Goal: Task Accomplishment & Management: Use online tool/utility

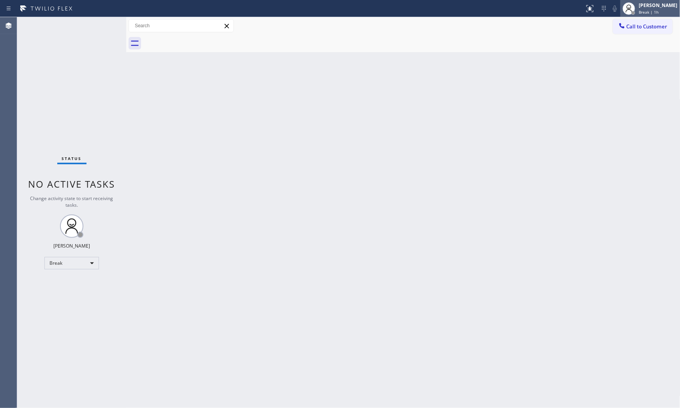
click at [639, 9] on div "[PERSON_NAME] Break | 1h" at bounding box center [658, 9] width 42 height 14
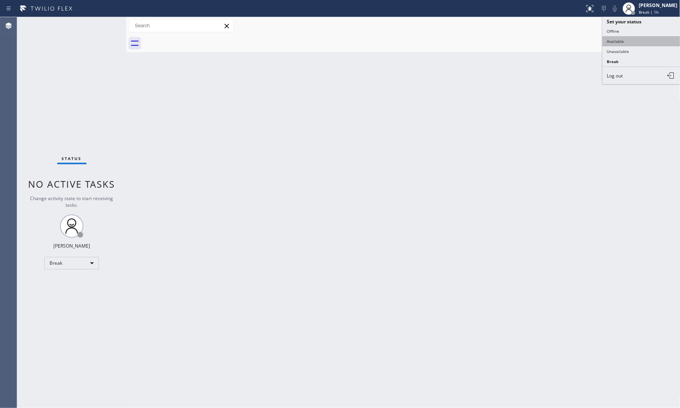
click at [634, 37] on button "Available" at bounding box center [641, 41] width 78 height 10
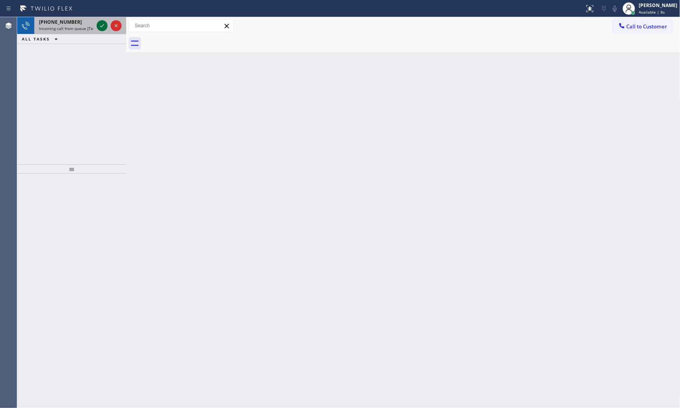
click at [100, 25] on icon at bounding box center [101, 25] width 9 height 9
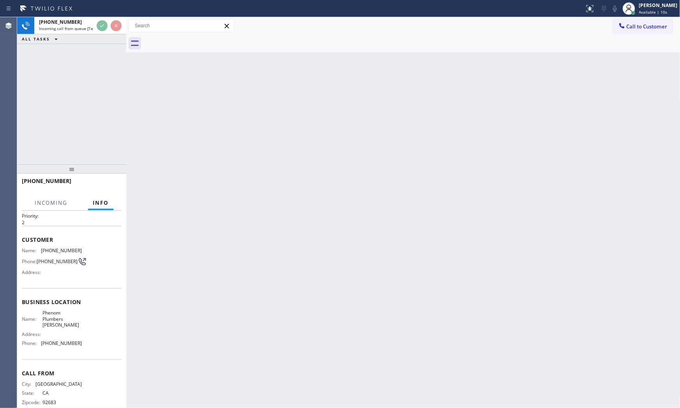
scroll to position [40, 0]
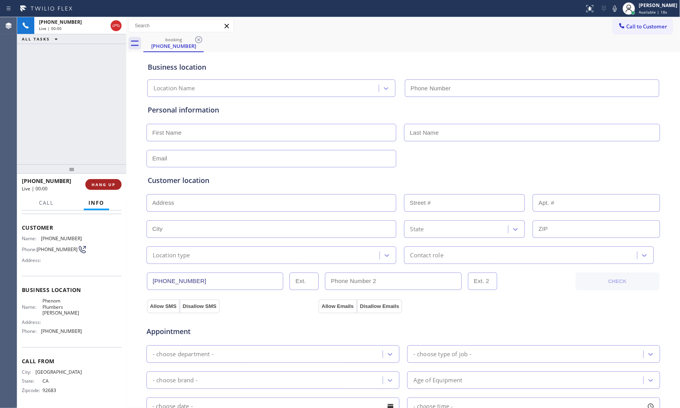
click at [118, 184] on button "HANG UP" at bounding box center [103, 184] width 36 height 11
type input "[PHONE_NUMBER]"
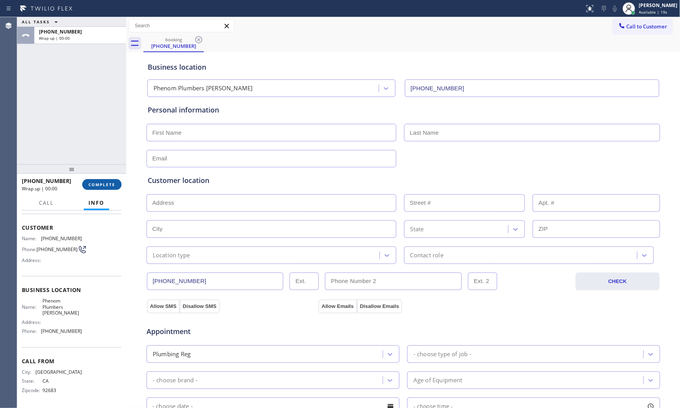
click at [118, 184] on button "COMPLETE" at bounding box center [101, 184] width 39 height 11
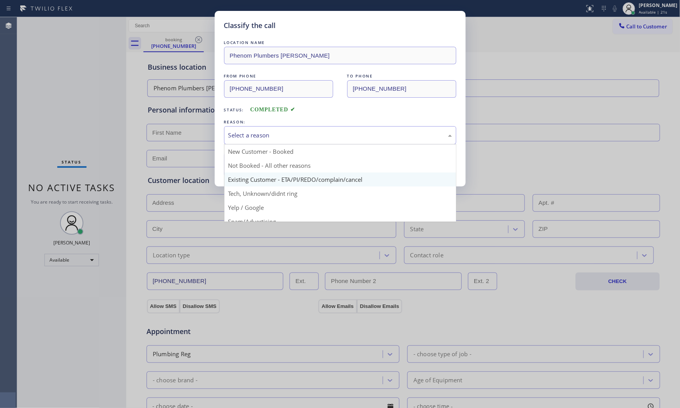
drag, startPoint x: 351, startPoint y: 132, endPoint x: 273, endPoint y: 178, distance: 90.9
click at [343, 137] on div "Select a reason" at bounding box center [340, 135] width 224 height 9
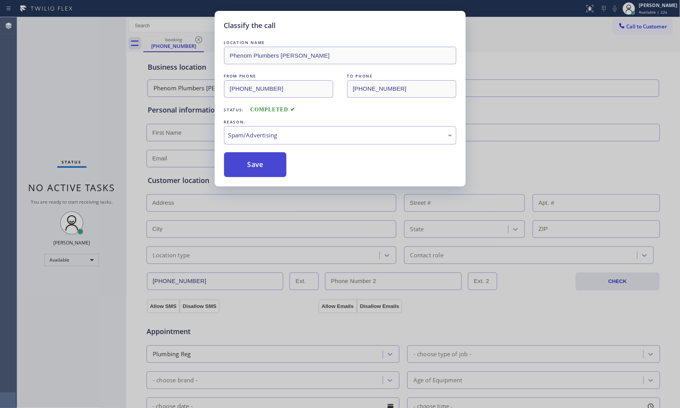
click at [261, 168] on button "Save" at bounding box center [255, 164] width 63 height 25
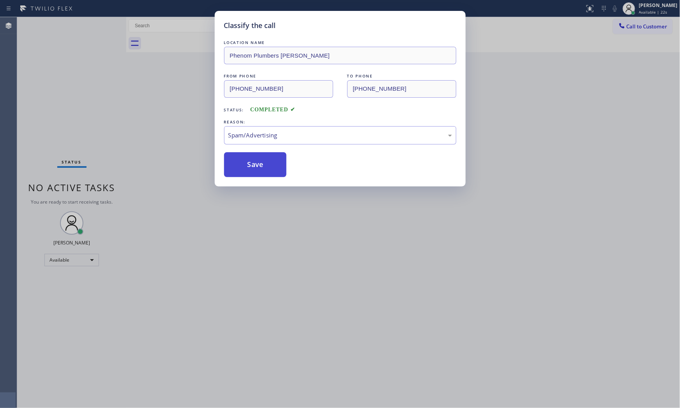
click at [261, 168] on button "Save" at bounding box center [255, 164] width 63 height 25
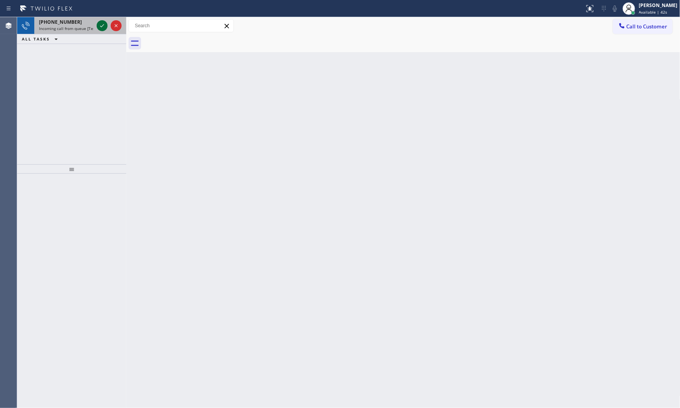
click at [102, 24] on icon at bounding box center [101, 25] width 9 height 9
click at [103, 26] on icon at bounding box center [101, 25] width 9 height 9
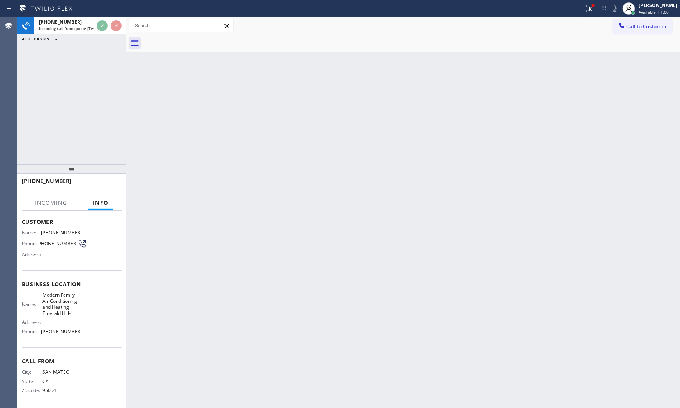
scroll to position [40, 0]
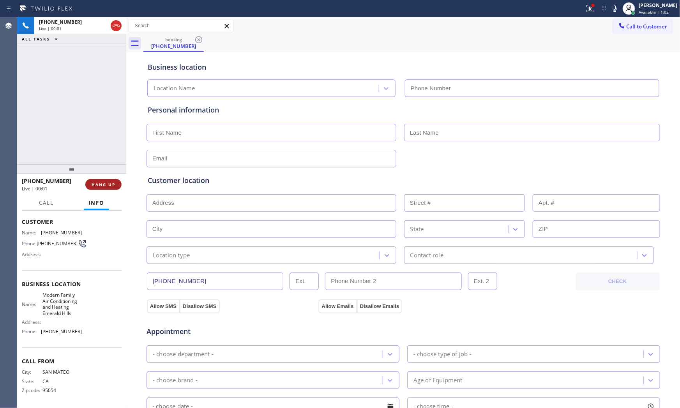
type input "[PHONE_NUMBER]"
click at [118, 186] on button "HANG UP" at bounding box center [103, 184] width 36 height 11
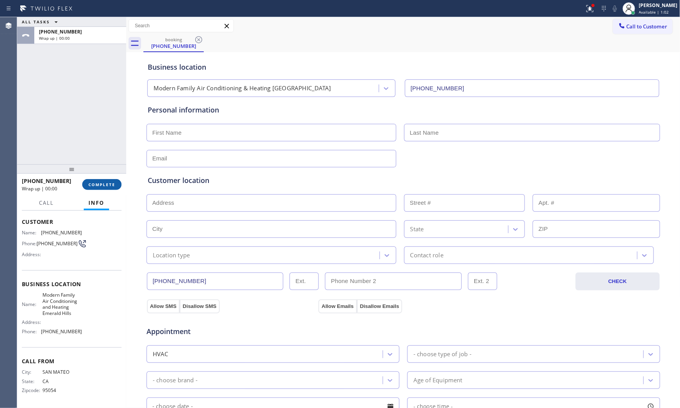
click at [118, 186] on button "COMPLETE" at bounding box center [101, 184] width 39 height 11
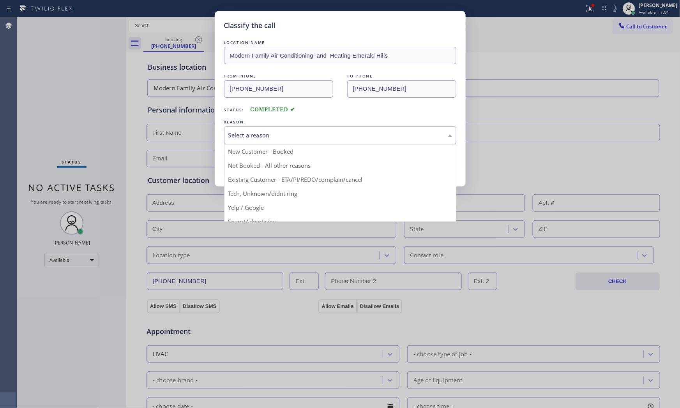
click at [249, 143] on div "Select a reason" at bounding box center [340, 135] width 232 height 18
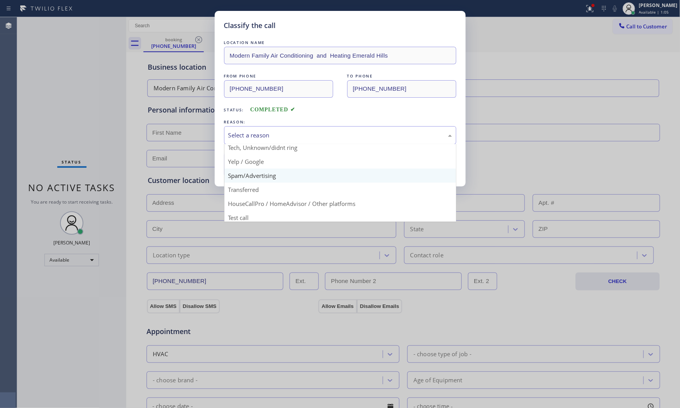
scroll to position [49, 0]
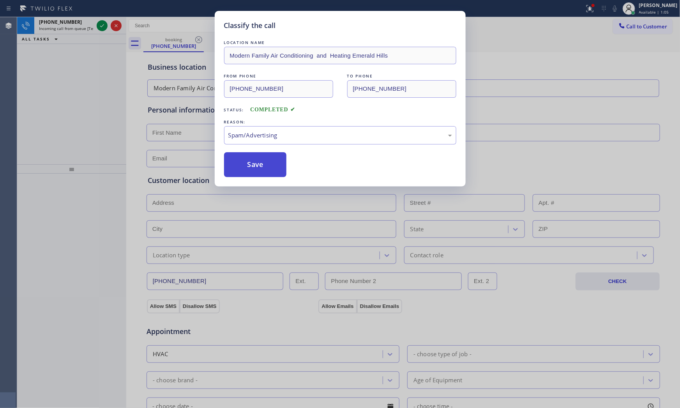
click at [255, 166] on button "Save" at bounding box center [255, 164] width 63 height 25
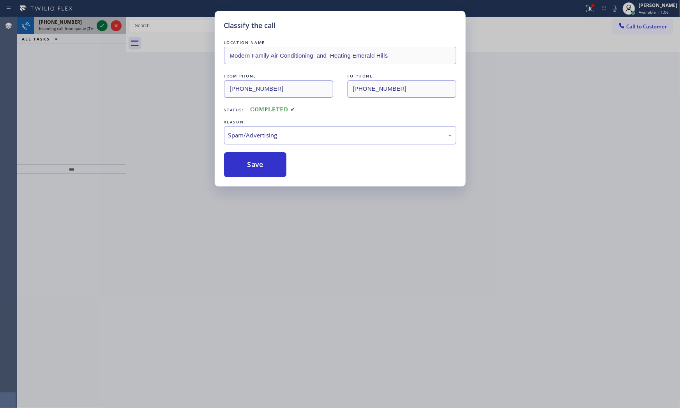
click at [97, 24] on div at bounding box center [102, 25] width 11 height 9
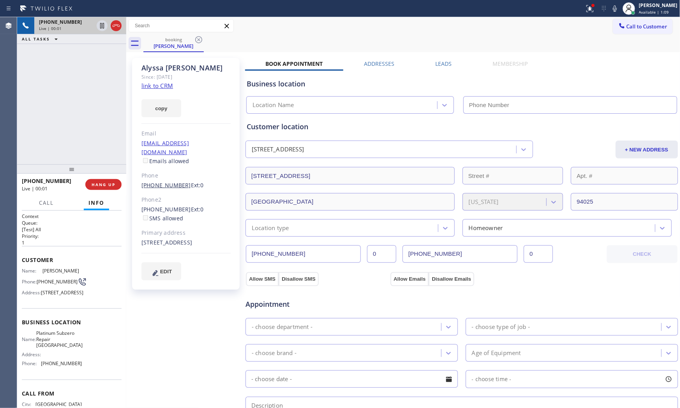
type input "[PHONE_NUMBER]"
click at [170, 86] on link "link to CRM" at bounding box center [157, 86] width 32 height 8
click at [614, 9] on icon at bounding box center [614, 8] width 9 height 9
click at [104, 28] on icon at bounding box center [102, 25] width 4 height 5
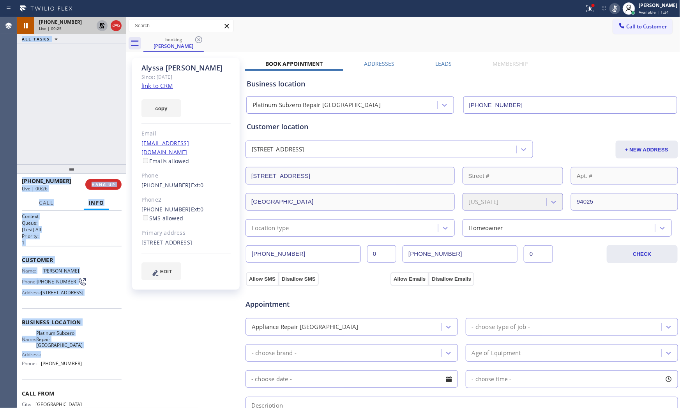
drag, startPoint x: 50, startPoint y: 280, endPoint x: 93, endPoint y: 373, distance: 102.1
click at [98, 378] on div "Agent Desktop Classify the call LOCATION NAME Viking Repair Pro [GEOGRAPHIC_DAT…" at bounding box center [340, 212] width 680 height 391
click at [42, 309] on div "Customer Name: [PERSON_NAME] Phone: [PHONE_NUMBER] Address: [STREET_ADDRESS]" at bounding box center [72, 277] width 100 height 62
drag, startPoint x: 21, startPoint y: 261, endPoint x: 88, endPoint y: 388, distance: 143.8
click at [85, 391] on div "Context Queue: [Test] All Priority: 1 Customer Name: [PERSON_NAME] Phone: [PHON…" at bounding box center [71, 310] width 109 height 198
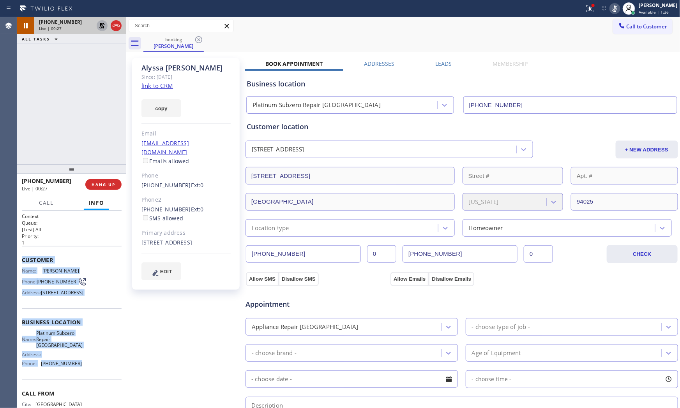
copy div "Customer Name: [PERSON_NAME] Phone: [PHONE_NUMBER] Address: [STREET_ADDRESS] Bu…"
click at [610, 8] on icon at bounding box center [614, 8] width 9 height 9
click at [98, 23] on icon at bounding box center [101, 25] width 9 height 9
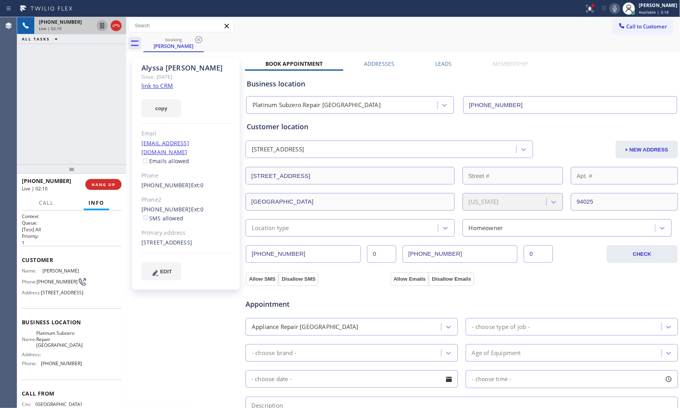
click at [149, 320] on div "[PERSON_NAME] Since: [DATE] link to CRM copy Email [EMAIL_ADDRESS][DOMAIN_NAME]…" at bounding box center [186, 314] width 117 height 520
click at [617, 12] on icon at bounding box center [614, 8] width 9 height 9
drag, startPoint x: 594, startPoint y: 11, endPoint x: 591, endPoint y: 14, distance: 4.1
click at [593, 11] on div at bounding box center [589, 8] width 17 height 9
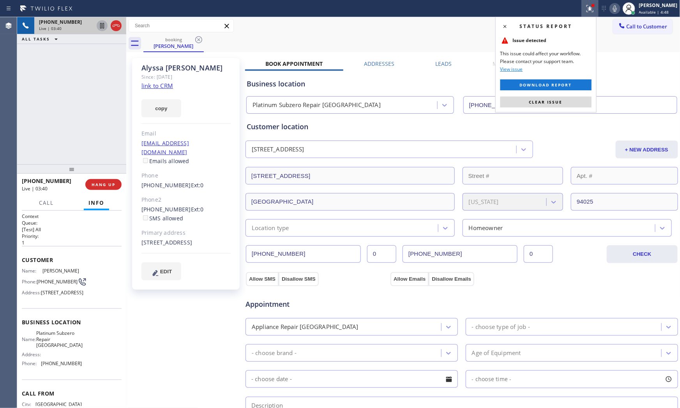
drag, startPoint x: 529, startPoint y: 97, endPoint x: 601, endPoint y: 45, distance: 88.5
click at [530, 97] on button "Clear issue" at bounding box center [545, 102] width 91 height 11
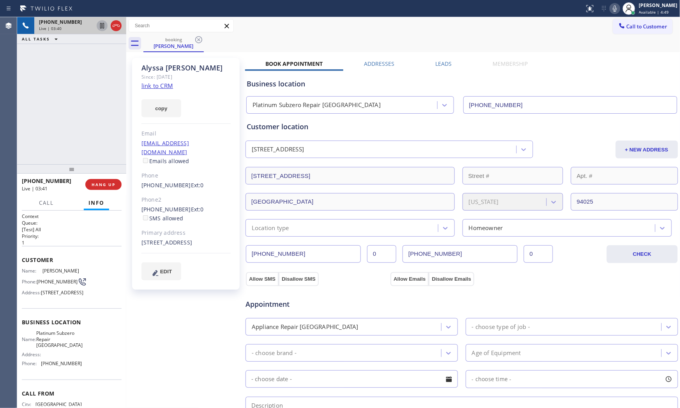
click at [610, 10] on icon at bounding box center [614, 8] width 9 height 9
click at [99, 26] on icon at bounding box center [101, 25] width 9 height 9
click at [48, 27] on span "Live | 08:11" at bounding box center [50, 28] width 23 height 5
click at [613, 7] on icon at bounding box center [614, 8] width 9 height 9
click at [104, 26] on icon at bounding box center [101, 25] width 9 height 9
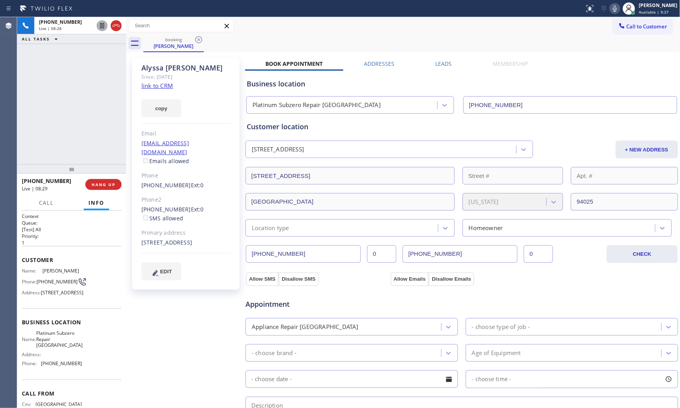
click at [464, 26] on div "Call to Customer Outbound call Location Thermador Repair Group Coral Gables You…" at bounding box center [403, 26] width 554 height 14
click at [614, 7] on icon at bounding box center [614, 8] width 9 height 9
click at [612, 9] on icon at bounding box center [614, 8] width 9 height 9
click at [612, 9] on rect at bounding box center [614, 7] width 5 height 5
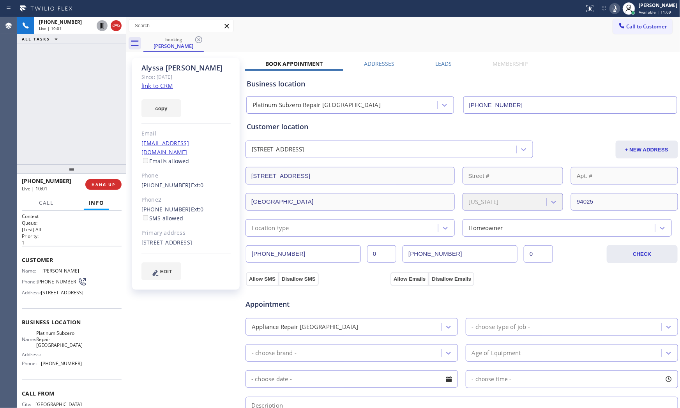
click at [275, 12] on div at bounding box center [292, 8] width 578 height 12
click at [102, 180] on button "HANG UP" at bounding box center [103, 184] width 36 height 11
click at [110, 182] on span "COMPLETE" at bounding box center [101, 184] width 27 height 5
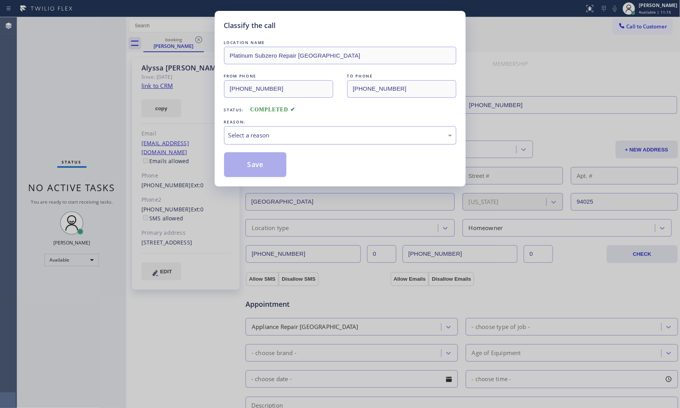
click at [290, 143] on div "Select a reason" at bounding box center [340, 135] width 232 height 18
click at [268, 173] on button "Save" at bounding box center [255, 164] width 63 height 25
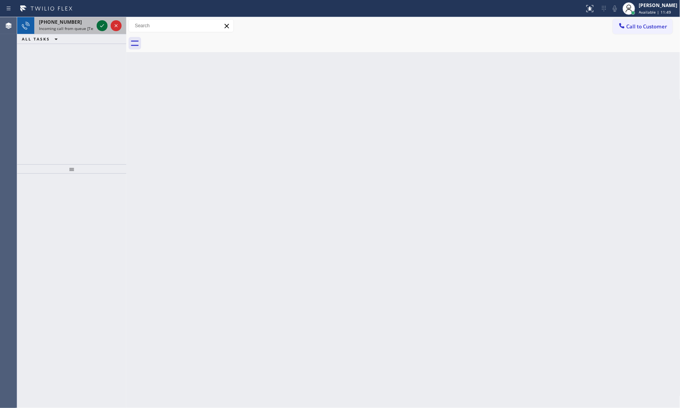
click at [99, 24] on icon at bounding box center [101, 25] width 9 height 9
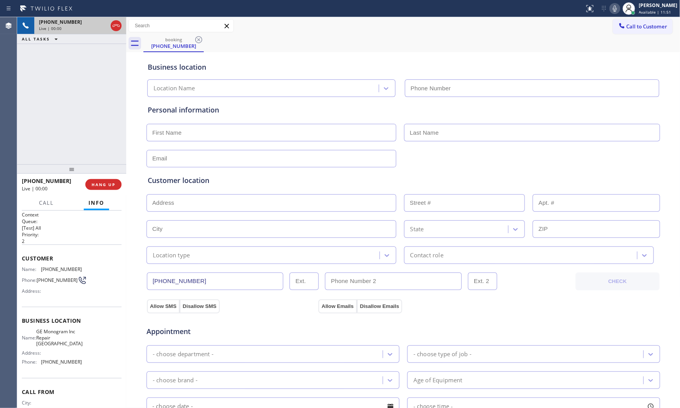
scroll to position [34, 0]
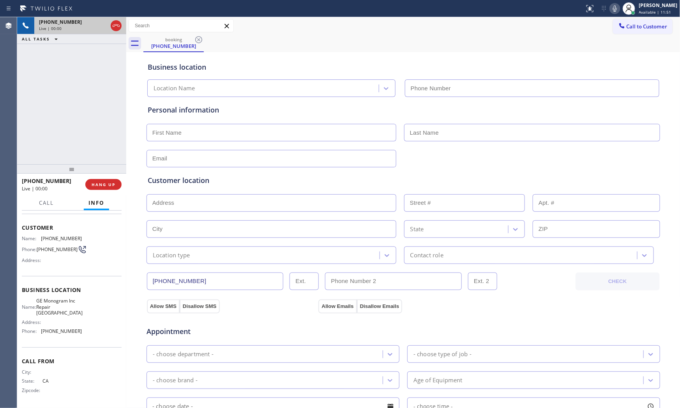
type input "[PHONE_NUMBER]"
click at [110, 185] on span "HANG UP" at bounding box center [104, 184] width 24 height 5
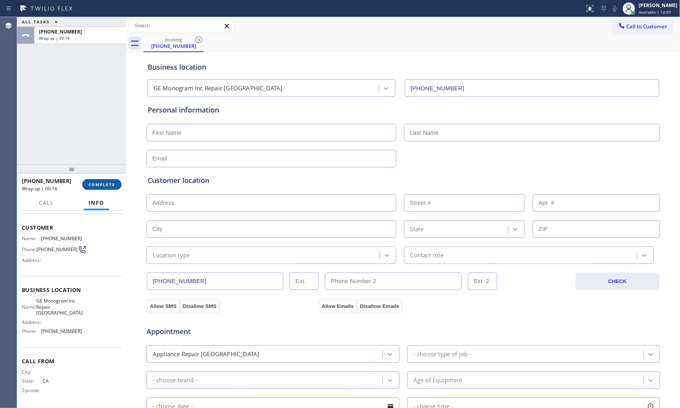
click at [97, 184] on span "COMPLETE" at bounding box center [101, 184] width 27 height 5
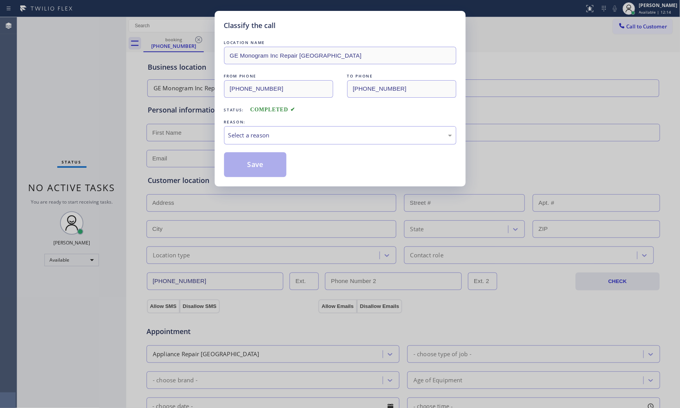
click at [302, 123] on div "REASON:" at bounding box center [340, 122] width 232 height 8
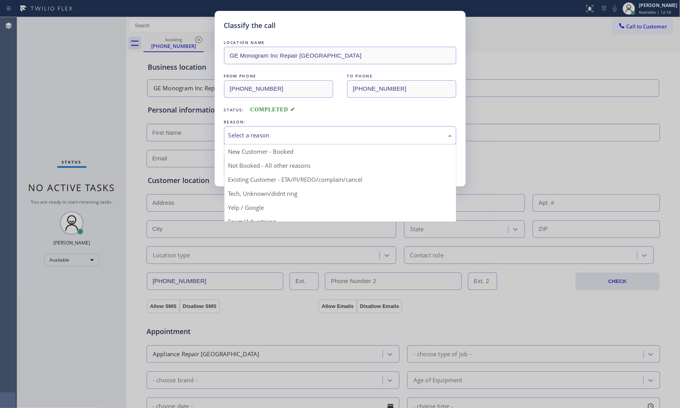
click at [299, 130] on div "Select a reason" at bounding box center [340, 135] width 232 height 18
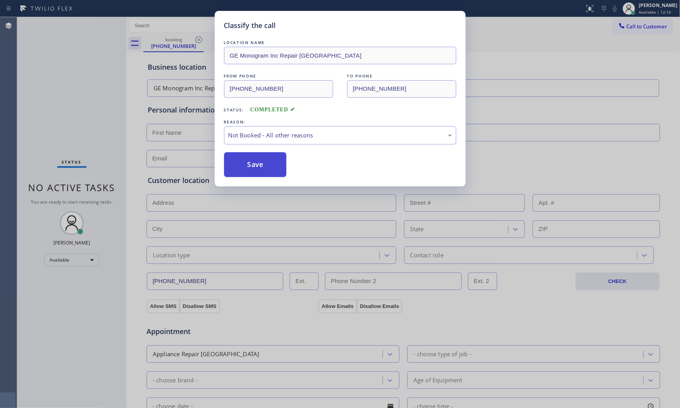
click at [264, 162] on button "Save" at bounding box center [255, 164] width 63 height 25
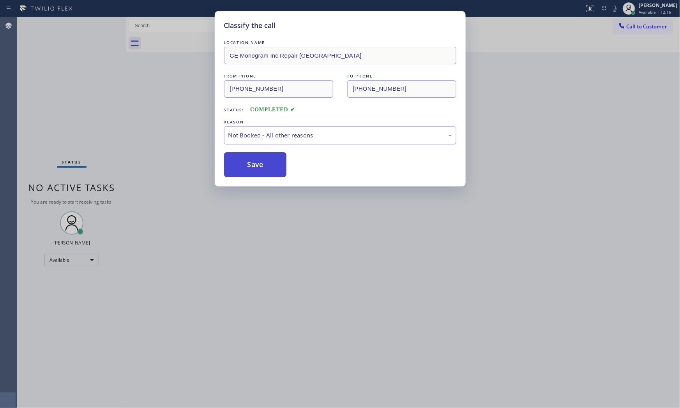
click at [264, 162] on button "Save" at bounding box center [255, 164] width 63 height 25
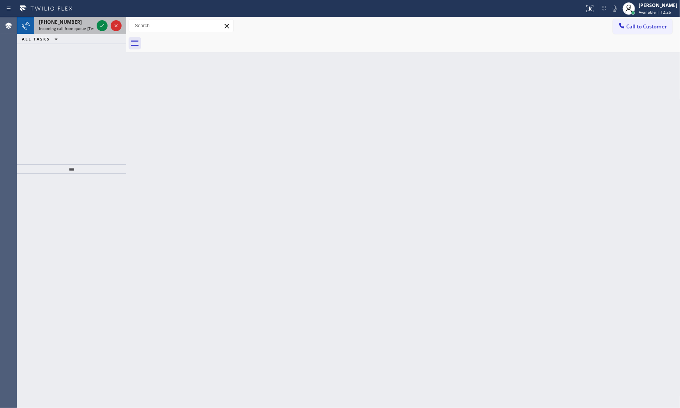
click at [72, 28] on span "Incoming call from queue [Test] All" at bounding box center [71, 28] width 65 height 5
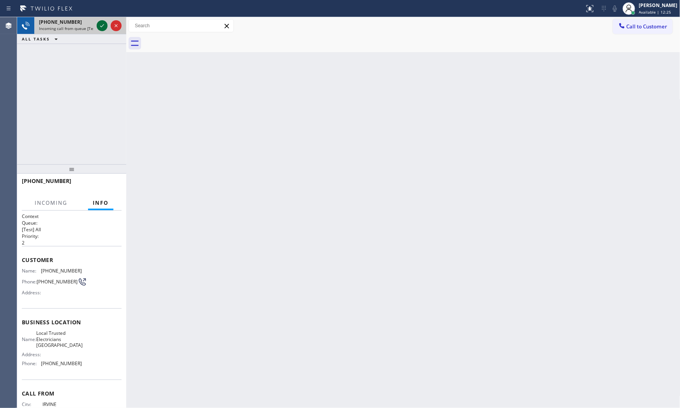
click at [99, 28] on icon at bounding box center [101, 25] width 9 height 9
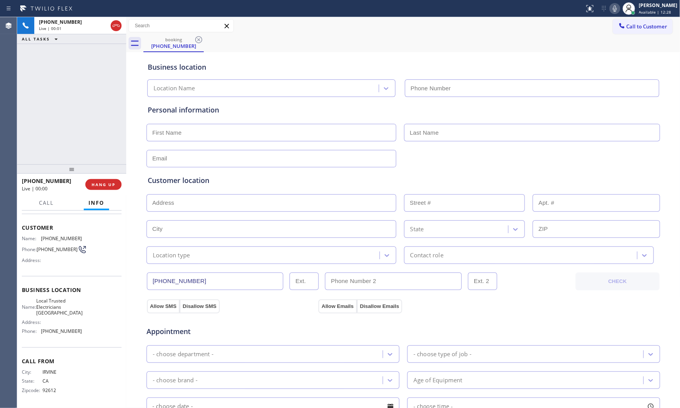
type input "[PHONE_NUMBER]"
click at [108, 182] on span "HANG UP" at bounding box center [104, 184] width 24 height 5
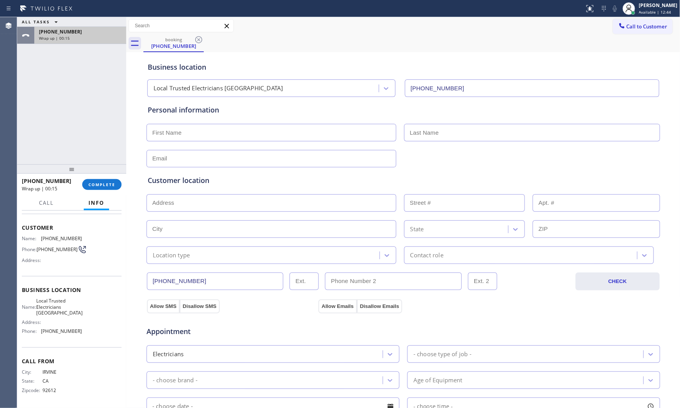
click at [74, 31] on div "[PHONE_NUMBER]" at bounding box center [80, 31] width 83 height 7
click at [100, 177] on div "[PHONE_NUMBER] Wrap up | 00:16 COMPLETE" at bounding box center [72, 185] width 100 height 20
click at [101, 183] on span "COMPLETE" at bounding box center [101, 184] width 27 height 5
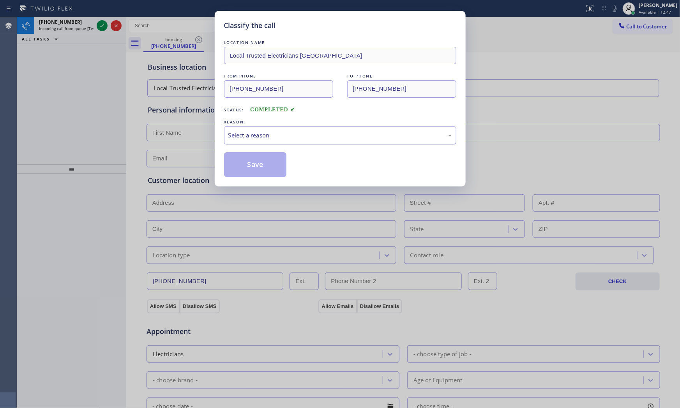
click at [284, 137] on div "Select a reason" at bounding box center [340, 135] width 224 height 9
click at [263, 172] on button "Save" at bounding box center [255, 164] width 63 height 25
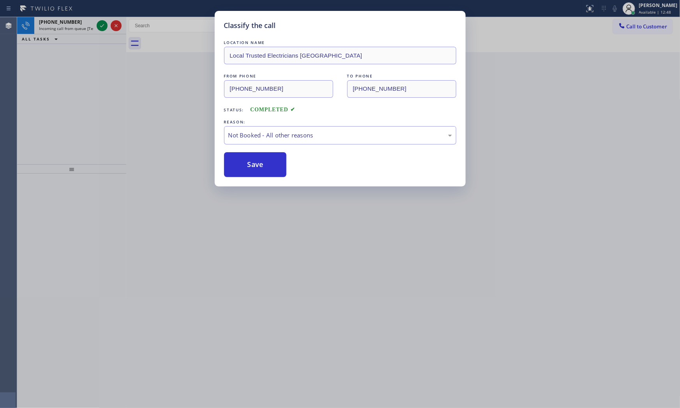
click at [263, 172] on button "Save" at bounding box center [255, 164] width 63 height 25
click at [100, 28] on icon at bounding box center [101, 25] width 9 height 9
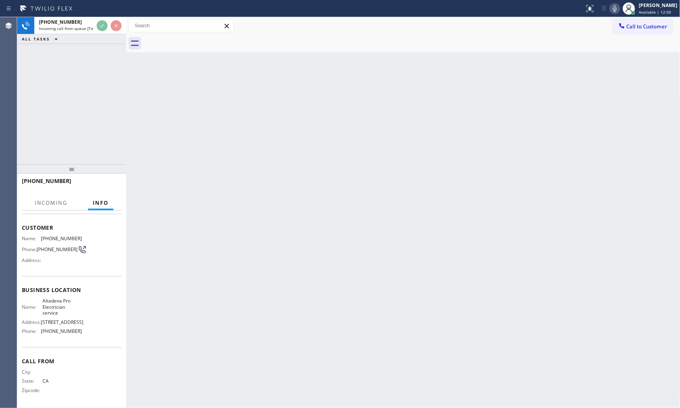
scroll to position [40, 0]
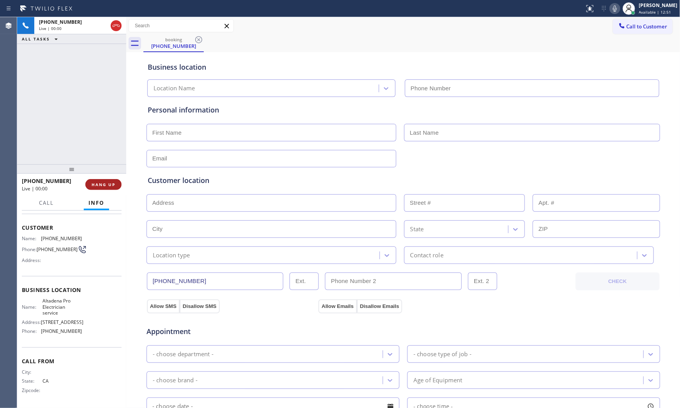
type input "[PHONE_NUMBER]"
click at [95, 180] on button "HANG UP" at bounding box center [103, 184] width 36 height 11
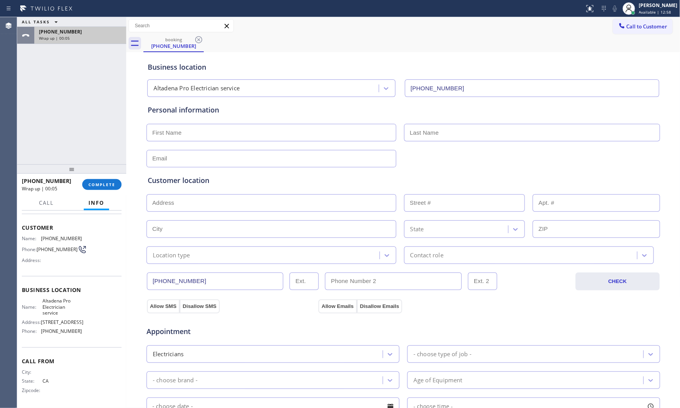
click at [72, 30] on div "[PHONE_NUMBER]" at bounding box center [80, 31] width 83 height 7
click at [107, 179] on button "COMPLETE" at bounding box center [101, 184] width 39 height 11
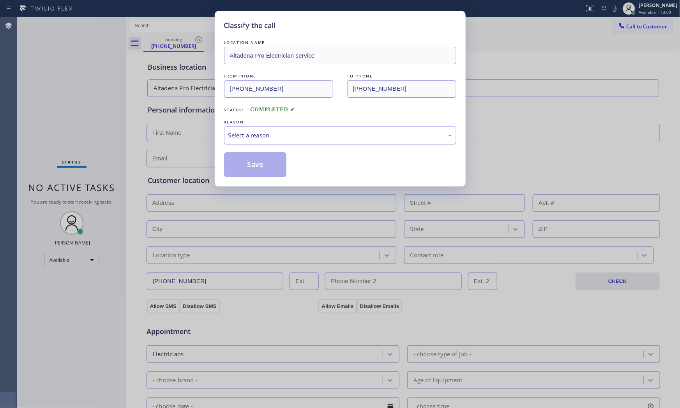
click at [259, 137] on div "Select a reason" at bounding box center [340, 135] width 224 height 9
click at [256, 161] on button "Save" at bounding box center [255, 164] width 63 height 25
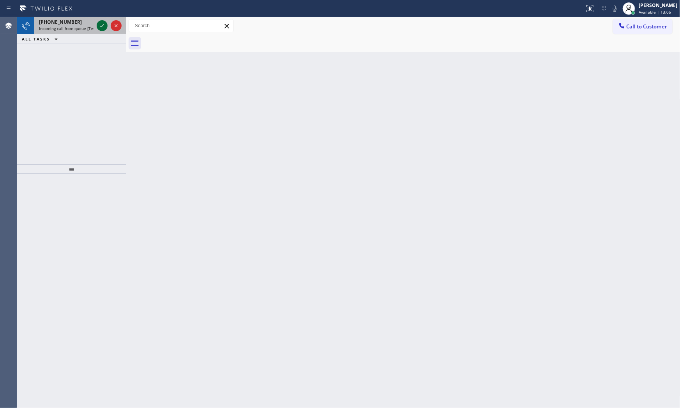
click at [102, 24] on icon at bounding box center [101, 25] width 9 height 9
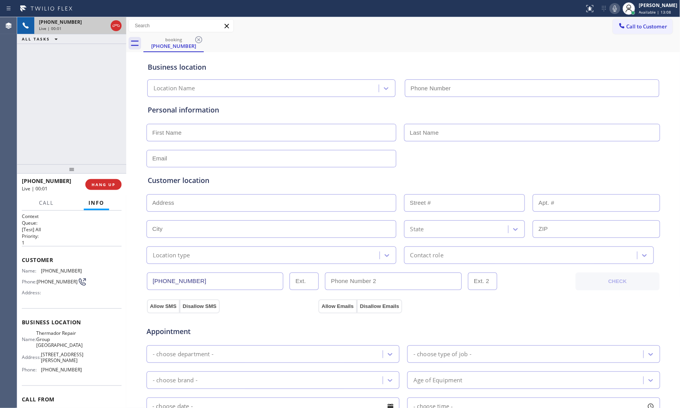
type input "[PHONE_NUMBER]"
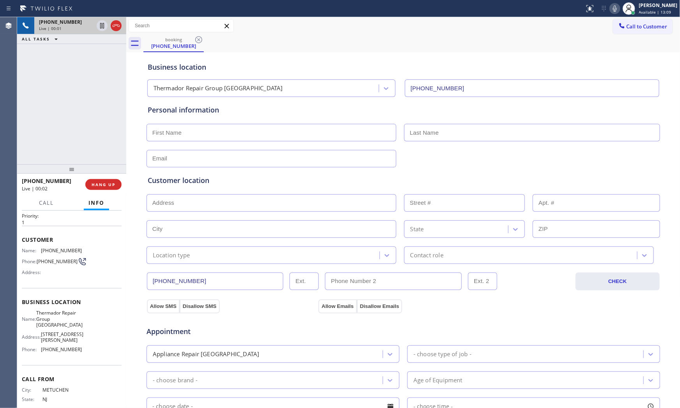
scroll to position [40, 0]
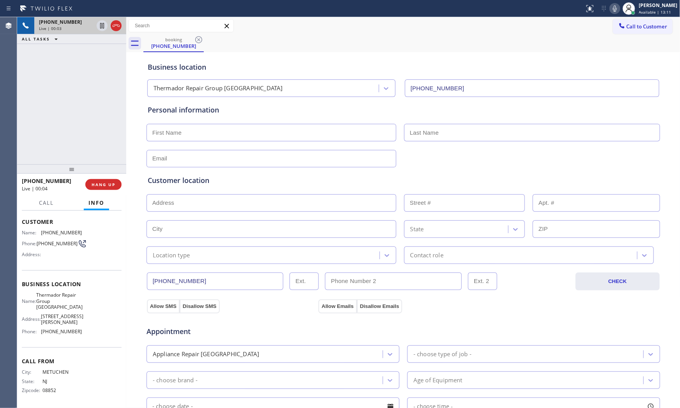
click at [613, 12] on icon at bounding box center [614, 8] width 9 height 9
click at [610, 5] on icon at bounding box center [614, 8] width 9 height 9
click at [102, 180] on button "HANG UP" at bounding box center [103, 184] width 36 height 11
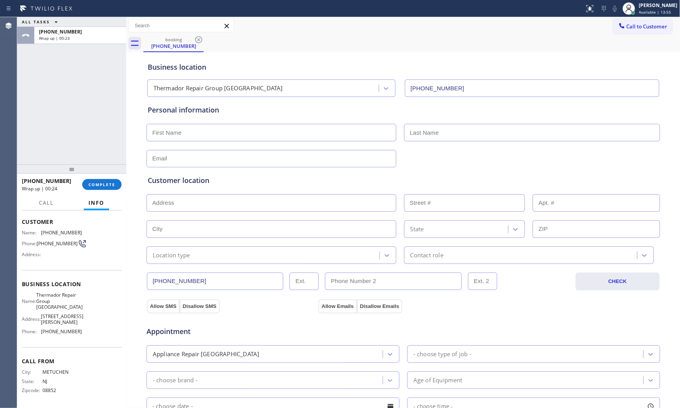
click at [79, 21] on div "ALL TASKS ALL TASKS ACTIVE TASKS TASKS IN WRAP UP" at bounding box center [71, 22] width 109 height 10
click at [80, 27] on div "[PHONE_NUMBER] Wrap up | 00:24" at bounding box center [78, 35] width 89 height 17
click at [120, 187] on button "COMPLETE" at bounding box center [101, 184] width 39 height 11
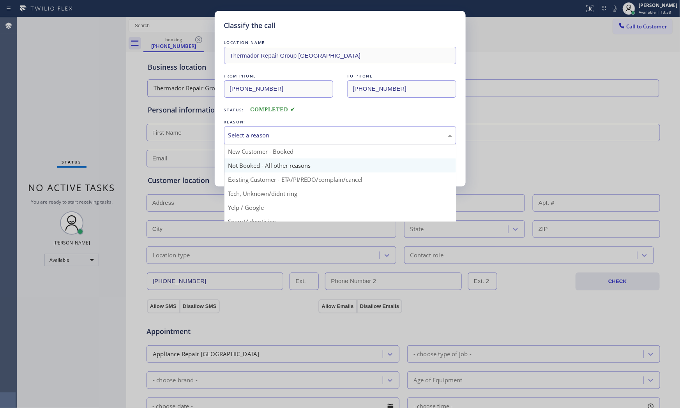
drag, startPoint x: 309, startPoint y: 140, endPoint x: 273, endPoint y: 165, distance: 43.7
click at [308, 141] on div "Select a reason" at bounding box center [340, 135] width 232 height 18
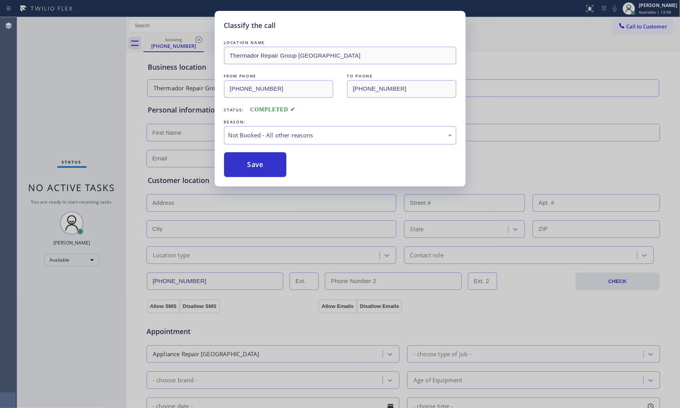
click at [270, 166] on button "Save" at bounding box center [255, 164] width 63 height 25
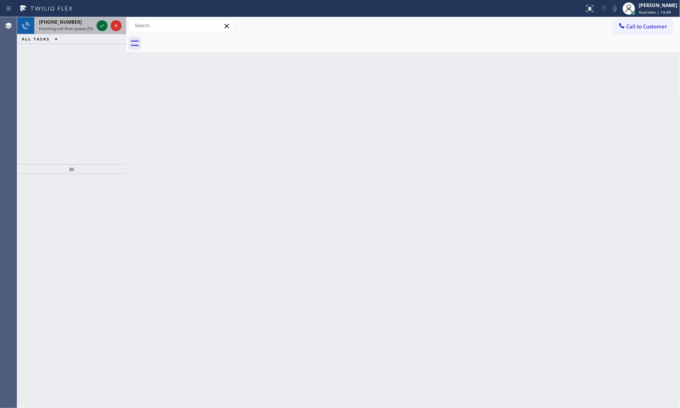
click at [103, 26] on icon at bounding box center [101, 25] width 9 height 9
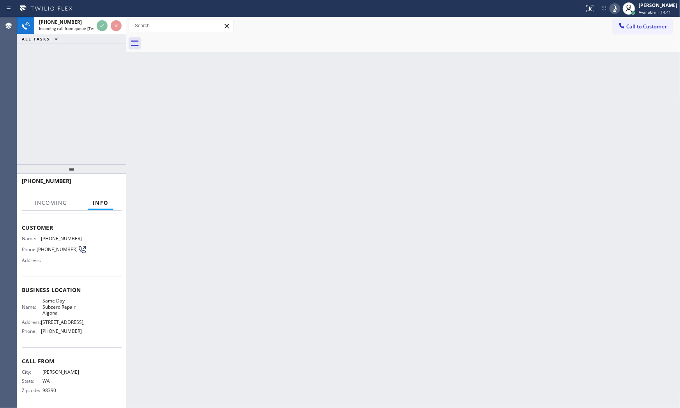
scroll to position [40, 0]
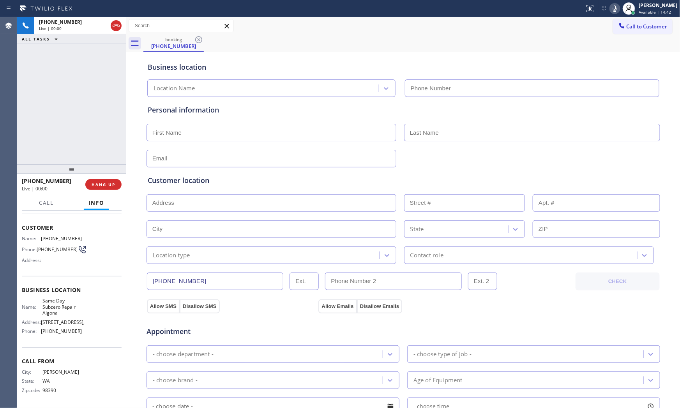
type input "[PHONE_NUMBER]"
click at [98, 185] on span "HANG UP" at bounding box center [104, 184] width 24 height 5
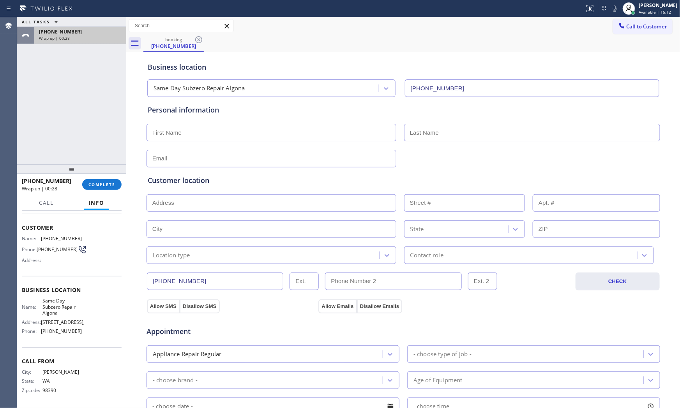
click at [85, 33] on div "[PHONE_NUMBER]" at bounding box center [80, 31] width 83 height 7
click at [111, 192] on div "[PHONE_NUMBER] Wrap up | 00:28 COMPLETE" at bounding box center [72, 185] width 100 height 20
click at [111, 185] on span "COMPLETE" at bounding box center [101, 184] width 27 height 5
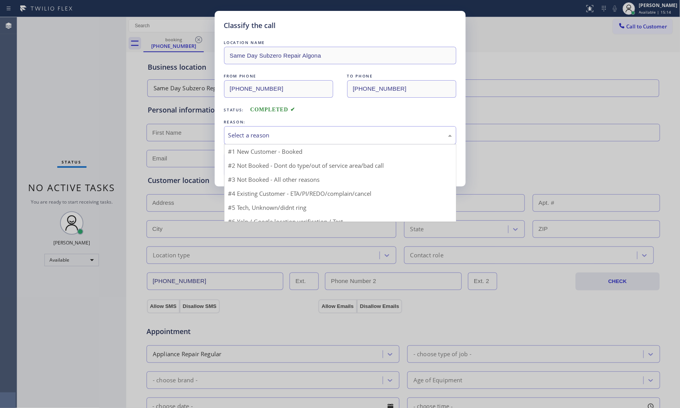
drag, startPoint x: 294, startPoint y: 138, endPoint x: 279, endPoint y: 150, distance: 18.8
click at [294, 139] on div "Select a reason" at bounding box center [340, 135] width 232 height 18
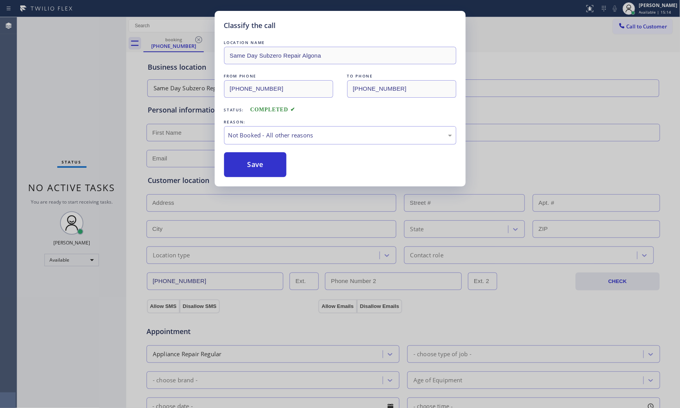
click at [266, 162] on button "Save" at bounding box center [255, 164] width 63 height 25
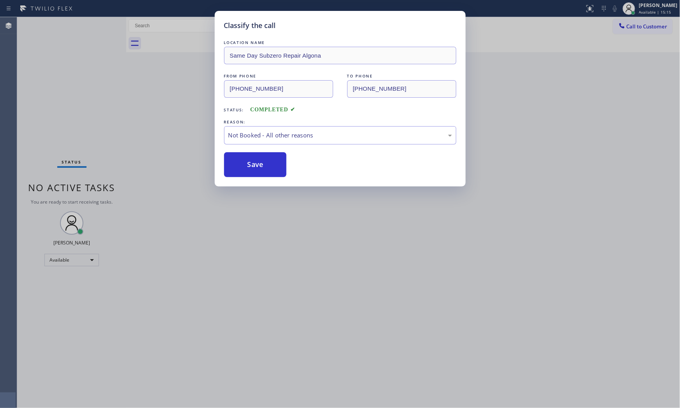
click at [266, 162] on button "Save" at bounding box center [255, 164] width 63 height 25
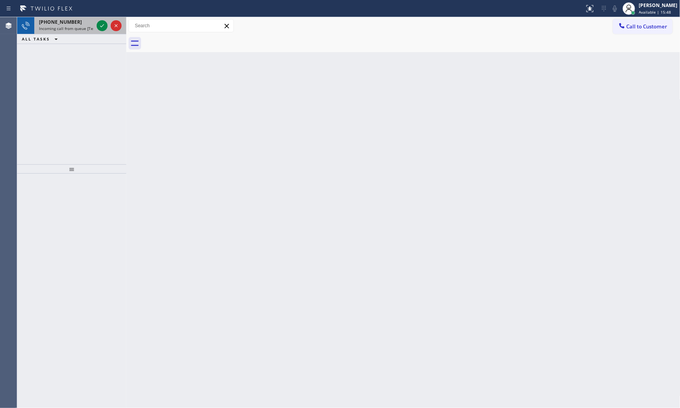
click at [95, 28] on div at bounding box center [109, 25] width 28 height 17
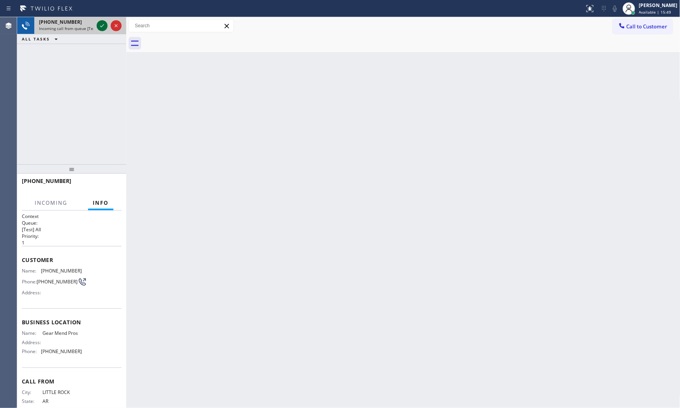
click at [100, 26] on icon at bounding box center [101, 25] width 9 height 9
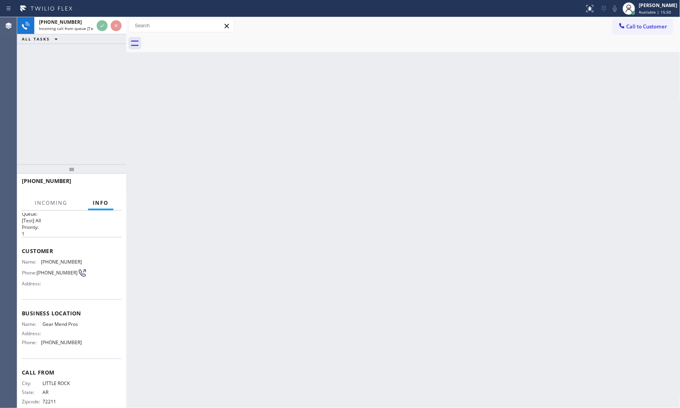
scroll to position [22, 0]
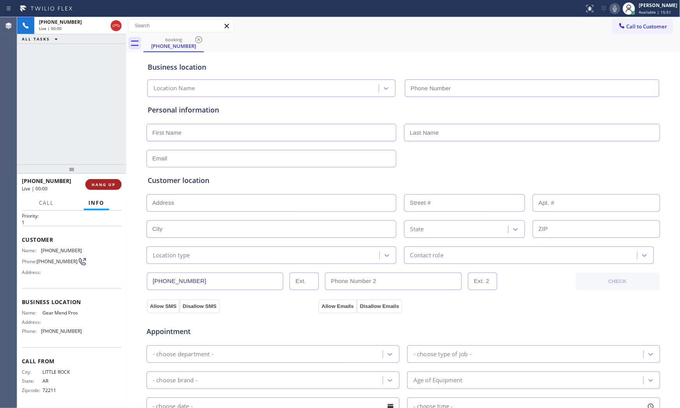
click at [109, 182] on span "HANG UP" at bounding box center [104, 184] width 24 height 5
type input "[PHONE_NUMBER]"
click at [109, 182] on span "HANG UP" at bounding box center [104, 184] width 24 height 5
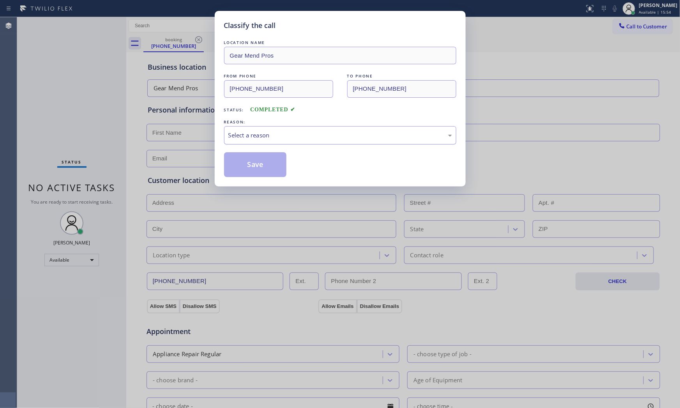
click at [272, 136] on div "Select a reason" at bounding box center [340, 135] width 224 height 9
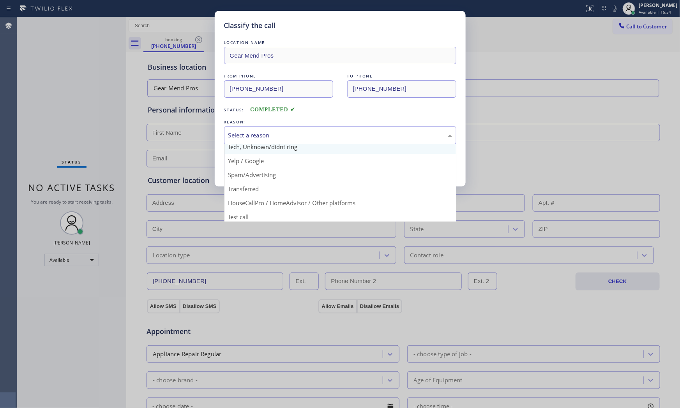
scroll to position [49, 0]
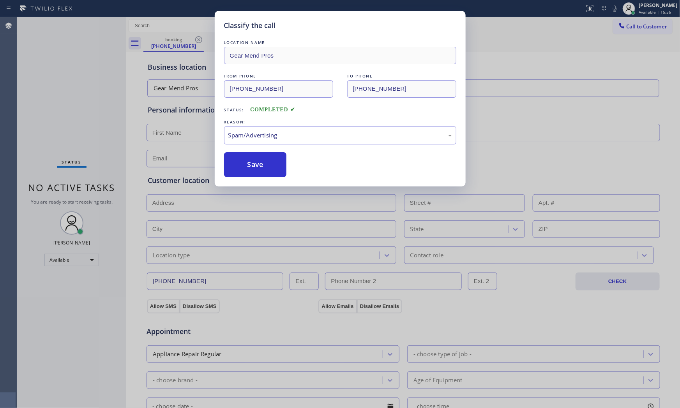
click at [268, 169] on button "Save" at bounding box center [255, 164] width 63 height 25
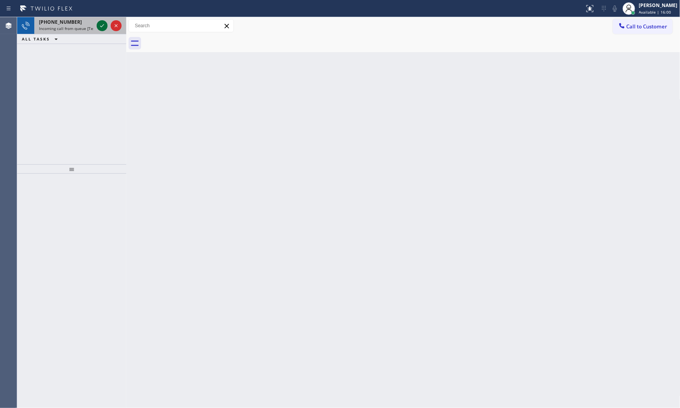
click at [102, 25] on icon at bounding box center [101, 25] width 9 height 9
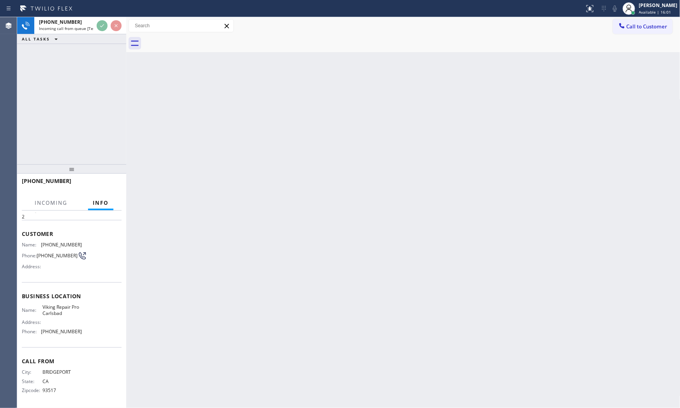
scroll to position [28, 0]
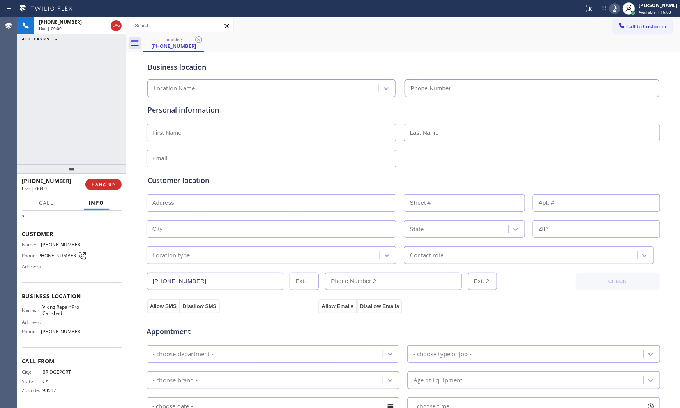
type input "[PHONE_NUMBER]"
click at [106, 184] on span "HANG UP" at bounding box center [104, 184] width 24 height 5
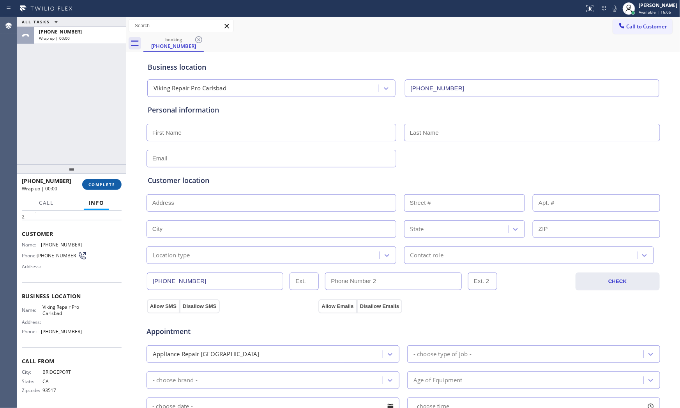
click at [112, 186] on span "COMPLETE" at bounding box center [101, 184] width 27 height 5
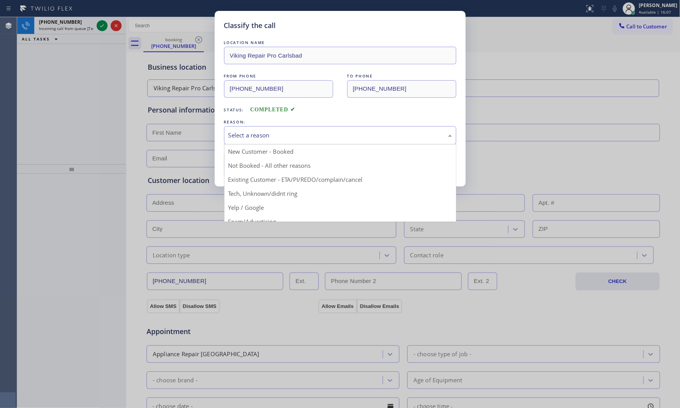
click at [386, 138] on div "Select a reason" at bounding box center [340, 135] width 224 height 9
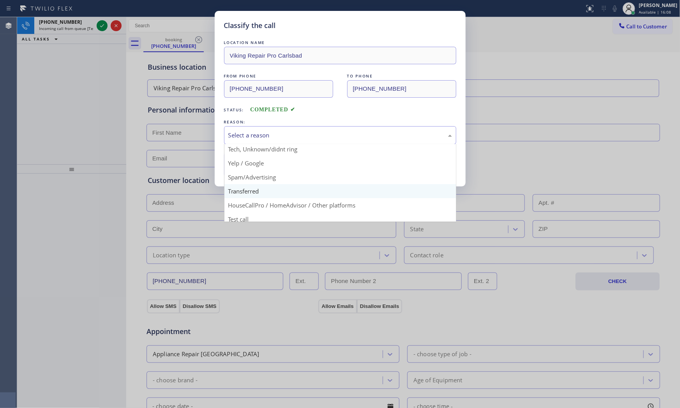
scroll to position [49, 0]
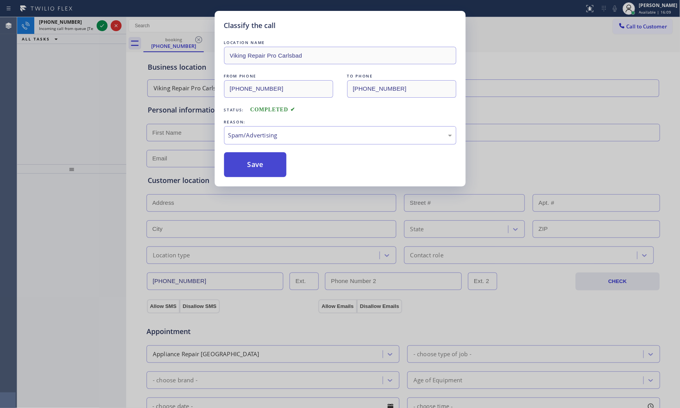
click at [256, 164] on button "Save" at bounding box center [255, 164] width 63 height 25
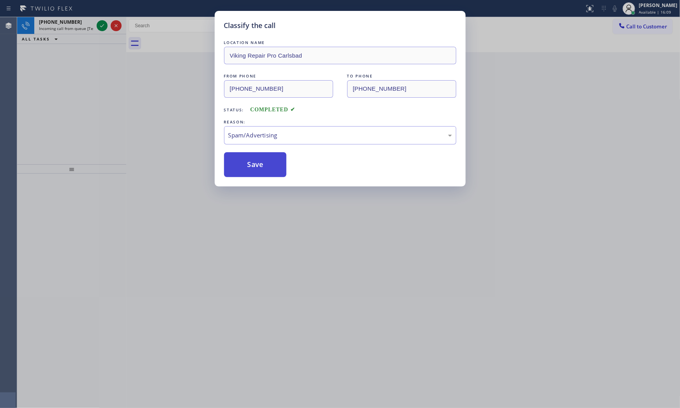
click at [256, 164] on button "Save" at bounding box center [255, 164] width 63 height 25
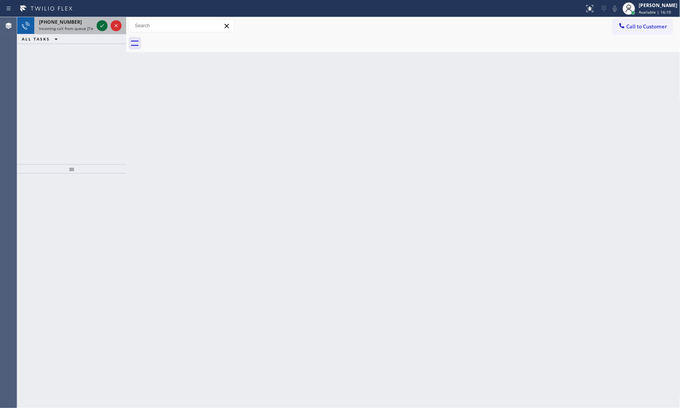
click at [99, 23] on icon at bounding box center [101, 25] width 9 height 9
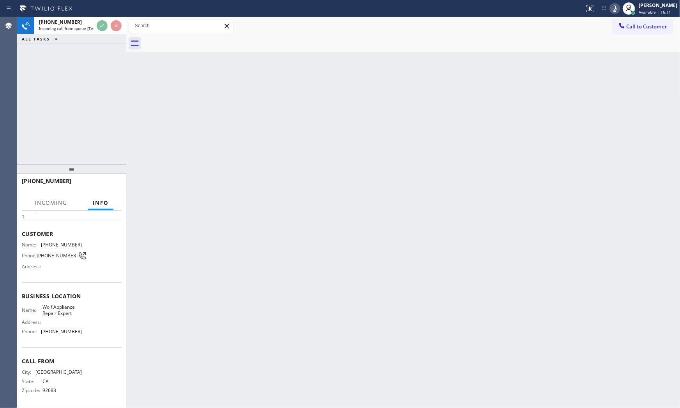
scroll to position [28, 0]
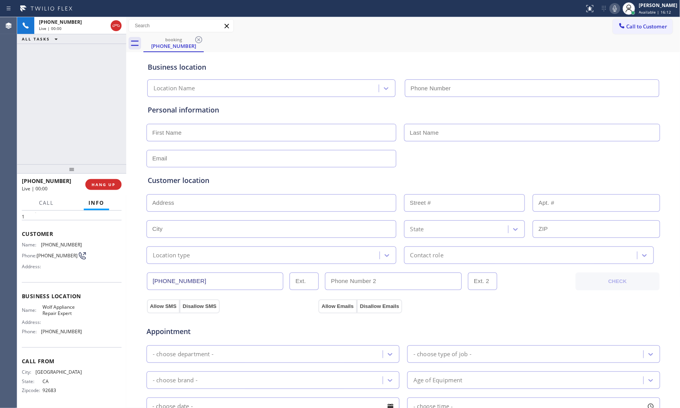
type input "[PHONE_NUMBER]"
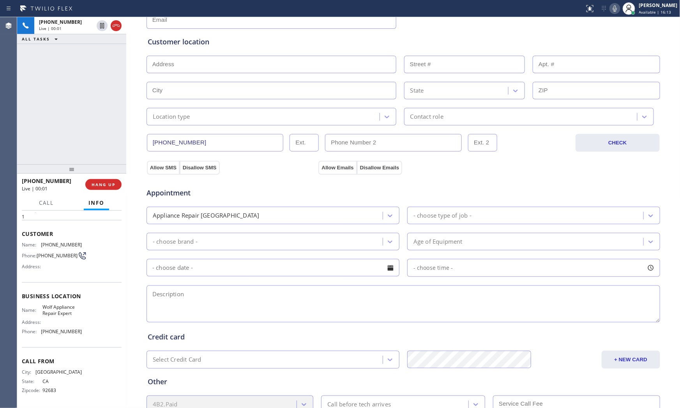
scroll to position [0, 0]
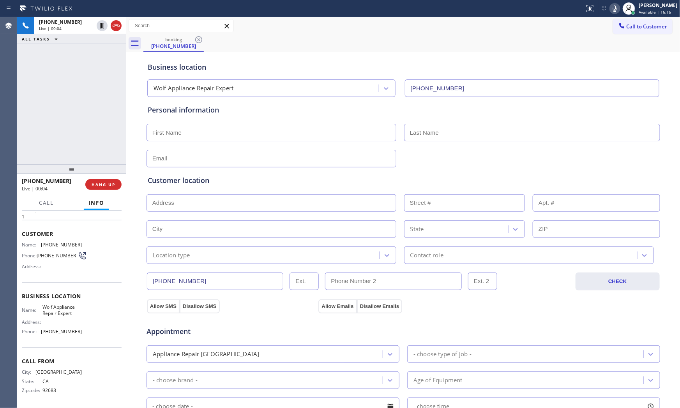
click at [612, 10] on icon at bounding box center [614, 8] width 9 height 9
click at [610, 9] on icon at bounding box center [614, 8] width 9 height 9
click at [100, 189] on button "HANG UP" at bounding box center [103, 184] width 36 height 11
click at [100, 185] on span "COMPLETE" at bounding box center [101, 184] width 27 height 5
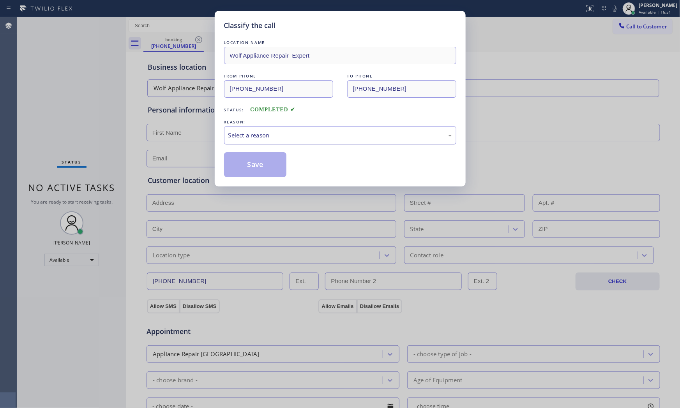
click at [242, 134] on div "Select a reason" at bounding box center [340, 135] width 224 height 9
click at [244, 139] on div "Existing Customer - ETA/PI/REDO/complain/cancel" at bounding box center [340, 135] width 224 height 9
click at [244, 164] on button "Save" at bounding box center [255, 164] width 63 height 25
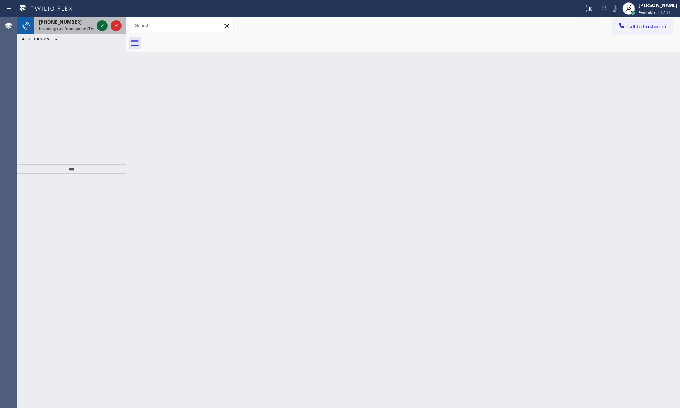
click at [106, 27] on icon at bounding box center [101, 25] width 9 height 9
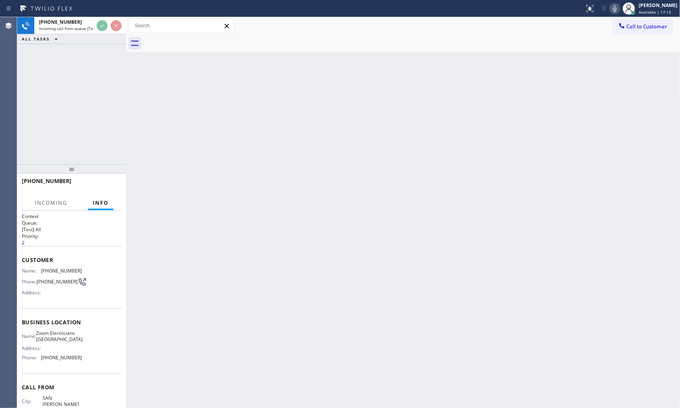
scroll to position [34, 0]
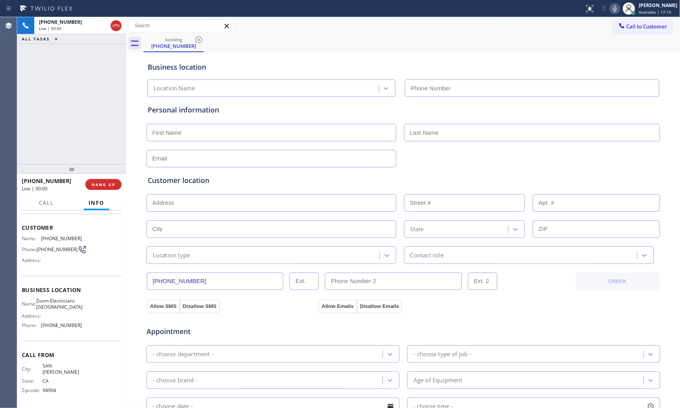
type input "[PHONE_NUMBER]"
click at [107, 186] on span "HANG UP" at bounding box center [104, 184] width 24 height 5
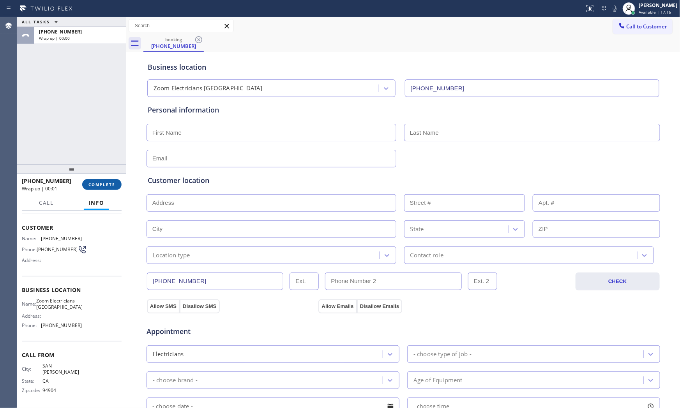
click at [107, 186] on span "COMPLETE" at bounding box center [101, 184] width 27 height 5
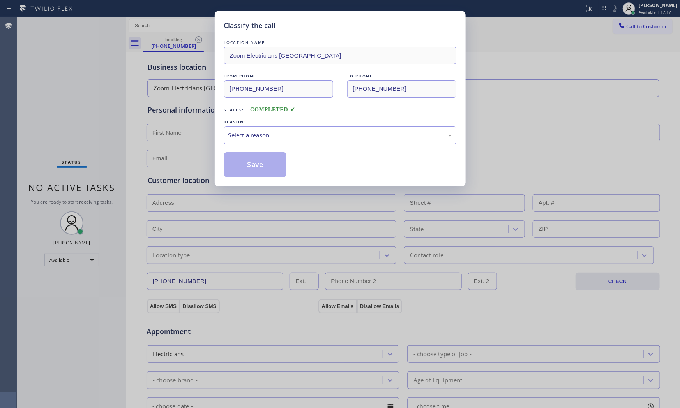
click at [275, 147] on div "LOCATION NAME Zoom Electricians Presidio Heights FROM PHONE [PHONE_NUMBER] TO P…" at bounding box center [340, 108] width 232 height 139
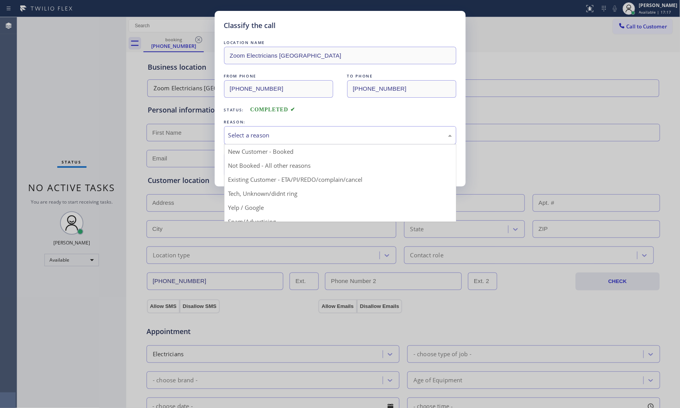
click at [277, 143] on div "Select a reason" at bounding box center [340, 135] width 232 height 18
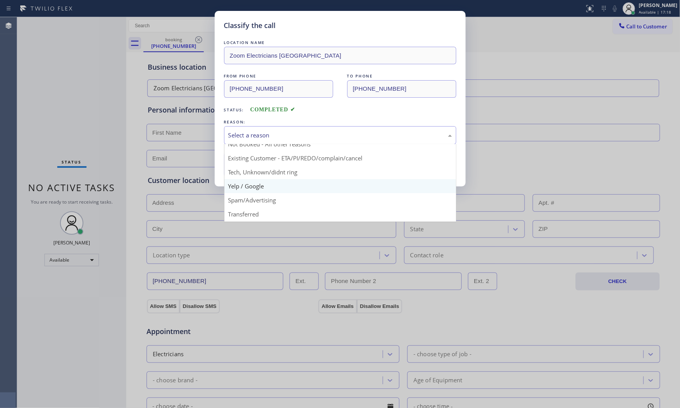
scroll to position [43, 0]
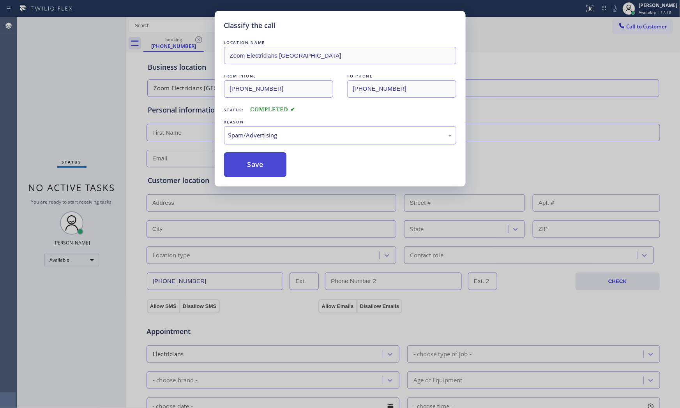
click at [266, 173] on button "Save" at bounding box center [255, 164] width 63 height 25
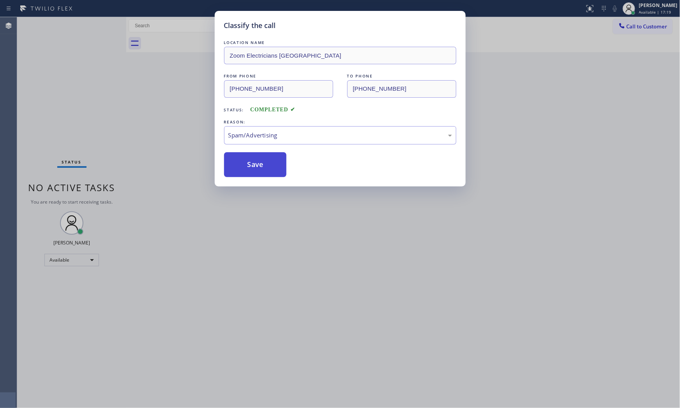
click at [266, 173] on button "Save" at bounding box center [255, 164] width 63 height 25
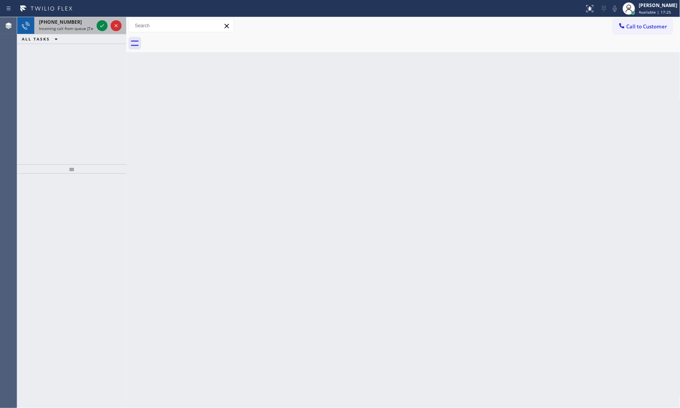
click at [91, 21] on div "[PHONE_NUMBER]" at bounding box center [66, 22] width 55 height 7
drag, startPoint x: 97, startPoint y: 25, endPoint x: 102, endPoint y: 21, distance: 7.5
click at [102, 21] on div at bounding box center [102, 25] width 11 height 9
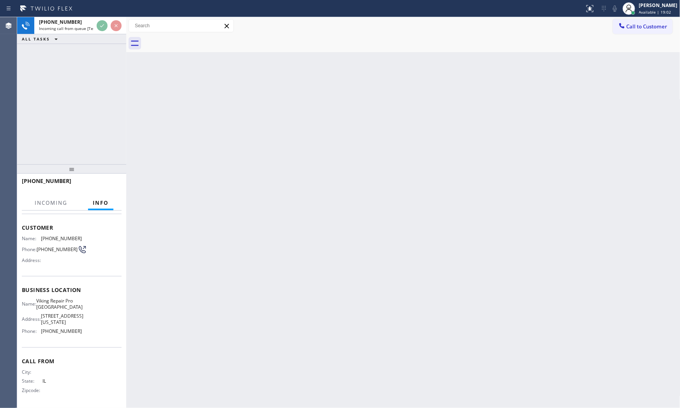
scroll to position [34, 0]
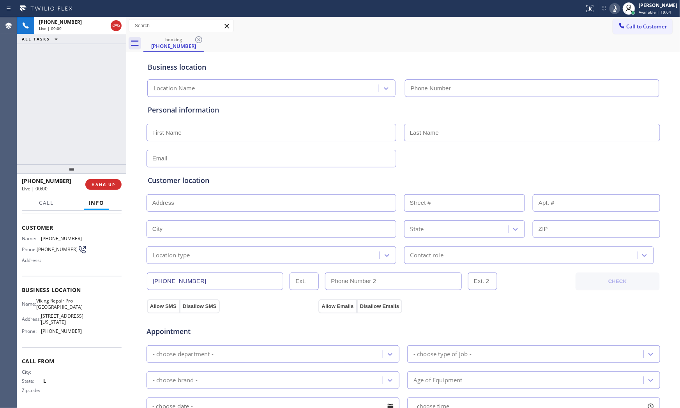
type input "[PHONE_NUMBER]"
click at [109, 183] on span "HANG UP" at bounding box center [104, 184] width 24 height 5
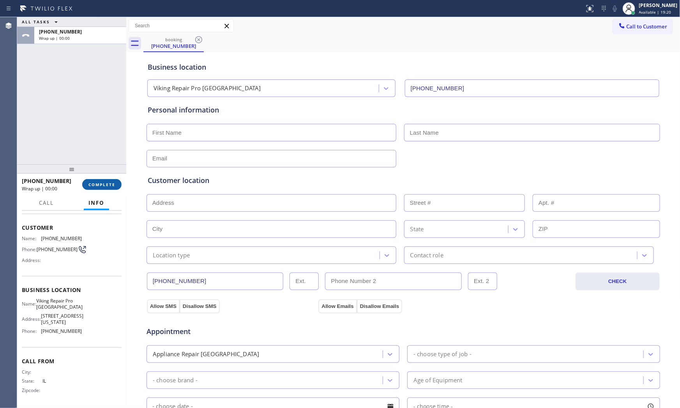
click at [109, 183] on span "COMPLETE" at bounding box center [101, 184] width 27 height 5
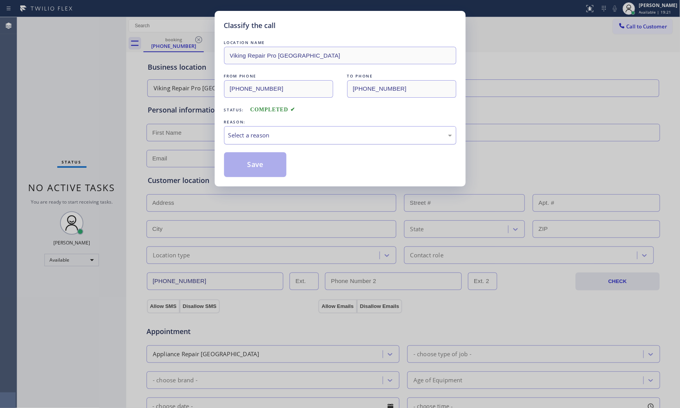
click at [298, 137] on div "Select a reason" at bounding box center [340, 135] width 224 height 9
click at [255, 162] on button "Save" at bounding box center [255, 164] width 63 height 25
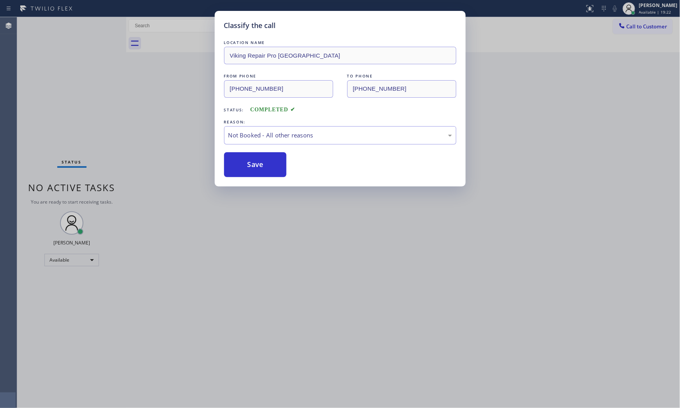
click at [255, 162] on button "Save" at bounding box center [255, 164] width 63 height 25
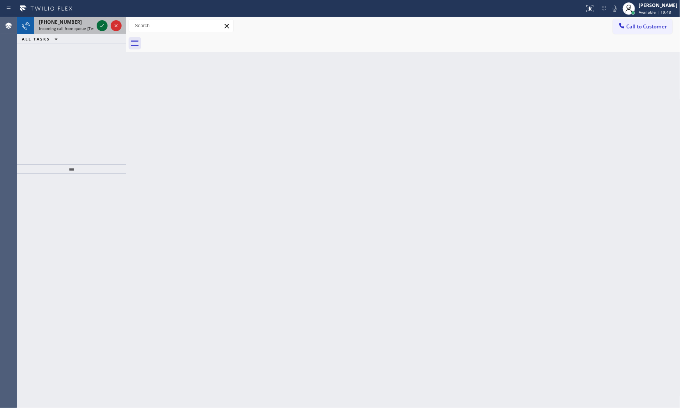
drag, startPoint x: 86, startPoint y: 27, endPoint x: 99, endPoint y: 24, distance: 13.2
click at [86, 26] on span "Incoming call from queue [Test] All" at bounding box center [71, 28] width 65 height 5
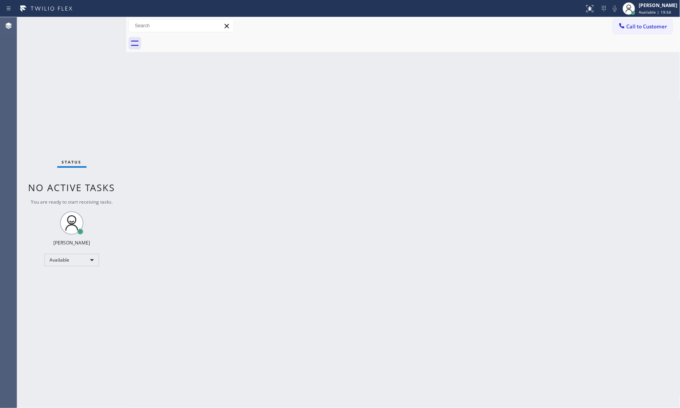
click at [104, 23] on div "Status No active tasks You are ready to start receiving tasks. [PERSON_NAME] Av…" at bounding box center [71, 212] width 109 height 391
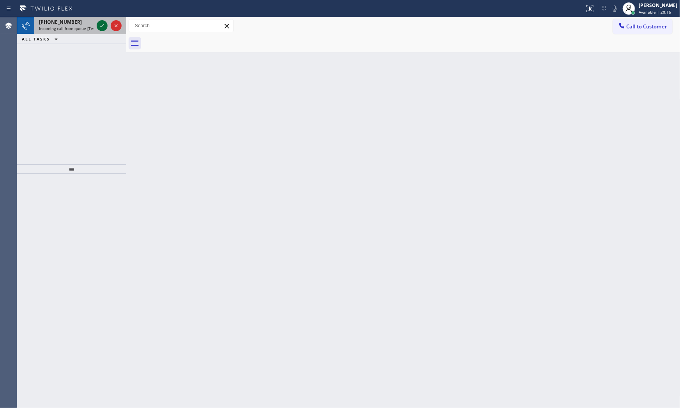
click at [106, 22] on icon at bounding box center [101, 25] width 9 height 9
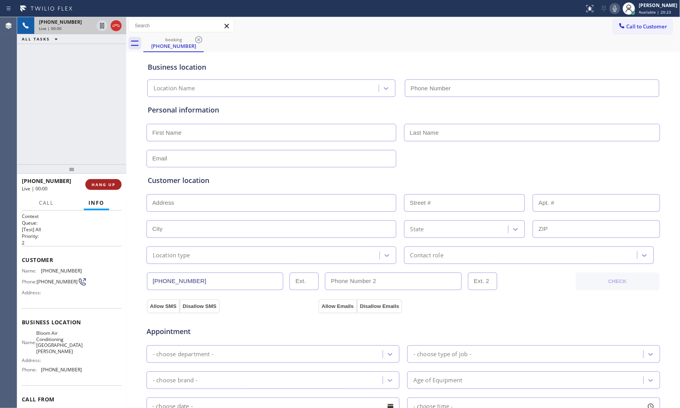
click at [108, 185] on span "HANG UP" at bounding box center [104, 184] width 24 height 5
type input "[PHONE_NUMBER]"
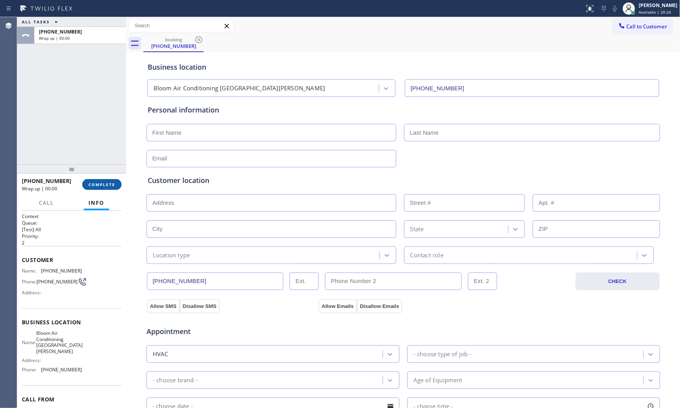
click at [108, 185] on span "COMPLETE" at bounding box center [101, 184] width 27 height 5
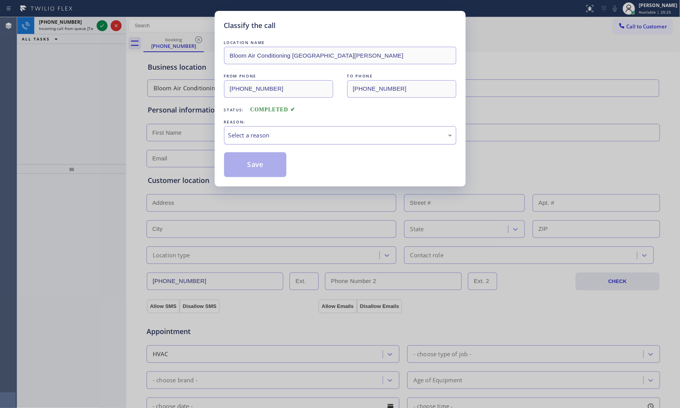
click at [280, 136] on div "Select a reason" at bounding box center [340, 135] width 224 height 9
click at [255, 167] on button "Save" at bounding box center [255, 164] width 63 height 25
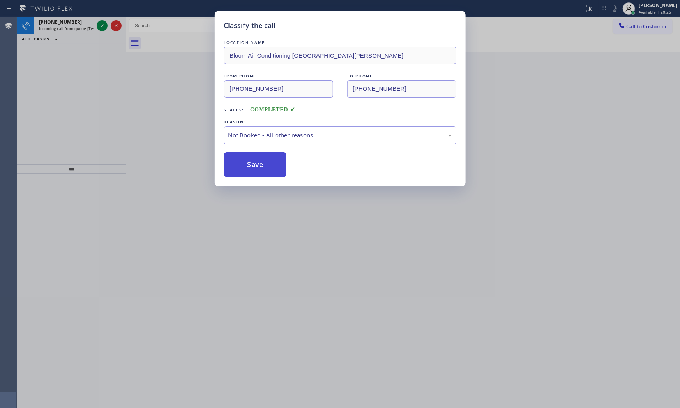
drag, startPoint x: 255, startPoint y: 167, endPoint x: 247, endPoint y: 161, distance: 10.0
click at [256, 167] on button "Save" at bounding box center [255, 164] width 63 height 25
click at [87, 33] on div "Classify the call LOCATION NAME Bloom Air Conditioning [GEOGRAPHIC_DATA][PERSON…" at bounding box center [340, 204] width 680 height 408
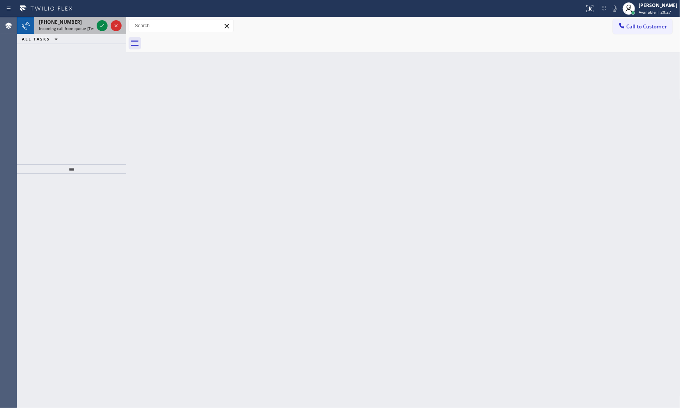
click at [87, 30] on span "Incoming call from queue [Test] All" at bounding box center [71, 28] width 65 height 5
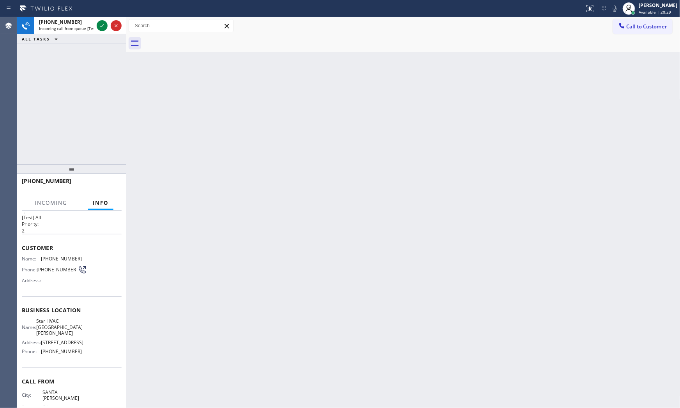
scroll to position [28, 0]
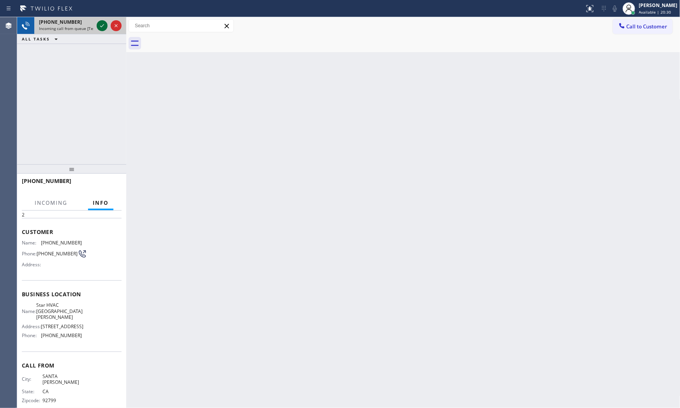
click at [97, 23] on div at bounding box center [102, 25] width 11 height 9
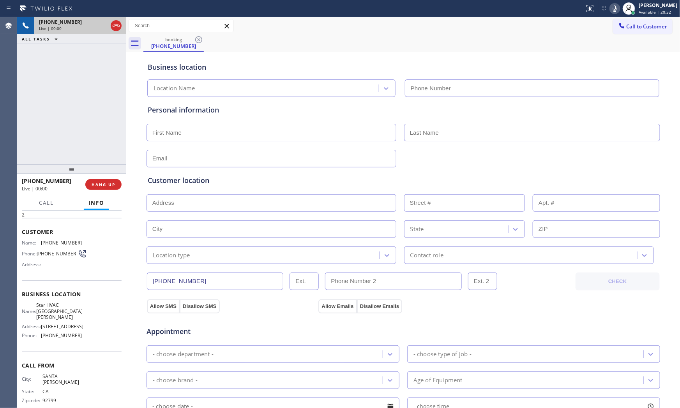
type input "[PHONE_NUMBER]"
click at [111, 188] on button "HANG UP" at bounding box center [103, 184] width 36 height 11
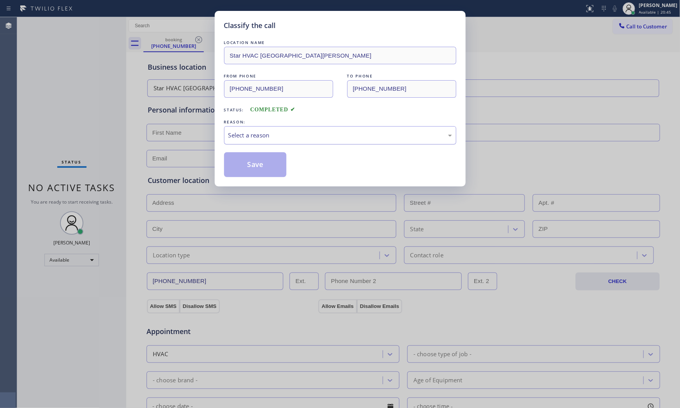
click at [249, 141] on div "Select a reason" at bounding box center [340, 135] width 232 height 18
click at [243, 161] on button "Save" at bounding box center [255, 164] width 63 height 25
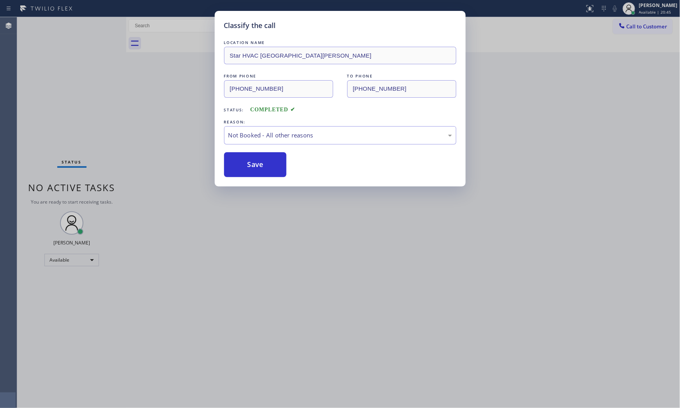
drag, startPoint x: 243, startPoint y: 161, endPoint x: 378, endPoint y: 287, distance: 184.4
click at [244, 164] on button "Save" at bounding box center [255, 164] width 63 height 25
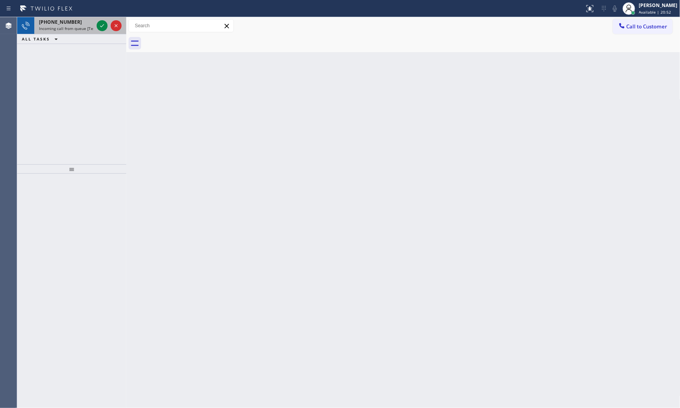
click at [84, 20] on div "[PHONE_NUMBER]" at bounding box center [66, 22] width 55 height 7
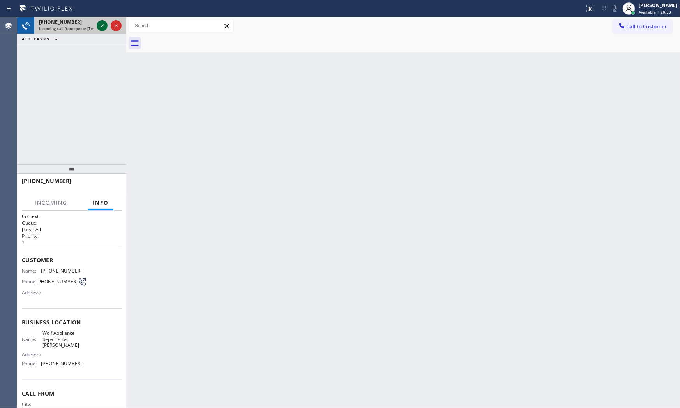
click at [103, 24] on icon at bounding box center [101, 25] width 9 height 9
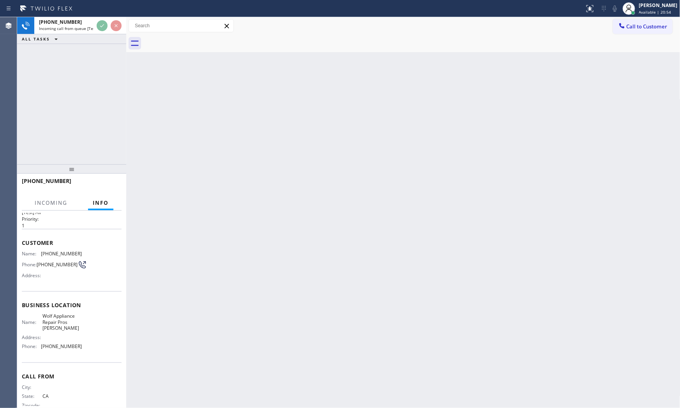
scroll to position [34, 0]
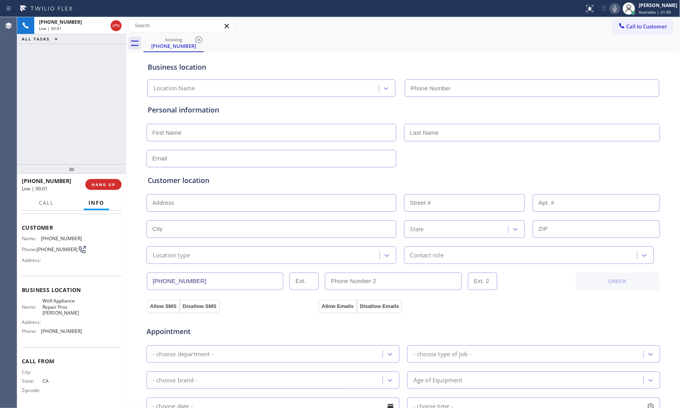
type input "[PHONE_NUMBER]"
click at [97, 182] on span "HANG UP" at bounding box center [104, 184] width 24 height 5
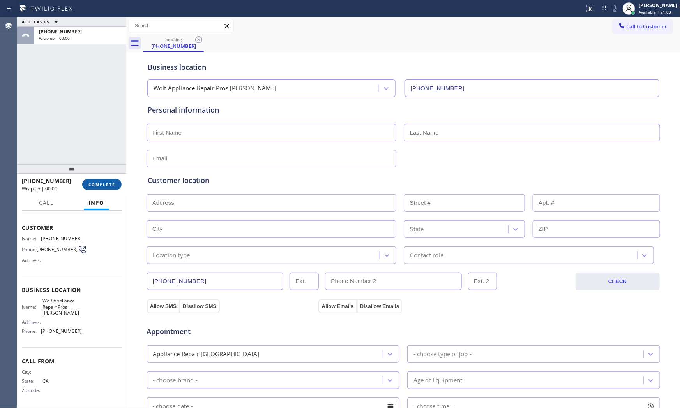
click at [97, 182] on span "COMPLETE" at bounding box center [101, 184] width 27 height 5
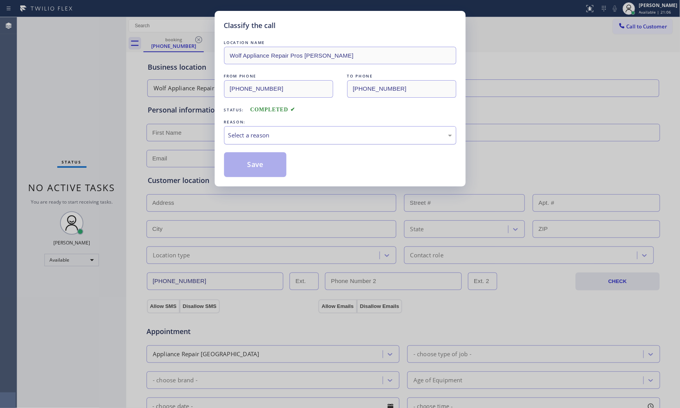
click at [255, 129] on div "Select a reason" at bounding box center [340, 135] width 232 height 18
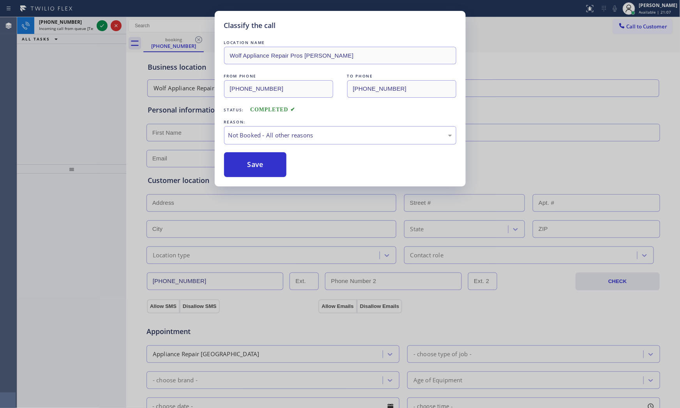
click at [252, 166] on button "Save" at bounding box center [255, 164] width 63 height 25
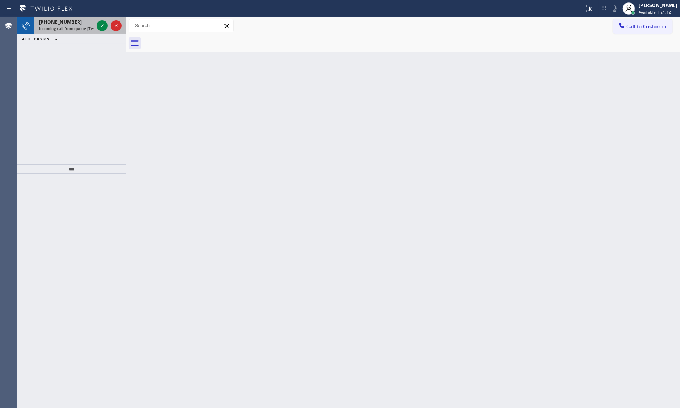
click at [91, 30] on span "Incoming call from queue [Test] All" at bounding box center [71, 28] width 65 height 5
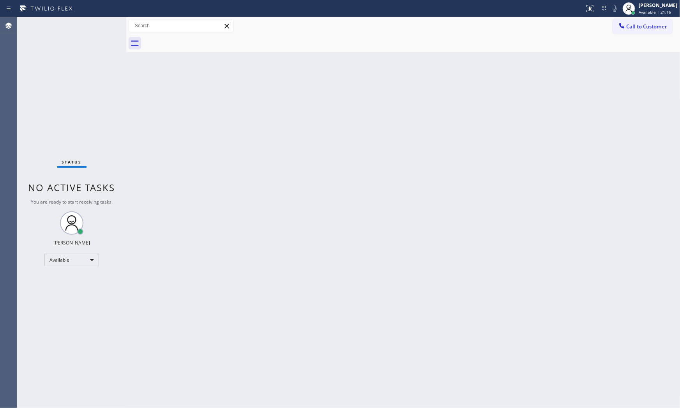
click at [92, 33] on div "Status No active tasks You are ready to start receiving tasks. [PERSON_NAME] Av…" at bounding box center [71, 212] width 109 height 391
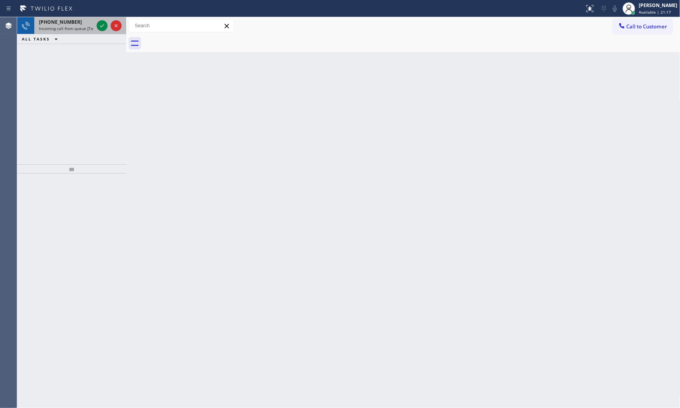
click at [91, 29] on span "Incoming call from queue [Test] All" at bounding box center [71, 28] width 65 height 5
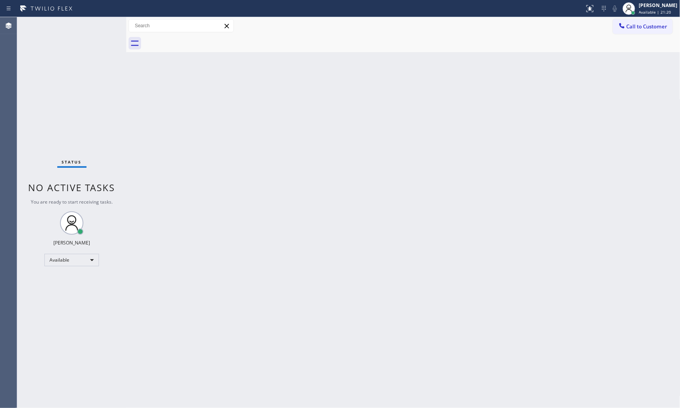
click at [88, 33] on div "Status No active tasks You are ready to start receiving tasks. [PERSON_NAME] Av…" at bounding box center [71, 212] width 109 height 391
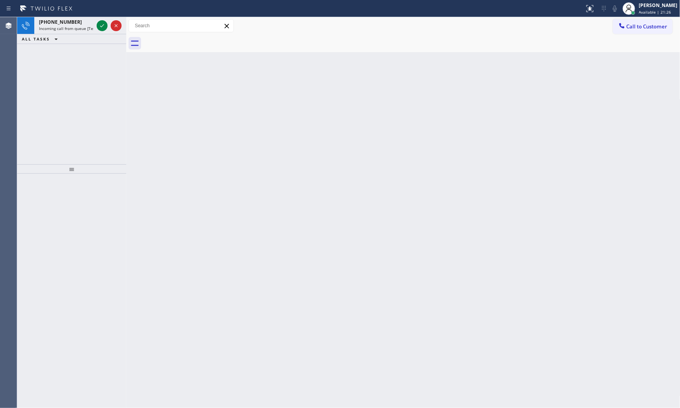
click at [88, 33] on div "[PHONE_NUMBER] Incoming call from queue [Test] All" at bounding box center [64, 25] width 61 height 17
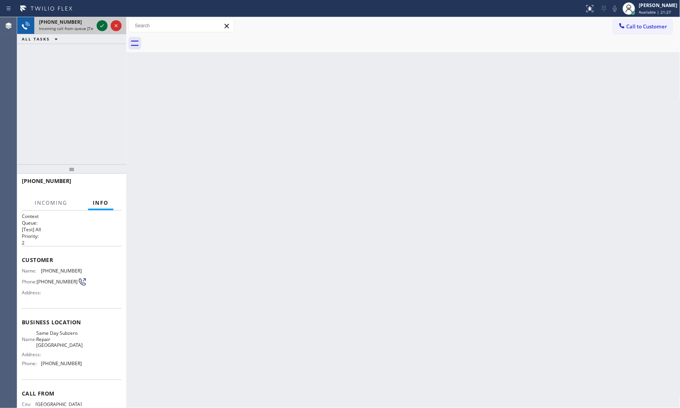
click at [98, 27] on icon at bounding box center [101, 25] width 9 height 9
click at [99, 91] on div "[PHONE_NUMBER] Incoming call from queue [Test] All ALL TASKS ALL TASKS ACTIVE T…" at bounding box center [71, 90] width 109 height 147
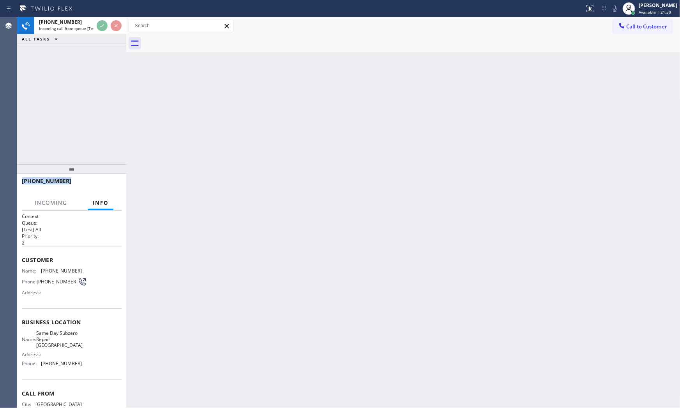
click at [99, 91] on div "[PHONE_NUMBER] Incoming call from queue [Test] All ALL TASKS ALL TASKS ACTIVE T…" at bounding box center [71, 90] width 109 height 147
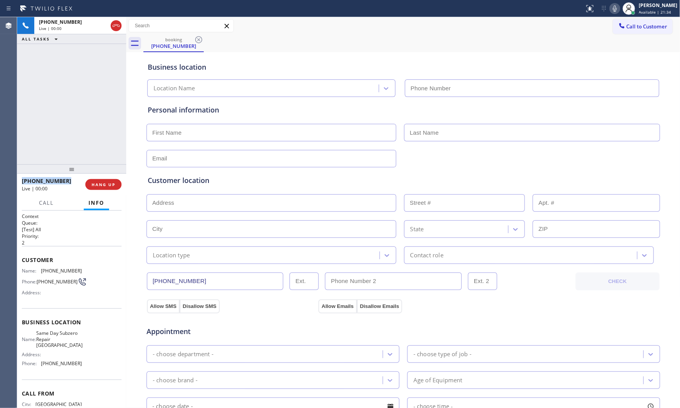
type input "[PHONE_NUMBER]"
click at [114, 185] on span "HANG UP" at bounding box center [104, 184] width 24 height 5
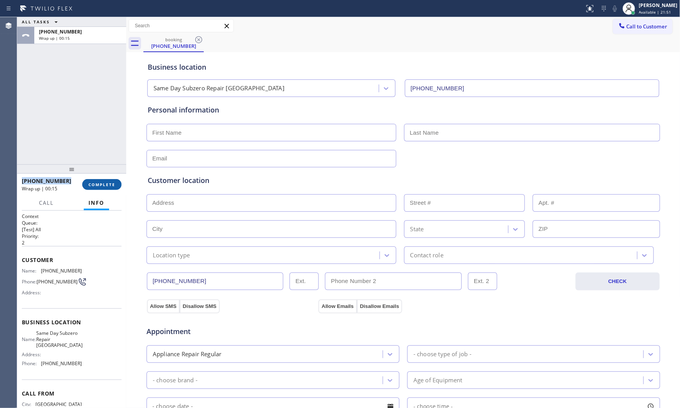
click at [102, 185] on span "COMPLETE" at bounding box center [101, 184] width 27 height 5
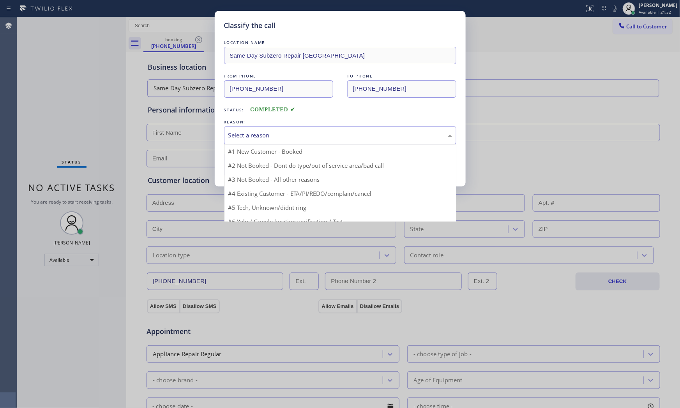
click at [256, 133] on div "Select a reason" at bounding box center [340, 135] width 224 height 9
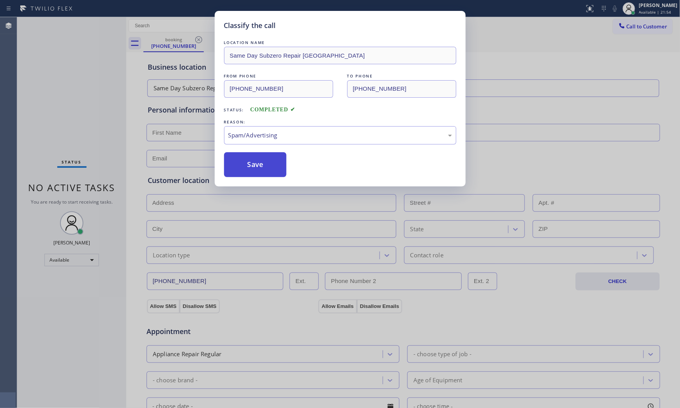
click at [259, 161] on button "Save" at bounding box center [255, 164] width 63 height 25
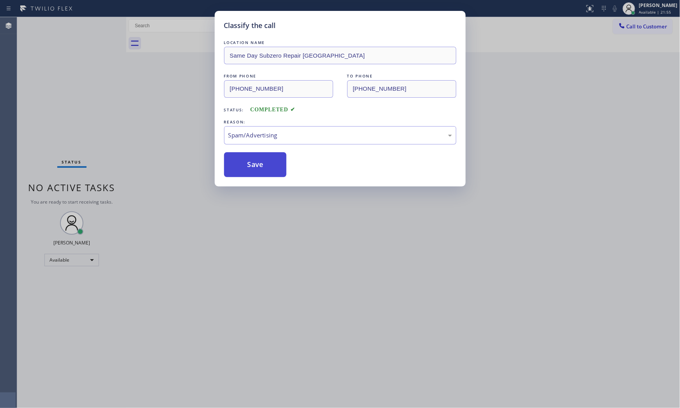
click at [259, 161] on button "Save" at bounding box center [255, 164] width 63 height 25
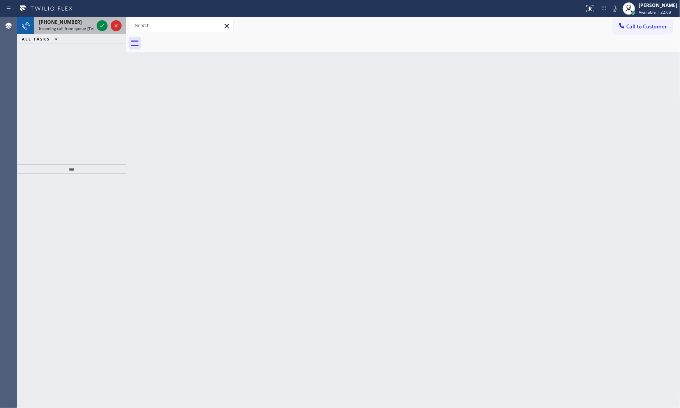
click at [67, 25] on span "[PHONE_NUMBER]" at bounding box center [60, 22] width 43 height 7
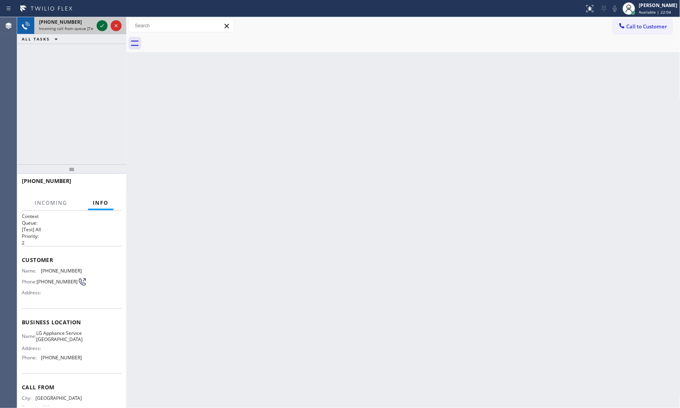
click at [95, 26] on div at bounding box center [109, 25] width 28 height 17
click at [99, 26] on icon at bounding box center [101, 25] width 9 height 9
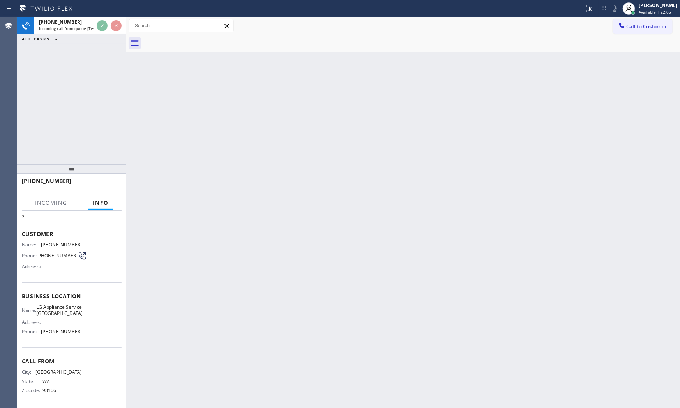
scroll to position [28, 0]
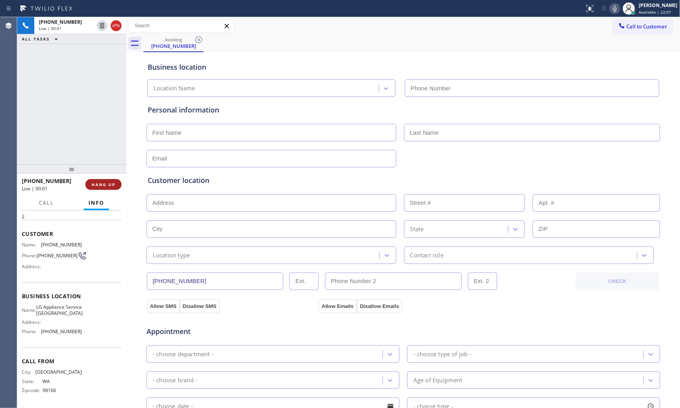
type input "[PHONE_NUMBER]"
click at [610, 14] on div "Status report No issues detected If you experience an issue, please download th…" at bounding box center [630, 8] width 99 height 17
click at [611, 11] on icon at bounding box center [614, 8] width 9 height 9
click at [610, 9] on icon at bounding box center [614, 8] width 9 height 9
click at [616, 6] on icon at bounding box center [614, 8] width 9 height 9
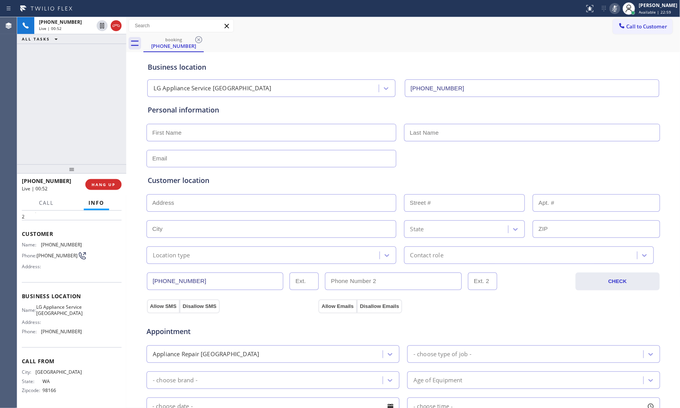
click at [615, 7] on icon at bounding box center [614, 8] width 9 height 9
click at [614, 9] on icon at bounding box center [615, 8] width 4 height 6
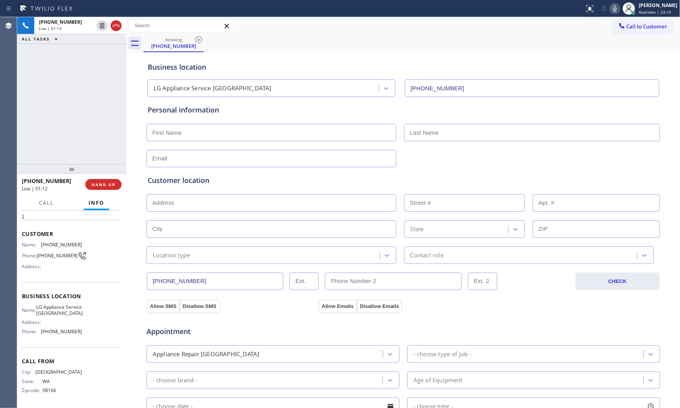
click at [614, 9] on icon at bounding box center [615, 8] width 4 height 6
click at [617, 7] on icon at bounding box center [614, 8] width 9 height 9
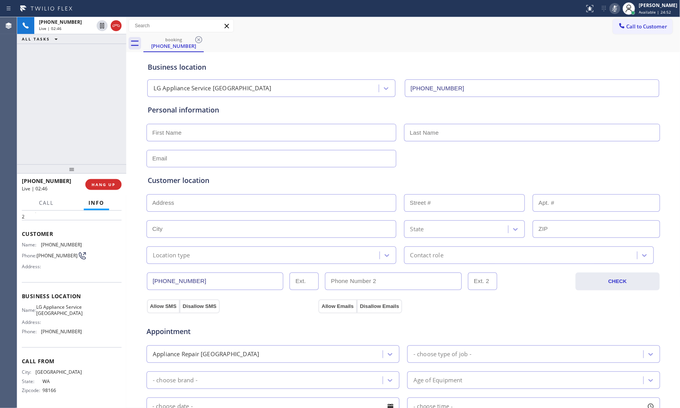
click at [617, 7] on icon at bounding box center [614, 8] width 9 height 9
click at [610, 8] on icon at bounding box center [614, 8] width 9 height 9
click at [106, 188] on button "HANG UP" at bounding box center [103, 184] width 36 height 11
click at [241, 128] on input "text" at bounding box center [271, 133] width 250 height 18
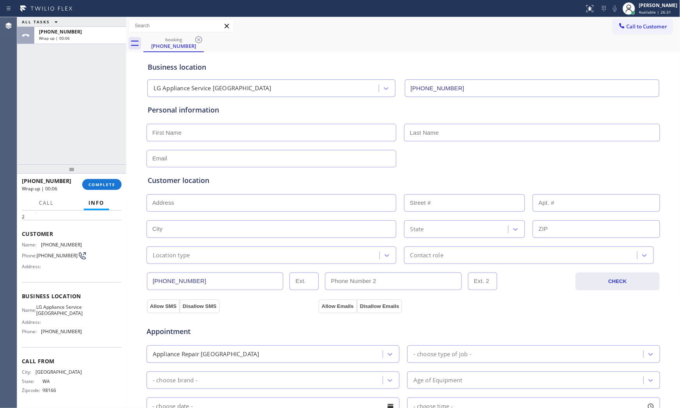
click at [254, 135] on input "text" at bounding box center [271, 133] width 250 height 18
paste input "[PERSON_NAME]"
type input "[PERSON_NAME]"
click at [478, 129] on input "text" at bounding box center [532, 133] width 256 height 18
paste input "[PERSON_NAME]"
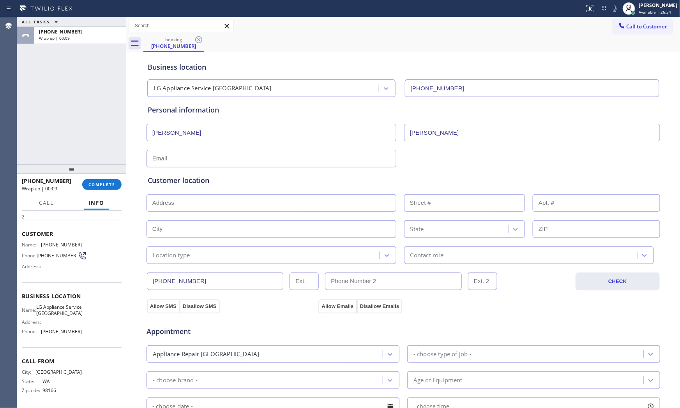
type input "[PERSON_NAME]"
click at [289, 162] on input "text" at bounding box center [271, 159] width 250 height 18
type input "[EMAIL_ADDRESS][DOMAIN_NAME]"
paste input "[GEOGRAPHIC_DATA], [GEOGRAPHIC_DATA] 98199"
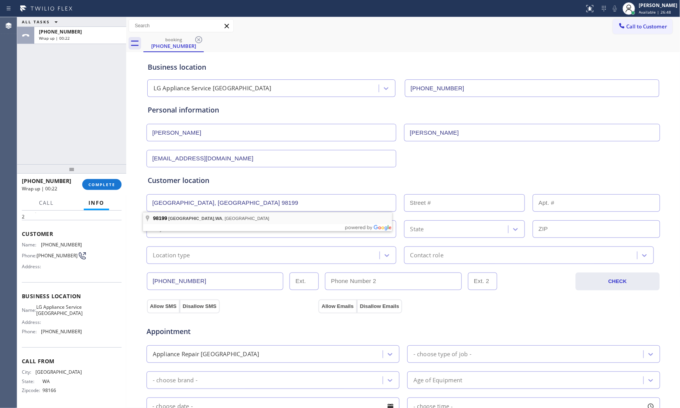
type input "[GEOGRAPHIC_DATA], [GEOGRAPHIC_DATA]"
type input "[GEOGRAPHIC_DATA]"
type input "98199"
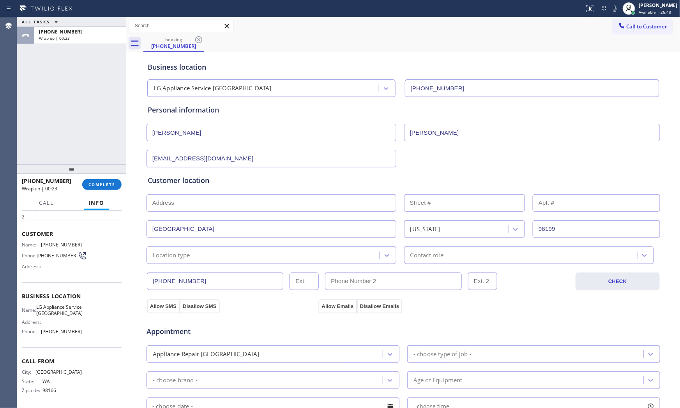
click at [193, 257] on div "Location type" at bounding box center [264, 256] width 231 height 14
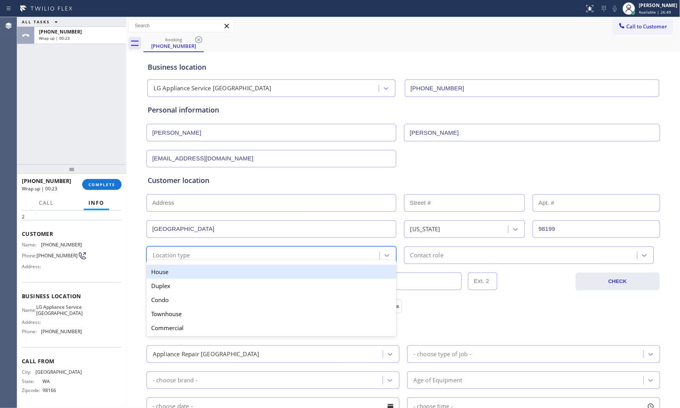
click at [186, 273] on div "House" at bounding box center [271, 272] width 250 height 14
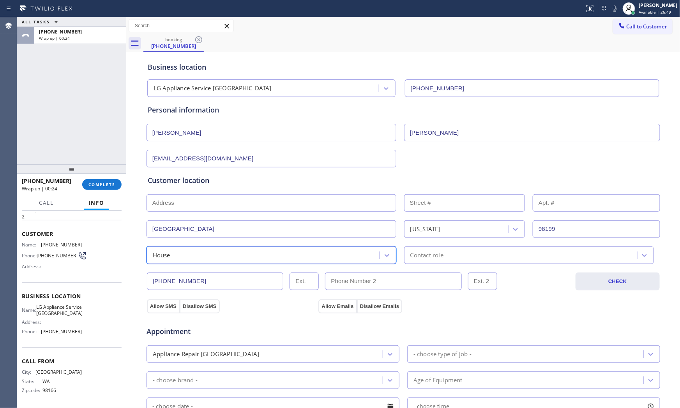
click at [412, 263] on div "Contact role" at bounding box center [529, 256] width 250 height 18
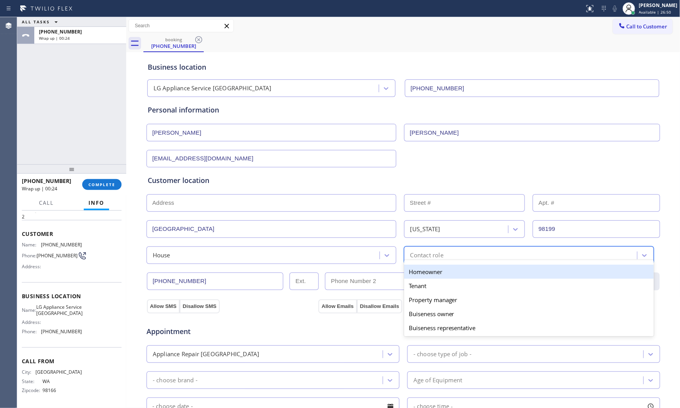
click at [407, 274] on div "Homeowner" at bounding box center [529, 272] width 250 height 14
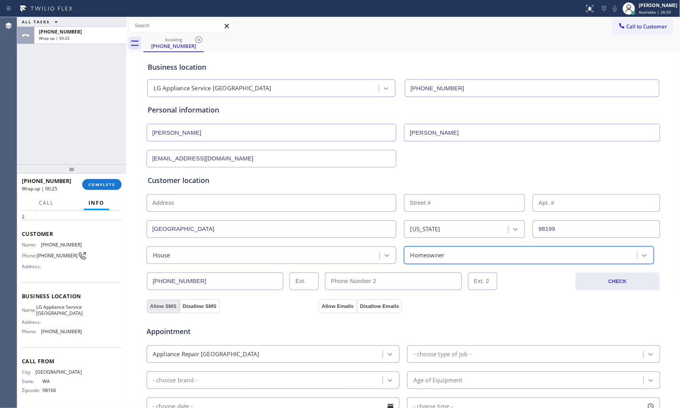
click at [158, 302] on button "Allow SMS" at bounding box center [163, 307] width 33 height 14
click at [347, 301] on button "Allow Emails" at bounding box center [337, 307] width 38 height 14
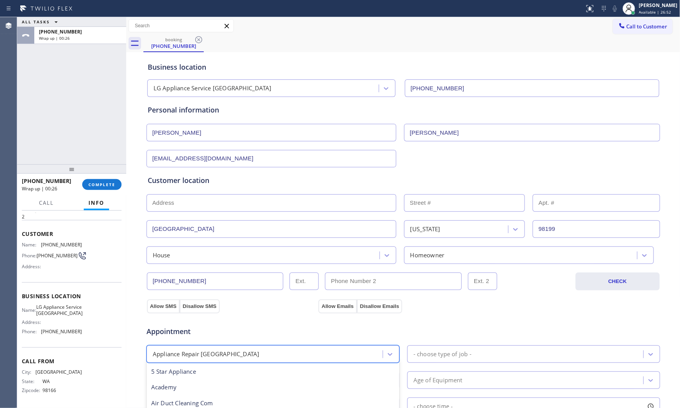
click at [259, 360] on div "Appliance Repair [GEOGRAPHIC_DATA]" at bounding box center [266, 354] width 234 height 14
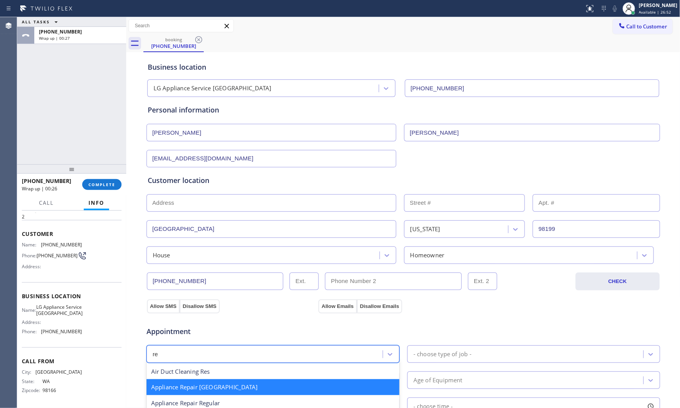
type input "reg"
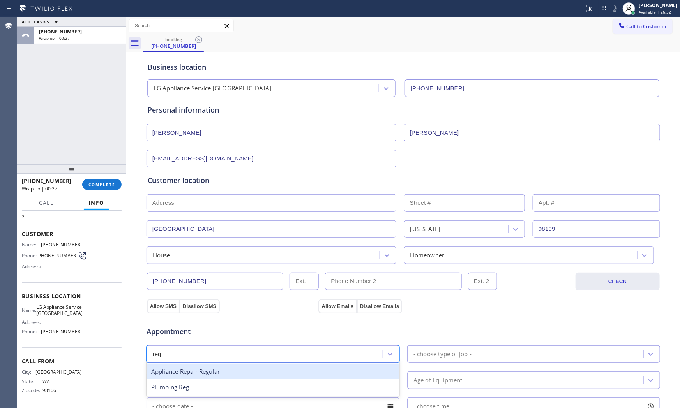
click at [228, 365] on div "Appliance Repair Regular" at bounding box center [272, 372] width 253 height 16
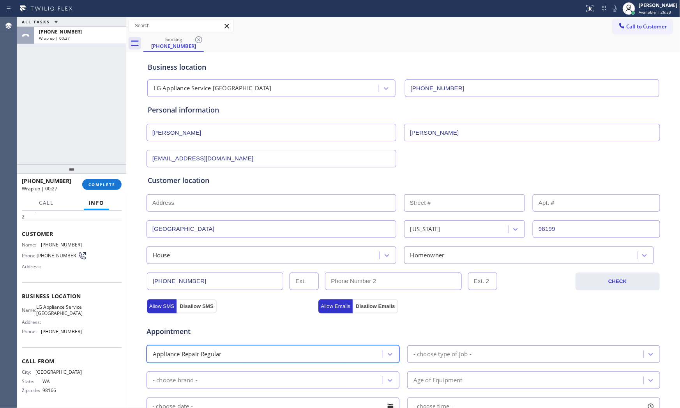
click at [434, 359] on div "- choose type of job -" at bounding box center [442, 354] width 58 height 9
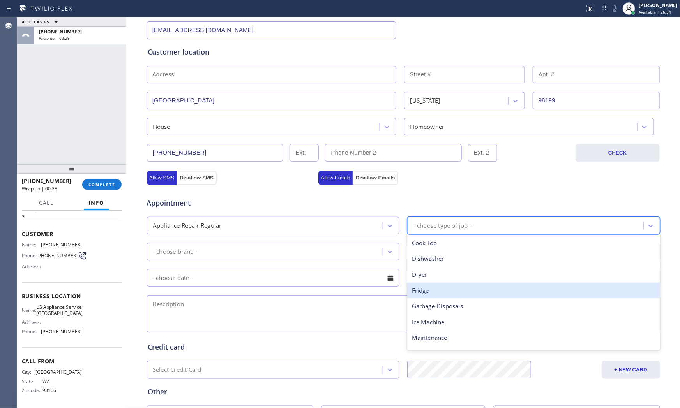
scroll to position [130, 0]
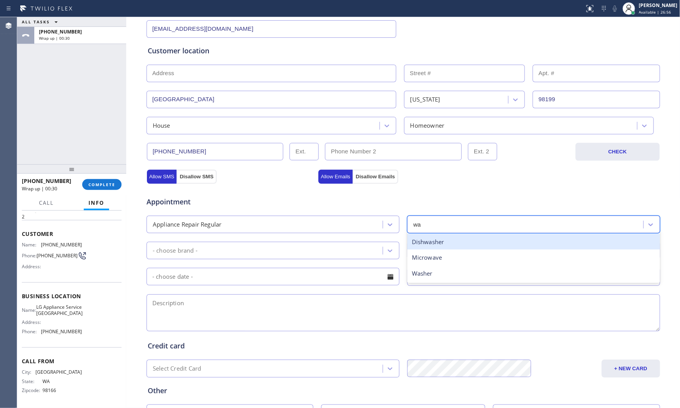
type input "was"
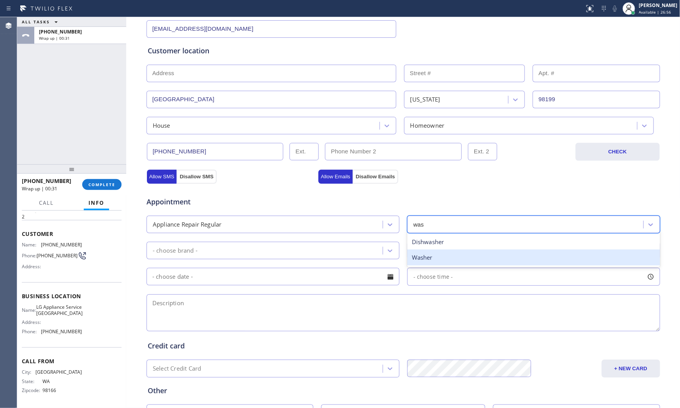
drag, startPoint x: 429, startPoint y: 256, endPoint x: 309, endPoint y: 254, distance: 120.4
click at [422, 256] on div "Washer" at bounding box center [533, 258] width 253 height 16
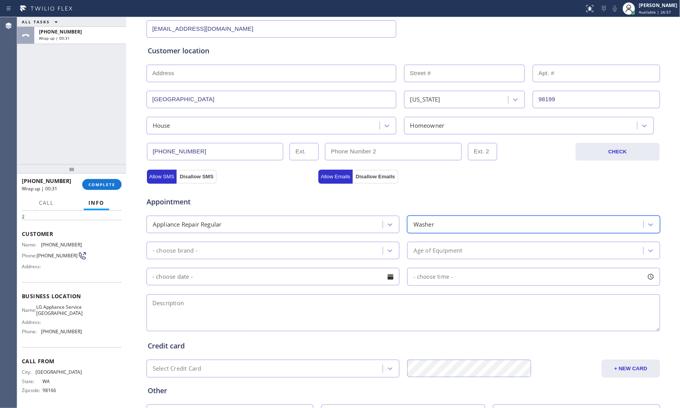
click at [274, 252] on div "- choose brand -" at bounding box center [266, 251] width 234 height 14
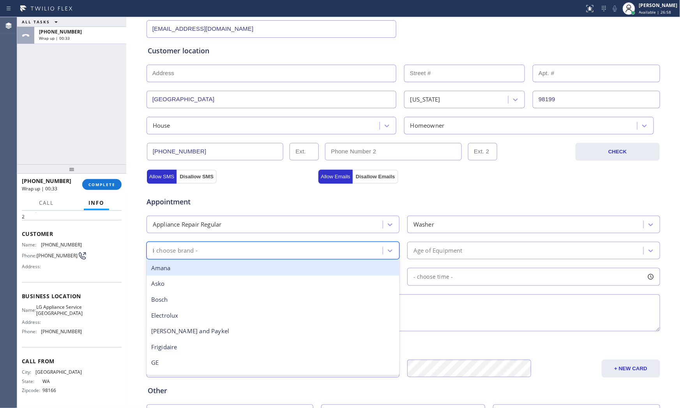
type input "LG"
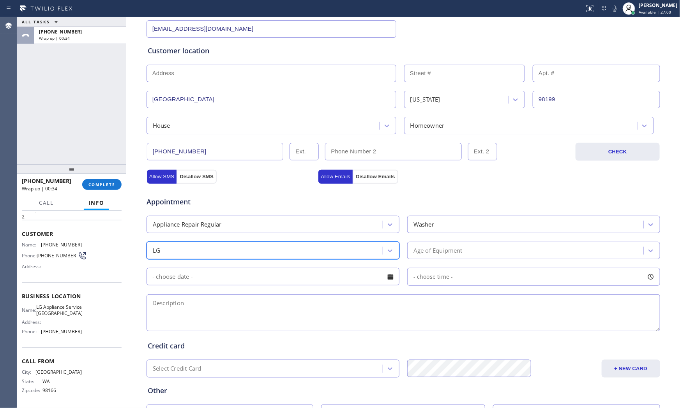
click at [459, 249] on div "Age of Equipment" at bounding box center [437, 250] width 49 height 9
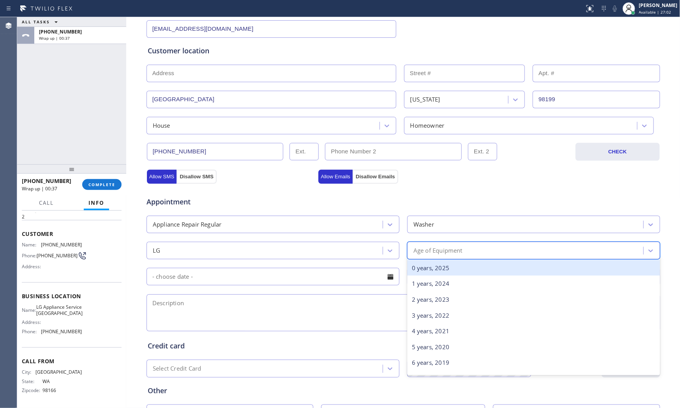
click at [441, 265] on div "0 years, 2025" at bounding box center [533, 268] width 253 height 16
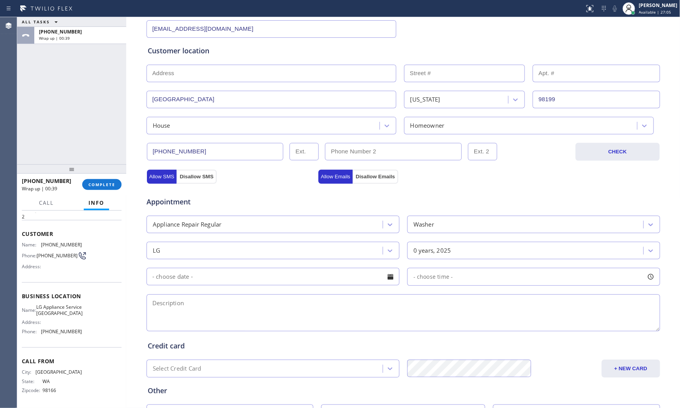
click at [211, 316] on textarea at bounding box center [402, 312] width 513 height 37
paste textarea "LG | washer | start to fill it getting vibration | [GEOGRAPHIC_DATA], [GEOGRAPH…"
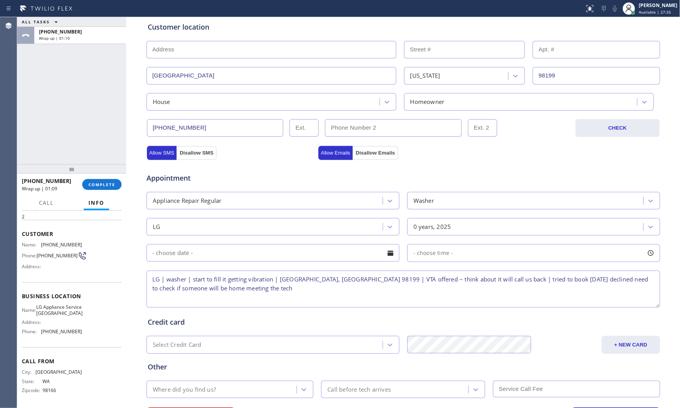
scroll to position [195, 0]
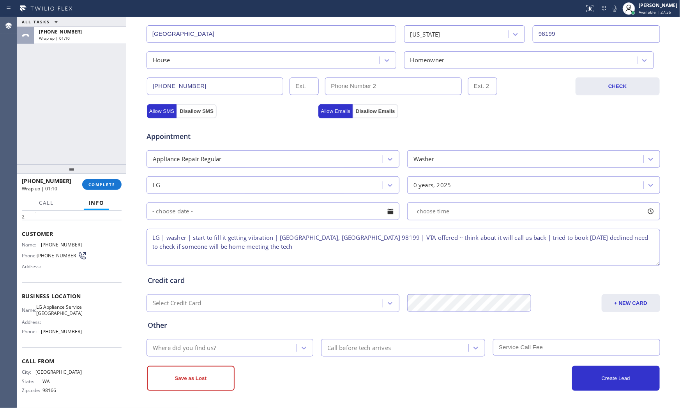
type textarea "LG | washer | start to fill it getting vibration | [GEOGRAPHIC_DATA], [GEOGRAPH…"
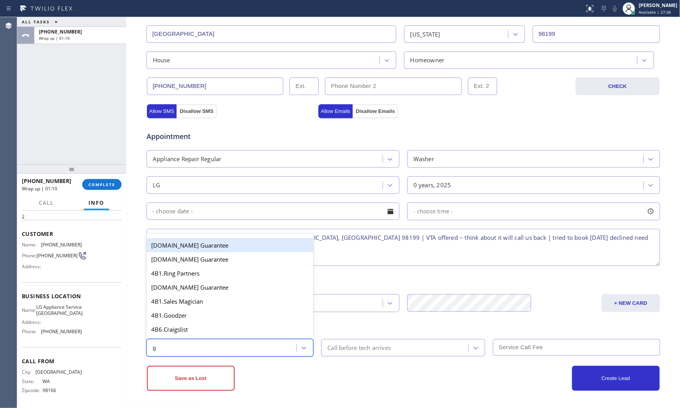
click at [238, 347] on div "g g" at bounding box center [223, 348] width 148 height 14
type input "goo"
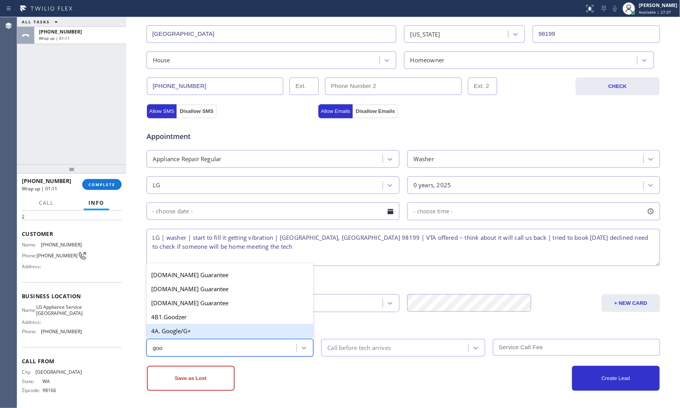
click at [211, 335] on div "4A. Google/G+" at bounding box center [229, 331] width 167 height 14
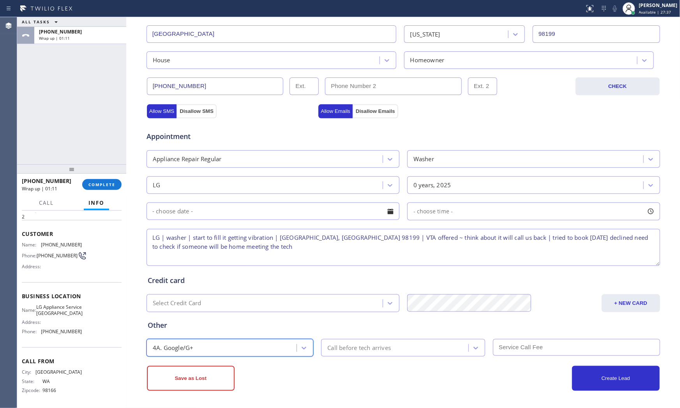
click at [279, 384] on div "Save as Lost" at bounding box center [275, 378] width 256 height 25
click at [203, 382] on button "Save as Lost" at bounding box center [191, 378] width 88 height 25
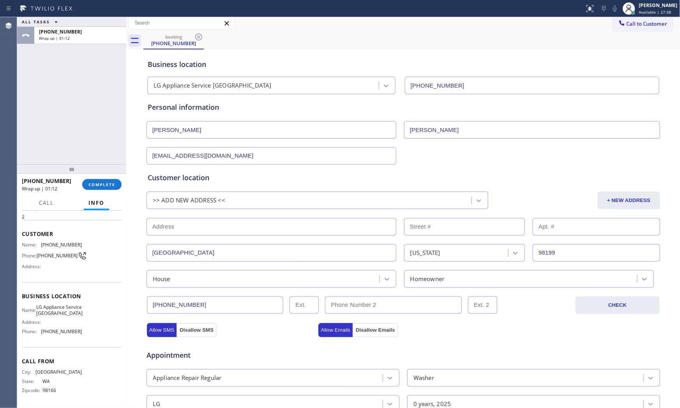
scroll to position [0, 0]
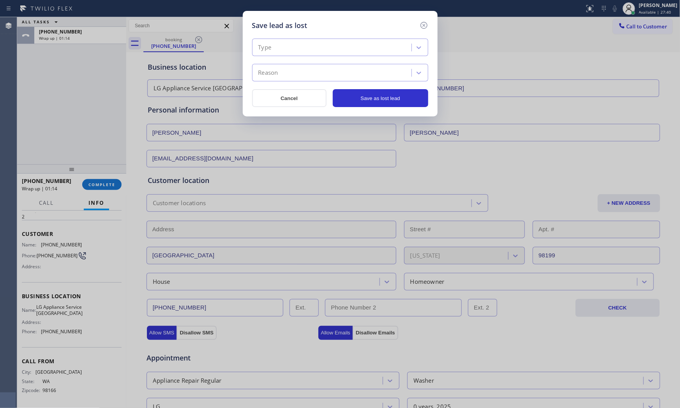
click at [307, 43] on div "Type" at bounding box center [332, 48] width 157 height 14
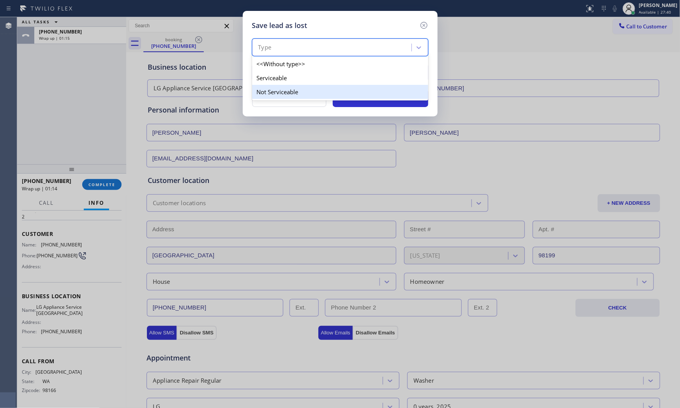
click at [296, 86] on div "Not Serviceable" at bounding box center [340, 92] width 176 height 14
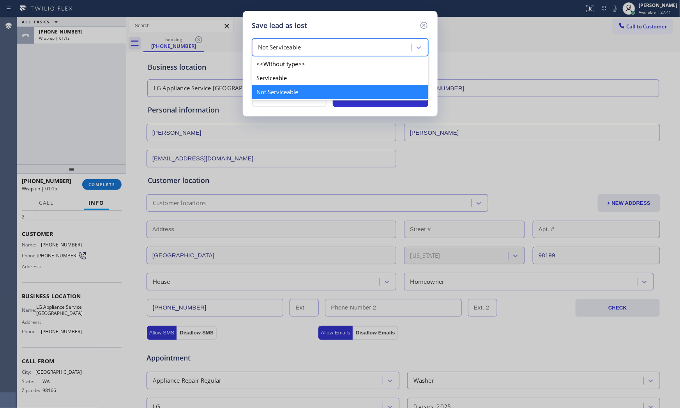
drag, startPoint x: 291, startPoint y: 45, endPoint x: 283, endPoint y: 76, distance: 31.4
click at [291, 49] on div "Not Serviceable" at bounding box center [279, 47] width 43 height 9
click at [283, 76] on div "Serviceable" at bounding box center [340, 78] width 176 height 14
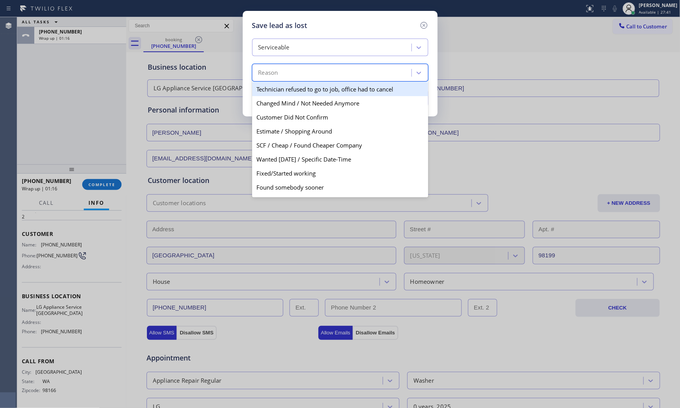
click at [283, 76] on div "Reason" at bounding box center [332, 73] width 157 height 14
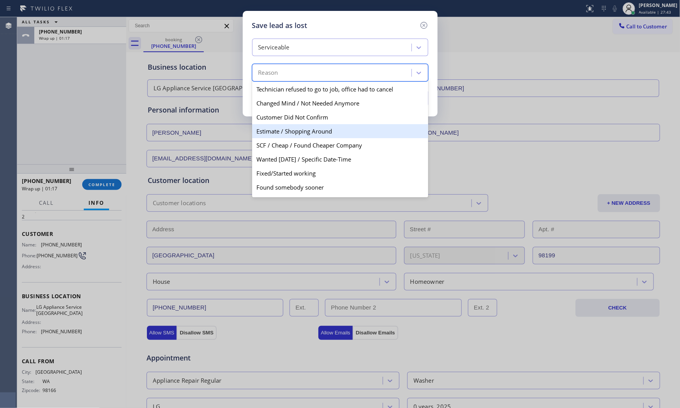
click at [287, 131] on div "Estimate / Shopping Around" at bounding box center [340, 131] width 176 height 14
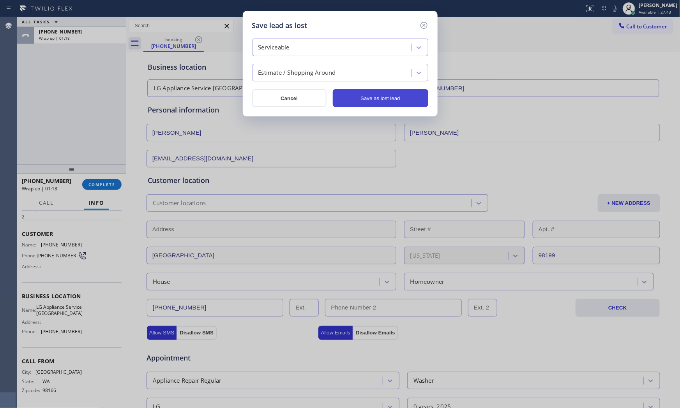
click at [387, 92] on button "Save as lost lead" at bounding box center [380, 98] width 95 height 18
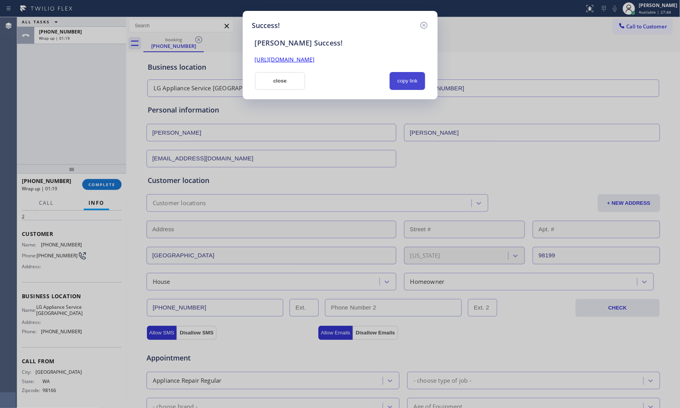
click at [402, 86] on button "copy link" at bounding box center [408, 81] width 36 height 18
click at [267, 76] on button "close" at bounding box center [280, 81] width 51 height 18
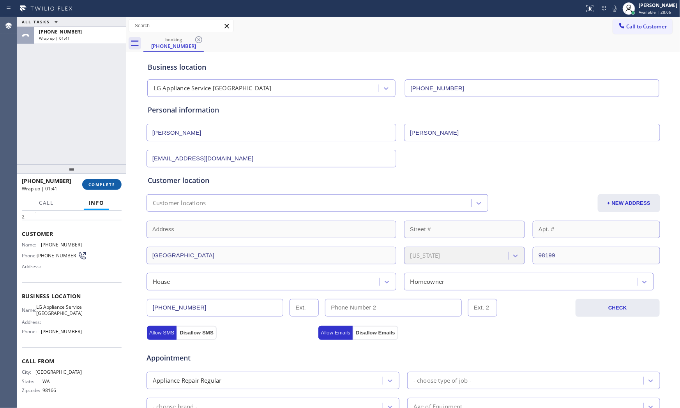
click at [102, 187] on span "COMPLETE" at bounding box center [101, 184] width 27 height 5
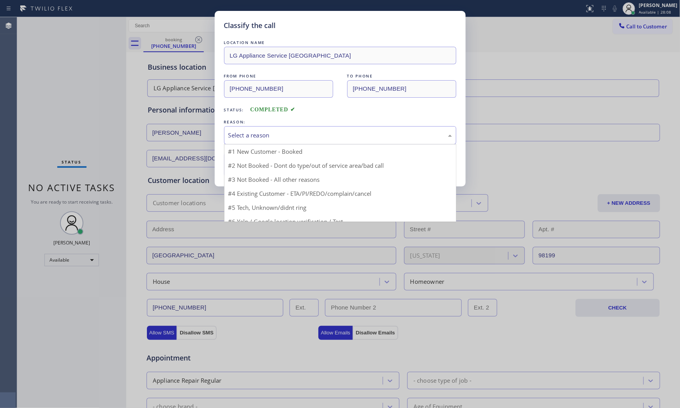
click at [260, 136] on div "Select a reason" at bounding box center [340, 135] width 224 height 9
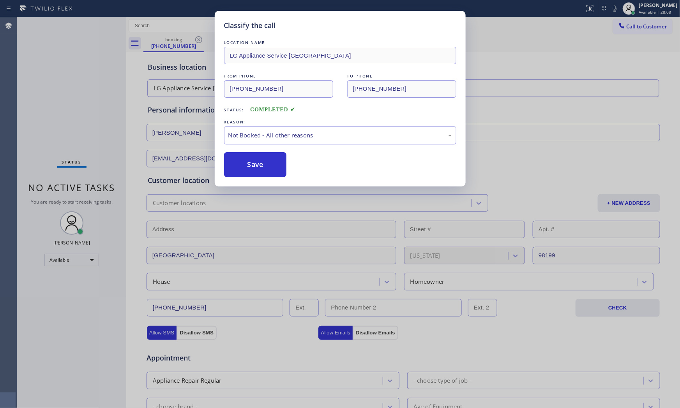
click at [250, 167] on button "Save" at bounding box center [255, 164] width 63 height 25
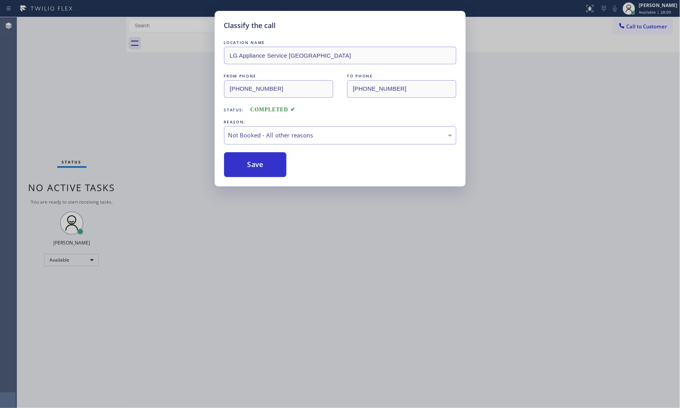
click at [250, 167] on button "Save" at bounding box center [255, 164] width 63 height 25
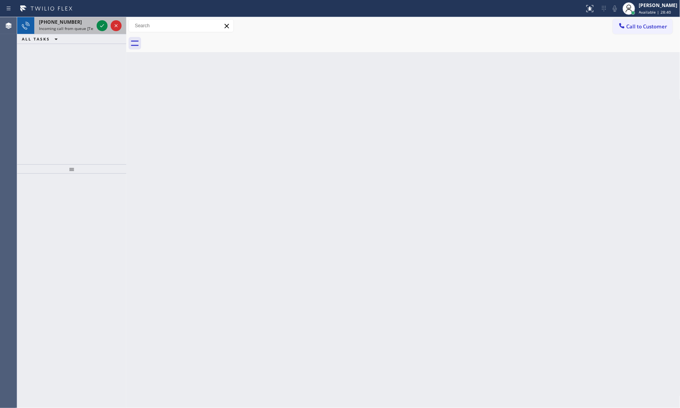
click at [78, 22] on div "[PHONE_NUMBER]" at bounding box center [66, 22] width 55 height 7
click at [98, 22] on icon at bounding box center [101, 25] width 9 height 9
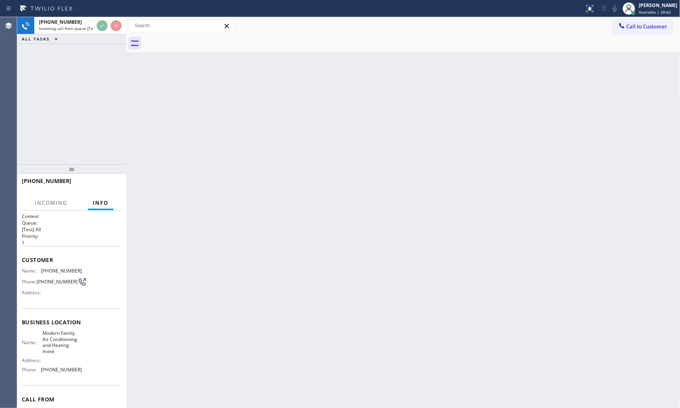
scroll to position [40, 0]
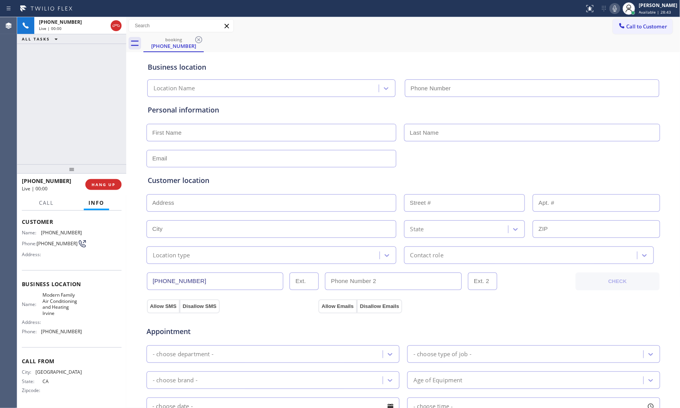
type input "[PHONE_NUMBER]"
click at [115, 183] on span "HANG UP" at bounding box center [104, 184] width 24 height 5
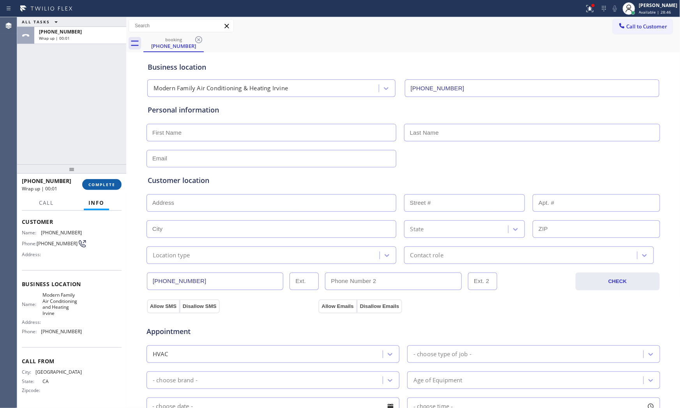
click at [103, 184] on span "COMPLETE" at bounding box center [101, 184] width 27 height 5
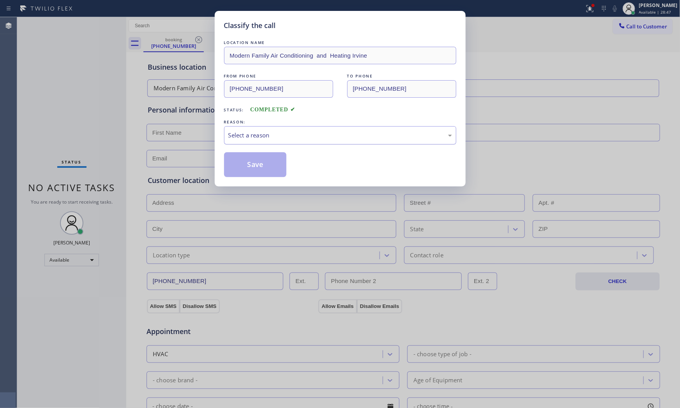
click at [298, 131] on div "Select a reason" at bounding box center [340, 135] width 224 height 9
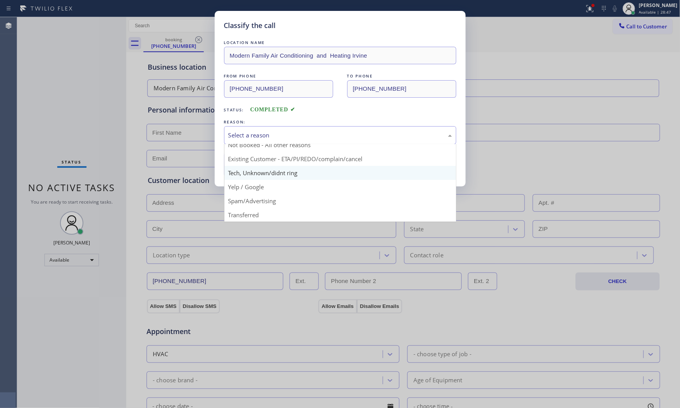
scroll to position [21, 0]
drag, startPoint x: 267, startPoint y: 197, endPoint x: 266, endPoint y: 189, distance: 8.2
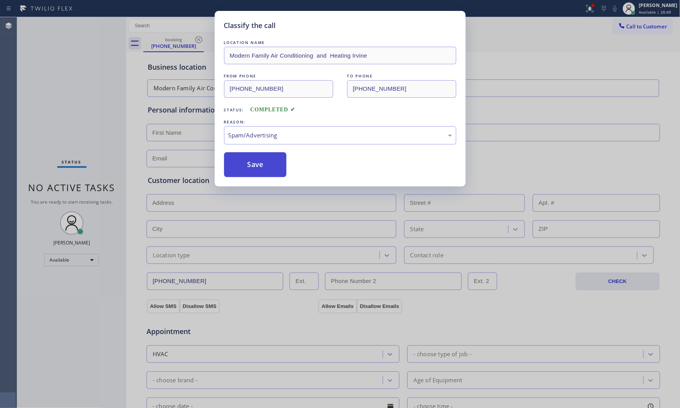
click at [264, 172] on button "Save" at bounding box center [255, 164] width 63 height 25
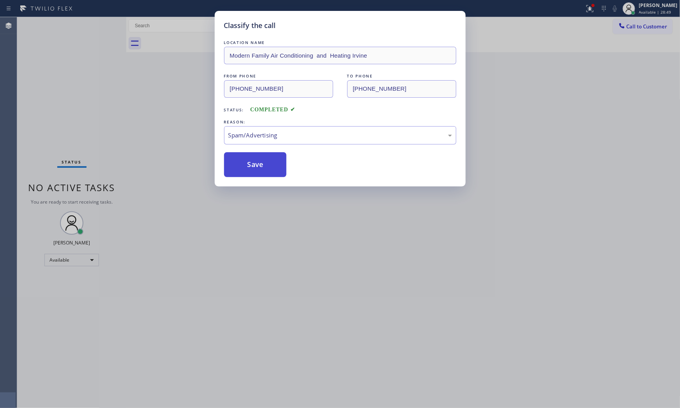
click at [264, 171] on button "Save" at bounding box center [255, 164] width 63 height 25
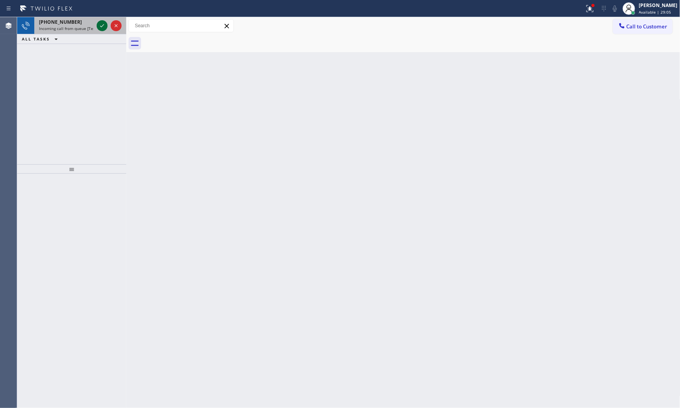
click at [102, 27] on icon at bounding box center [101, 25] width 9 height 9
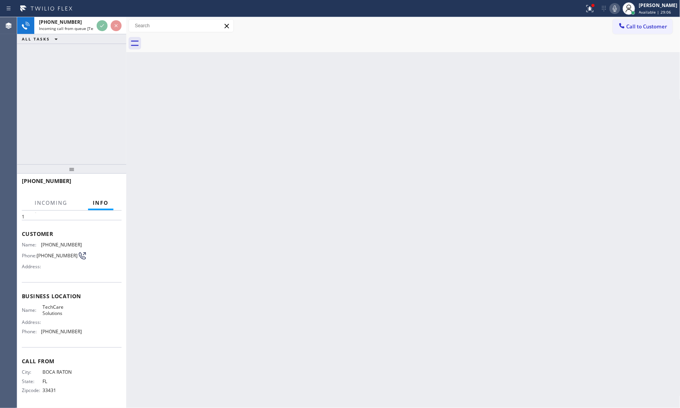
scroll to position [28, 0]
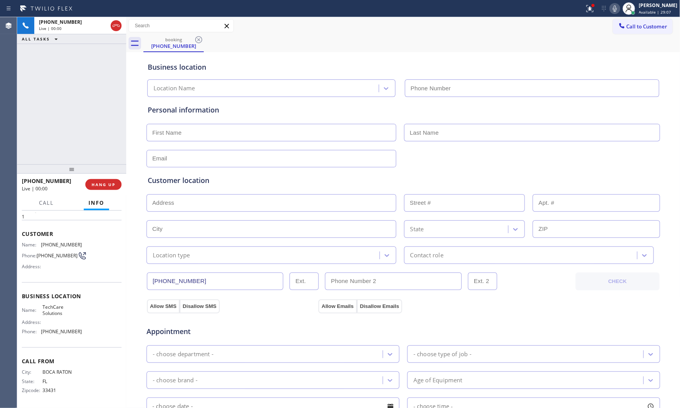
type input "[PHONE_NUMBER]"
drag, startPoint x: 106, startPoint y: 182, endPoint x: 375, endPoint y: 49, distance: 300.0
click at [106, 182] on span "HANG UP" at bounding box center [104, 184] width 24 height 5
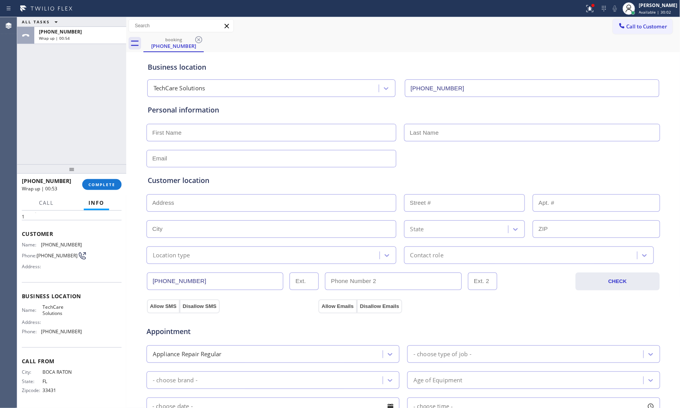
click at [113, 191] on div "[PHONE_NUMBER] Wrap up | 00:53 COMPLETE" at bounding box center [72, 185] width 100 height 20
click at [107, 184] on span "COMPLETE" at bounding box center [101, 184] width 27 height 5
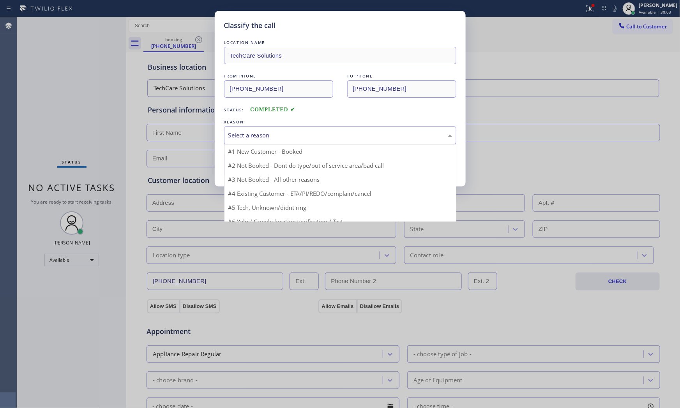
click at [238, 139] on div "Select a reason" at bounding box center [340, 135] width 224 height 9
click at [247, 135] on div "Not Booked - All other reasons" at bounding box center [340, 135] width 224 height 9
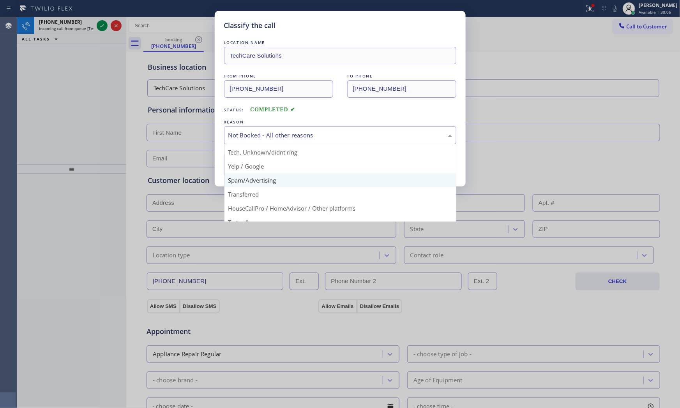
scroll to position [43, 0]
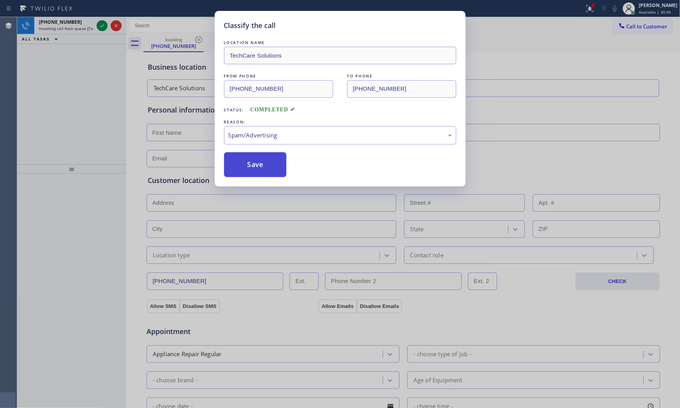
click at [254, 164] on button "Save" at bounding box center [255, 164] width 63 height 25
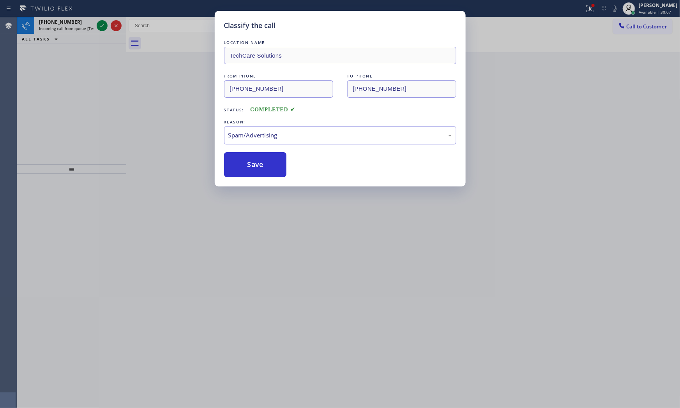
drag, startPoint x: 254, startPoint y: 164, endPoint x: 164, endPoint y: 82, distance: 121.8
click at [254, 164] on button "Save" at bounding box center [255, 164] width 63 height 25
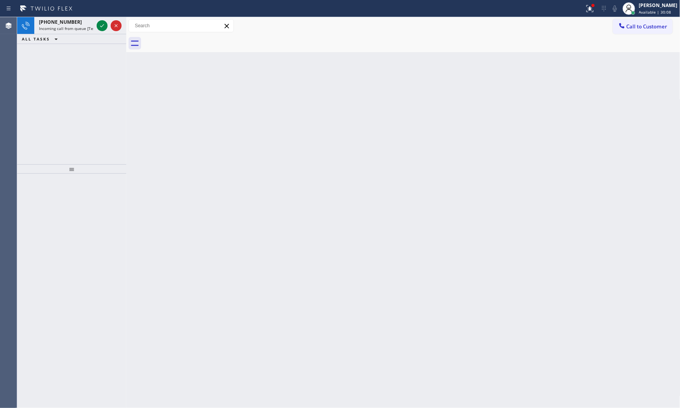
click at [104, 26] on div "Classify the call LOCATION NAME Viking Repair Pro [GEOGRAPHIC_DATA] FROM PHONE …" at bounding box center [348, 212] width 663 height 391
click at [104, 26] on icon at bounding box center [101, 25] width 9 height 9
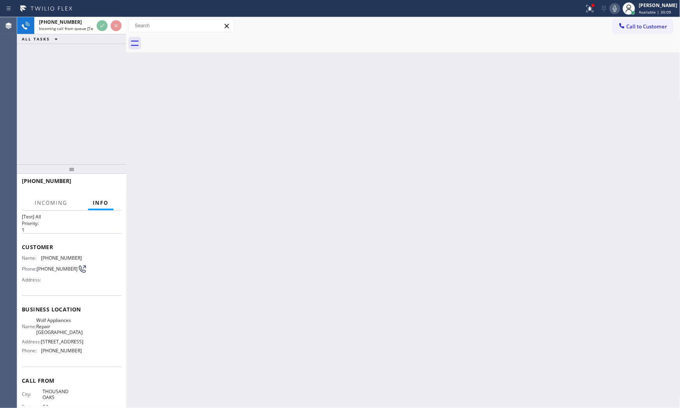
scroll to position [46, 0]
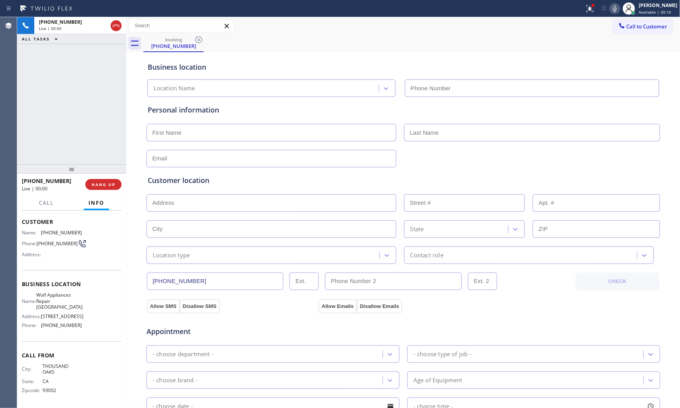
type input "[PHONE_NUMBER]"
click at [111, 183] on span "HANG UP" at bounding box center [104, 184] width 24 height 5
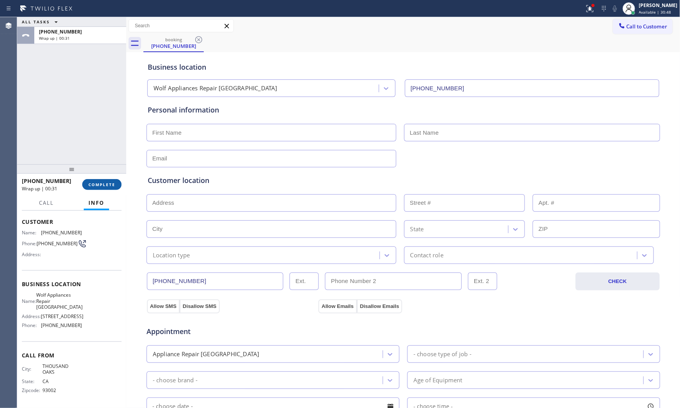
click at [108, 184] on span "COMPLETE" at bounding box center [101, 184] width 27 height 5
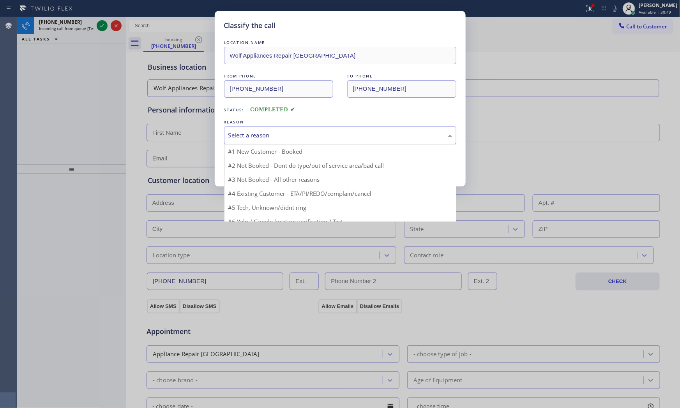
click at [286, 134] on div "Select a reason" at bounding box center [340, 135] width 224 height 9
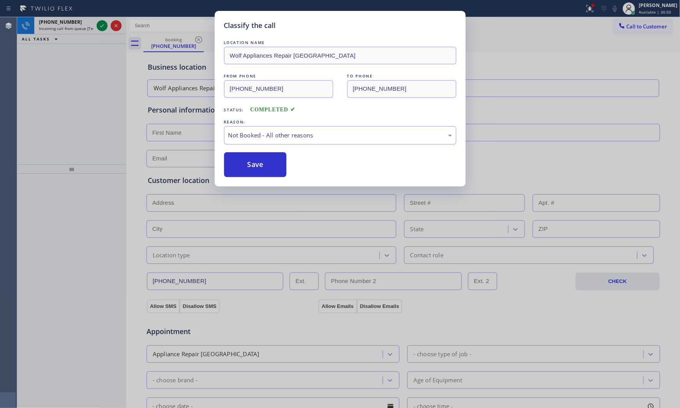
click at [262, 166] on button "Save" at bounding box center [255, 164] width 63 height 25
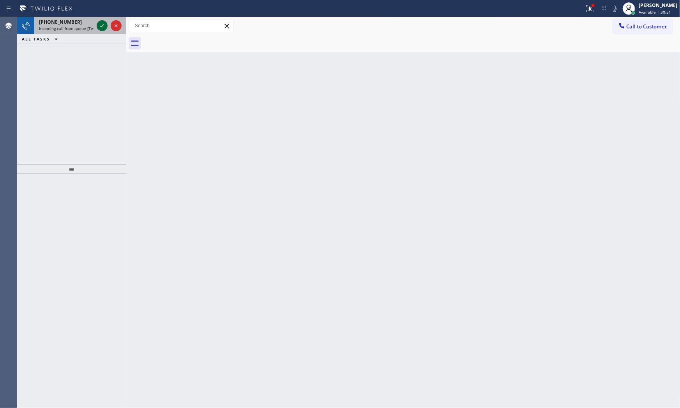
click at [97, 25] on icon at bounding box center [101, 25] width 9 height 9
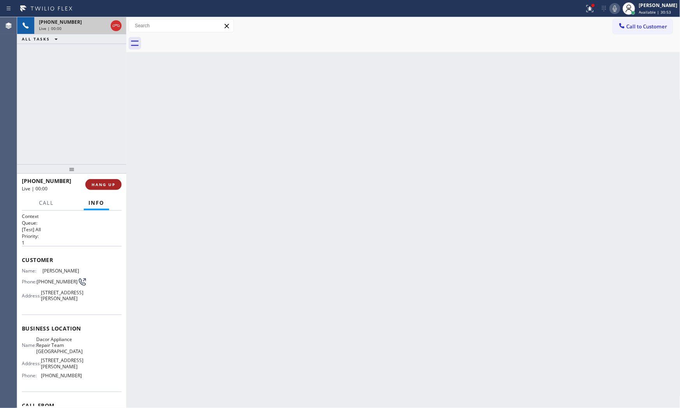
drag, startPoint x: 102, startPoint y: 172, endPoint x: 106, endPoint y: 182, distance: 10.7
click at [104, 173] on div at bounding box center [71, 168] width 109 height 9
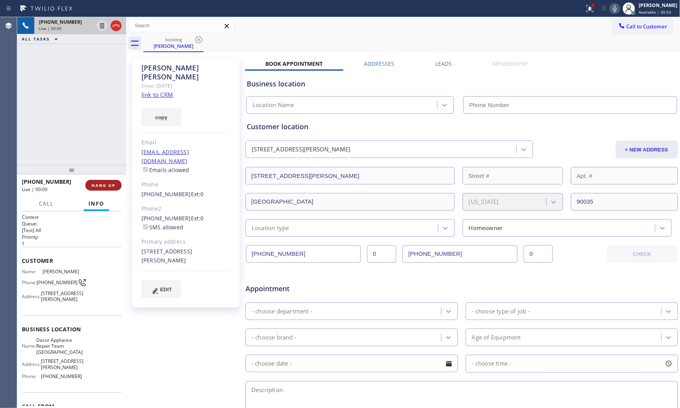
click at [106, 183] on span "HANG UP" at bounding box center [104, 185] width 24 height 5
type input "[PHONE_NUMBER]"
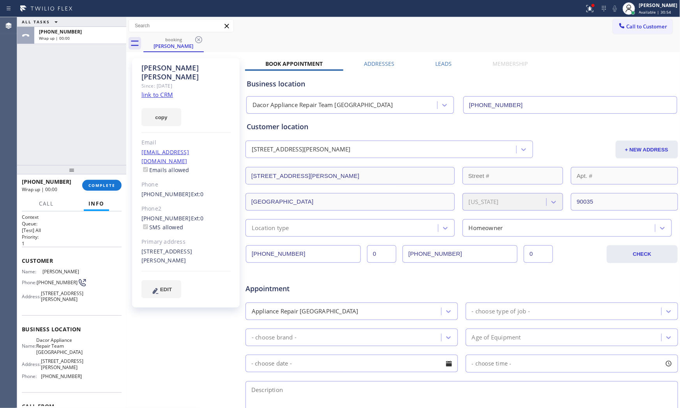
click at [158, 91] on link "link to CRM" at bounding box center [157, 95] width 32 height 8
click at [107, 185] on span "COMPLETE" at bounding box center [101, 185] width 27 height 5
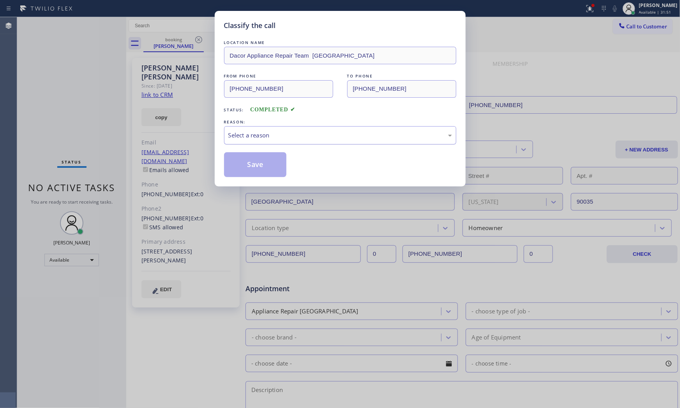
drag, startPoint x: 250, startPoint y: 134, endPoint x: 251, endPoint y: 141, distance: 7.4
click at [251, 134] on div "Select a reason" at bounding box center [340, 135] width 224 height 9
click at [252, 169] on button "Save" at bounding box center [255, 164] width 63 height 25
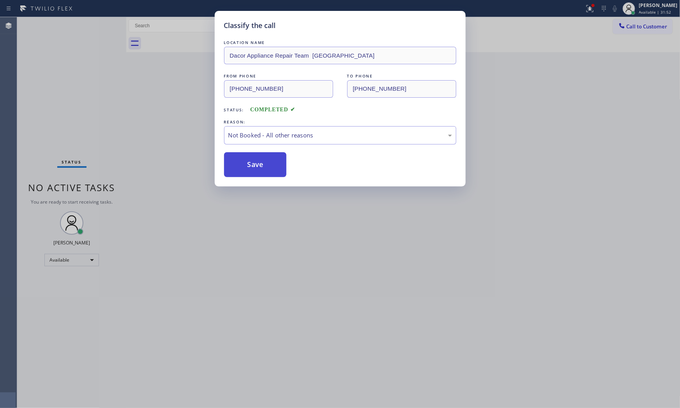
click at [252, 169] on button "Save" at bounding box center [255, 164] width 63 height 25
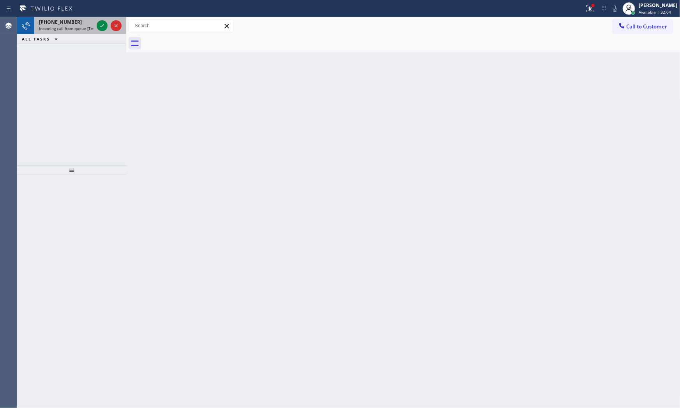
click at [62, 24] on span "[PHONE_NUMBER]" at bounding box center [60, 22] width 43 height 7
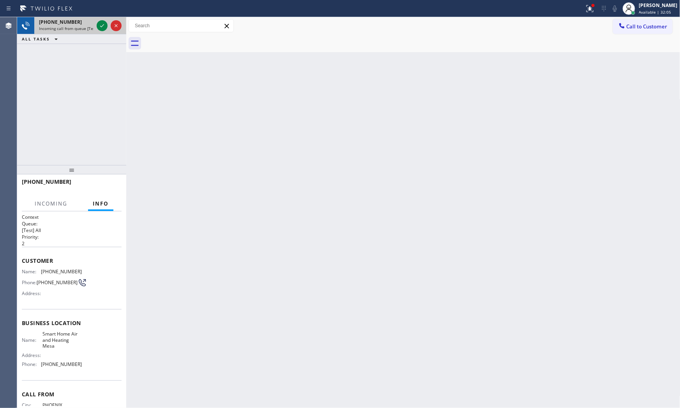
click at [91, 25] on div "[PHONE_NUMBER]" at bounding box center [66, 22] width 55 height 7
click at [97, 25] on div at bounding box center [102, 25] width 11 height 9
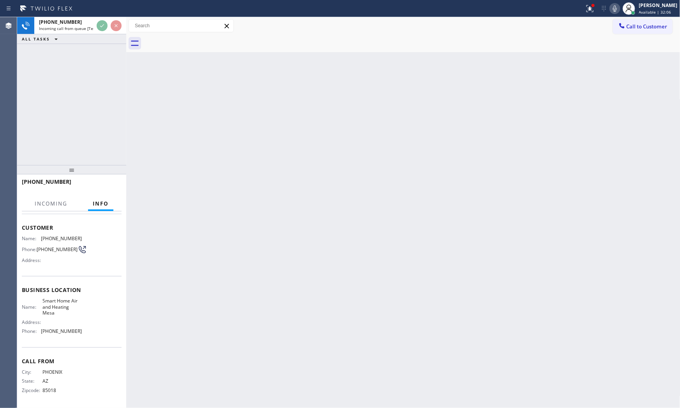
scroll to position [35, 0]
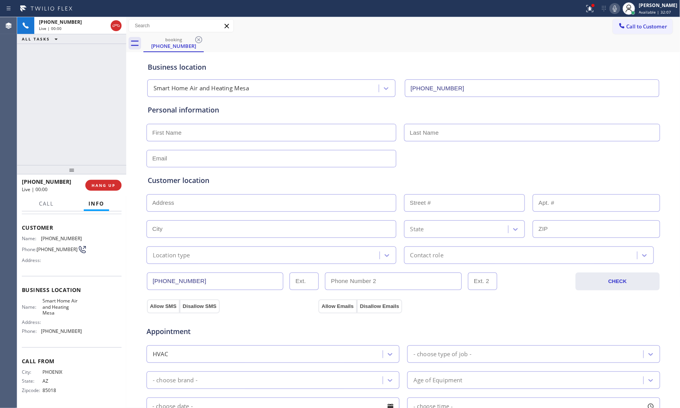
type input "[PHONE_NUMBER]"
click at [112, 190] on button "HANG UP" at bounding box center [103, 185] width 36 height 11
click at [115, 185] on span "COMPLETE" at bounding box center [101, 185] width 27 height 5
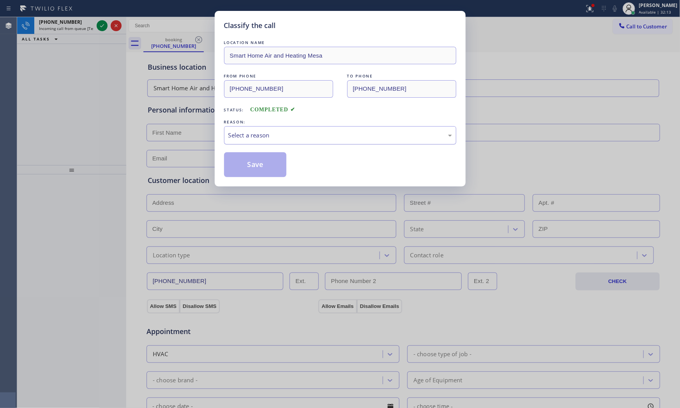
drag, startPoint x: 239, startPoint y: 129, endPoint x: 243, endPoint y: 141, distance: 12.7
click at [239, 130] on div "Select a reason" at bounding box center [340, 135] width 232 height 18
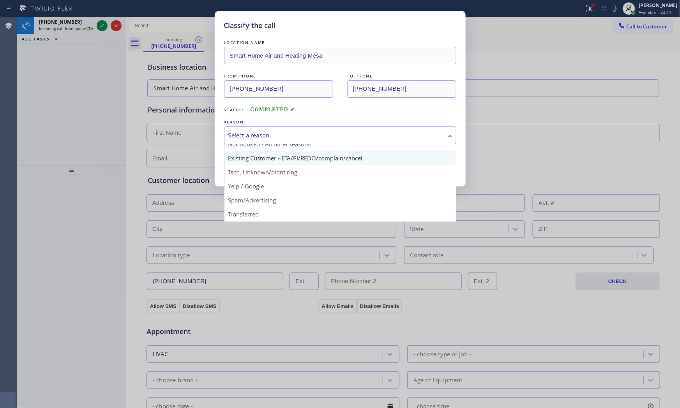
scroll to position [43, 0]
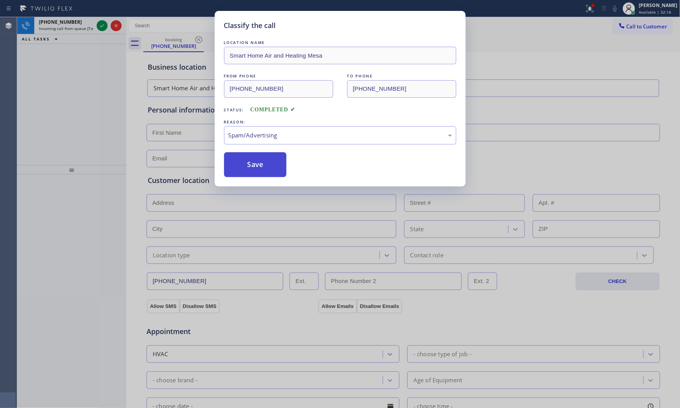
click at [259, 170] on button "Save" at bounding box center [255, 164] width 63 height 25
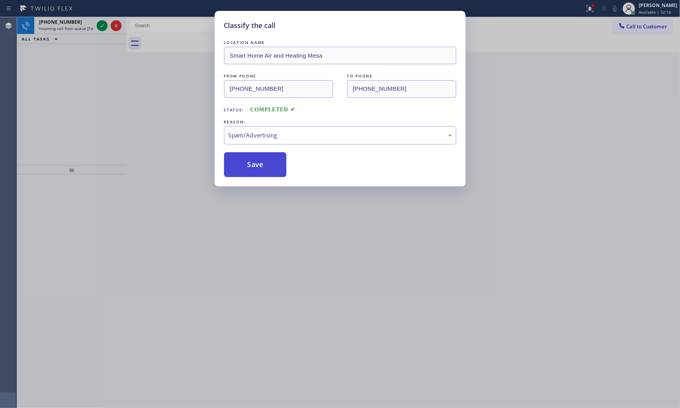
click at [259, 169] on button "Save" at bounding box center [255, 164] width 63 height 25
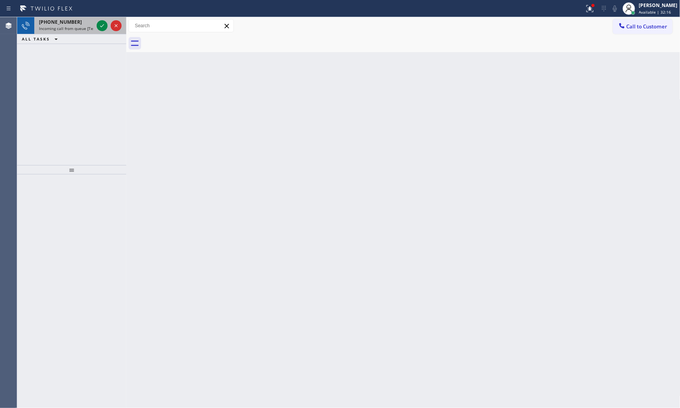
click at [108, 23] on div at bounding box center [109, 25] width 28 height 17
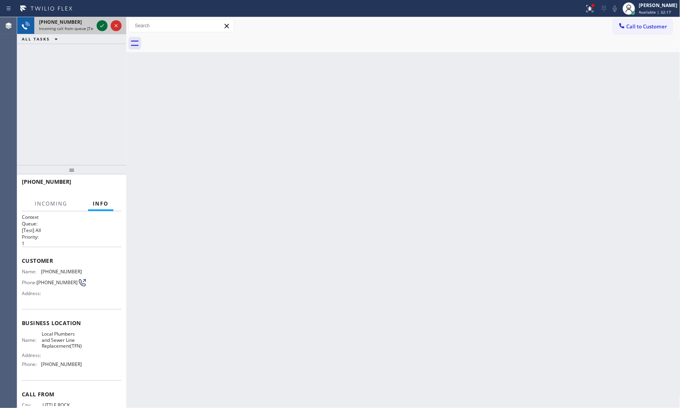
click at [104, 22] on icon at bounding box center [101, 25] width 9 height 9
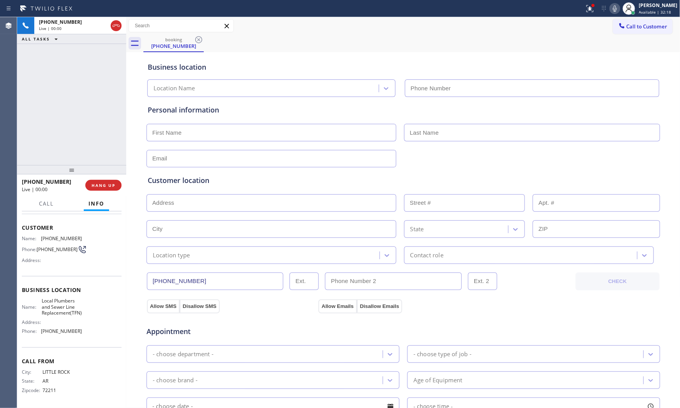
type input "[PHONE_NUMBER]"
click at [99, 184] on span "HANG UP" at bounding box center [104, 185] width 24 height 5
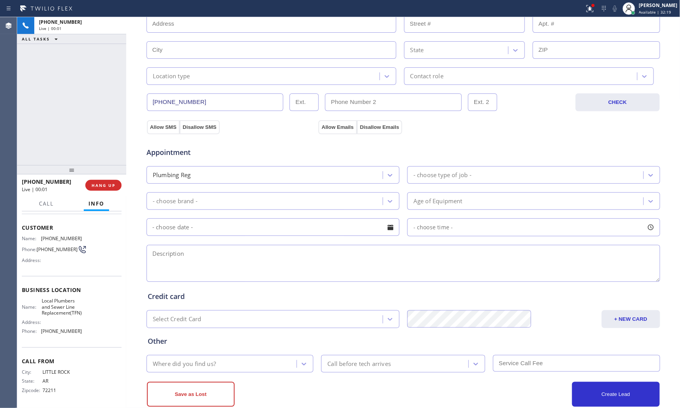
scroll to position [195, 0]
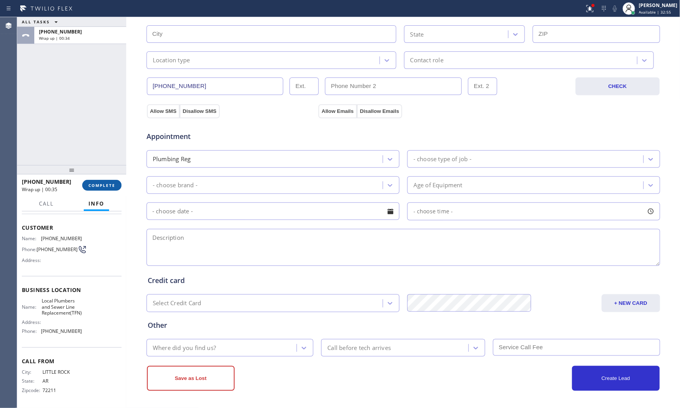
click at [92, 184] on span "COMPLETE" at bounding box center [101, 185] width 27 height 5
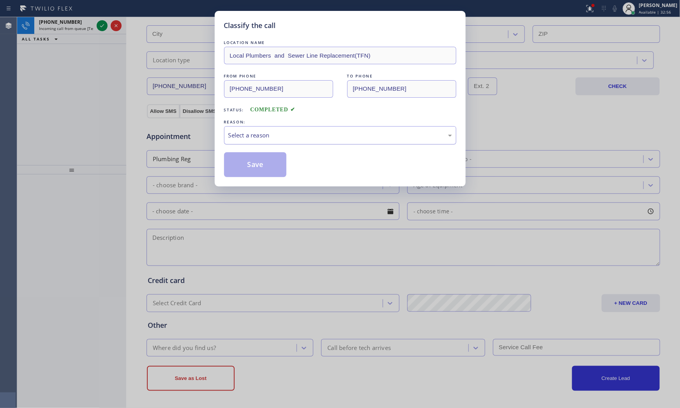
click at [266, 133] on div "Select a reason" at bounding box center [340, 135] width 224 height 9
click at [256, 160] on button "Save" at bounding box center [255, 164] width 63 height 25
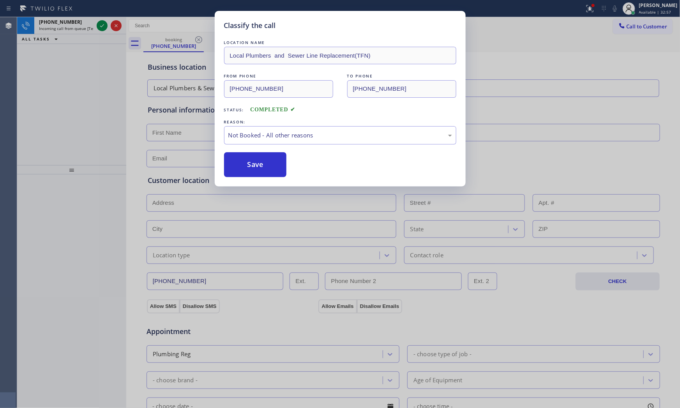
click at [256, 160] on button "Save" at bounding box center [255, 164] width 63 height 25
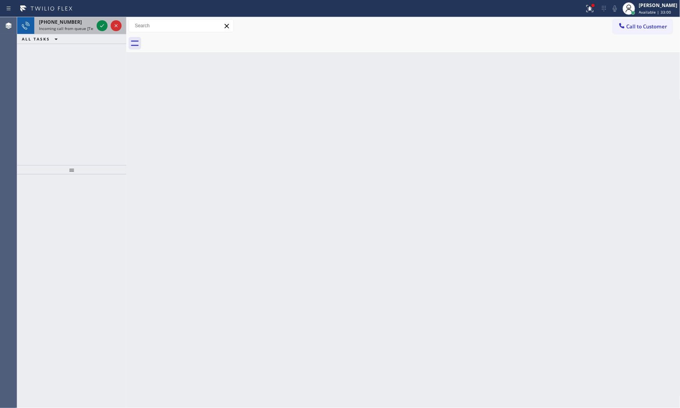
click at [69, 26] on span "Incoming call from queue [Test] All" at bounding box center [71, 28] width 65 height 5
click at [90, 28] on span "Incoming call from queue [Test] All" at bounding box center [71, 28] width 65 height 5
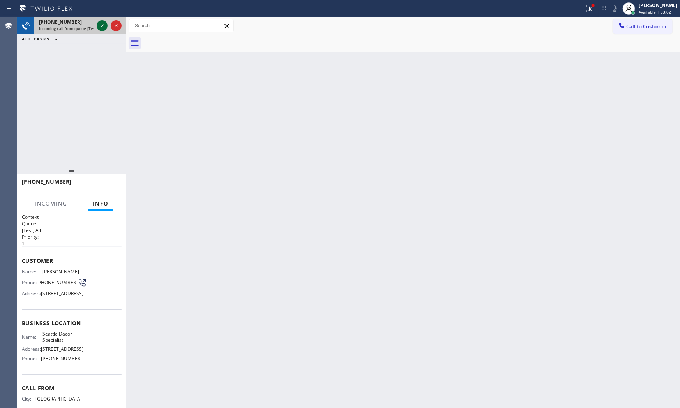
click at [99, 28] on icon at bounding box center [101, 25] width 9 height 9
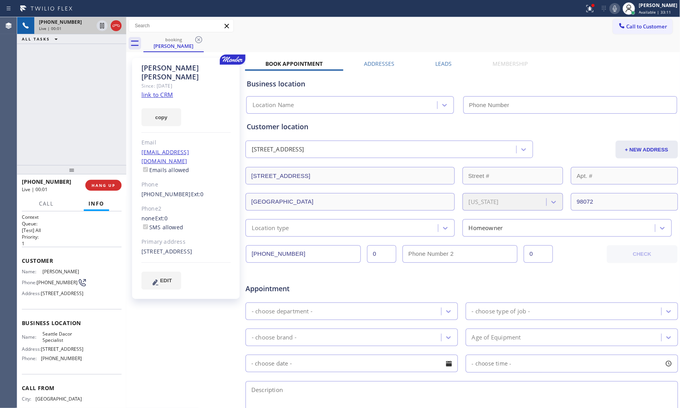
type input "[PHONE_NUMBER]"
click at [161, 91] on link "link to CRM" at bounding box center [157, 95] width 32 height 8
click at [610, 8] on icon at bounding box center [614, 8] width 9 height 9
click at [103, 24] on icon at bounding box center [101, 25] width 9 height 9
click at [614, 10] on icon at bounding box center [614, 8] width 9 height 9
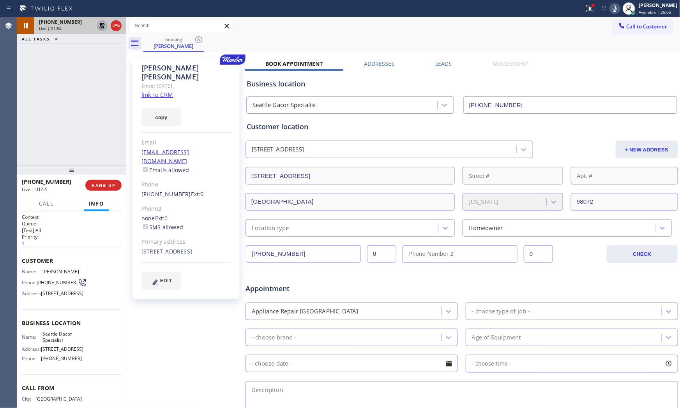
click at [102, 29] on icon at bounding box center [101, 25] width 9 height 9
click at [43, 201] on span "Call" at bounding box center [46, 203] width 15 height 7
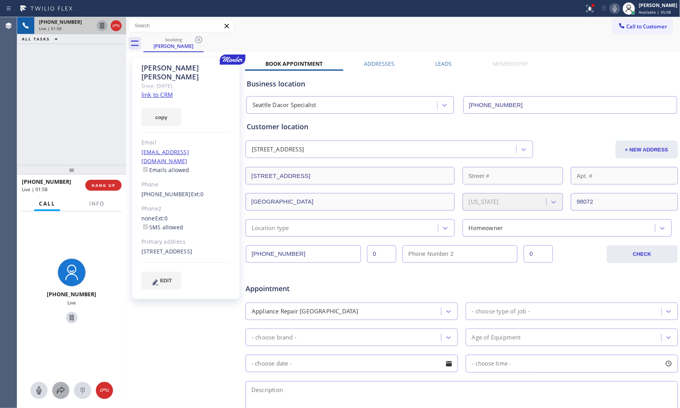
click at [59, 391] on icon at bounding box center [60, 390] width 9 height 9
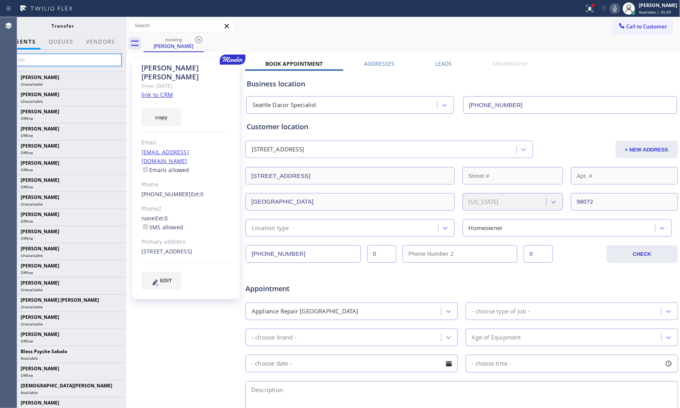
click at [83, 58] on input "text" at bounding box center [62, 60] width 117 height 12
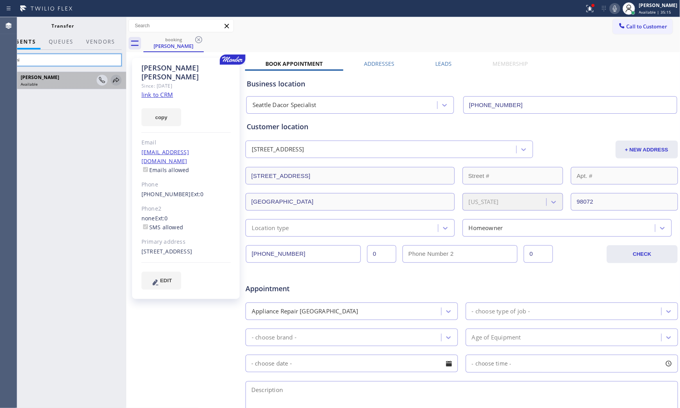
type input "Deni"
click at [114, 80] on icon at bounding box center [116, 80] width 6 height 5
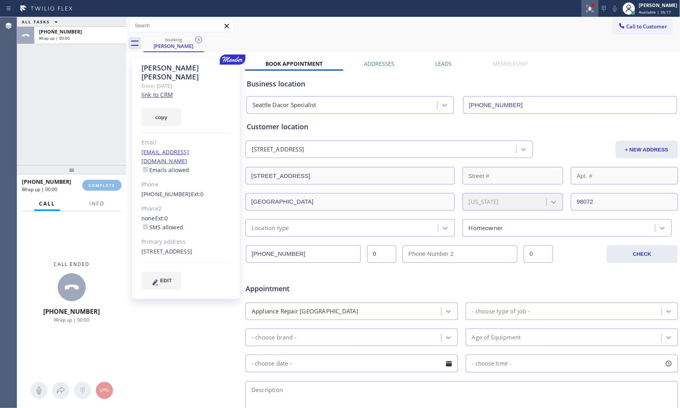
click at [587, 7] on icon at bounding box center [589, 7] width 5 height 3
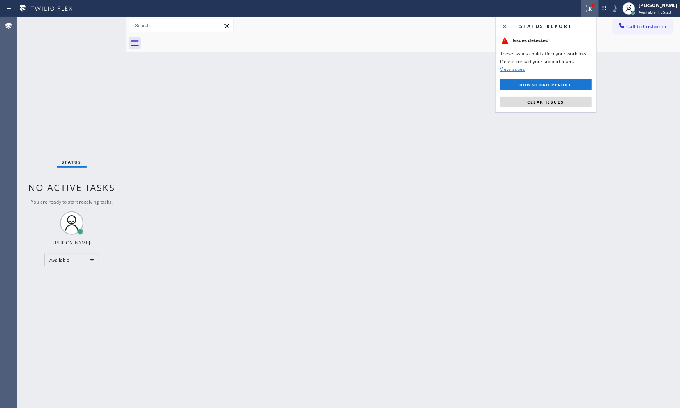
click at [55, 19] on div "Status No active tasks You are ready to start receiving tasks. [PERSON_NAME] Av…" at bounding box center [71, 212] width 109 height 391
click at [518, 100] on button "Clear issues" at bounding box center [545, 102] width 91 height 11
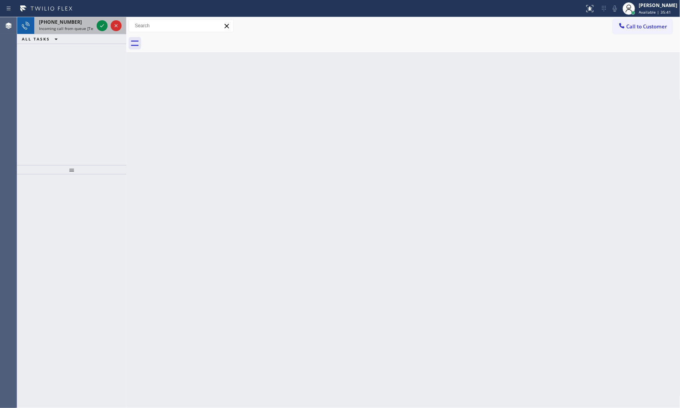
click at [69, 29] on span "Incoming call from queue [Test] All" at bounding box center [71, 28] width 65 height 5
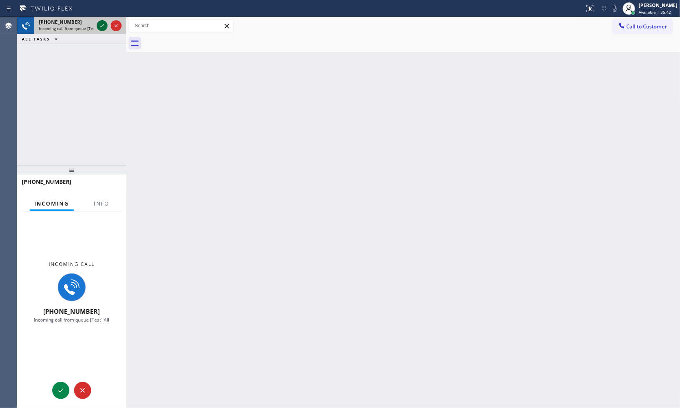
click at [97, 26] on div at bounding box center [102, 25] width 11 height 9
click at [107, 216] on div "Incoming call [PHONE_NUMBER] Incoming call from queue [Test] All" at bounding box center [71, 292] width 109 height 161
click at [106, 205] on span "Info" at bounding box center [101, 203] width 15 height 7
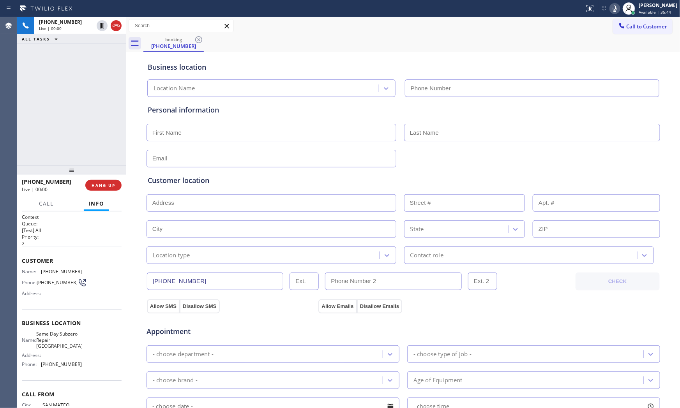
scroll to position [35, 0]
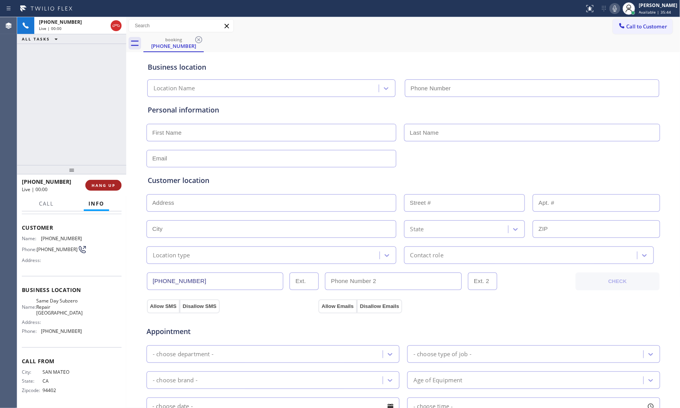
type input "[PHONE_NUMBER]"
click at [108, 178] on div "[PHONE_NUMBER] Live | 00:00 HANG UP" at bounding box center [72, 185] width 100 height 20
click at [109, 180] on button "HANG UP" at bounding box center [103, 185] width 36 height 11
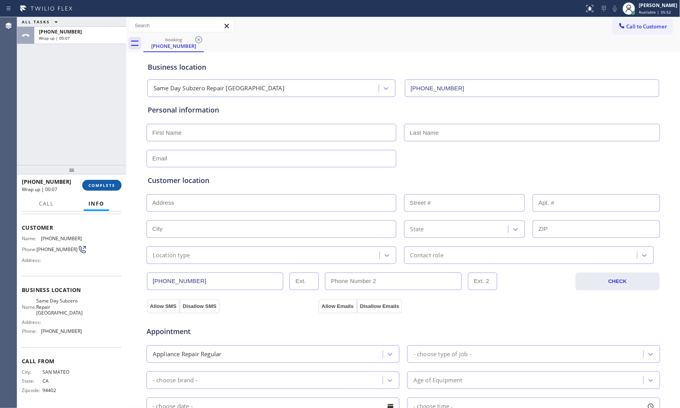
click at [113, 180] on button "COMPLETE" at bounding box center [101, 185] width 39 height 11
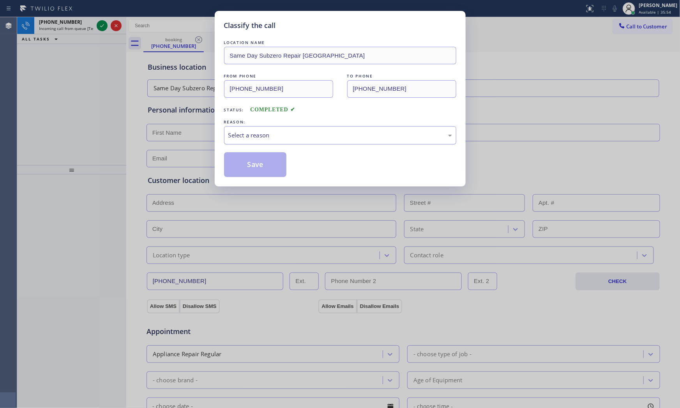
click at [290, 132] on div "Select a reason" at bounding box center [340, 135] width 224 height 9
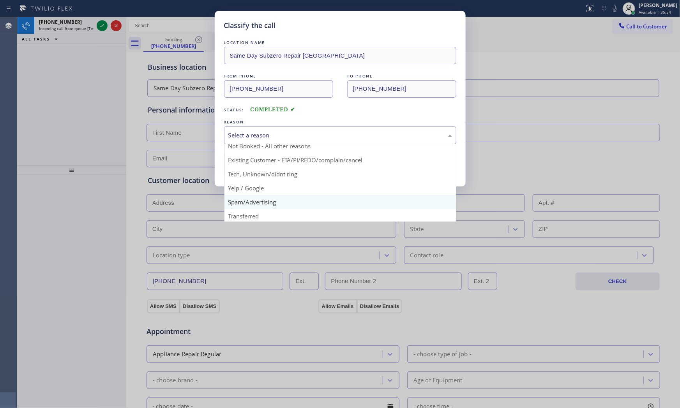
scroll to position [49, 0]
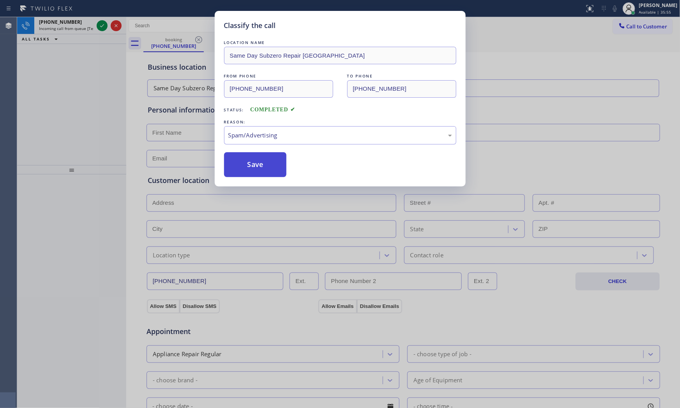
click at [268, 159] on button "Save" at bounding box center [255, 164] width 63 height 25
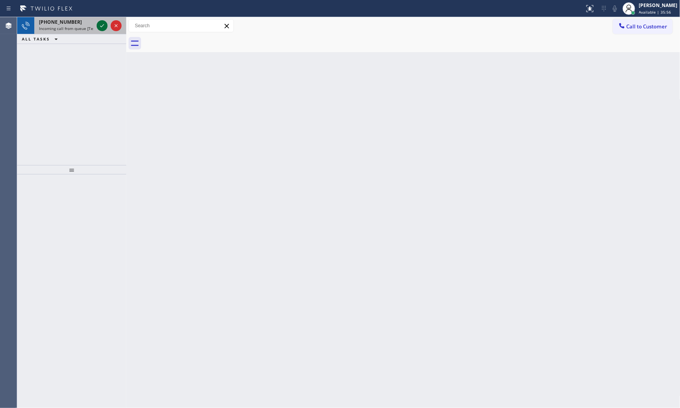
click at [103, 25] on icon at bounding box center [102, 25] width 4 height 3
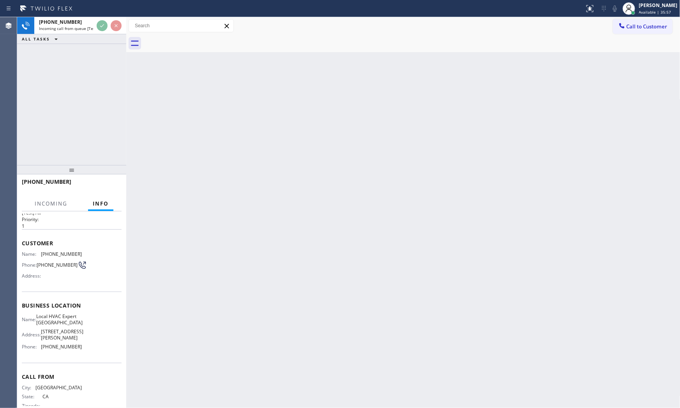
scroll to position [35, 0]
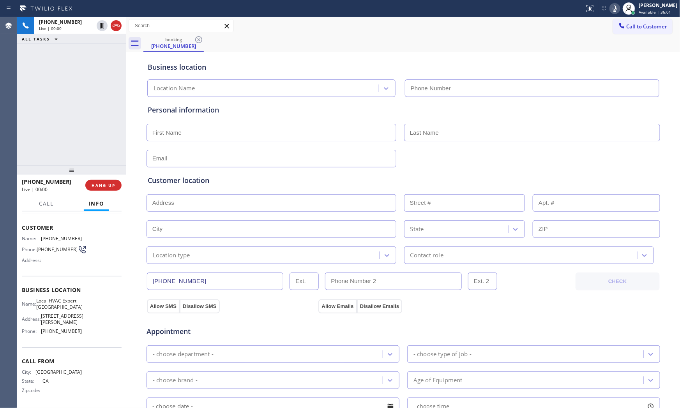
type input "[PHONE_NUMBER]"
click at [110, 181] on button "HANG UP" at bounding box center [103, 185] width 36 height 11
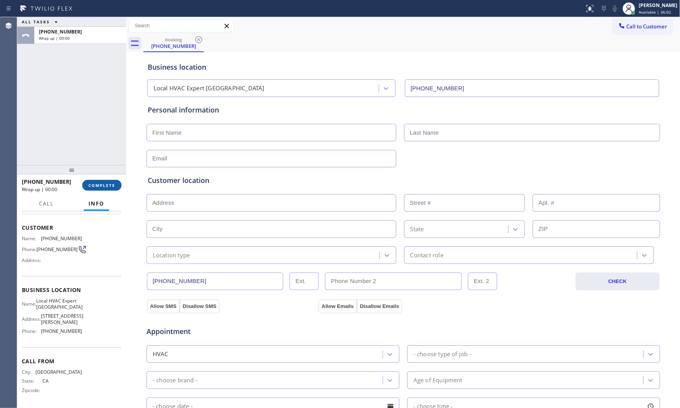
click at [111, 185] on span "COMPLETE" at bounding box center [101, 185] width 27 height 5
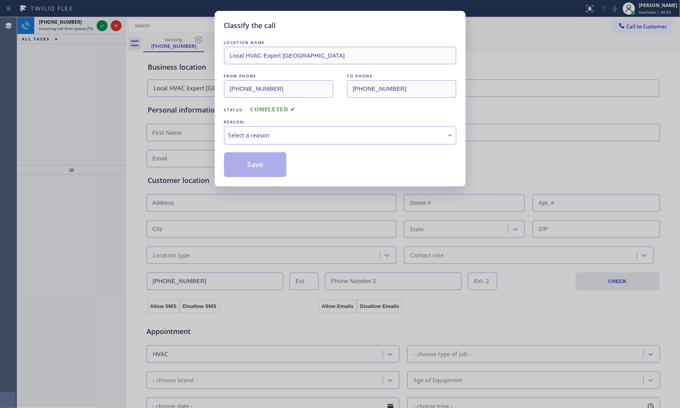
click at [255, 137] on div "Select a reason" at bounding box center [340, 135] width 224 height 9
click at [252, 163] on button "Save" at bounding box center [255, 164] width 63 height 25
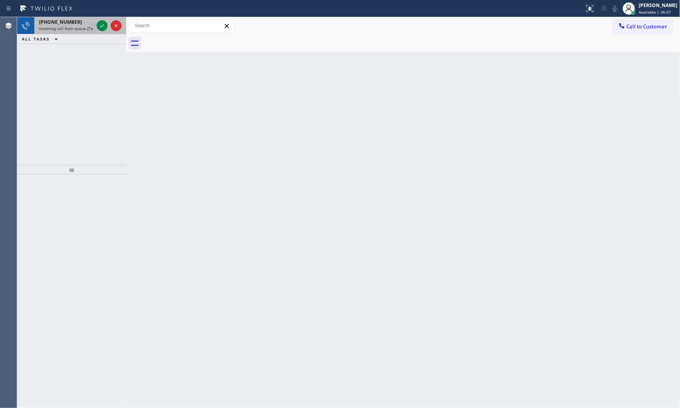
click at [102, 32] on div at bounding box center [109, 25] width 28 height 17
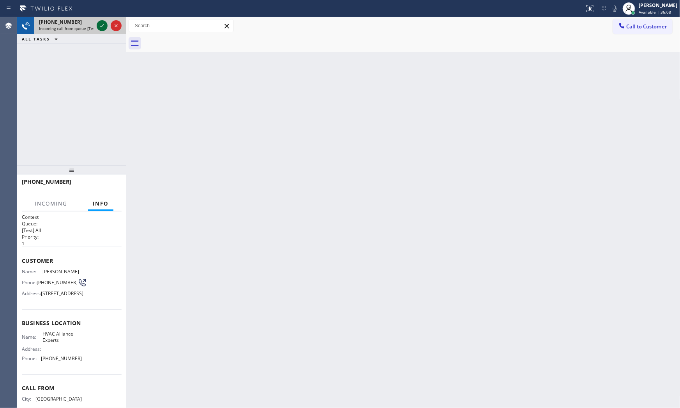
click at [102, 26] on icon at bounding box center [102, 25] width 4 height 3
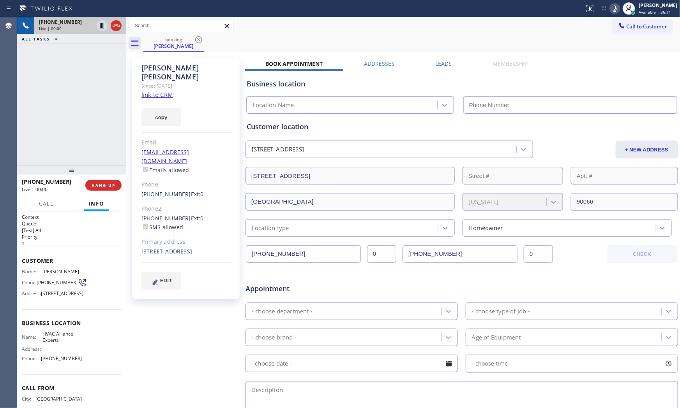
type input "[PHONE_NUMBER]"
click at [159, 91] on link "link to CRM" at bounding box center [157, 95] width 32 height 8
click at [612, 13] on icon at bounding box center [614, 8] width 9 height 9
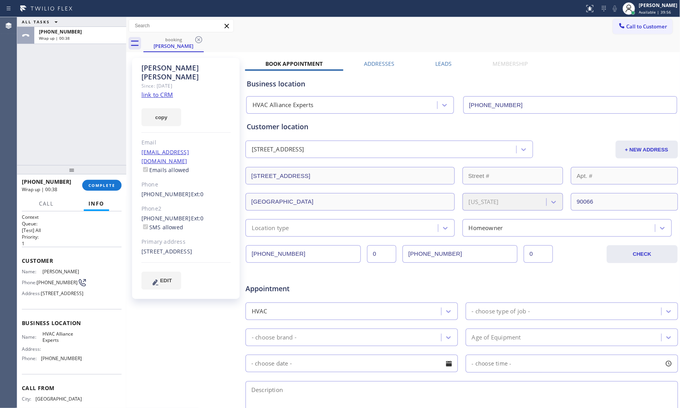
click at [65, 361] on span "[PHONE_NUMBER]" at bounding box center [61, 359] width 41 height 6
copy span "[PHONE_NUMBER]"
drag, startPoint x: 108, startPoint y: 210, endPoint x: 98, endPoint y: 181, distance: 30.4
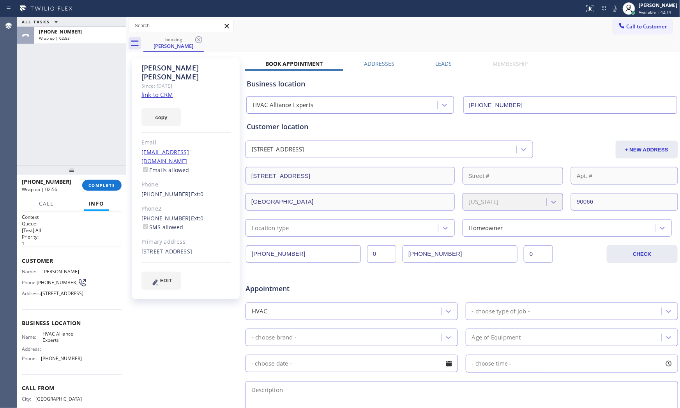
click at [108, 210] on div at bounding box center [96, 211] width 25 height 2
click at [98, 181] on button "COMPLETE" at bounding box center [101, 185] width 39 height 11
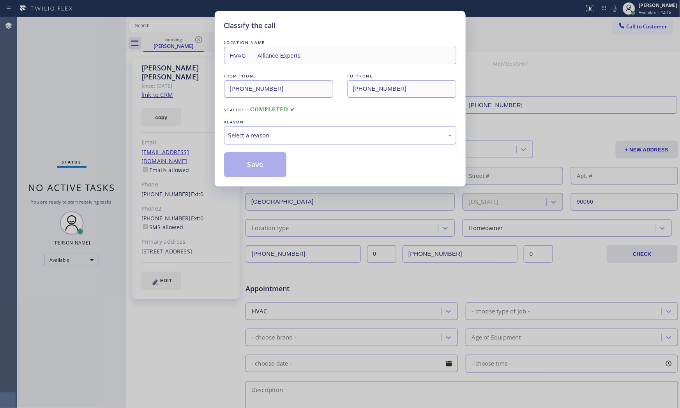
drag, startPoint x: 234, startPoint y: 133, endPoint x: 240, endPoint y: 136, distance: 5.9
click at [236, 134] on div "Select a reason" at bounding box center [340, 135] width 224 height 9
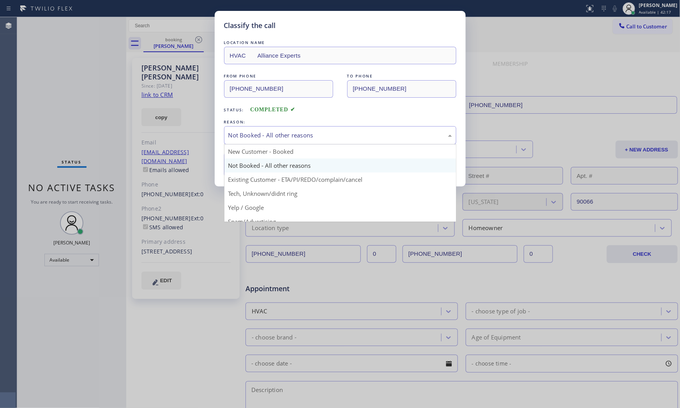
drag, startPoint x: 257, startPoint y: 131, endPoint x: 257, endPoint y: 139, distance: 7.8
click at [257, 132] on div "Not Booked - All other reasons" at bounding box center [340, 135] width 224 height 9
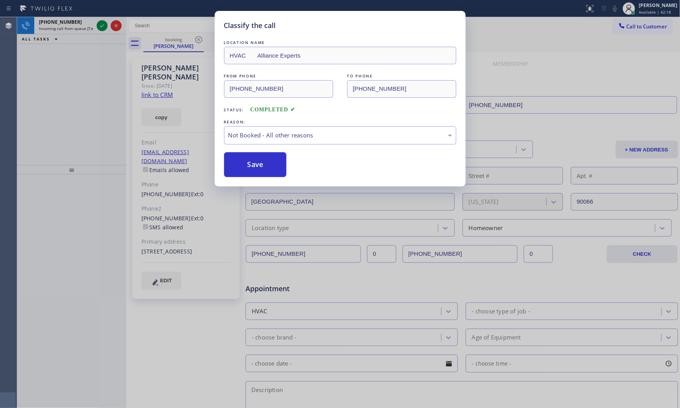
click at [260, 166] on button "Save" at bounding box center [255, 164] width 63 height 25
drag, startPoint x: 260, startPoint y: 166, endPoint x: 240, endPoint y: 143, distance: 29.8
click at [260, 166] on button "Save" at bounding box center [255, 164] width 63 height 25
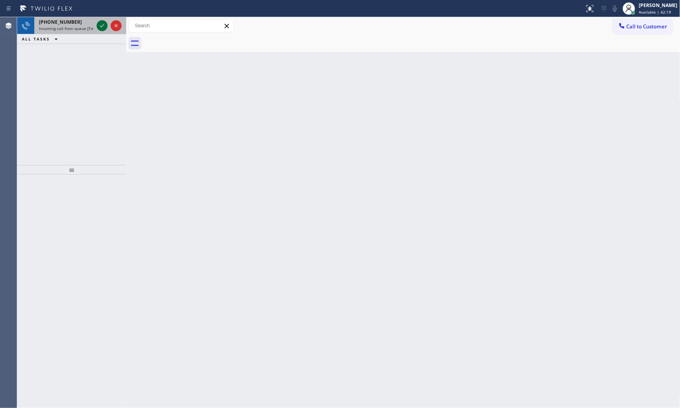
click at [102, 28] on icon at bounding box center [101, 25] width 9 height 9
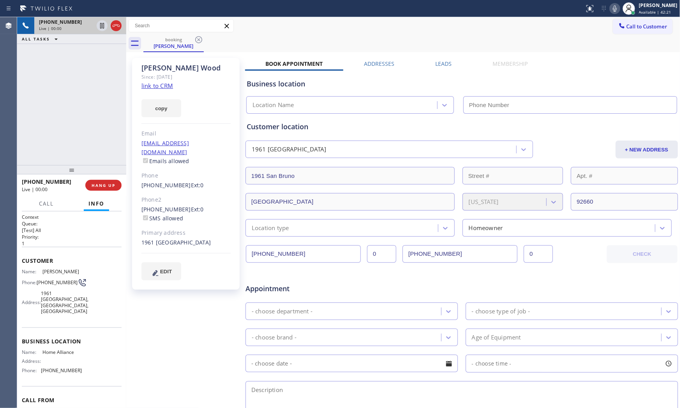
type input "[PHONE_NUMBER]"
click at [159, 83] on link "link to CRM" at bounding box center [157, 86] width 32 height 8
click at [111, 188] on button "HANG UP" at bounding box center [103, 185] width 36 height 11
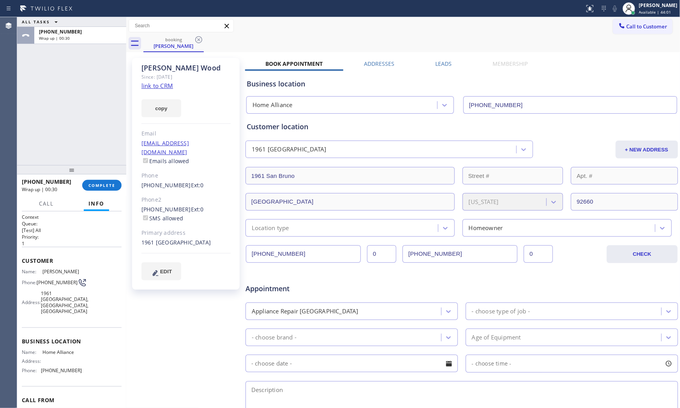
click at [87, 21] on div "ALL TASKS ALL TASKS ACTIVE TASKS TASKS IN WRAP UP" at bounding box center [71, 22] width 109 height 10
click at [113, 196] on div "[PHONE_NUMBER] Wrap up | 01:55 COMPLETE" at bounding box center [71, 186] width 109 height 22
click at [111, 192] on div "[PHONE_NUMBER] Wrap up | 01:56 COMPLETE" at bounding box center [72, 185] width 100 height 20
click at [107, 186] on span "COMPLETE" at bounding box center [101, 185] width 27 height 5
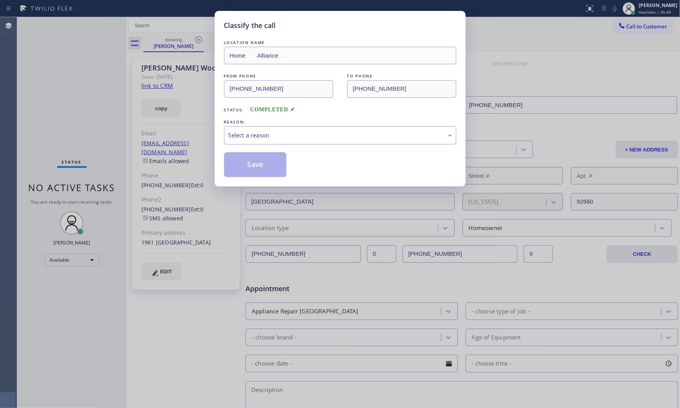
click at [291, 150] on div "LOCATION NAME Home Alliance FROM PHONE [PHONE_NUMBER] TO PHONE [PHONE_NUMBER] S…" at bounding box center [340, 108] width 232 height 139
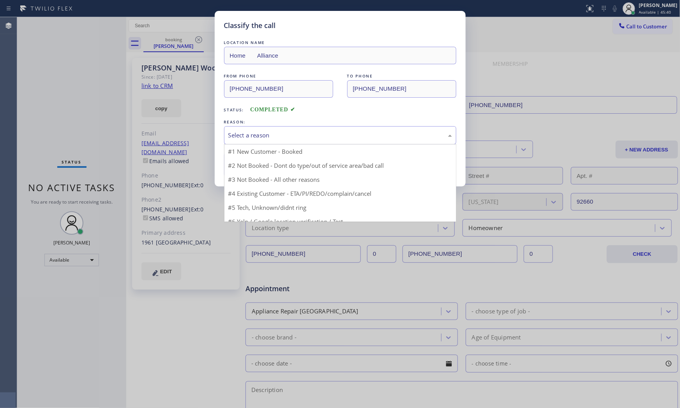
click at [295, 141] on div "Select a reason" at bounding box center [340, 135] width 232 height 18
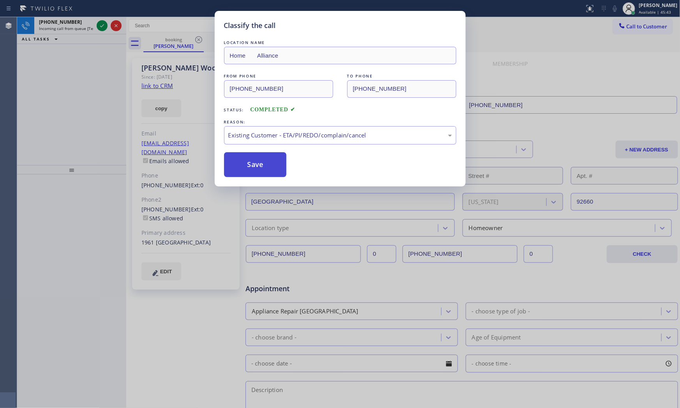
click at [267, 166] on button "Save" at bounding box center [255, 164] width 63 height 25
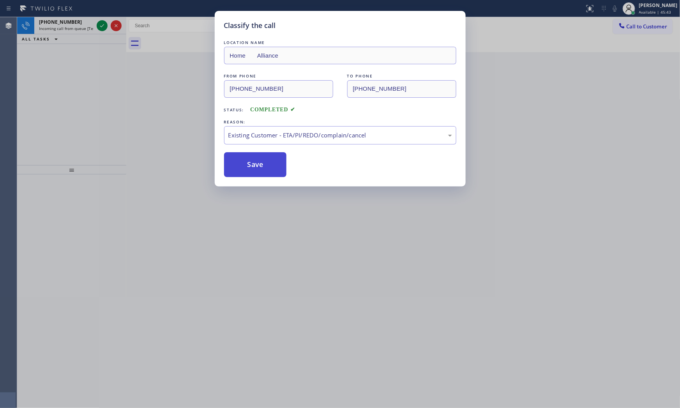
drag, startPoint x: 267, startPoint y: 166, endPoint x: 131, endPoint y: 97, distance: 151.9
click at [266, 166] on button "Save" at bounding box center [255, 164] width 63 height 25
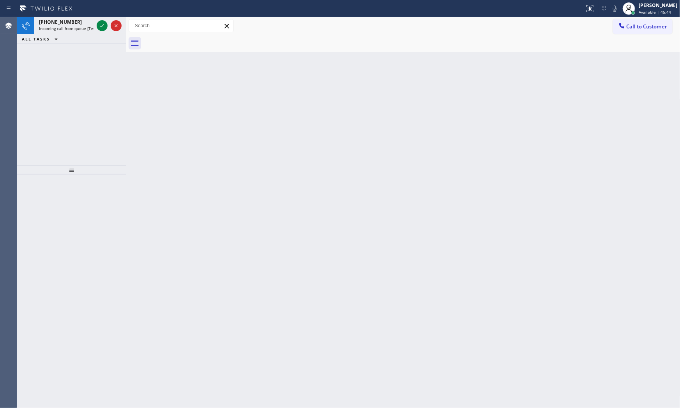
click at [99, 25] on icon at bounding box center [101, 25] width 9 height 9
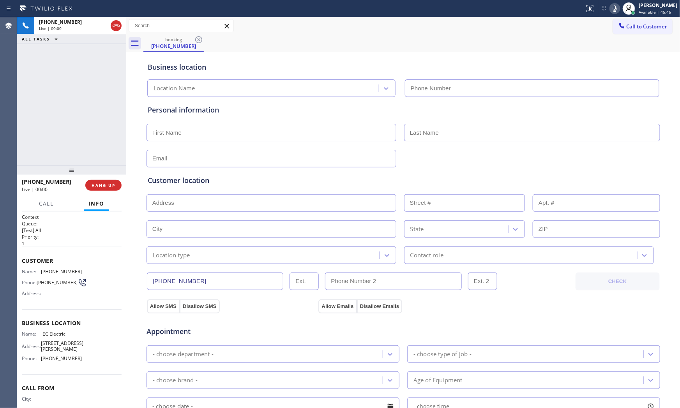
click at [109, 177] on div "[PHONE_NUMBER] Live | 00:00 HANG UP" at bounding box center [72, 185] width 100 height 20
type input "[PHONE_NUMBER]"
click at [111, 180] on div "[PHONE_NUMBER] Live | 00:01 HANG UP" at bounding box center [72, 185] width 100 height 20
click at [95, 186] on span "HANG UP" at bounding box center [104, 185] width 24 height 5
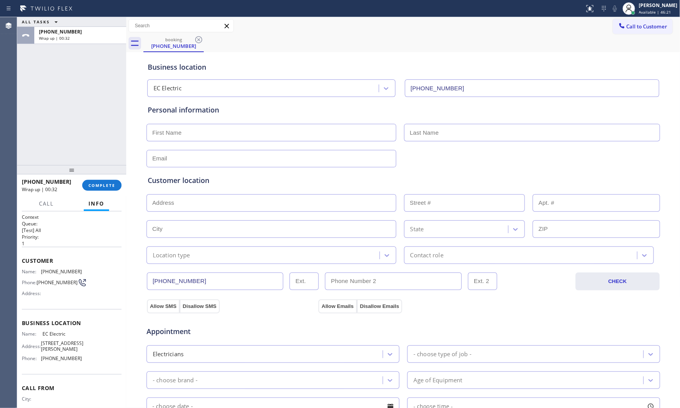
click at [79, 26] on div "ALL TASKS ALL TASKS ACTIVE TASKS TASKS IN WRAP UP" at bounding box center [71, 22] width 109 height 10
click at [80, 29] on div "[PHONE_NUMBER]" at bounding box center [80, 31] width 83 height 7
click at [86, 177] on div "[PHONE_NUMBER] Wrap up | 00:33 COMPLETE" at bounding box center [72, 185] width 100 height 20
click at [90, 183] on span "COMPLETE" at bounding box center [101, 185] width 27 height 5
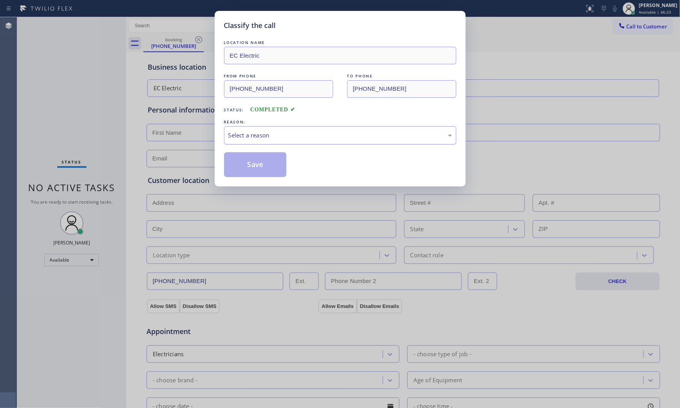
click at [268, 142] on div "Select a reason" at bounding box center [340, 135] width 232 height 18
click at [270, 166] on button "Save" at bounding box center [255, 164] width 63 height 25
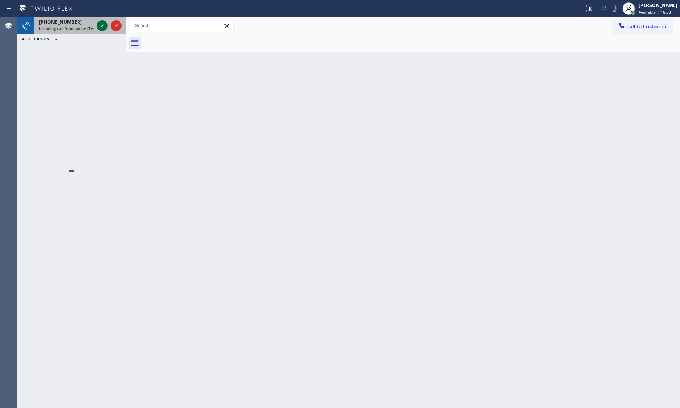
click at [103, 28] on icon at bounding box center [101, 25] width 9 height 9
click at [97, 27] on div at bounding box center [102, 25] width 11 height 9
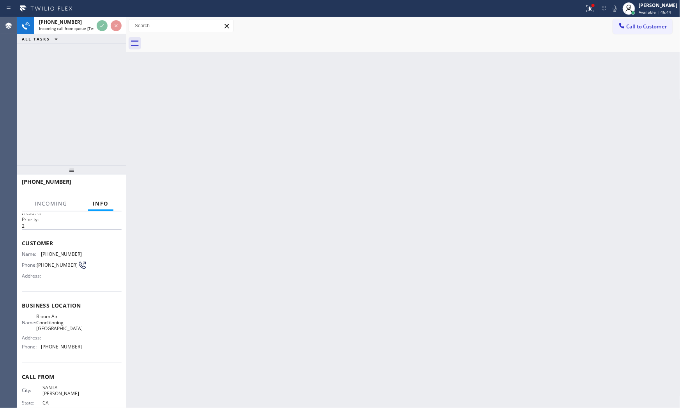
scroll to position [35, 0]
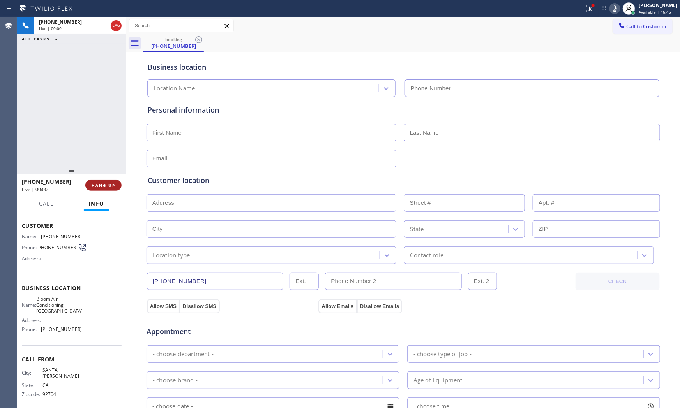
click at [108, 183] on span "HANG UP" at bounding box center [104, 185] width 24 height 5
type input "[PHONE_NUMBER]"
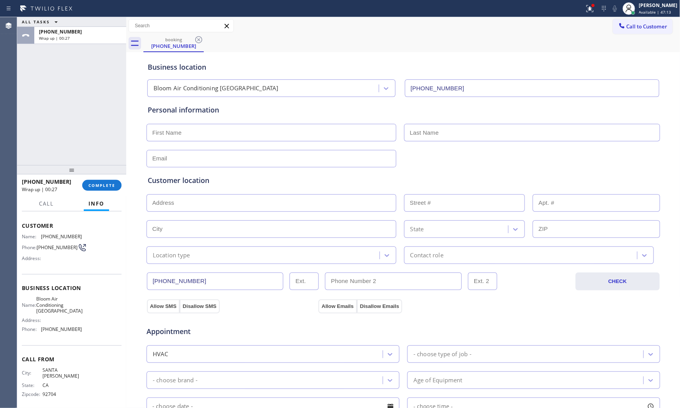
click at [104, 167] on div at bounding box center [71, 169] width 109 height 9
click at [106, 178] on div "[PHONE_NUMBER] Wrap up | 00:27 COMPLETE" at bounding box center [72, 185] width 100 height 20
click at [104, 181] on button "COMPLETE" at bounding box center [101, 185] width 39 height 11
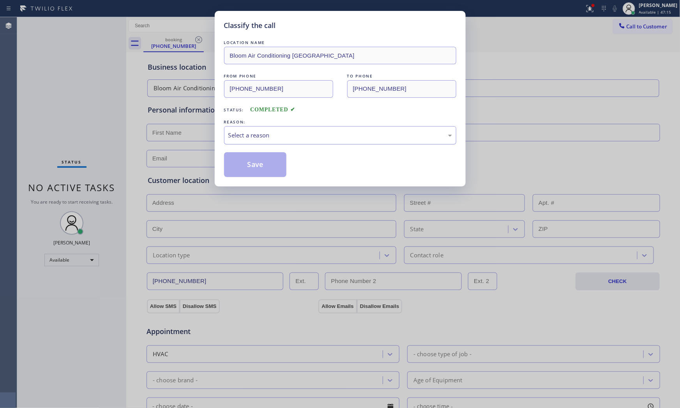
click at [243, 134] on div "Select a reason" at bounding box center [340, 135] width 224 height 9
click at [254, 146] on div "LOCATION NAME Bloom Air Conditioning [GEOGRAPHIC_DATA] FROM PHONE [PHONE_NUMBER…" at bounding box center [340, 108] width 232 height 139
click at [255, 138] on div "Not Booked - All other reasons" at bounding box center [340, 135] width 224 height 9
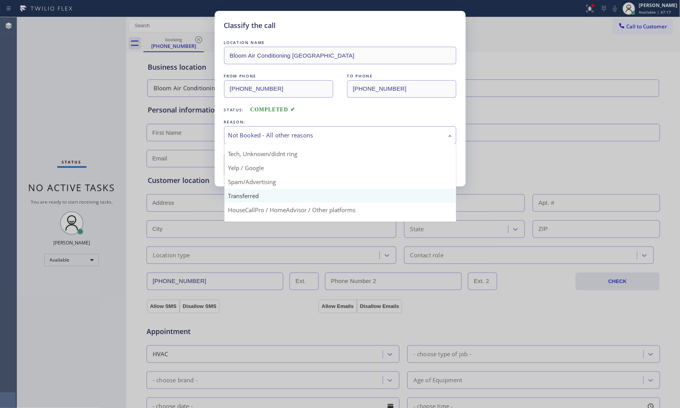
scroll to position [49, 0]
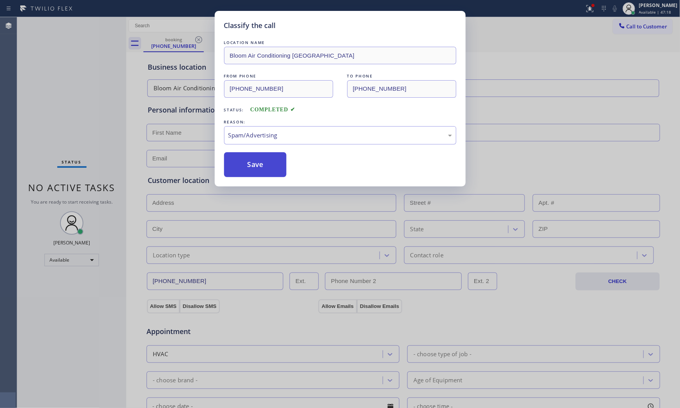
click at [261, 176] on button "Save" at bounding box center [255, 164] width 63 height 25
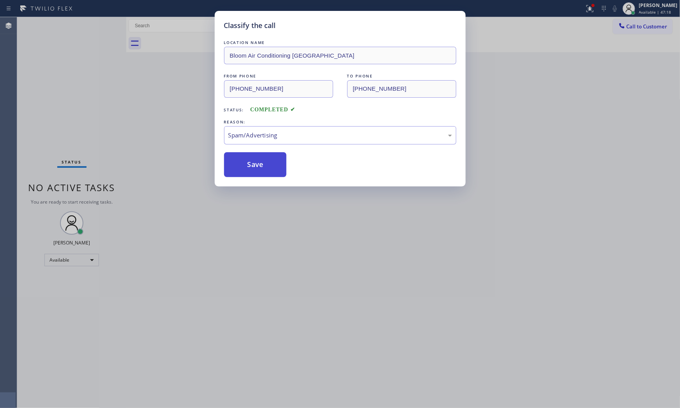
click at [261, 176] on button "Save" at bounding box center [255, 164] width 63 height 25
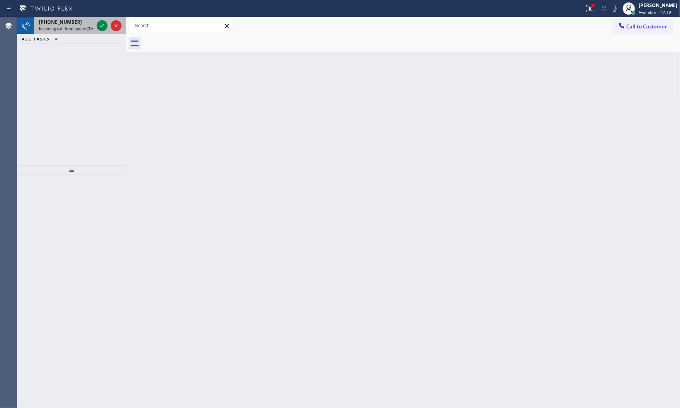
click at [72, 21] on div "[PHONE_NUMBER]" at bounding box center [66, 22] width 55 height 7
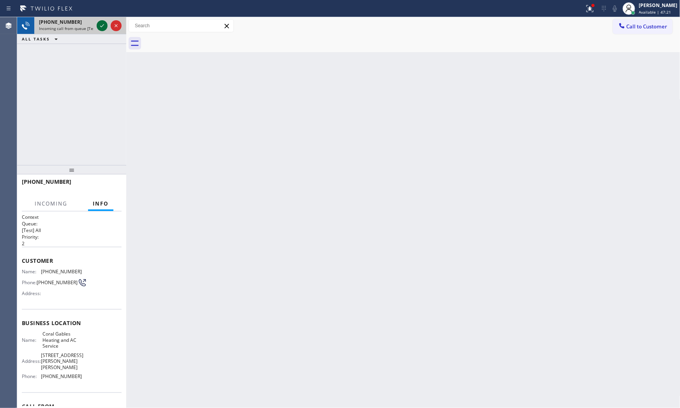
click at [104, 25] on icon at bounding box center [101, 25] width 9 height 9
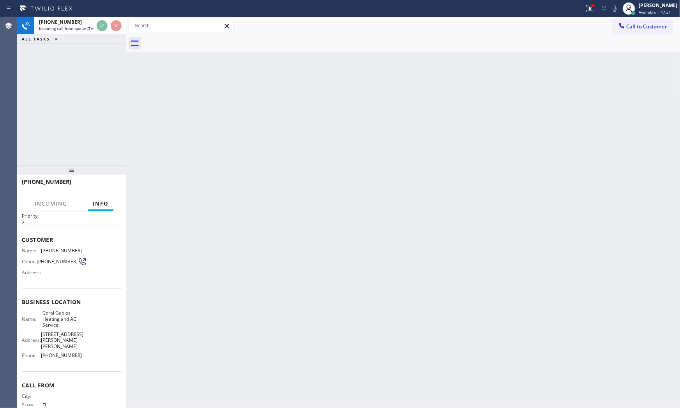
scroll to position [41, 0]
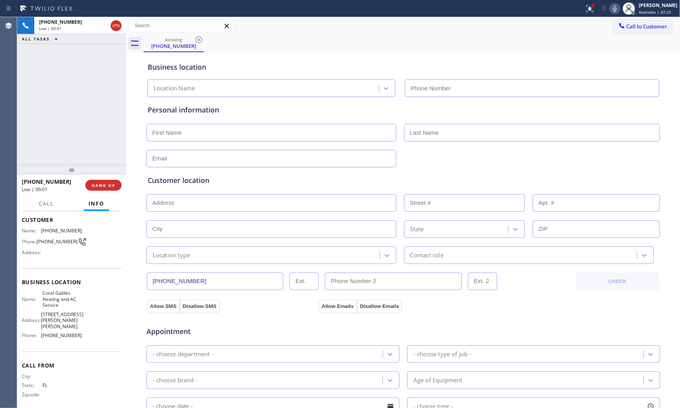
type input "[PHONE_NUMBER]"
click at [581, 11] on div at bounding box center [589, 8] width 17 height 9
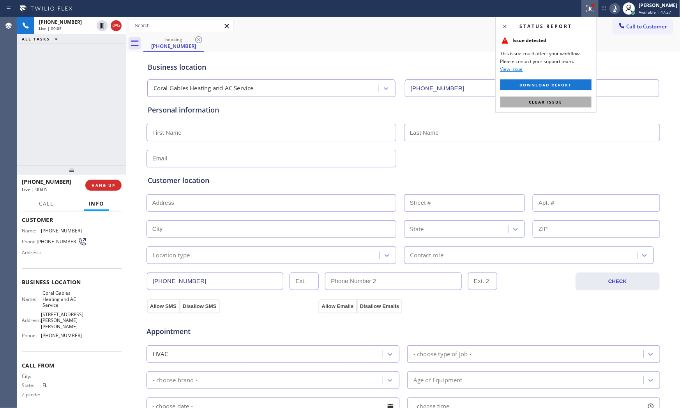
click at [564, 97] on button "Clear issue" at bounding box center [545, 102] width 91 height 11
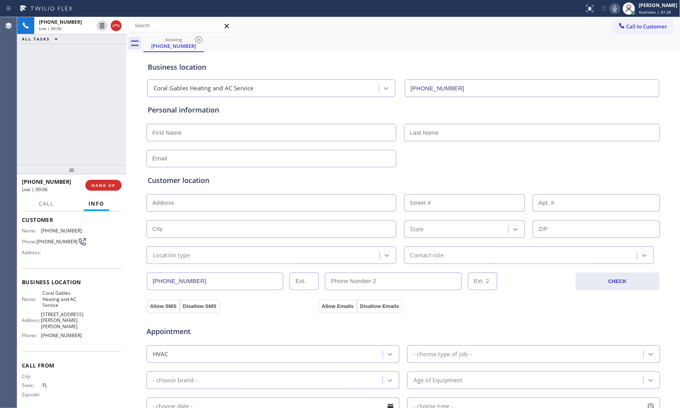
click at [609, 8] on div at bounding box center [614, 8] width 11 height 9
drag, startPoint x: 104, startPoint y: 177, endPoint x: 107, endPoint y: 183, distance: 6.3
click at [104, 177] on div "[PHONE_NUMBER] Live | 00:08 HANG UP" at bounding box center [72, 185] width 100 height 20
click at [107, 183] on span "HANG UP" at bounding box center [104, 185] width 24 height 5
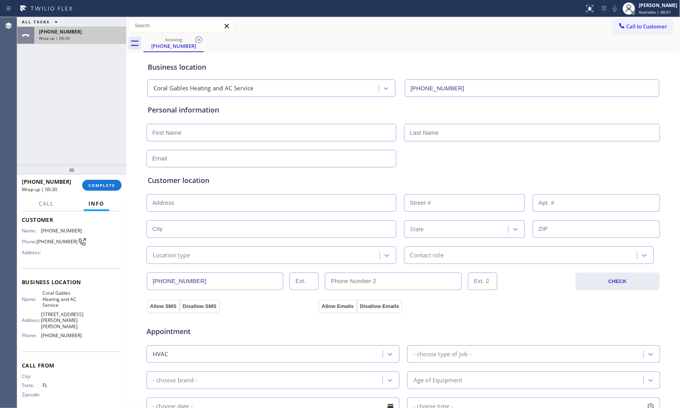
click at [95, 28] on div "[PHONE_NUMBER] Wrap up | 00:30" at bounding box center [78, 35] width 89 height 17
click at [104, 183] on span "COMPLETE" at bounding box center [101, 185] width 27 height 5
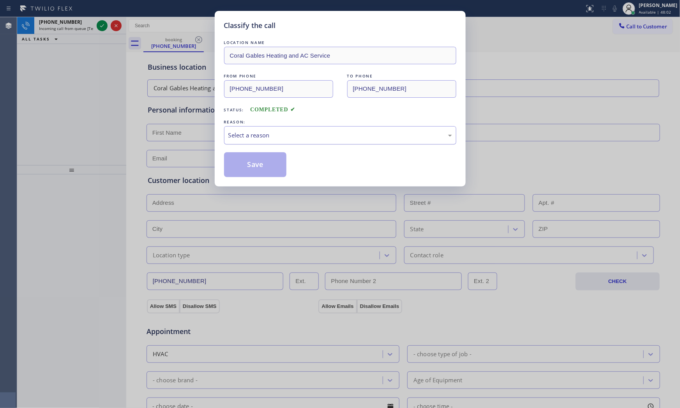
click at [252, 130] on div "Select a reason" at bounding box center [340, 135] width 232 height 18
click at [256, 169] on button "Save" at bounding box center [255, 164] width 63 height 25
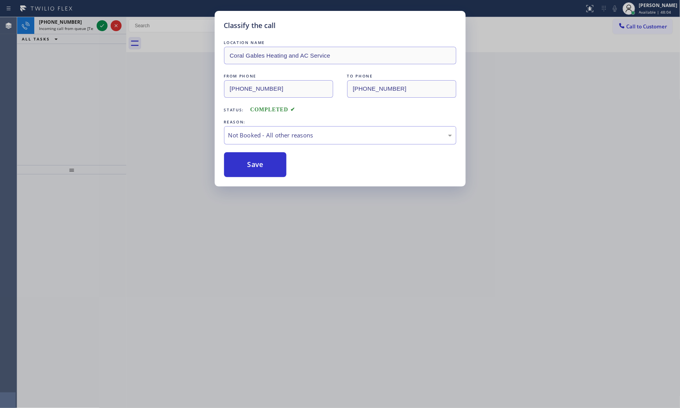
click at [256, 169] on button "Save" at bounding box center [255, 164] width 63 height 25
click at [87, 30] on span "Incoming call from queue [Test] All" at bounding box center [71, 28] width 65 height 5
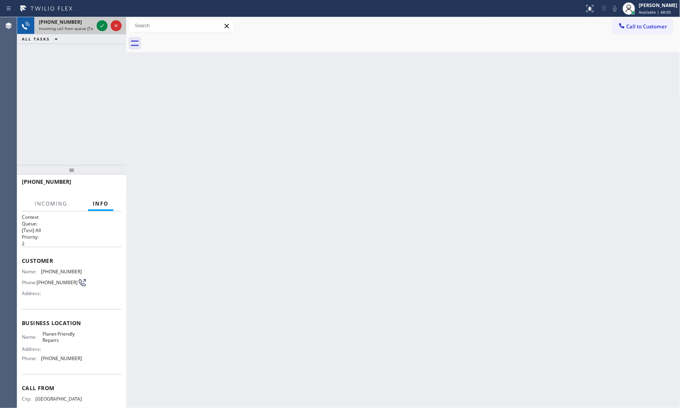
click at [87, 29] on span "Incoming call from queue [Test] All" at bounding box center [71, 28] width 65 height 5
click at [99, 25] on icon at bounding box center [101, 25] width 9 height 9
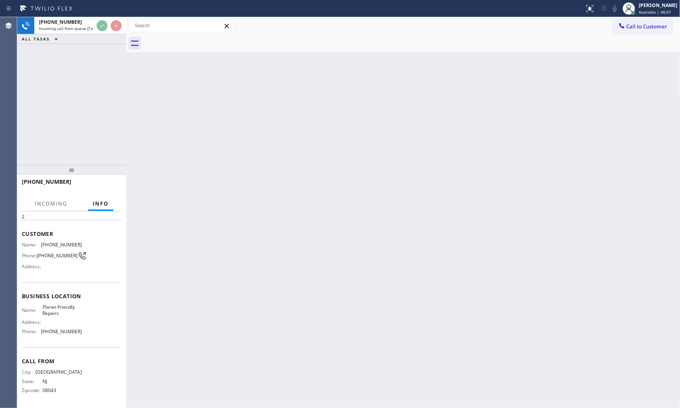
scroll to position [29, 0]
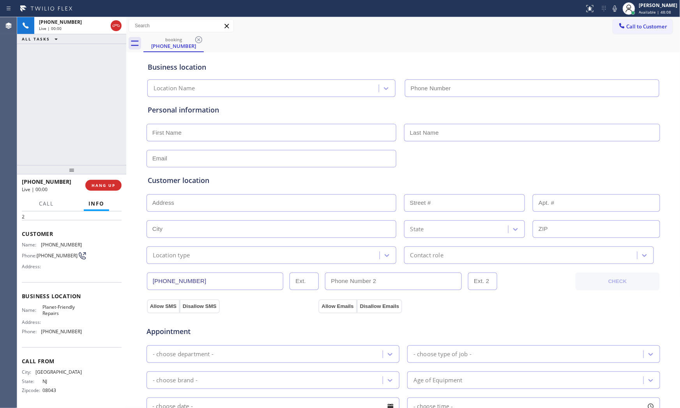
type input "[PHONE_NUMBER]"
click at [117, 184] on button "HANG UP" at bounding box center [103, 185] width 36 height 11
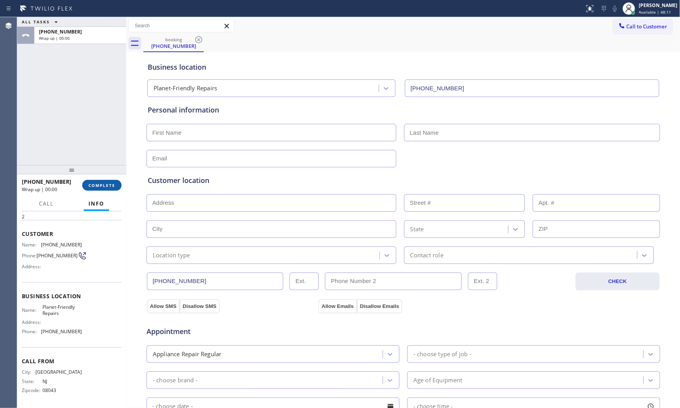
click at [117, 184] on button "COMPLETE" at bounding box center [101, 185] width 39 height 11
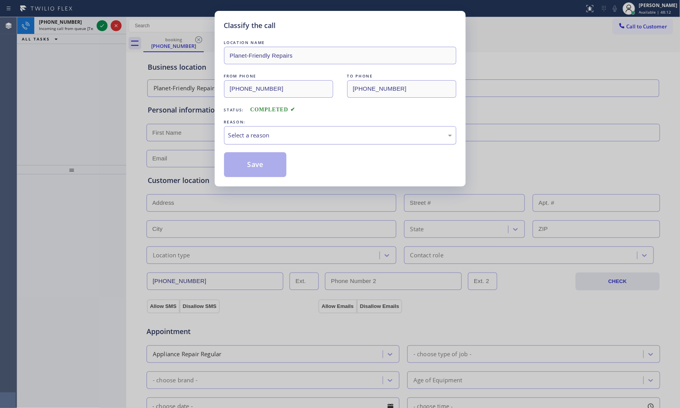
click at [326, 132] on div "Select a reason" at bounding box center [340, 135] width 232 height 18
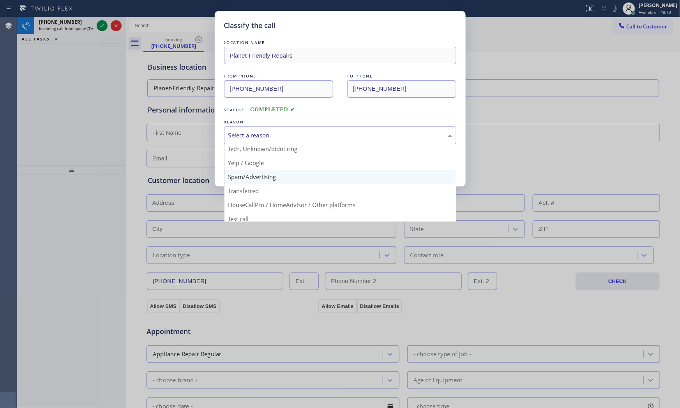
scroll to position [49, 0]
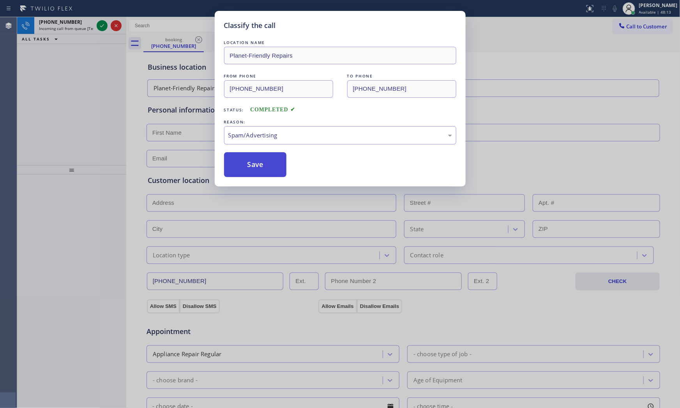
click at [256, 170] on button "Save" at bounding box center [255, 164] width 63 height 25
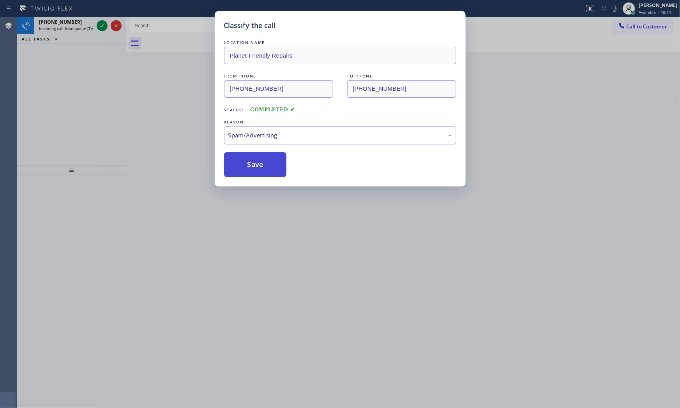
click at [256, 170] on button "Save" at bounding box center [255, 164] width 63 height 25
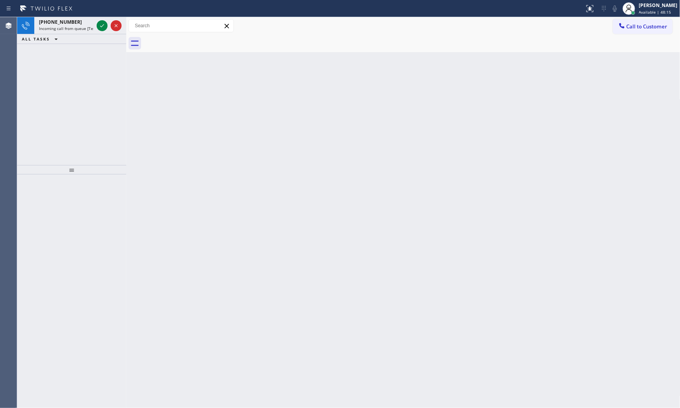
click at [103, 24] on icon at bounding box center [101, 25] width 9 height 9
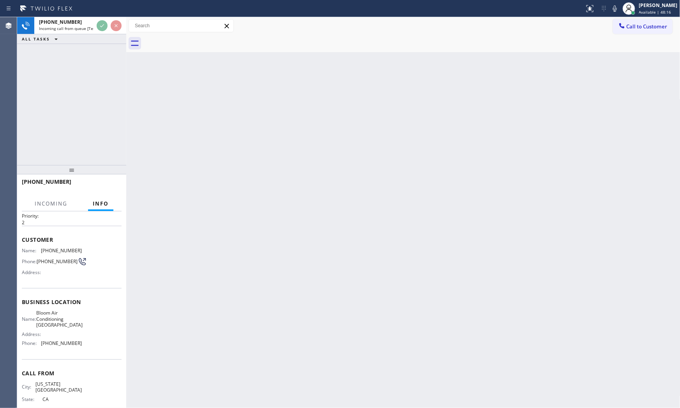
scroll to position [35, 0]
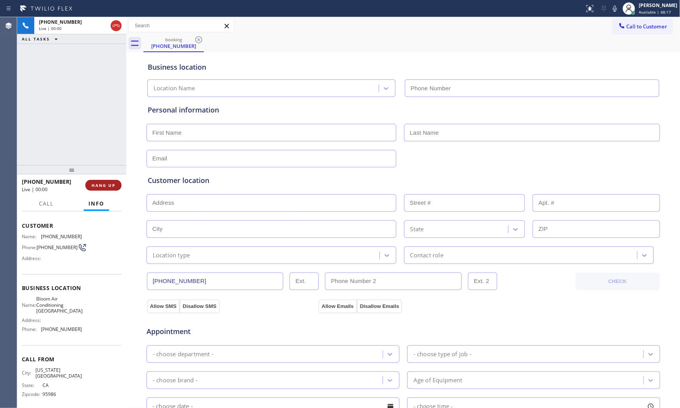
type input "[PHONE_NUMBER]"
click at [108, 180] on button "HANG UP" at bounding box center [103, 185] width 36 height 11
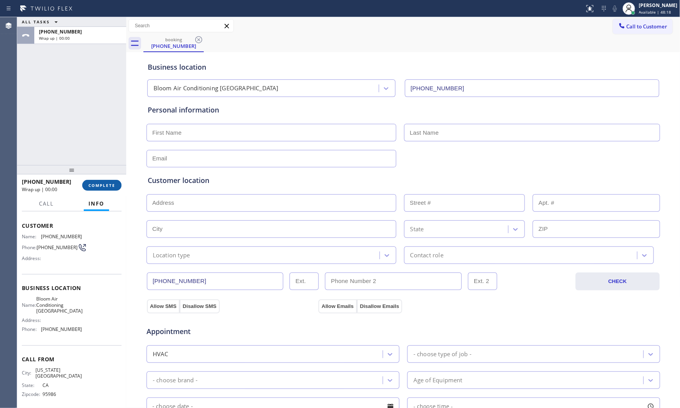
click at [108, 180] on button "COMPLETE" at bounding box center [101, 185] width 39 height 11
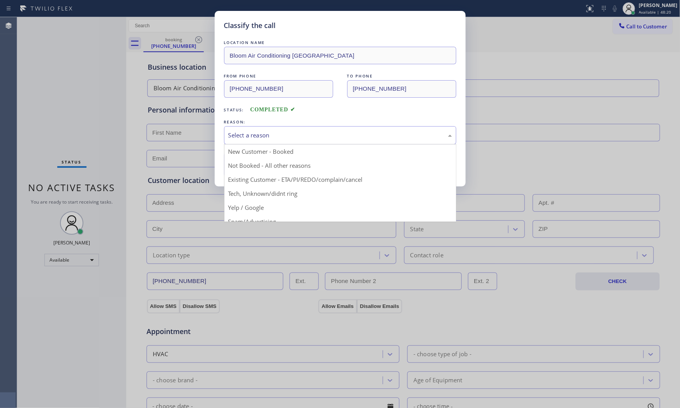
click at [259, 137] on div "Select a reason" at bounding box center [340, 135] width 224 height 9
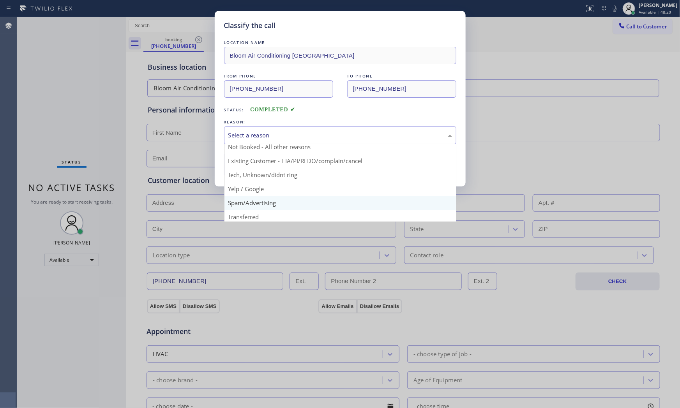
scroll to position [49, 0]
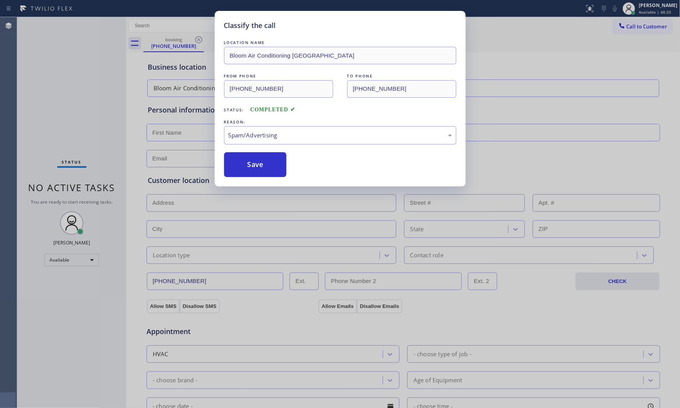
click at [260, 168] on button "Save" at bounding box center [255, 164] width 63 height 25
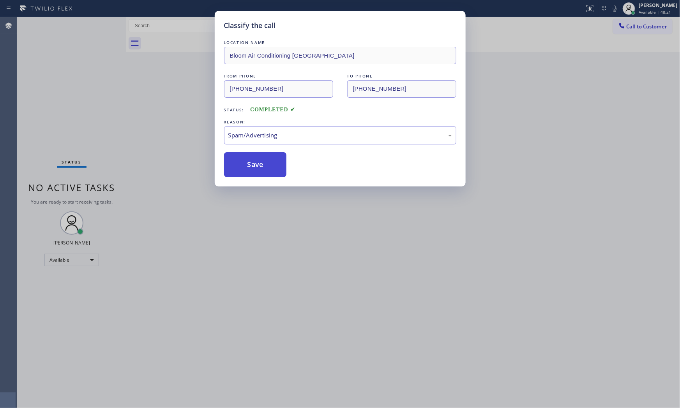
drag, startPoint x: 260, startPoint y: 168, endPoint x: 261, endPoint y: 176, distance: 7.9
click at [260, 168] on button "Save" at bounding box center [255, 164] width 63 height 25
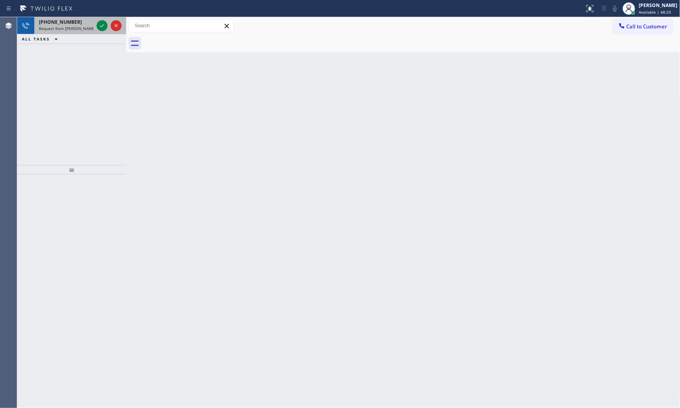
click at [99, 32] on div at bounding box center [109, 25] width 28 height 17
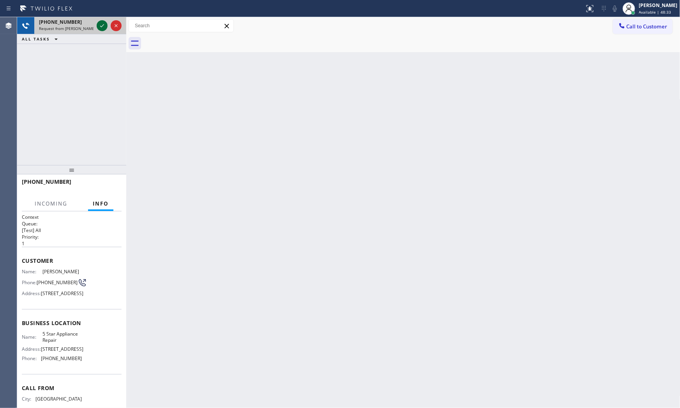
click at [99, 27] on icon at bounding box center [101, 25] width 9 height 9
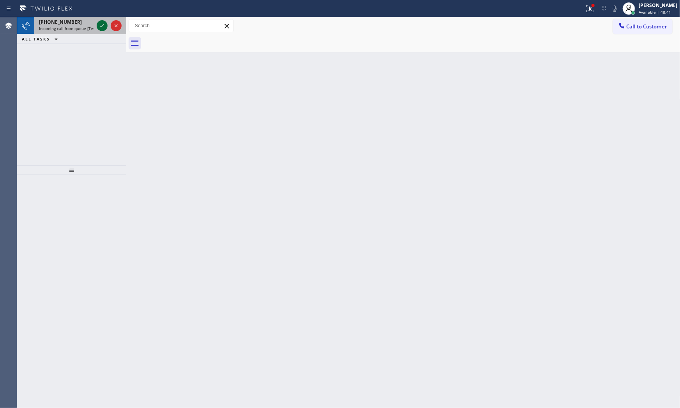
click at [101, 24] on icon at bounding box center [101, 25] width 9 height 9
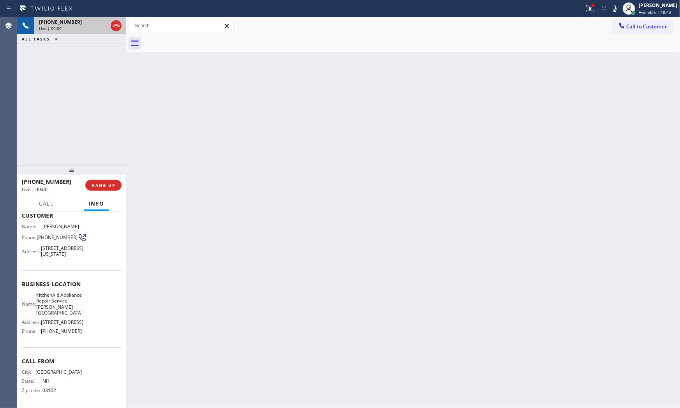
scroll to position [65, 0]
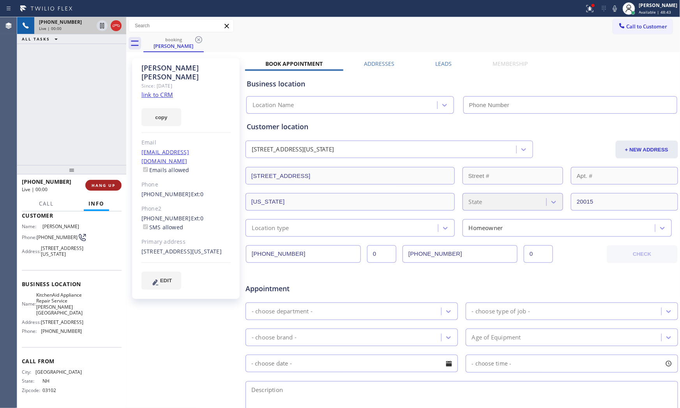
click at [112, 185] on span "HANG UP" at bounding box center [104, 185] width 24 height 5
type input "[PHONE_NUMBER]"
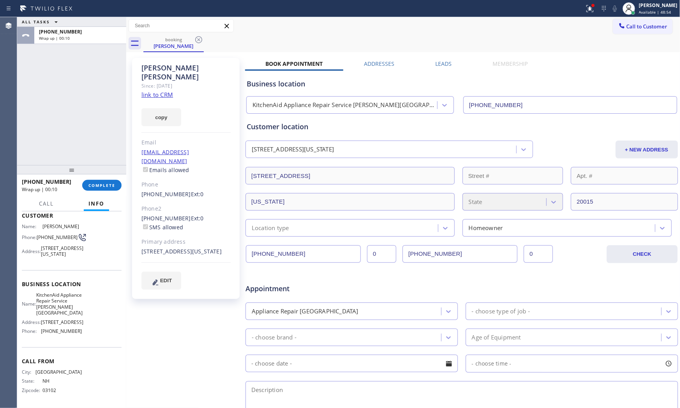
click at [100, 191] on div "[PHONE_NUMBER] Wrap up | 00:10 COMPLETE" at bounding box center [72, 185] width 100 height 20
click at [102, 183] on span "COMPLETE" at bounding box center [101, 185] width 27 height 5
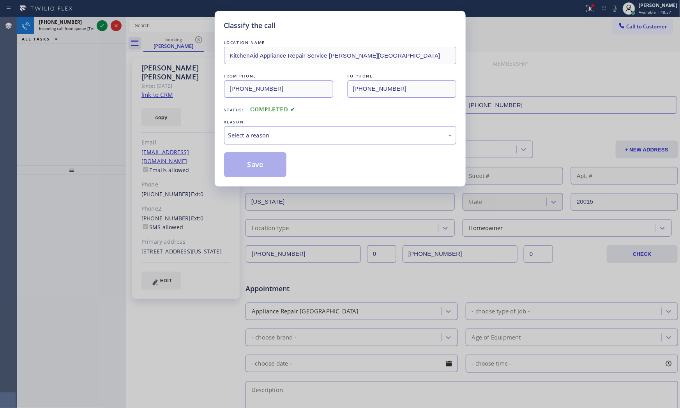
click at [251, 136] on div "Select a reason" at bounding box center [340, 135] width 224 height 9
click at [249, 166] on button "Save" at bounding box center [255, 164] width 63 height 25
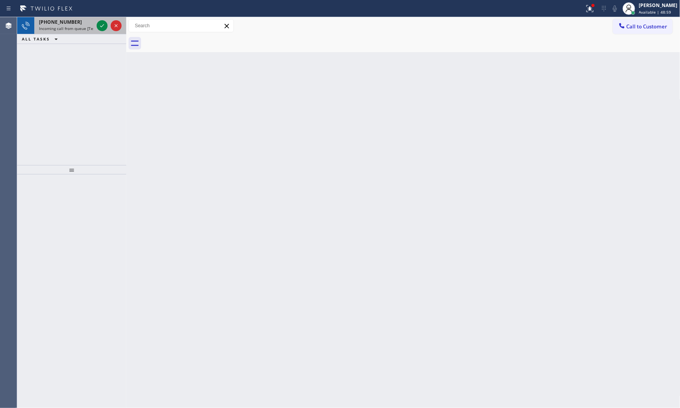
click at [84, 26] on span "Incoming call from queue [Test] All" at bounding box center [71, 28] width 65 height 5
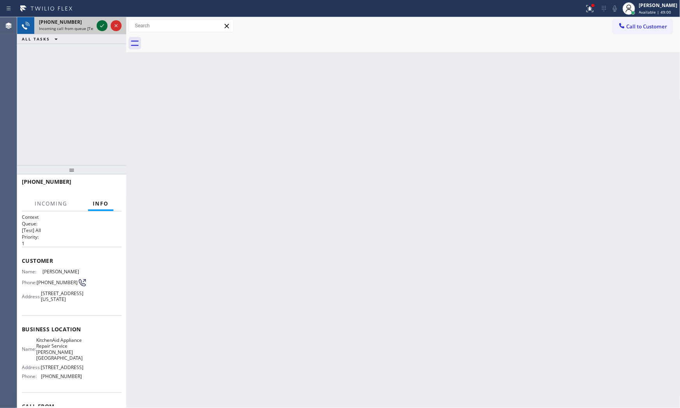
click at [99, 25] on icon at bounding box center [101, 25] width 9 height 9
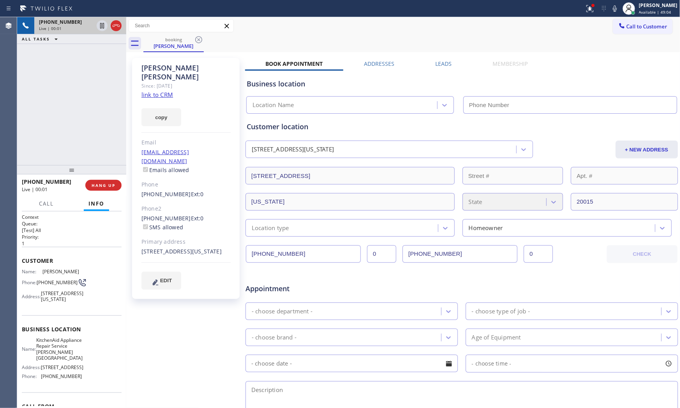
type input "[PHONE_NUMBER]"
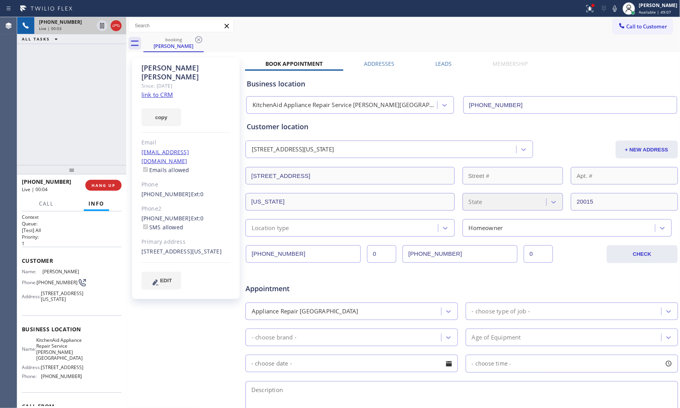
click at [153, 91] on link "link to CRM" at bounding box center [157, 95] width 32 height 8
click at [610, 10] on icon at bounding box center [614, 8] width 9 height 9
click at [102, 25] on icon at bounding box center [102, 25] width 4 height 5
click at [610, 5] on icon at bounding box center [614, 8] width 9 height 9
click at [105, 26] on icon at bounding box center [101, 25] width 9 height 9
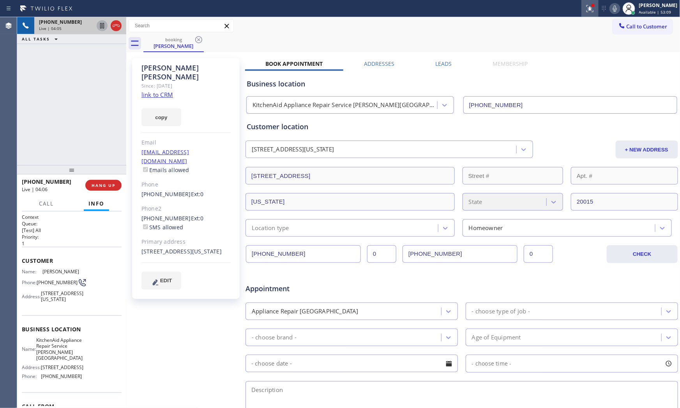
click at [590, 11] on icon at bounding box center [589, 8] width 9 height 9
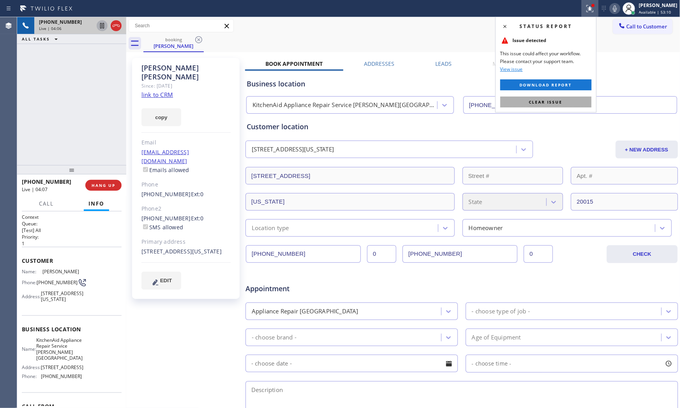
click at [539, 107] on button "Clear issue" at bounding box center [545, 102] width 91 height 11
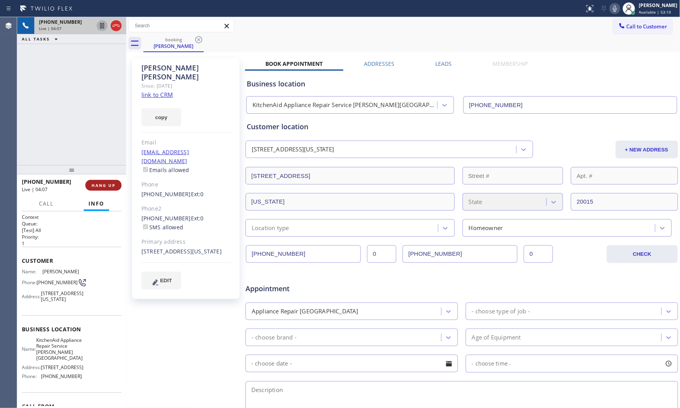
click at [103, 183] on span "HANG UP" at bounding box center [104, 185] width 24 height 5
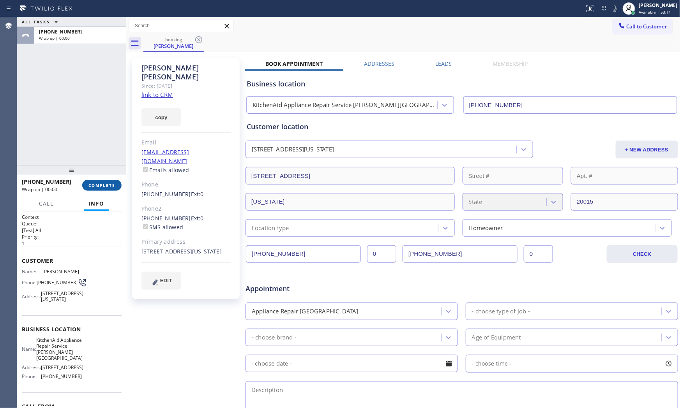
click at [103, 183] on span "COMPLETE" at bounding box center [101, 185] width 27 height 5
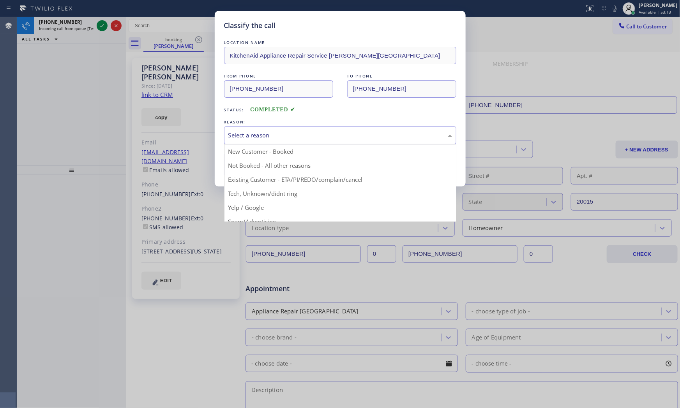
click at [256, 142] on div "Select a reason" at bounding box center [340, 135] width 232 height 18
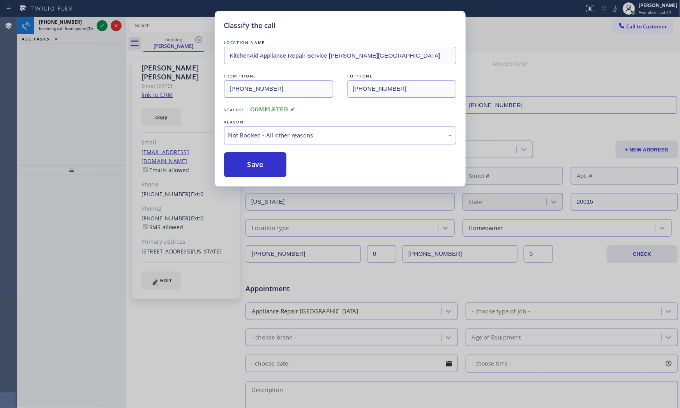
click at [262, 170] on button "Save" at bounding box center [255, 164] width 63 height 25
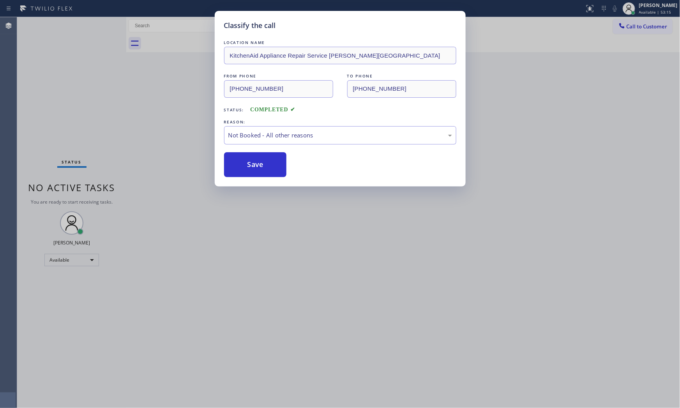
click at [262, 170] on button "Save" at bounding box center [255, 164] width 63 height 25
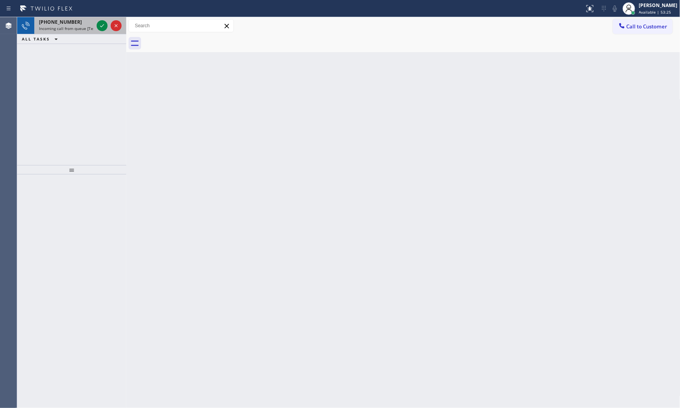
click at [88, 26] on span "Incoming call from queue [Test] All" at bounding box center [71, 28] width 65 height 5
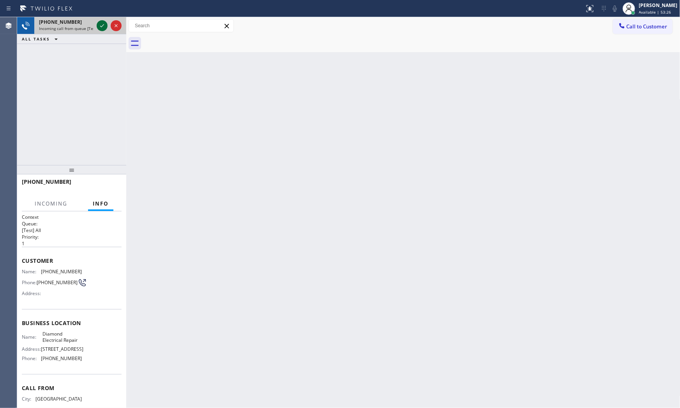
click at [99, 25] on icon at bounding box center [101, 25] width 9 height 9
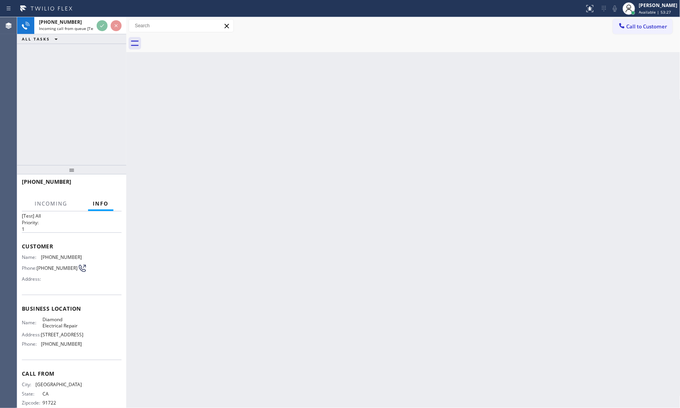
scroll to position [29, 0]
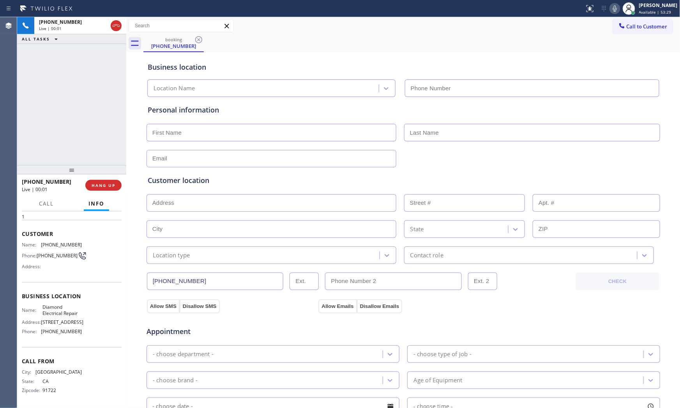
type input "[PHONE_NUMBER]"
click at [109, 187] on span "HANG UP" at bounding box center [104, 185] width 24 height 5
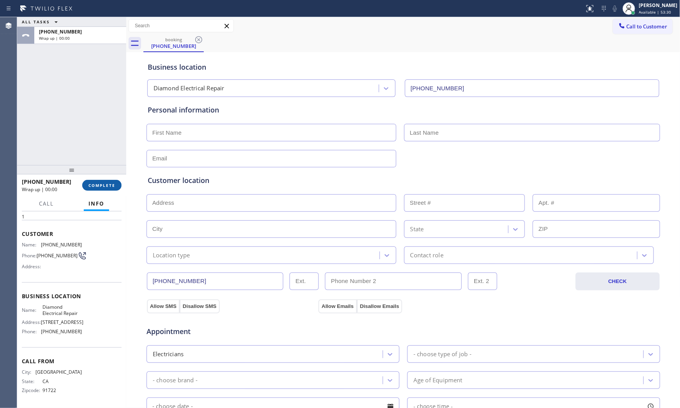
click at [109, 187] on span "COMPLETE" at bounding box center [101, 185] width 27 height 5
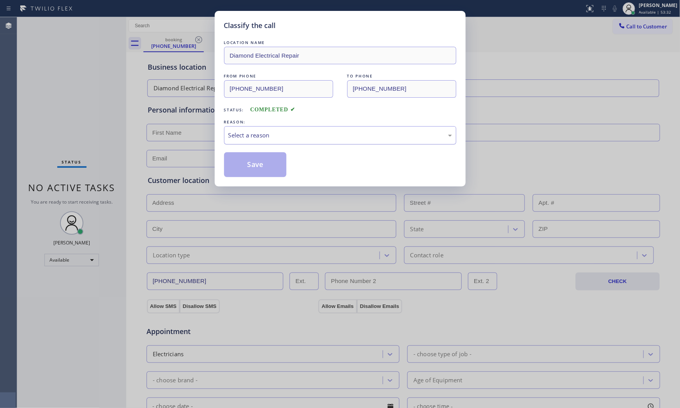
click at [283, 135] on div "Select a reason" at bounding box center [340, 135] width 224 height 9
click at [269, 164] on button "Save" at bounding box center [255, 164] width 63 height 25
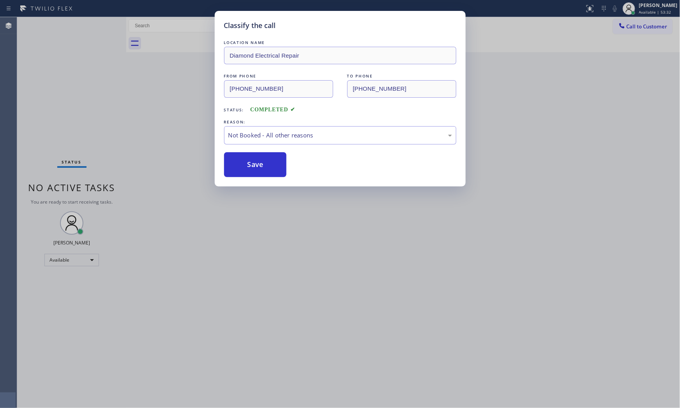
click at [269, 164] on button "Save" at bounding box center [255, 164] width 63 height 25
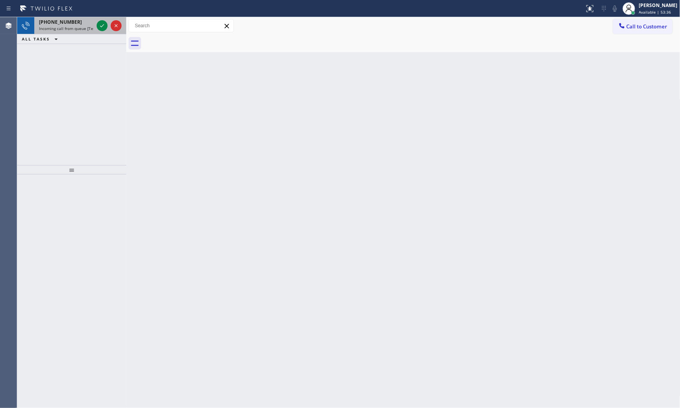
click at [64, 28] on span "Incoming call from queue [Test] All" at bounding box center [71, 28] width 65 height 5
click at [87, 26] on span "Incoming call from queue [Test] All" at bounding box center [71, 28] width 65 height 5
click at [88, 26] on span "Incoming call from queue [Test] All" at bounding box center [71, 28] width 65 height 5
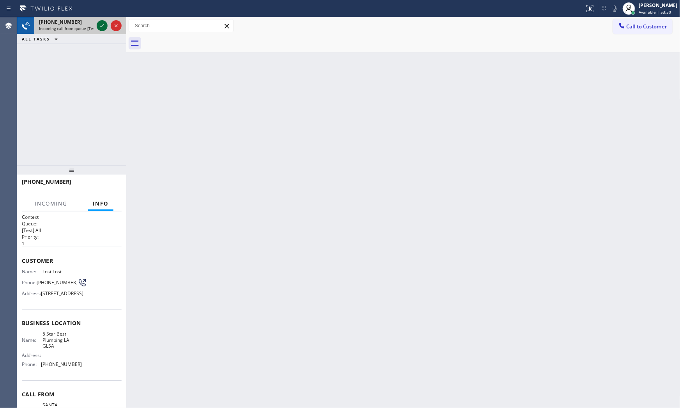
click at [99, 26] on icon at bounding box center [101, 25] width 9 height 9
click at [102, 185] on span "HANG UP" at bounding box center [104, 185] width 24 height 5
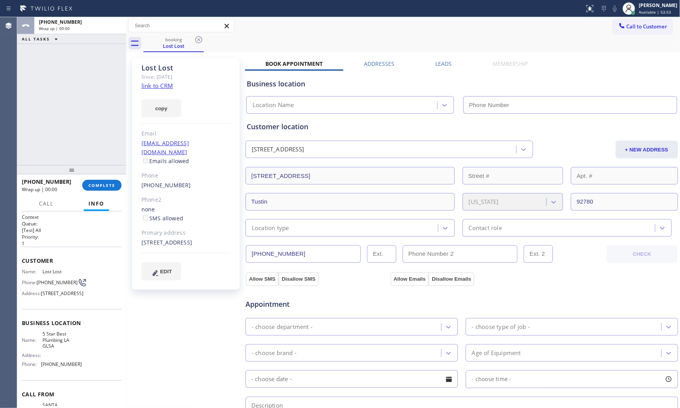
type input "[PHONE_NUMBER]"
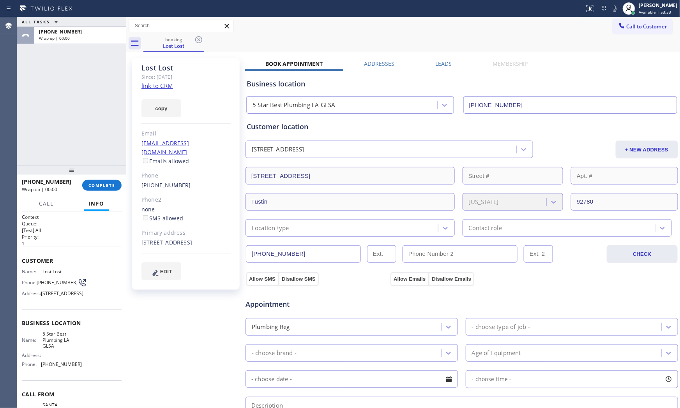
click at [166, 83] on link "link to CRM" at bounding box center [157, 86] width 32 height 8
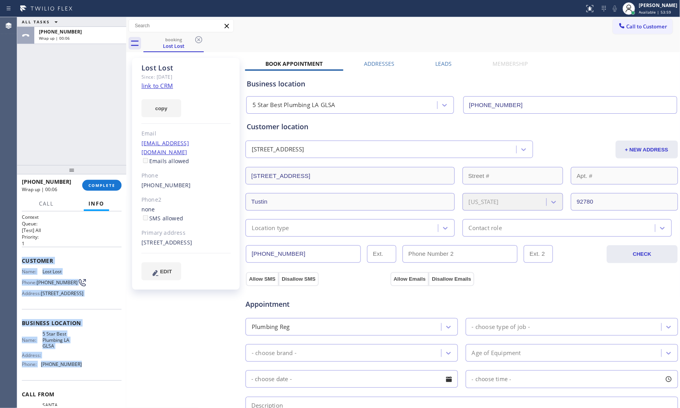
drag, startPoint x: 21, startPoint y: 259, endPoint x: 84, endPoint y: 374, distance: 130.6
click at [85, 378] on div "Context Queue: [Test] All Priority: 1 Customer Name: Lost Lost Phone: [PHONE_NU…" at bounding box center [72, 329] width 100 height 231
copy div "Customer Name: Lost Lost Phone: [PHONE_NUMBER] Address: [STREET_ADDRESS] Busine…"
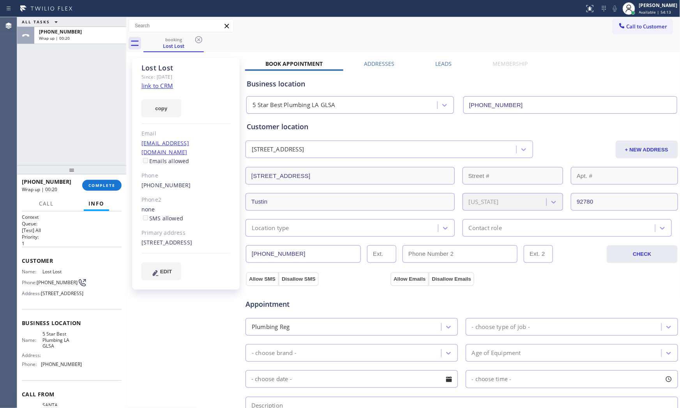
click at [182, 323] on div "Lost Lost Since: [DATE] link to CRM copy Email [EMAIL_ADDRESS][DOMAIN_NAME] Ema…" at bounding box center [186, 314] width 117 height 520
click at [84, 188] on button "COMPLETE" at bounding box center [101, 185] width 39 height 11
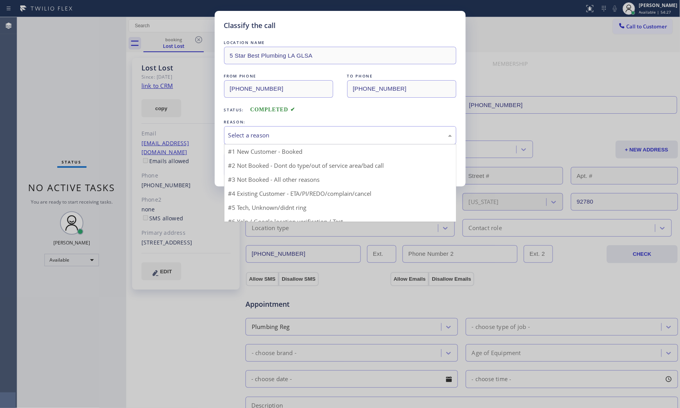
click at [265, 136] on div "Select a reason" at bounding box center [340, 135] width 224 height 9
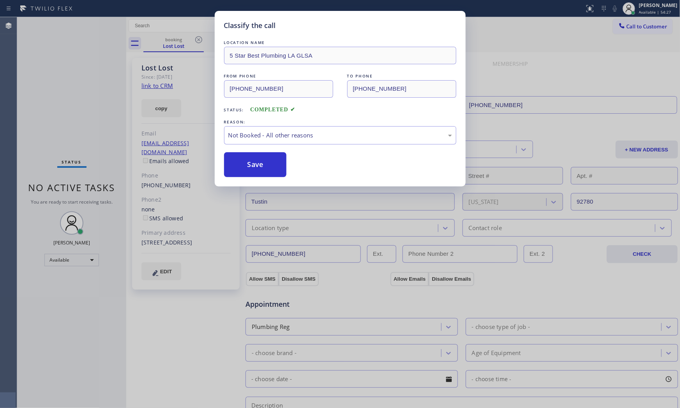
click at [255, 164] on button "Save" at bounding box center [255, 164] width 63 height 25
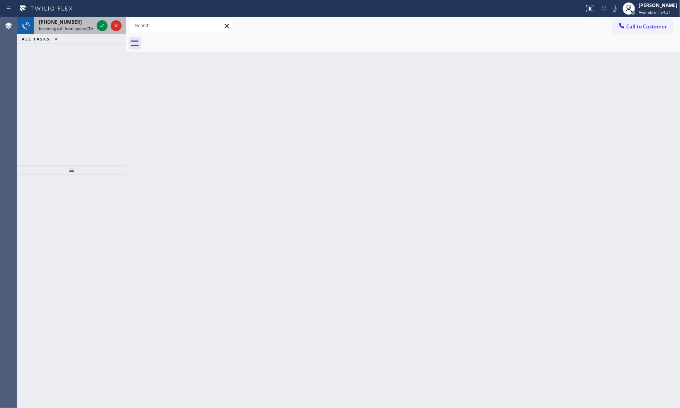
click at [80, 22] on div "[PHONE_NUMBER]" at bounding box center [66, 22] width 55 height 7
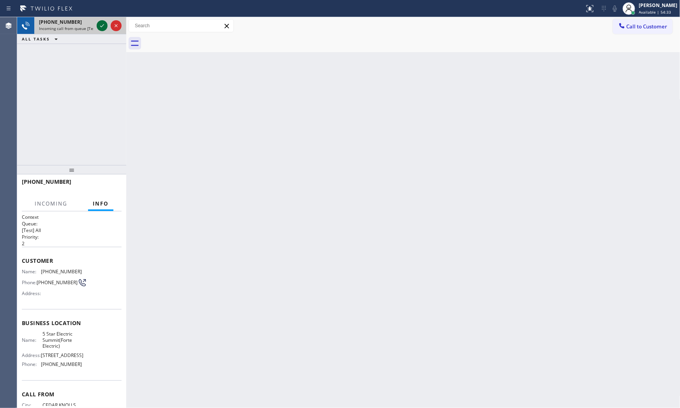
click at [104, 26] on icon at bounding box center [101, 25] width 9 height 9
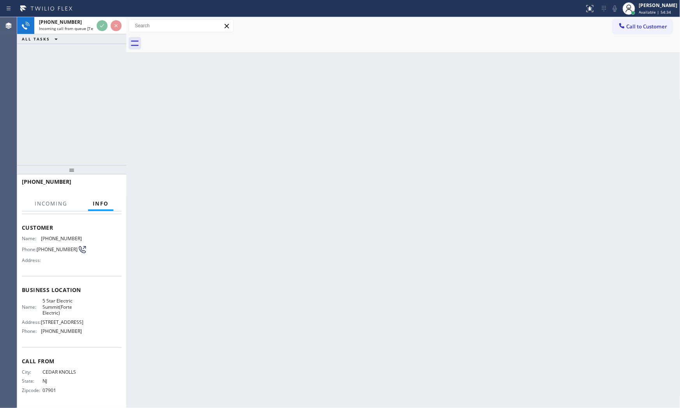
scroll to position [47, 0]
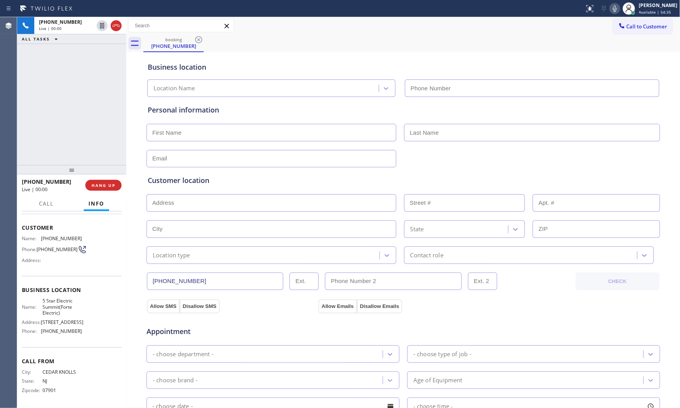
type input "[PHONE_NUMBER]"
click at [615, 11] on icon at bounding box center [614, 8] width 9 height 9
click at [612, 8] on icon at bounding box center [614, 8] width 9 height 9
click at [612, 10] on icon at bounding box center [614, 8] width 9 height 9
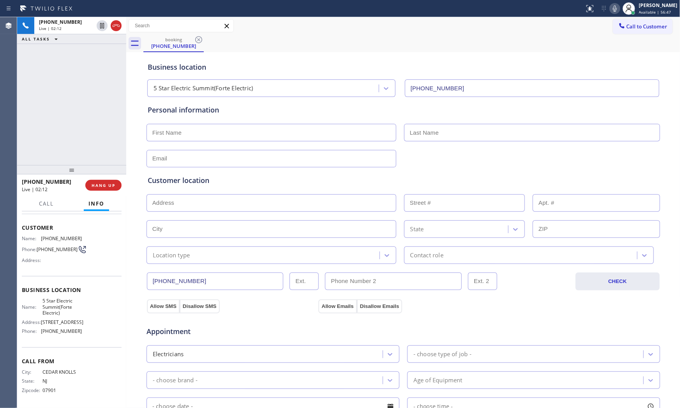
click at [55, 319] on span "[STREET_ADDRESS]" at bounding box center [62, 322] width 42 height 6
copy span "Baltusrol"
click at [54, 319] on span "[STREET_ADDRESS]" at bounding box center [62, 322] width 42 height 6
click at [48, 324] on span "[STREET_ADDRESS]" at bounding box center [62, 322] width 42 height 6
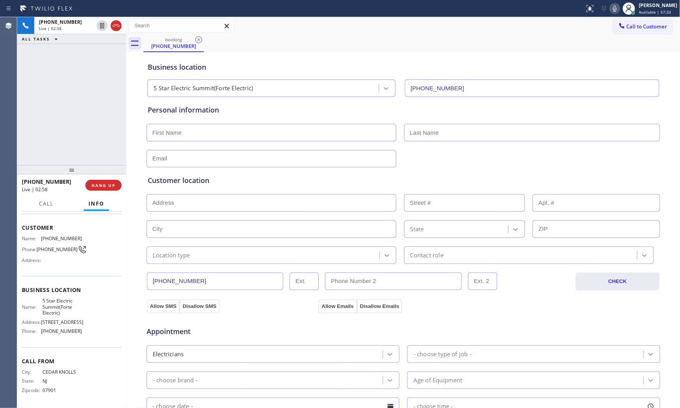
click at [48, 324] on span "[STREET_ADDRESS]" at bounding box center [62, 322] width 42 height 6
copy span "07901"
click at [112, 189] on button "HANG UP" at bounding box center [103, 185] width 36 height 11
click at [220, 135] on input "text" at bounding box center [271, 133] width 250 height 18
paste input "[PERSON_NAME]"
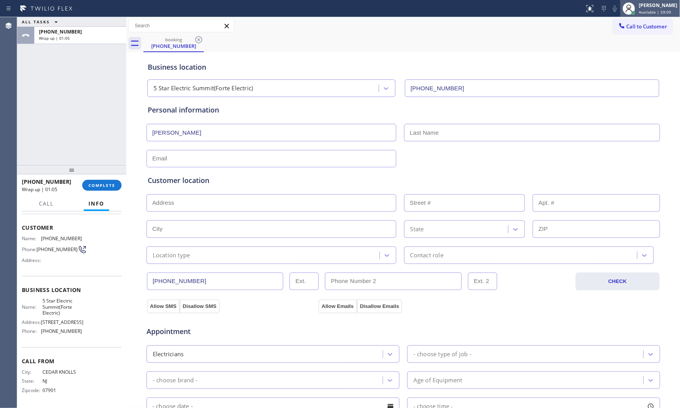
type input "[PERSON_NAME]"
click at [460, 124] on input "text" at bounding box center [532, 133] width 256 height 18
paste input "[PERSON_NAME]"
type input "[PERSON_NAME]"
click at [330, 152] on input "text" at bounding box center [271, 159] width 250 height 18
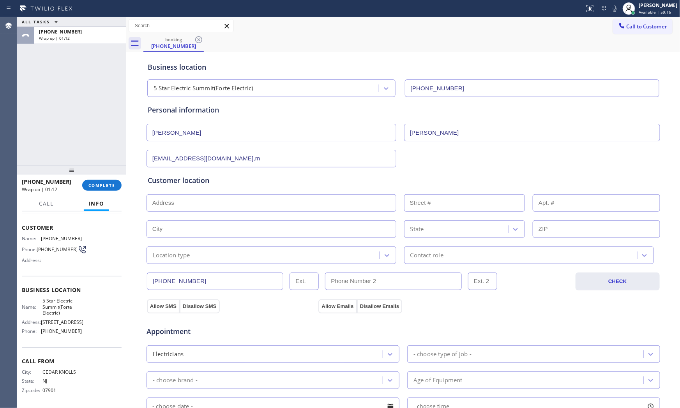
click at [331, 152] on input "[EMAIL_ADDRESS][DOMAIN_NAME],m" at bounding box center [271, 159] width 250 height 18
type input "[EMAIL_ADDRESS][DOMAIN_NAME]"
click at [221, 203] on input "text" at bounding box center [271, 203] width 250 height 18
paste input "[GEOGRAPHIC_DATA]"
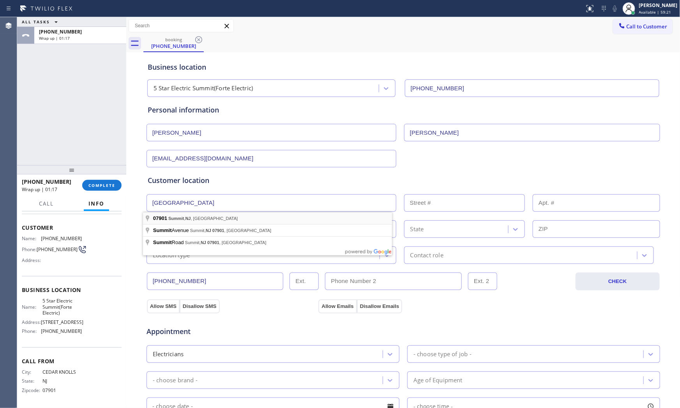
type input "[GEOGRAPHIC_DATA], [GEOGRAPHIC_DATA]"
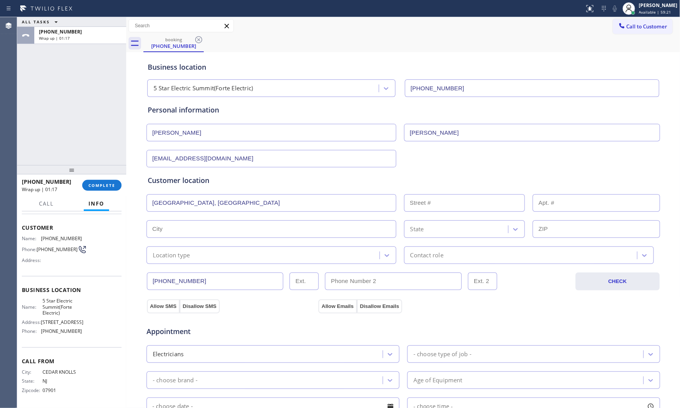
type input "Summit"
type input "07901"
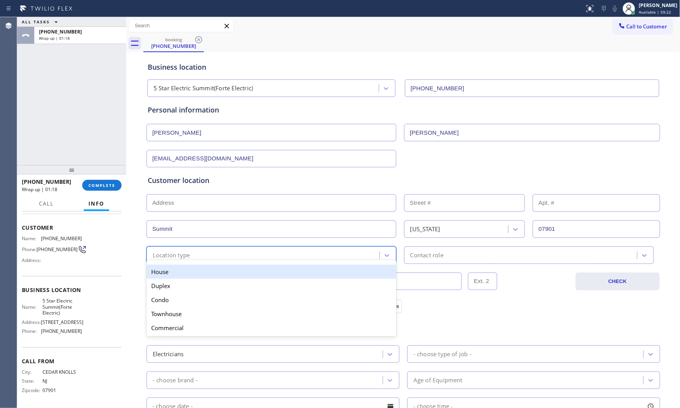
click at [183, 255] on div "Location type" at bounding box center [171, 255] width 37 height 9
click at [176, 273] on div "House" at bounding box center [271, 272] width 250 height 14
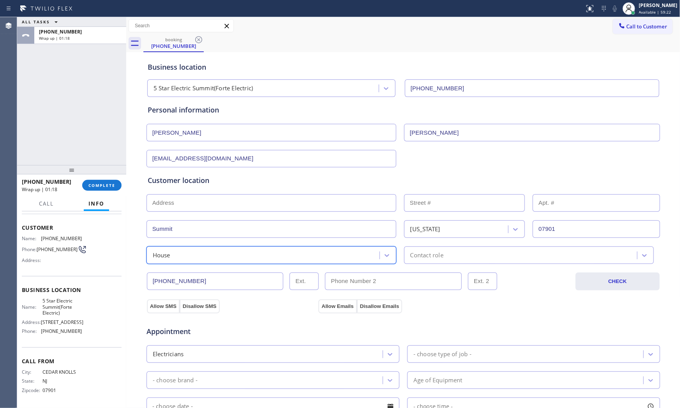
drag, startPoint x: 408, startPoint y: 259, endPoint x: 421, endPoint y: 257, distance: 13.4
click at [410, 259] on div "Contact role" at bounding box center [426, 255] width 33 height 9
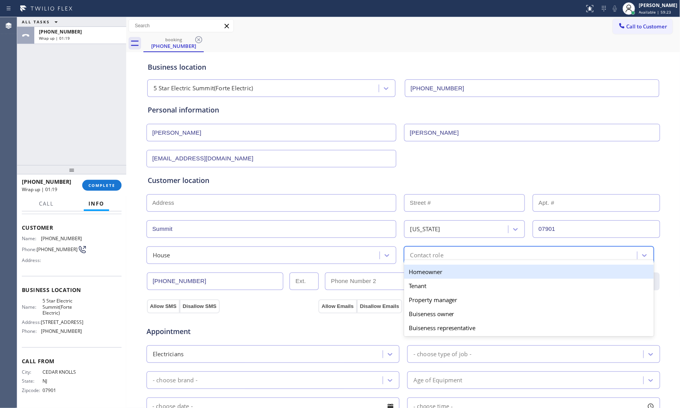
drag, startPoint x: 418, startPoint y: 273, endPoint x: 414, endPoint y: 274, distance: 4.3
click at [418, 274] on div "Homeowner" at bounding box center [529, 272] width 250 height 14
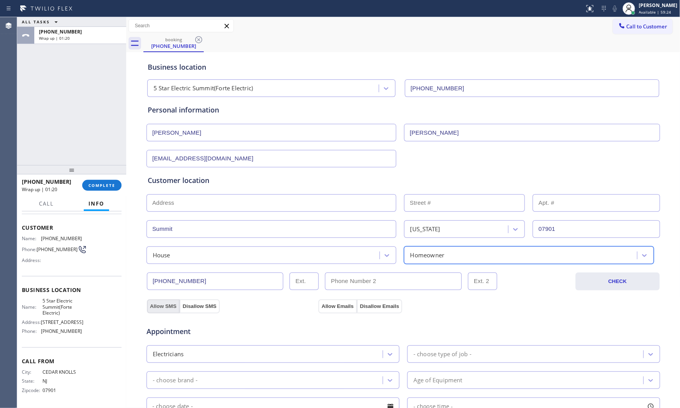
click at [161, 304] on button "Allow SMS" at bounding box center [163, 307] width 33 height 14
click at [333, 309] on button "Allow Emails" at bounding box center [337, 307] width 38 height 14
click at [458, 367] on div "Appointment Electricians - choose type of job - - choose brand - Age of Equipme…" at bounding box center [403, 390] width 511 height 146
click at [453, 358] on div "- choose type of job -" at bounding box center [442, 354] width 58 height 9
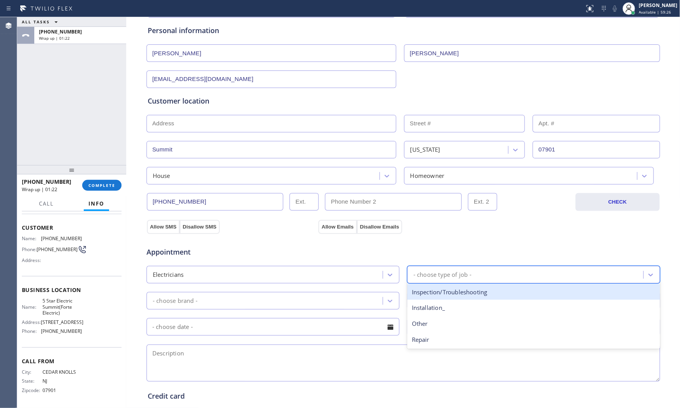
scroll to position [86, 0]
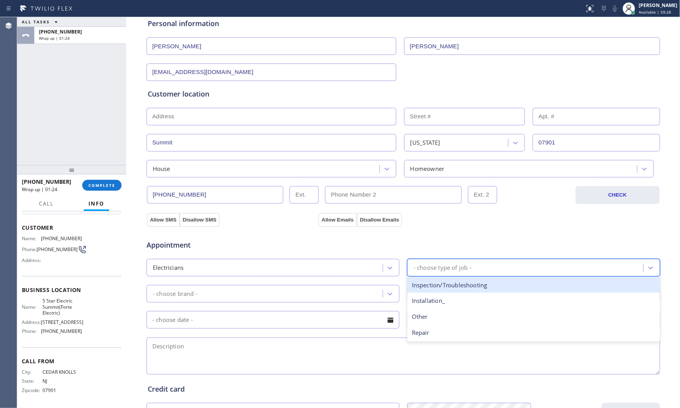
click at [438, 287] on div "Inspection/Troubleshooting" at bounding box center [533, 285] width 253 height 16
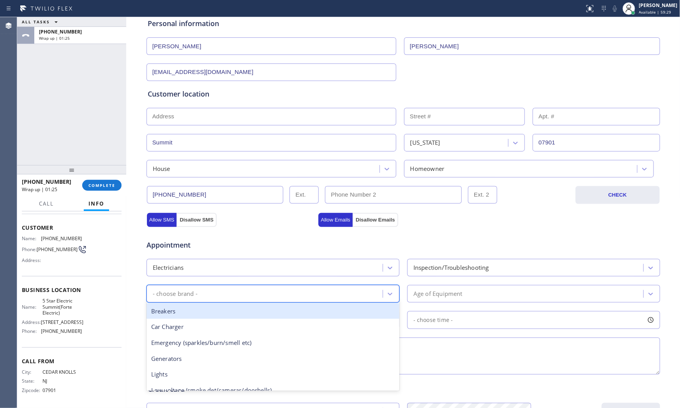
click at [271, 289] on div "- choose brand -" at bounding box center [266, 294] width 234 height 14
type input "li"
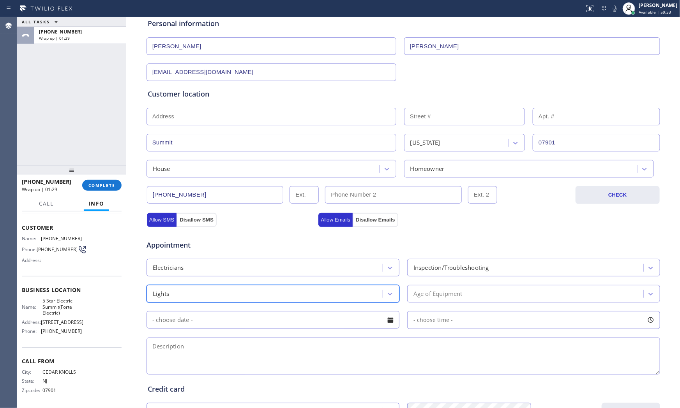
click at [462, 293] on div "Age of Equipment" at bounding box center [526, 294] width 234 height 14
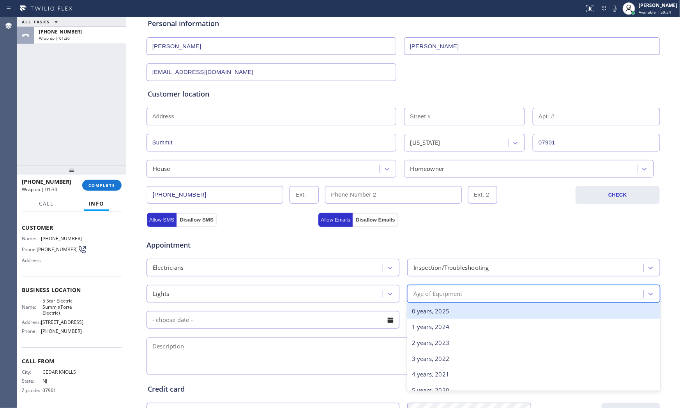
click at [439, 313] on div "0 years, 2025" at bounding box center [533, 311] width 253 height 16
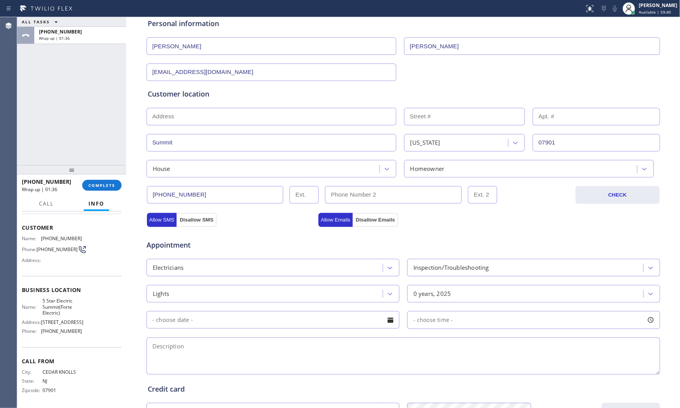
click at [340, 8] on div at bounding box center [292, 8] width 578 height 12
click at [212, 359] on textarea at bounding box center [402, 356] width 513 height 37
paste textarea "all of the light is flickering and need chandaler installed in the bedroom ( 14…"
click at [49, 298] on span "5 Star Electric Summit(Forte Electric)" at bounding box center [61, 307] width 39 height 18
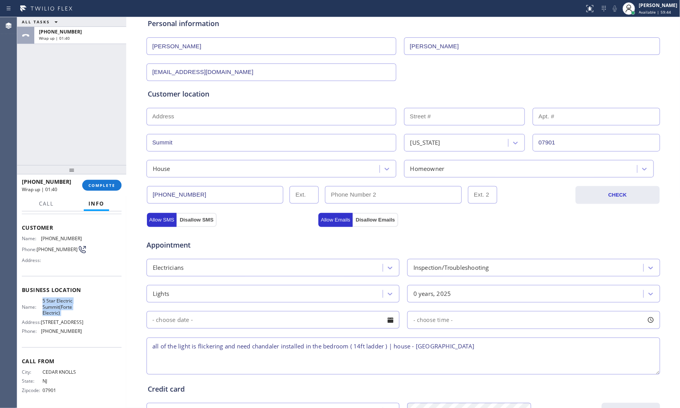
click at [49, 298] on span "5 Star Electric Summit(Forte Electric)" at bounding box center [61, 307] width 39 height 18
copy span "5 Star Electric Summit(Forte Electric)"
click at [499, 351] on textarea "all of the light is flickering and need chandaler installed in the bedroom ( 14…" at bounding box center [402, 356] width 513 height 37
paste textarea "5 Star Electric Summit(Forte Electric)"
click at [353, 346] on textarea "all of the light is flickering and need chandaler installed in the bedroom ( 14…" at bounding box center [402, 356] width 513 height 37
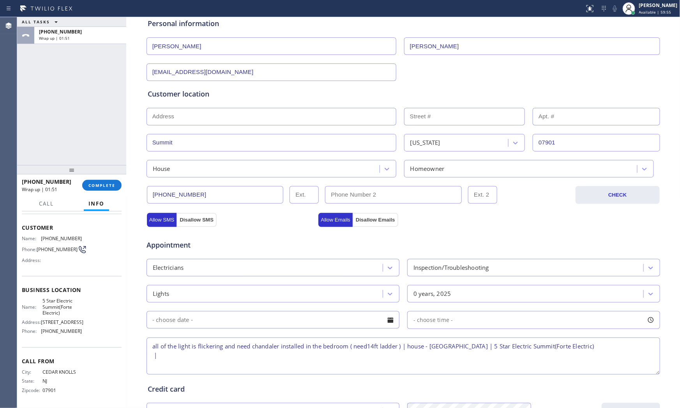
click at [296, 361] on textarea "all of the light is flickering and need chandaler installed in the bedroom ( ne…" at bounding box center [402, 356] width 513 height 37
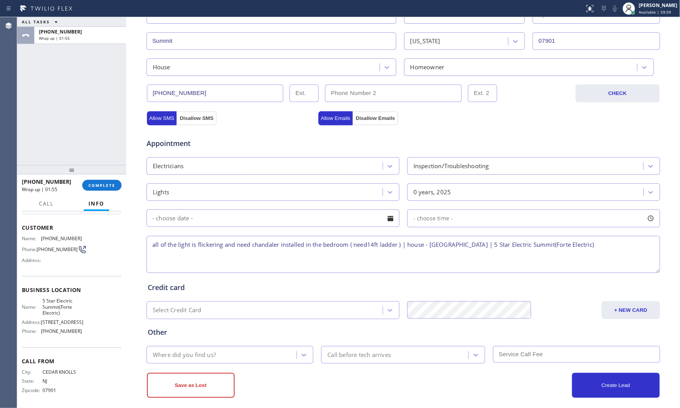
scroll to position [195, 0]
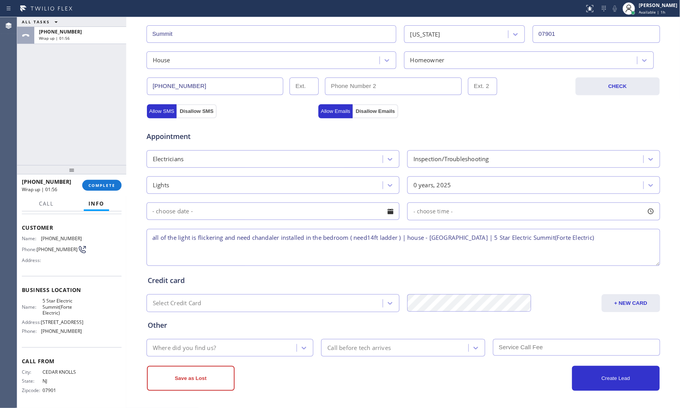
type textarea "all of the light is flickering and need chandaler installed in the bedroom ( ne…"
click at [244, 342] on div "Where did you find us?" at bounding box center [223, 348] width 148 height 14
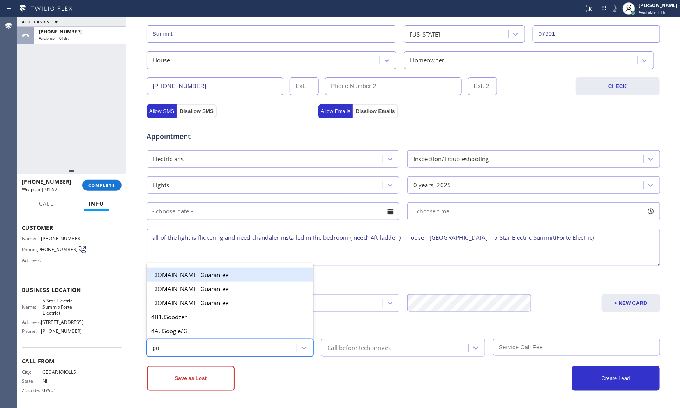
type input "goo"
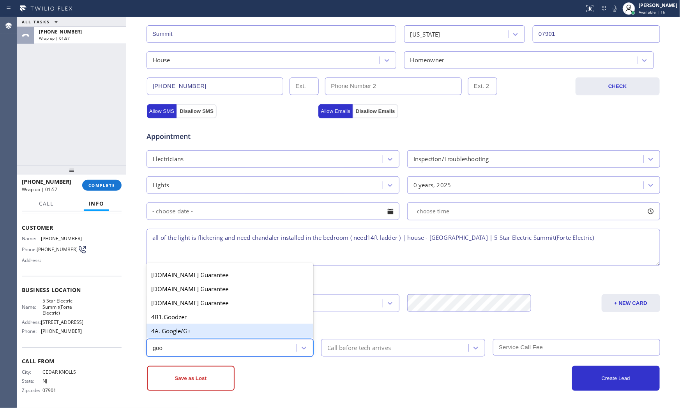
click at [221, 330] on div "4A. Google/G+" at bounding box center [229, 331] width 167 height 14
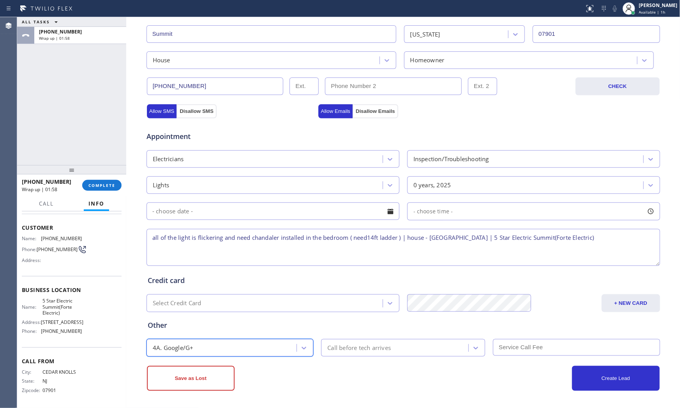
click at [299, 390] on div "Save as Lost" at bounding box center [275, 378] width 256 height 25
click at [613, 237] on textarea "all of the light is flickering and need chandaler installed in the bedroom ( ne…" at bounding box center [402, 247] width 513 height 37
type textarea "all of the light is flickering and need chandaler installed in the bedroom ( ne…"
click at [188, 375] on button "Save as Lost" at bounding box center [191, 378] width 88 height 25
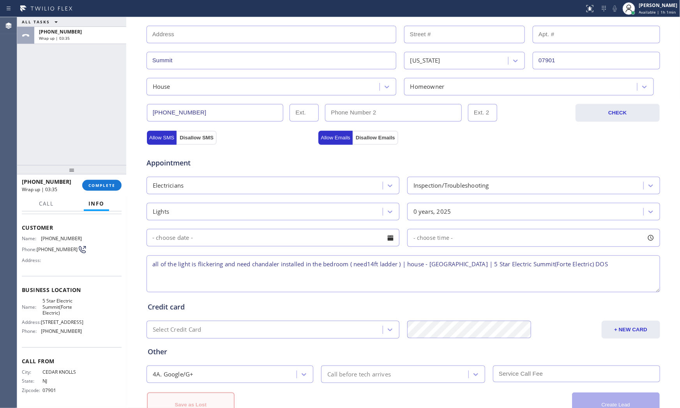
scroll to position [221, 0]
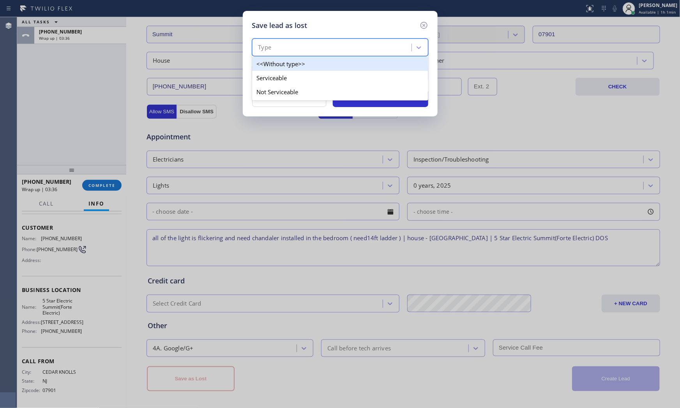
drag, startPoint x: 292, startPoint y: 47, endPoint x: 284, endPoint y: 79, distance: 32.5
click at [292, 48] on div "Type" at bounding box center [332, 48] width 157 height 14
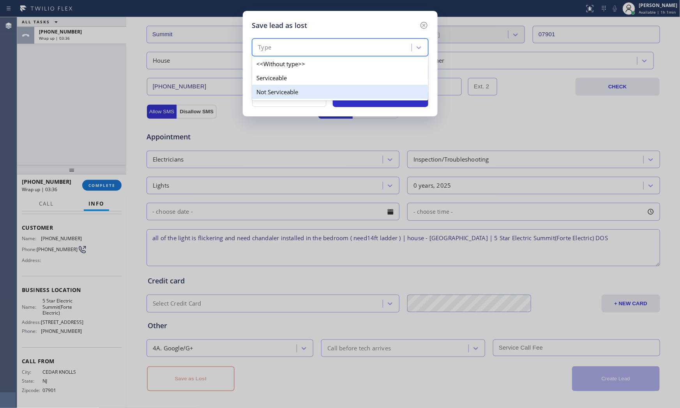
click at [286, 89] on div "Not Serviceable" at bounding box center [340, 92] width 176 height 14
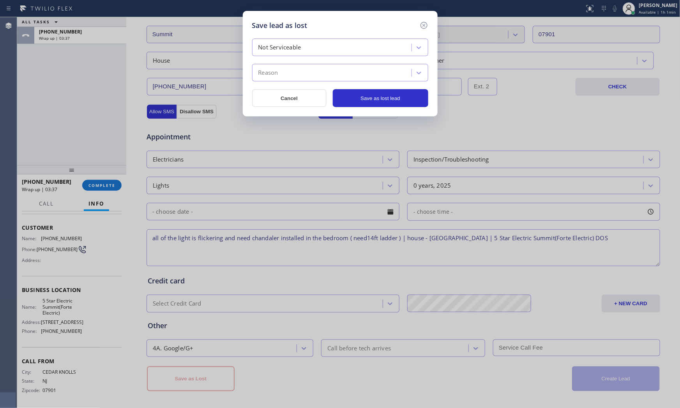
click at [289, 79] on div "Reason" at bounding box center [332, 73] width 157 height 14
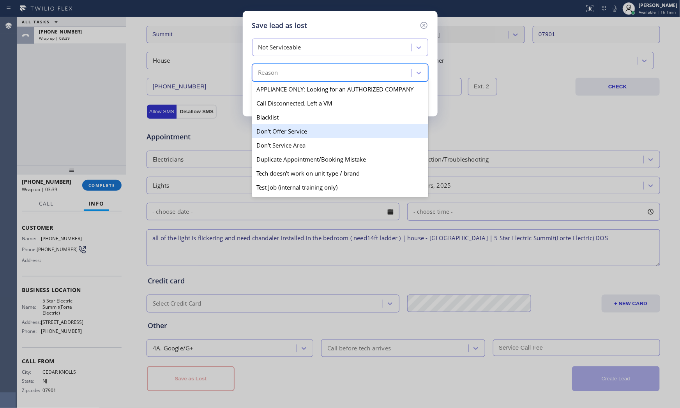
click at [300, 136] on div "Don't Offer Service" at bounding box center [340, 131] width 176 height 14
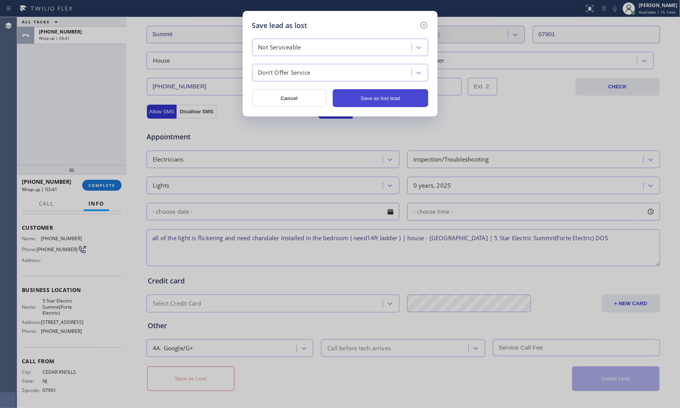
click at [384, 100] on button "Save as lost lead" at bounding box center [380, 98] width 95 height 18
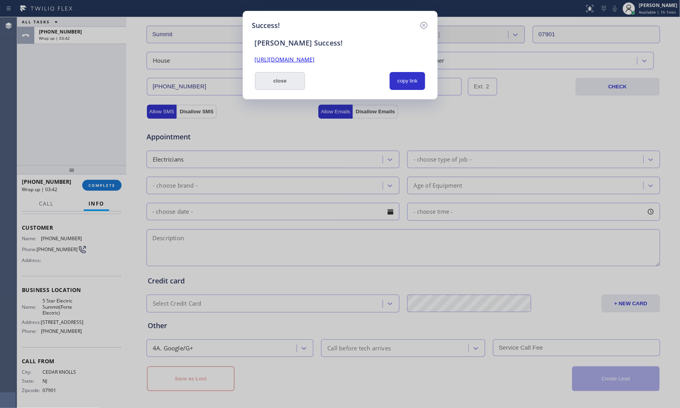
click at [274, 88] on button "close" at bounding box center [280, 81] width 51 height 18
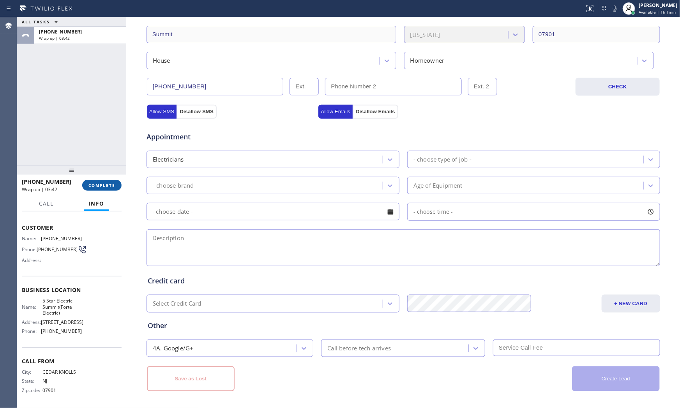
drag, startPoint x: 108, startPoint y: 165, endPoint x: 108, endPoint y: 188, distance: 23.0
click at [108, 170] on div at bounding box center [71, 169] width 109 height 9
click at [108, 188] on span "COMPLETE" at bounding box center [101, 190] width 27 height 5
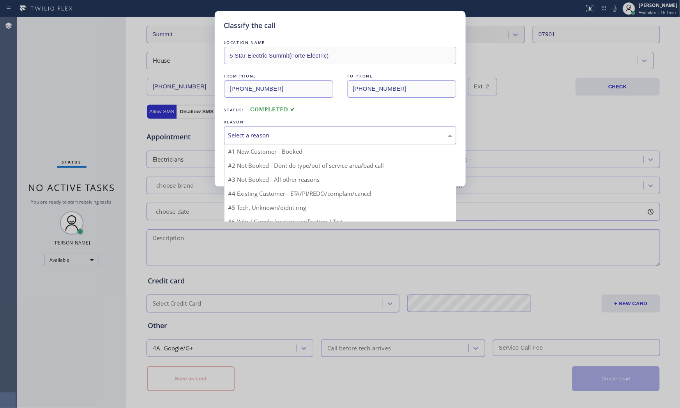
drag, startPoint x: 275, startPoint y: 139, endPoint x: 266, endPoint y: 164, distance: 26.6
click at [275, 141] on div "Select a reason" at bounding box center [340, 135] width 232 height 18
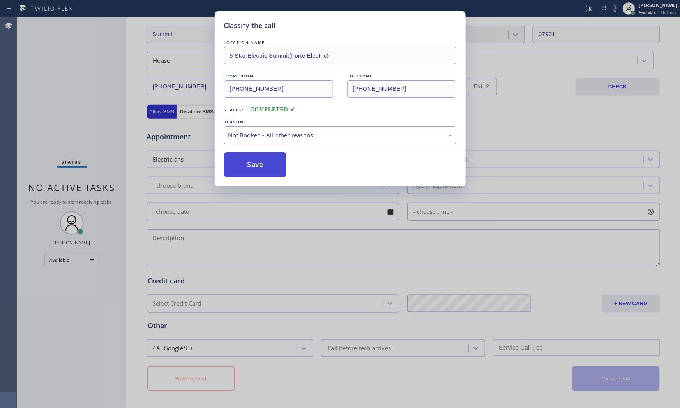
click at [266, 166] on button "Save" at bounding box center [255, 164] width 63 height 25
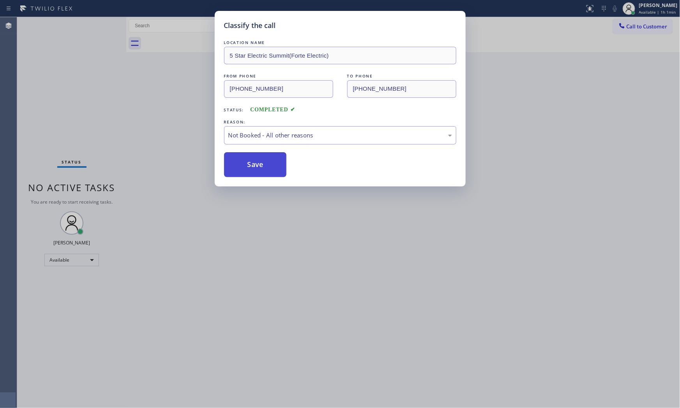
click at [266, 166] on button "Save" at bounding box center [255, 164] width 63 height 25
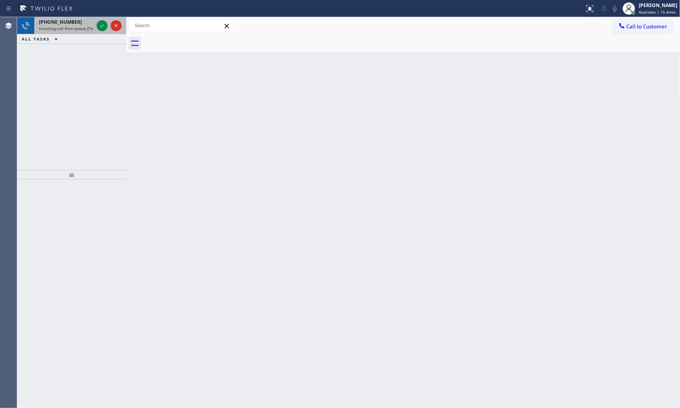
click at [95, 22] on div at bounding box center [109, 25] width 28 height 17
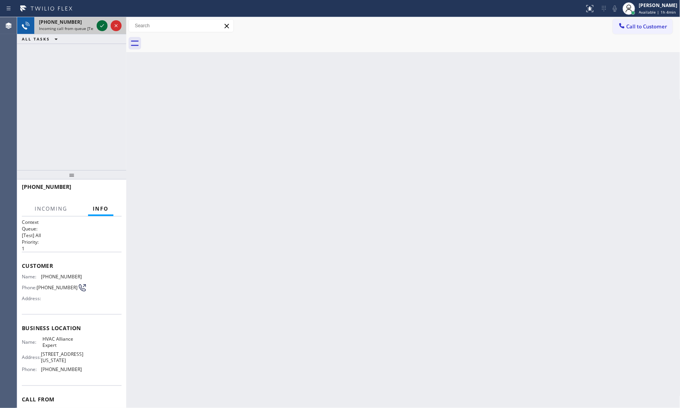
click at [99, 23] on icon at bounding box center [101, 25] width 9 height 9
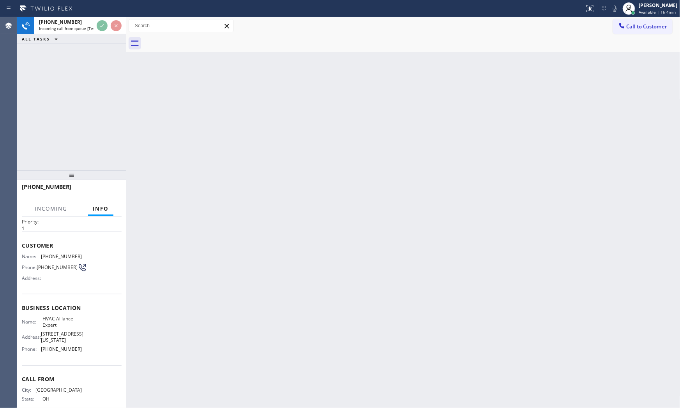
scroll to position [40, 0]
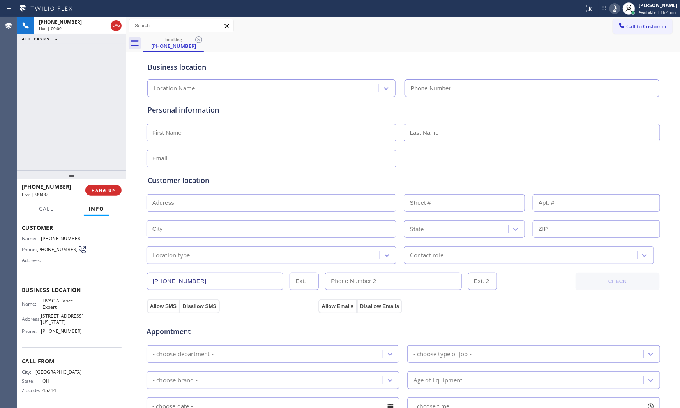
type input "[PHONE_NUMBER]"
drag, startPoint x: 110, startPoint y: 183, endPoint x: 109, endPoint y: 189, distance: 5.5
click at [110, 185] on div "[PHONE_NUMBER] Live | 00:00 HANG UP" at bounding box center [72, 190] width 100 height 20
drag, startPoint x: 109, startPoint y: 189, endPoint x: 123, endPoint y: 175, distance: 19.8
click at [109, 189] on span "HANG UP" at bounding box center [104, 190] width 24 height 5
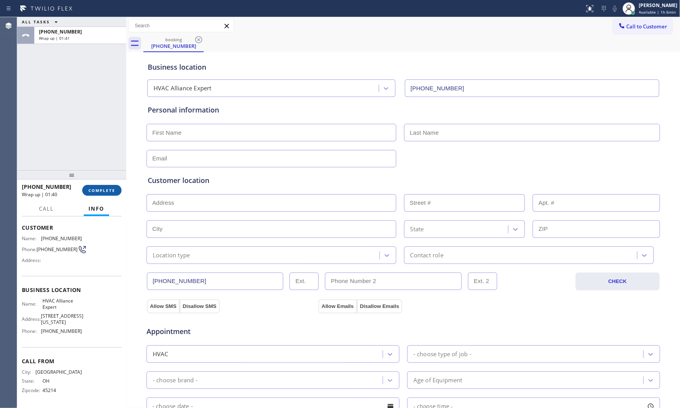
click at [99, 190] on span "COMPLETE" at bounding box center [101, 190] width 27 height 5
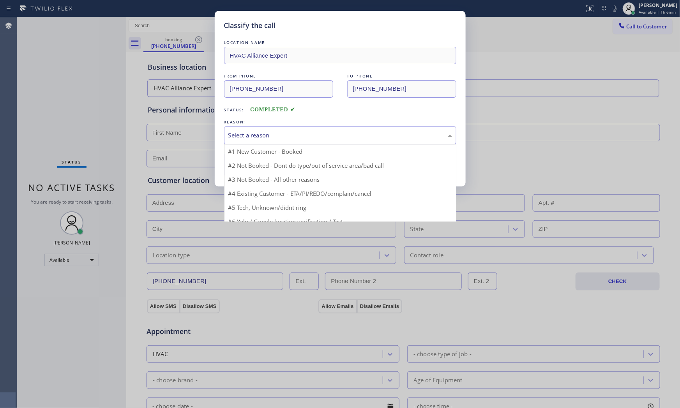
click at [239, 136] on div "Select a reason" at bounding box center [340, 135] width 224 height 9
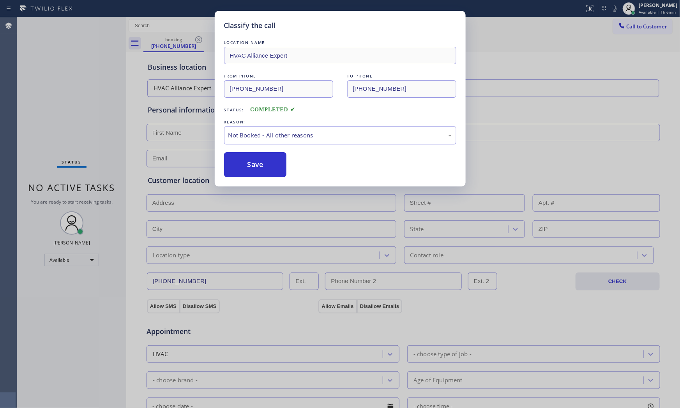
click at [245, 162] on button "Save" at bounding box center [255, 164] width 63 height 25
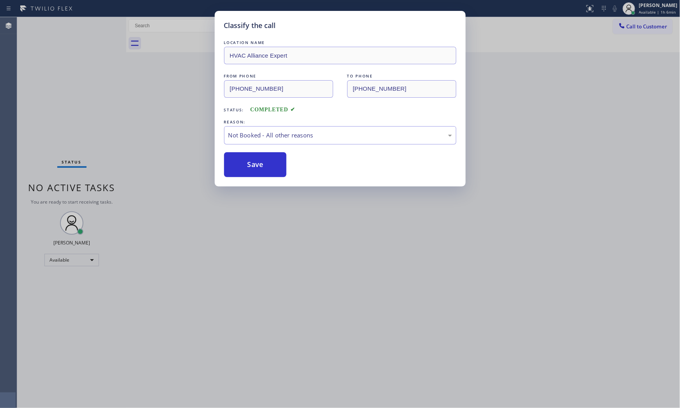
click at [245, 162] on button "Save" at bounding box center [255, 164] width 63 height 25
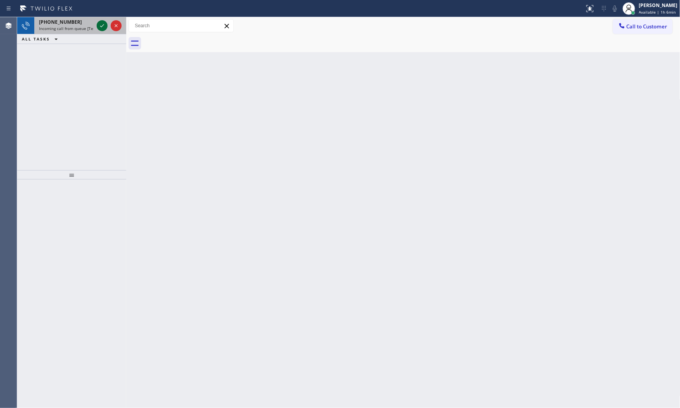
click at [99, 27] on icon at bounding box center [101, 25] width 9 height 9
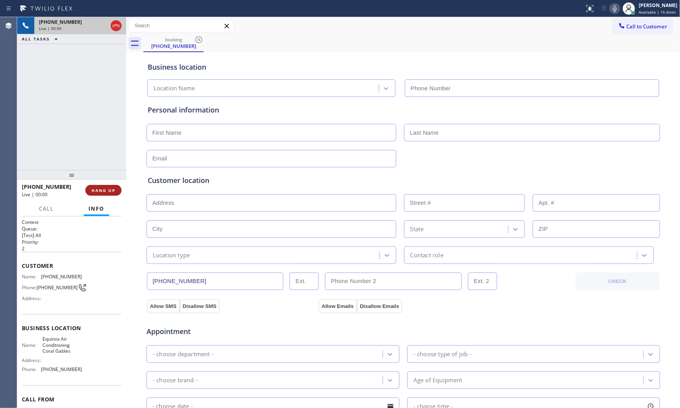
type input "[PHONE_NUMBER]"
click at [119, 190] on button "HANG UP" at bounding box center [103, 190] width 36 height 11
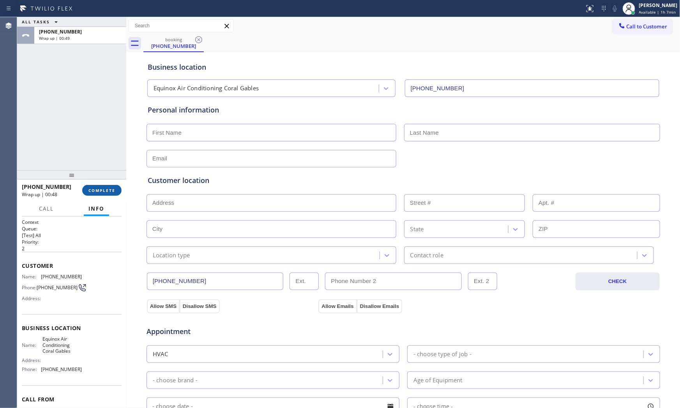
click at [110, 191] on span "COMPLETE" at bounding box center [101, 190] width 27 height 5
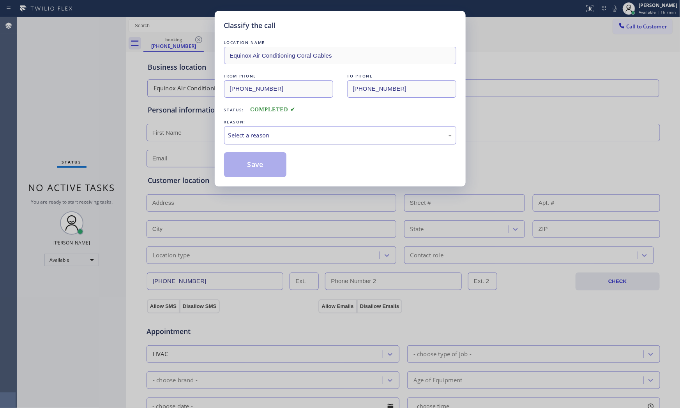
click at [273, 142] on div "Select a reason" at bounding box center [340, 135] width 232 height 18
click at [259, 165] on button "Save" at bounding box center [255, 164] width 63 height 25
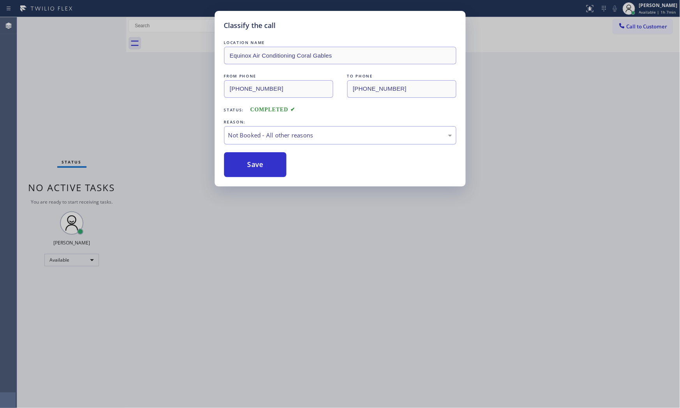
click at [259, 165] on button "Save" at bounding box center [255, 164] width 63 height 25
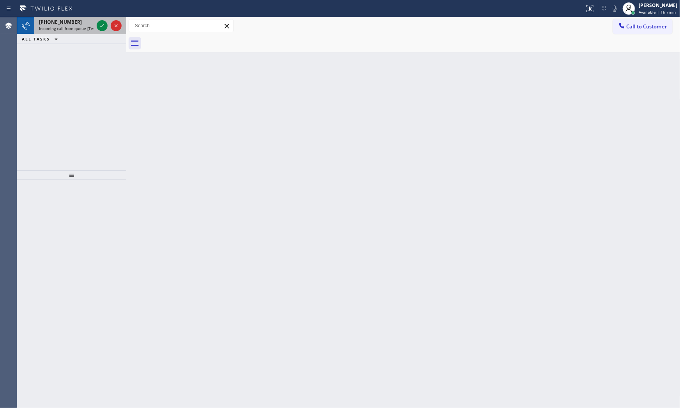
drag, startPoint x: 65, startPoint y: 18, endPoint x: 87, endPoint y: 25, distance: 23.5
click at [65, 18] on div "[PHONE_NUMBER] Incoming call from queue [Test] All" at bounding box center [64, 25] width 61 height 17
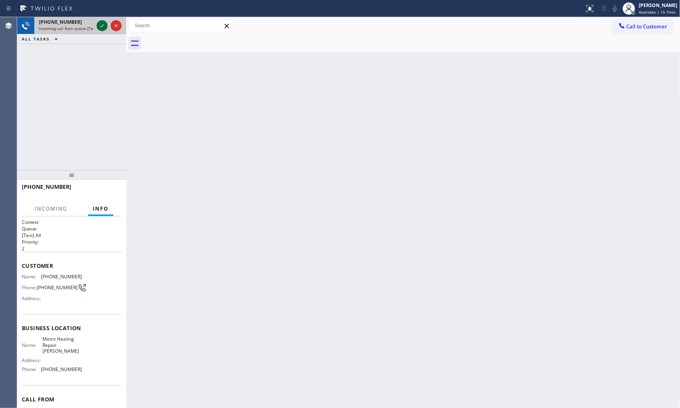
click at [100, 25] on icon at bounding box center [101, 25] width 9 height 9
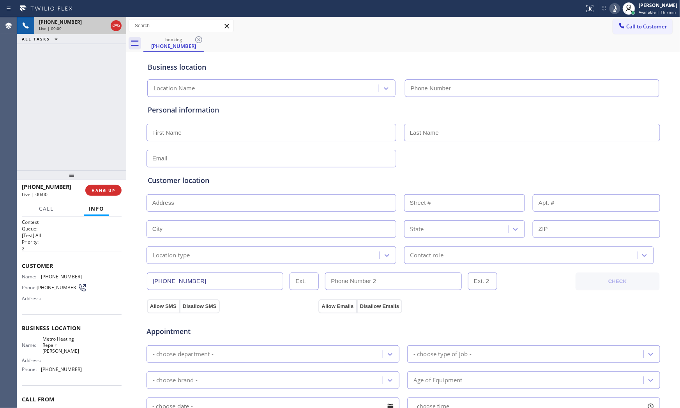
click at [109, 194] on button "HANG UP" at bounding box center [103, 190] width 36 height 11
type input "[PHONE_NUMBER]"
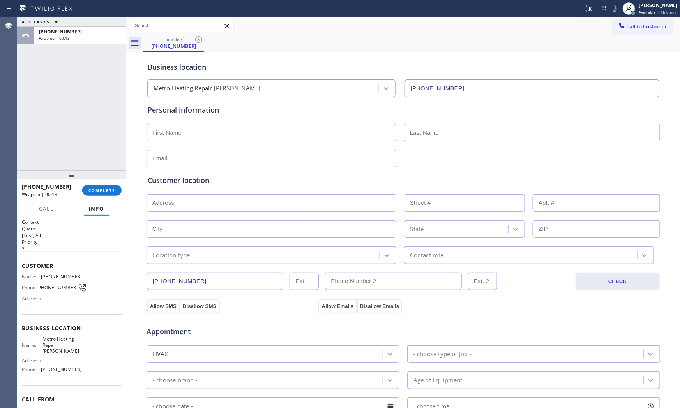
click at [111, 180] on div at bounding box center [71, 174] width 109 height 9
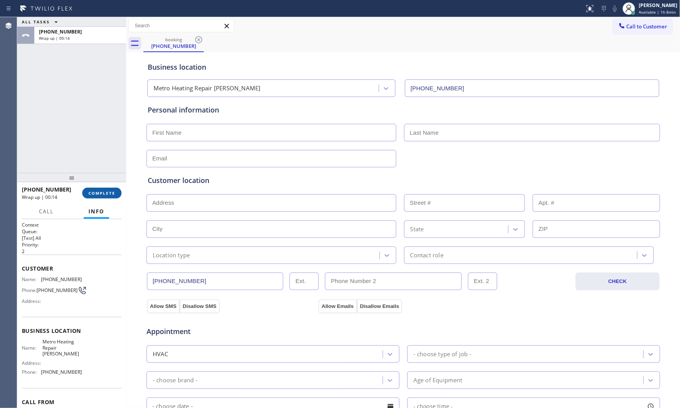
click at [108, 193] on span "COMPLETE" at bounding box center [101, 192] width 27 height 5
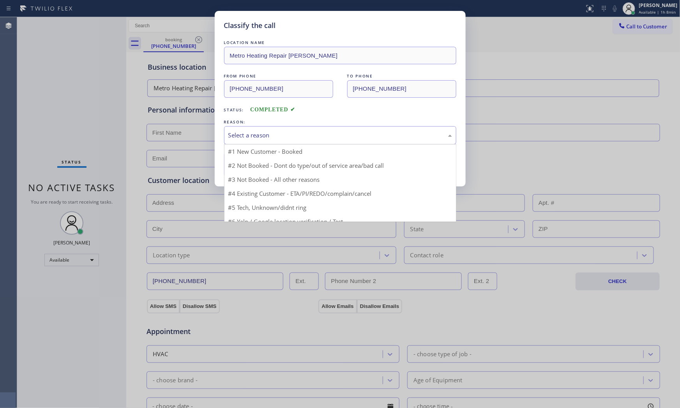
click at [250, 142] on div "Select a reason" at bounding box center [340, 135] width 232 height 18
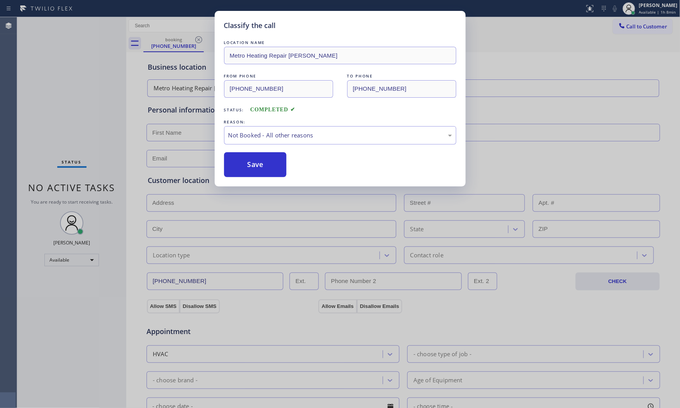
click at [250, 165] on button "Save" at bounding box center [255, 164] width 63 height 25
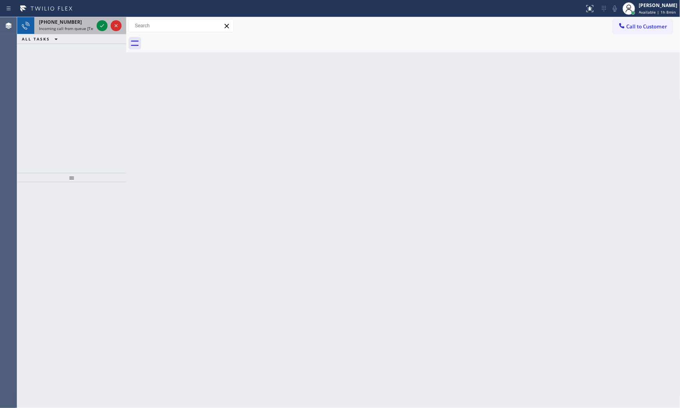
click at [64, 26] on span "Incoming call from queue [Test] All" at bounding box center [71, 28] width 65 height 5
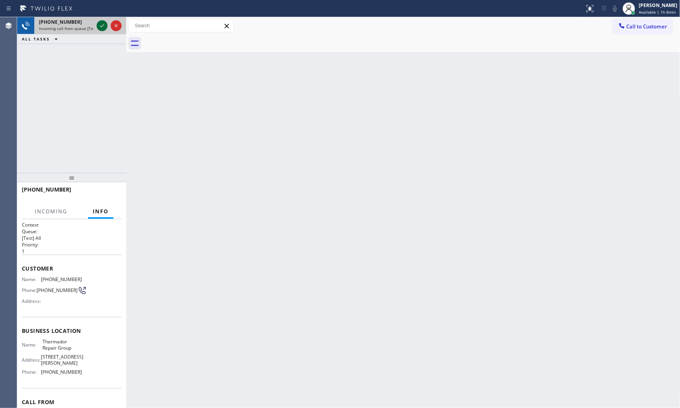
click at [100, 25] on icon at bounding box center [101, 25] width 9 height 9
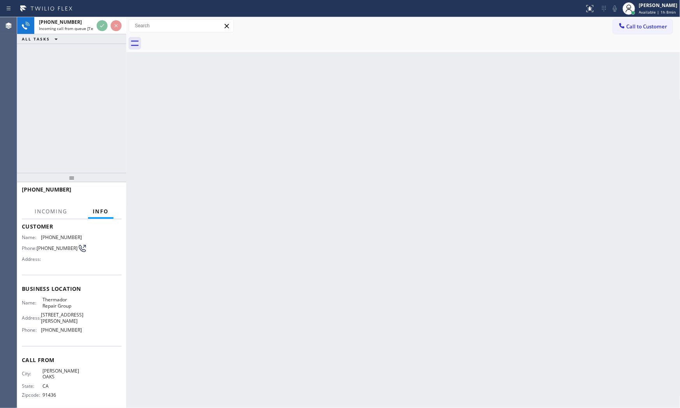
scroll to position [43, 0]
click at [240, 245] on div "Back to Dashboard Change Sender ID Customers Technicians Select a contact Outbo…" at bounding box center [403, 212] width 554 height 391
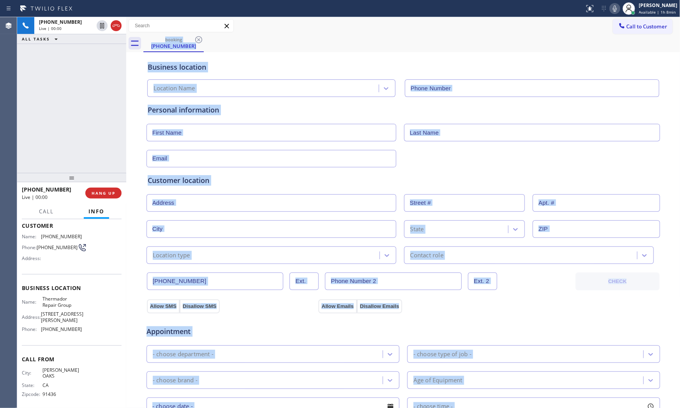
type input "[PHONE_NUMBER]"
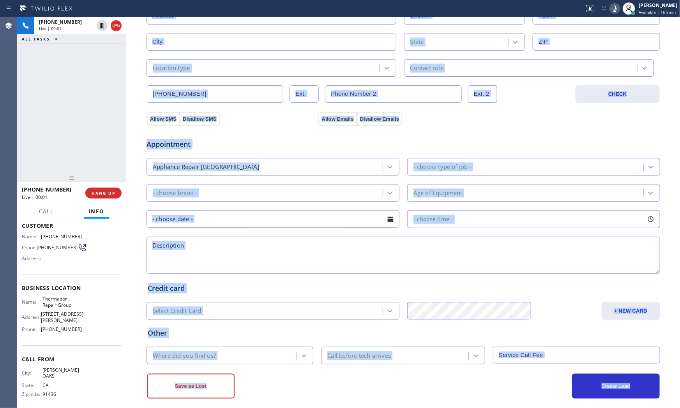
scroll to position [195, 0]
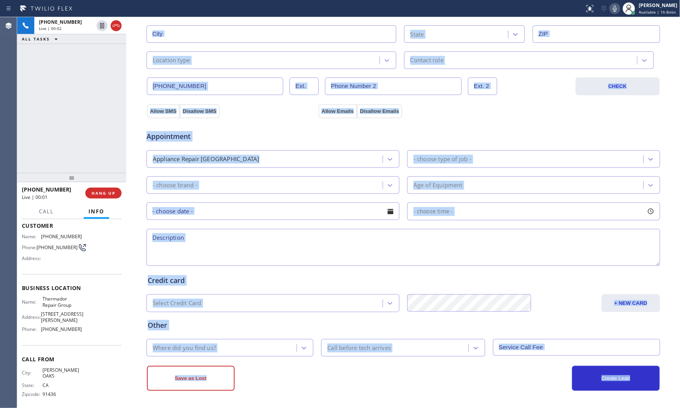
click at [135, 368] on div "Business location Thermador Repair Group [PHONE_NUMBER] Personal information Cu…" at bounding box center [403, 125] width 550 height 532
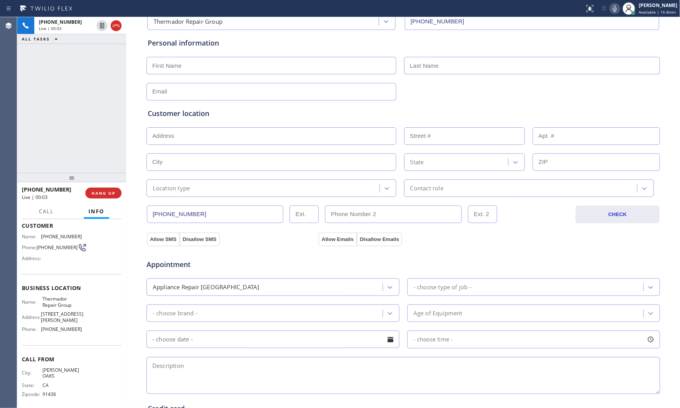
scroll to position [65, 0]
click at [610, 12] on icon at bounding box center [614, 8] width 9 height 9
click at [612, 6] on icon at bounding box center [614, 8] width 9 height 9
click at [613, 11] on icon at bounding box center [615, 8] width 4 height 6
click at [610, 12] on icon at bounding box center [614, 8] width 9 height 9
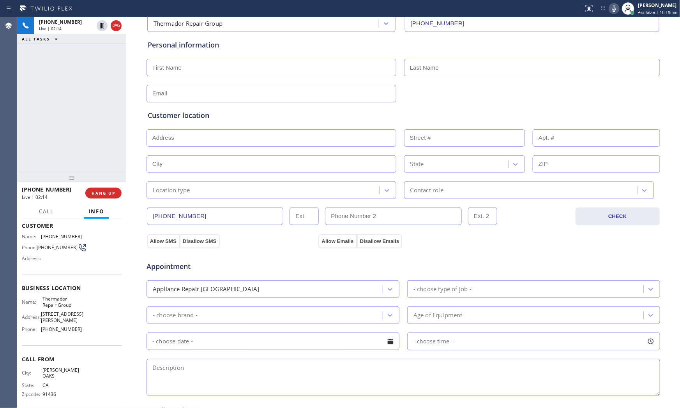
click at [611, 11] on icon at bounding box center [613, 8] width 9 height 9
click at [617, 4] on icon at bounding box center [613, 8] width 9 height 9
click at [612, 5] on icon at bounding box center [614, 8] width 4 height 6
click at [465, 11] on div at bounding box center [291, 8] width 577 height 12
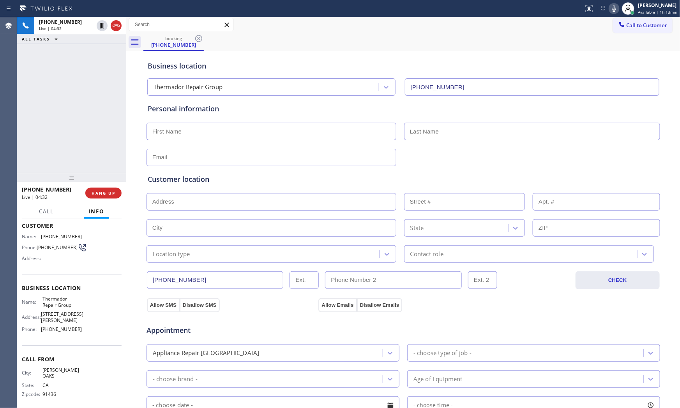
scroll to position [0, 0]
click at [614, 11] on icon at bounding box center [613, 8] width 9 height 9
click at [609, 5] on icon at bounding box center [613, 8] width 9 height 9
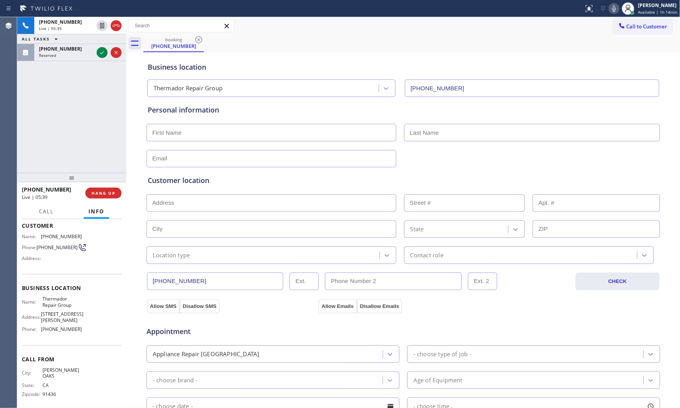
click at [610, 11] on icon at bounding box center [613, 8] width 9 height 9
click at [612, 5] on icon at bounding box center [613, 8] width 9 height 9
click at [609, 12] on icon at bounding box center [613, 8] width 9 height 9
click at [611, 7] on icon at bounding box center [613, 8] width 9 height 9
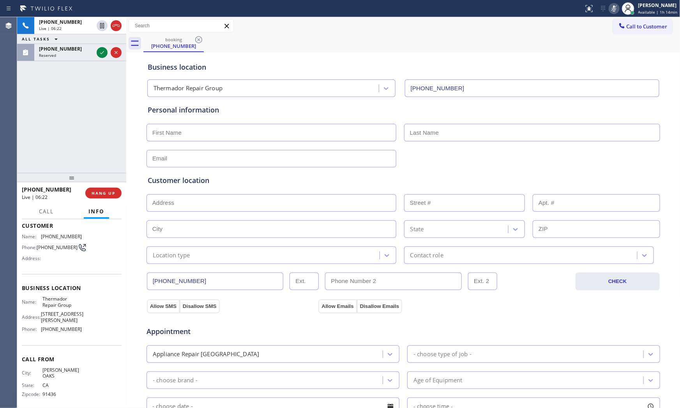
click at [611, 7] on icon at bounding box center [613, 8] width 9 height 9
click at [614, 5] on icon at bounding box center [613, 8] width 9 height 9
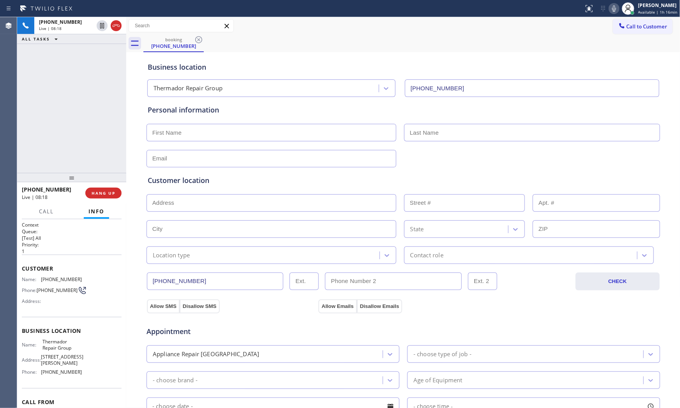
click at [59, 281] on span "[PHONE_NUMBER]" at bounding box center [61, 280] width 41 height 6
copy span "[PHONE_NUMBER]"
click at [65, 114] on div "[PHONE_NUMBER] Live | 08:59 ALL TASKS ALL TASKS ACTIVE TASKS TASKS IN WRAP UP […" at bounding box center [71, 95] width 109 height 156
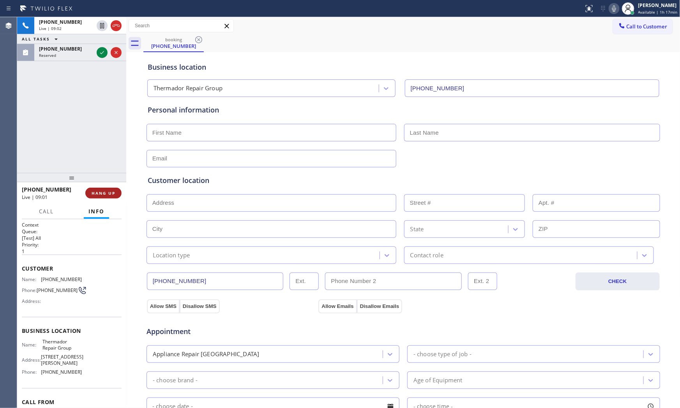
click at [110, 192] on span "HANG UP" at bounding box center [104, 192] width 24 height 5
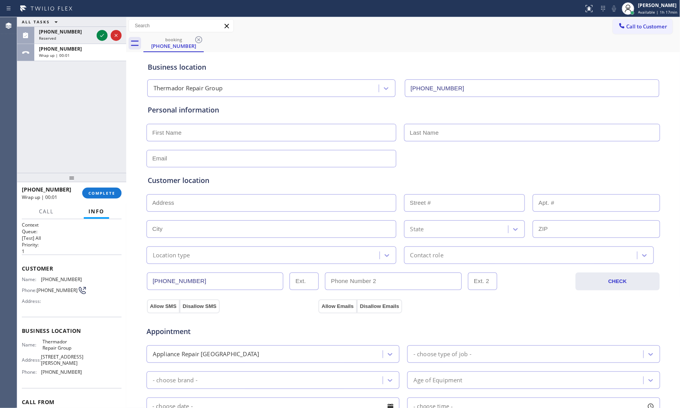
click at [265, 136] on input "text" at bounding box center [271, 133] width 250 height 18
paste input "[PERSON_NAME]"
type input "[PERSON_NAME]"
click at [426, 134] on input "text" at bounding box center [532, 133] width 256 height 18
paste input "Romandy"
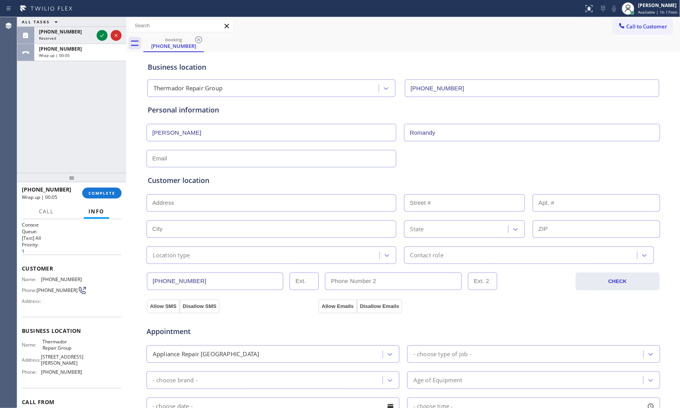
type input "Romandy"
click at [257, 209] on input "text" at bounding box center [271, 203] width 250 height 18
paste input "[STREET_ADDRESS]"
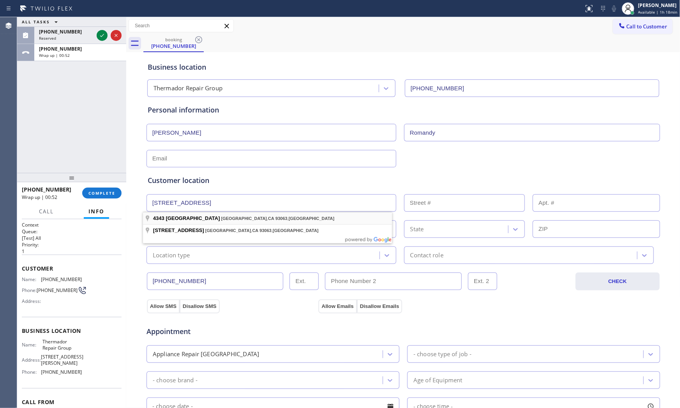
type input "[GEOGRAPHIC_DATA]"
type input "4343"
type input "[GEOGRAPHIC_DATA]"
type input "93063"
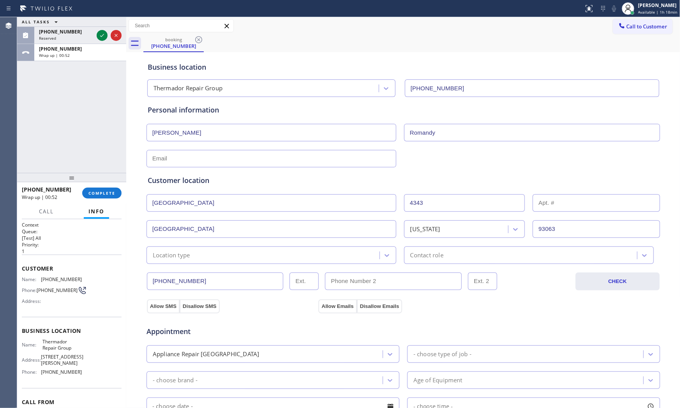
click at [182, 258] on div "Location type" at bounding box center [171, 255] width 37 height 9
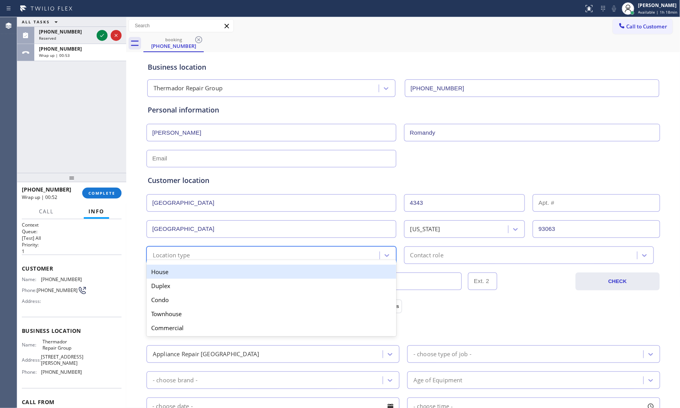
click at [173, 270] on div "House" at bounding box center [271, 272] width 250 height 14
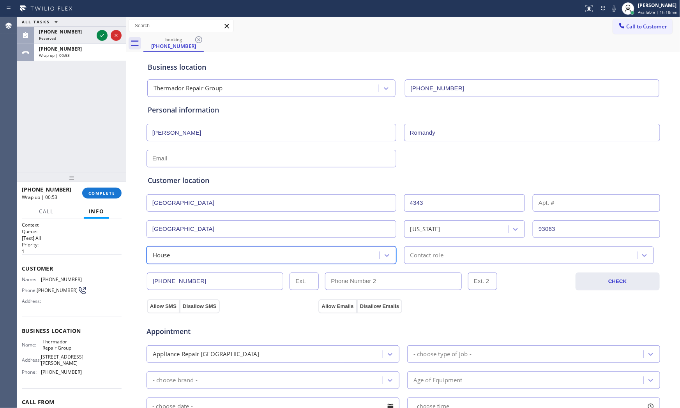
click at [411, 260] on div "Contact role" at bounding box center [529, 256] width 250 height 18
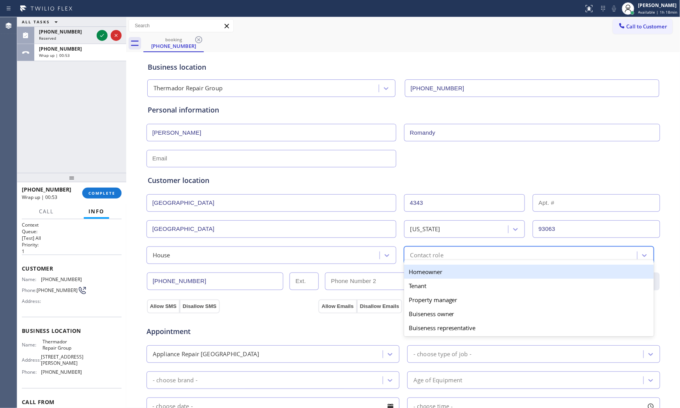
click at [405, 275] on div "Homeowner" at bounding box center [529, 272] width 250 height 14
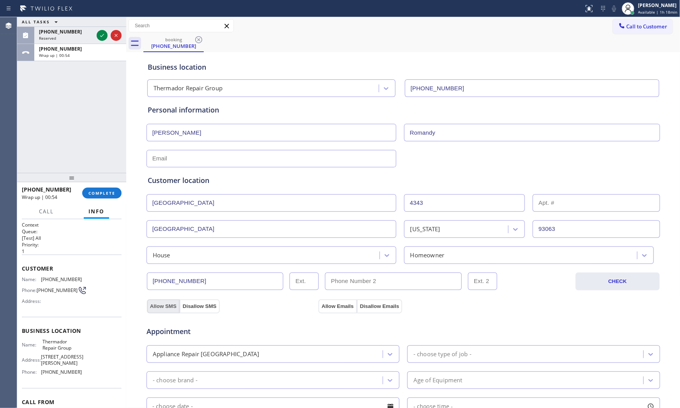
click at [160, 306] on button "Allow SMS" at bounding box center [163, 307] width 33 height 14
click at [334, 304] on button "Allow Emails" at bounding box center [337, 307] width 38 height 14
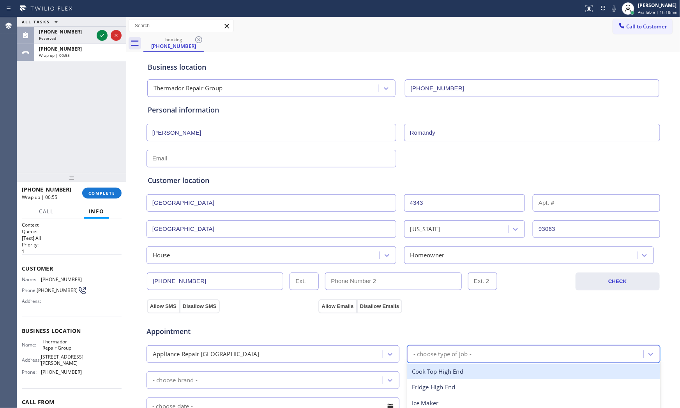
click at [417, 351] on div "- choose type of job -" at bounding box center [442, 354] width 58 height 9
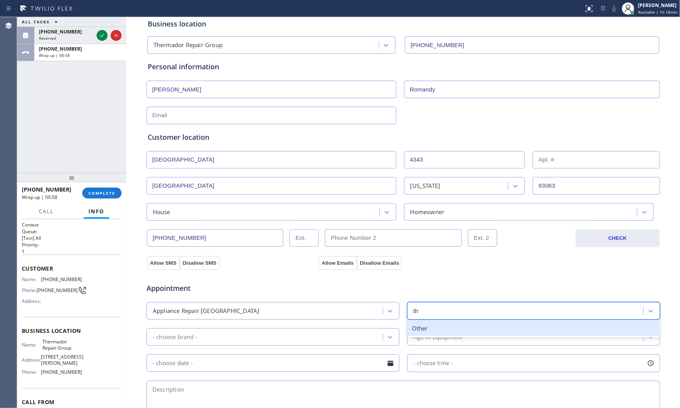
type input "t"
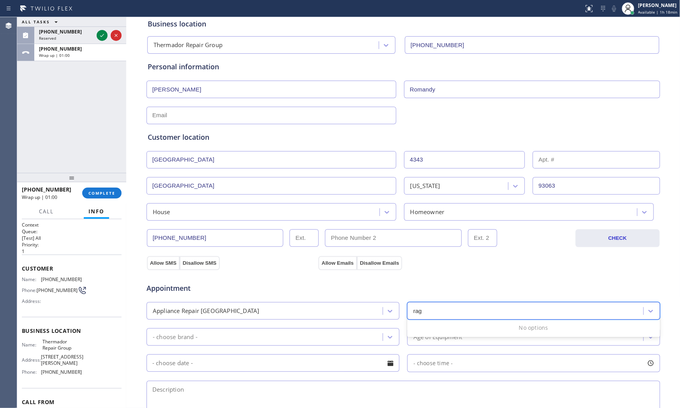
type input "ra"
click at [284, 341] on div "- choose brand -" at bounding box center [266, 337] width 234 height 14
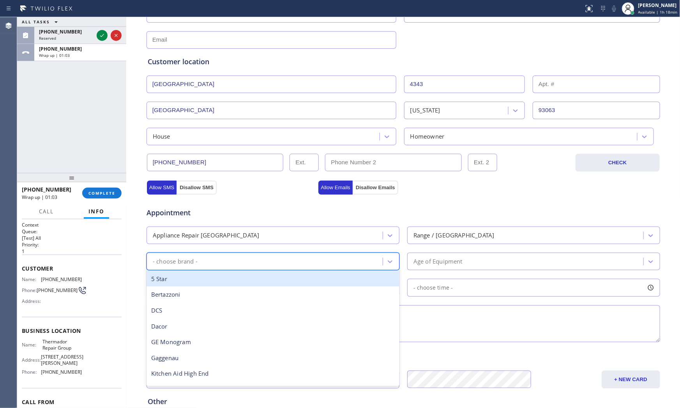
scroll to position [130, 0]
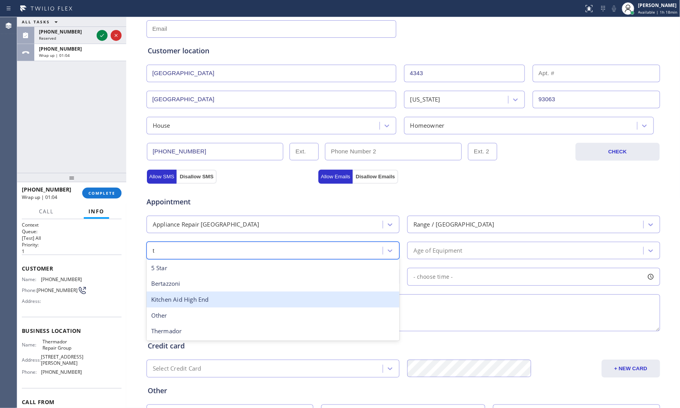
type input "th"
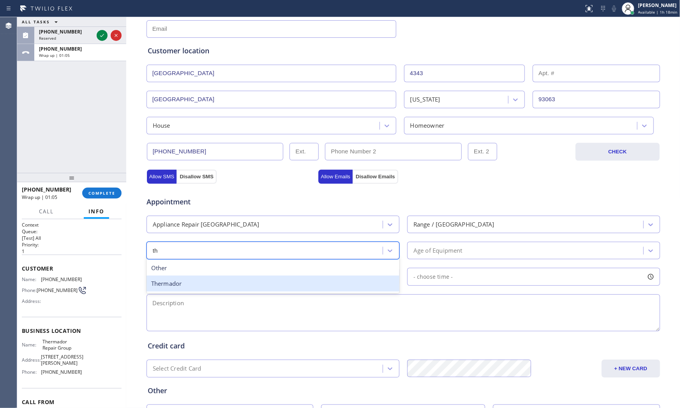
drag, startPoint x: 225, startPoint y: 280, endPoint x: 394, endPoint y: 266, distance: 169.6
click at [226, 280] on div "Thermador" at bounding box center [272, 284] width 253 height 16
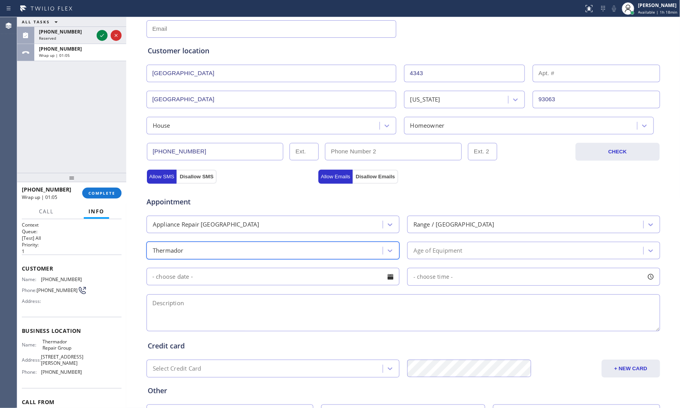
click at [441, 254] on div "Age of Equipment" at bounding box center [437, 250] width 49 height 9
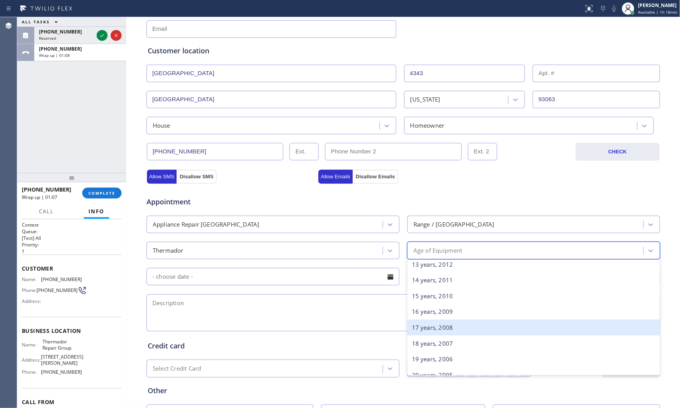
scroll to position [216, 0]
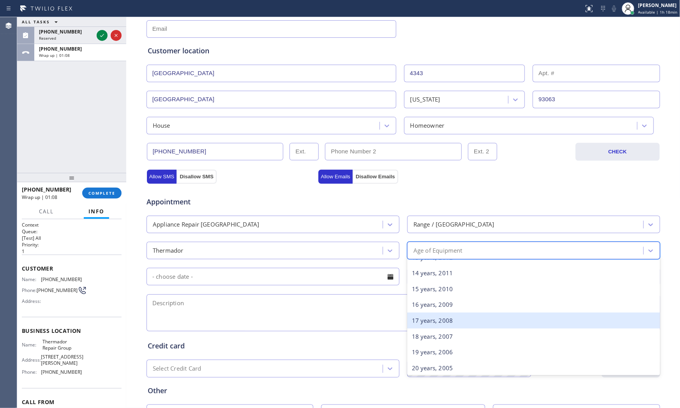
click at [446, 322] on div "17 years, 2008" at bounding box center [533, 321] width 253 height 16
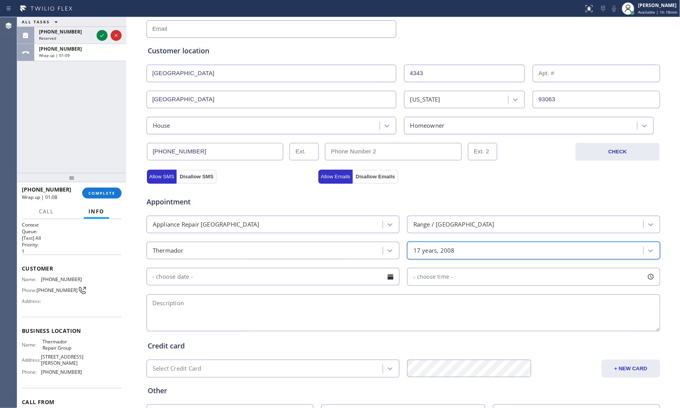
click at [282, 282] on input "text" at bounding box center [272, 277] width 253 height 18
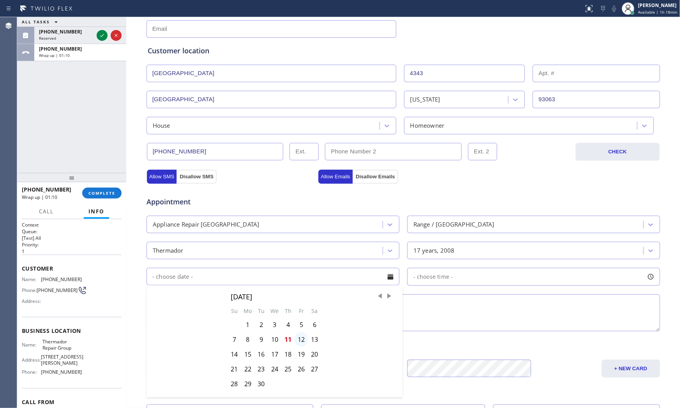
click at [298, 342] on div "12" at bounding box center [300, 339] width 13 height 15
type input "[DATE]"
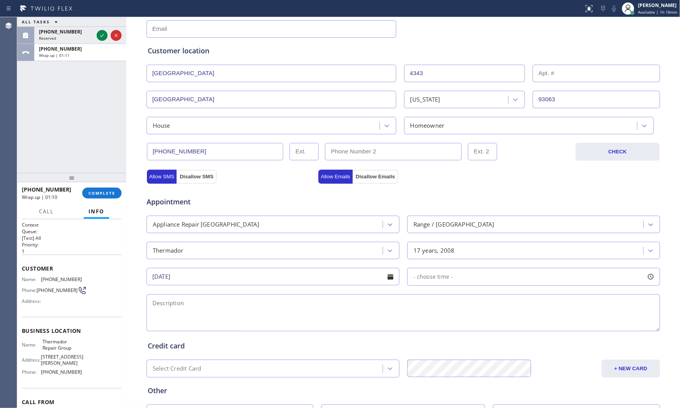
click at [429, 280] on span "- choose time -" at bounding box center [433, 276] width 40 height 7
drag, startPoint x: 412, startPoint y: 327, endPoint x: 539, endPoint y: 328, distance: 126.6
click at [541, 328] on div at bounding box center [545, 324] width 9 height 16
drag, startPoint x: 413, startPoint y: 326, endPoint x: 485, endPoint y: 328, distance: 71.7
click at [485, 328] on div at bounding box center [489, 324] width 9 height 16
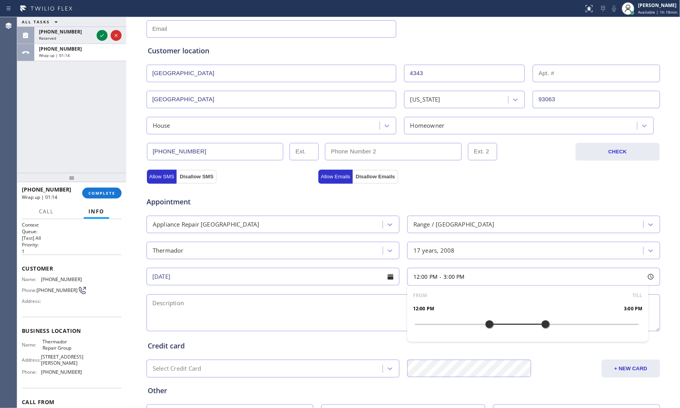
click at [340, 310] on textarea at bounding box center [402, 312] width 513 height 37
click at [62, 342] on span "Thermador Repair Group" at bounding box center [61, 345] width 39 height 12
click at [63, 342] on span "Thermador Repair Group" at bounding box center [61, 345] width 39 height 12
copy span "Thermador Repair Group"
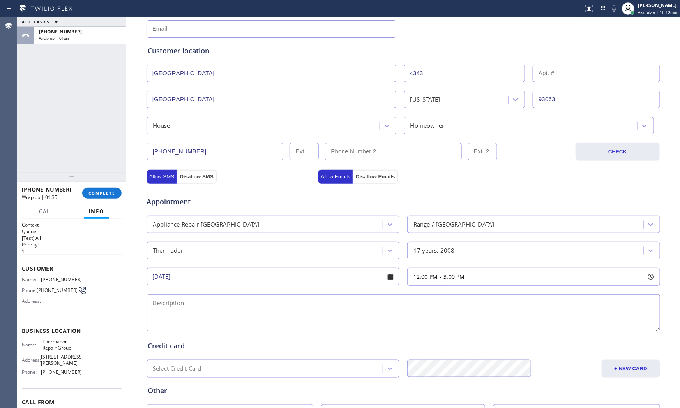
click at [240, 312] on textarea at bounding box center [402, 312] width 513 height 37
paste textarea "12-3 $69 Thermador | range | one of the burners is not working | 2008 | house -…"
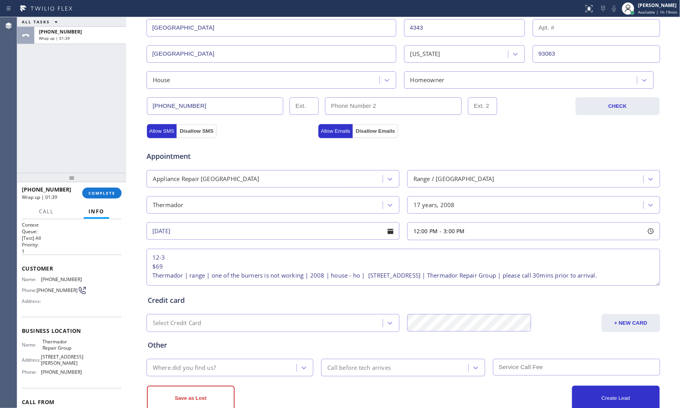
scroll to position [195, 0]
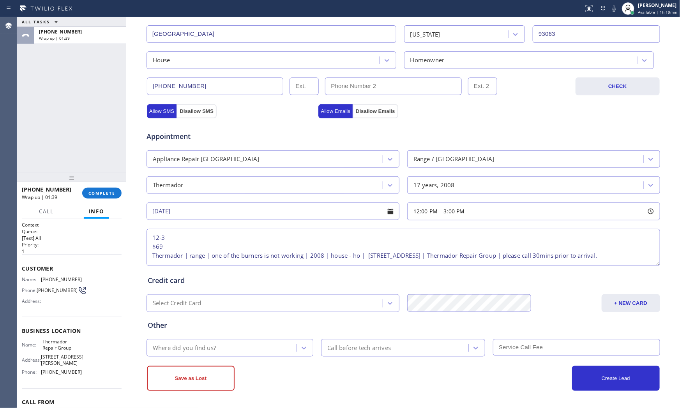
type textarea "12-3 $69 Thermador | range | one of the burners is not working | 2008 | house -…"
click at [303, 5] on div at bounding box center [291, 8] width 577 height 12
click at [227, 343] on div "Where did you find us?" at bounding box center [223, 348] width 148 height 14
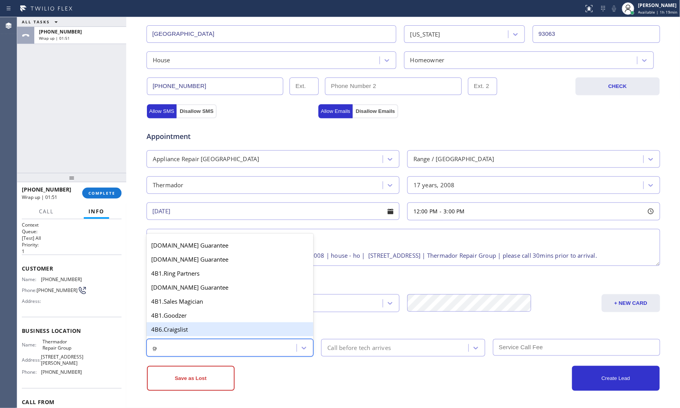
type input "goo"
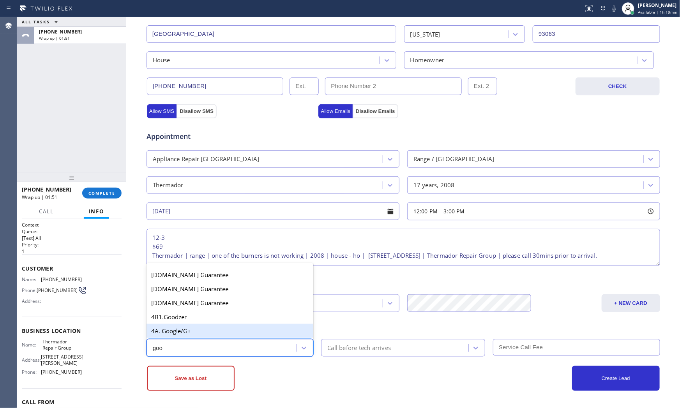
drag, startPoint x: 208, startPoint y: 324, endPoint x: 232, endPoint y: 338, distance: 27.5
click at [208, 326] on div "4A. Google/G+" at bounding box center [229, 331] width 167 height 14
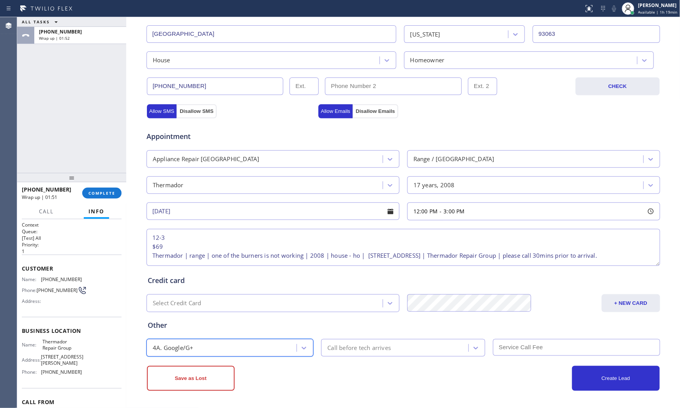
click at [350, 351] on div "Call before tech arrives" at bounding box center [358, 348] width 63 height 9
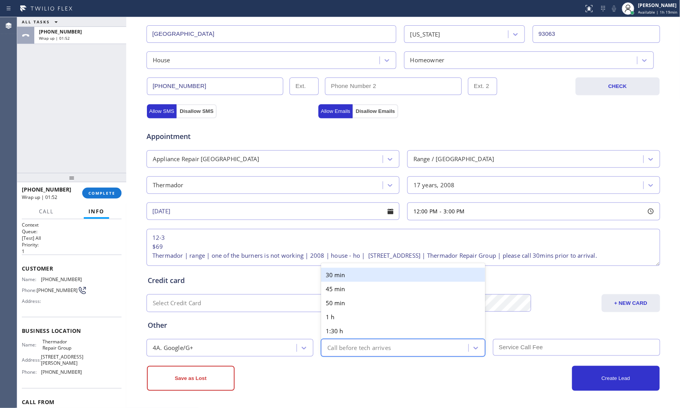
click at [356, 278] on div "30 min" at bounding box center [403, 275] width 164 height 14
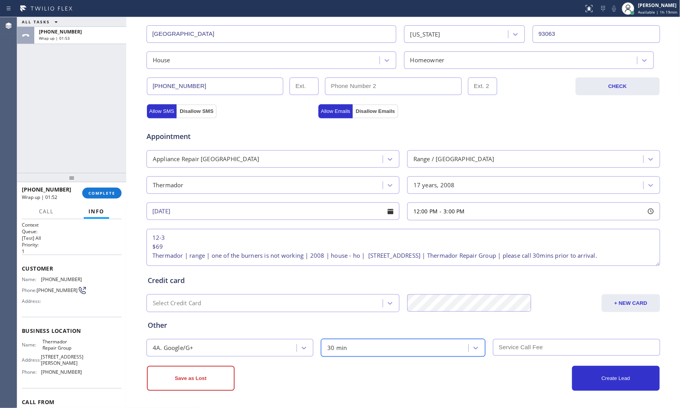
click at [509, 347] on input "text" at bounding box center [576, 347] width 167 height 17
type input "69"
click at [480, 382] on div "Create Lead" at bounding box center [531, 378] width 256 height 25
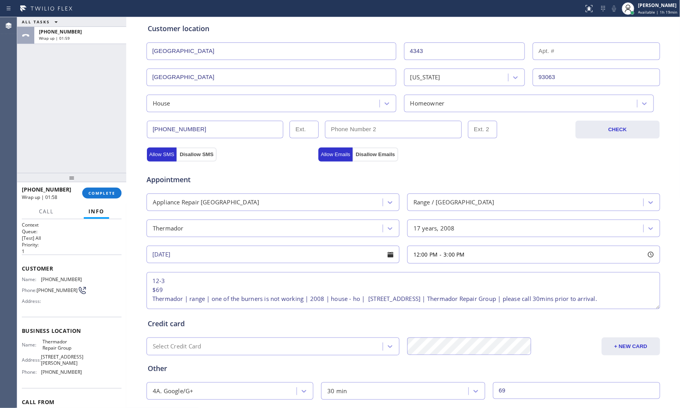
scroll to position [16, 0]
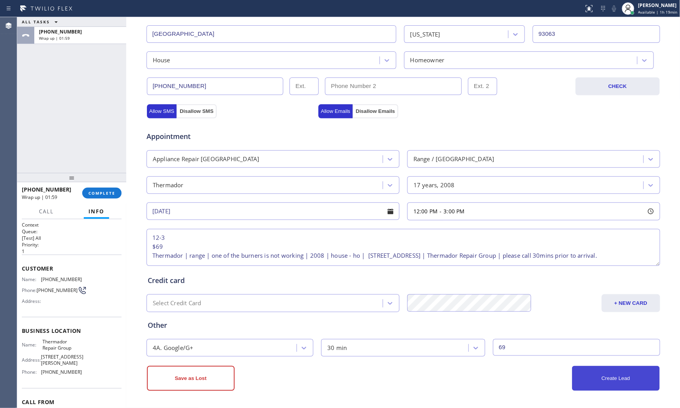
click at [593, 384] on button "Create Lead" at bounding box center [616, 378] width 88 height 25
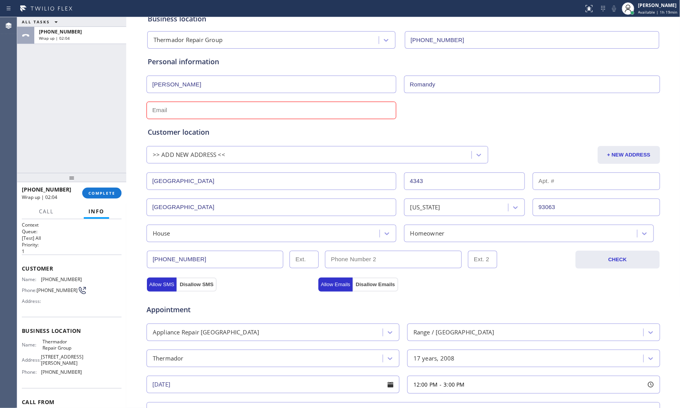
click at [231, 112] on input "text" at bounding box center [271, 111] width 250 height 18
paste input "[EMAIL_ADDRESS][DOMAIN_NAME]"
type input "[EMAIL_ADDRESS][DOMAIN_NAME]"
drag, startPoint x: 426, startPoint y: 297, endPoint x: 436, endPoint y: 301, distance: 10.9
click at [427, 298] on div "Appointment" at bounding box center [403, 305] width 515 height 20
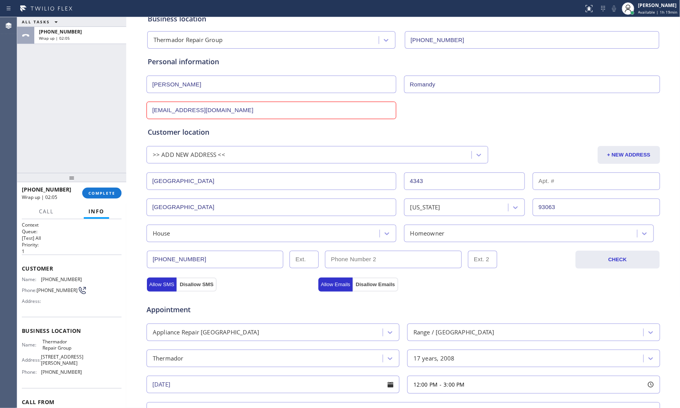
scroll to position [222, 0]
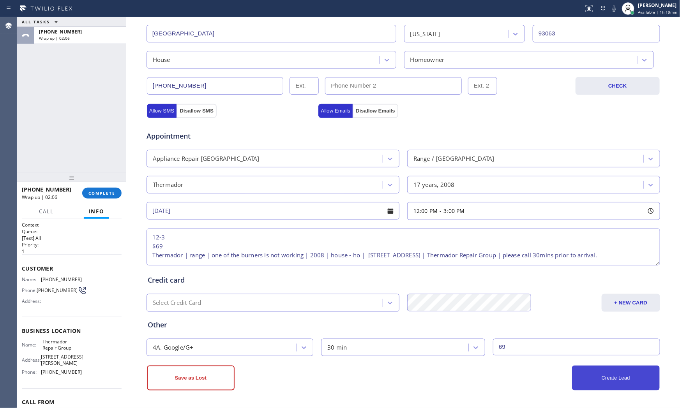
click at [620, 376] on button "Create Lead" at bounding box center [616, 378] width 88 height 25
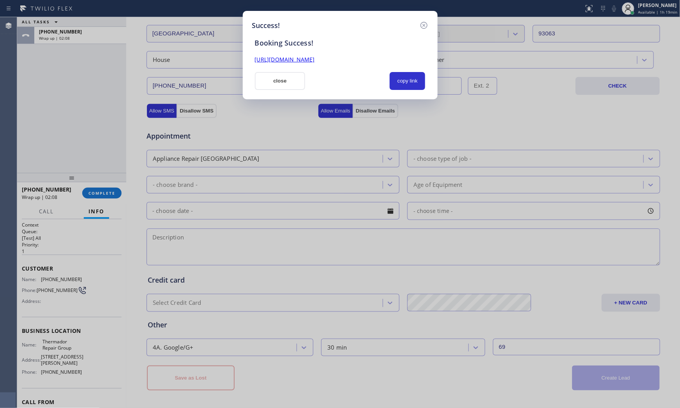
scroll to position [0, 0]
click at [411, 80] on button "copy link" at bounding box center [408, 81] width 36 height 18
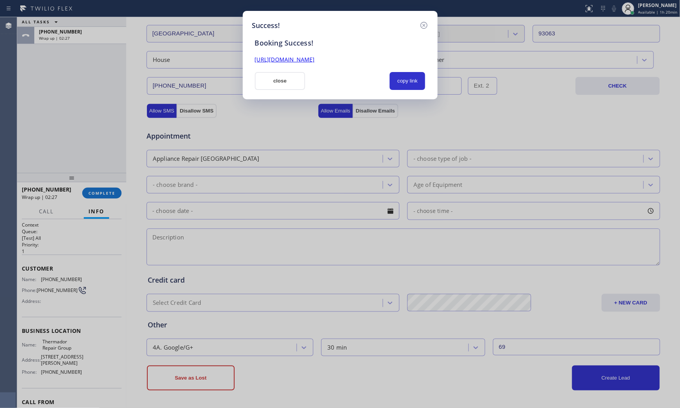
click at [278, 83] on button "close" at bounding box center [280, 81] width 51 height 18
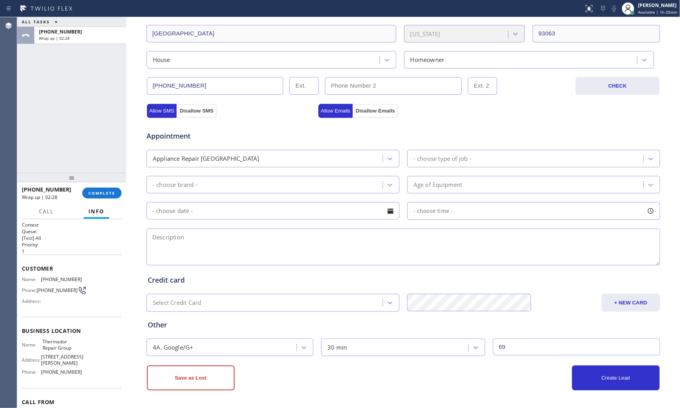
click at [65, 278] on span "[PHONE_NUMBER]" at bounding box center [61, 280] width 41 height 6
click at [67, 278] on span "[PHONE_NUMBER]" at bounding box center [61, 280] width 41 height 6
copy span "[PHONE_NUMBER]"
click at [116, 197] on button "COMPLETE" at bounding box center [101, 193] width 39 height 11
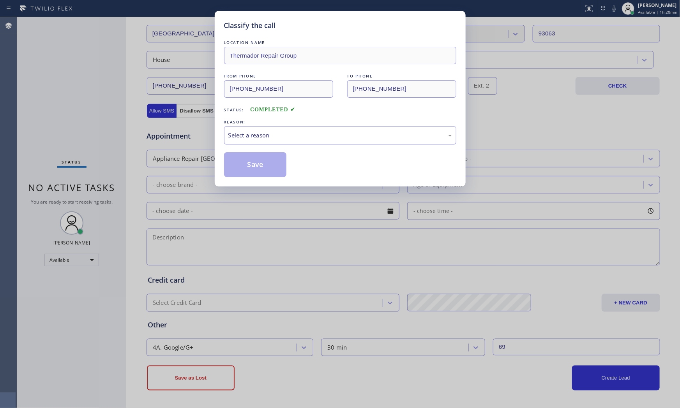
drag, startPoint x: 300, startPoint y: 151, endPoint x: 305, endPoint y: 137, distance: 15.2
click at [303, 150] on div "LOCATION NAME Thermador Repair Group FROM PHONE [PHONE_NUMBER] TO PHONE [PHONE_…" at bounding box center [340, 108] width 232 height 139
click at [305, 136] on div "Select a reason" at bounding box center [340, 135] width 224 height 9
click at [264, 164] on button "Save" at bounding box center [255, 164] width 63 height 25
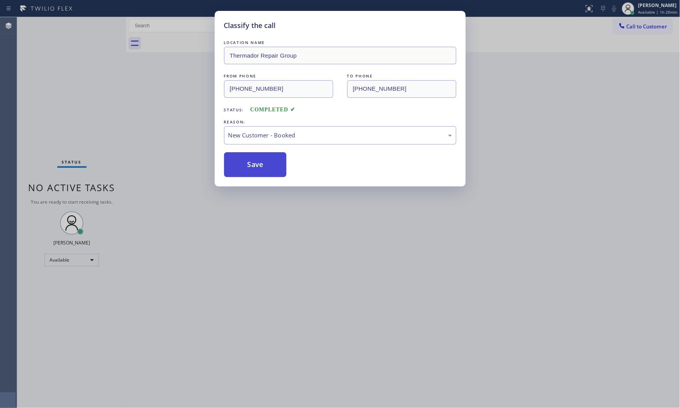
click at [263, 164] on button "Save" at bounding box center [255, 164] width 63 height 25
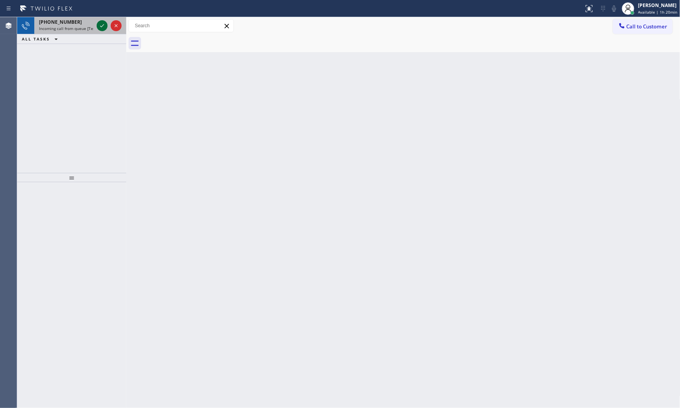
click at [100, 27] on icon at bounding box center [101, 25] width 9 height 9
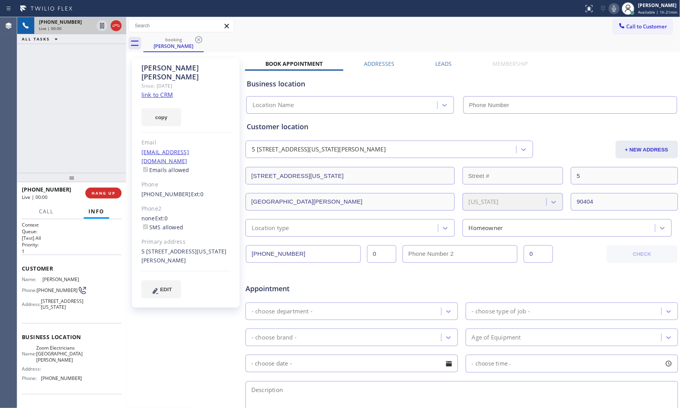
type input "[PHONE_NUMBER]"
click at [155, 91] on link "link to CRM" at bounding box center [157, 95] width 32 height 8
click at [608, 11] on div at bounding box center [613, 8] width 11 height 9
click at [612, 11] on icon at bounding box center [614, 8] width 4 height 6
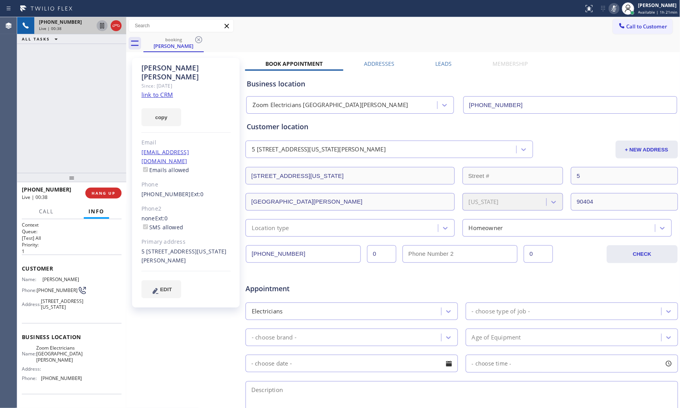
click at [104, 26] on icon at bounding box center [102, 25] width 4 height 5
click at [609, 7] on icon at bounding box center [613, 8] width 9 height 9
click at [100, 25] on icon at bounding box center [101, 25] width 5 height 5
drag, startPoint x: 102, startPoint y: 183, endPoint x: 104, endPoint y: 194, distance: 10.3
click at [103, 182] on div at bounding box center [71, 177] width 109 height 9
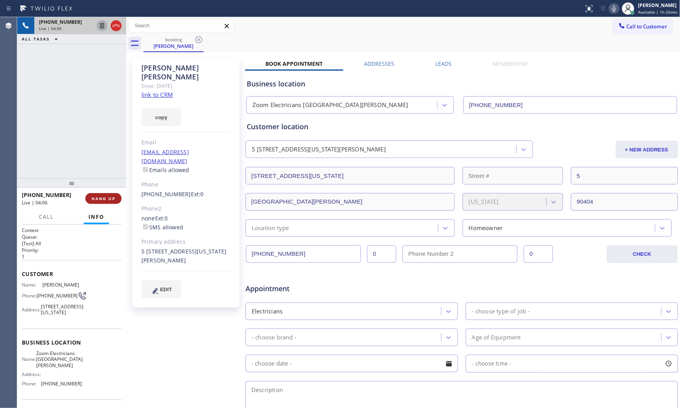
click at [105, 197] on button "HANG UP" at bounding box center [103, 198] width 36 height 11
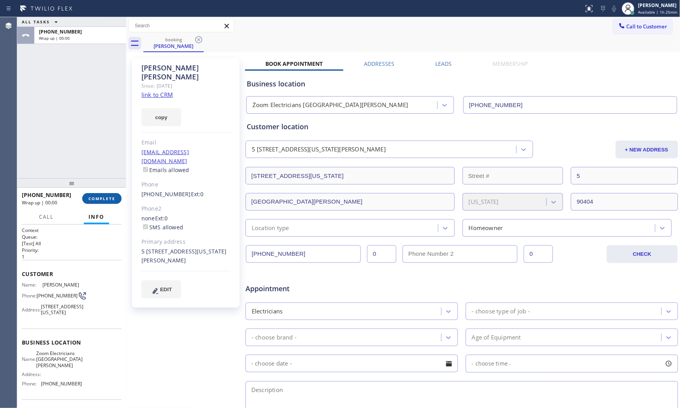
click at [107, 199] on span "COMPLETE" at bounding box center [101, 198] width 27 height 5
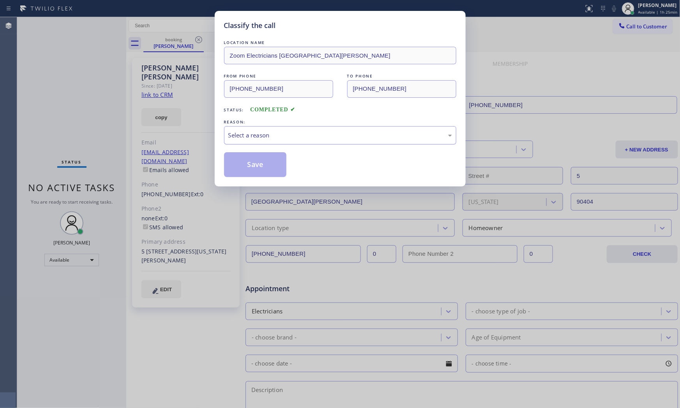
click at [247, 139] on div "Select a reason" at bounding box center [340, 135] width 224 height 9
click at [259, 165] on button "Save" at bounding box center [255, 164] width 63 height 25
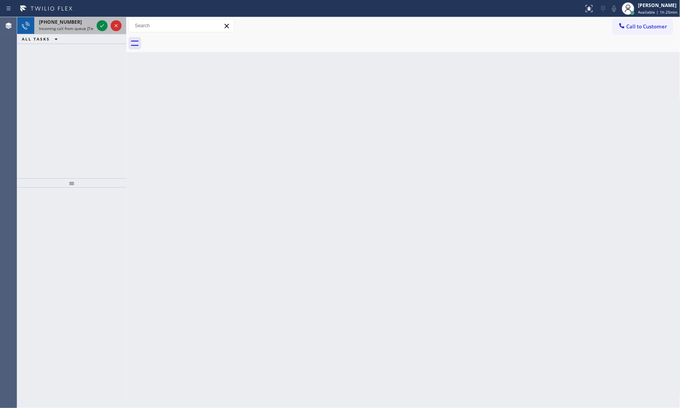
click at [83, 24] on div "[PHONE_NUMBER]" at bounding box center [66, 22] width 55 height 7
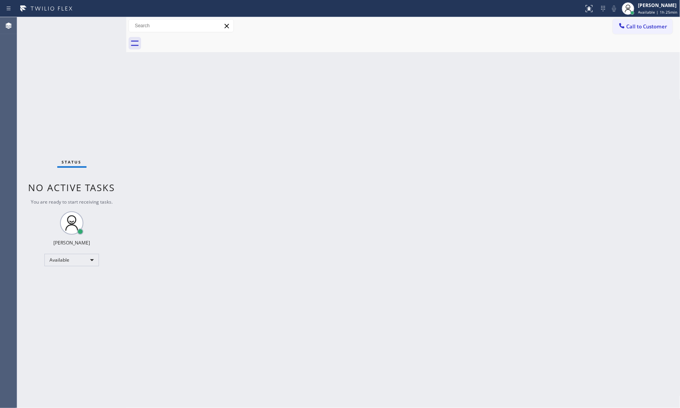
click at [79, 24] on div "Status No active tasks You are ready to start receiving tasks. [PERSON_NAME] Av…" at bounding box center [71, 212] width 109 height 391
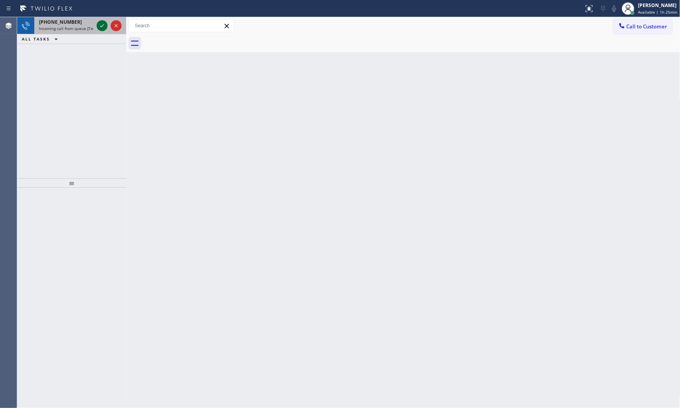
click at [103, 26] on icon at bounding box center [101, 25] width 9 height 9
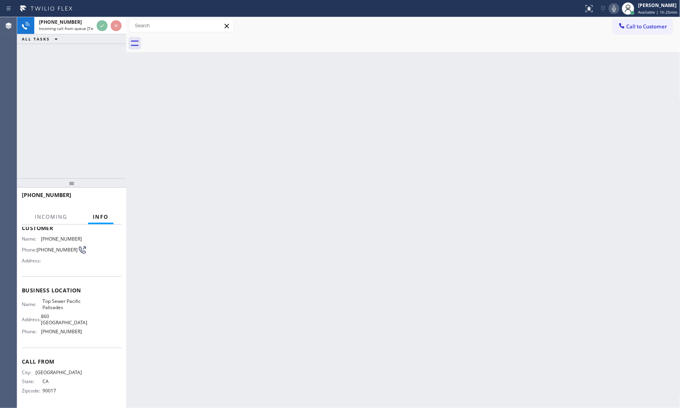
scroll to position [48, 0]
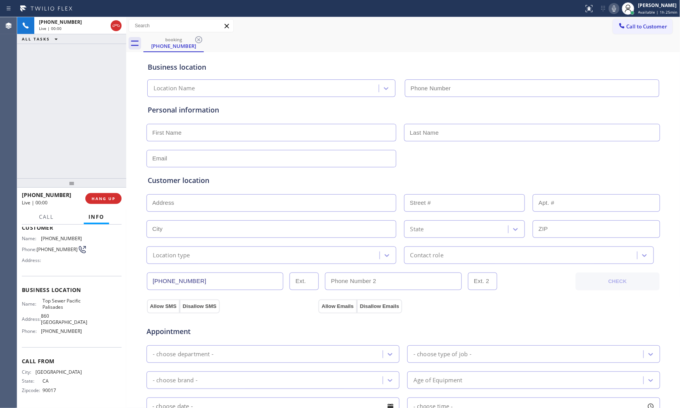
type input "[PHONE_NUMBER]"
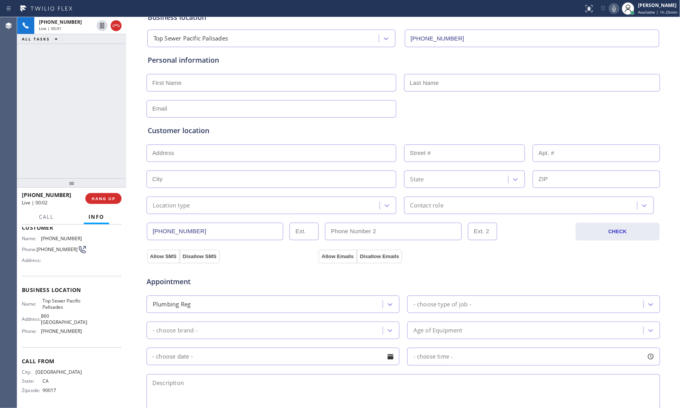
scroll to position [86, 0]
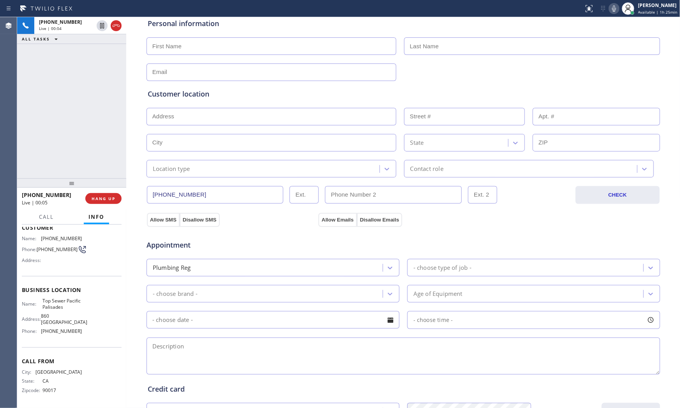
click at [612, 8] on icon at bounding box center [613, 8] width 9 height 9
click at [119, 191] on div "[PHONE_NUMBER] Live | 00:06 HANG UP" at bounding box center [72, 199] width 100 height 20
click at [118, 194] on button "HANG UP" at bounding box center [103, 198] width 36 height 11
click at [104, 192] on div "[PHONE_NUMBER] Wrap up | 00:07 COMPLETE" at bounding box center [72, 199] width 100 height 20
click at [106, 197] on span "COMPLETE" at bounding box center [101, 198] width 27 height 5
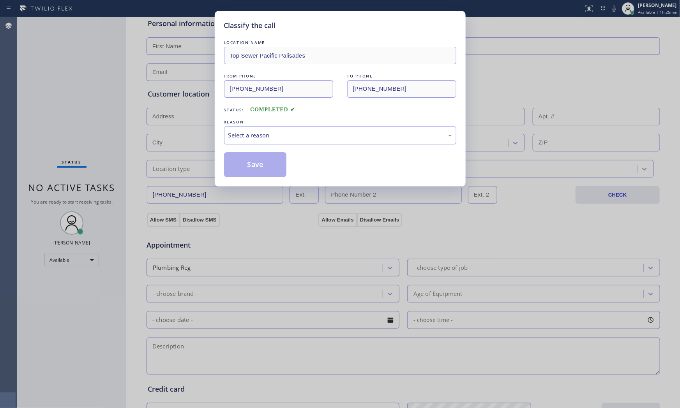
click at [279, 151] on div "LOCATION NAME Top Sewer Pacific Palisades FROM PHONE [PHONE_NUMBER] TO PHONE [P…" at bounding box center [340, 108] width 232 height 139
click at [278, 138] on div "Select a reason" at bounding box center [340, 135] width 224 height 9
click at [266, 162] on button "Save" at bounding box center [255, 164] width 63 height 25
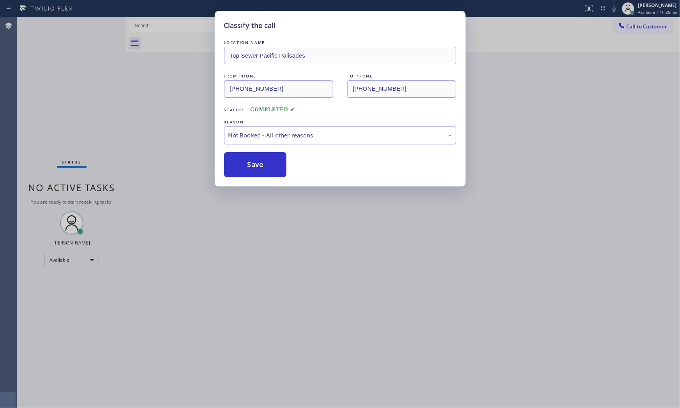
click at [266, 162] on button "Save" at bounding box center [255, 164] width 63 height 25
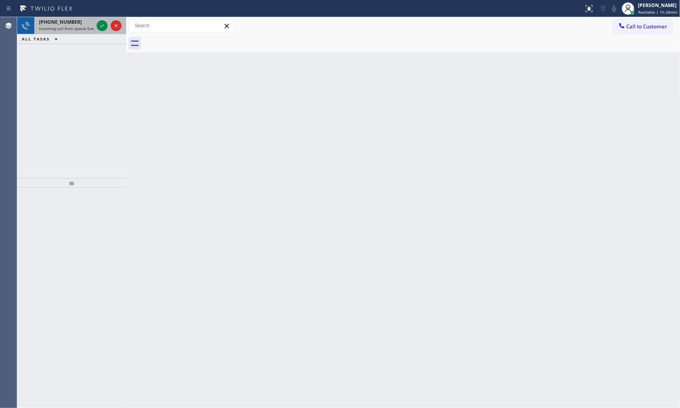
click at [79, 29] on span "Incoming call from queue Everybody" at bounding box center [72, 28] width 67 height 5
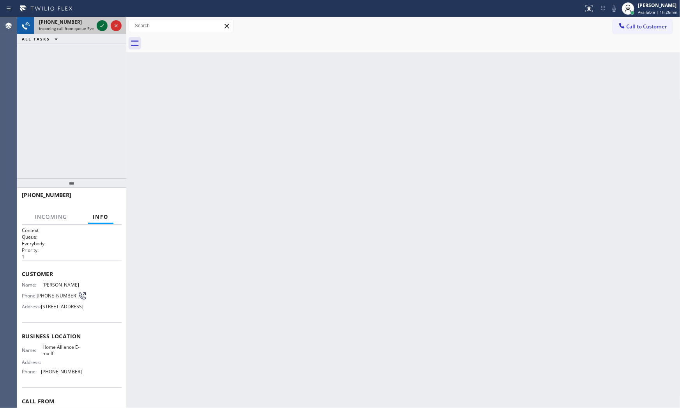
click at [98, 24] on icon at bounding box center [101, 25] width 9 height 9
click at [102, 193] on button "HANG UP" at bounding box center [103, 198] width 36 height 11
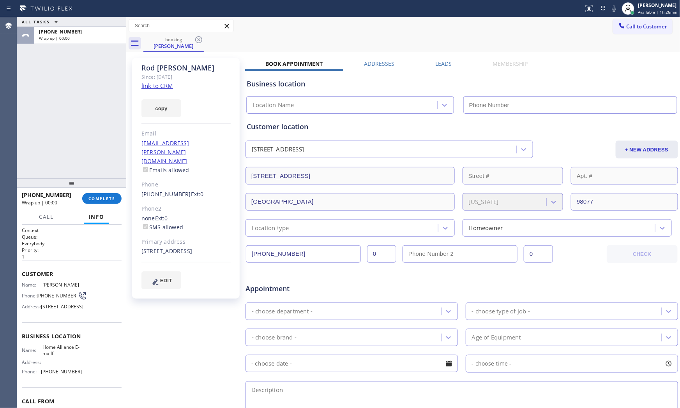
type input "[PHONE_NUMBER]"
click at [169, 83] on link "link to CRM" at bounding box center [157, 86] width 32 height 8
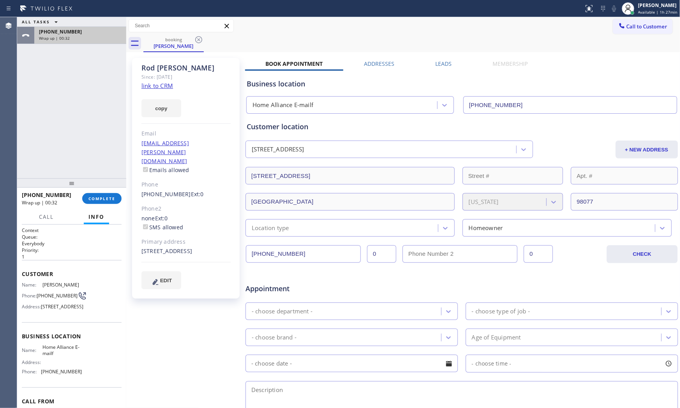
click at [48, 39] on span "Wrap up | 00:32" at bounding box center [54, 37] width 31 height 5
click at [112, 203] on button "COMPLETE" at bounding box center [101, 198] width 39 height 11
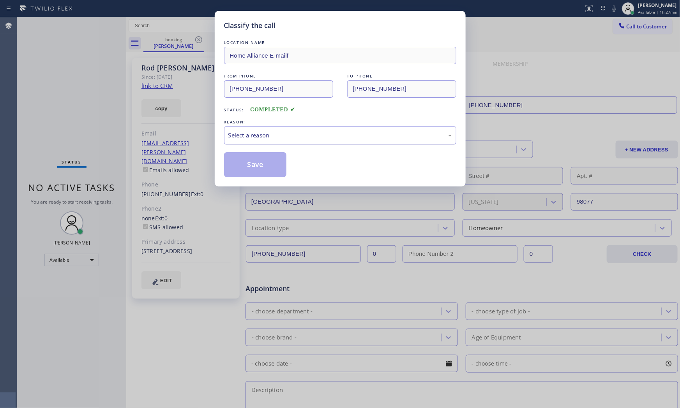
click at [252, 134] on div "Select a reason" at bounding box center [340, 135] width 224 height 9
click at [250, 162] on button "Save" at bounding box center [255, 164] width 63 height 25
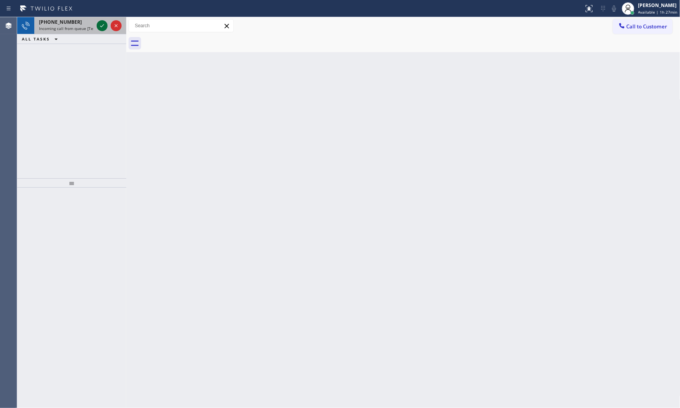
click at [102, 29] on icon at bounding box center [101, 25] width 9 height 9
click at [80, 23] on div "[PHONE_NUMBER]" at bounding box center [66, 22] width 55 height 7
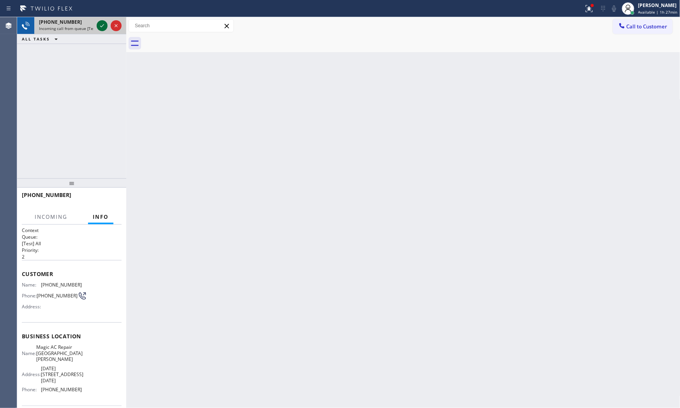
click at [104, 27] on icon at bounding box center [101, 25] width 9 height 9
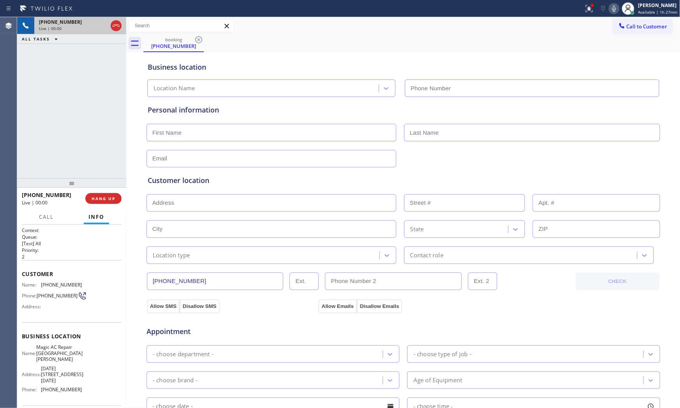
type input "[PHONE_NUMBER]"
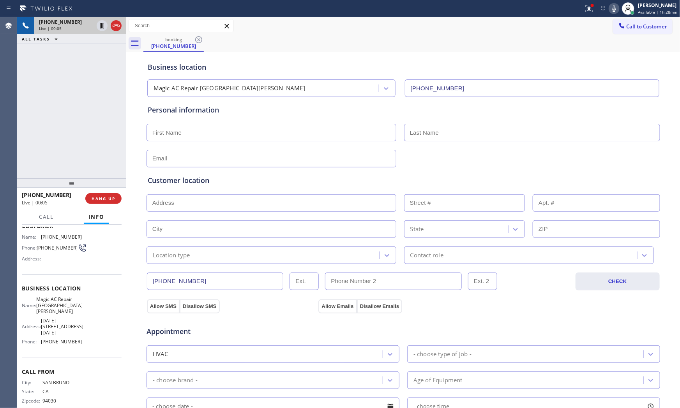
click at [612, 12] on icon at bounding box center [613, 8] width 9 height 9
click at [592, 9] on div at bounding box center [588, 8] width 17 height 9
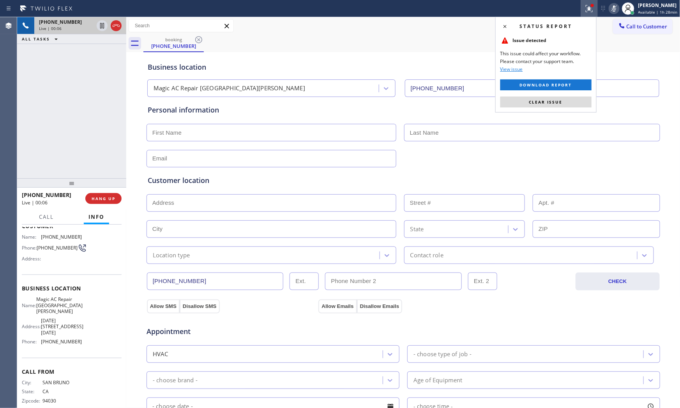
drag, startPoint x: 547, startPoint y: 98, endPoint x: 316, endPoint y: 175, distance: 244.0
click at [546, 99] on button "Clear issue" at bounding box center [545, 102] width 91 height 11
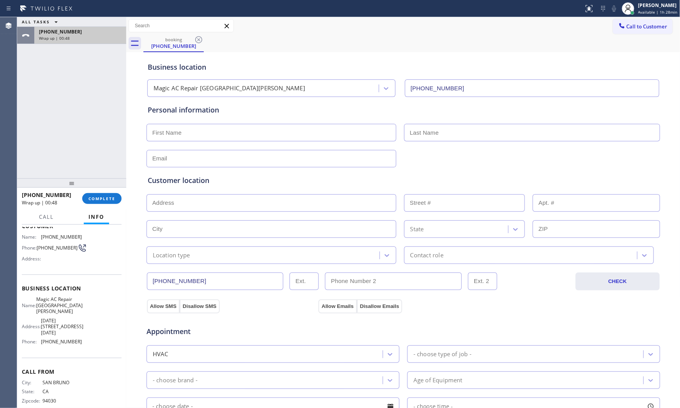
click at [67, 33] on span "[PHONE_NUMBER]" at bounding box center [60, 31] width 43 height 7
click at [94, 201] on span "COMPLETE" at bounding box center [101, 198] width 27 height 5
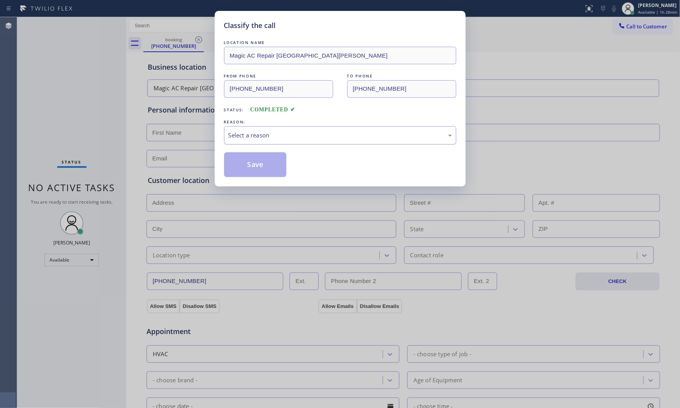
click at [235, 139] on div "Select a reason" at bounding box center [340, 135] width 224 height 9
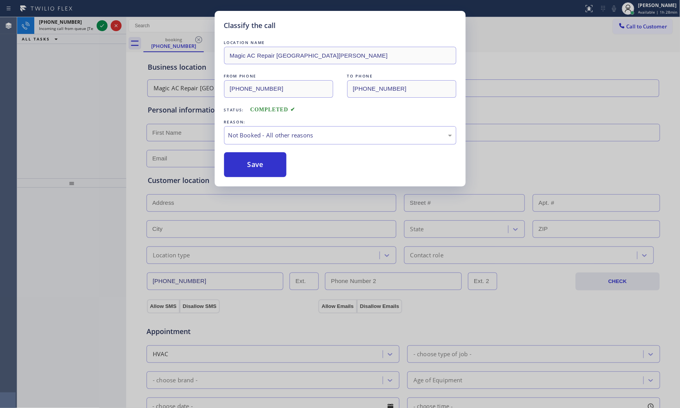
click at [240, 169] on button "Save" at bounding box center [255, 164] width 63 height 25
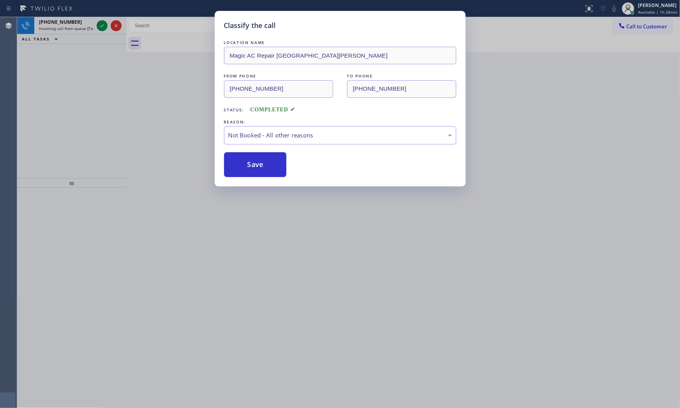
click at [81, 26] on div "Classify the call LOCATION NAME Viking Repair Pro [GEOGRAPHIC_DATA] FROM PHONE …" at bounding box center [348, 212] width 663 height 391
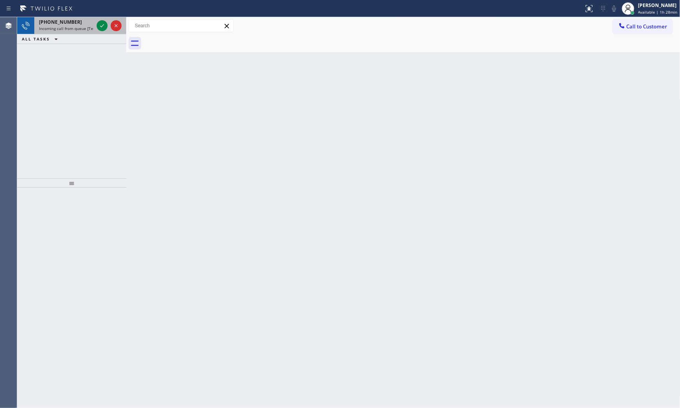
click at [86, 26] on span "Incoming call from queue [Test] All" at bounding box center [71, 28] width 65 height 5
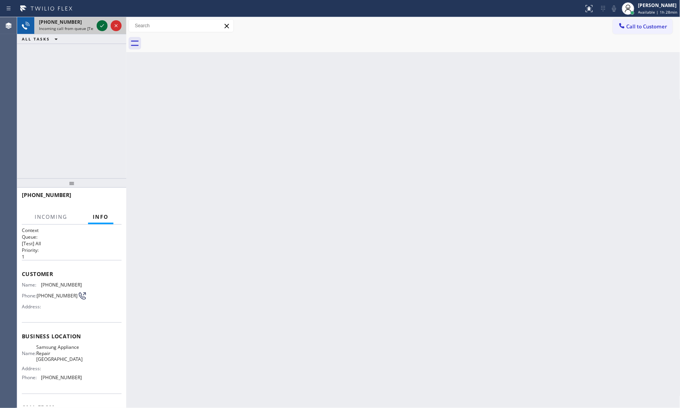
click at [99, 26] on icon at bounding box center [101, 25] width 9 height 9
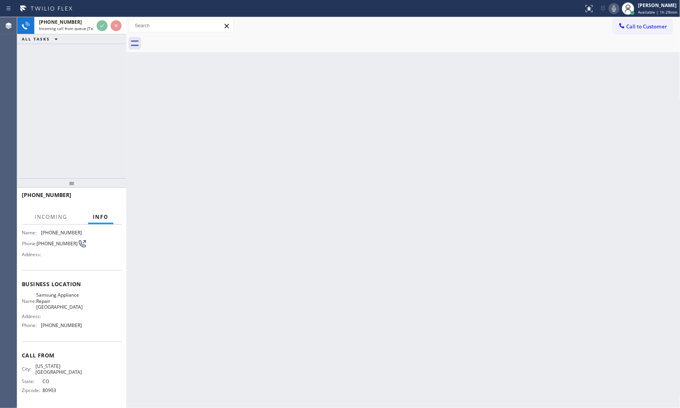
scroll to position [54, 0]
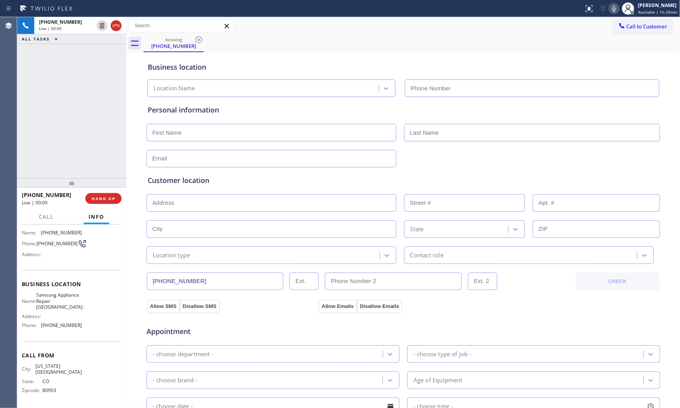
type input "[PHONE_NUMBER]"
click at [112, 193] on button "HANG UP" at bounding box center [103, 198] width 36 height 11
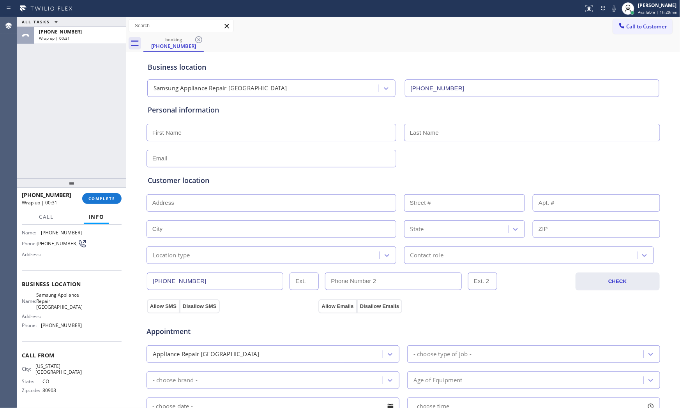
drag, startPoint x: 80, startPoint y: 173, endPoint x: 89, endPoint y: 173, distance: 9.0
click at [83, 172] on div "ALL TASKS ALL TASKS ACTIVE TASKS TASKS IN WRAP UP [PHONE_NUMBER] Wrap up | 00:31" at bounding box center [71, 97] width 109 height 161
click at [95, 185] on div at bounding box center [71, 182] width 109 height 9
drag, startPoint x: 98, startPoint y: 199, endPoint x: 101, endPoint y: 193, distance: 6.8
click at [99, 197] on span "COMPLETE" at bounding box center [101, 198] width 27 height 5
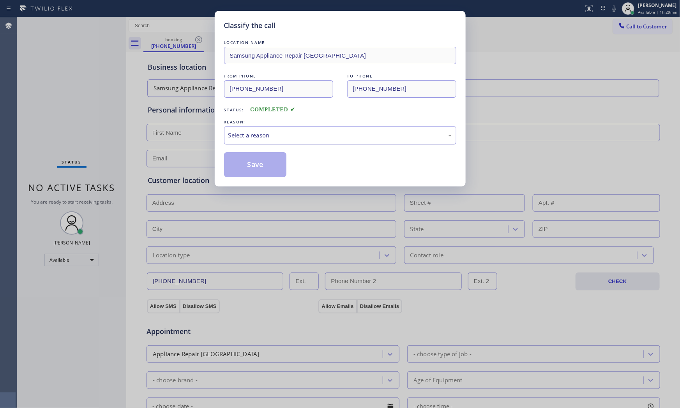
click at [236, 143] on div "Select a reason" at bounding box center [340, 135] width 232 height 18
drag, startPoint x: 245, startPoint y: 157, endPoint x: 245, endPoint y: 164, distance: 7.8
click at [245, 157] on button "Save" at bounding box center [255, 164] width 63 height 25
click at [245, 164] on button "Save" at bounding box center [255, 164] width 63 height 25
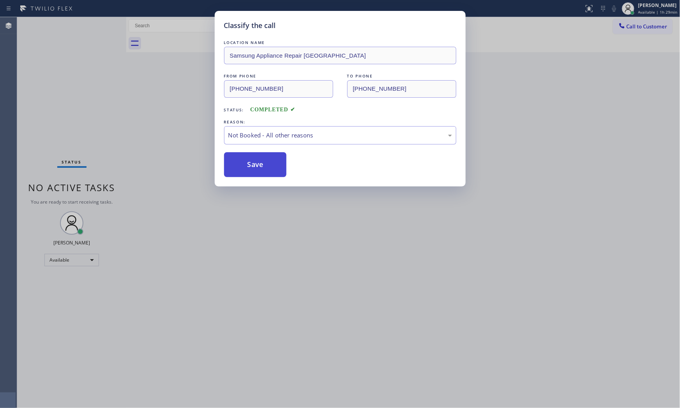
click at [245, 164] on button "Save" at bounding box center [255, 164] width 63 height 25
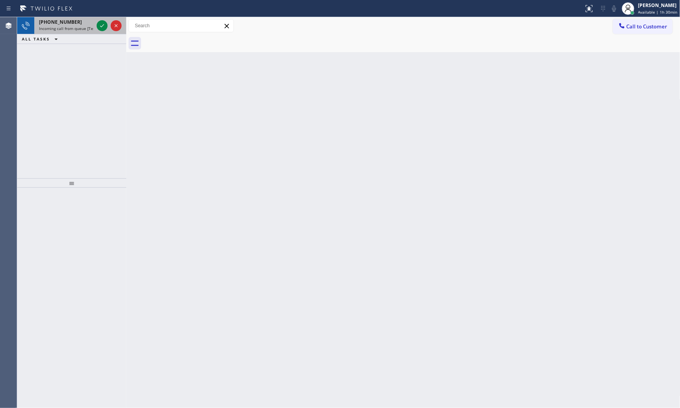
click at [95, 25] on div at bounding box center [109, 25] width 28 height 17
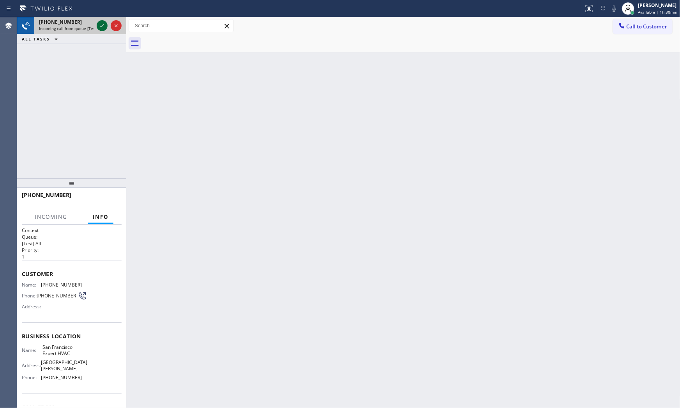
click at [100, 24] on icon at bounding box center [101, 25] width 9 height 9
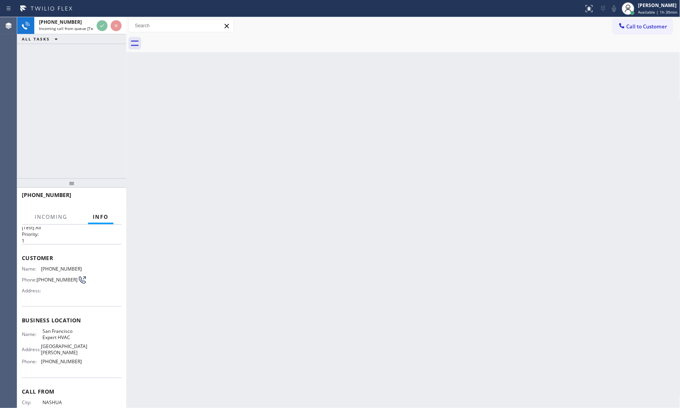
scroll to position [48, 0]
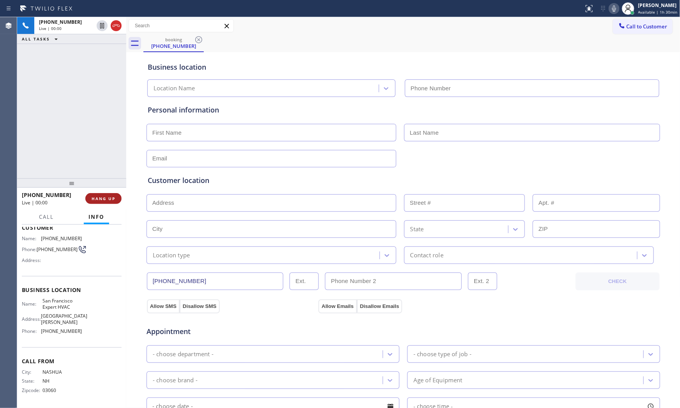
type input "[PHONE_NUMBER]"
click at [104, 196] on span "HANG UP" at bounding box center [104, 198] width 24 height 5
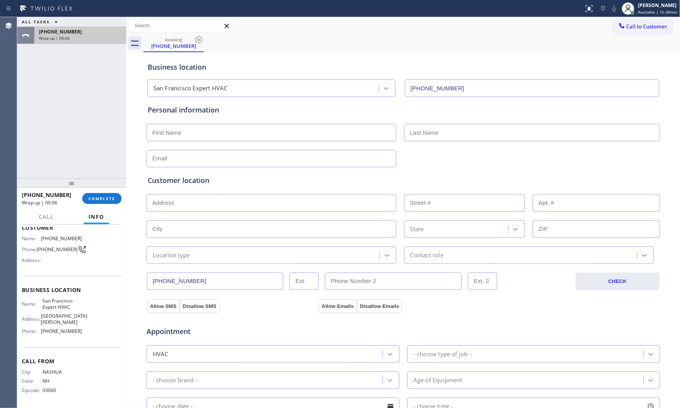
click at [80, 41] on div "[PHONE_NUMBER] Wrap up | 00:06" at bounding box center [78, 35] width 89 height 17
click at [98, 188] on div at bounding box center [71, 182] width 109 height 9
click at [101, 201] on span "COMPLETE" at bounding box center [101, 198] width 27 height 5
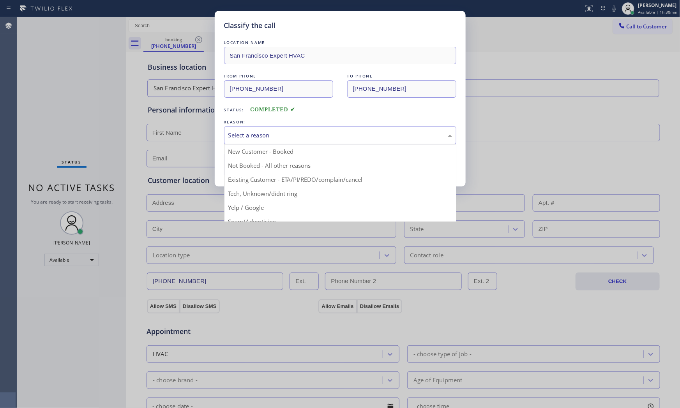
click at [263, 131] on div "Select a reason" at bounding box center [340, 135] width 224 height 9
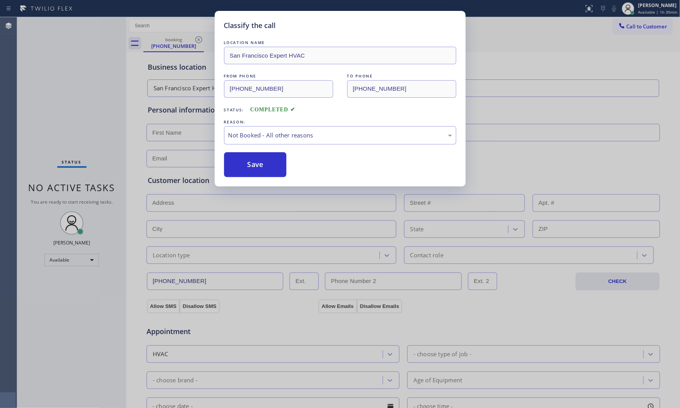
click at [255, 165] on button "Save" at bounding box center [255, 164] width 63 height 25
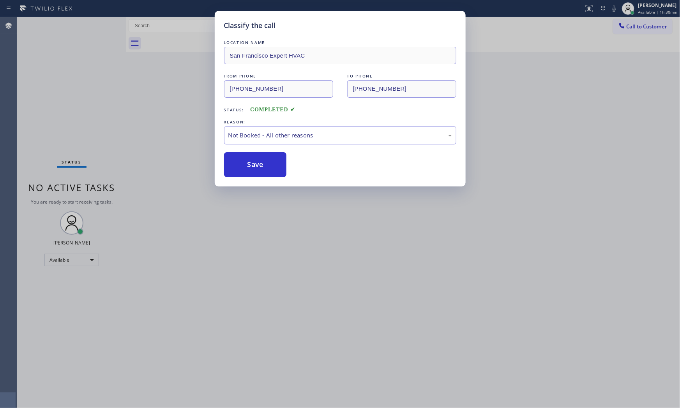
click at [255, 165] on button "Save" at bounding box center [255, 164] width 63 height 25
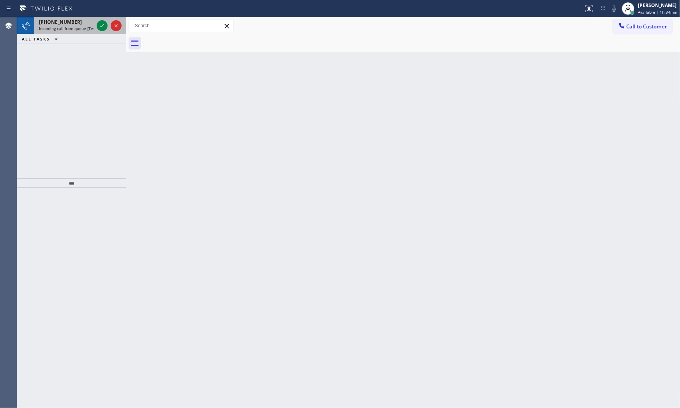
click at [80, 22] on div "[PHONE_NUMBER]" at bounding box center [66, 22] width 55 height 7
click at [90, 25] on div "[PHONE_NUMBER] Incoming call from queue [Test] All" at bounding box center [64, 25] width 61 height 17
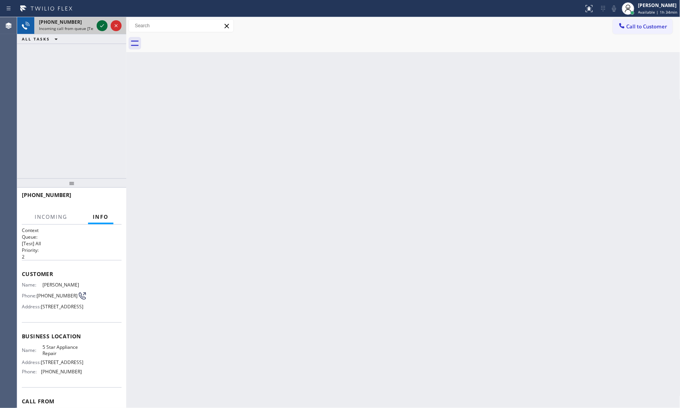
click at [101, 24] on icon at bounding box center [101, 25] width 9 height 9
click at [108, 201] on button "HANG UP" at bounding box center [103, 198] width 36 height 11
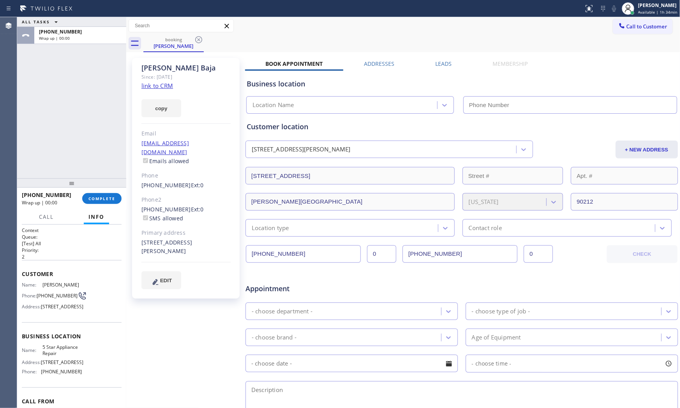
type input "[PHONE_NUMBER]"
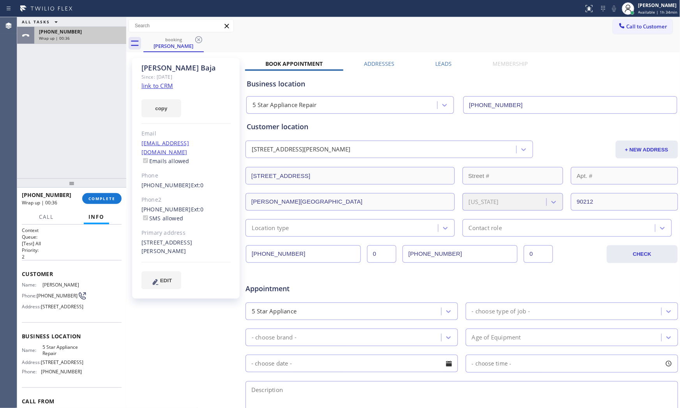
click at [72, 32] on div "[PHONE_NUMBER]" at bounding box center [80, 31] width 83 height 7
click at [100, 199] on span "COMPLETE" at bounding box center [101, 198] width 27 height 5
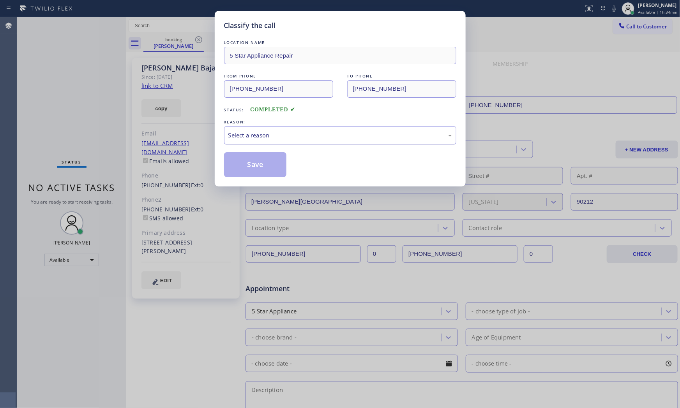
click at [248, 142] on div "Select a reason" at bounding box center [340, 135] width 232 height 18
click at [247, 164] on button "Save" at bounding box center [255, 164] width 63 height 25
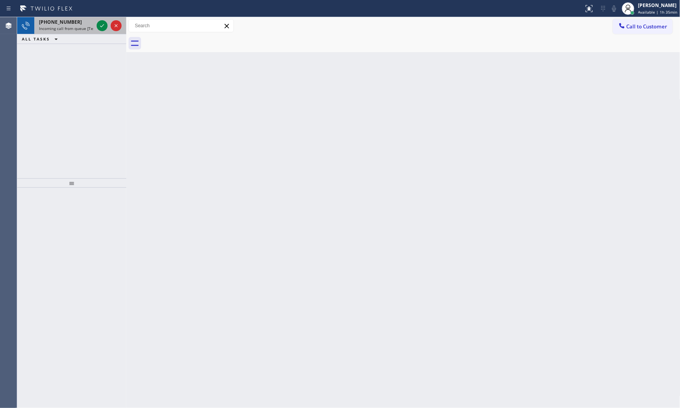
click at [92, 29] on span "Incoming call from queue [Test] All" at bounding box center [71, 28] width 65 height 5
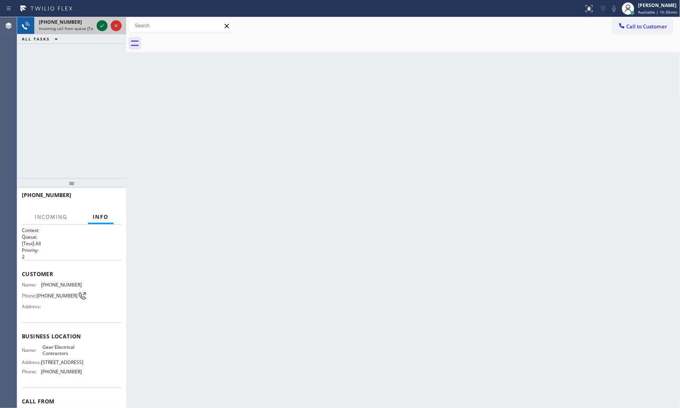
click at [103, 26] on icon at bounding box center [101, 25] width 9 height 9
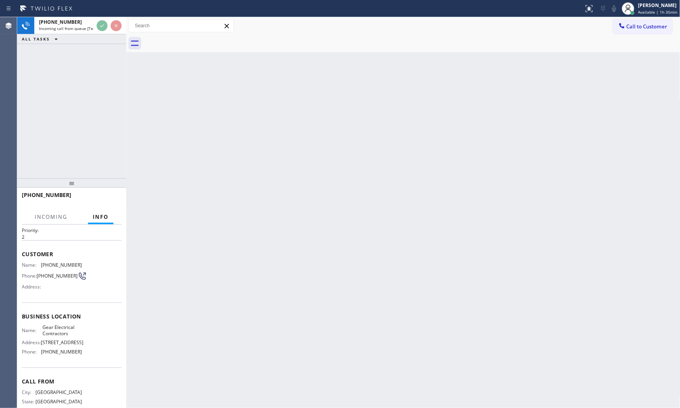
scroll to position [60, 0]
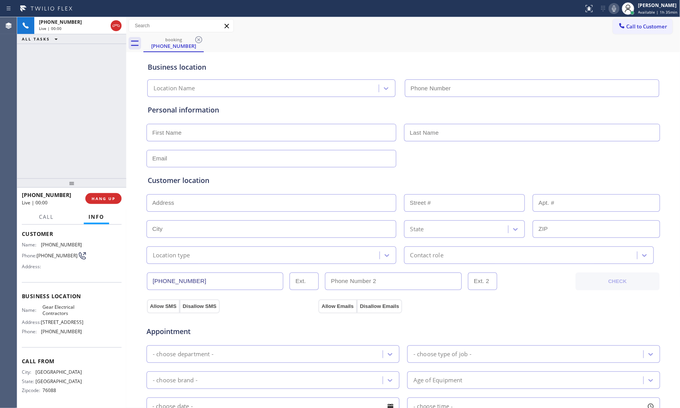
type input "[PHONE_NUMBER]"
click at [102, 191] on div "[PHONE_NUMBER] Live | 00:01 HANG UP" at bounding box center [72, 199] width 100 height 20
click at [109, 201] on button "HANG UP" at bounding box center [103, 198] width 36 height 11
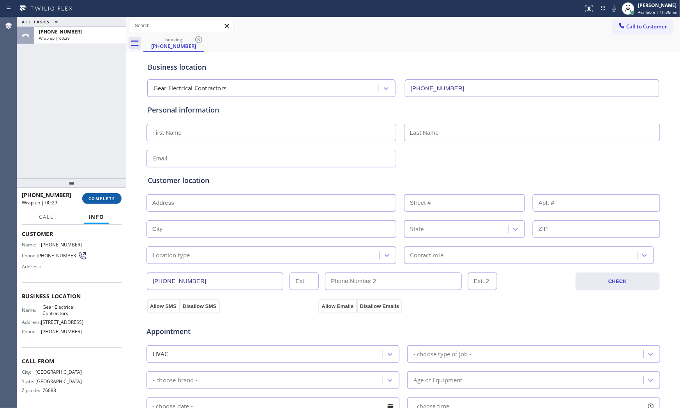
click at [114, 202] on button "COMPLETE" at bounding box center [101, 198] width 39 height 11
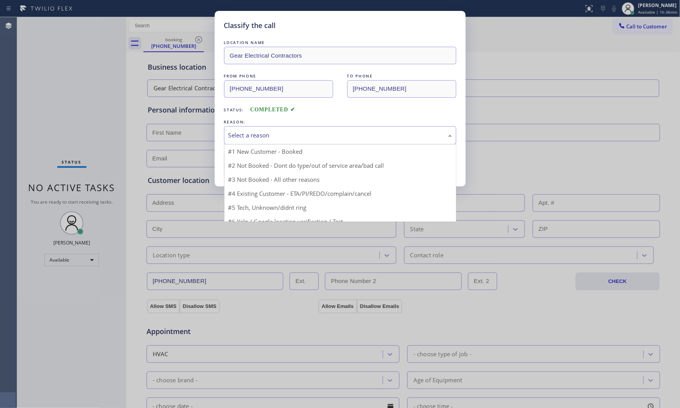
click at [298, 136] on div "Select a reason" at bounding box center [340, 135] width 224 height 9
click at [263, 131] on div "Not Booked - All other reasons" at bounding box center [340, 135] width 224 height 9
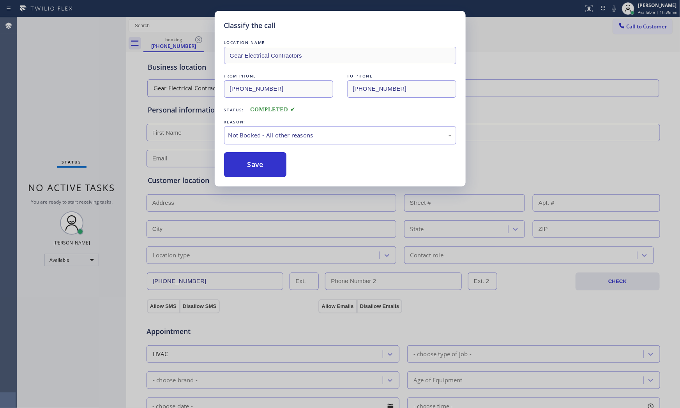
click at [256, 165] on button "Save" at bounding box center [255, 164] width 63 height 25
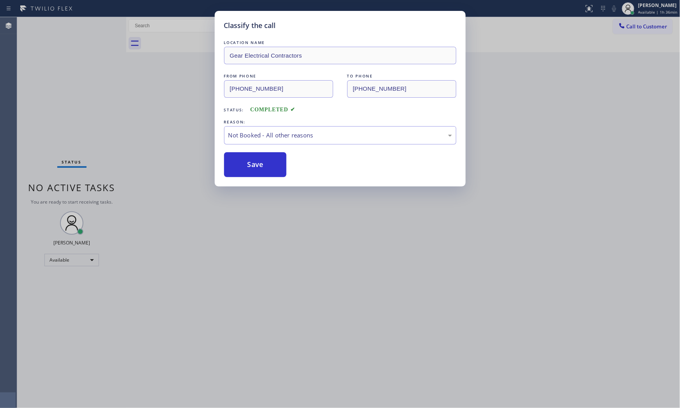
click at [256, 165] on button "Save" at bounding box center [255, 164] width 63 height 25
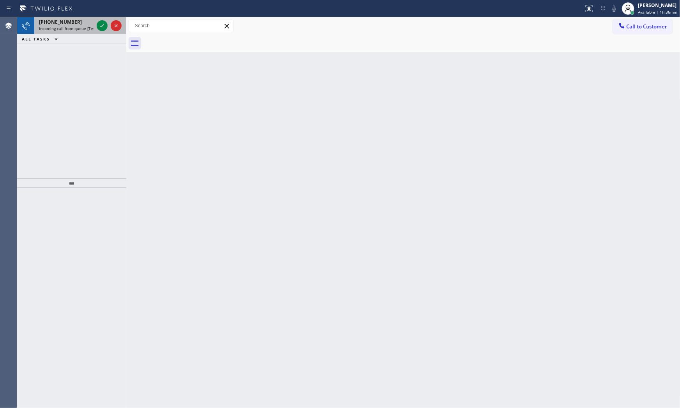
click at [76, 19] on div "[PHONE_NUMBER]" at bounding box center [66, 22] width 55 height 7
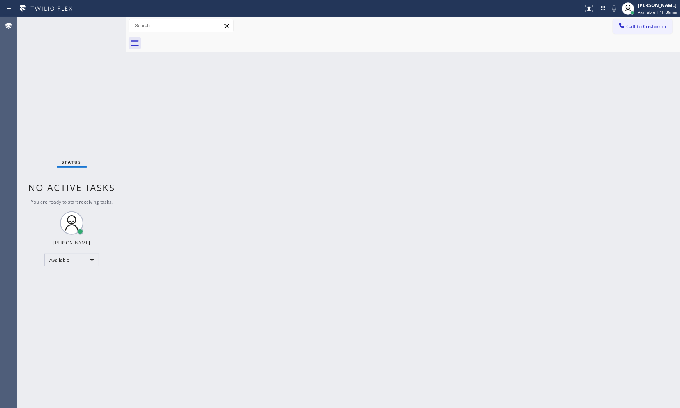
click at [100, 24] on div "Status No active tasks You are ready to start receiving tasks. [PERSON_NAME] Av…" at bounding box center [71, 212] width 109 height 391
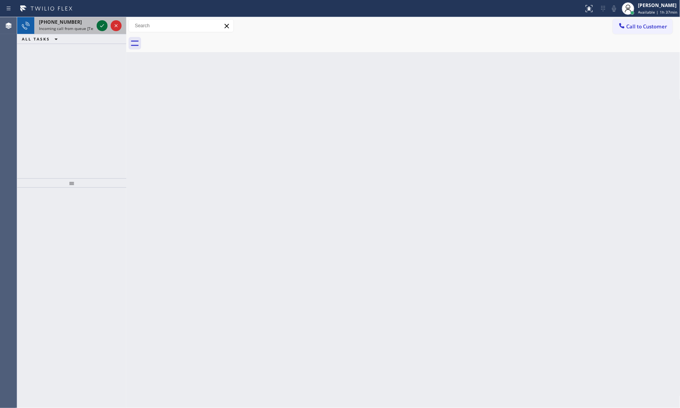
click at [100, 25] on icon at bounding box center [101, 25] width 9 height 9
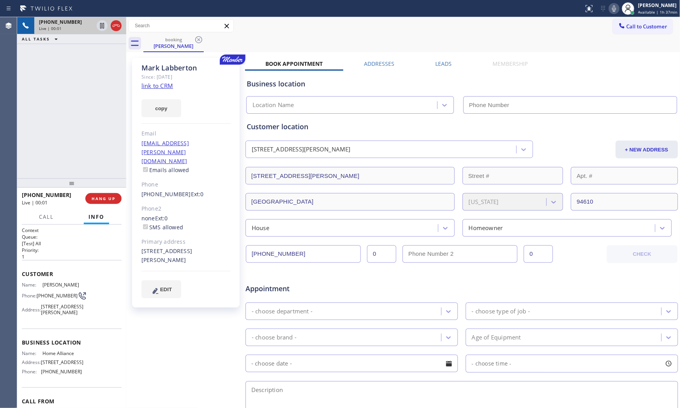
type input "[PHONE_NUMBER]"
click at [160, 82] on link "link to CRM" at bounding box center [157, 86] width 32 height 8
click at [107, 201] on button "HANG UP" at bounding box center [103, 198] width 36 height 11
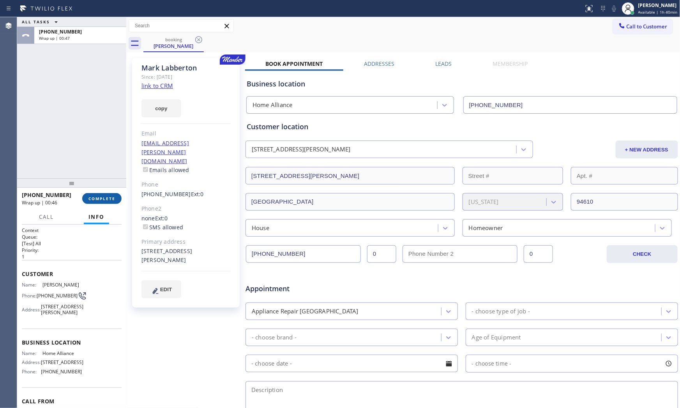
click at [99, 192] on div "[PHONE_NUMBER] Wrap up | 00:46 COMPLETE" at bounding box center [72, 199] width 100 height 20
click at [102, 195] on button "COMPLETE" at bounding box center [101, 198] width 39 height 11
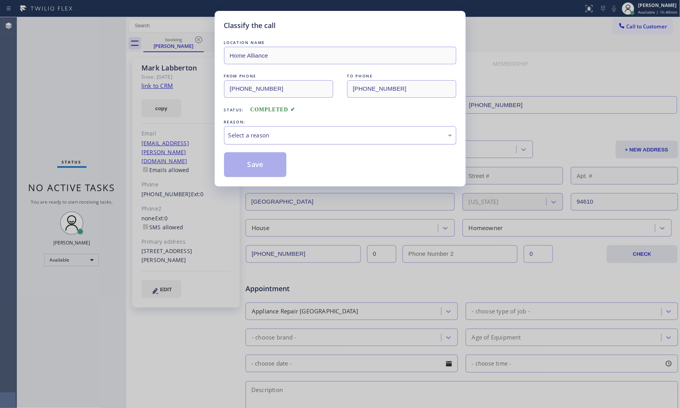
click at [289, 141] on div "Select a reason" at bounding box center [340, 135] width 232 height 18
click at [262, 166] on button "Save" at bounding box center [255, 164] width 63 height 25
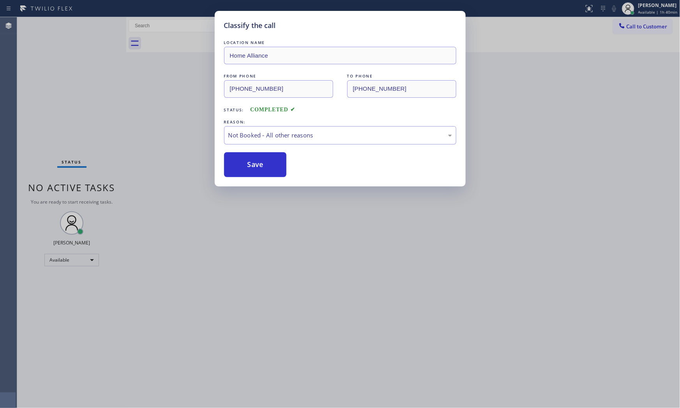
click at [262, 166] on button "Save" at bounding box center [255, 164] width 63 height 25
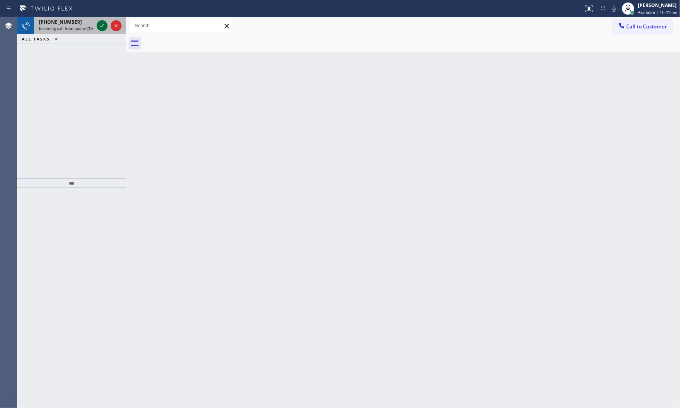
click at [104, 26] on icon at bounding box center [101, 25] width 9 height 9
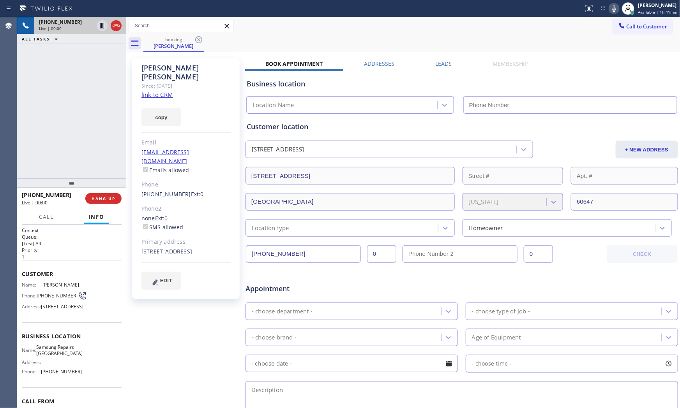
type input "[PHONE_NUMBER]"
click at [154, 91] on link "link to CRM" at bounding box center [157, 95] width 32 height 8
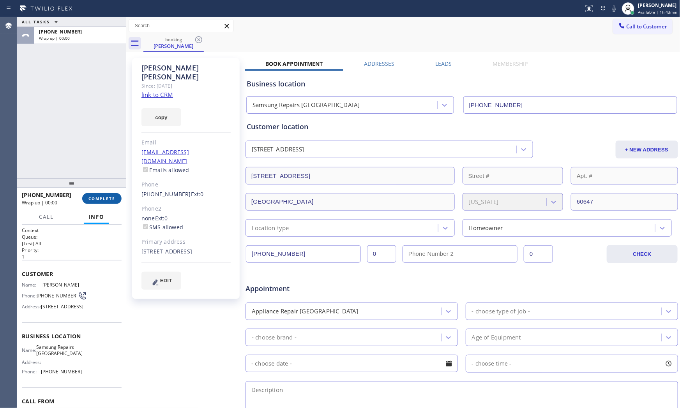
click at [104, 202] on button "COMPLETE" at bounding box center [101, 198] width 39 height 11
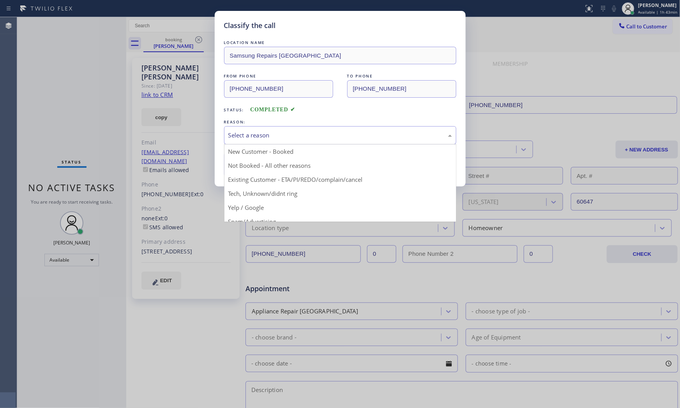
drag, startPoint x: 303, startPoint y: 129, endPoint x: 289, endPoint y: 156, distance: 31.0
click at [303, 129] on div "Select a reason" at bounding box center [340, 135] width 232 height 18
click at [314, 10] on div "Classify the call LOCATION NAME Samsung Repairs [GEOGRAPHIC_DATA] FROM PHONE [P…" at bounding box center [340, 204] width 680 height 408
click at [290, 133] on div "Select a reason" at bounding box center [340, 135] width 224 height 9
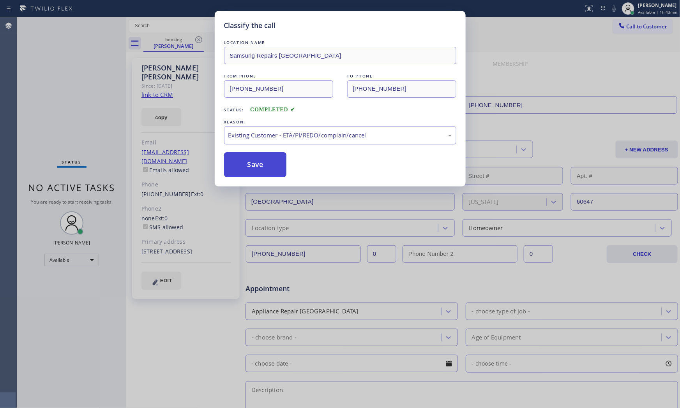
click at [265, 157] on button "Save" at bounding box center [255, 164] width 63 height 25
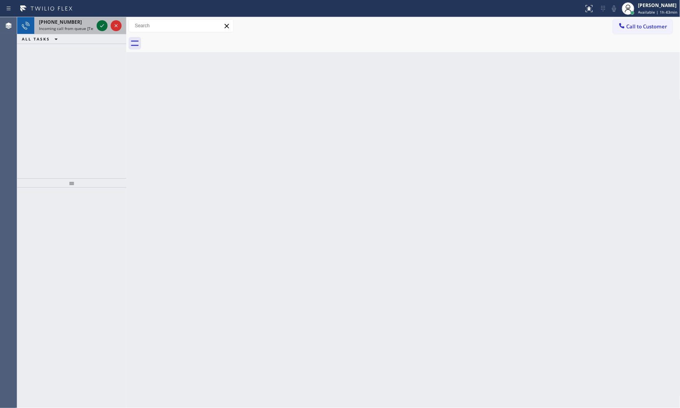
click at [105, 25] on icon at bounding box center [101, 25] width 9 height 9
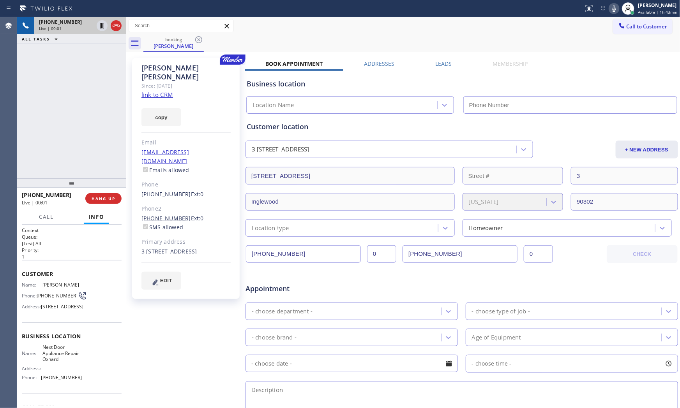
type input "[PHONE_NUMBER]"
click at [157, 91] on link "link to CRM" at bounding box center [157, 95] width 32 height 8
click at [612, 12] on icon at bounding box center [613, 8] width 9 height 9
click at [614, 11] on icon at bounding box center [613, 8] width 9 height 9
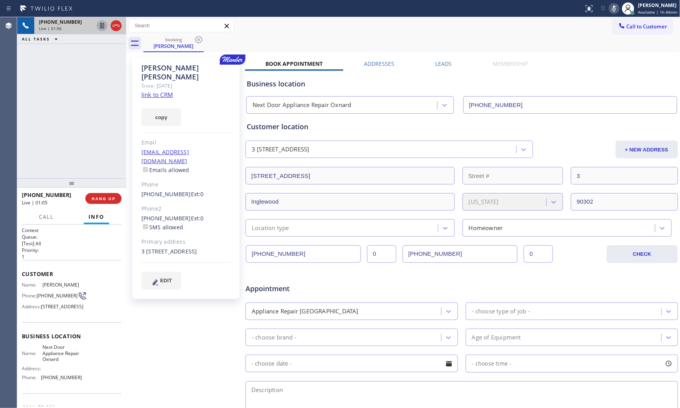
drag, startPoint x: 102, startPoint y: 24, endPoint x: 136, endPoint y: 14, distance: 35.9
click at [102, 24] on icon at bounding box center [101, 25] width 9 height 9
click at [612, 13] on div "Status report No issues detected If you experience an issue, please download th…" at bounding box center [629, 8] width 99 height 17
click at [613, 12] on icon at bounding box center [613, 8] width 9 height 9
click at [104, 28] on icon at bounding box center [101, 25] width 9 height 9
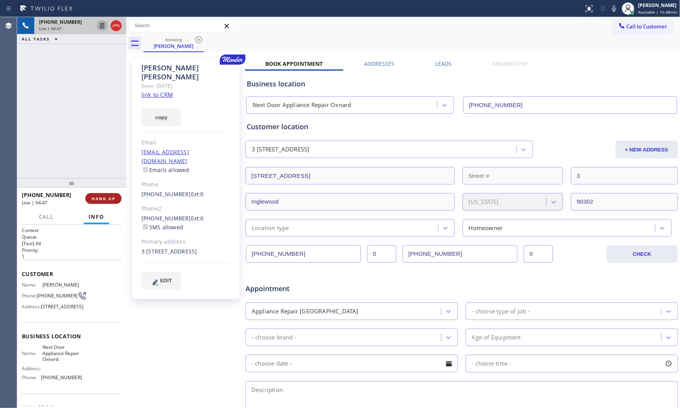
click at [102, 198] on span "HANG UP" at bounding box center [104, 198] width 24 height 5
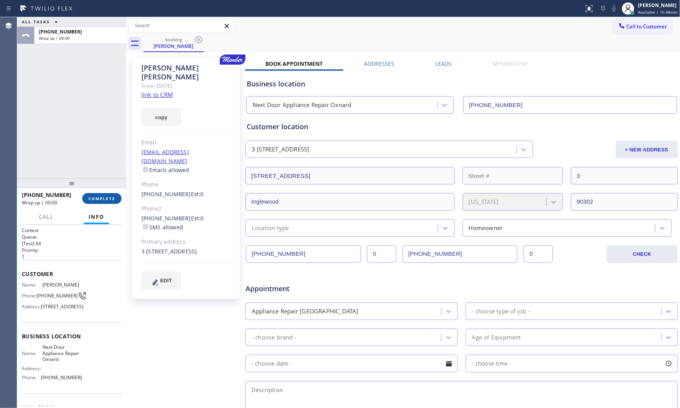
click at [105, 196] on span "COMPLETE" at bounding box center [101, 198] width 27 height 5
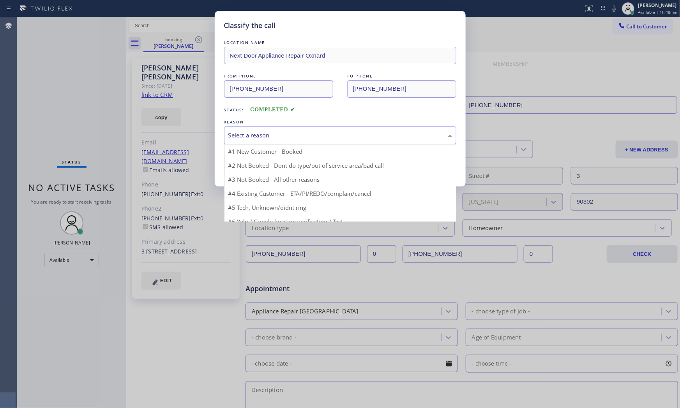
click at [251, 137] on div "Select a reason" at bounding box center [340, 135] width 224 height 9
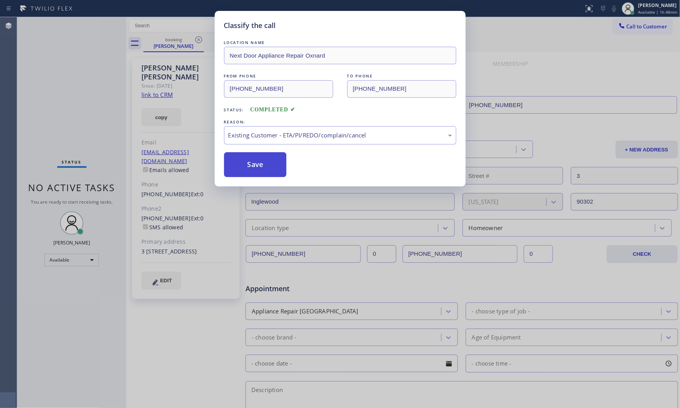
click at [273, 172] on button "Save" at bounding box center [255, 164] width 63 height 25
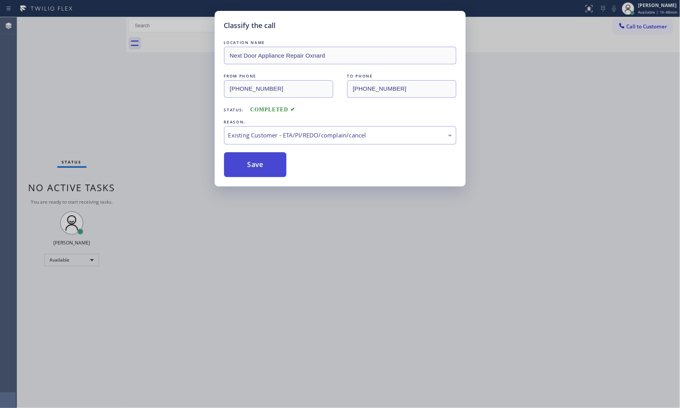
click at [273, 172] on button "Save" at bounding box center [255, 164] width 63 height 25
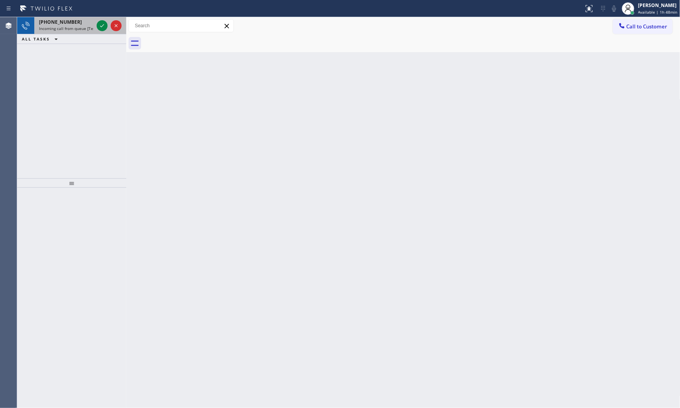
click at [72, 32] on div "[PHONE_NUMBER] Incoming call from queue [Test] All" at bounding box center [64, 25] width 61 height 17
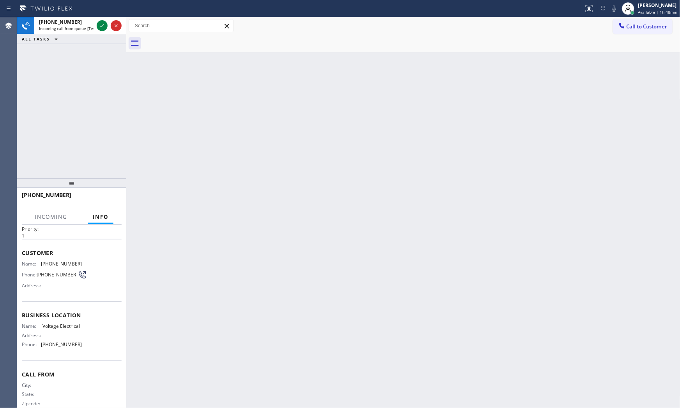
scroll to position [42, 0]
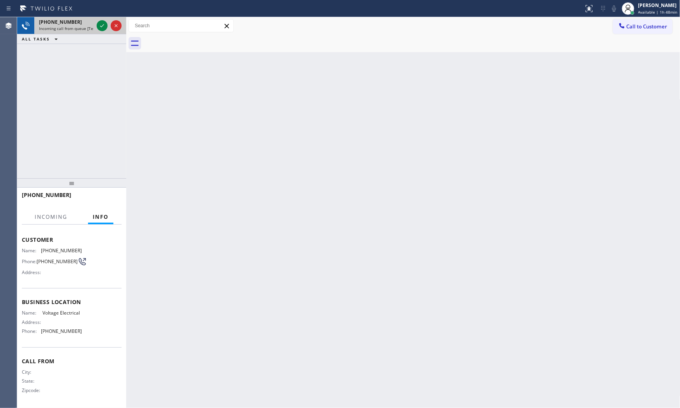
click at [83, 24] on div "[PHONE_NUMBER]" at bounding box center [66, 22] width 55 height 7
click at [101, 26] on icon at bounding box center [101, 25] width 9 height 9
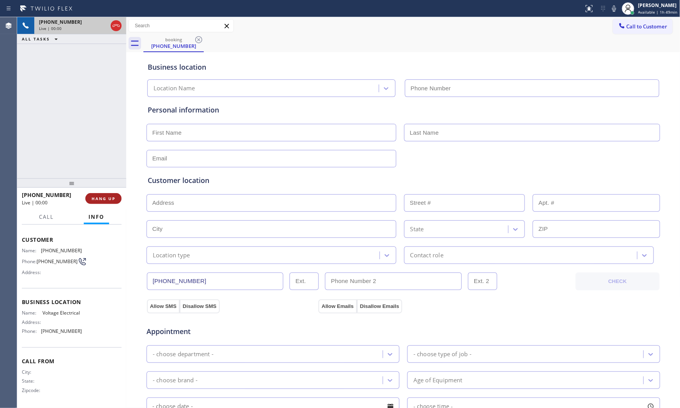
click at [111, 196] on span "HANG UP" at bounding box center [104, 198] width 24 height 5
type input "[PHONE_NUMBER]"
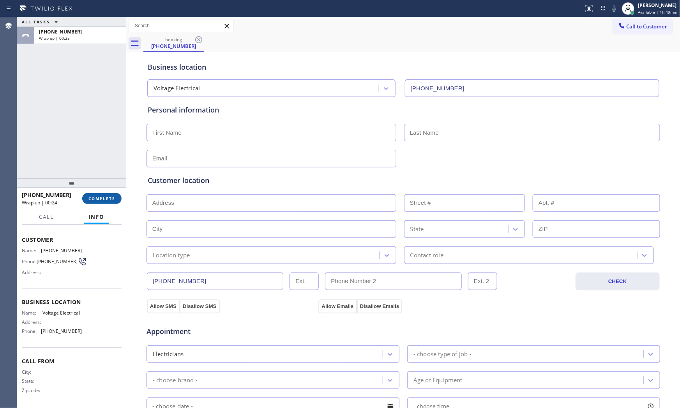
click at [111, 196] on span "COMPLETE" at bounding box center [101, 198] width 27 height 5
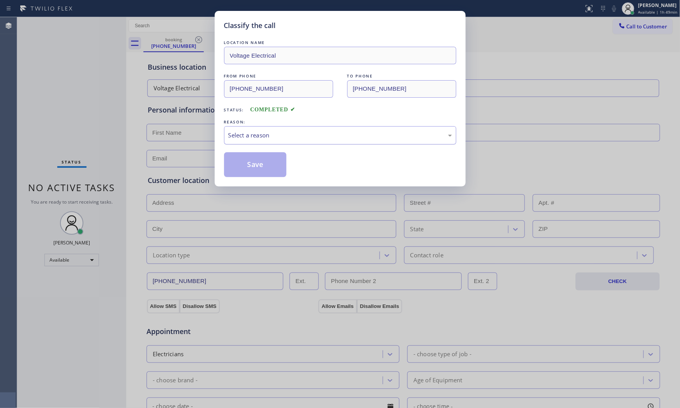
click at [249, 139] on div "Select a reason" at bounding box center [340, 135] width 224 height 9
click at [254, 164] on button "Save" at bounding box center [255, 164] width 63 height 25
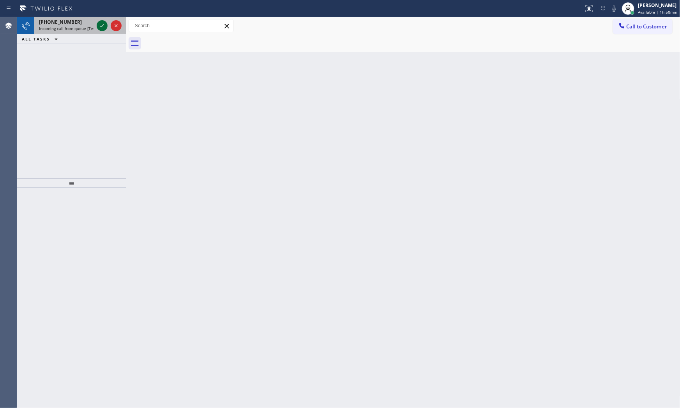
click at [99, 25] on icon at bounding box center [101, 25] width 9 height 9
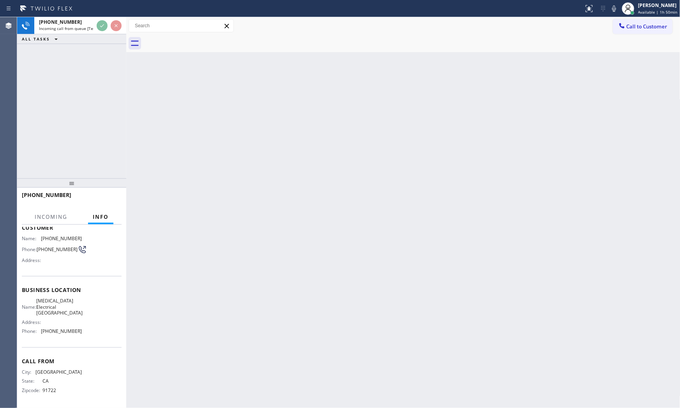
scroll to position [48, 0]
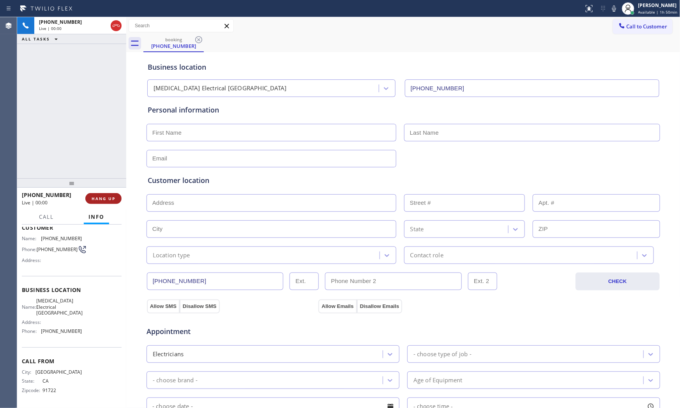
type input "[PHONE_NUMBER]"
click at [105, 197] on span "HANG UP" at bounding box center [104, 198] width 24 height 5
click at [106, 195] on button "COMPLETE" at bounding box center [101, 198] width 39 height 11
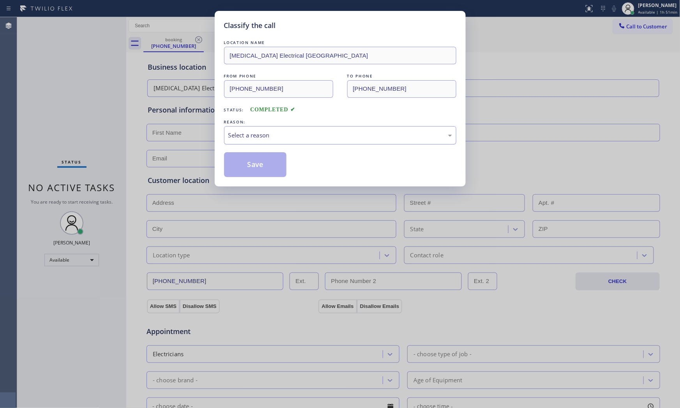
click at [259, 144] on div "Select a reason" at bounding box center [340, 135] width 232 height 18
drag, startPoint x: 260, startPoint y: 165, endPoint x: 261, endPoint y: 169, distance: 4.4
click at [261, 169] on button "Save" at bounding box center [255, 164] width 63 height 25
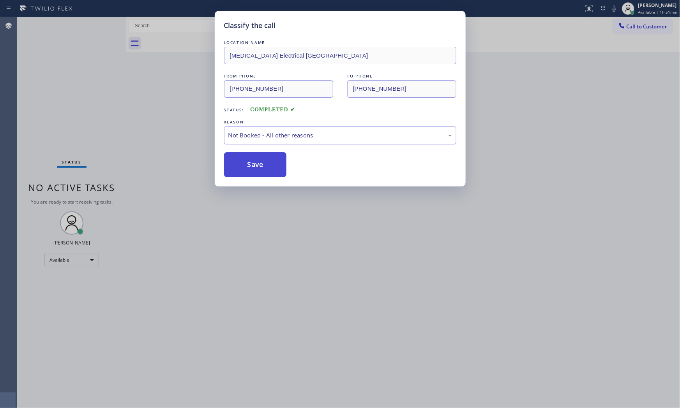
click at [261, 169] on button "Save" at bounding box center [255, 164] width 63 height 25
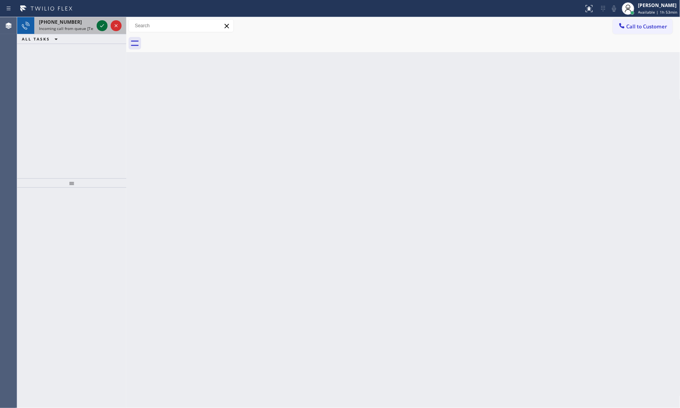
click at [100, 25] on icon at bounding box center [101, 25] width 9 height 9
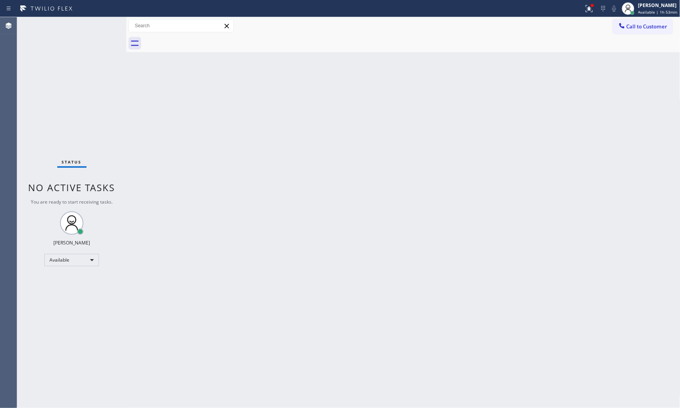
click at [95, 33] on div "Status No active tasks You are ready to start receiving tasks. [PERSON_NAME] Av…" at bounding box center [71, 212] width 109 height 391
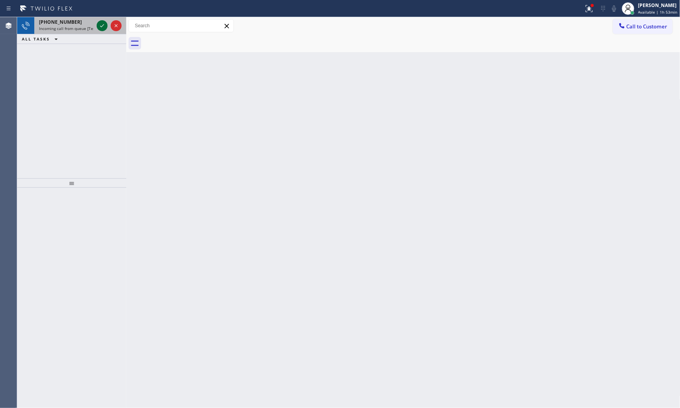
click at [97, 25] on div at bounding box center [102, 25] width 11 height 9
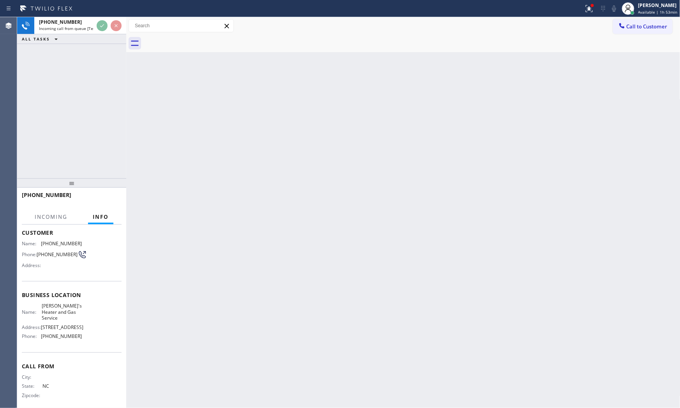
scroll to position [48, 0]
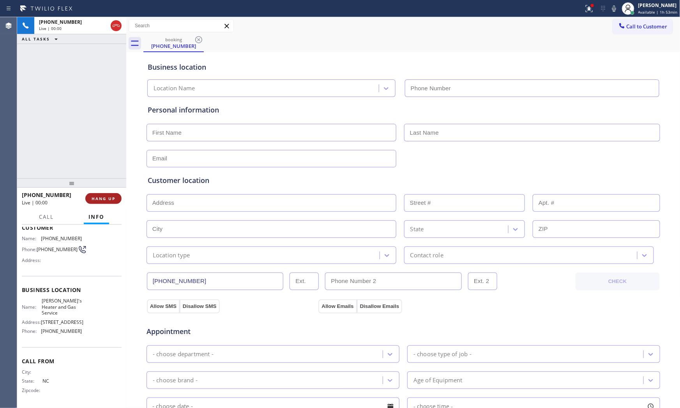
type input "[PHONE_NUMBER]"
click at [99, 196] on span "HANG UP" at bounding box center [104, 198] width 24 height 5
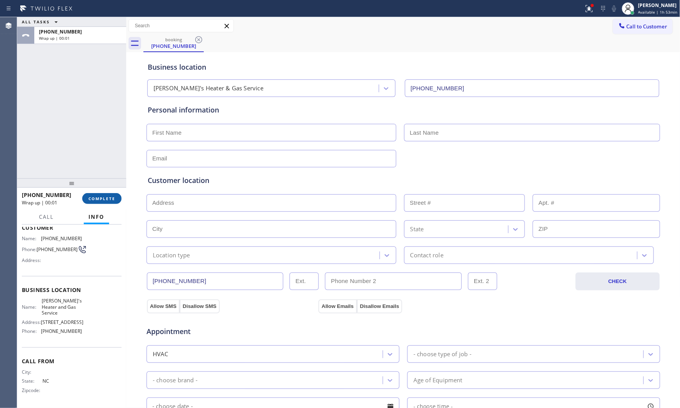
click at [99, 196] on span "COMPLETE" at bounding box center [101, 198] width 27 height 5
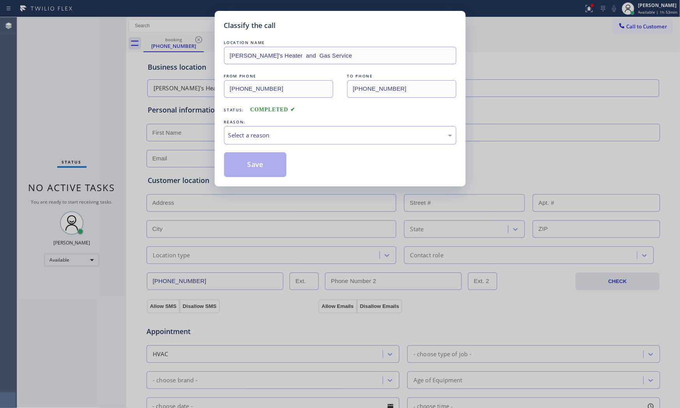
click at [266, 148] on div "LOCATION NAME [PERSON_NAME]'s Heater and Gas Service FROM PHONE [PHONE_NUMBER] …" at bounding box center [340, 108] width 232 height 139
click at [267, 138] on div "Select a reason" at bounding box center [340, 135] width 224 height 9
click at [258, 164] on button "Save" at bounding box center [255, 164] width 63 height 25
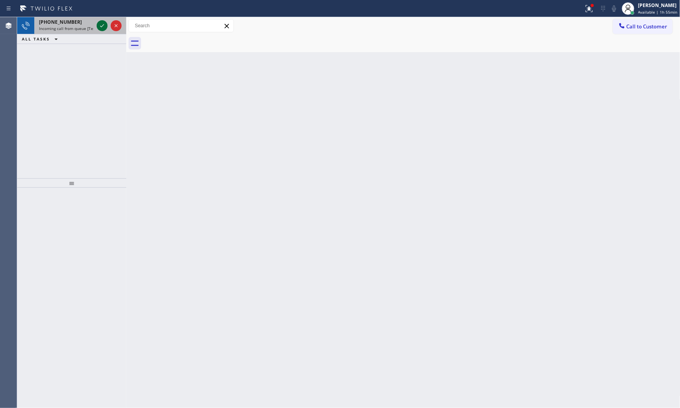
click at [100, 25] on icon at bounding box center [101, 25] width 9 height 9
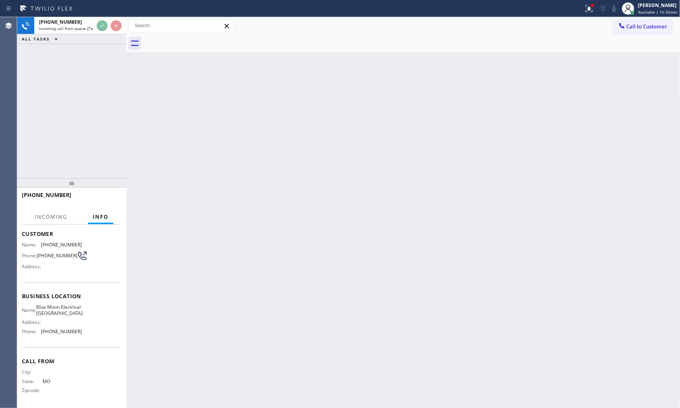
scroll to position [48, 0]
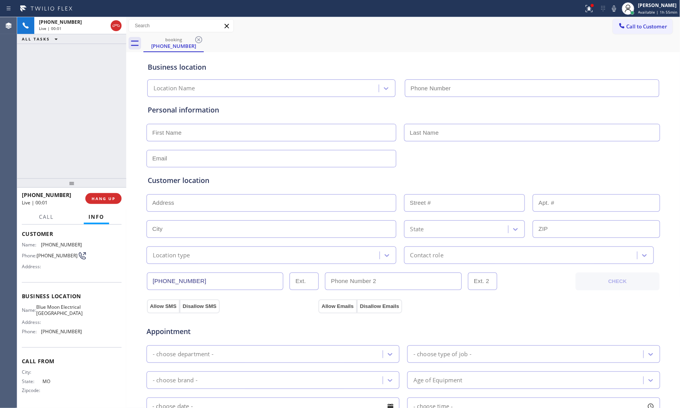
type input "[PHONE_NUMBER]"
click at [99, 197] on span "HANG UP" at bounding box center [104, 198] width 24 height 5
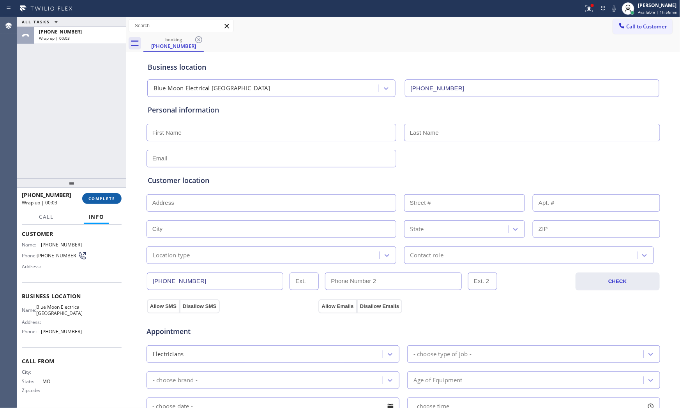
click at [99, 197] on span "COMPLETE" at bounding box center [101, 198] width 27 height 5
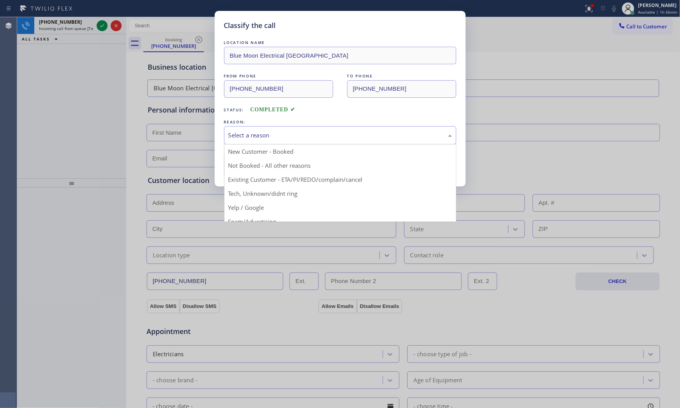
drag, startPoint x: 286, startPoint y: 135, endPoint x: 262, endPoint y: 161, distance: 35.0
click at [286, 136] on div "Select a reason" at bounding box center [340, 135] width 224 height 9
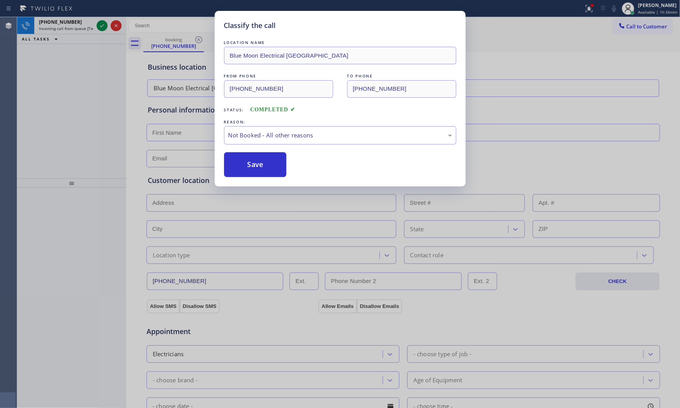
click at [262, 162] on button "Save" at bounding box center [255, 164] width 63 height 25
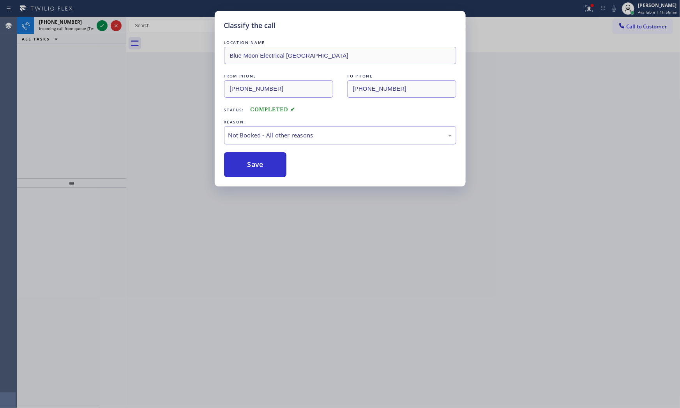
click at [90, 27] on div "Classify the call LOCATION NAME Viking Repair Pro [GEOGRAPHIC_DATA] FROM PHONE …" at bounding box center [348, 212] width 663 height 391
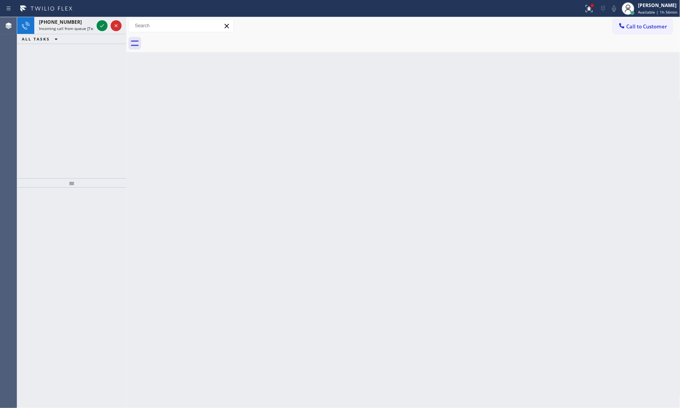
click at [90, 27] on span "Incoming call from queue [Test] All" at bounding box center [71, 28] width 65 height 5
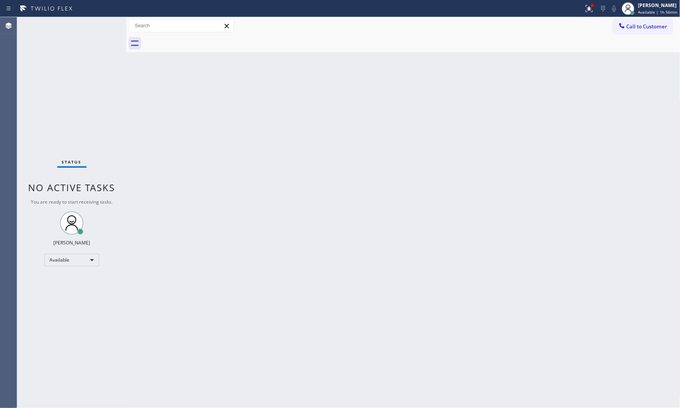
click at [96, 26] on div "Status No active tasks You are ready to start receiving tasks. [PERSON_NAME] Av…" at bounding box center [71, 212] width 109 height 391
click at [641, 2] on div "[PERSON_NAME] Available | 1h 58min" at bounding box center [657, 9] width 43 height 14
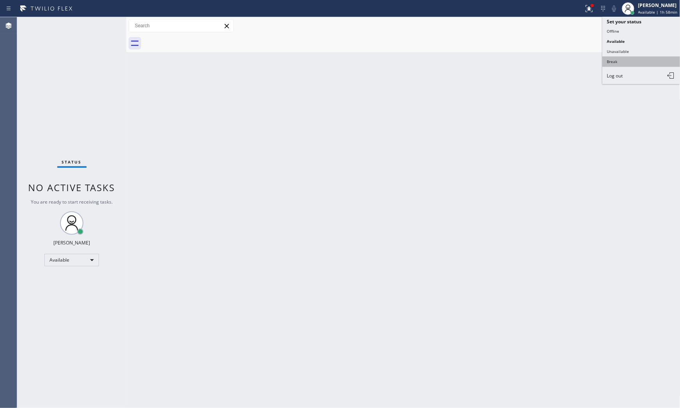
click at [632, 57] on button "Break" at bounding box center [641, 61] width 78 height 10
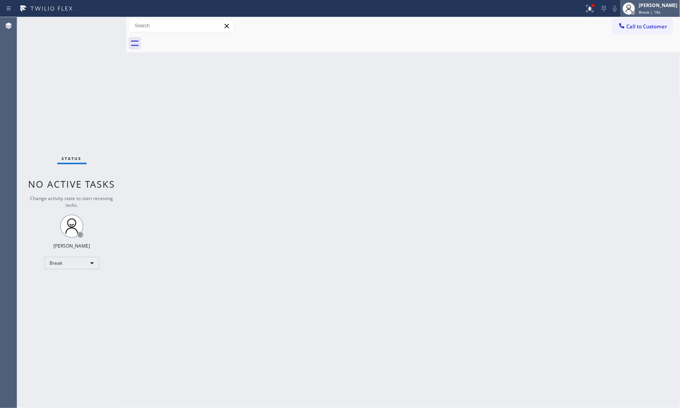
click at [633, 9] on div at bounding box center [628, 8] width 17 height 17
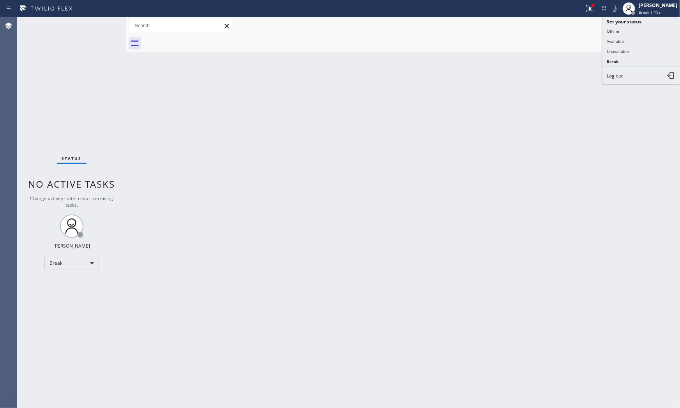
drag, startPoint x: 628, startPoint y: 48, endPoint x: 634, endPoint y: 42, distance: 8.0
click at [628, 47] on button "Unavailable" at bounding box center [641, 51] width 78 height 10
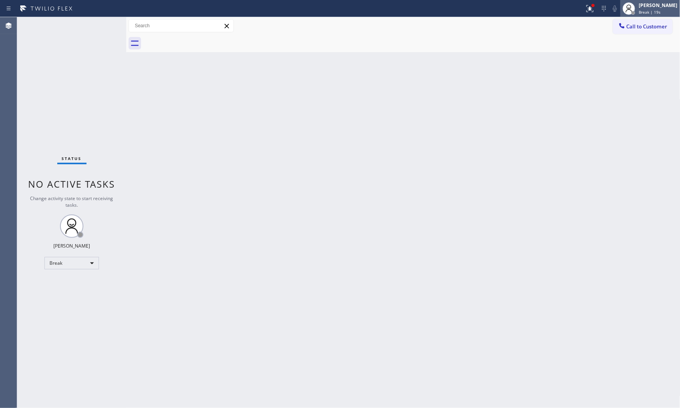
click at [645, 14] on span "Break | 19s" at bounding box center [650, 11] width 22 height 5
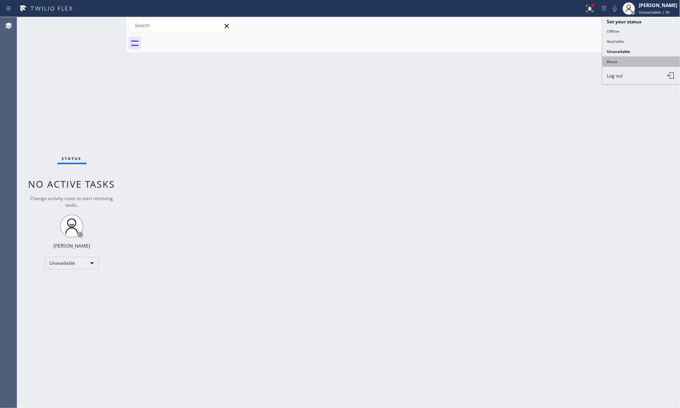
click at [624, 60] on button "Break" at bounding box center [641, 61] width 78 height 10
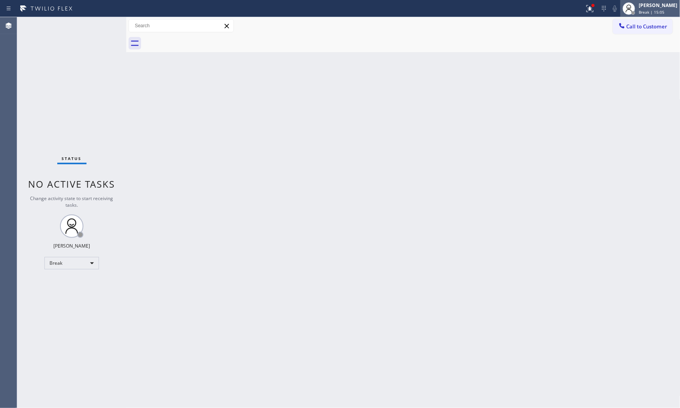
click at [641, 15] on div "[PERSON_NAME] Break | 15:05" at bounding box center [658, 9] width 42 height 14
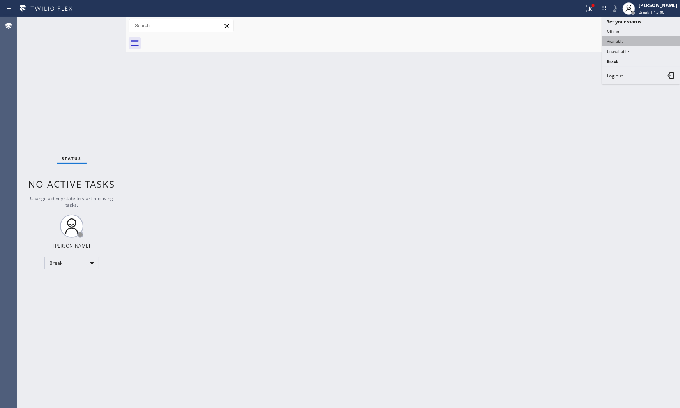
click at [639, 41] on button "Available" at bounding box center [641, 41] width 78 height 10
click at [585, 12] on icon at bounding box center [589, 8] width 9 height 9
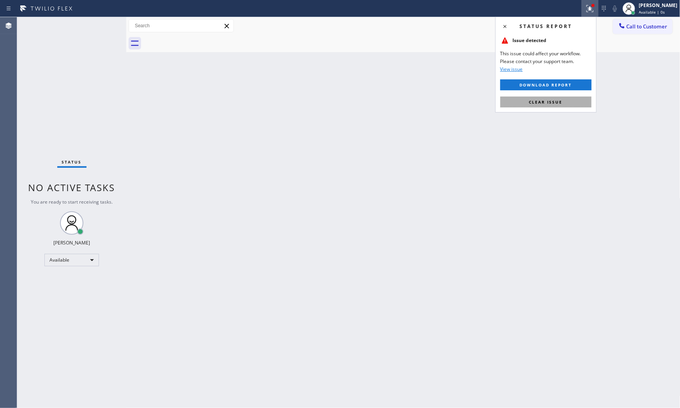
click at [563, 100] on button "Clear issue" at bounding box center [545, 102] width 91 height 11
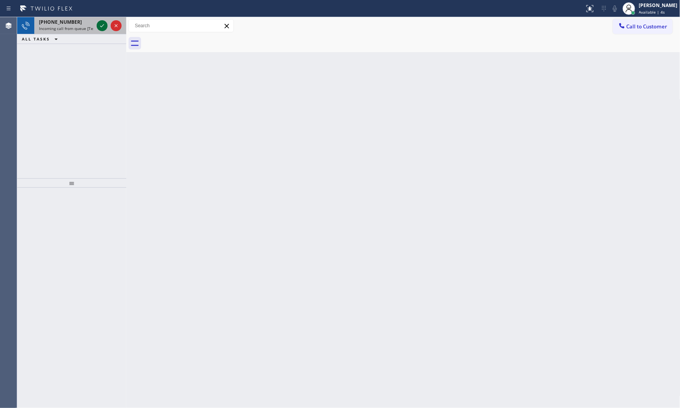
click at [104, 25] on icon at bounding box center [101, 25] width 9 height 9
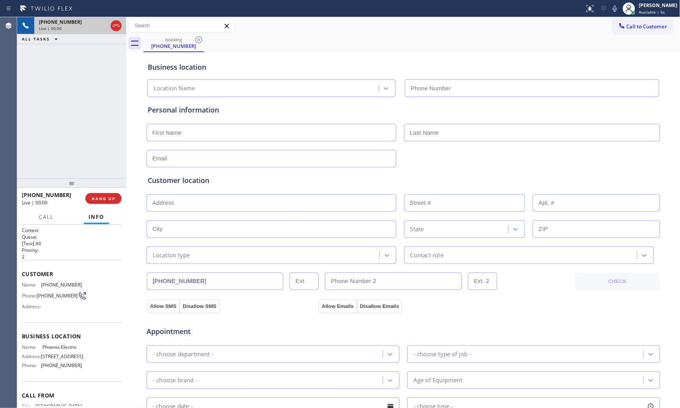
type input "[PHONE_NUMBER]"
click at [96, 197] on span "HANG UP" at bounding box center [104, 198] width 24 height 5
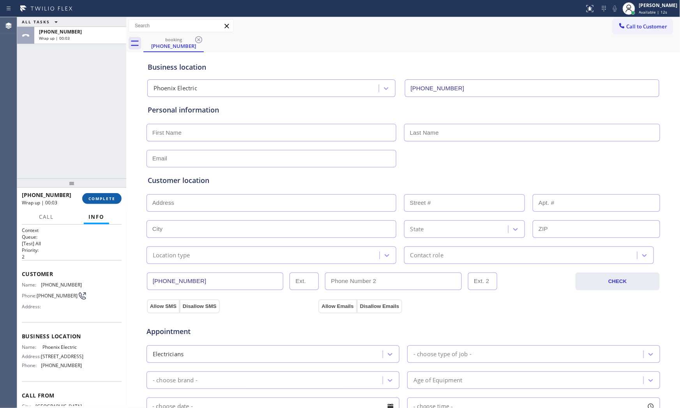
click at [95, 197] on span "COMPLETE" at bounding box center [101, 198] width 27 height 5
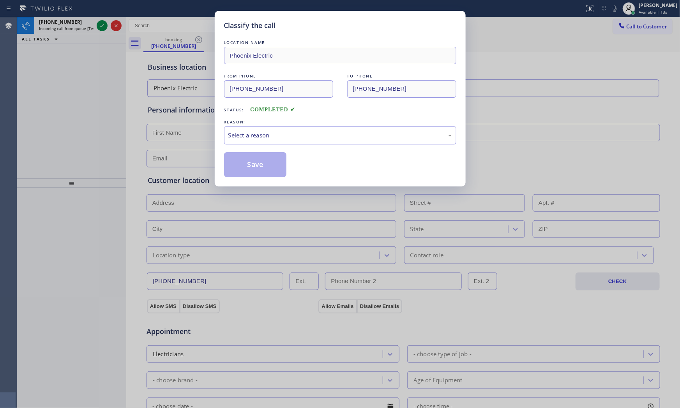
click at [249, 145] on div "LOCATION NAME Phoenix Electric FROM PHONE [PHONE_NUMBER] TO PHONE [PHONE_NUMBER…" at bounding box center [340, 108] width 232 height 139
click at [251, 143] on div "Select a reason" at bounding box center [340, 135] width 232 height 18
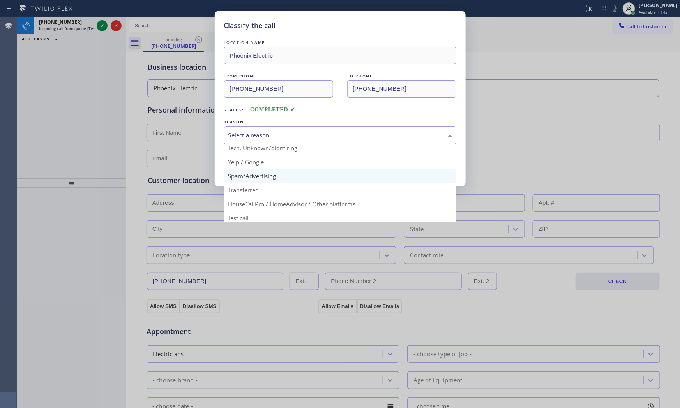
scroll to position [49, 0]
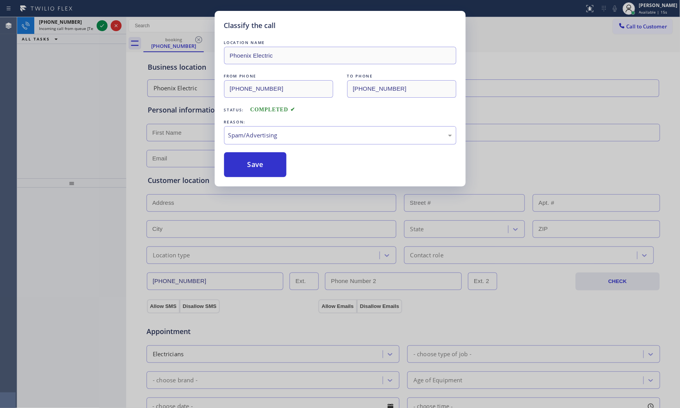
click at [253, 176] on button "Save" at bounding box center [255, 164] width 63 height 25
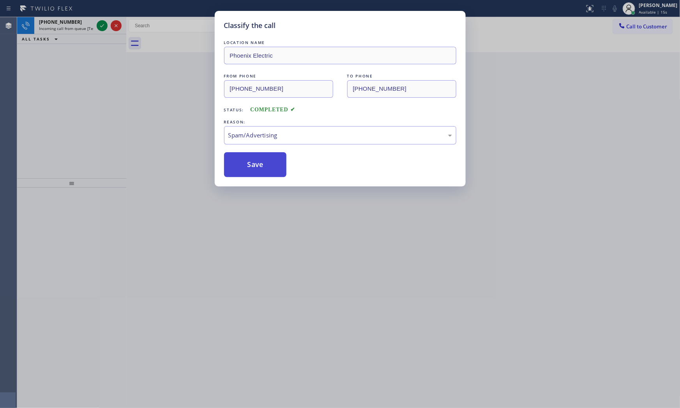
click at [252, 176] on button "Save" at bounding box center [255, 164] width 63 height 25
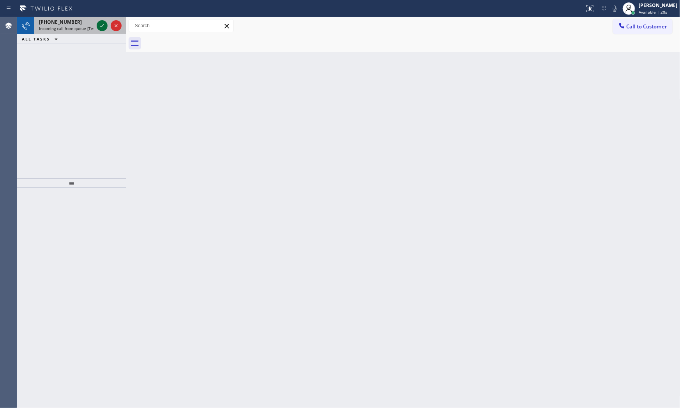
click at [99, 25] on icon at bounding box center [101, 25] width 9 height 9
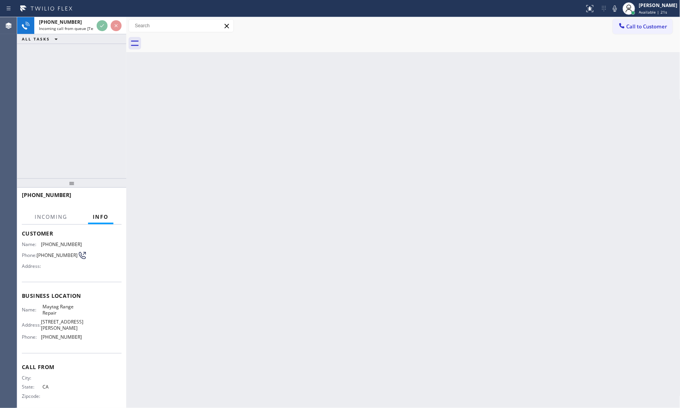
scroll to position [42, 0]
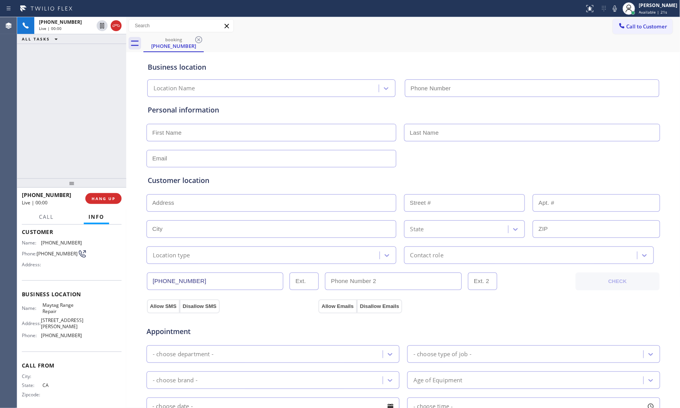
type input "[PHONE_NUMBER]"
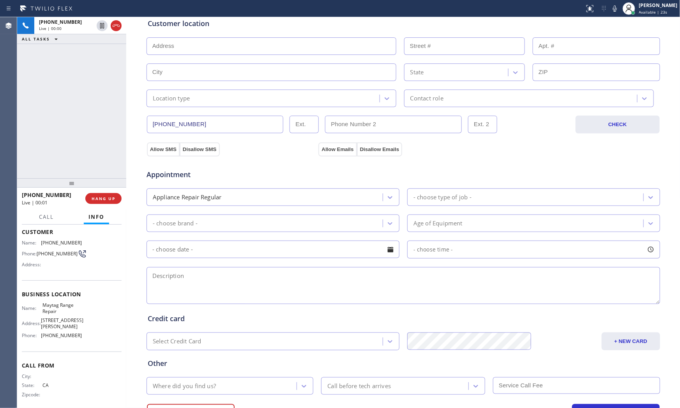
scroll to position [173, 0]
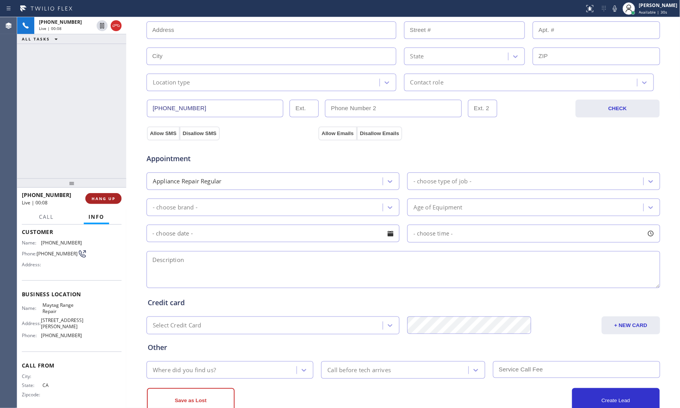
click at [105, 199] on span "HANG UP" at bounding box center [104, 198] width 24 height 5
click at [105, 199] on span "COMPLETE" at bounding box center [101, 198] width 27 height 5
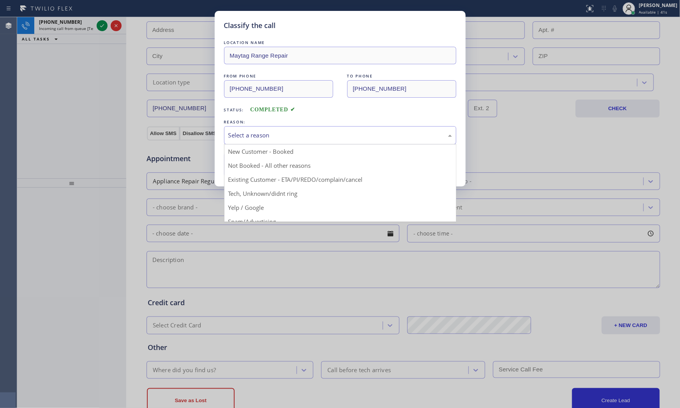
click at [251, 141] on div "Select a reason" at bounding box center [340, 135] width 232 height 18
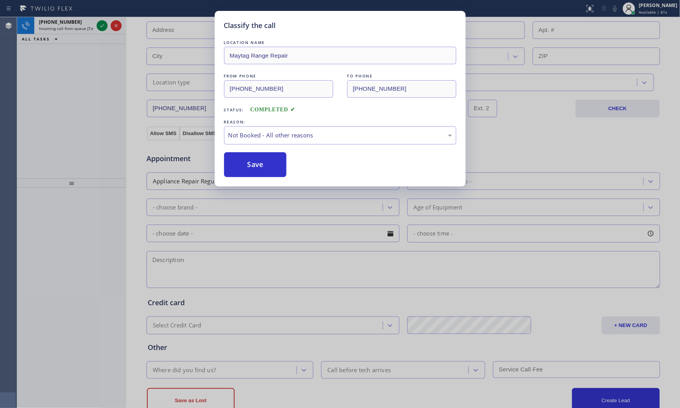
click at [243, 167] on button "Save" at bounding box center [255, 164] width 63 height 25
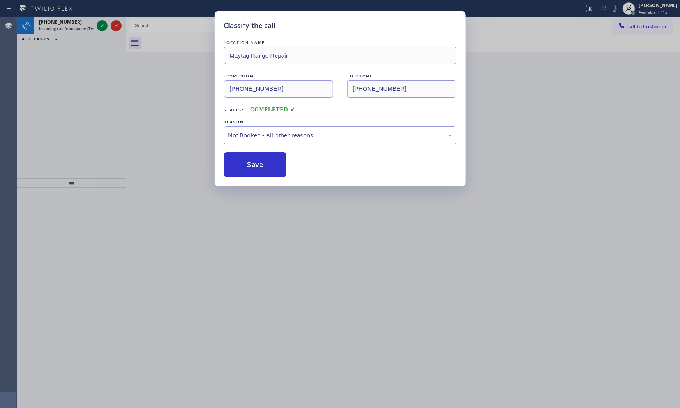
click at [243, 167] on button "Save" at bounding box center [255, 164] width 63 height 25
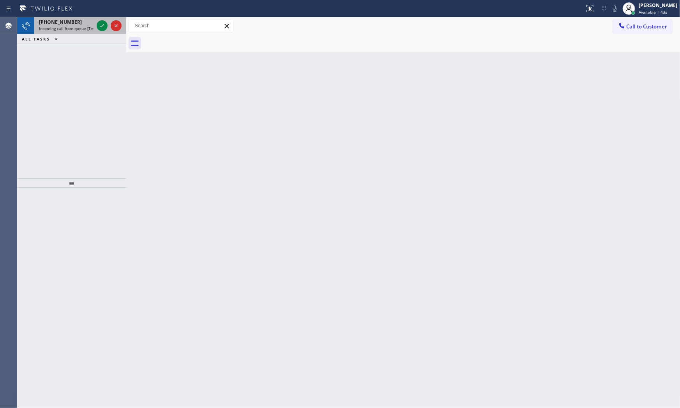
click at [76, 19] on div "[PHONE_NUMBER]" at bounding box center [66, 22] width 55 height 7
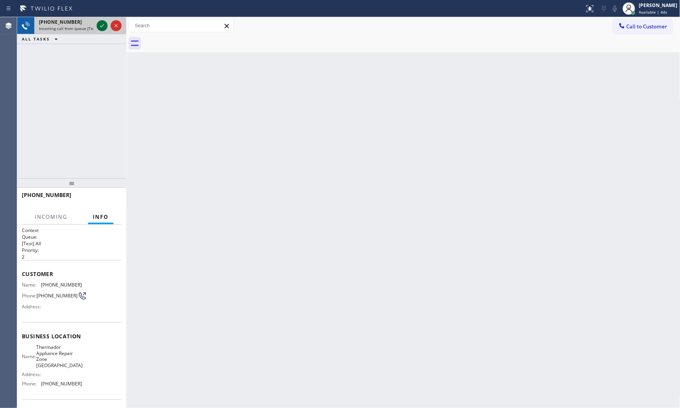
click at [99, 26] on icon at bounding box center [101, 25] width 9 height 9
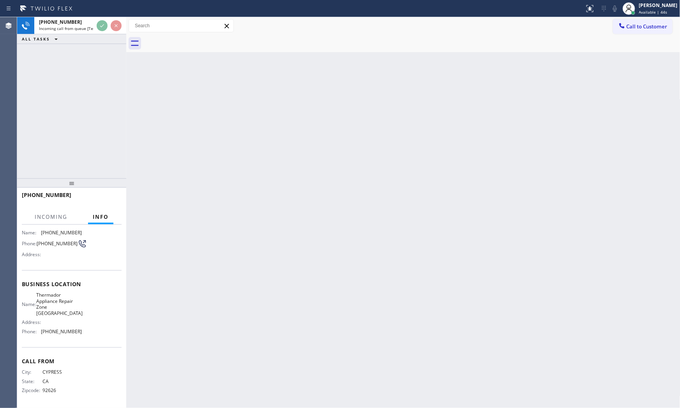
scroll to position [54, 0]
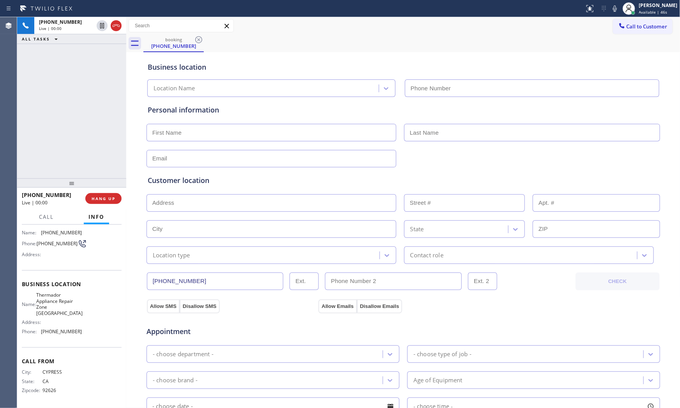
type input "[PHONE_NUMBER]"
click at [110, 199] on span "HANG UP" at bounding box center [104, 198] width 24 height 5
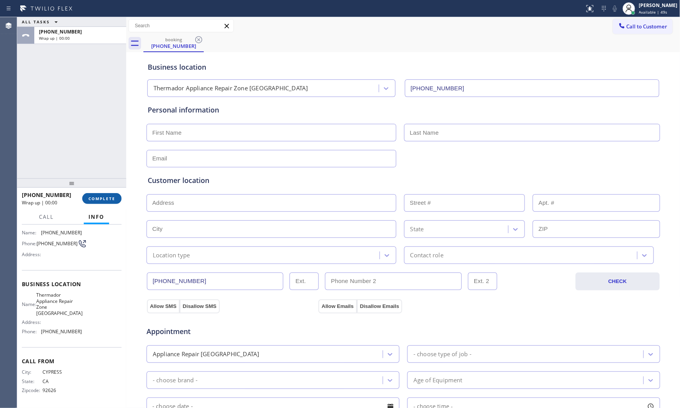
click at [110, 199] on span "COMPLETE" at bounding box center [101, 198] width 27 height 5
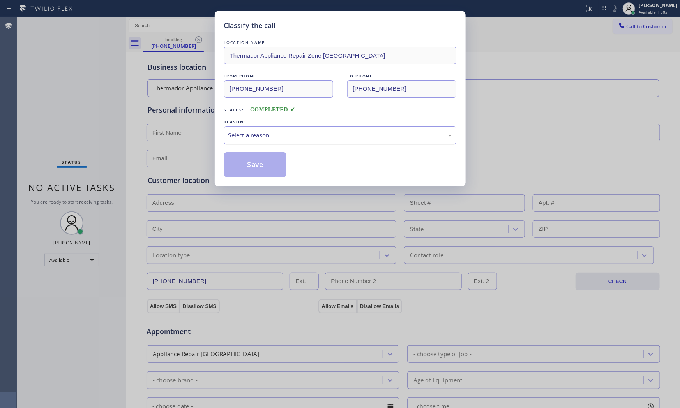
click at [254, 137] on div "Select a reason" at bounding box center [340, 135] width 224 height 9
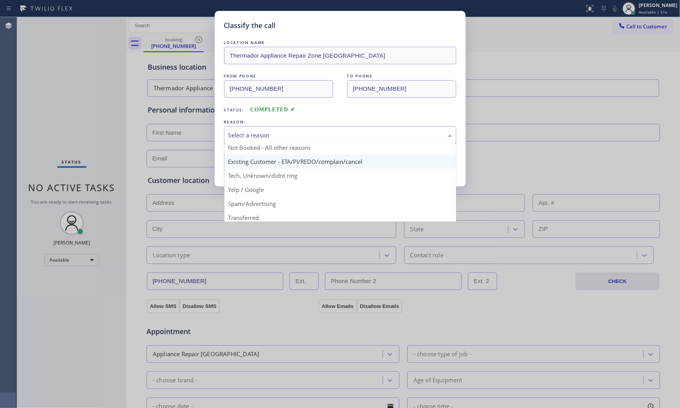
scroll to position [43, 0]
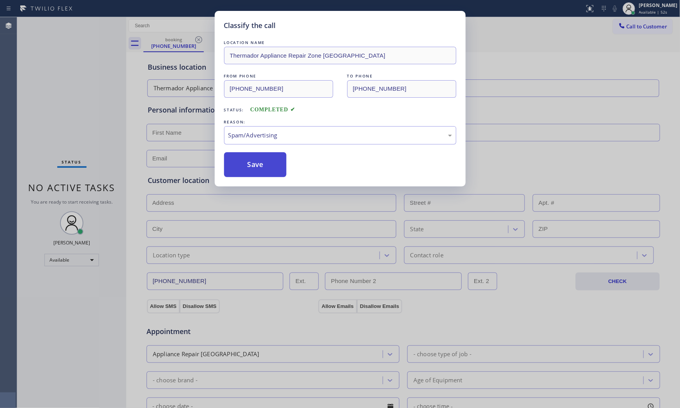
click at [258, 166] on button "Save" at bounding box center [255, 164] width 63 height 25
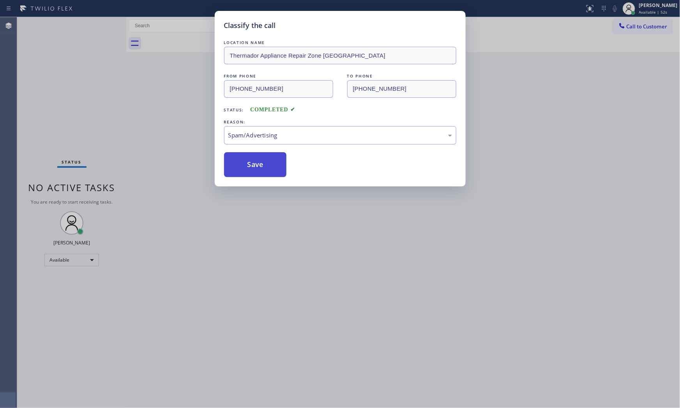
click at [258, 166] on button "Save" at bounding box center [255, 164] width 63 height 25
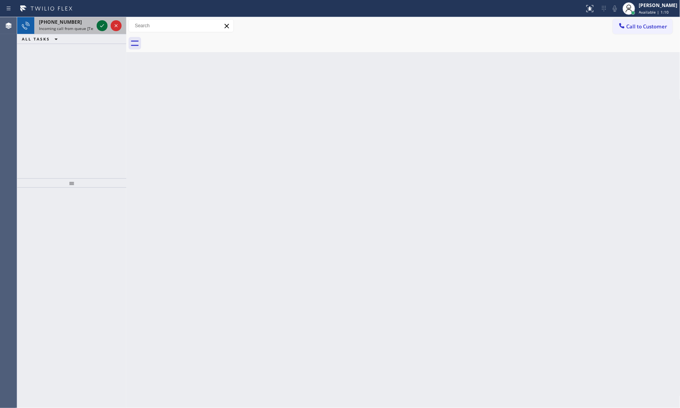
click at [98, 30] on icon at bounding box center [101, 25] width 9 height 9
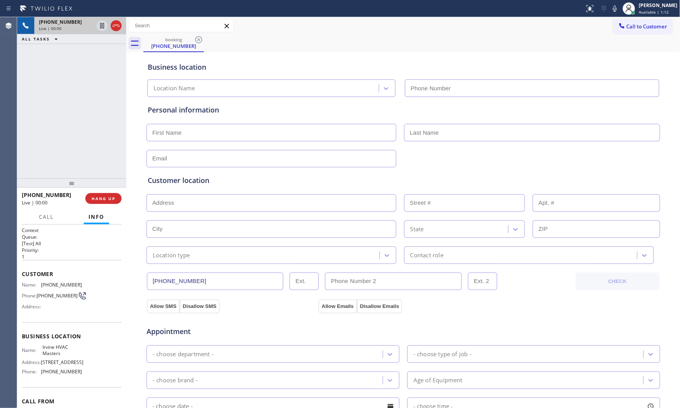
type input "[PHONE_NUMBER]"
click at [108, 203] on button "HANG UP" at bounding box center [103, 198] width 36 height 11
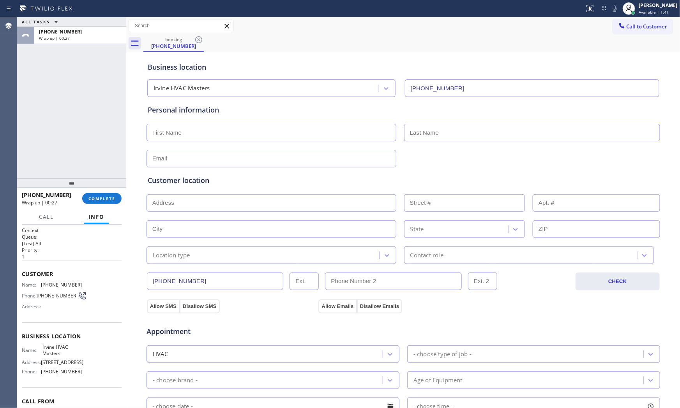
drag, startPoint x: 86, startPoint y: 190, endPoint x: 90, endPoint y: 192, distance: 5.4
click at [87, 190] on div "[PHONE_NUMBER] Wrap up | 00:27 COMPLETE" at bounding box center [72, 199] width 100 height 20
click at [92, 195] on button "COMPLETE" at bounding box center [101, 198] width 39 height 11
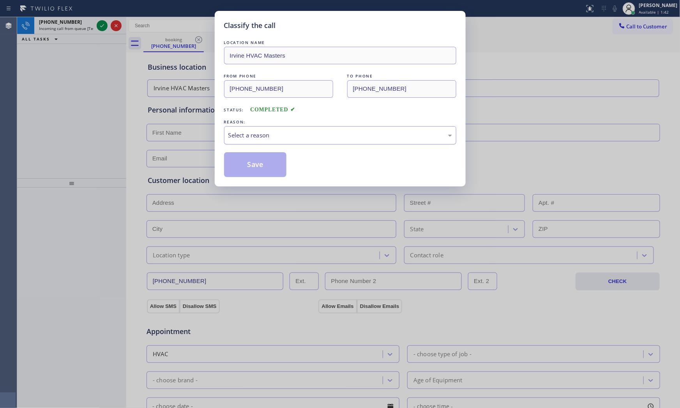
click at [236, 129] on div "Select a reason" at bounding box center [340, 135] width 232 height 18
click at [245, 161] on button "Save" at bounding box center [255, 164] width 63 height 25
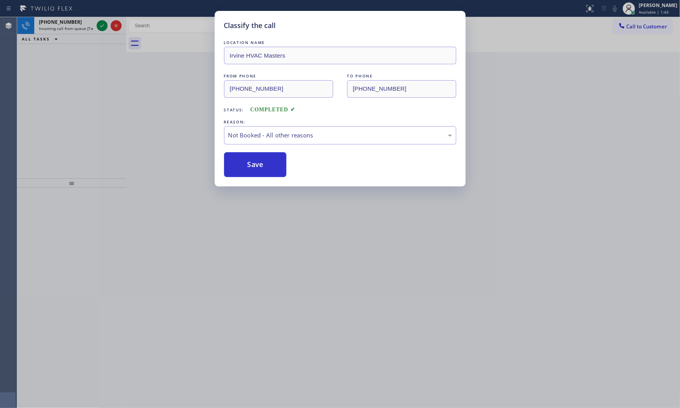
click at [245, 161] on button "Save" at bounding box center [255, 164] width 63 height 25
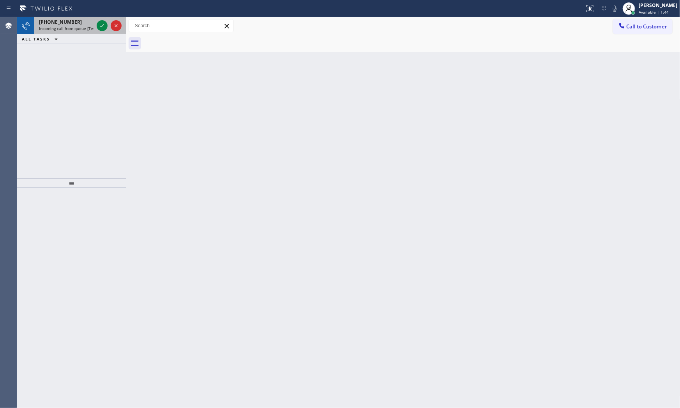
click at [77, 26] on span "Incoming call from queue [Test] All" at bounding box center [71, 28] width 65 height 5
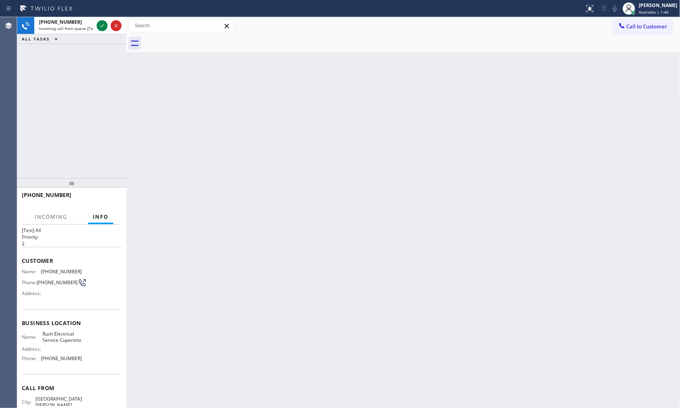
scroll to position [54, 0]
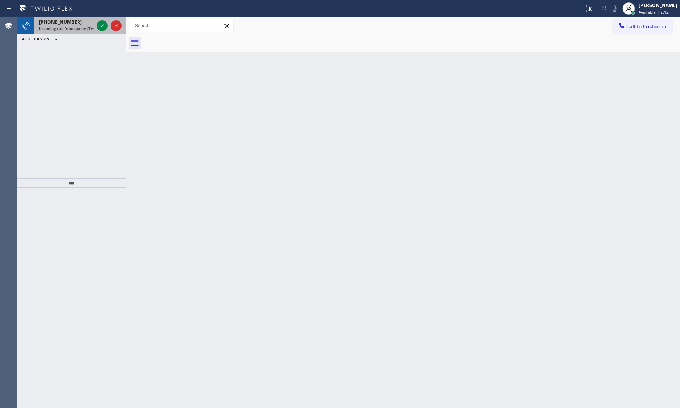
click at [65, 29] on span "Incoming call from queue [Test] All" at bounding box center [71, 28] width 65 height 5
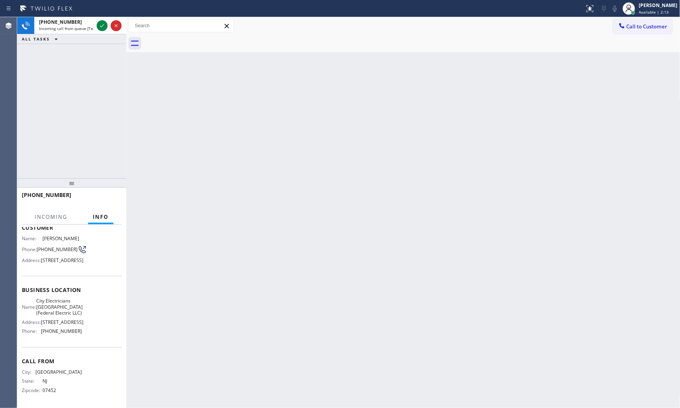
scroll to position [84, 0]
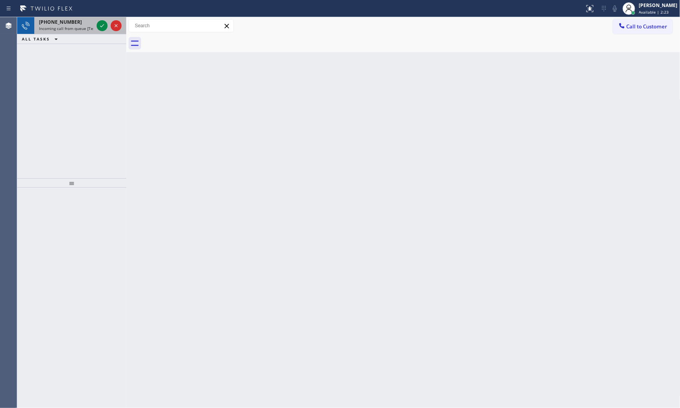
click at [90, 20] on div "[PHONE_NUMBER]" at bounding box center [66, 22] width 55 height 7
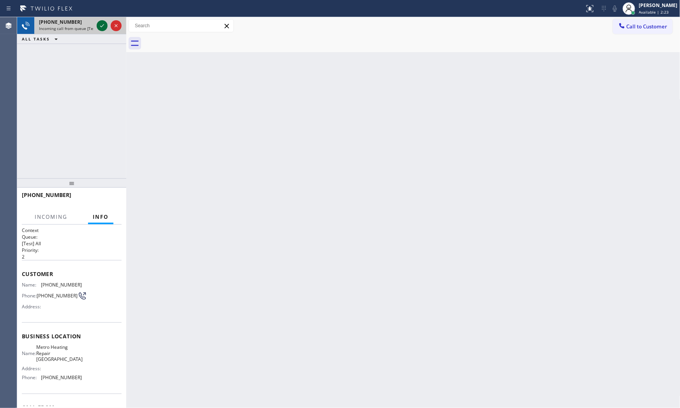
click at [100, 28] on icon at bounding box center [101, 25] width 9 height 9
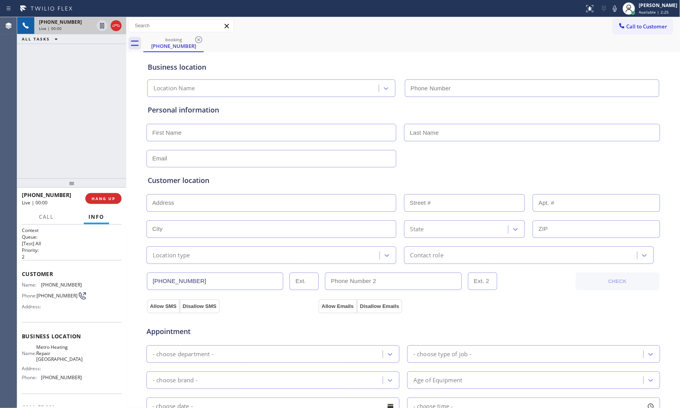
type input "[PHONE_NUMBER]"
click at [110, 195] on button "HANG UP" at bounding box center [103, 198] width 36 height 11
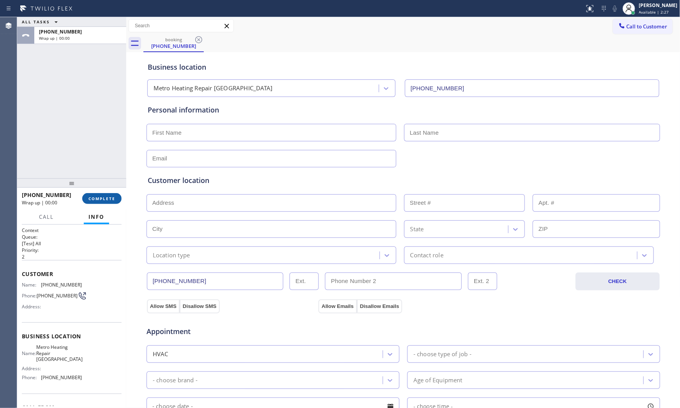
click at [107, 203] on button "COMPLETE" at bounding box center [101, 198] width 39 height 11
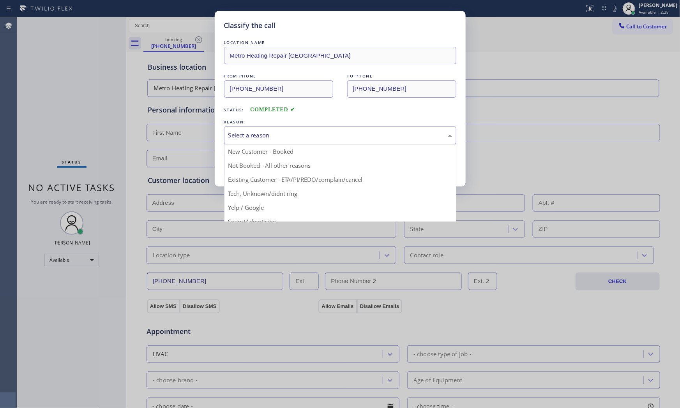
click at [251, 134] on div "Select a reason" at bounding box center [340, 135] width 224 height 9
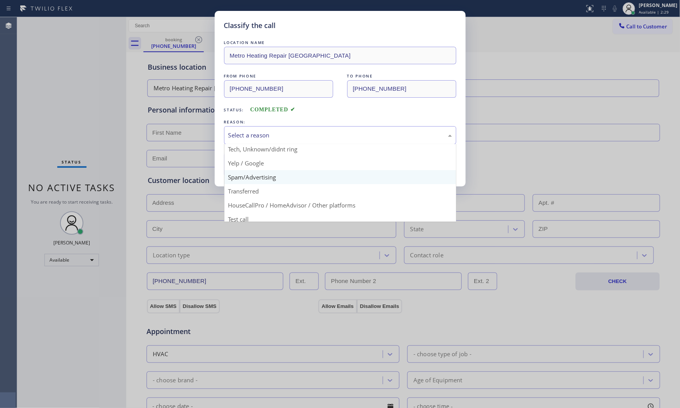
scroll to position [49, 0]
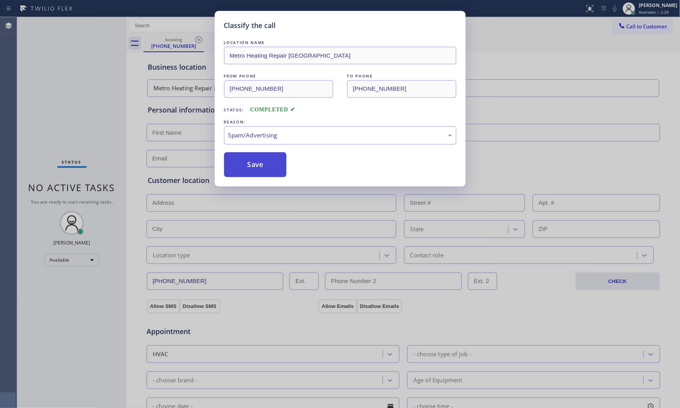
click at [252, 161] on button "Save" at bounding box center [255, 164] width 63 height 25
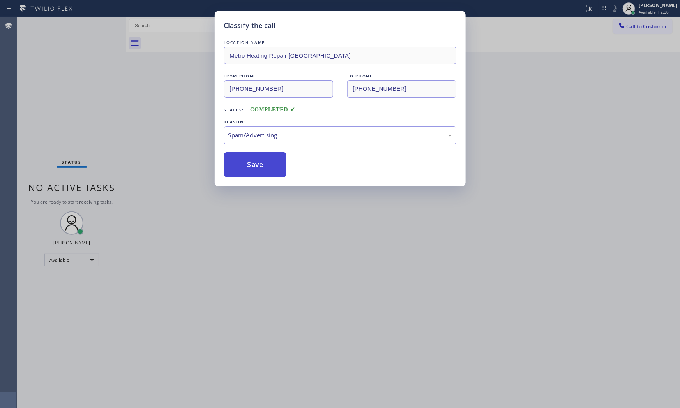
click at [252, 161] on button "Save" at bounding box center [255, 164] width 63 height 25
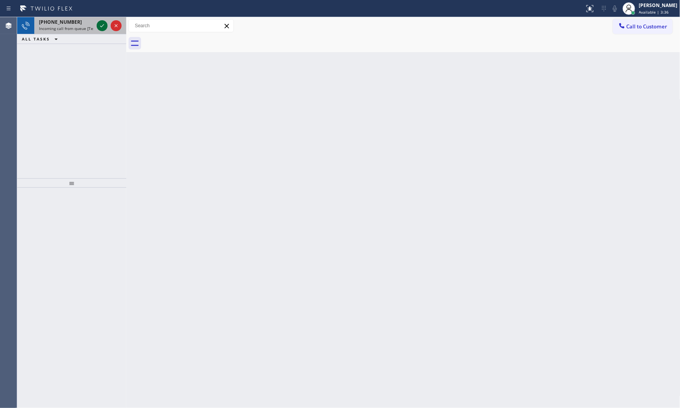
click at [103, 25] on icon at bounding box center [101, 25] width 9 height 9
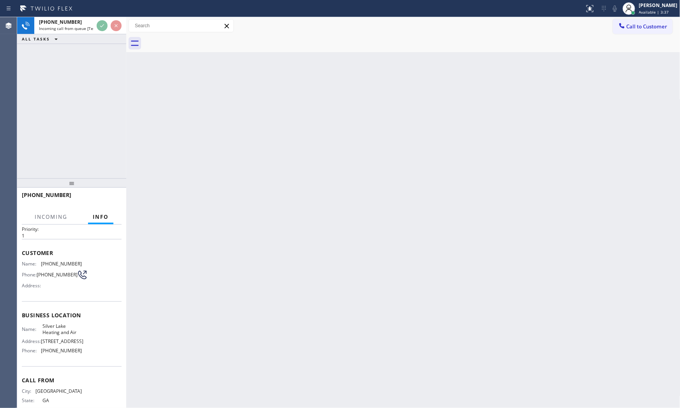
scroll to position [42, 0]
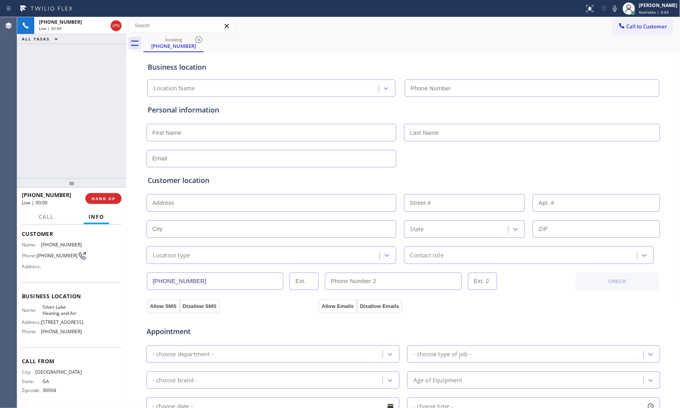
type input "[PHONE_NUMBER]"
click at [109, 197] on span "HANG UP" at bounding box center [104, 198] width 24 height 5
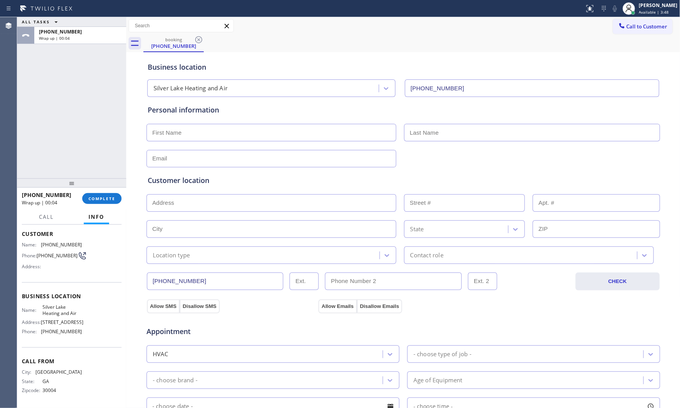
drag, startPoint x: 112, startPoint y: 194, endPoint x: 129, endPoint y: 197, distance: 17.5
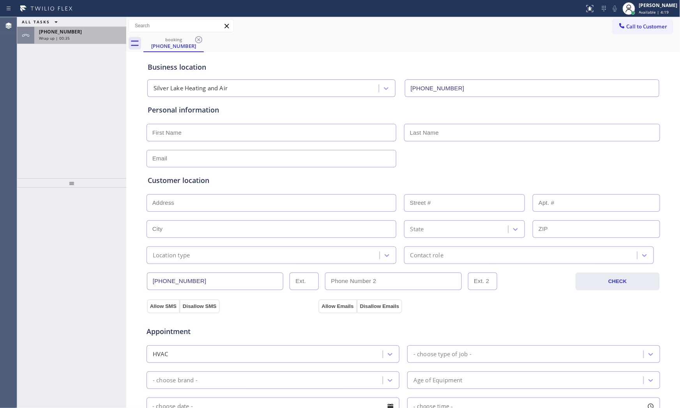
click at [80, 36] on div "Wrap up | 00:35" at bounding box center [80, 37] width 83 height 5
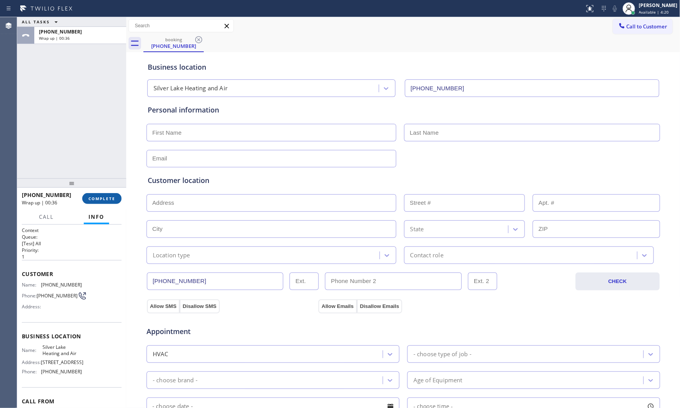
click at [98, 199] on span "COMPLETE" at bounding box center [101, 198] width 27 height 5
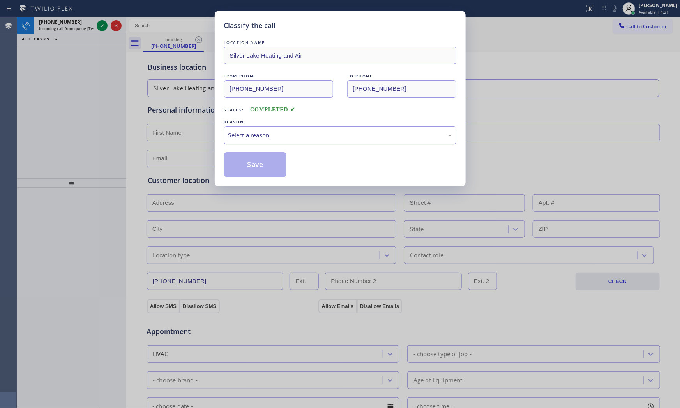
click at [232, 142] on div "Select a reason" at bounding box center [340, 135] width 232 height 18
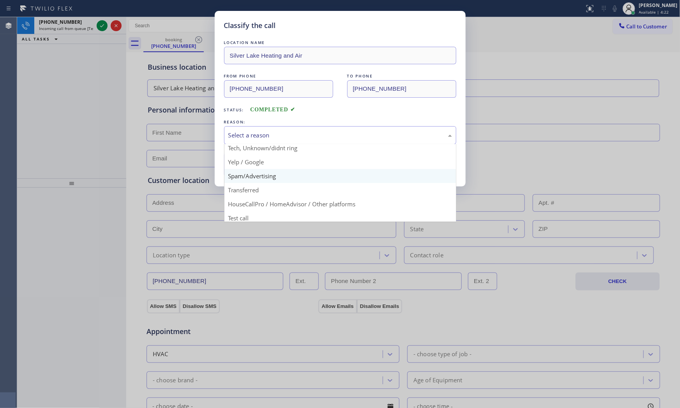
scroll to position [49, 0]
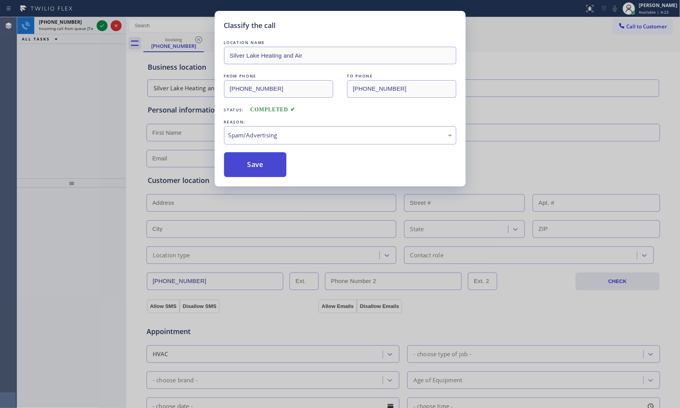
click at [255, 165] on button "Save" at bounding box center [255, 164] width 63 height 25
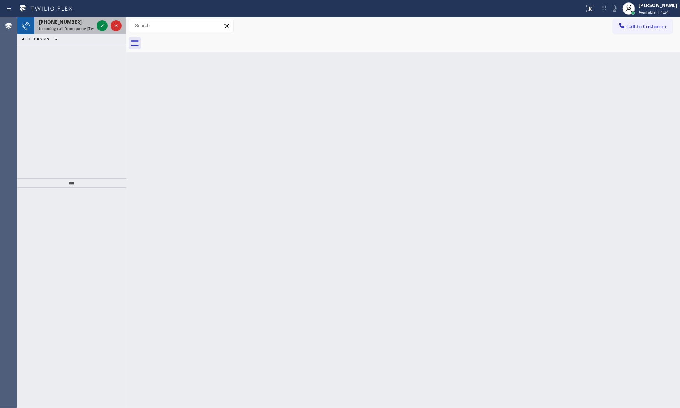
click at [96, 29] on div at bounding box center [109, 25] width 28 height 17
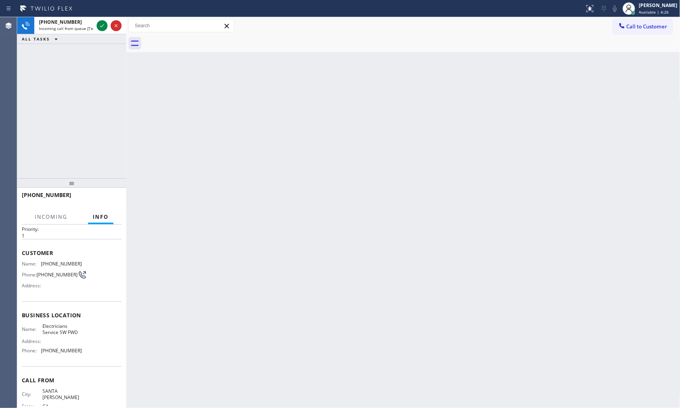
scroll to position [42, 0]
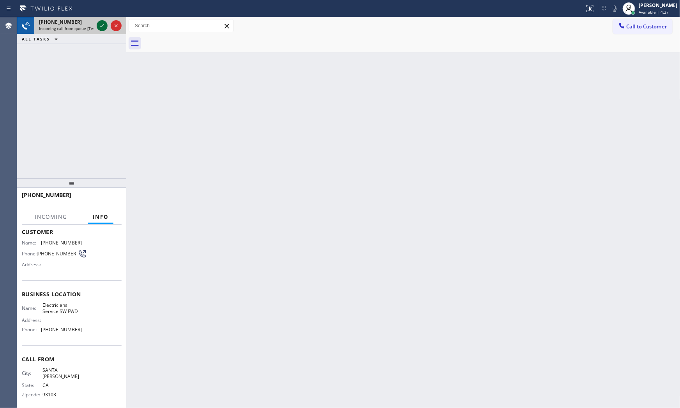
click at [99, 24] on icon at bounding box center [101, 25] width 9 height 9
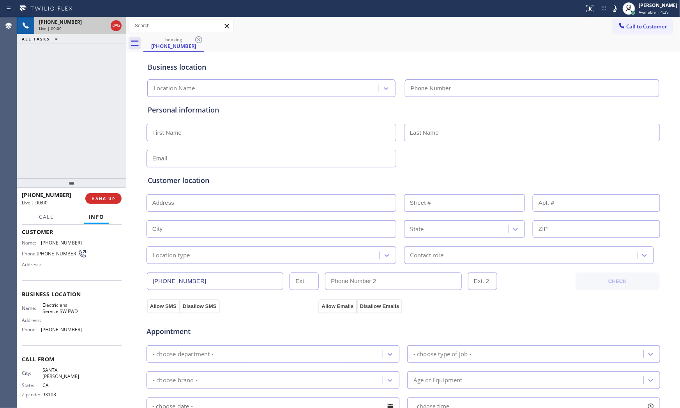
type input "[PHONE_NUMBER]"
click at [114, 200] on span "HANG UP" at bounding box center [104, 198] width 24 height 5
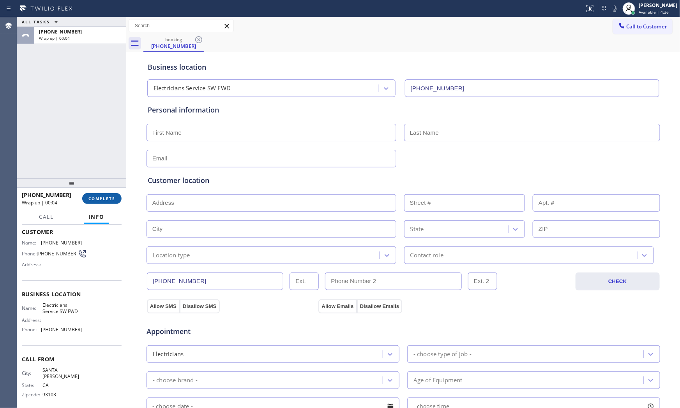
click at [118, 193] on button "COMPLETE" at bounding box center [101, 198] width 39 height 11
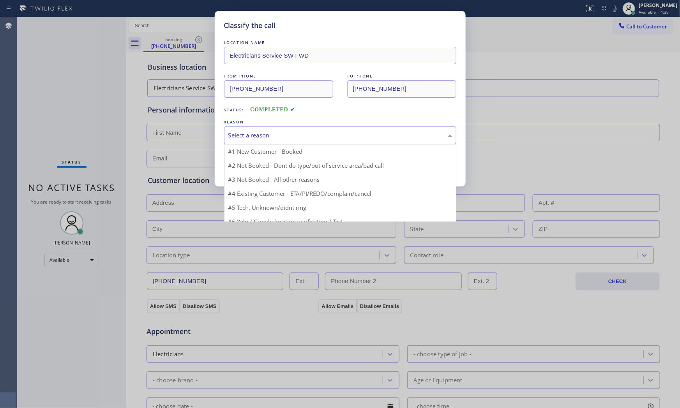
click at [248, 131] on div "Select a reason" at bounding box center [340, 135] width 224 height 9
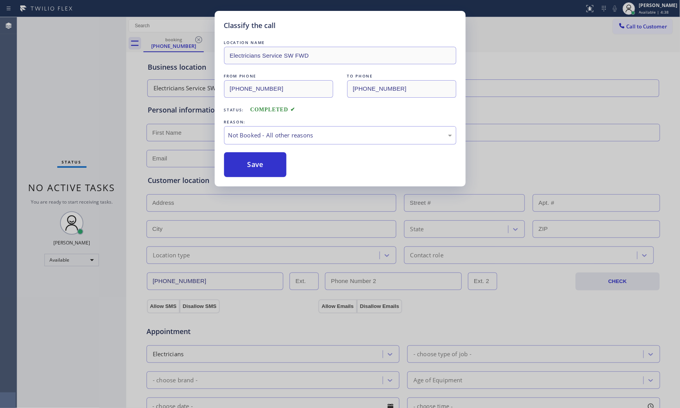
click at [238, 169] on button "Save" at bounding box center [255, 164] width 63 height 25
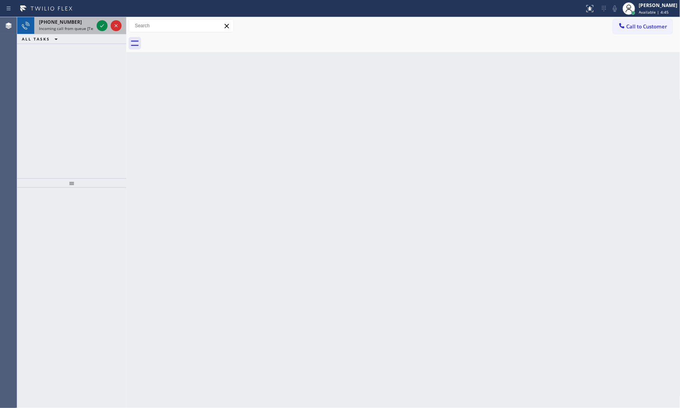
click at [86, 24] on div "[PHONE_NUMBER]" at bounding box center [66, 22] width 55 height 7
click at [100, 27] on icon at bounding box center [101, 25] width 9 height 9
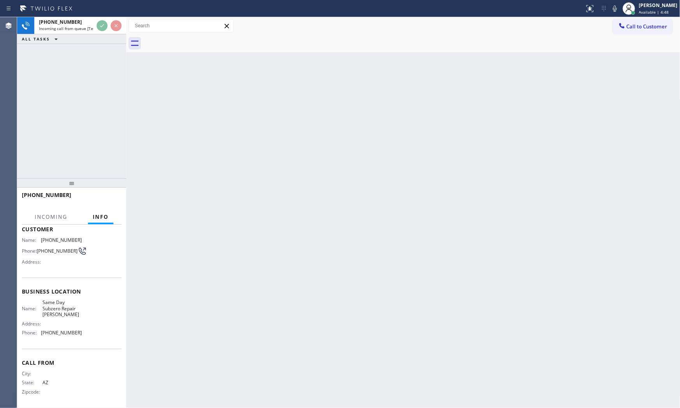
scroll to position [48, 0]
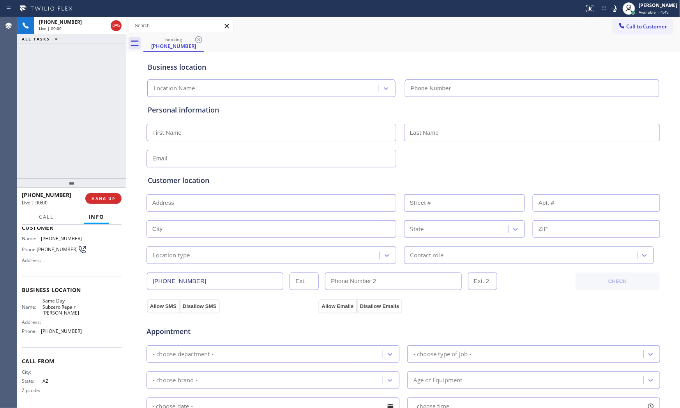
type input "[PHONE_NUMBER]"
click at [116, 202] on button "HANG UP" at bounding box center [103, 198] width 36 height 11
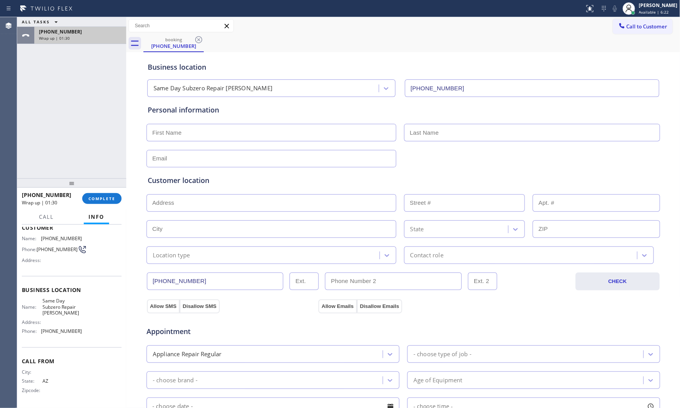
click at [109, 29] on div "[PHONE_NUMBER]" at bounding box center [80, 31] width 83 height 7
click at [111, 201] on span "COMPLETE" at bounding box center [101, 198] width 27 height 5
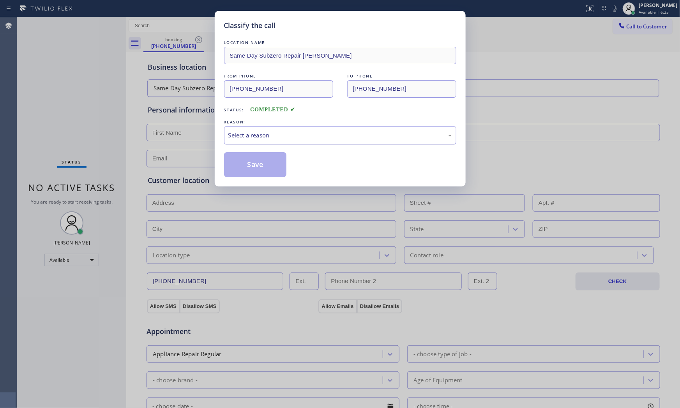
drag, startPoint x: 265, startPoint y: 152, endPoint x: 268, endPoint y: 143, distance: 9.3
click at [266, 151] on div "LOCATION NAME Same Day Subzero Repair [PERSON_NAME] FROM PHONE [PHONE_NUMBER] T…" at bounding box center [340, 108] width 232 height 139
click at [269, 138] on div "Select a reason" at bounding box center [340, 135] width 224 height 9
click at [259, 162] on button "Save" at bounding box center [255, 164] width 63 height 25
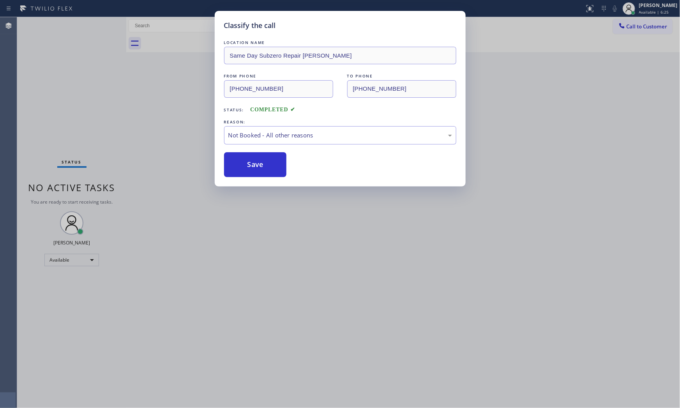
click at [259, 162] on button "Save" at bounding box center [255, 164] width 63 height 25
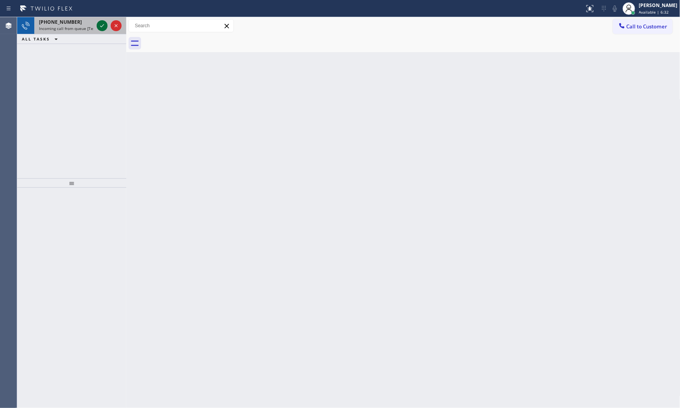
click at [102, 26] on icon at bounding box center [102, 25] width 4 height 3
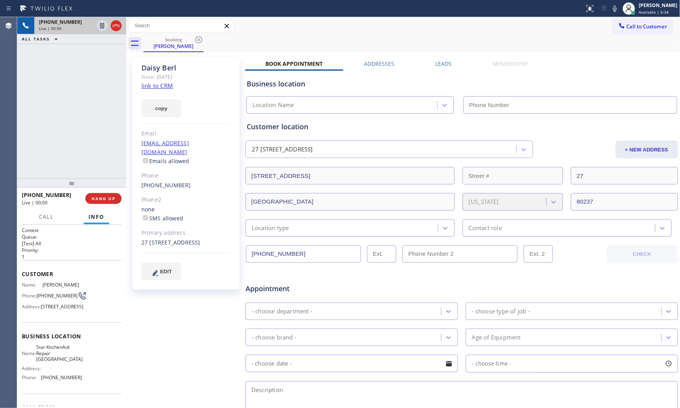
type input "[PHONE_NUMBER]"
click at [157, 87] on link "link to CRM" at bounding box center [157, 86] width 32 height 8
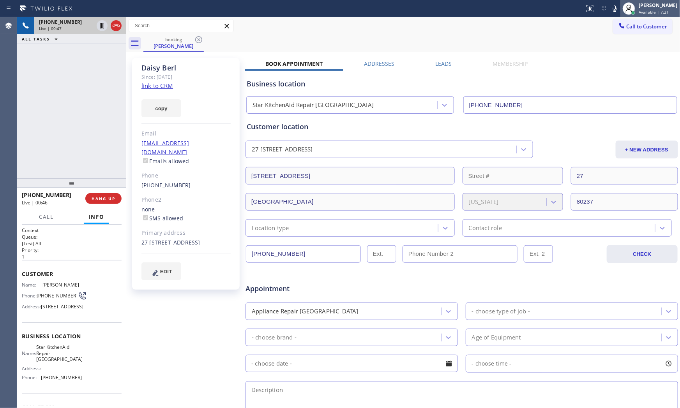
click at [622, 7] on div at bounding box center [628, 8] width 12 height 12
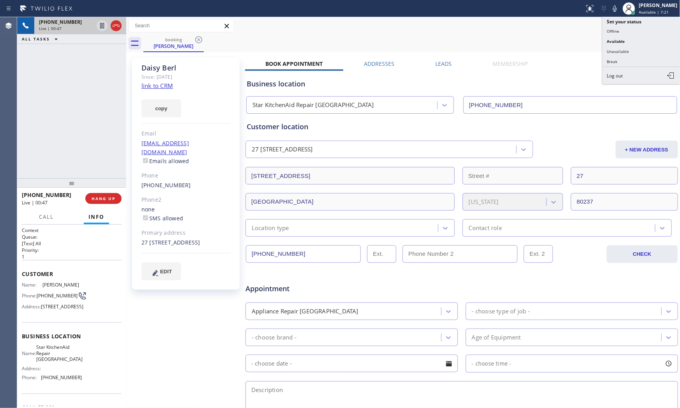
drag, startPoint x: 615, startPoint y: 7, endPoint x: 466, endPoint y: 11, distance: 149.3
click at [615, 7] on icon at bounding box center [614, 8] width 9 height 9
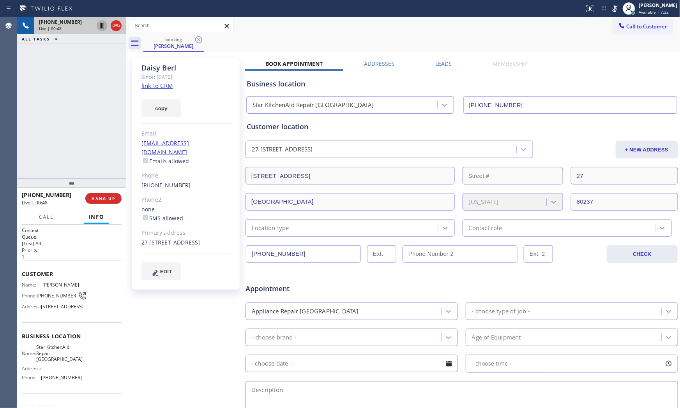
click at [102, 25] on icon at bounding box center [101, 25] width 9 height 9
click at [614, 9] on icon at bounding box center [614, 8] width 9 height 9
click at [612, 10] on icon at bounding box center [614, 8] width 9 height 9
drag, startPoint x: 610, startPoint y: 9, endPoint x: 582, endPoint y: 13, distance: 27.9
click at [610, 9] on icon at bounding box center [614, 8] width 9 height 9
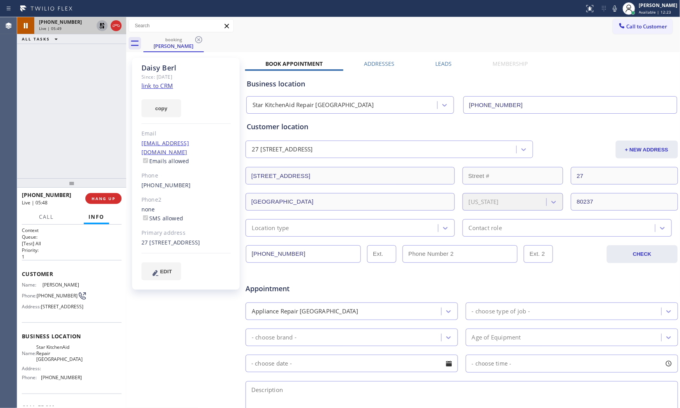
click at [99, 23] on icon at bounding box center [101, 25] width 9 height 9
click at [62, 23] on span "[PHONE_NUMBER]" at bounding box center [60, 22] width 43 height 7
click at [614, 14] on div "Status report No issues detected If you experience an issue, please download th…" at bounding box center [630, 8] width 99 height 17
click at [614, 11] on icon at bounding box center [614, 8] width 9 height 9
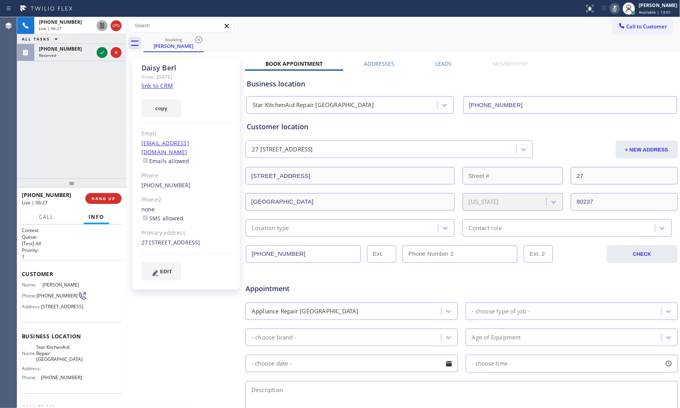
click at [611, 11] on icon at bounding box center [614, 8] width 9 height 9
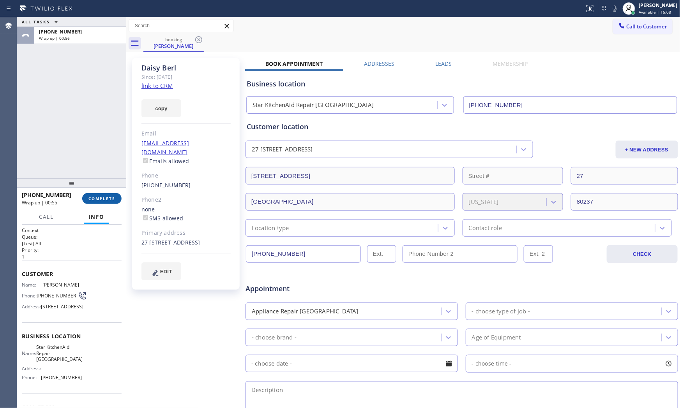
click at [96, 196] on span "COMPLETE" at bounding box center [101, 198] width 27 height 5
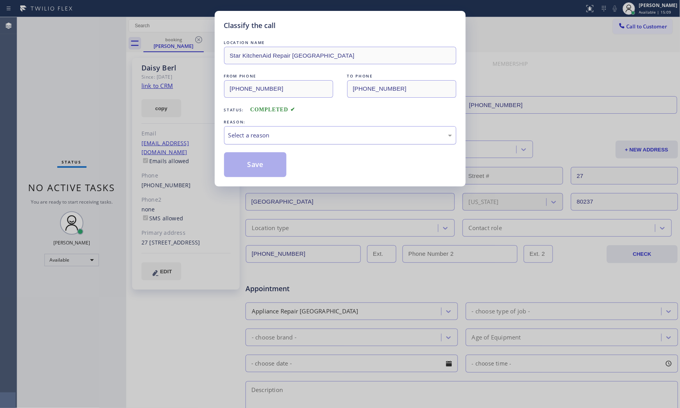
drag, startPoint x: 268, startPoint y: 145, endPoint x: 270, endPoint y: 141, distance: 4.6
click at [269, 145] on div "LOCATION NAME Star KitchenAid Repair [GEOGRAPHIC_DATA] FROM PHONE [PHONE_NUMBER…" at bounding box center [340, 108] width 232 height 139
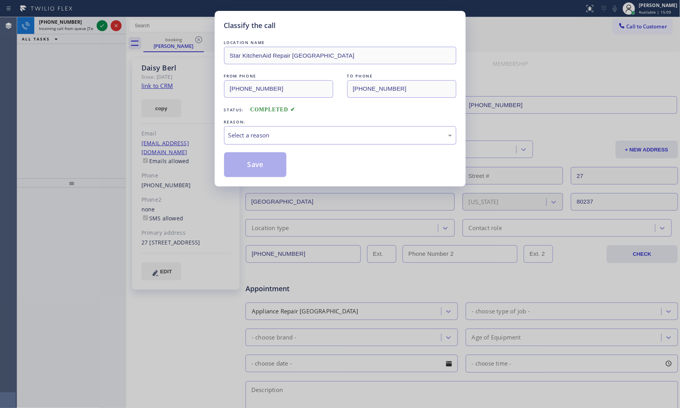
click at [270, 135] on div "Select a reason" at bounding box center [340, 135] width 224 height 9
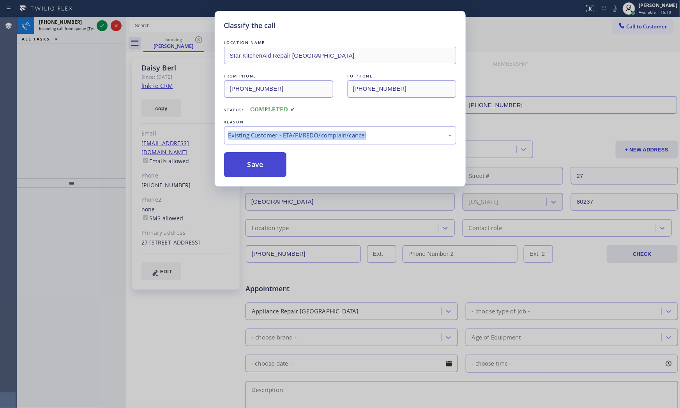
click at [260, 173] on button "Save" at bounding box center [255, 164] width 63 height 25
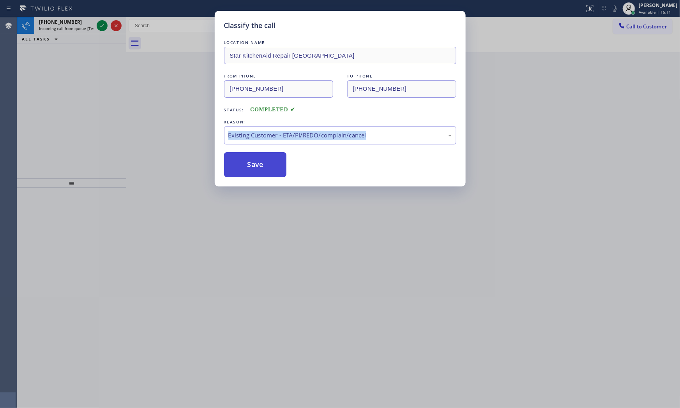
click at [260, 173] on button "Save" at bounding box center [255, 164] width 63 height 25
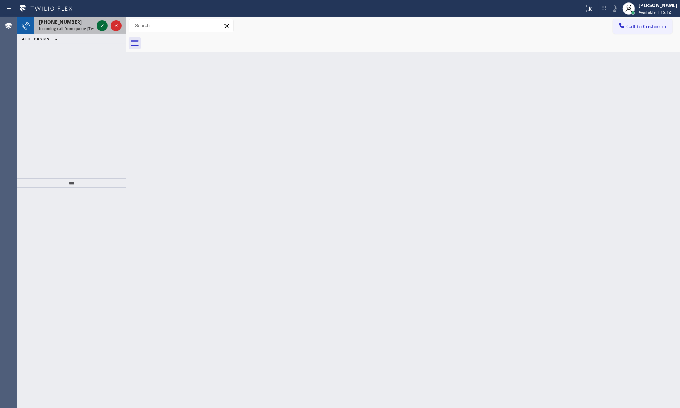
click at [104, 26] on icon at bounding box center [101, 25] width 9 height 9
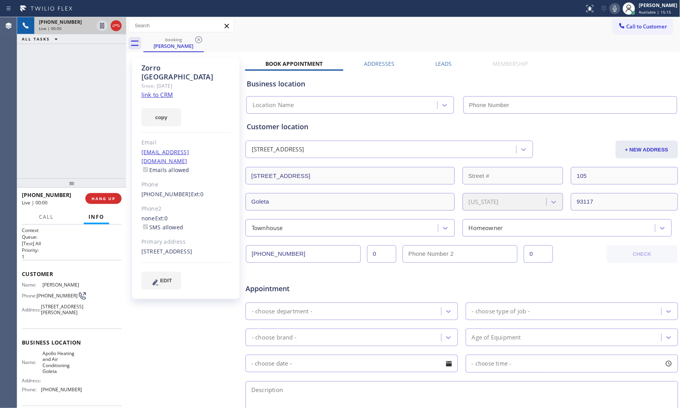
type input "[PHONE_NUMBER]"
drag, startPoint x: 156, startPoint y: 85, endPoint x: 159, endPoint y: 81, distance: 5.0
click at [156, 91] on link "link to CRM" at bounding box center [157, 95] width 32 height 8
drag, startPoint x: 610, startPoint y: 10, endPoint x: 605, endPoint y: 12, distance: 4.9
click at [610, 10] on icon at bounding box center [614, 8] width 9 height 9
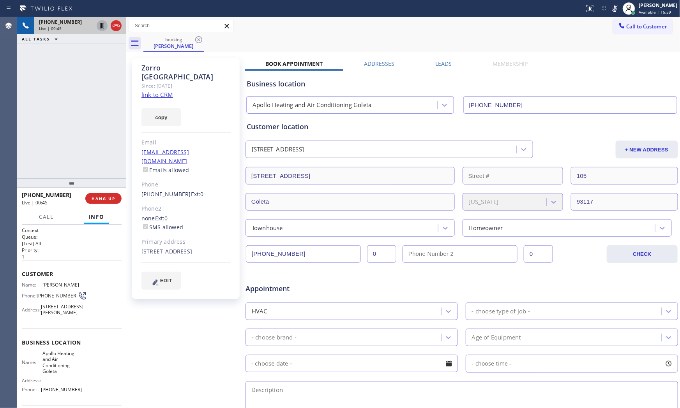
click at [103, 24] on icon at bounding box center [101, 25] width 9 height 9
click at [610, 12] on icon at bounding box center [614, 8] width 9 height 9
click at [102, 25] on icon at bounding box center [101, 25] width 5 height 5
click at [93, 201] on span "HANG UP" at bounding box center [104, 198] width 24 height 5
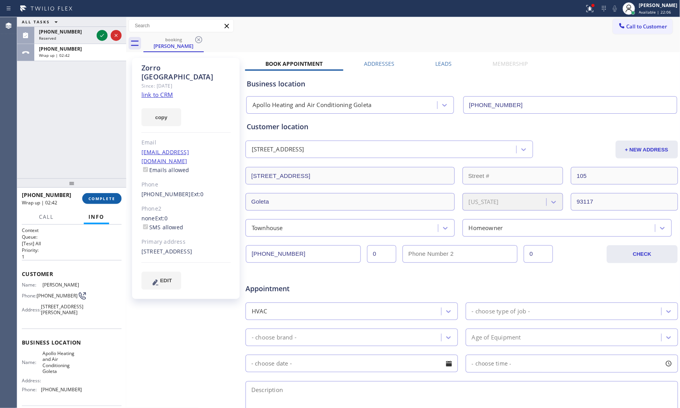
click at [95, 196] on span "COMPLETE" at bounding box center [101, 198] width 27 height 5
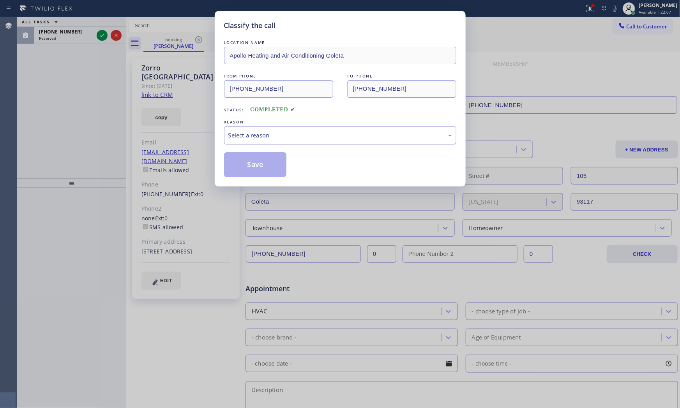
drag, startPoint x: 291, startPoint y: 122, endPoint x: 289, endPoint y: 133, distance: 10.6
click at [291, 125] on div "REASON:" at bounding box center [340, 122] width 232 height 8
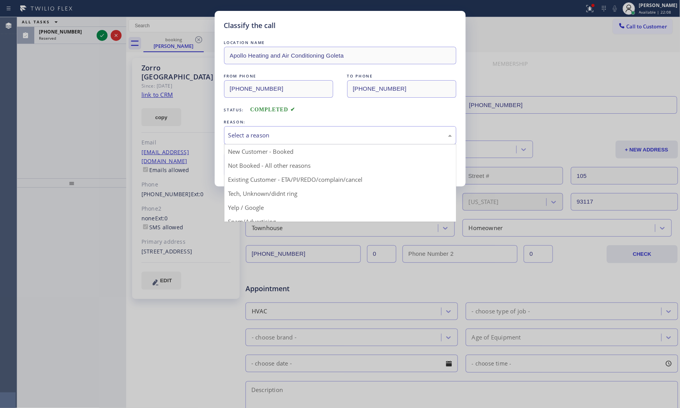
drag, startPoint x: 289, startPoint y: 133, endPoint x: 289, endPoint y: 138, distance: 5.5
click at [289, 133] on div "Select a reason" at bounding box center [340, 135] width 224 height 9
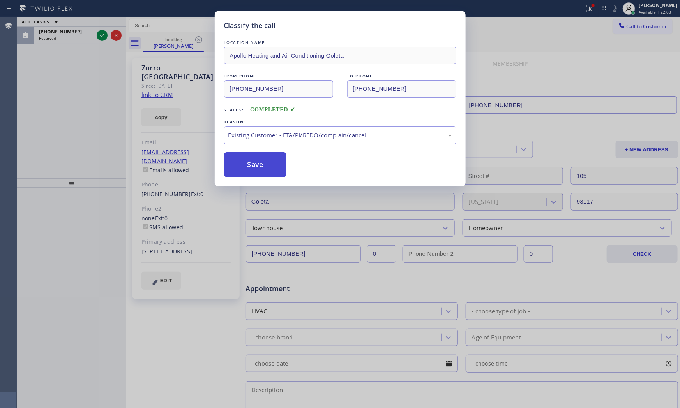
click at [257, 171] on button "Save" at bounding box center [255, 164] width 63 height 25
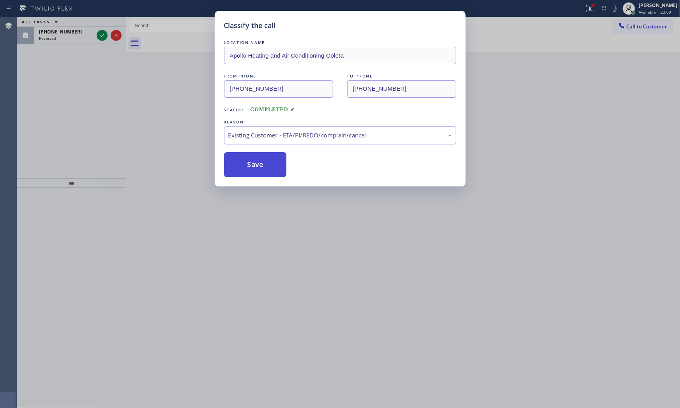
click at [256, 170] on button "Save" at bounding box center [255, 164] width 63 height 25
drag, startPoint x: 256, startPoint y: 170, endPoint x: 208, endPoint y: 152, distance: 51.7
click at [256, 170] on button "Save" at bounding box center [255, 164] width 63 height 25
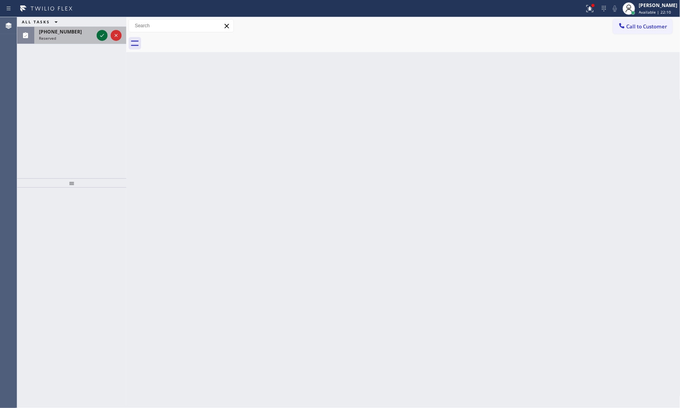
click at [100, 32] on icon at bounding box center [101, 35] width 9 height 9
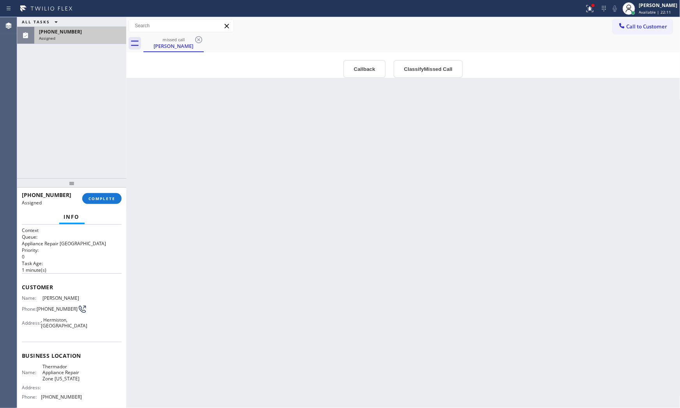
drag, startPoint x: 105, startPoint y: 183, endPoint x: 107, endPoint y: 193, distance: 9.9
click at [106, 188] on div at bounding box center [71, 182] width 109 height 9
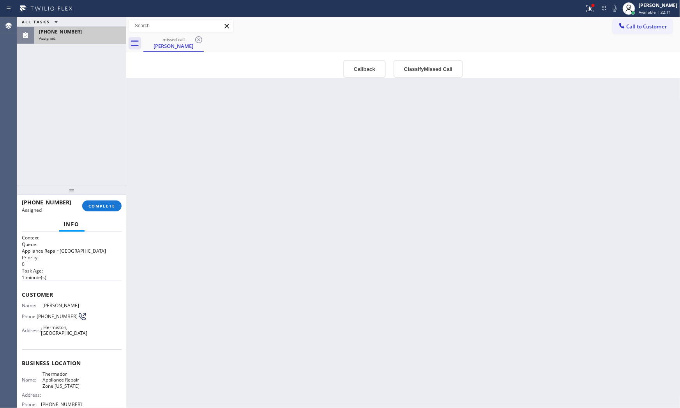
drag, startPoint x: 108, startPoint y: 195, endPoint x: 110, endPoint y: 203, distance: 8.1
click at [108, 195] on div at bounding box center [71, 190] width 109 height 9
click at [110, 203] on div "[PHONE_NUMBER] Assigned COMPLETE" at bounding box center [72, 206] width 100 height 20
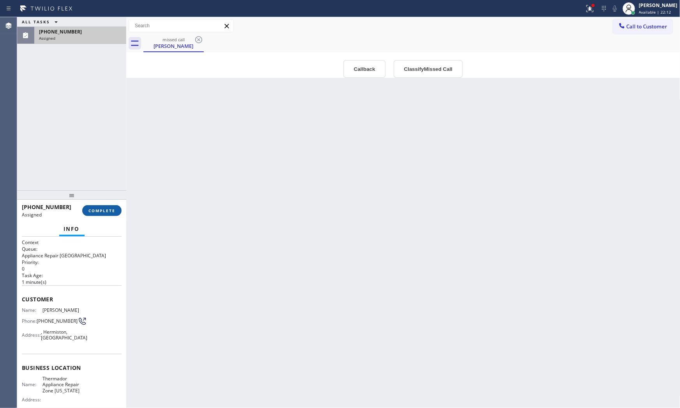
click at [111, 205] on div "[PHONE_NUMBER] Assigned COMPLETE" at bounding box center [72, 211] width 100 height 20
click at [113, 209] on span "COMPLETE" at bounding box center [101, 210] width 27 height 5
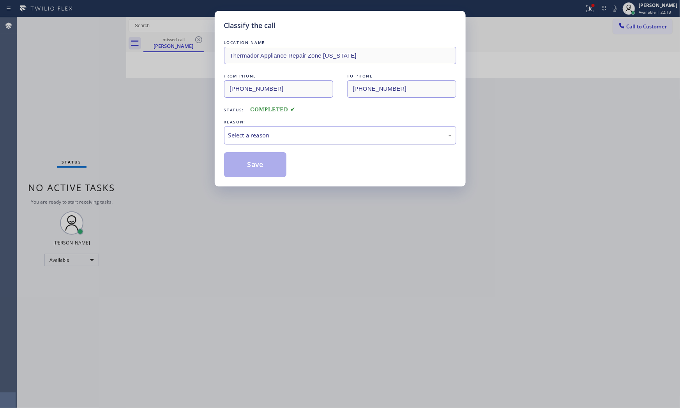
click at [238, 142] on div "Select a reason" at bounding box center [340, 135] width 232 height 18
click at [238, 164] on button "Save" at bounding box center [255, 164] width 63 height 25
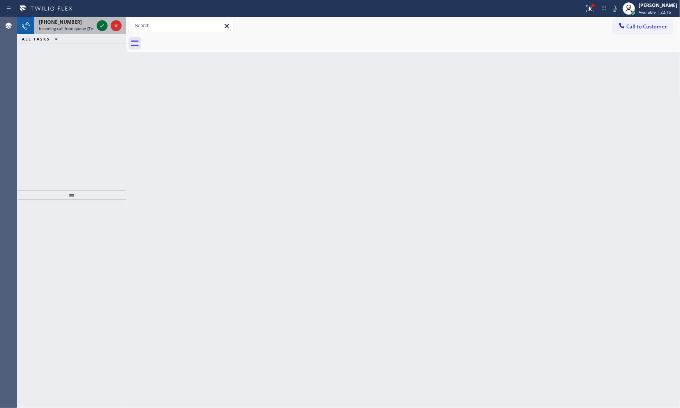
click at [101, 26] on icon at bounding box center [102, 25] width 4 height 3
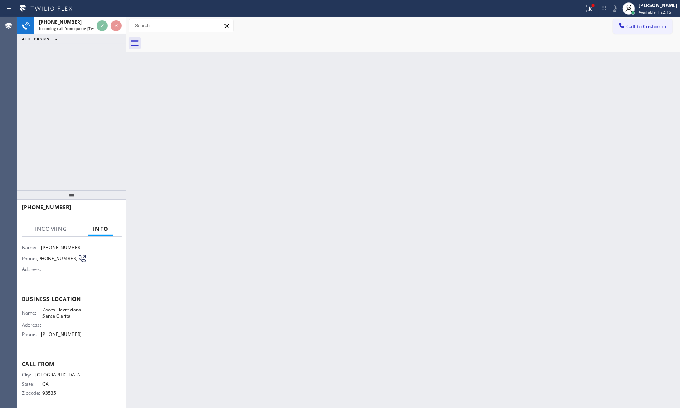
scroll to position [60, 0]
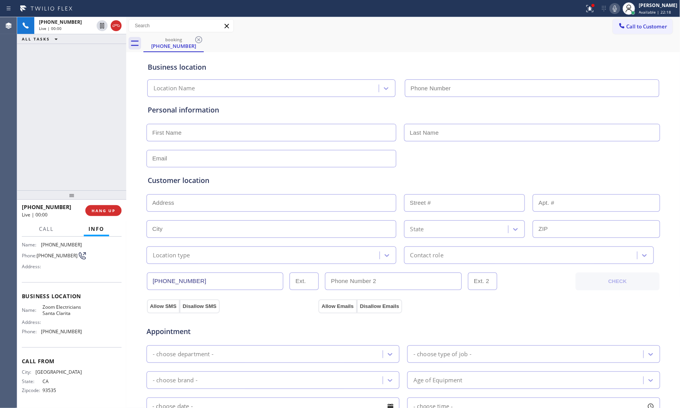
type input "[PHONE_NUMBER]"
click at [114, 212] on span "HANG UP" at bounding box center [104, 210] width 24 height 5
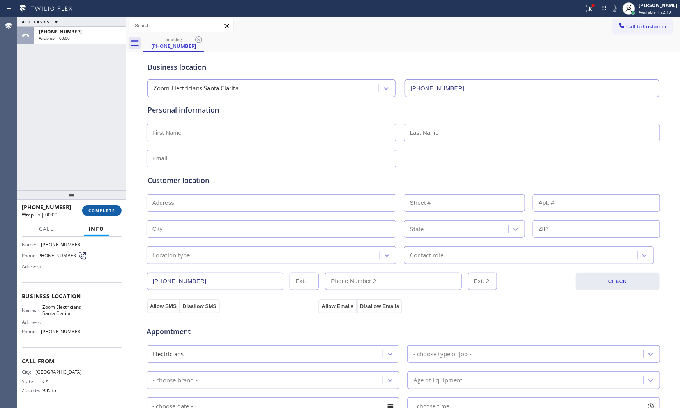
click at [114, 212] on span "COMPLETE" at bounding box center [101, 210] width 27 height 5
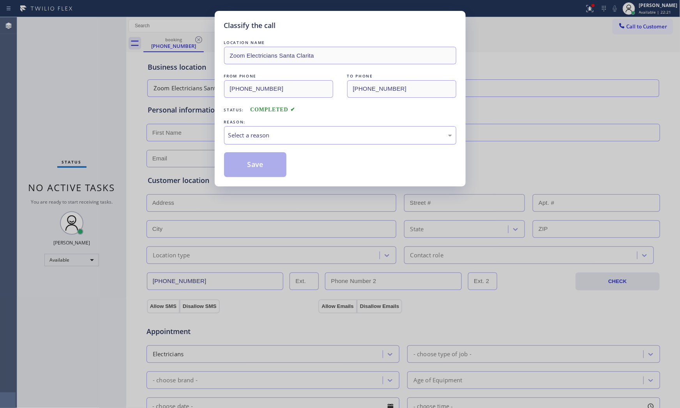
click at [250, 138] on div "Select a reason" at bounding box center [340, 135] width 224 height 9
click at [252, 166] on button "Save" at bounding box center [255, 164] width 63 height 25
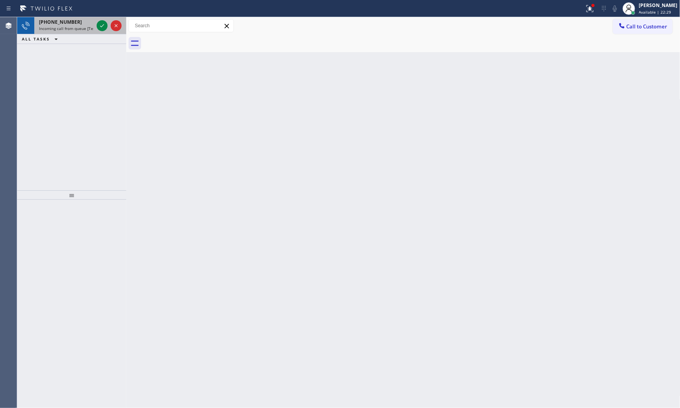
click at [76, 24] on div "[PHONE_NUMBER]" at bounding box center [66, 22] width 55 height 7
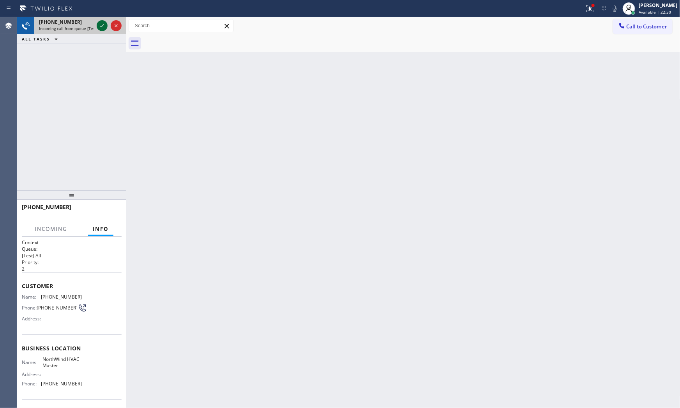
click at [102, 26] on icon at bounding box center [102, 25] width 4 height 3
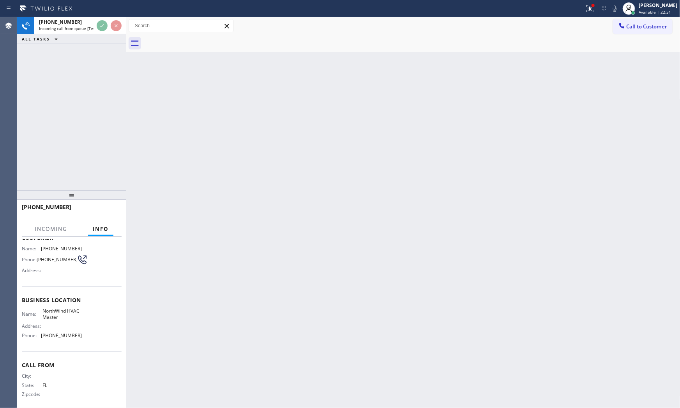
scroll to position [54, 0]
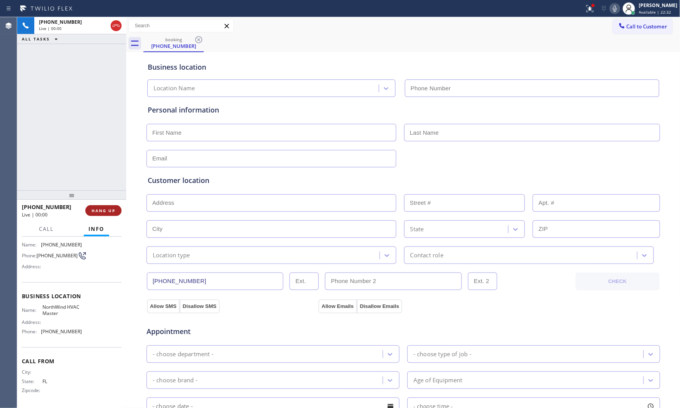
type input "[PHONE_NUMBER]"
click at [99, 205] on div "[PHONE_NUMBER] Live | 00:00 HANG UP" at bounding box center [72, 211] width 100 height 20
click at [101, 213] on button "HANG UP" at bounding box center [103, 210] width 36 height 11
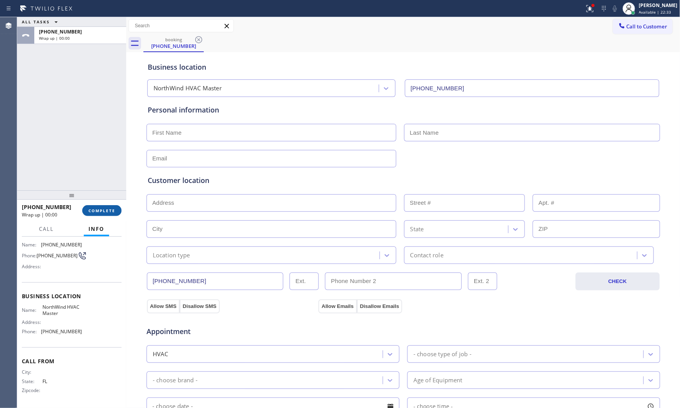
click at [101, 213] on button "COMPLETE" at bounding box center [101, 210] width 39 height 11
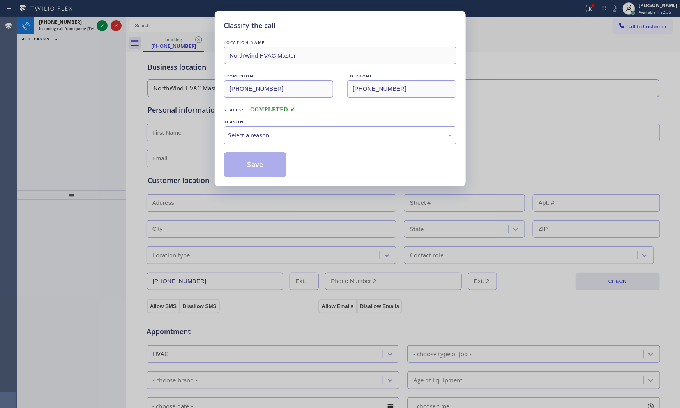
click at [303, 156] on div "Save" at bounding box center [340, 164] width 232 height 25
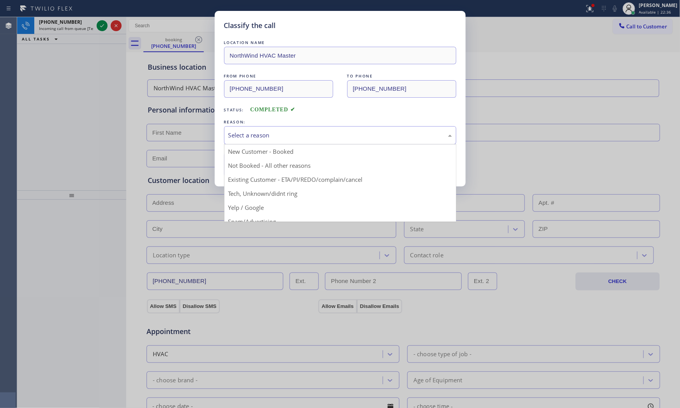
drag, startPoint x: 293, startPoint y: 142, endPoint x: 265, endPoint y: 165, distance: 35.7
click at [292, 142] on div "Select a reason" at bounding box center [340, 135] width 232 height 18
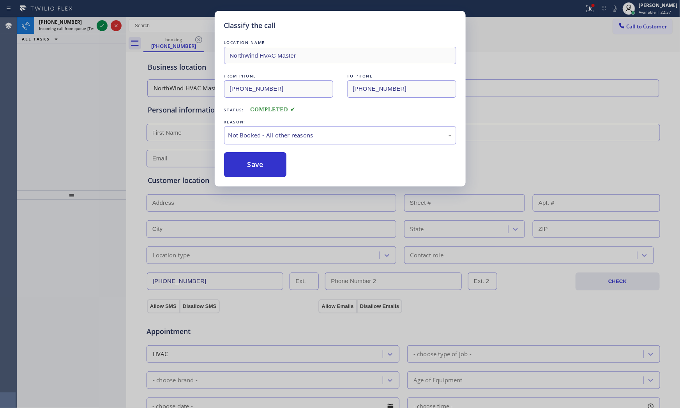
click at [263, 166] on button "Save" at bounding box center [255, 164] width 63 height 25
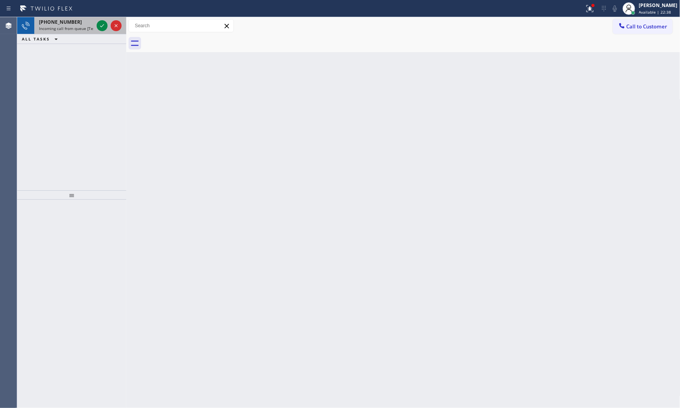
click at [89, 28] on span "Incoming call from queue [Test] All" at bounding box center [71, 28] width 65 height 5
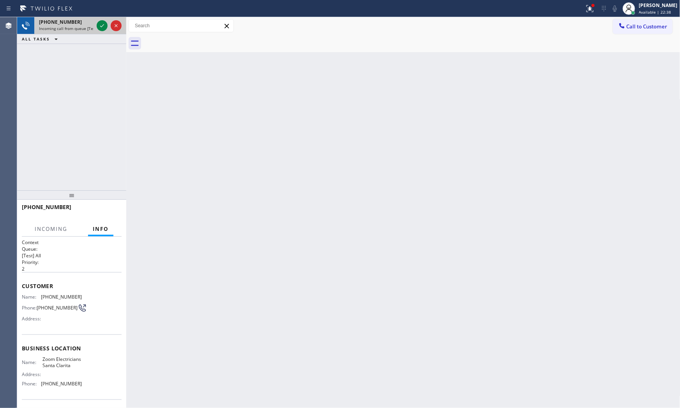
click at [89, 28] on span "Incoming call from queue [Test] All" at bounding box center [71, 28] width 65 height 5
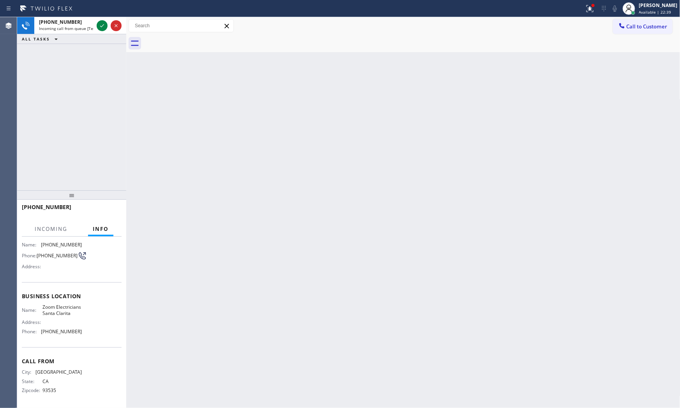
scroll to position [60, 0]
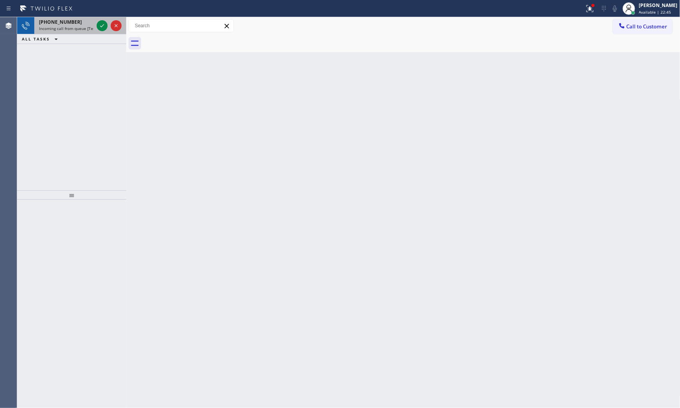
click at [69, 23] on span "[PHONE_NUMBER]" at bounding box center [60, 22] width 43 height 7
click at [73, 22] on div "[PHONE_NUMBER]" at bounding box center [66, 22] width 55 height 7
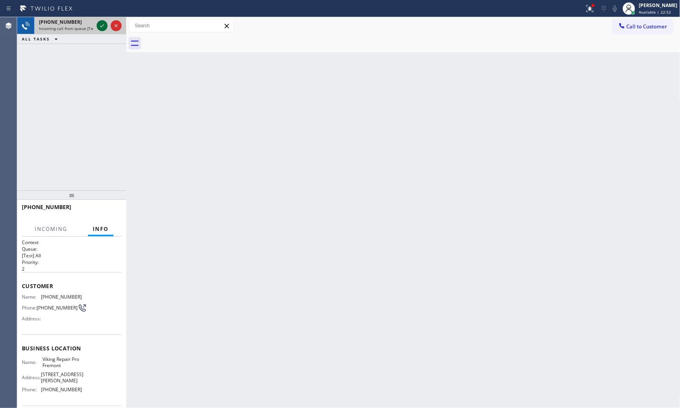
click at [100, 26] on icon at bounding box center [101, 25] width 9 height 9
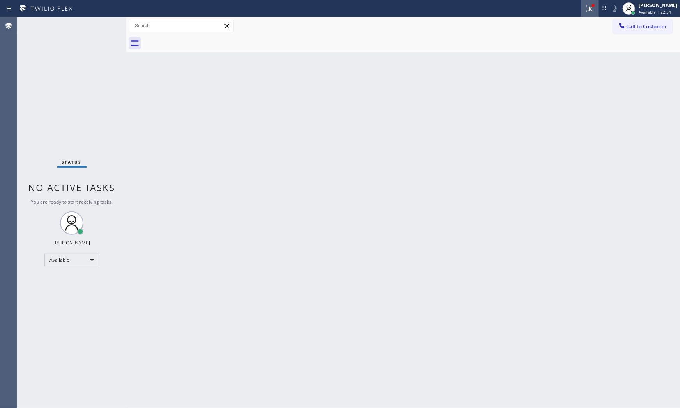
click at [589, 12] on icon at bounding box center [589, 8] width 9 height 9
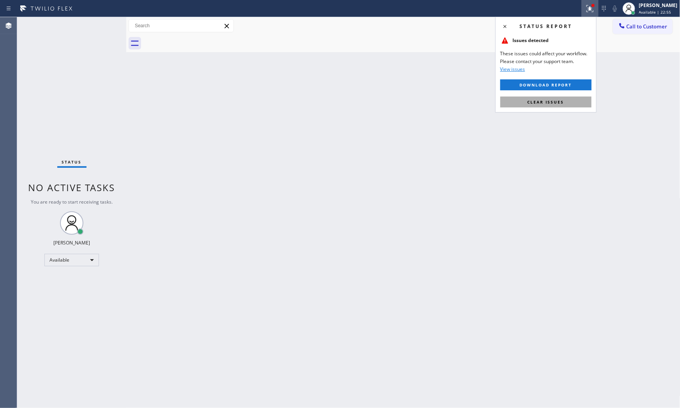
click at [555, 104] on span "Clear issues" at bounding box center [545, 101] width 37 height 5
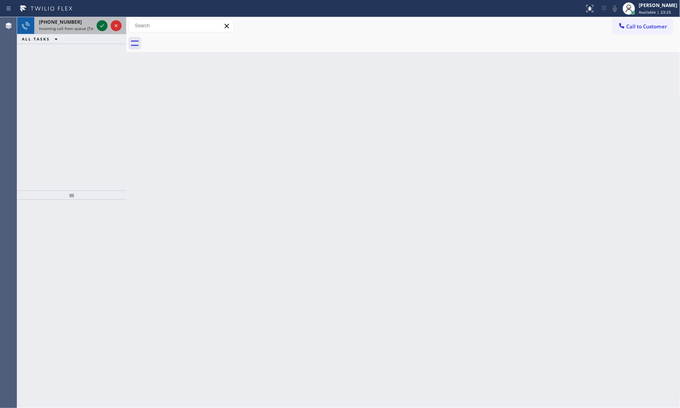
click at [104, 27] on icon at bounding box center [101, 25] width 9 height 9
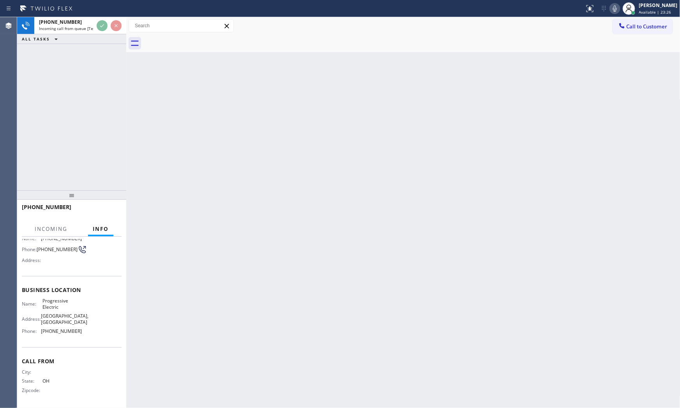
scroll to position [72, 0]
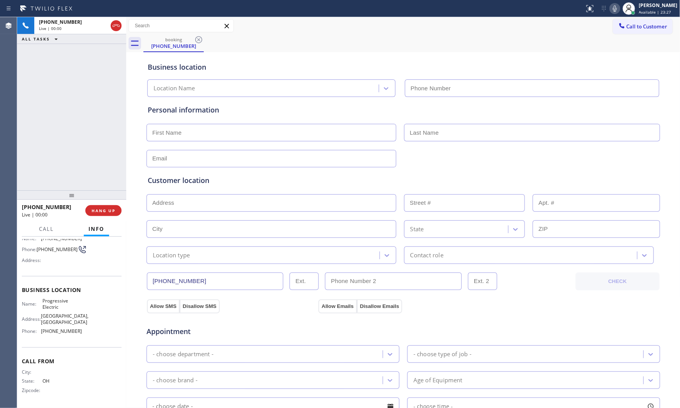
type input "[PHONE_NUMBER]"
click at [104, 208] on span "HANG UP" at bounding box center [104, 210] width 24 height 5
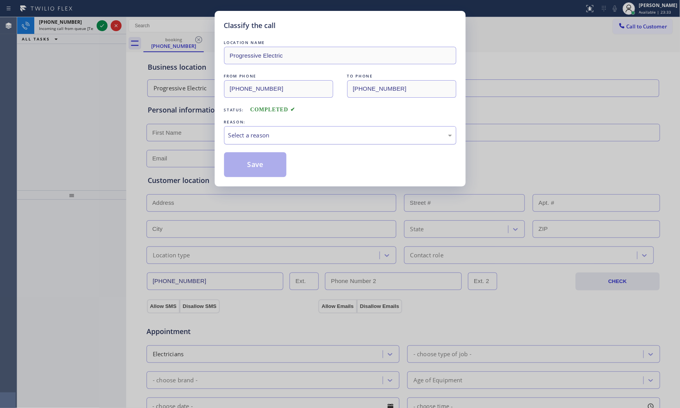
click at [266, 128] on div "Select a reason" at bounding box center [340, 135] width 232 height 18
click at [250, 158] on button "Save" at bounding box center [255, 164] width 63 height 25
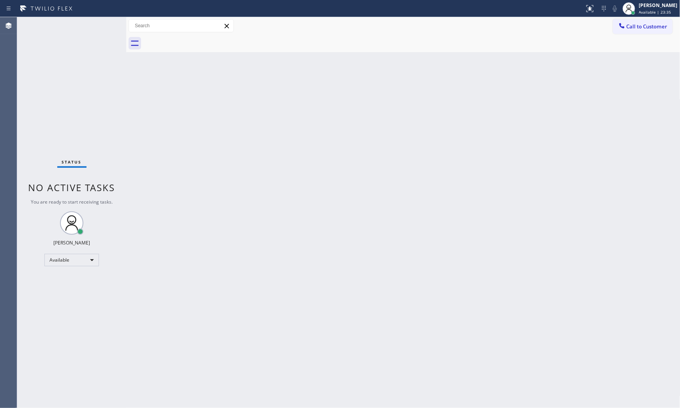
click at [102, 27] on div "Status No active tasks You are ready to start receiving tasks. [PERSON_NAME] Av…" at bounding box center [71, 212] width 109 height 391
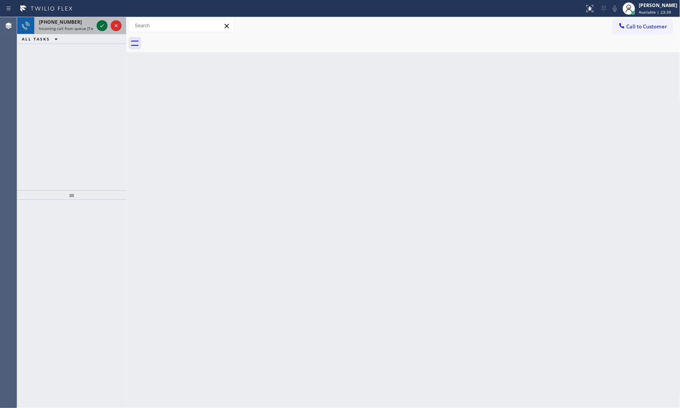
click at [96, 26] on div at bounding box center [109, 25] width 28 height 17
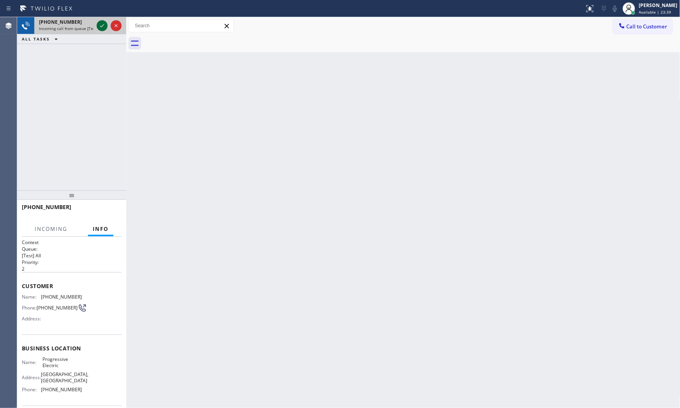
click at [99, 28] on icon at bounding box center [101, 25] width 9 height 9
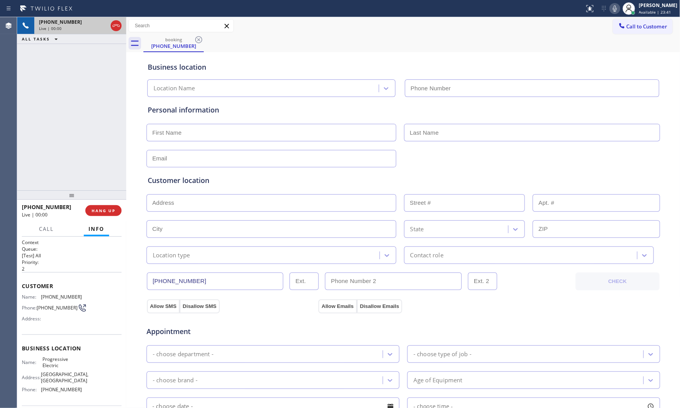
click at [112, 206] on button "HANG UP" at bounding box center [103, 210] width 36 height 11
type input "[PHONE_NUMBER]"
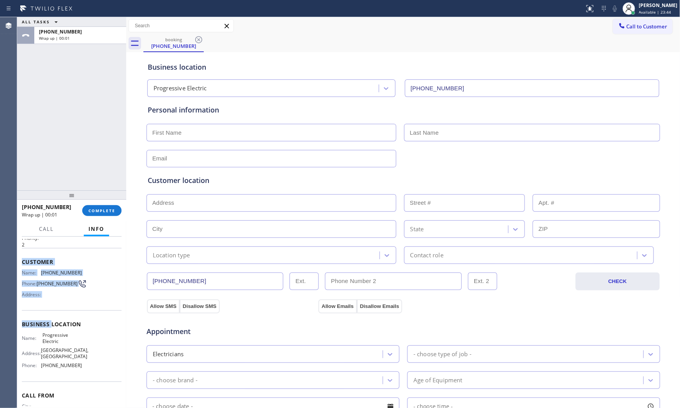
scroll to position [72, 0]
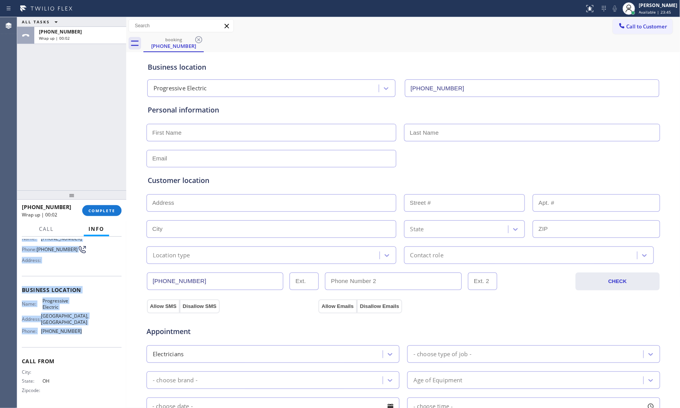
drag, startPoint x: 21, startPoint y: 283, endPoint x: 55, endPoint y: 320, distance: 50.7
click at [76, 334] on div "Context Queue: [Test] All Priority: 2 Customer Name: [PHONE_NUMBER] Phone: [PHO…" at bounding box center [71, 323] width 109 height 172
copy div "Customer Name: [PHONE_NUMBER] Phone: [PHONE_NUMBER] Address: Business location …"
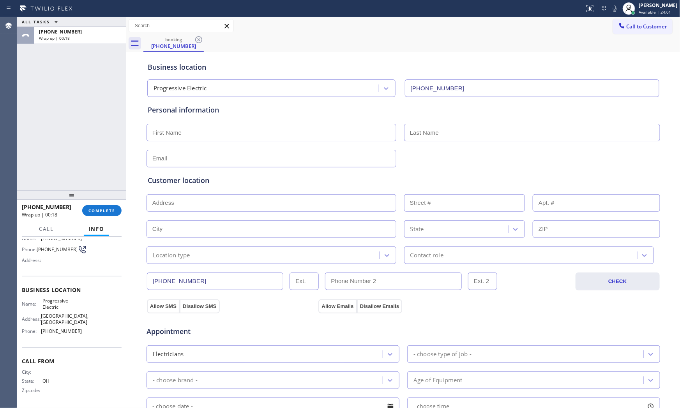
click at [100, 25] on div "ALL TASKS ALL TASKS ACTIVE TASKS TASKS IN WRAP UP" at bounding box center [71, 22] width 109 height 10
click at [99, 30] on div "[PHONE_NUMBER]" at bounding box center [80, 31] width 83 height 7
click at [102, 215] on button "COMPLETE" at bounding box center [101, 210] width 39 height 11
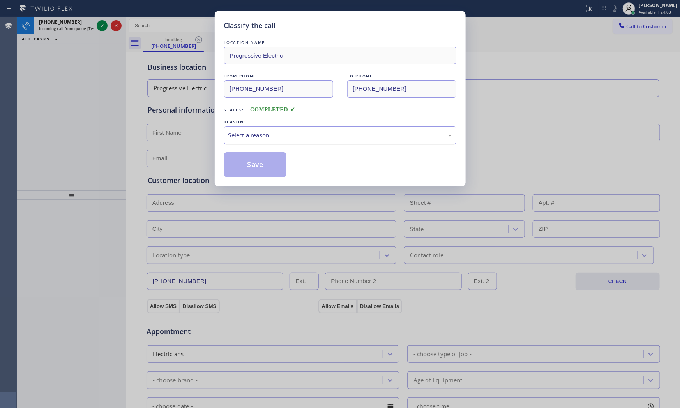
click at [248, 139] on div "Select a reason" at bounding box center [340, 135] width 224 height 9
click at [248, 168] on button "Save" at bounding box center [255, 164] width 63 height 25
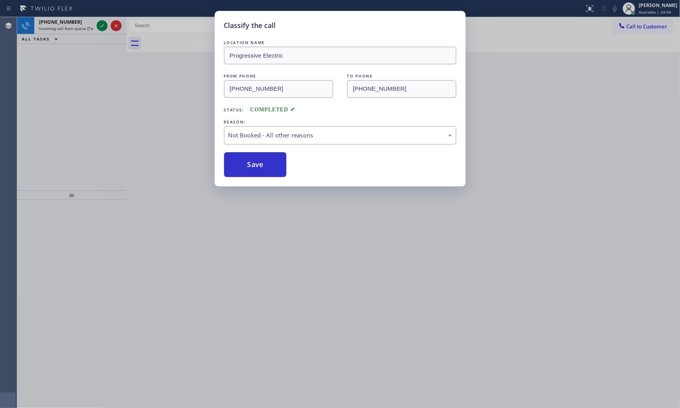
click at [248, 168] on button "Save" at bounding box center [255, 164] width 63 height 25
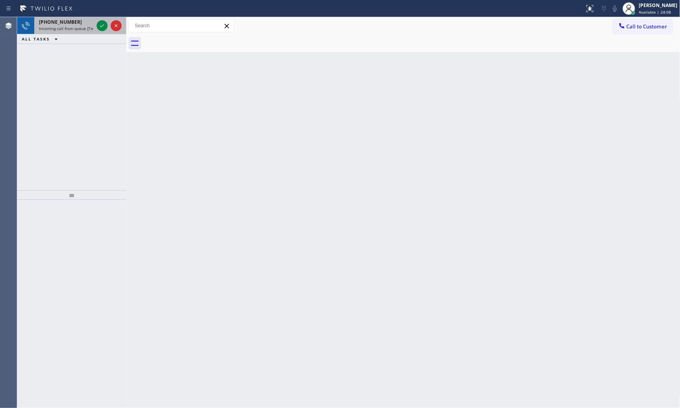
click at [85, 30] on span "Incoming call from queue [Test] All" at bounding box center [71, 28] width 65 height 5
click at [70, 78] on div "[PHONE_NUMBER] Incoming call from queue [Test] All ALL TASKS ALL TASKS ACTIVE T…" at bounding box center [71, 103] width 109 height 173
click at [63, 28] on span "Incoming call from queue [Test] All" at bounding box center [71, 28] width 65 height 5
click at [83, 32] on div "[PHONE_NUMBER] Incoming call from queue [Test] All" at bounding box center [64, 25] width 61 height 17
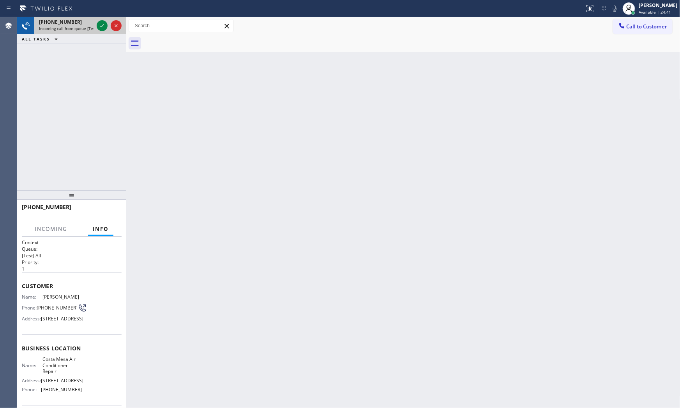
click at [103, 31] on div at bounding box center [109, 25] width 28 height 17
click at [102, 26] on icon at bounding box center [101, 25] width 9 height 9
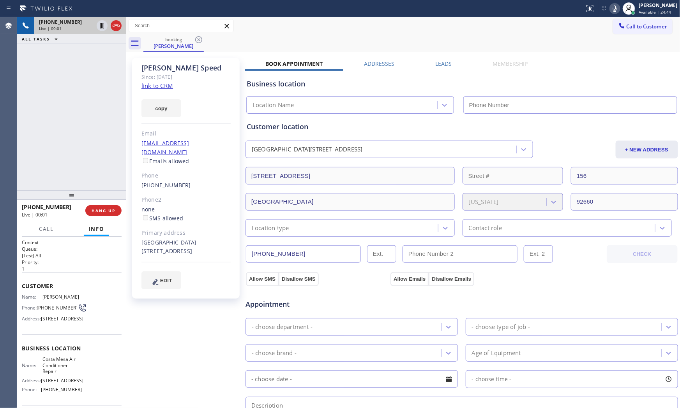
type input "[PHONE_NUMBER]"
click at [169, 88] on link "link to CRM" at bounding box center [157, 86] width 32 height 8
click at [613, 8] on icon at bounding box center [614, 8] width 9 height 9
click at [613, 8] on rect at bounding box center [614, 7] width 5 height 5
click at [614, 6] on icon at bounding box center [614, 8] width 9 height 9
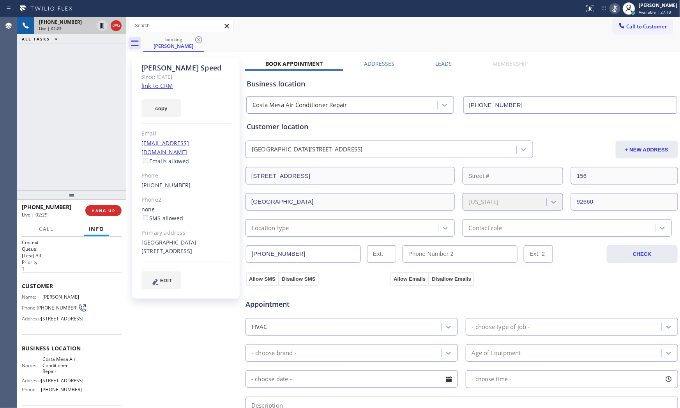
click at [614, 7] on icon at bounding box center [614, 8] width 9 height 9
click at [613, 8] on icon at bounding box center [614, 8] width 9 height 9
click at [103, 26] on icon at bounding box center [101, 25] width 9 height 9
drag, startPoint x: 613, startPoint y: 12, endPoint x: 598, endPoint y: 16, distance: 15.8
click at [613, 12] on icon at bounding box center [614, 8] width 9 height 9
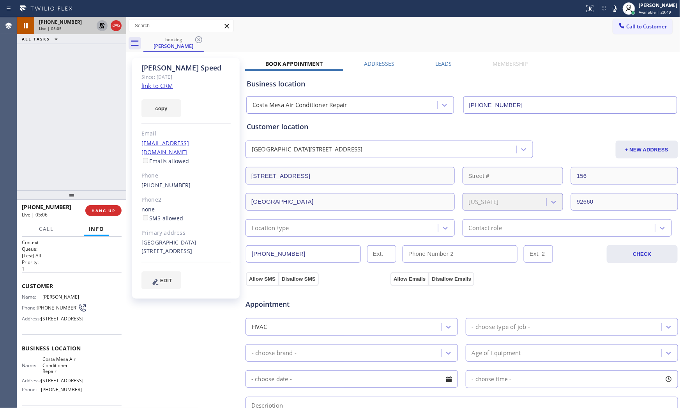
click at [106, 30] on icon at bounding box center [101, 25] width 9 height 9
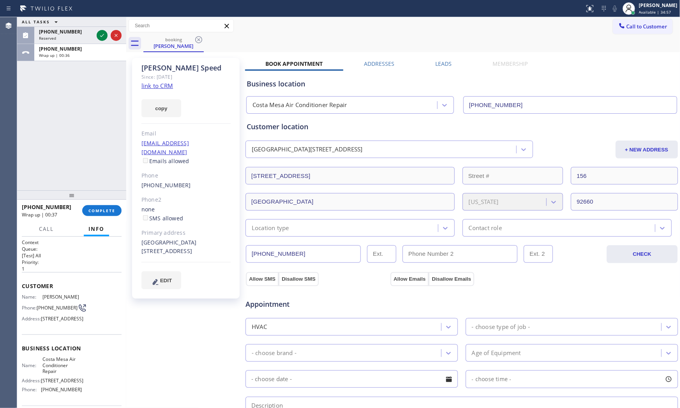
click at [55, 374] on span "Costa Mesa Air Conditioner Repair" at bounding box center [61, 365] width 39 height 18
click at [56, 374] on span "Costa Mesa Air Conditioner Repair" at bounding box center [61, 365] width 39 height 18
copy span "Costa Mesa Air Conditioner Repair"
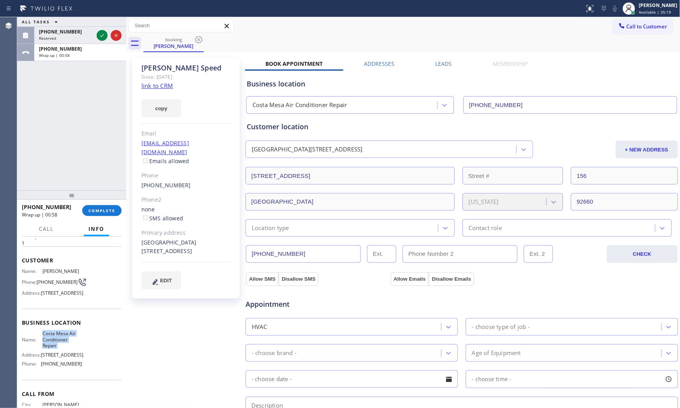
scroll to position [72, 0]
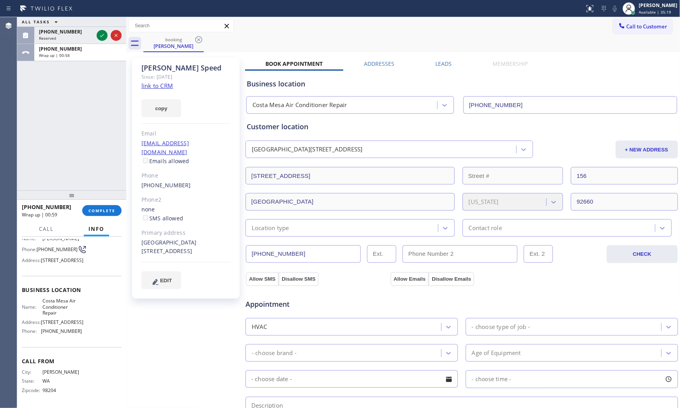
click at [61, 335] on div "Name: Costa Mesa Air Conditioner Repair Address: 1795 Kinglet Ct Phone: (714) 7…" at bounding box center [52, 317] width 60 height 39
click at [61, 334] on span "[PHONE_NUMBER]" at bounding box center [61, 331] width 41 height 6
copy span "[PHONE_NUMBER]"
click at [90, 222] on button "Info" at bounding box center [96, 229] width 25 height 15
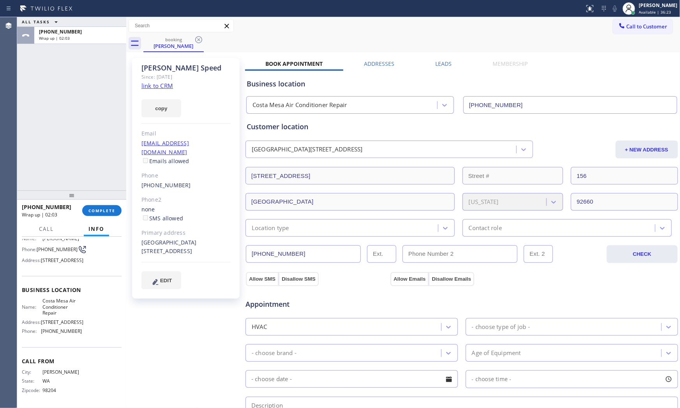
click at [92, 217] on div "+14255014086 Wrap up | 02:03 COMPLETE" at bounding box center [72, 211] width 100 height 20
click at [94, 212] on span "COMPLETE" at bounding box center [101, 210] width 27 height 5
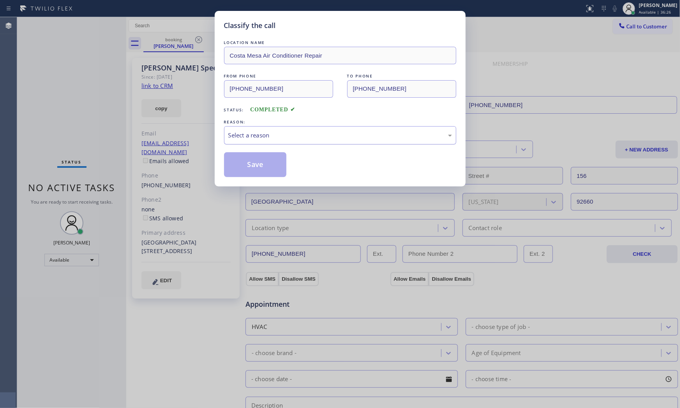
click at [286, 142] on div "Select a reason" at bounding box center [340, 135] width 232 height 18
click at [264, 140] on div "Existing Customer - ETA/PI/REDO/complain/cancel" at bounding box center [340, 135] width 232 height 18
click at [257, 165] on button "Save" at bounding box center [255, 164] width 63 height 25
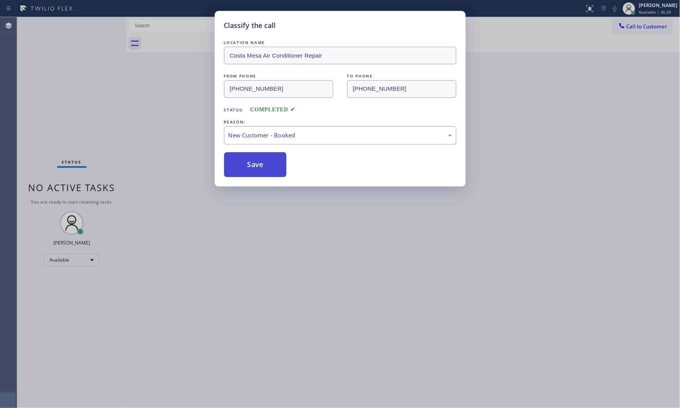
click at [256, 165] on button "Save" at bounding box center [255, 164] width 63 height 25
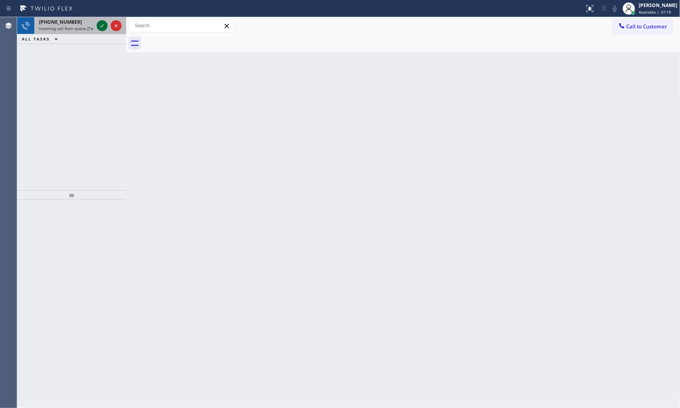
click at [102, 21] on icon at bounding box center [101, 25] width 9 height 9
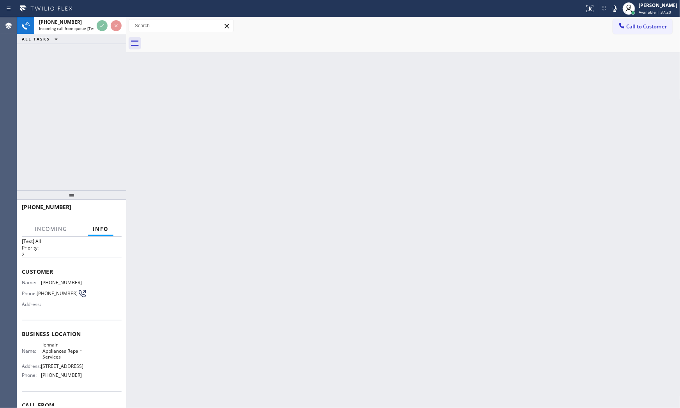
scroll to position [66, 0]
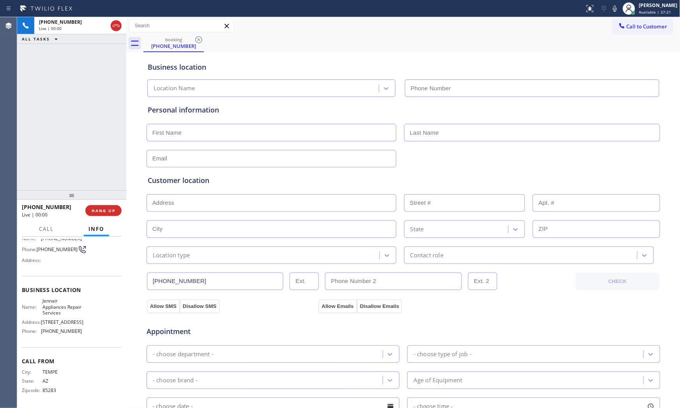
type input "(602) 638-3519"
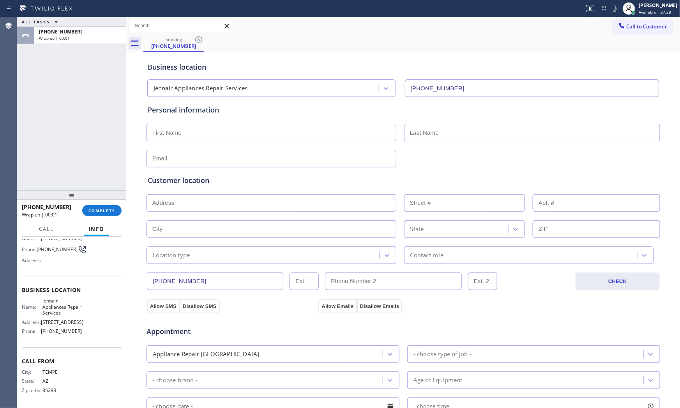
click at [108, 222] on button "Info" at bounding box center [96, 229] width 25 height 15
click at [108, 210] on span "COMPLETE" at bounding box center [101, 210] width 27 height 5
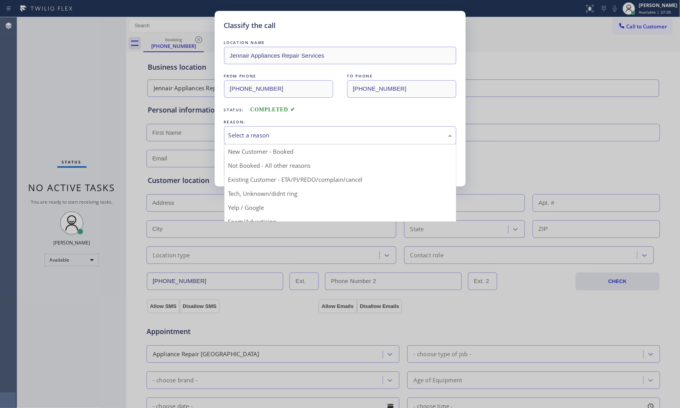
click at [256, 139] on div "Select a reason" at bounding box center [340, 135] width 224 height 9
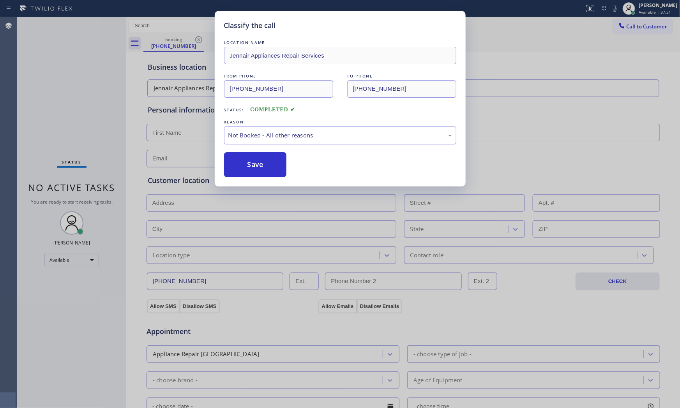
click at [252, 162] on button "Save" at bounding box center [255, 164] width 63 height 25
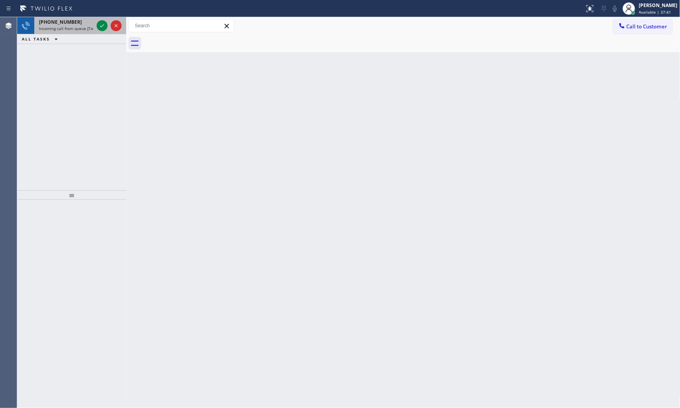
click at [107, 32] on div at bounding box center [109, 25] width 28 height 17
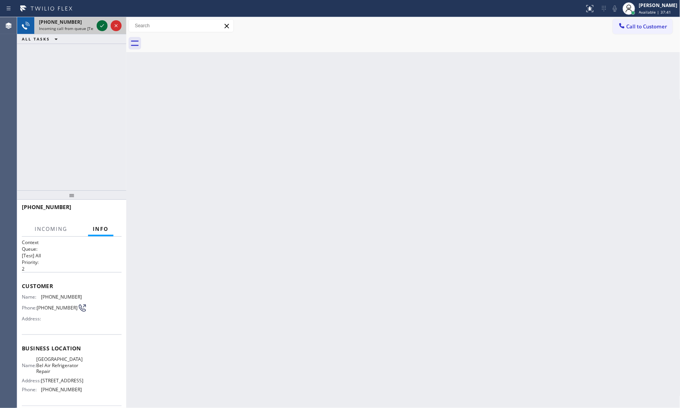
click at [104, 25] on icon at bounding box center [101, 25] width 9 height 9
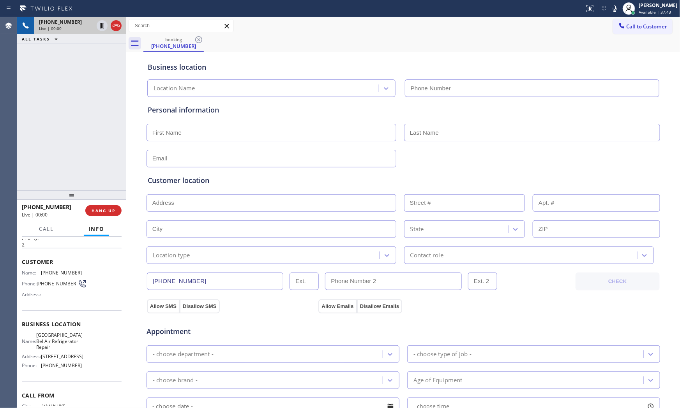
scroll to position [66, 0]
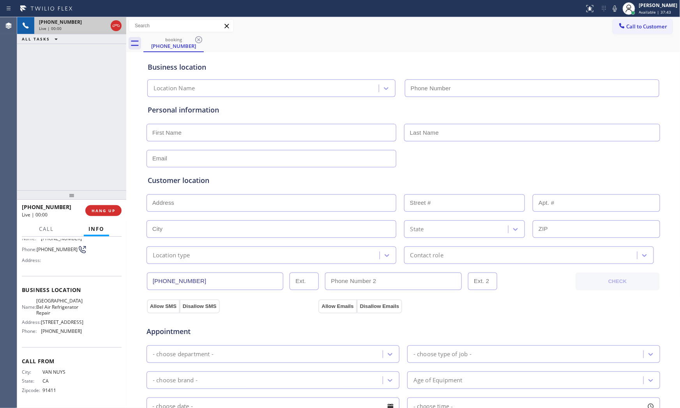
type input "(818) 696-4068"
click at [96, 210] on span "HANG UP" at bounding box center [104, 210] width 24 height 5
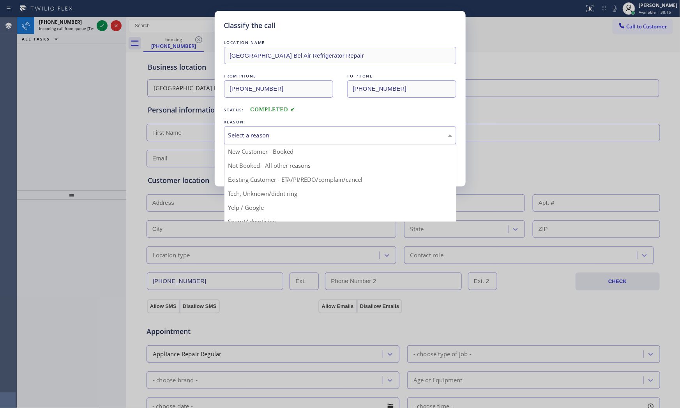
drag, startPoint x: 321, startPoint y: 132, endPoint x: 304, endPoint y: 144, distance: 20.9
click at [317, 135] on div "Select a reason" at bounding box center [340, 135] width 224 height 9
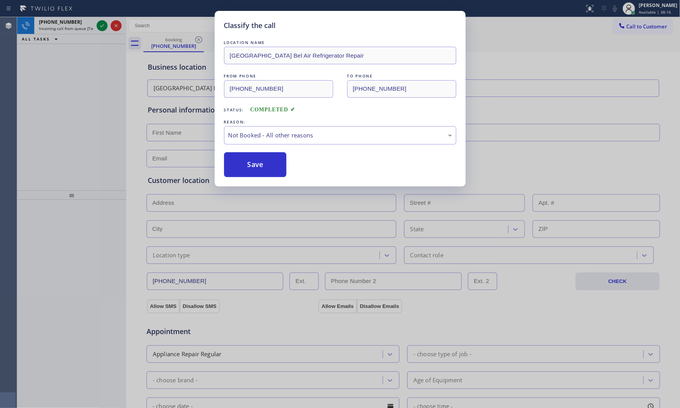
click at [262, 164] on button "Save" at bounding box center [255, 164] width 63 height 25
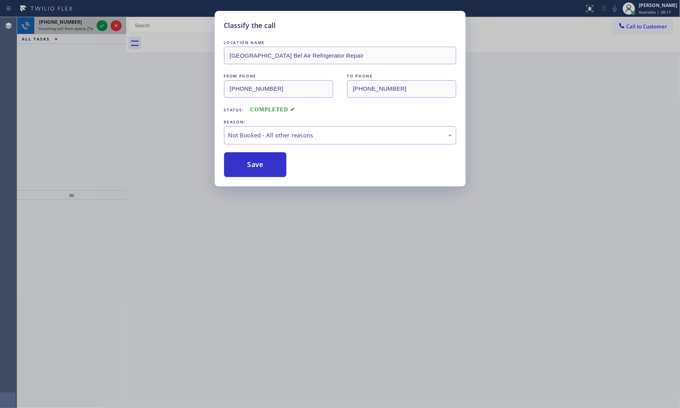
click at [77, 26] on span "Incoming call from queue [Test] All" at bounding box center [71, 28] width 65 height 5
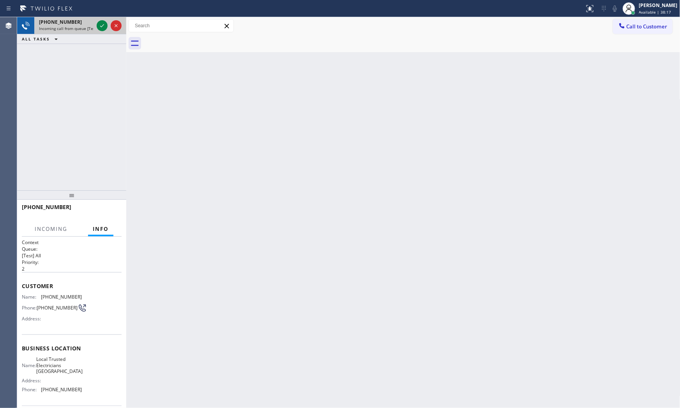
click at [77, 26] on span "Incoming call from queue [Test] All" at bounding box center [71, 28] width 65 height 5
click at [98, 25] on icon at bounding box center [101, 25] width 9 height 9
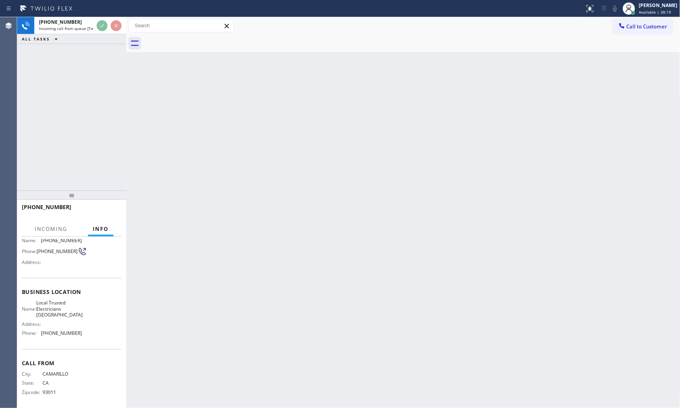
scroll to position [60, 0]
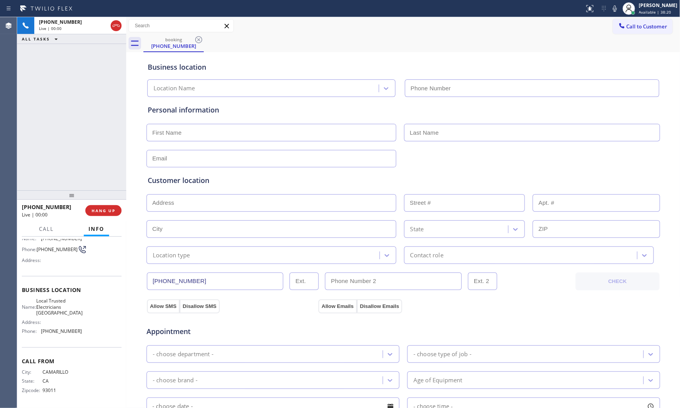
type input "(805) 222-7117"
click at [111, 213] on span "HANG UP" at bounding box center [104, 210] width 24 height 5
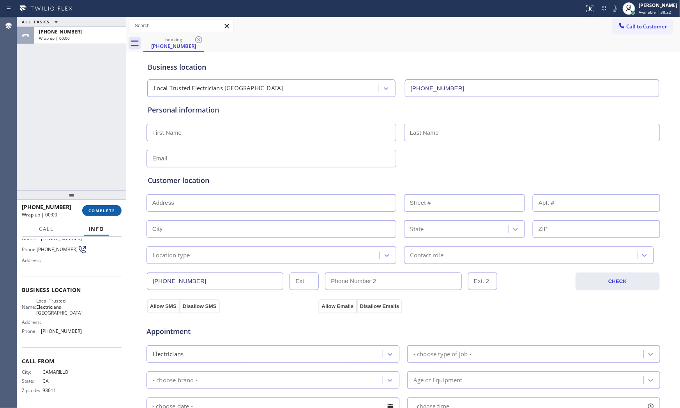
click at [111, 213] on span "COMPLETE" at bounding box center [101, 210] width 27 height 5
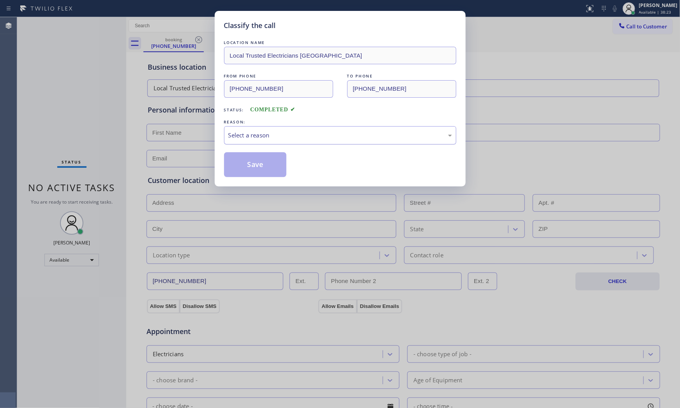
click at [302, 135] on div "Select a reason" at bounding box center [340, 135] width 224 height 9
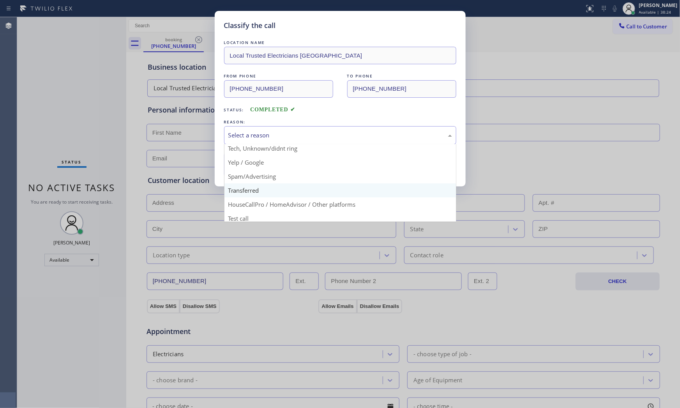
scroll to position [49, 0]
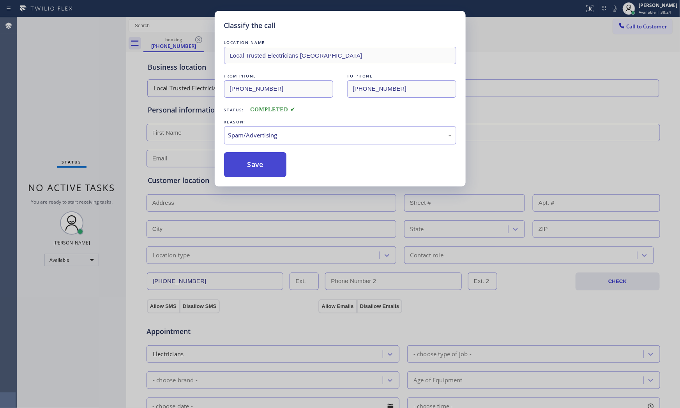
click at [259, 174] on button "Save" at bounding box center [255, 164] width 63 height 25
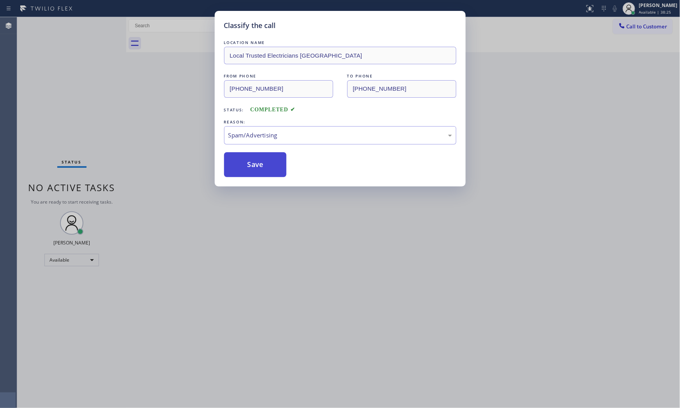
click at [259, 174] on button "Save" at bounding box center [255, 164] width 63 height 25
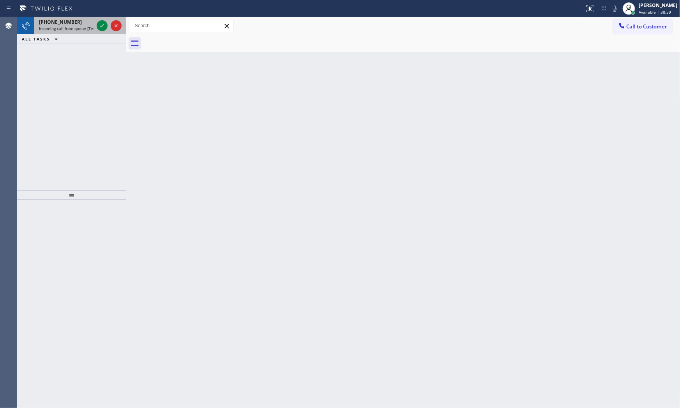
click at [76, 28] on span "Incoming call from queue [Test] All" at bounding box center [71, 28] width 65 height 5
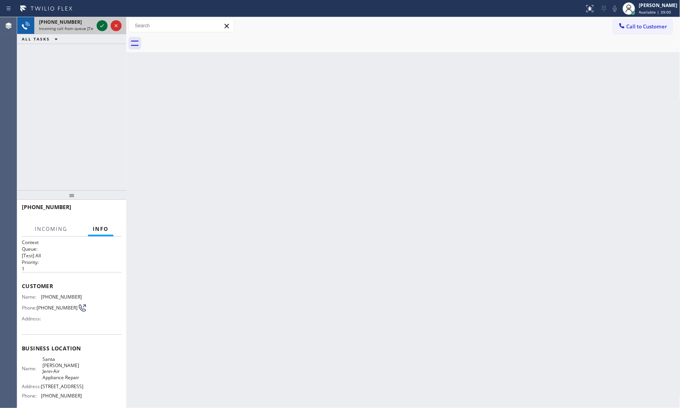
click at [99, 23] on icon at bounding box center [101, 25] width 9 height 9
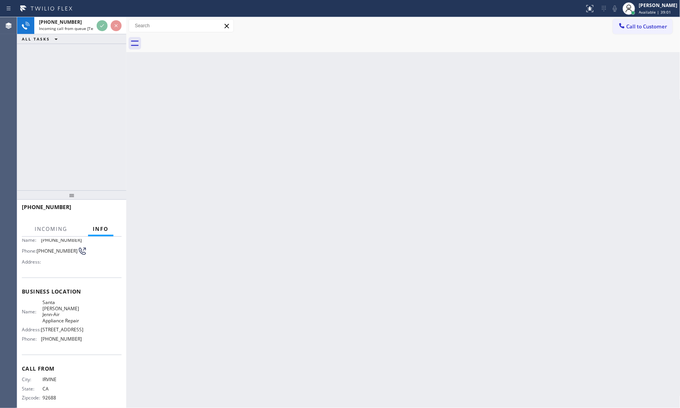
scroll to position [60, 0]
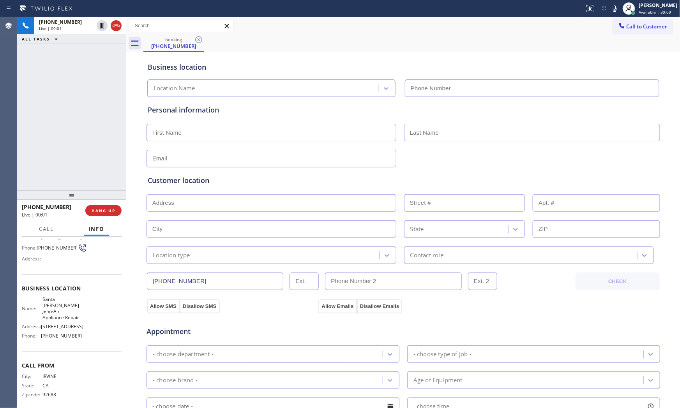
type input "(714) 975-9805"
click at [610, 6] on icon at bounding box center [614, 8] width 9 height 9
click at [612, 8] on rect at bounding box center [614, 7] width 5 height 5
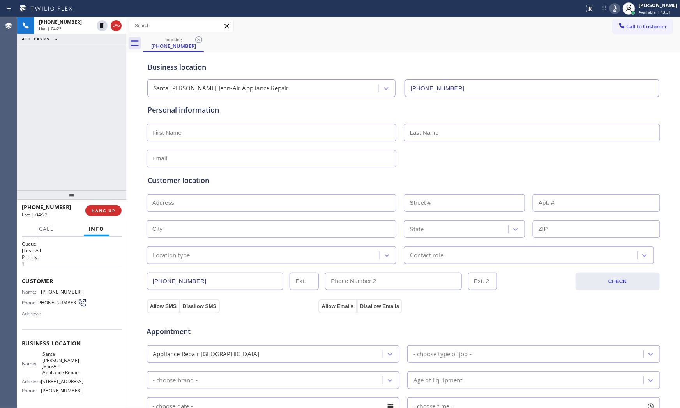
scroll to position [0, 0]
drag, startPoint x: 100, startPoint y: 213, endPoint x: 129, endPoint y: 216, distance: 29.3
click at [100, 213] on button "HANG UP" at bounding box center [103, 210] width 36 height 11
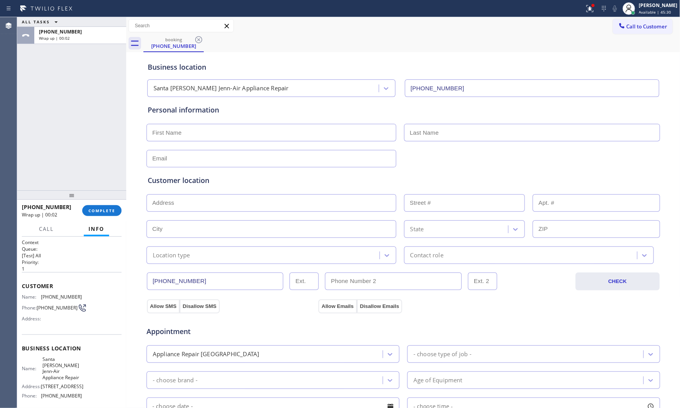
click at [263, 134] on input "text" at bounding box center [271, 133] width 250 height 18
paste input "Brian"
type input "Brian"
click at [427, 125] on input "text" at bounding box center [532, 133] width 256 height 18
paste input "Murphy"
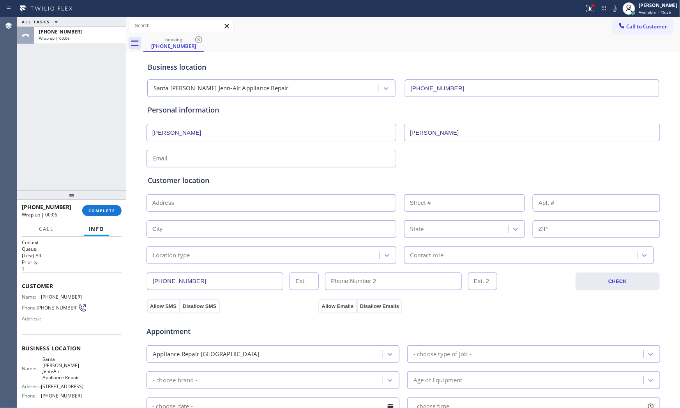
type input "Murphy"
click at [224, 164] on div "Customer location >> ADD NEW ADDRESS << + NEW ADDRESS State Location type Conta…" at bounding box center [403, 214] width 514 height 100
click at [224, 161] on input "text" at bounding box center [271, 159] width 250 height 18
paste input "brian@godsplanforlife.org"
type input "brian@godsplanforlife.org"
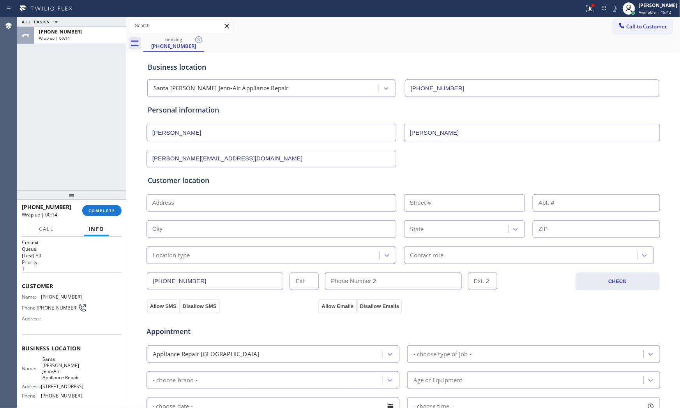
click at [248, 203] on input "text" at bounding box center [271, 203] width 250 height 18
paste input "19 Rosana WayCoto De Caza, CA 92679, USA"
type input "19 Rosana Way"
type input "19"
type input "Coto de Caza"
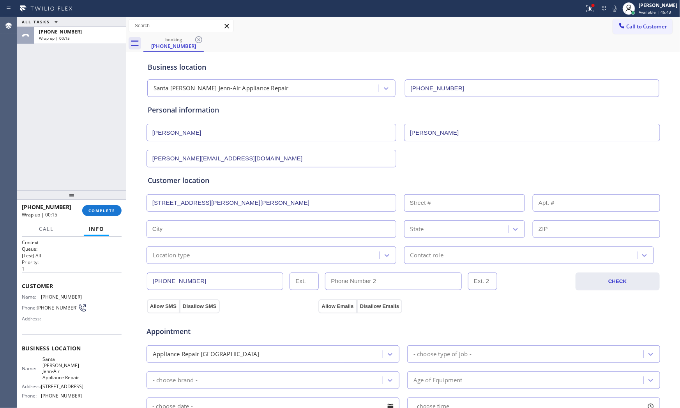
type input "92679"
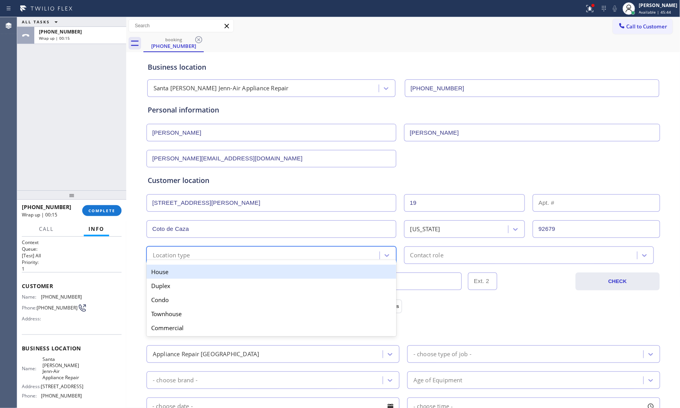
drag, startPoint x: 188, startPoint y: 255, endPoint x: 176, endPoint y: 273, distance: 21.9
click at [188, 255] on div "Location type" at bounding box center [264, 256] width 231 height 14
click at [174, 275] on div "House" at bounding box center [271, 272] width 250 height 14
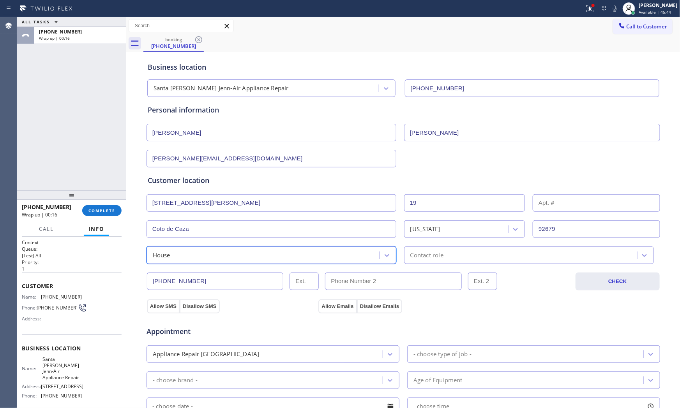
click at [421, 261] on div "Contact role" at bounding box center [529, 256] width 250 height 18
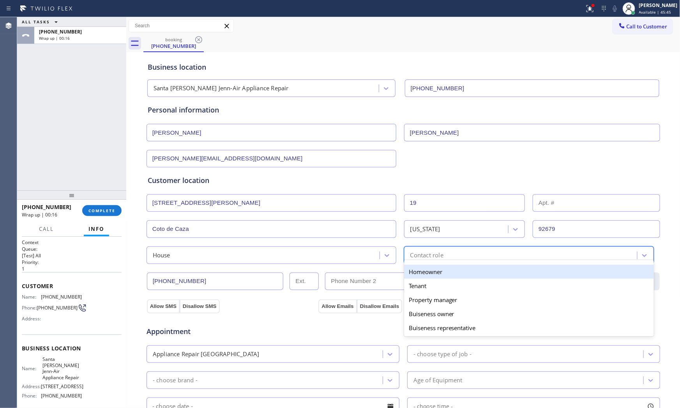
drag, startPoint x: 409, startPoint y: 277, endPoint x: 381, endPoint y: 280, distance: 28.5
click at [409, 278] on div "Homeowner" at bounding box center [529, 272] width 250 height 14
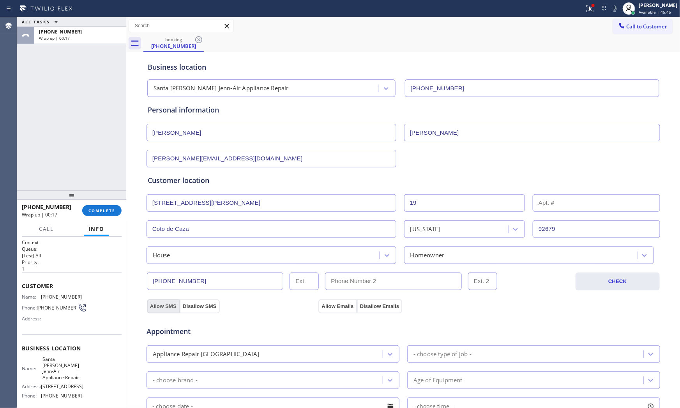
click at [165, 305] on button "Allow SMS" at bounding box center [163, 307] width 33 height 14
click at [326, 304] on button "Allow Emails" at bounding box center [337, 307] width 38 height 14
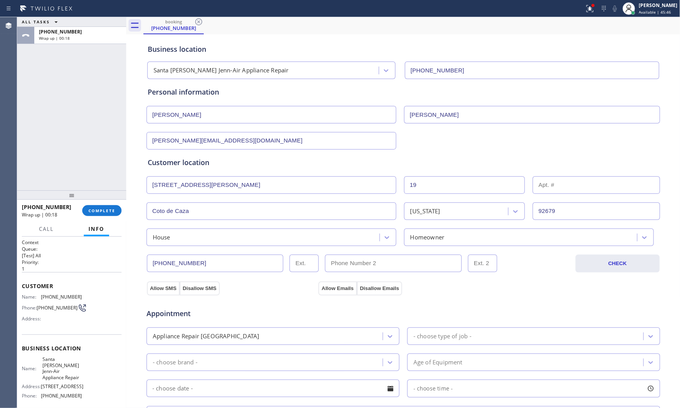
scroll to position [43, 0]
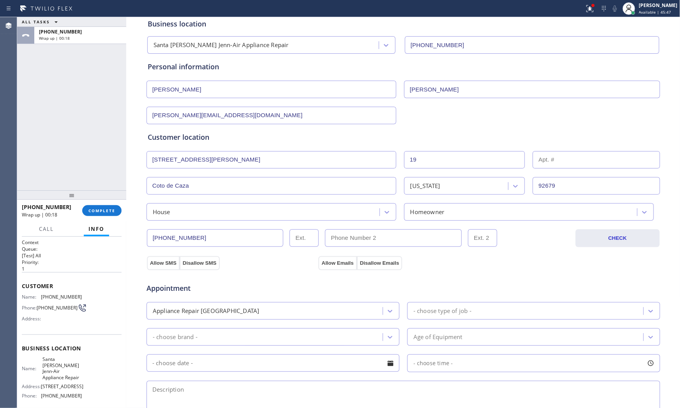
click at [256, 298] on div "Appointment Appliance Repair High End - choose type of job - - choose brand - A…" at bounding box center [403, 347] width 511 height 146
click at [254, 305] on div "Appliance Repair [GEOGRAPHIC_DATA]" at bounding box center [266, 311] width 234 height 14
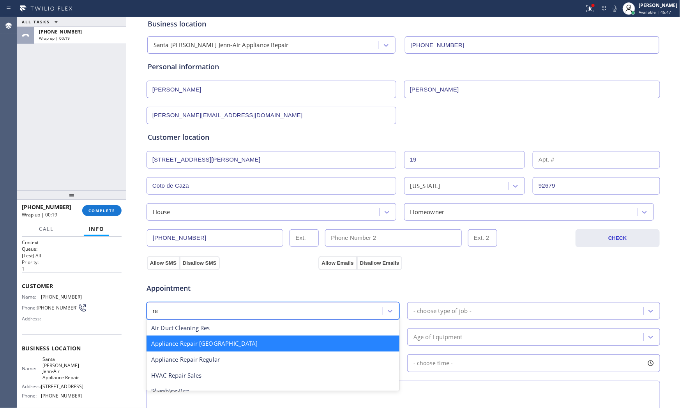
scroll to position [0, 0]
type input "reg"
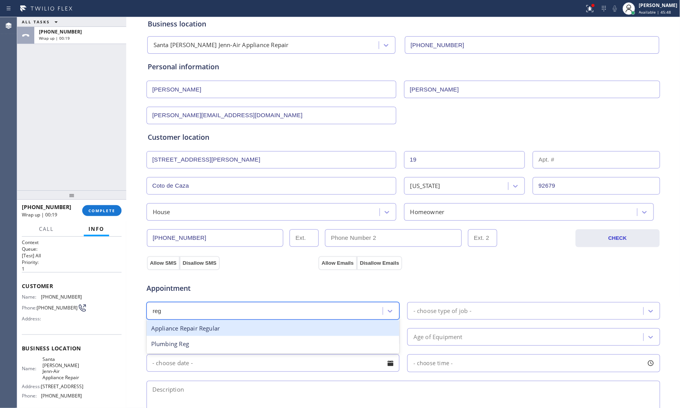
click at [231, 331] on div "Appliance Repair Regular" at bounding box center [272, 329] width 253 height 16
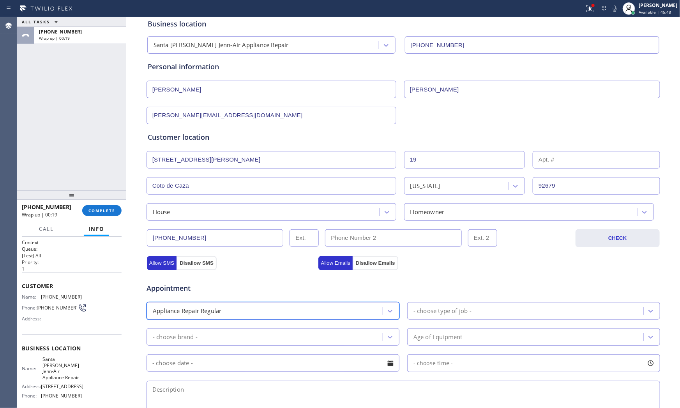
click at [444, 321] on div "Appointment option Appliance Repair Regular, selected. 24 results available. Se…" at bounding box center [403, 347] width 511 height 146
click at [446, 314] on div "- choose type of job -" at bounding box center [442, 311] width 58 height 9
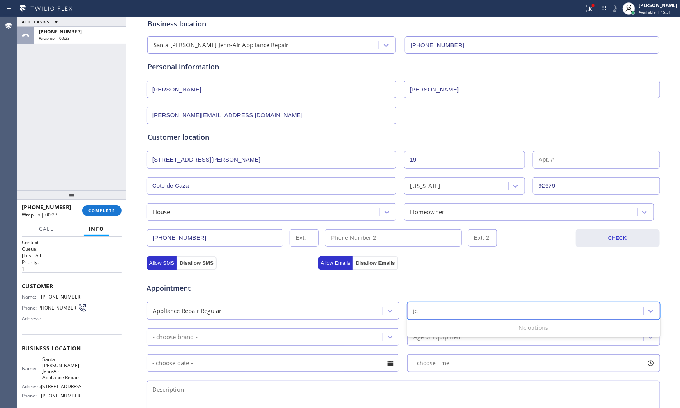
type input "j"
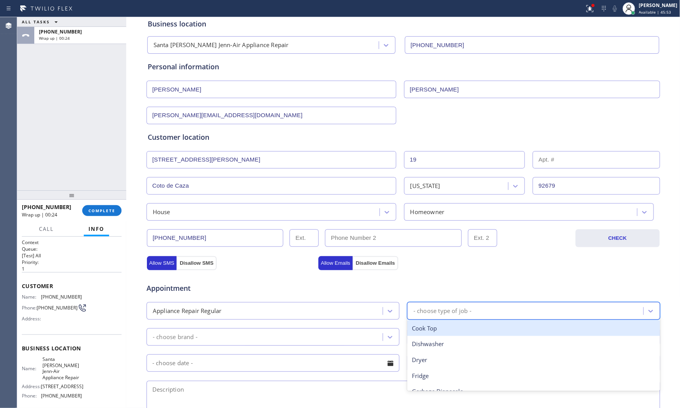
type input "o"
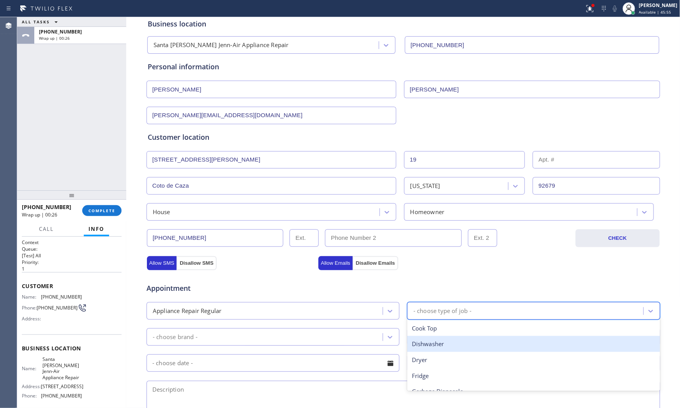
click at [446, 336] on div "Dishwasher" at bounding box center [533, 344] width 253 height 16
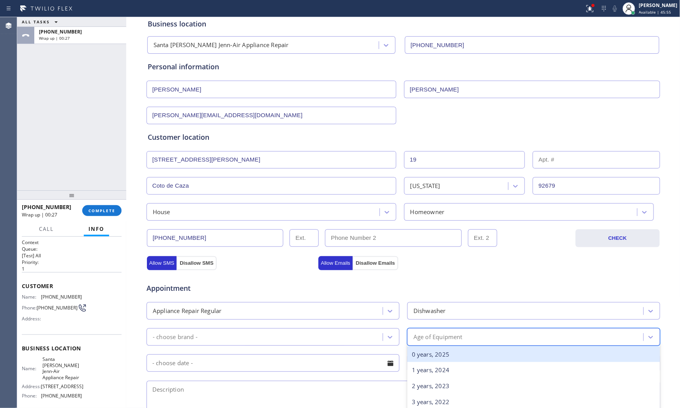
click at [446, 336] on div "Age of Equipment" at bounding box center [437, 337] width 49 height 9
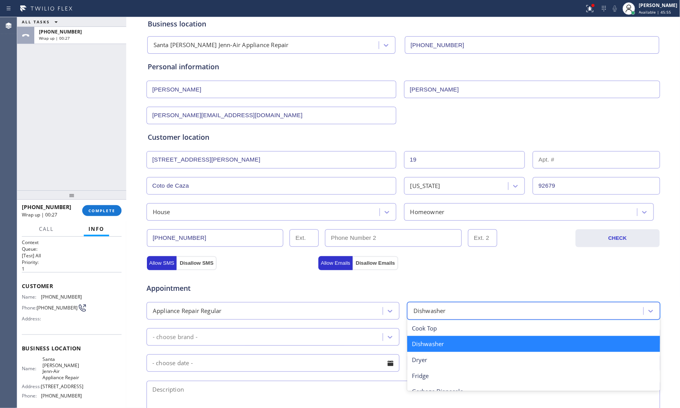
click at [444, 310] on div "Dishwasher" at bounding box center [526, 311] width 234 height 14
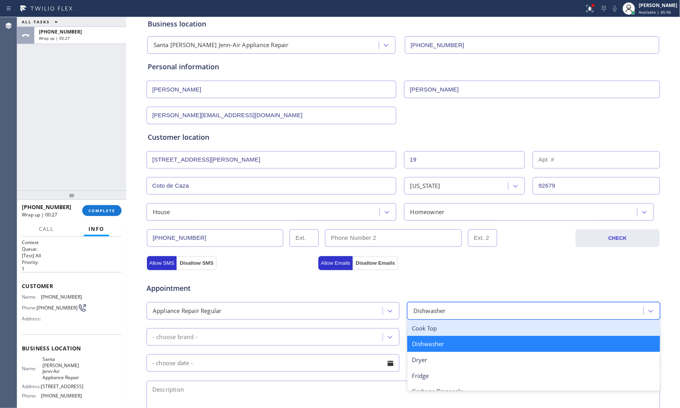
drag, startPoint x: 435, startPoint y: 330, endPoint x: 371, endPoint y: 341, distance: 65.2
click at [435, 331] on div "Cook Top" at bounding box center [533, 329] width 253 height 16
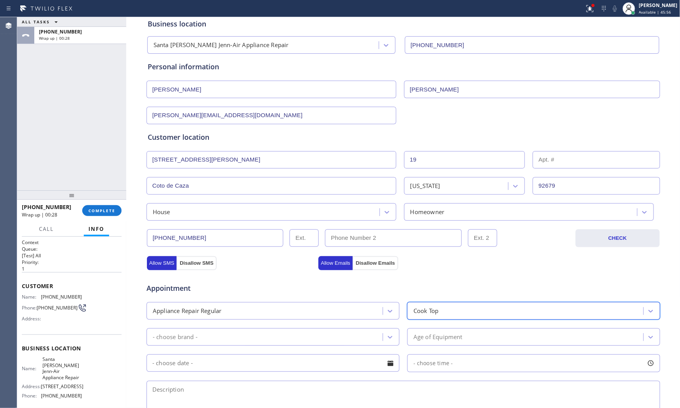
click at [269, 344] on div "- choose brand -" at bounding box center [266, 337] width 234 height 14
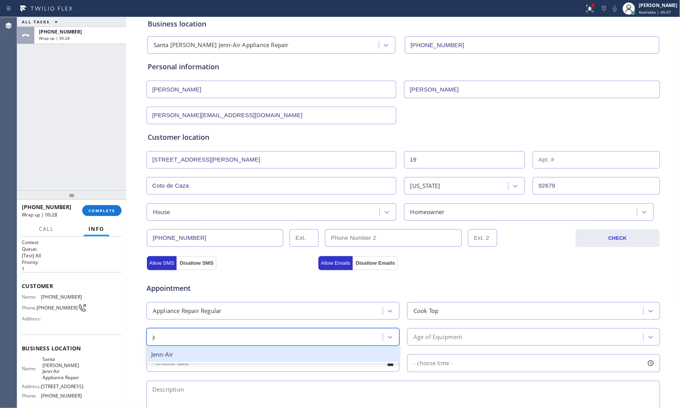
type input "jen"
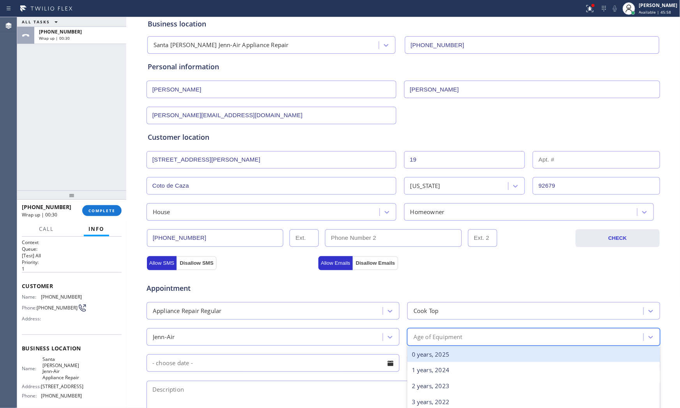
click at [409, 341] on div "Age of Equipment" at bounding box center [526, 337] width 234 height 14
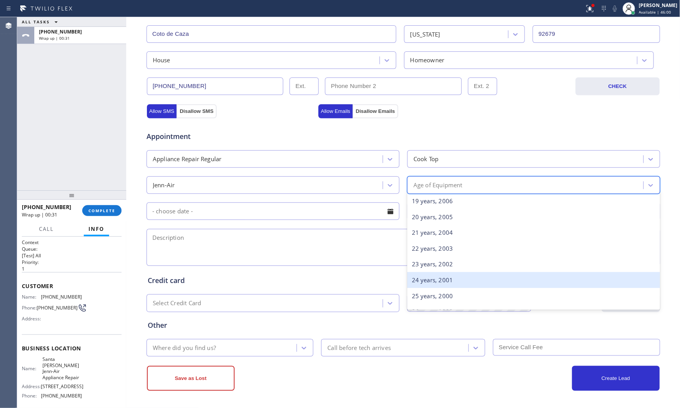
scroll to position [303, 0]
click at [436, 284] on div "24 years, 2001" at bounding box center [533, 280] width 253 height 16
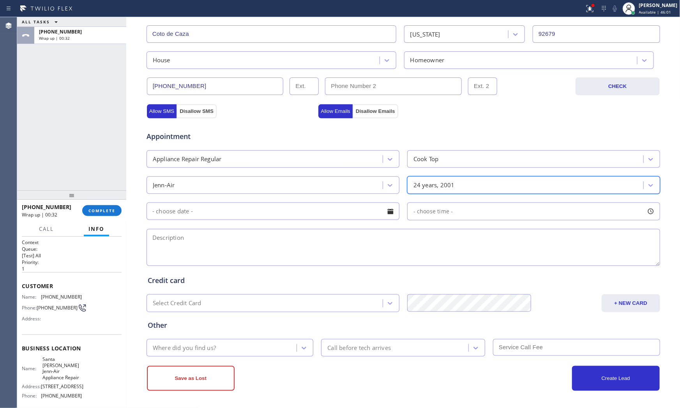
click at [257, 221] on div "Appointment Appliance Repair Regular Cook Top Jenn-Air option 24 years, 2001, s…" at bounding box center [403, 195] width 511 height 146
click at [257, 215] on input "text" at bounding box center [272, 212] width 253 height 18
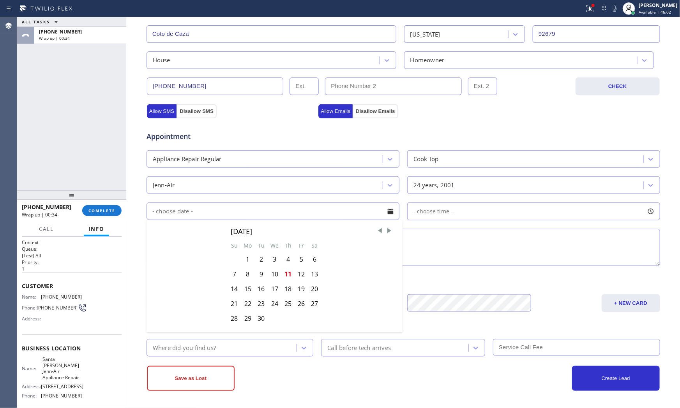
click at [319, 275] on div "September 2025 Su Mo Tu We Th Fr Sa 1 2 3 4 5 6 7 8 9 10 11 12 13 14 15 16 17 1…" at bounding box center [274, 273] width 256 height 106
click at [315, 274] on div "13" at bounding box center [314, 274] width 13 height 15
type input "09/13/2025"
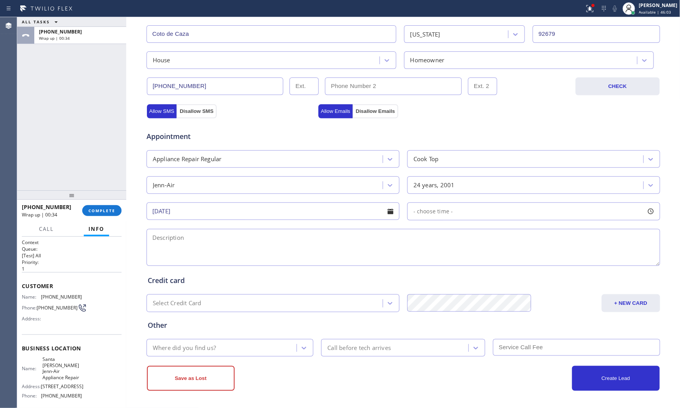
click at [472, 215] on div "- choose time -" at bounding box center [533, 212] width 253 height 18
drag, startPoint x: 495, startPoint y: 260, endPoint x: 543, endPoint y: 260, distance: 47.9
click at [543, 260] on div at bounding box center [545, 259] width 9 height 16
drag, startPoint x: 416, startPoint y: 259, endPoint x: 488, endPoint y: 258, distance: 72.8
click at [488, 258] on div at bounding box center [489, 259] width 9 height 16
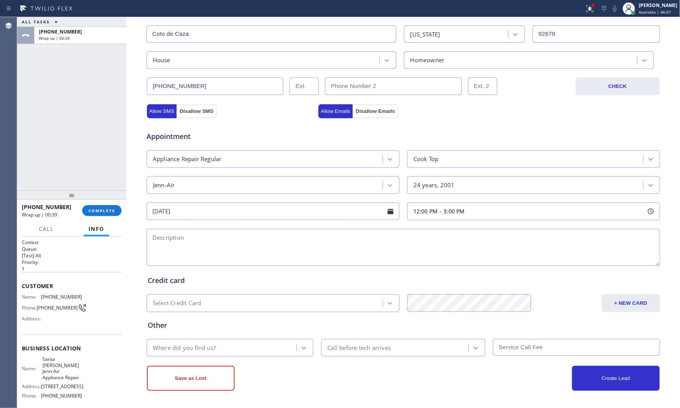
click at [341, 247] on textarea at bounding box center [402, 247] width 513 height 37
click at [56, 358] on div "Business location Name: Santa Ana Jenn-Air Appliance Repair Address: 1620 W 17t…" at bounding box center [72, 373] width 100 height 77
click at [56, 363] on span "Santa Ana Jenn-Air Appliance Repair" at bounding box center [61, 368] width 39 height 24
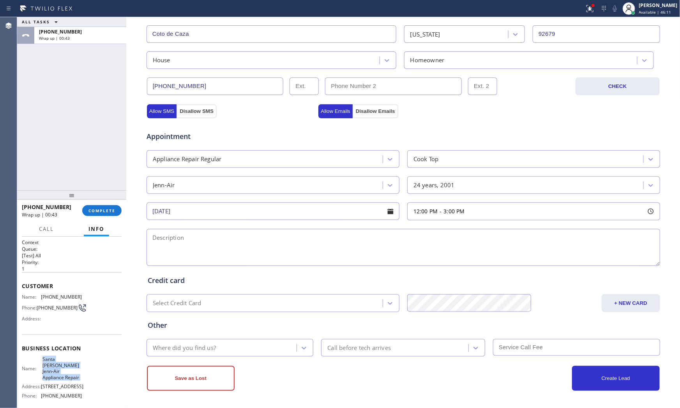
copy span "Santa Ana Jenn-Air Appliance Repair"
click at [249, 250] on textarea at bounding box center [402, 247] width 513 height 37
paste textarea "12-3 noscf Jenn-Air | cooktop | the igniter are very weak and it keep clicking …"
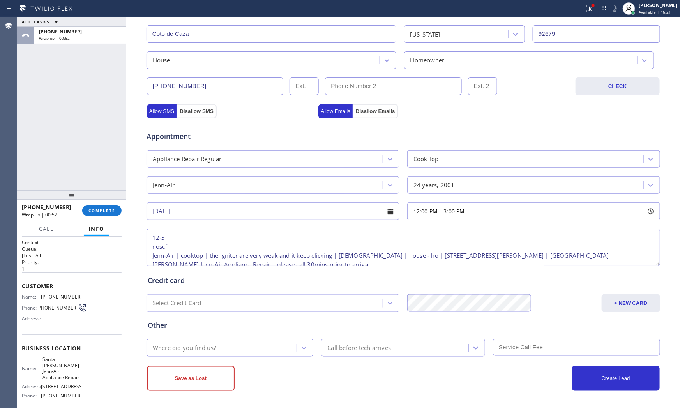
scroll to position [12, 0]
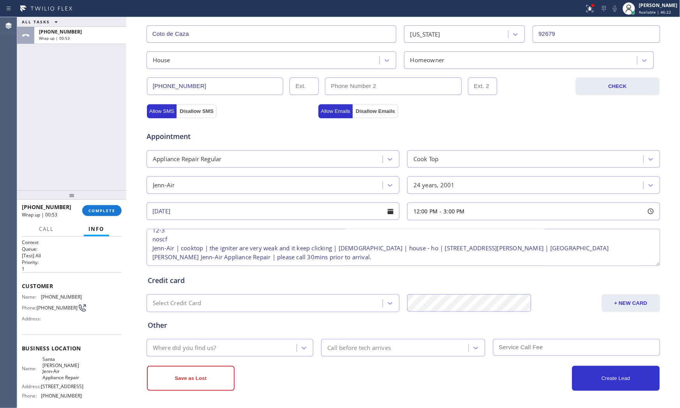
type textarea "12-3 noscf Jenn-Air | cooktop | the igniter are very weak and it keep clicking …"
click at [243, 349] on div "Where did you find us?" at bounding box center [223, 348] width 148 height 14
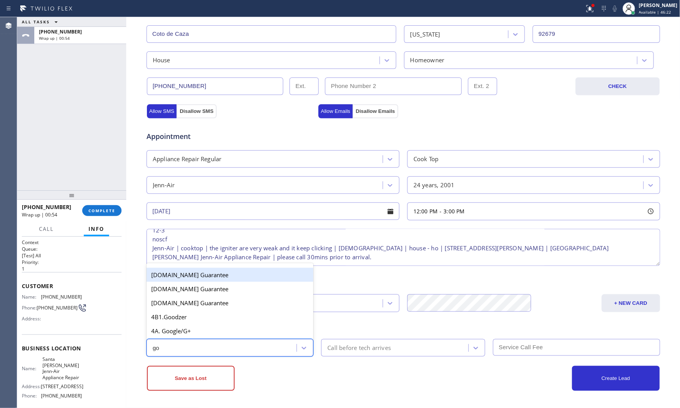
type input "goo"
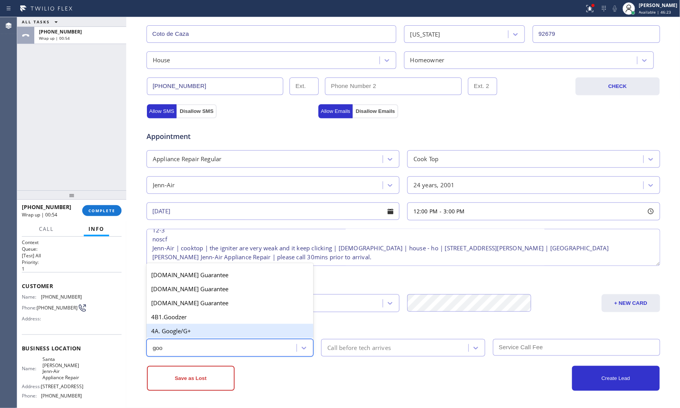
click at [232, 337] on div "4A. Google/G+" at bounding box center [229, 331] width 167 height 14
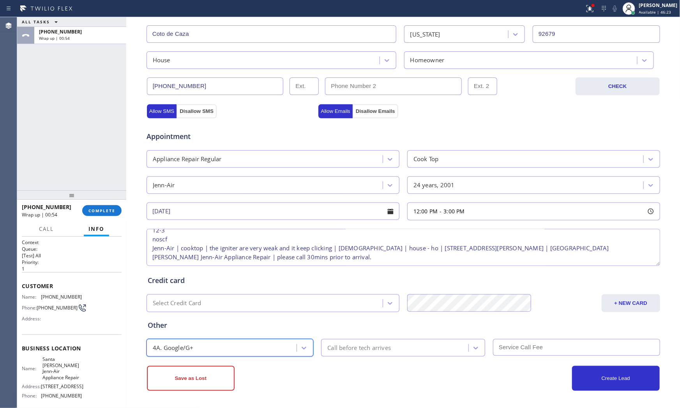
click at [355, 344] on div "Call before tech arrives" at bounding box center [358, 348] width 63 height 9
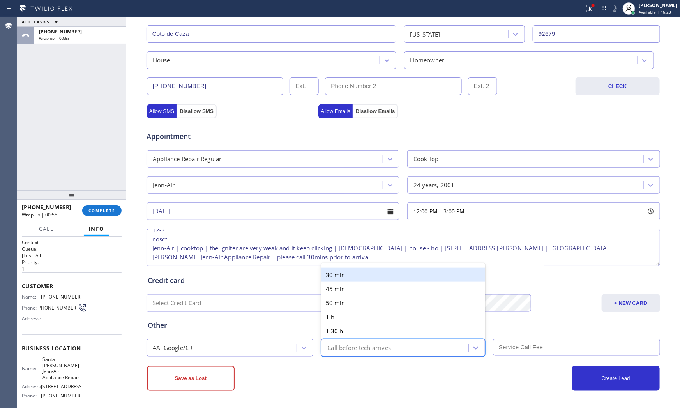
click at [368, 275] on div "30 min" at bounding box center [403, 275] width 164 height 14
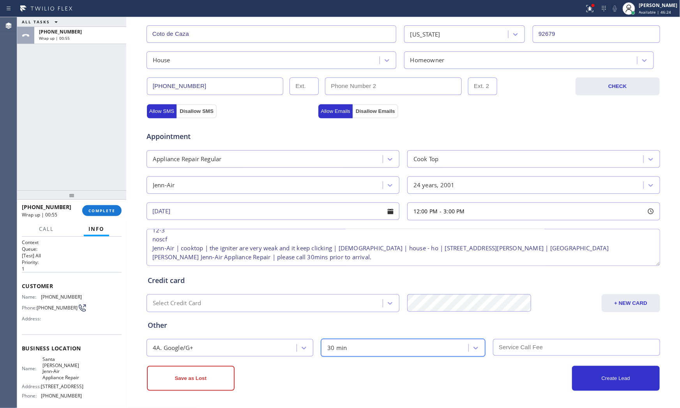
click at [529, 348] on input "text" at bounding box center [576, 347] width 167 height 17
click at [458, 391] on div "Business location Santa Ana Jenn-Air Appliance Repair (714) 975-9805 Personal i…" at bounding box center [403, 133] width 554 height 552
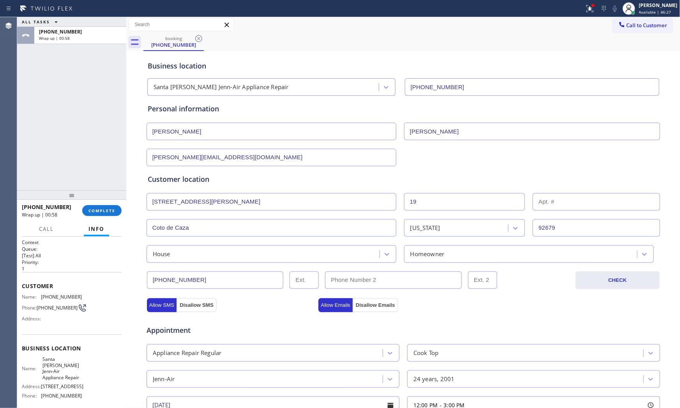
scroll to position [0, 0]
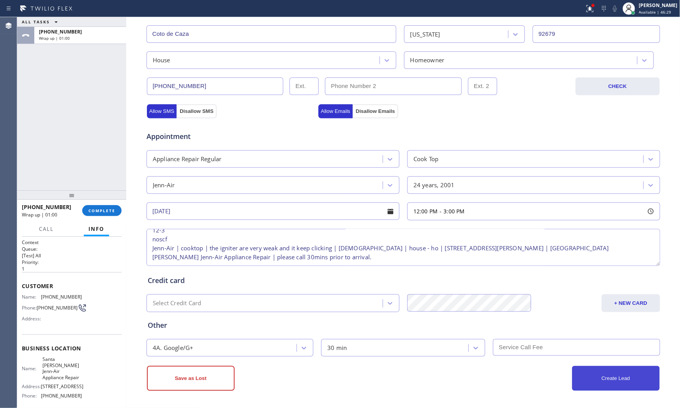
click at [589, 381] on button "Create Lead" at bounding box center [616, 378] width 88 height 25
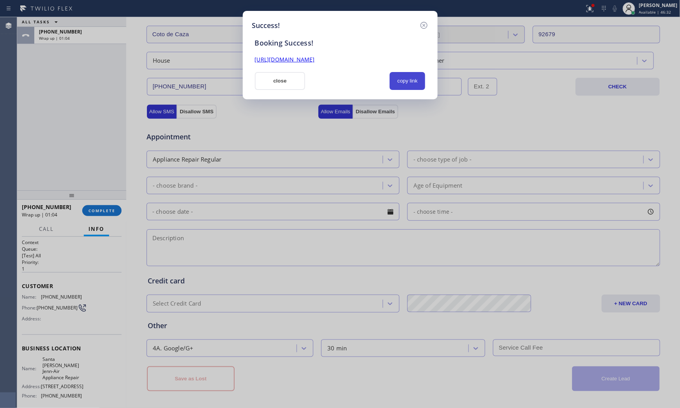
click at [402, 77] on button "copy link" at bounding box center [408, 81] width 36 height 18
click at [286, 84] on button "close" at bounding box center [280, 81] width 51 height 18
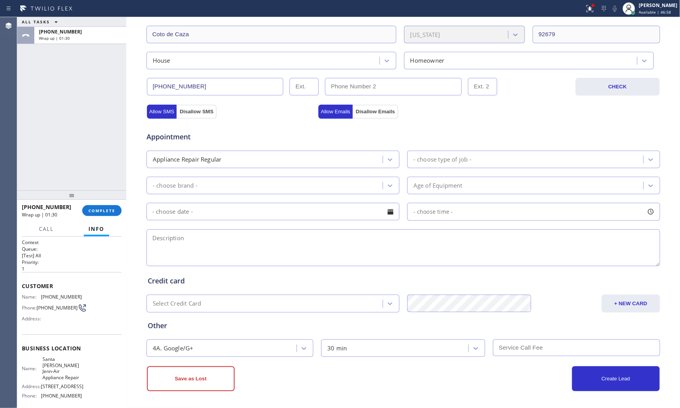
click at [53, 299] on span "(949) 235-4045" at bounding box center [61, 297] width 41 height 6
copy span "(949) 235-4045"
click at [96, 209] on span "COMPLETE" at bounding box center [101, 210] width 27 height 5
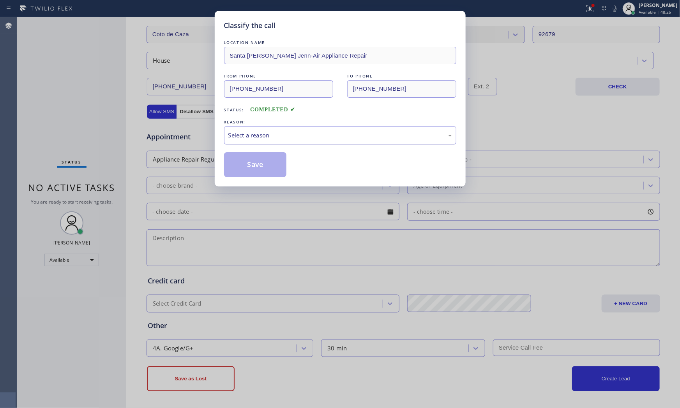
drag, startPoint x: 314, startPoint y: 142, endPoint x: 310, endPoint y: 143, distance: 4.0
click at [314, 142] on div "Select a reason" at bounding box center [340, 135] width 232 height 18
click at [254, 168] on button "Save" at bounding box center [255, 164] width 63 height 25
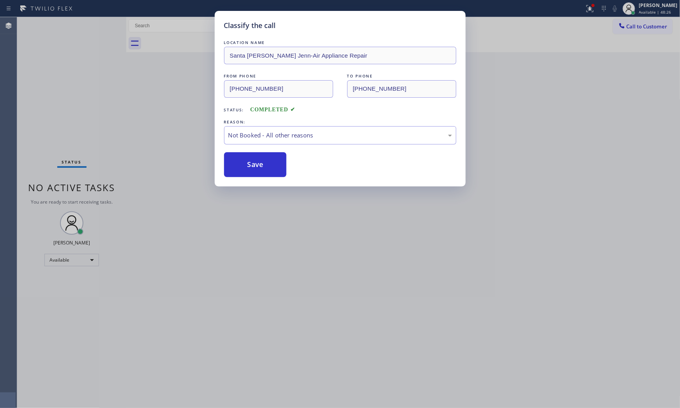
click at [254, 168] on button "Save" at bounding box center [255, 164] width 63 height 25
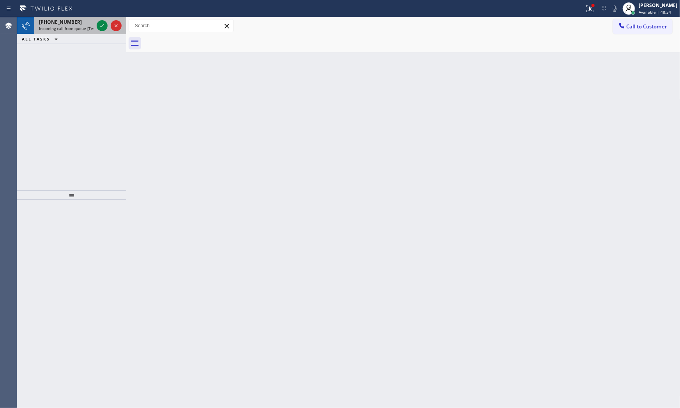
click at [77, 26] on span "Incoming call from queue [Test] All" at bounding box center [71, 28] width 65 height 5
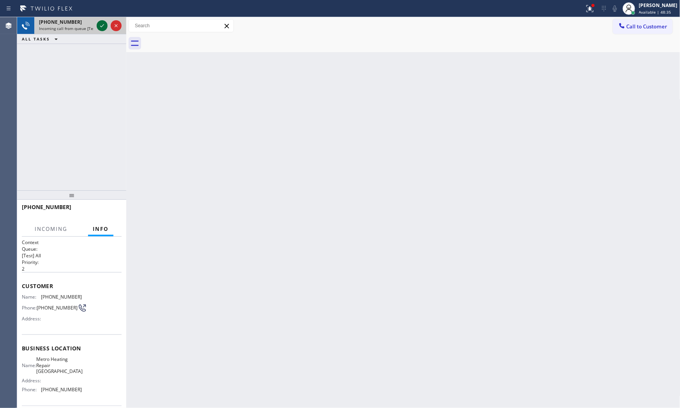
click at [98, 24] on icon at bounding box center [101, 25] width 9 height 9
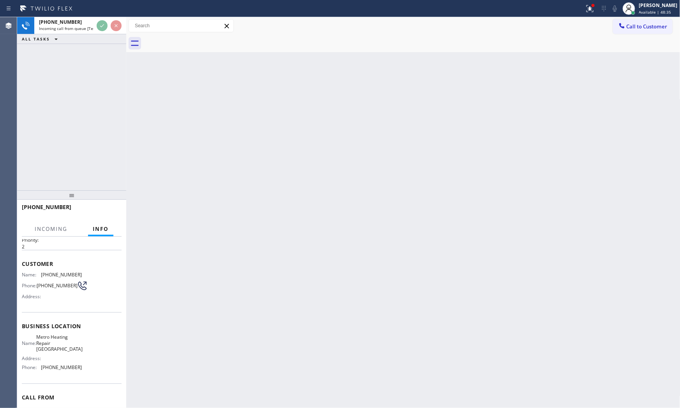
scroll to position [60, 0]
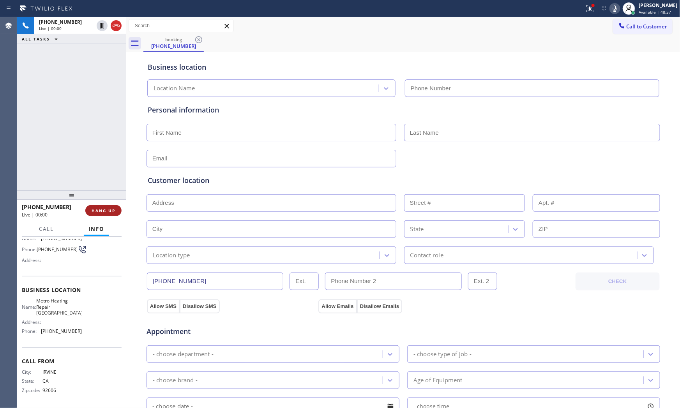
type input "[PHONE_NUMBER]"
click at [105, 209] on span "HANG UP" at bounding box center [104, 210] width 24 height 5
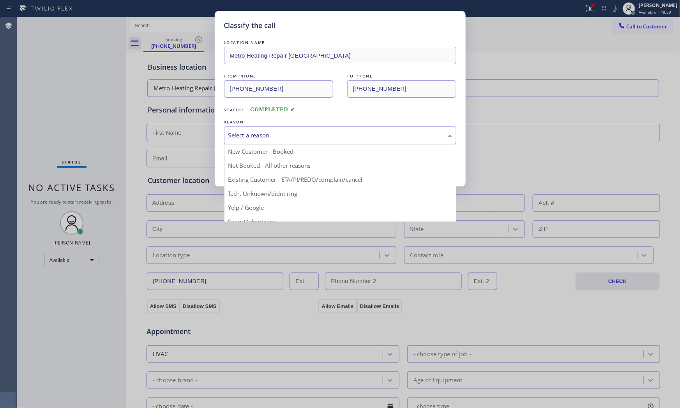
click at [251, 132] on div "Select a reason" at bounding box center [340, 135] width 224 height 9
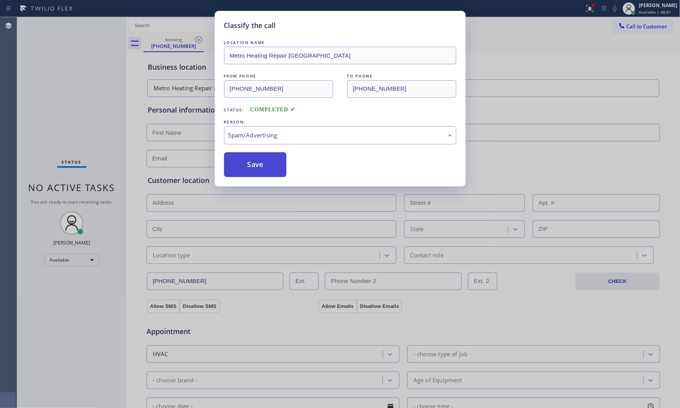
click at [252, 167] on button "Save" at bounding box center [255, 164] width 63 height 25
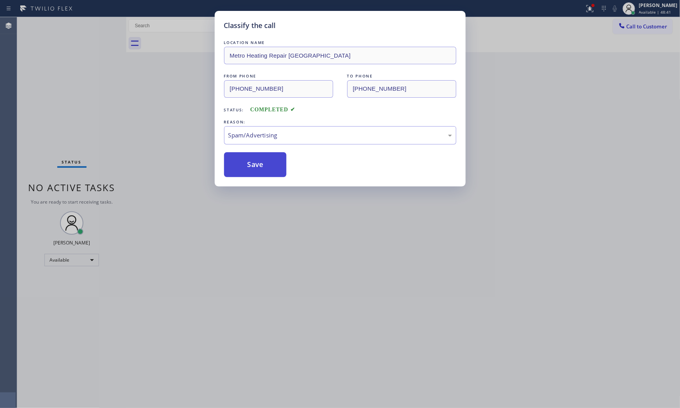
click at [252, 167] on button "Save" at bounding box center [255, 164] width 63 height 25
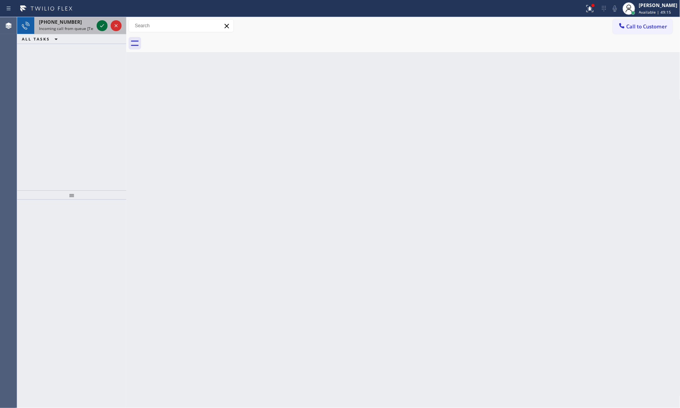
click at [103, 25] on icon at bounding box center [102, 25] width 4 height 3
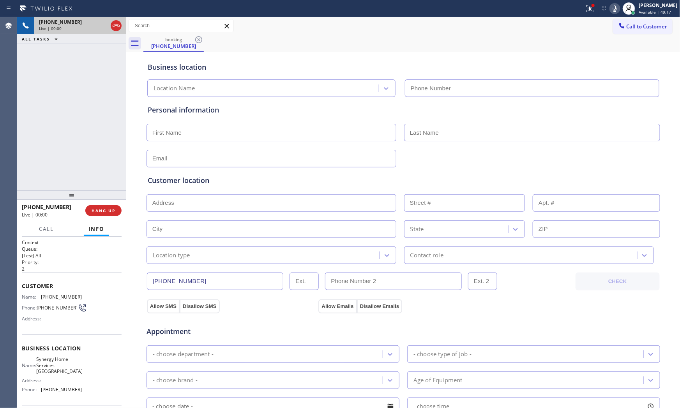
type input "(714) 360-0803"
click at [104, 217] on div "+17146109606 Live | 00:00 HANG UP" at bounding box center [72, 211] width 100 height 20
click at [104, 208] on span "HANG UP" at bounding box center [104, 210] width 24 height 5
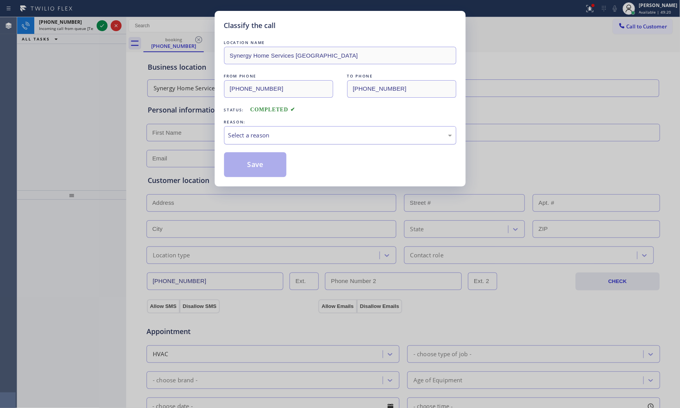
click at [247, 134] on div "Select a reason" at bounding box center [340, 135] width 224 height 9
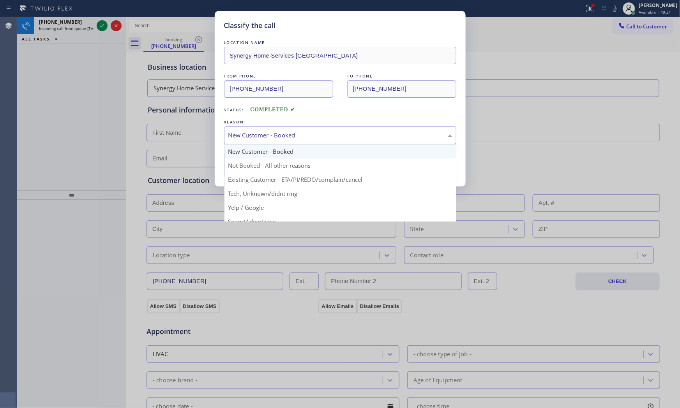
click at [247, 139] on div "New Customer - Booked" at bounding box center [340, 135] width 224 height 9
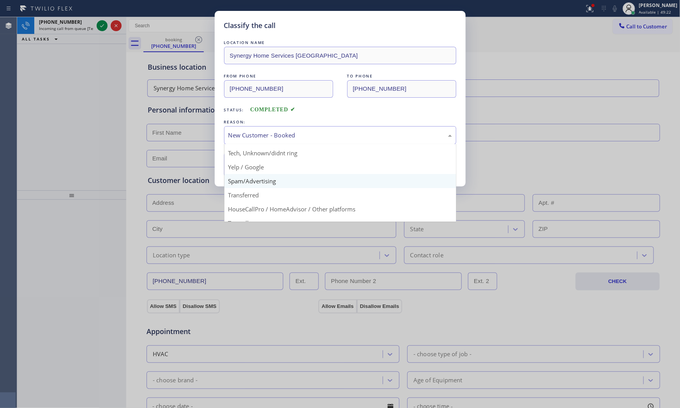
scroll to position [49, 0]
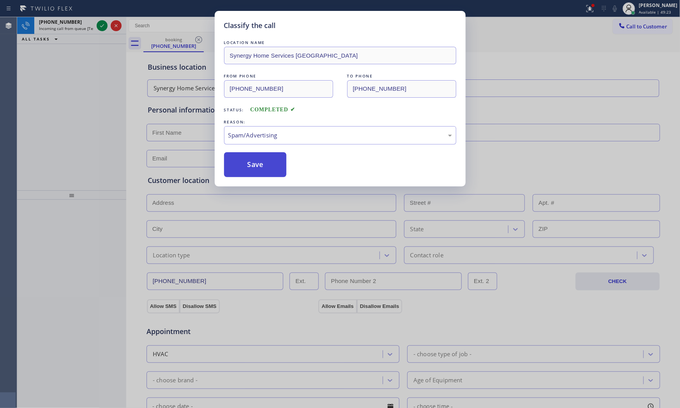
click at [247, 161] on button "Save" at bounding box center [255, 164] width 63 height 25
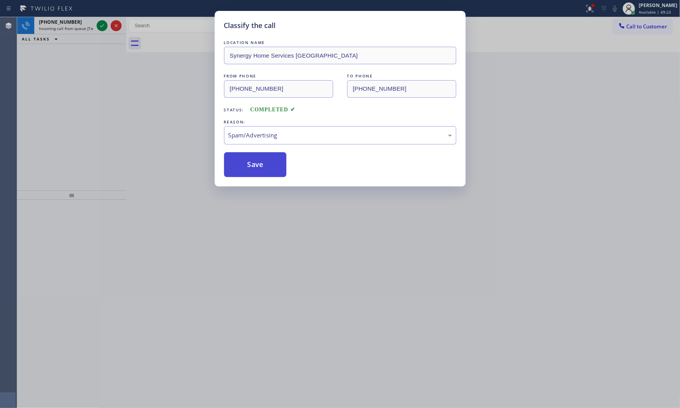
click at [247, 161] on button "Save" at bounding box center [255, 164] width 63 height 25
click at [98, 23] on div "Classify the call LOCATION NAME Viking Repair Pro [GEOGRAPHIC_DATA] FROM PHONE …" at bounding box center [348, 212] width 663 height 391
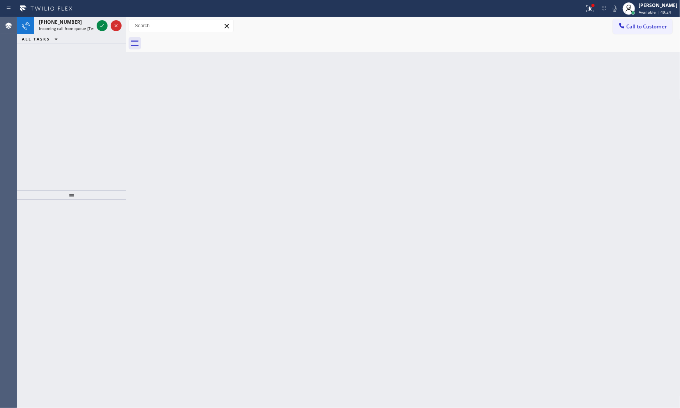
click at [98, 23] on icon at bounding box center [101, 25] width 9 height 9
click at [103, 21] on icon at bounding box center [101, 25] width 9 height 9
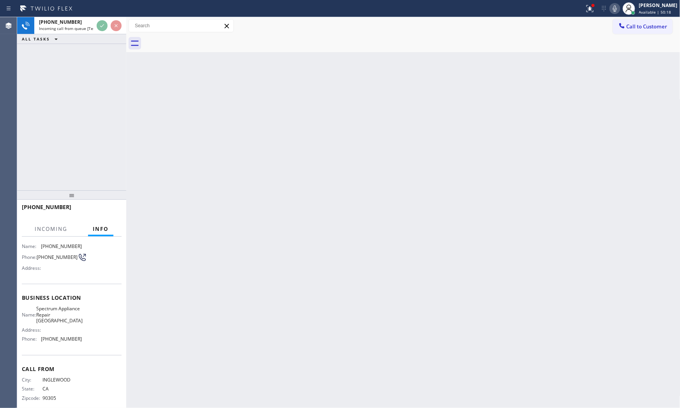
scroll to position [60, 0]
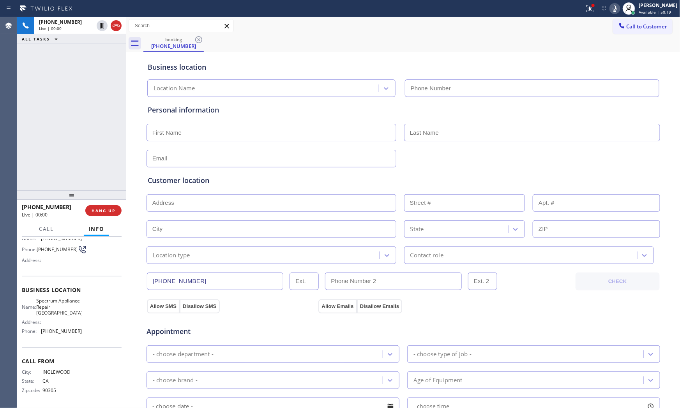
type input "(310) 362-6406"
click at [96, 212] on span "HANG UP" at bounding box center [104, 210] width 24 height 5
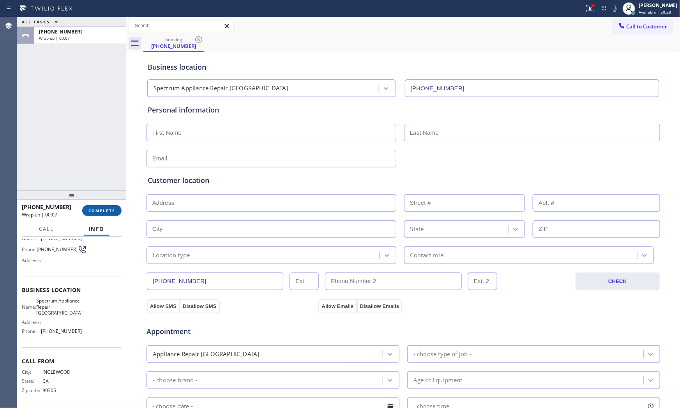
click at [96, 212] on span "COMPLETE" at bounding box center [101, 210] width 27 height 5
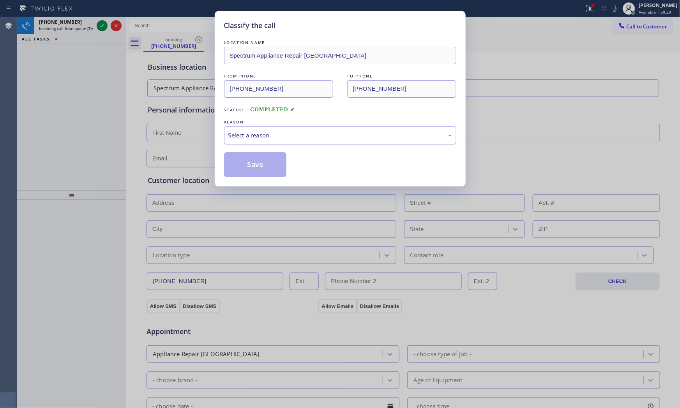
click at [303, 135] on div "Select a reason" at bounding box center [340, 135] width 224 height 9
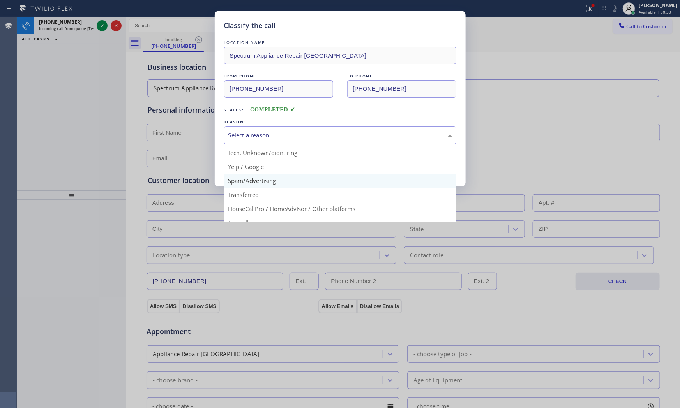
scroll to position [49, 0]
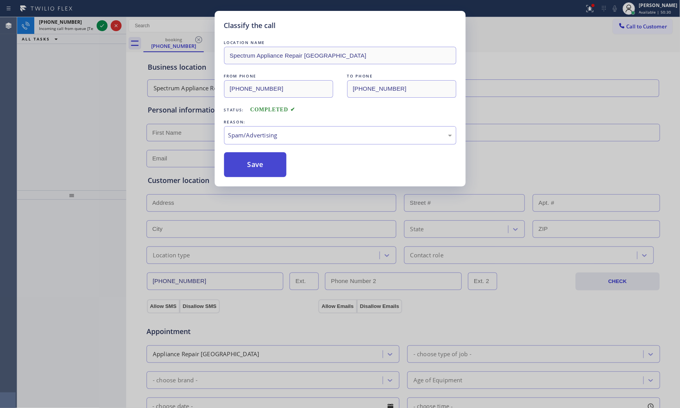
click at [273, 169] on button "Save" at bounding box center [255, 164] width 63 height 25
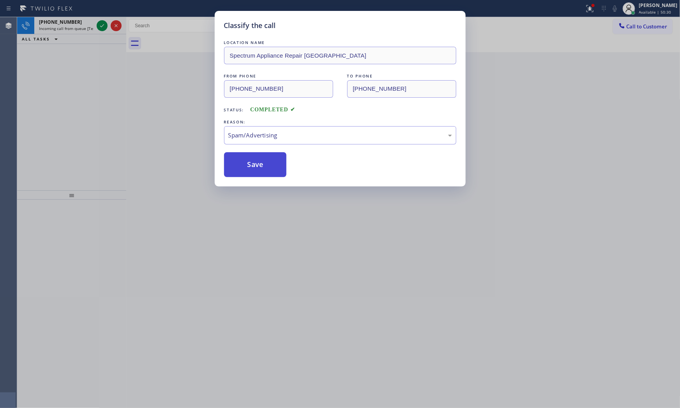
click at [273, 169] on button "Save" at bounding box center [255, 164] width 63 height 25
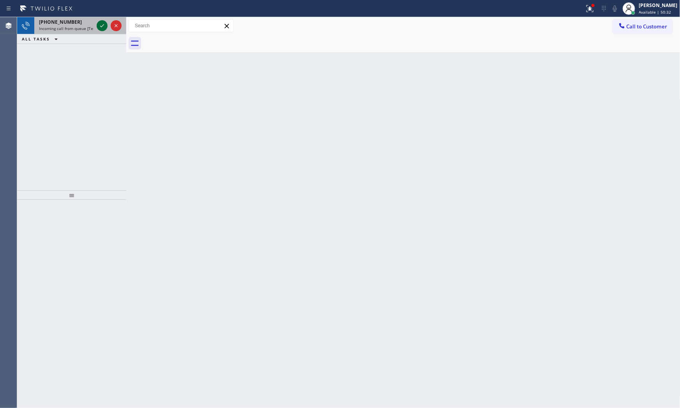
click at [102, 30] on icon at bounding box center [101, 25] width 9 height 9
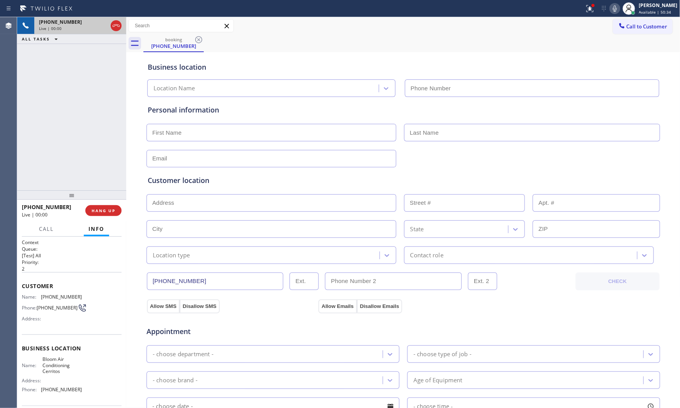
type input "(562) 414-6656"
click at [100, 205] on button "HANG UP" at bounding box center [103, 210] width 36 height 11
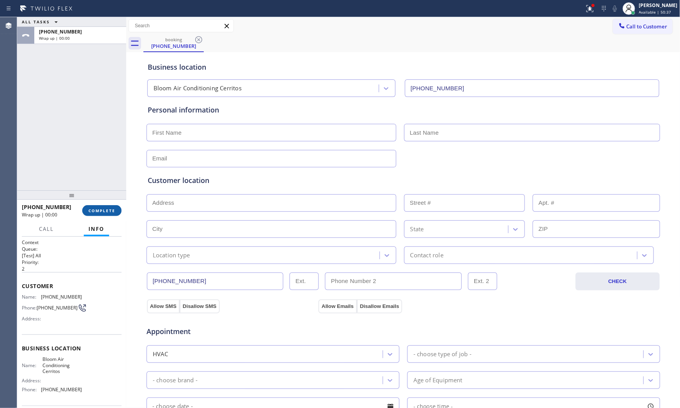
click at [103, 210] on span "COMPLETE" at bounding box center [101, 210] width 27 height 5
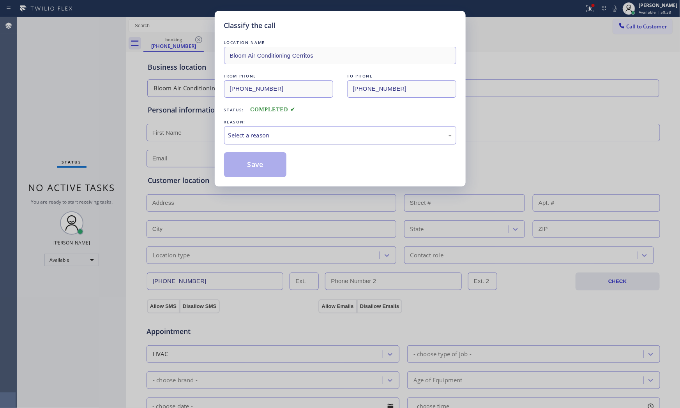
click at [301, 138] on div "Select a reason" at bounding box center [340, 135] width 224 height 9
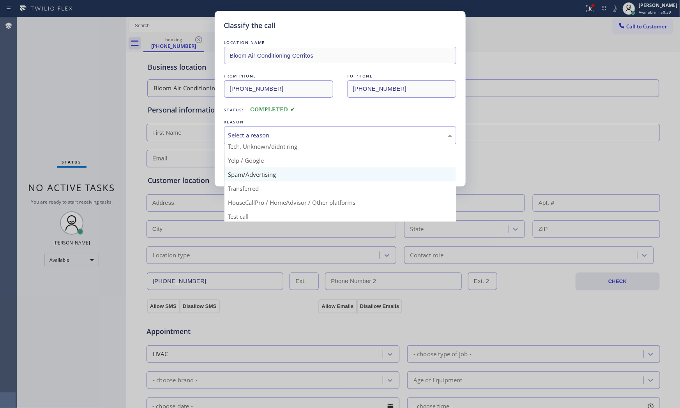
scroll to position [49, 0]
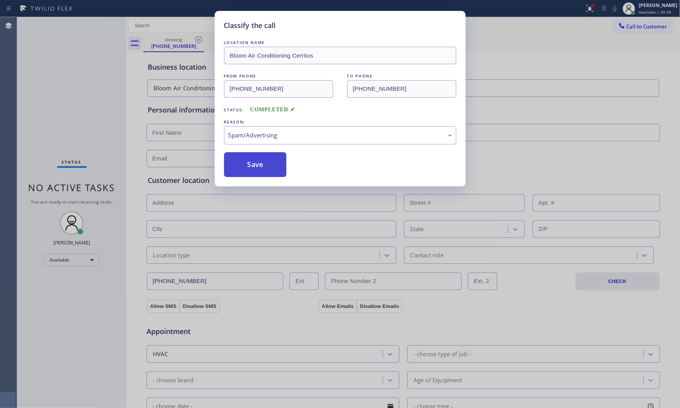
click at [263, 172] on button "Save" at bounding box center [255, 164] width 63 height 25
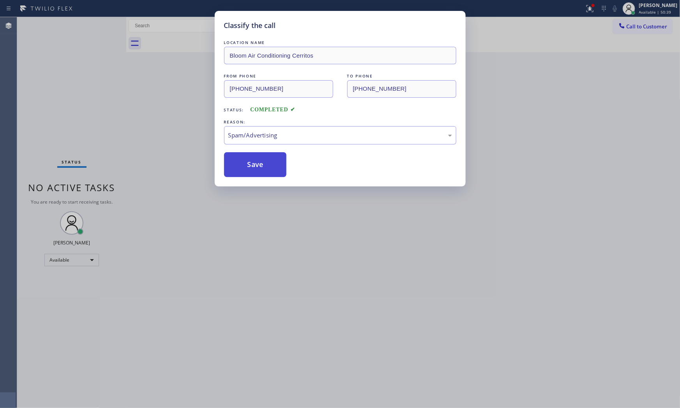
click at [263, 171] on button "Save" at bounding box center [255, 164] width 63 height 25
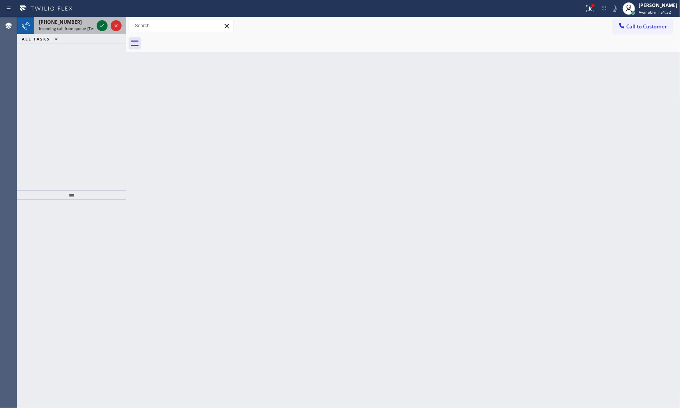
click at [99, 25] on icon at bounding box center [101, 25] width 9 height 9
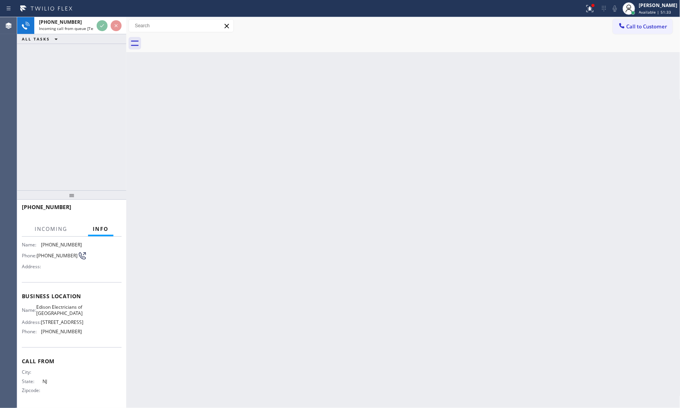
scroll to position [84, 0]
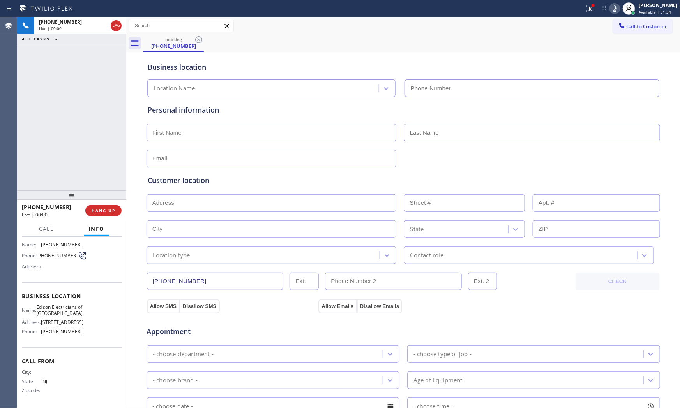
click at [98, 206] on button "HANG UP" at bounding box center [103, 210] width 36 height 11
type input "(862) 415-0803"
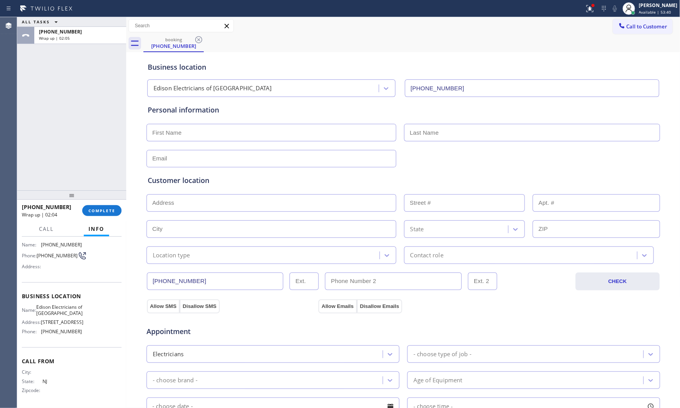
click at [101, 216] on div "+18624278222 Wrap up | 02:04 COMPLETE" at bounding box center [72, 211] width 100 height 20
click at [101, 210] on span "COMPLETE" at bounding box center [101, 210] width 27 height 5
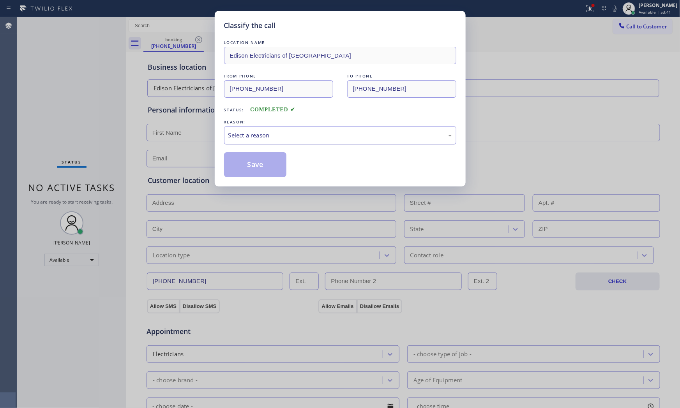
click at [290, 130] on div "Select a reason" at bounding box center [340, 135] width 232 height 18
click at [272, 162] on button "Save" at bounding box center [255, 164] width 63 height 25
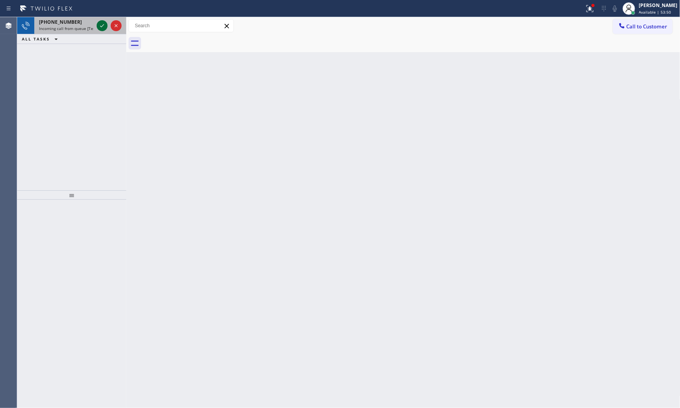
click at [99, 27] on icon at bounding box center [101, 25] width 9 height 9
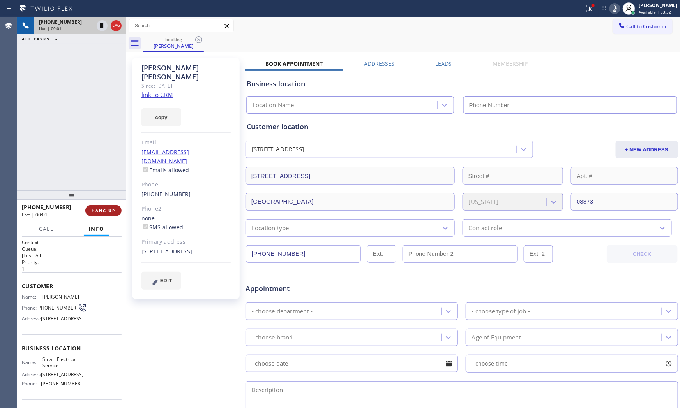
click at [104, 211] on span "HANG UP" at bounding box center [104, 210] width 24 height 5
type input "(310) 307-3623"
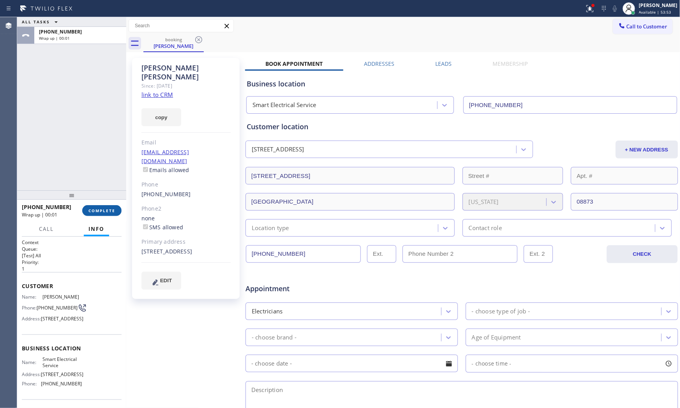
click at [104, 211] on span "COMPLETE" at bounding box center [101, 210] width 27 height 5
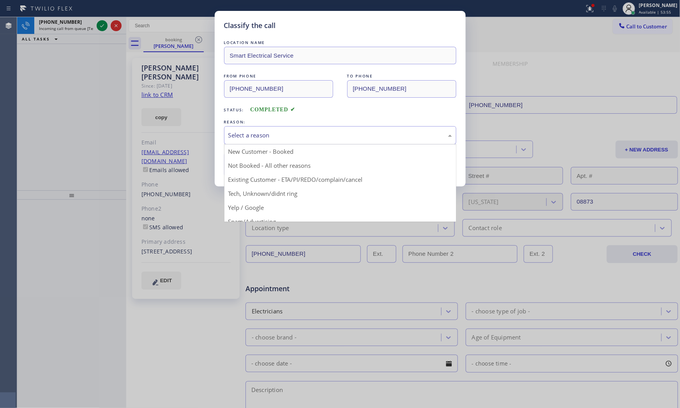
click at [281, 134] on div "Select a reason" at bounding box center [340, 135] width 224 height 9
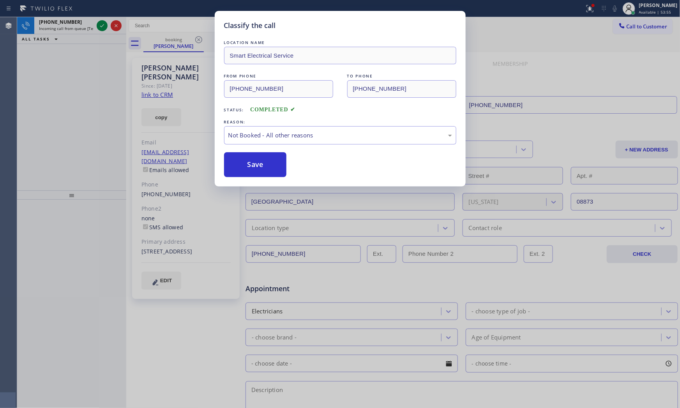
click at [260, 169] on button "Save" at bounding box center [255, 164] width 63 height 25
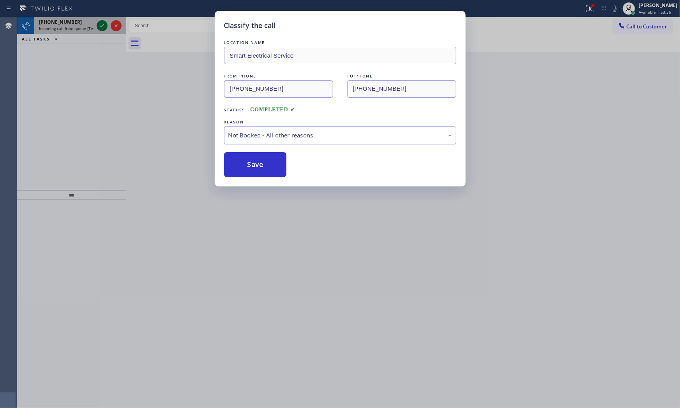
click at [100, 25] on icon at bounding box center [101, 25] width 9 height 9
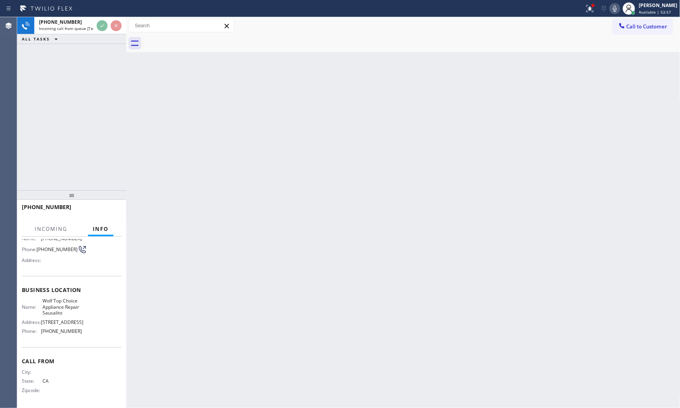
scroll to position [72, 0]
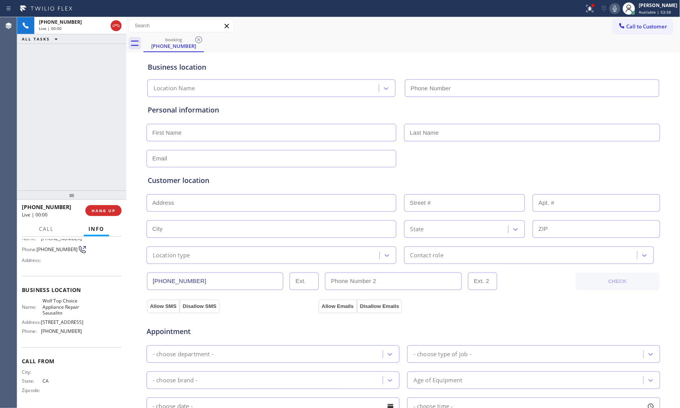
type input "(415) 704-1979"
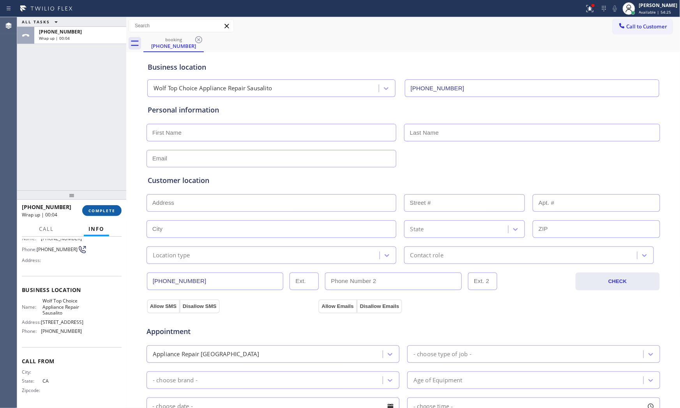
click at [83, 209] on button "COMPLETE" at bounding box center [101, 210] width 39 height 11
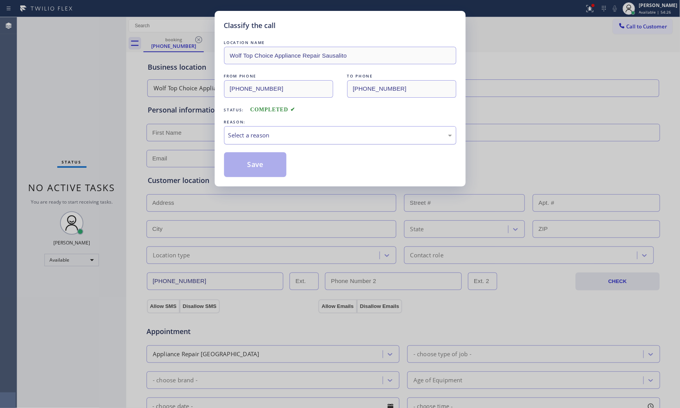
click at [266, 134] on div "Select a reason" at bounding box center [340, 135] width 224 height 9
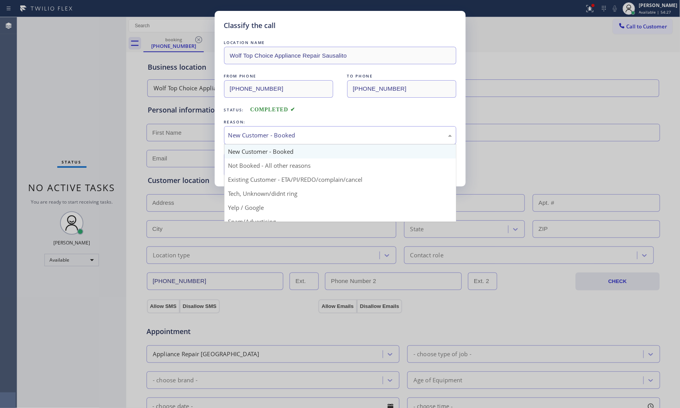
drag, startPoint x: 263, startPoint y: 134, endPoint x: 263, endPoint y: 138, distance: 4.3
click at [263, 135] on div "New Customer - Booked" at bounding box center [340, 135] width 224 height 9
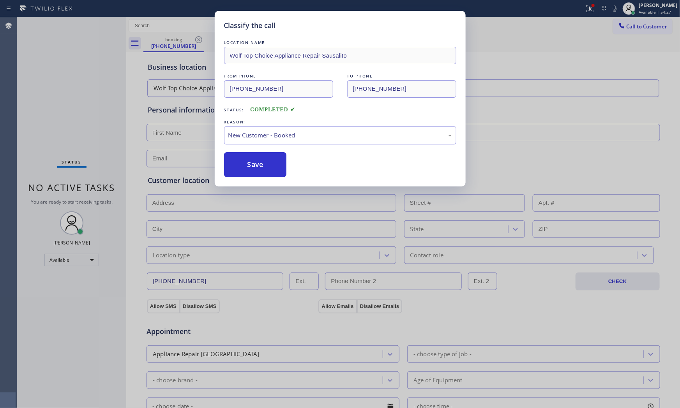
click at [260, 156] on button "Save" at bounding box center [255, 164] width 63 height 25
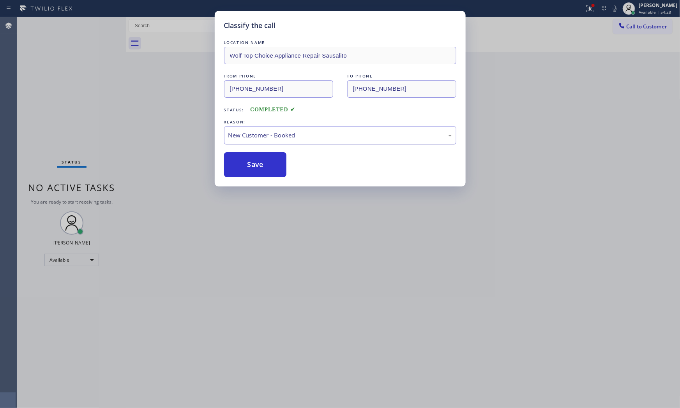
click at [261, 142] on div "New Customer - Booked" at bounding box center [340, 135] width 232 height 18
click at [254, 168] on button "Save" at bounding box center [255, 164] width 63 height 25
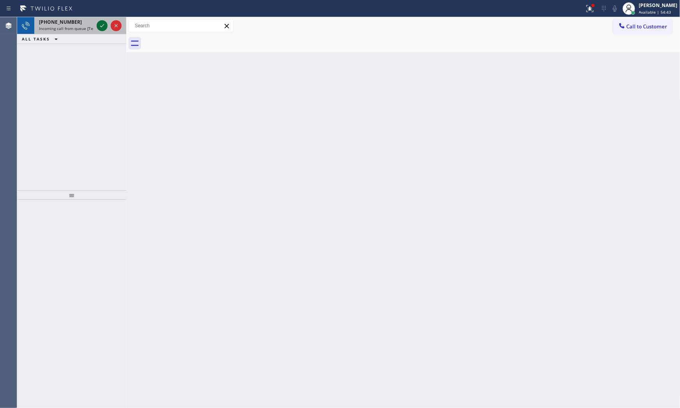
click at [102, 28] on icon at bounding box center [101, 25] width 9 height 9
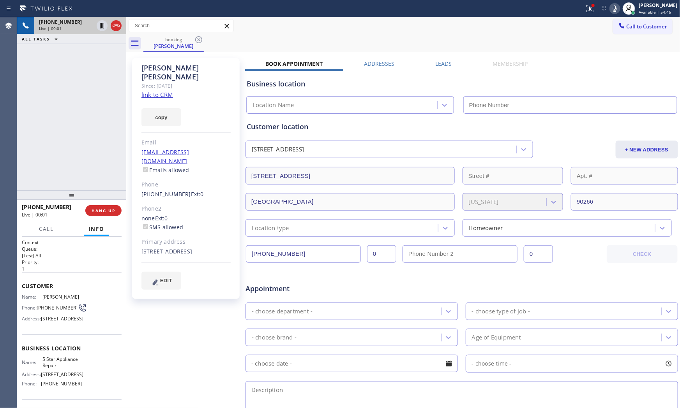
type input "[PHONE_NUMBER]"
click at [159, 91] on link "link to CRM" at bounding box center [157, 95] width 32 height 8
click at [116, 26] on icon at bounding box center [115, 25] width 9 height 9
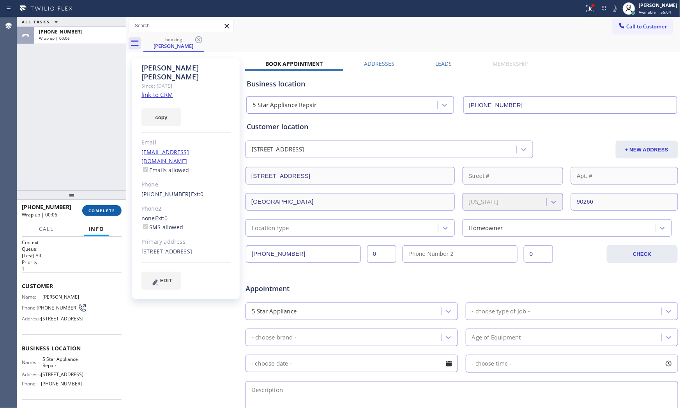
click at [92, 207] on button "COMPLETE" at bounding box center [101, 210] width 39 height 11
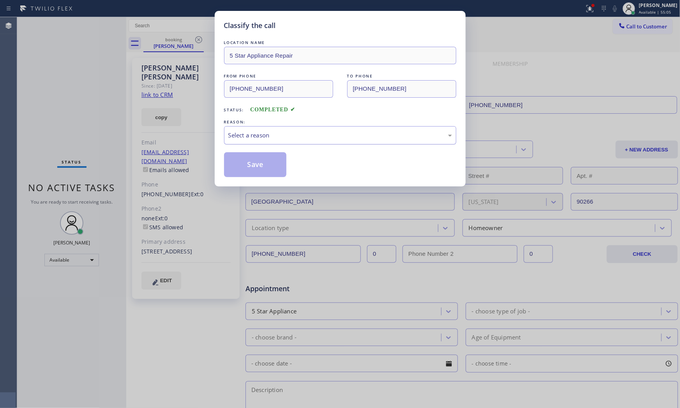
click at [251, 141] on div "Select a reason" at bounding box center [340, 135] width 232 height 18
click at [246, 163] on button "Save" at bounding box center [255, 164] width 63 height 25
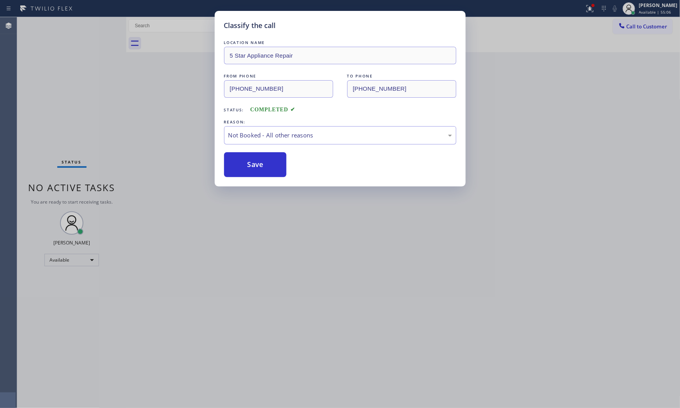
click at [246, 163] on button "Save" at bounding box center [255, 164] width 63 height 25
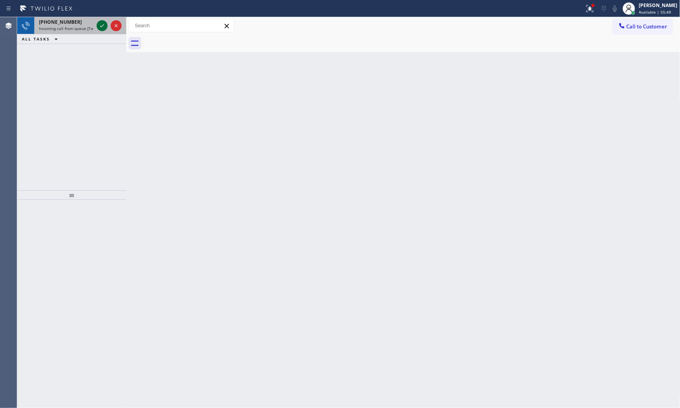
click at [99, 24] on icon at bounding box center [101, 25] width 9 height 9
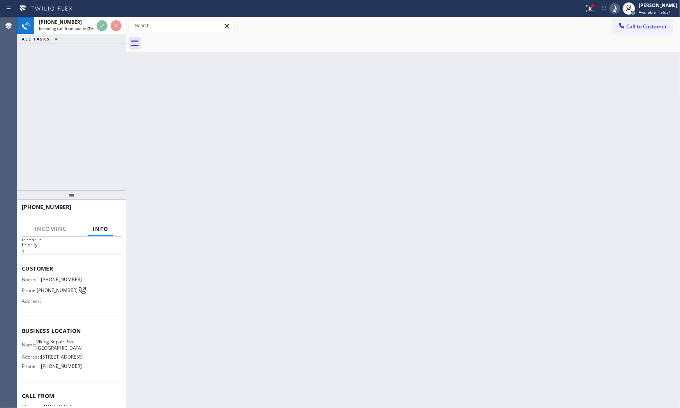
scroll to position [66, 0]
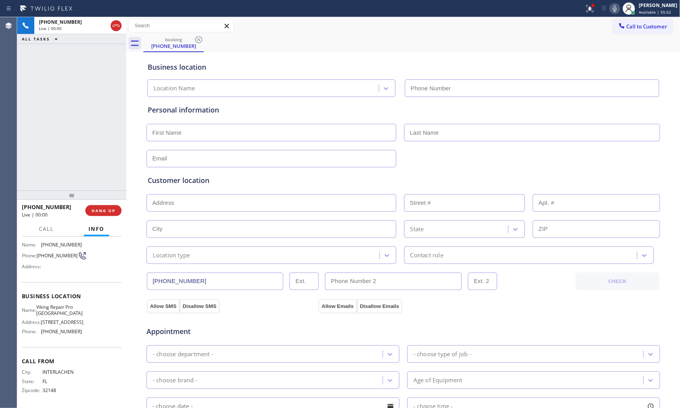
type input "(561) 944-5636"
click at [116, 198] on div at bounding box center [71, 194] width 109 height 9
click at [112, 211] on span "HANG UP" at bounding box center [104, 210] width 24 height 5
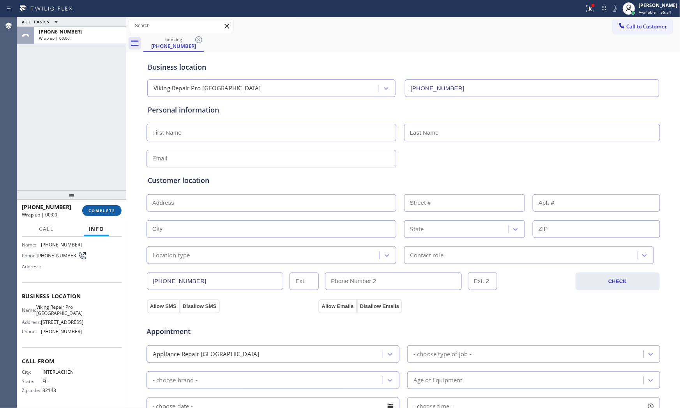
click at [112, 211] on span "COMPLETE" at bounding box center [101, 210] width 27 height 5
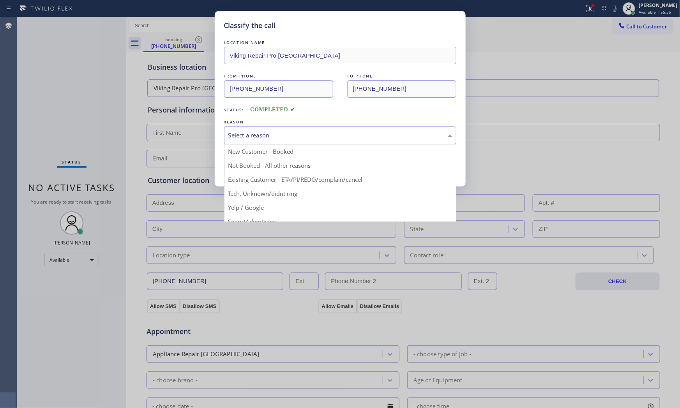
click at [277, 130] on div "Select a reason" at bounding box center [340, 135] width 232 height 18
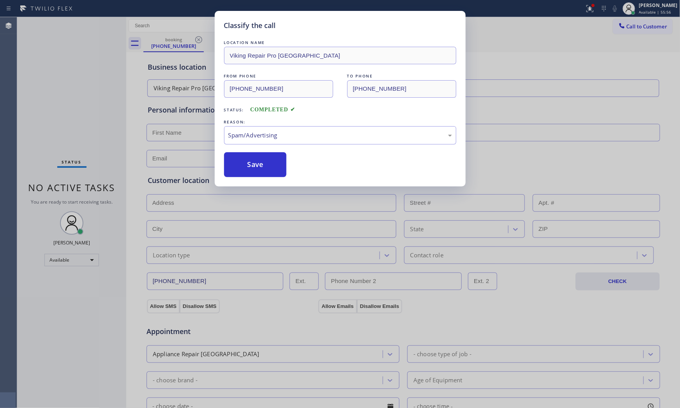
click at [274, 175] on button "Save" at bounding box center [255, 164] width 63 height 25
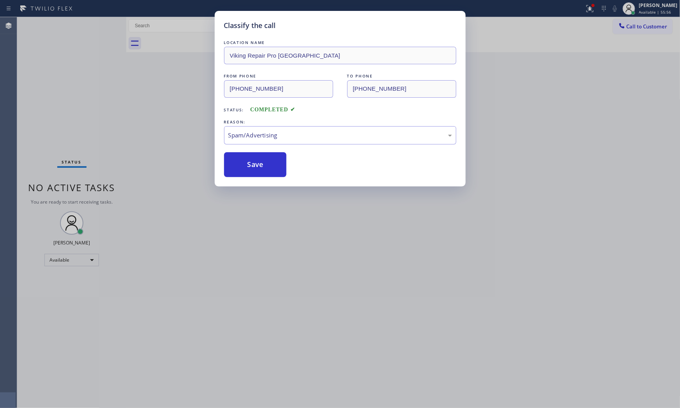
click at [274, 175] on button "Save" at bounding box center [255, 164] width 63 height 25
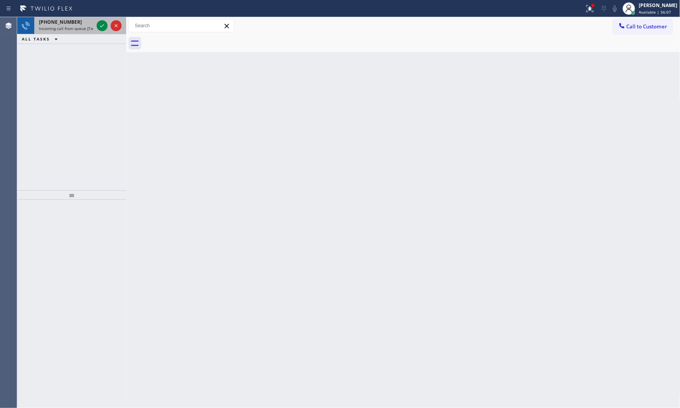
click at [104, 33] on div at bounding box center [109, 25] width 28 height 17
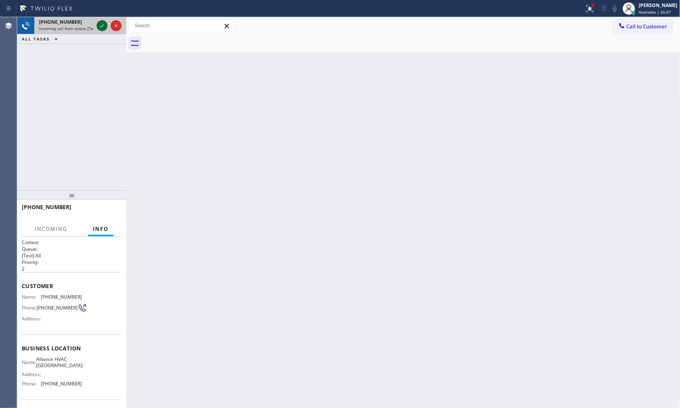
click at [104, 26] on icon at bounding box center [101, 25] width 9 height 9
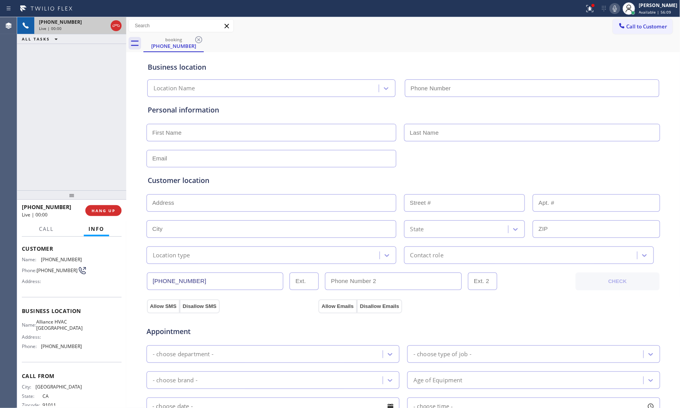
scroll to position [60, 0]
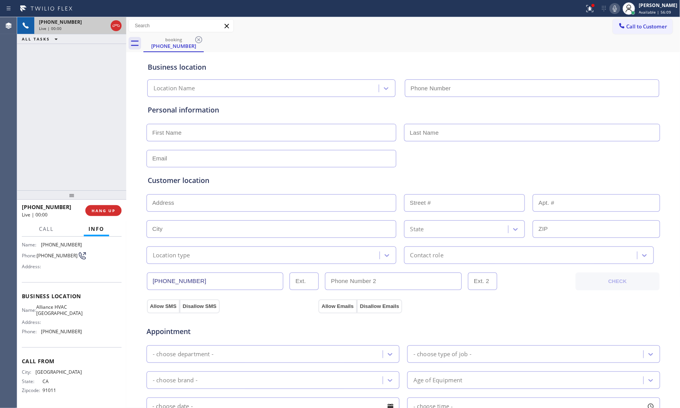
type input "(310) 868-0820"
click at [109, 199] on div at bounding box center [71, 194] width 109 height 9
click at [109, 209] on span "HANG UP" at bounding box center [104, 210] width 24 height 5
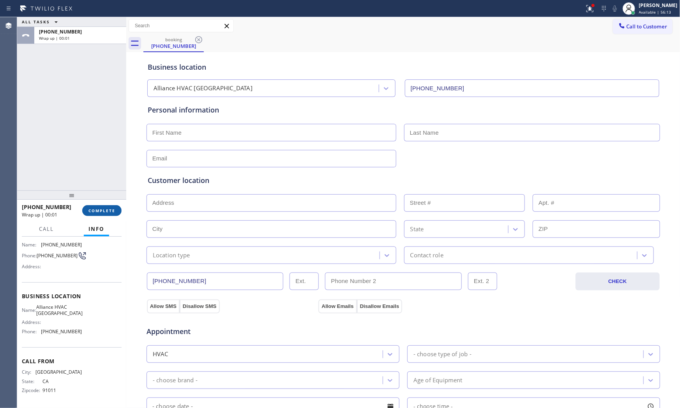
click at [83, 214] on button "COMPLETE" at bounding box center [101, 210] width 39 height 11
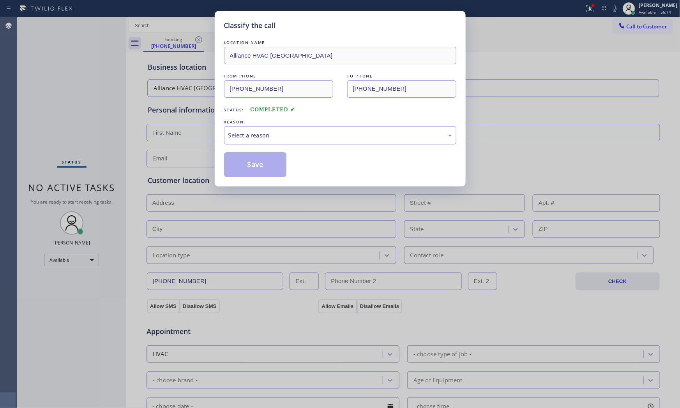
click at [280, 138] on div "Select a reason" at bounding box center [340, 135] width 224 height 9
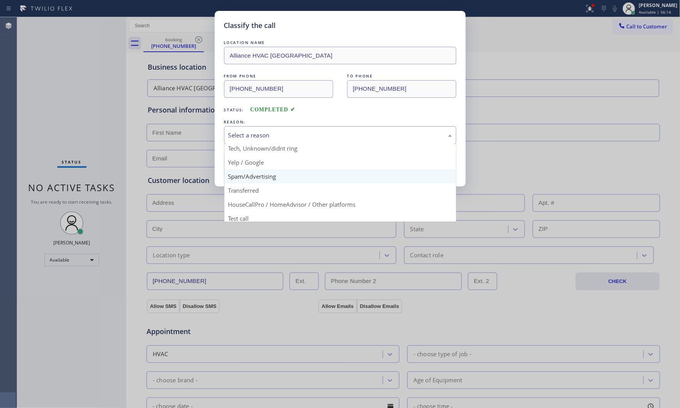
scroll to position [49, 0]
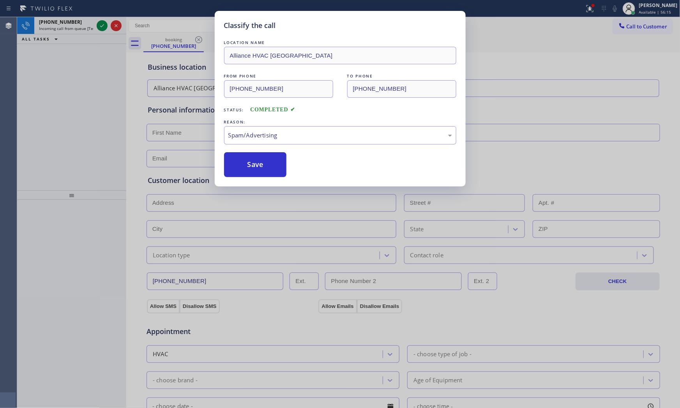
click at [264, 171] on button "Save" at bounding box center [255, 164] width 63 height 25
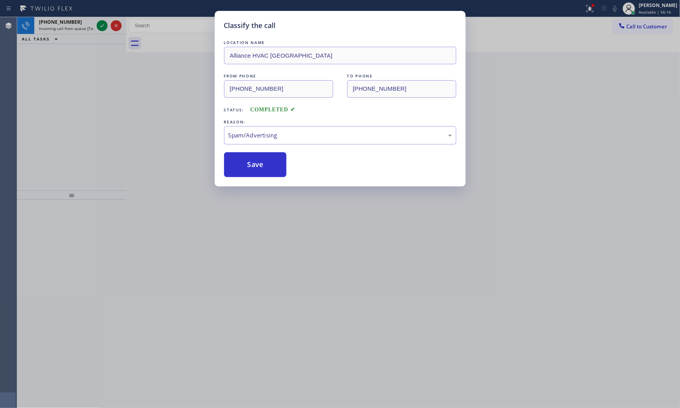
click at [264, 171] on button "Save" at bounding box center [255, 164] width 63 height 25
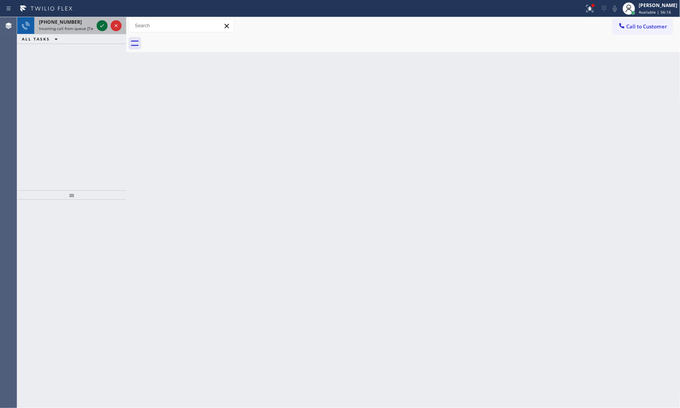
click at [100, 26] on icon at bounding box center [102, 25] width 4 height 3
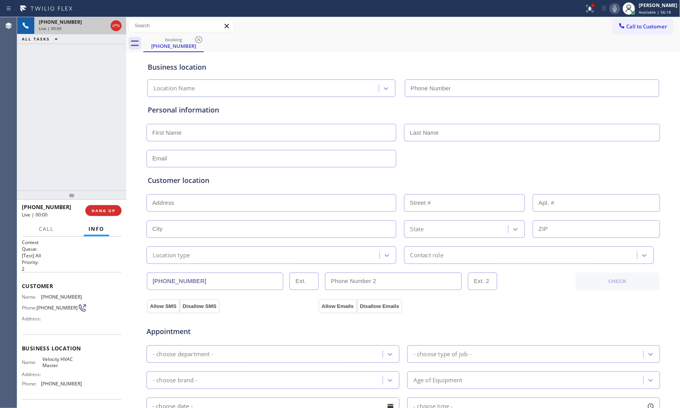
type input "[PHONE_NUMBER]"
click at [92, 213] on button "HANG UP" at bounding box center [103, 210] width 36 height 11
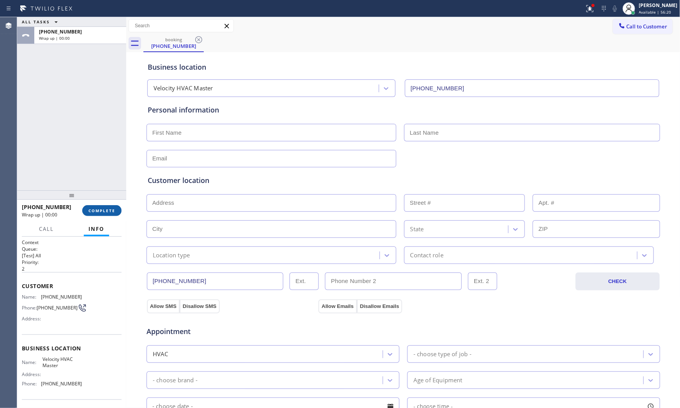
click at [92, 213] on button "COMPLETE" at bounding box center [101, 210] width 39 height 11
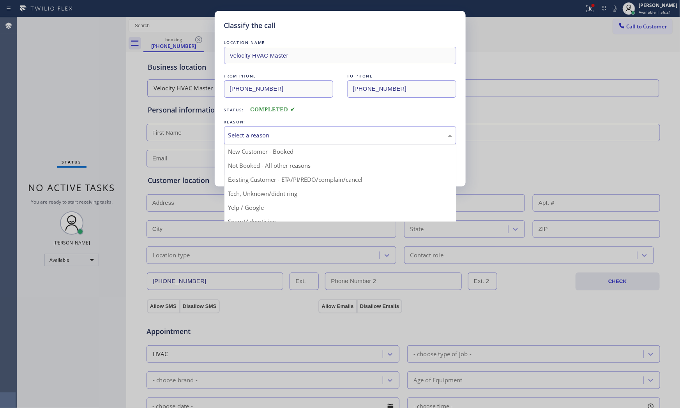
click at [250, 141] on div "Select a reason" at bounding box center [340, 135] width 232 height 18
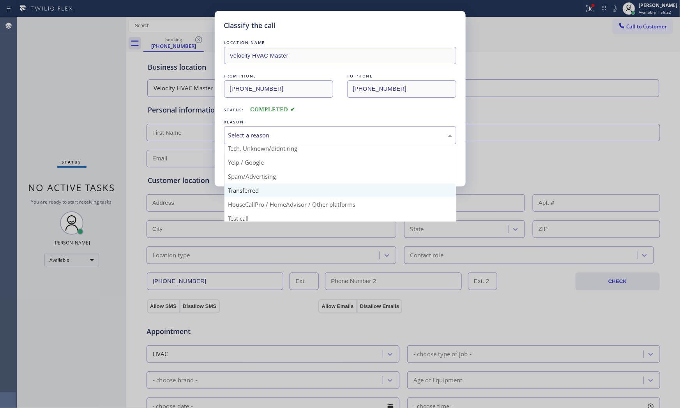
scroll to position [49, 0]
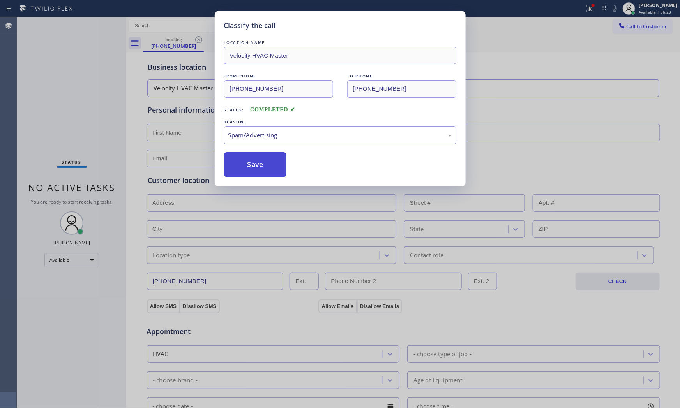
click at [251, 171] on button "Save" at bounding box center [255, 164] width 63 height 25
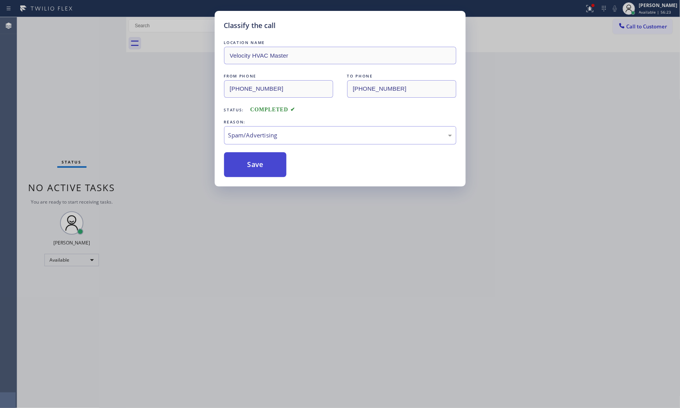
click at [251, 171] on button "Save" at bounding box center [255, 164] width 63 height 25
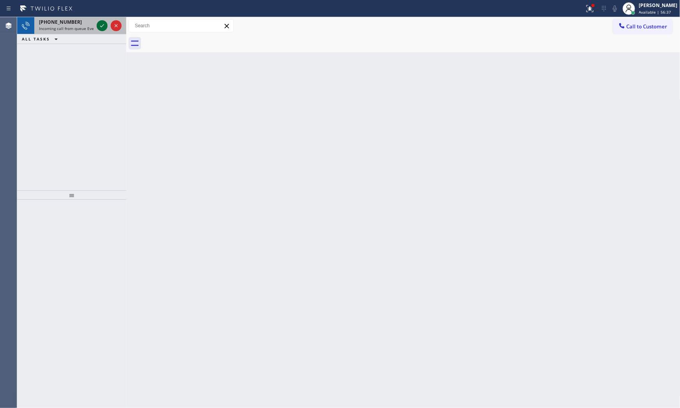
click at [102, 24] on icon at bounding box center [101, 25] width 9 height 9
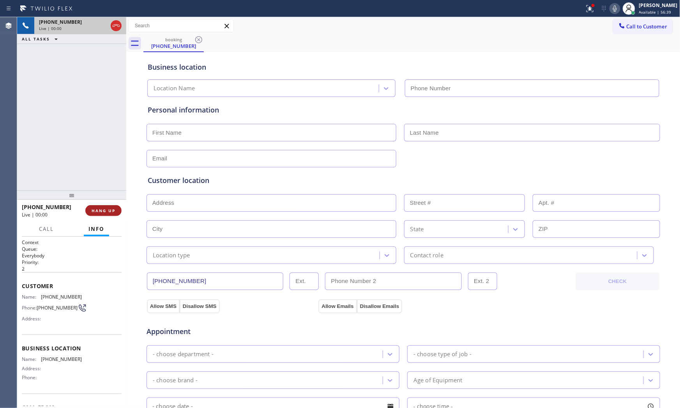
click at [111, 209] on span "HANG UP" at bounding box center [104, 210] width 24 height 5
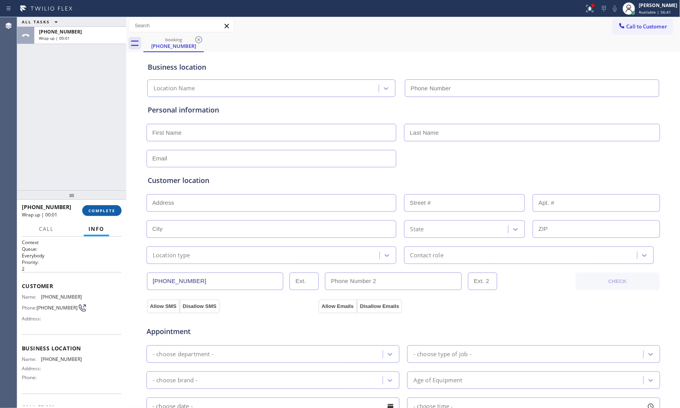
click at [111, 209] on span "COMPLETE" at bounding box center [101, 210] width 27 height 5
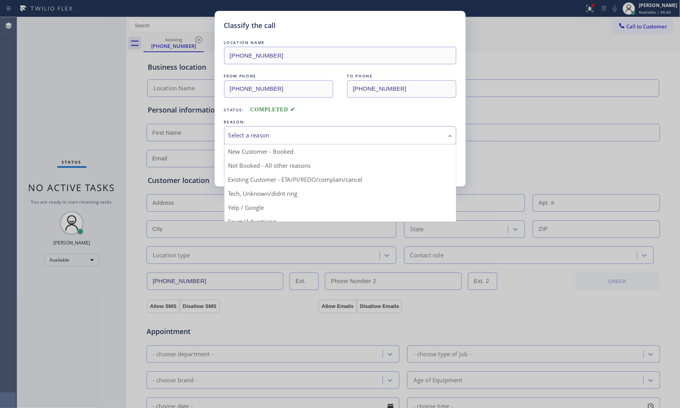
click at [266, 137] on div "Select a reason" at bounding box center [340, 135] width 224 height 9
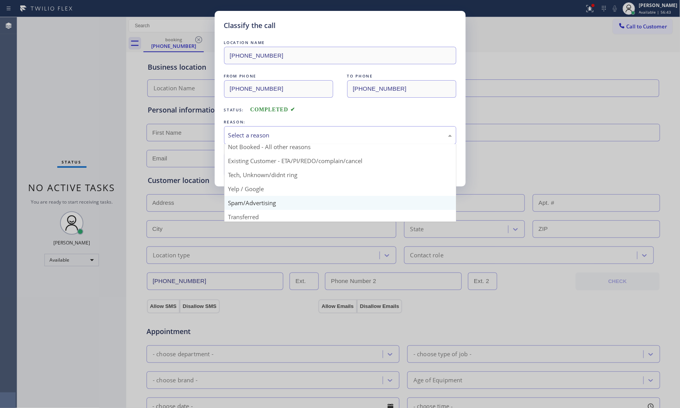
scroll to position [49, 0]
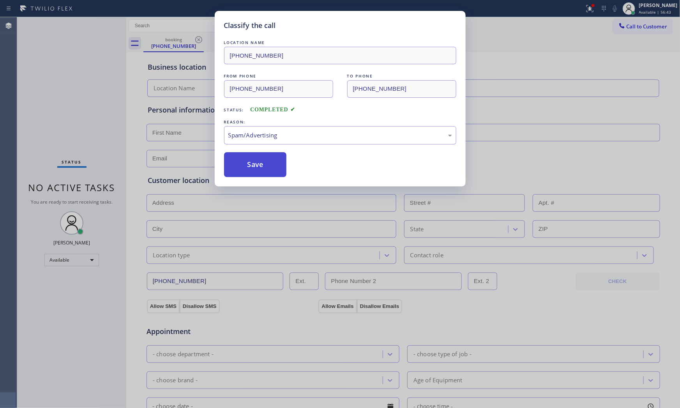
click at [260, 171] on button "Save" at bounding box center [255, 164] width 63 height 25
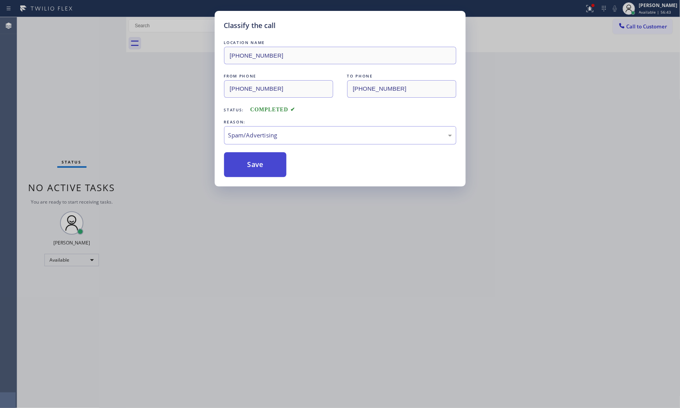
click at [260, 171] on button "Save" at bounding box center [255, 164] width 63 height 25
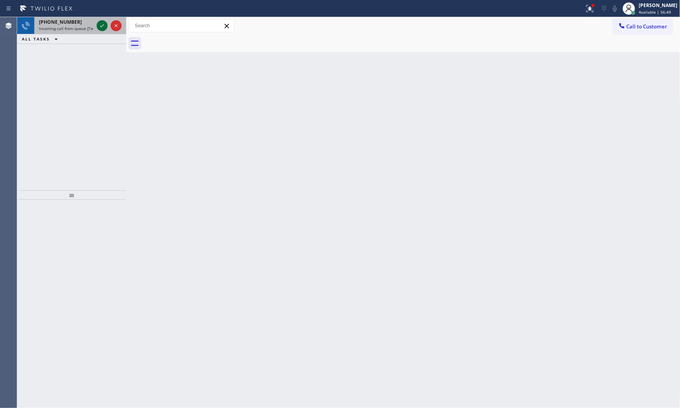
click at [99, 26] on icon at bounding box center [101, 25] width 9 height 9
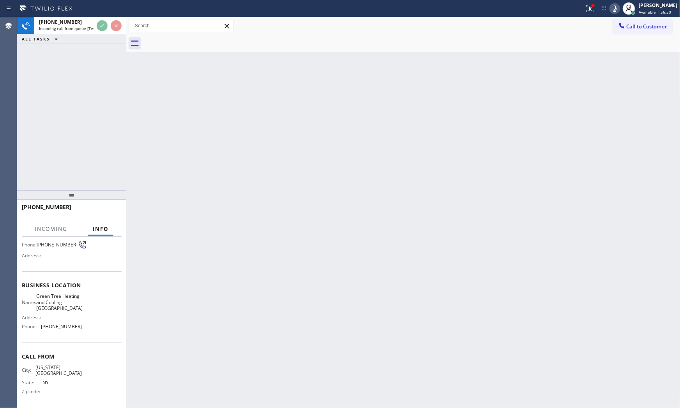
scroll to position [66, 0]
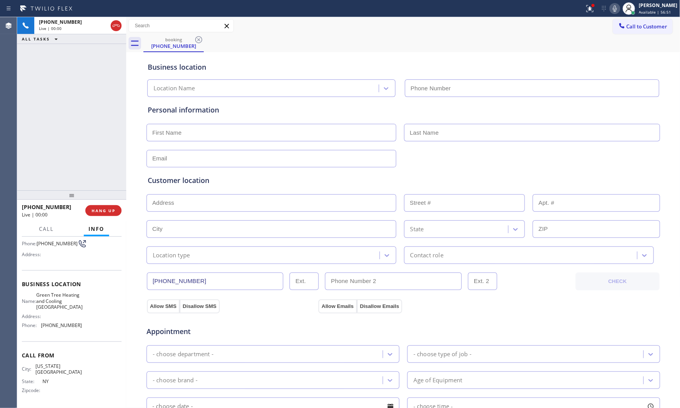
type input "(929) 481-3505"
click at [103, 213] on span "HANG UP" at bounding box center [104, 210] width 24 height 5
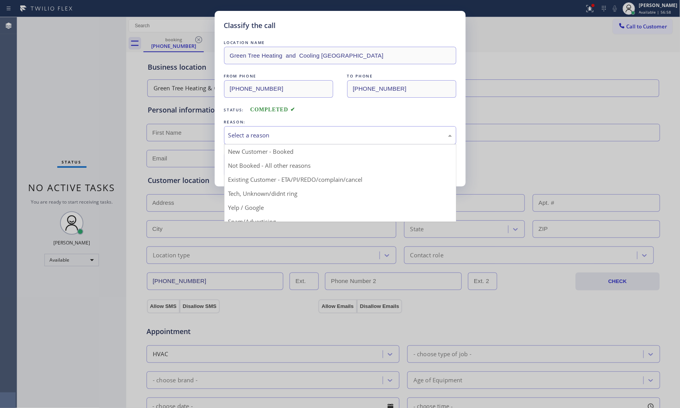
click at [266, 130] on div "Select a reason" at bounding box center [340, 135] width 232 height 18
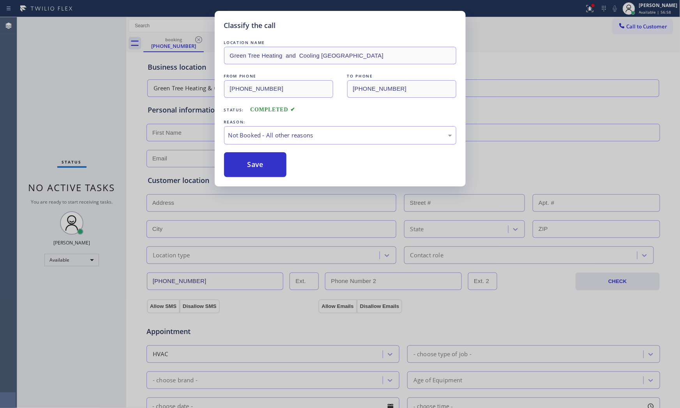
click at [254, 162] on button "Save" at bounding box center [255, 164] width 63 height 25
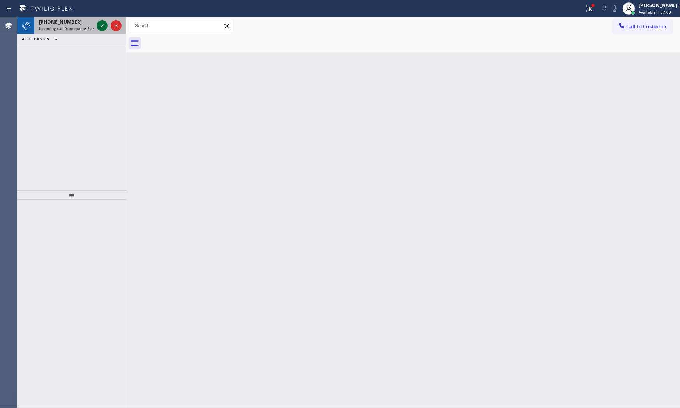
click at [104, 27] on icon at bounding box center [101, 25] width 9 height 9
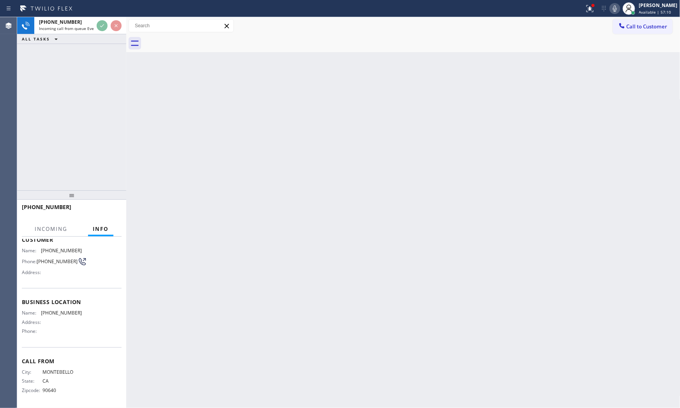
scroll to position [48, 0]
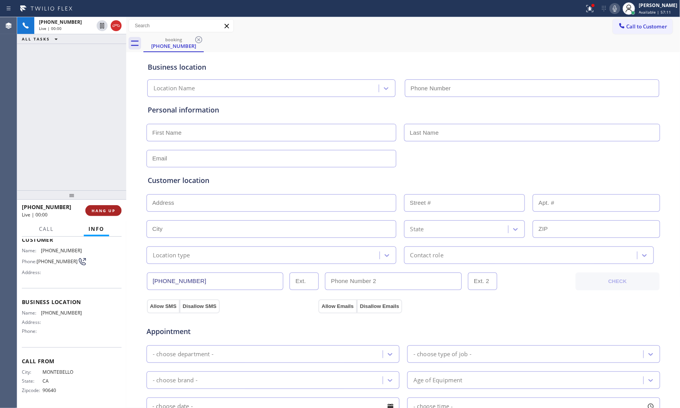
click at [115, 215] on button "HANG UP" at bounding box center [103, 210] width 36 height 11
click at [115, 215] on button "COMPLETE" at bounding box center [101, 210] width 39 height 11
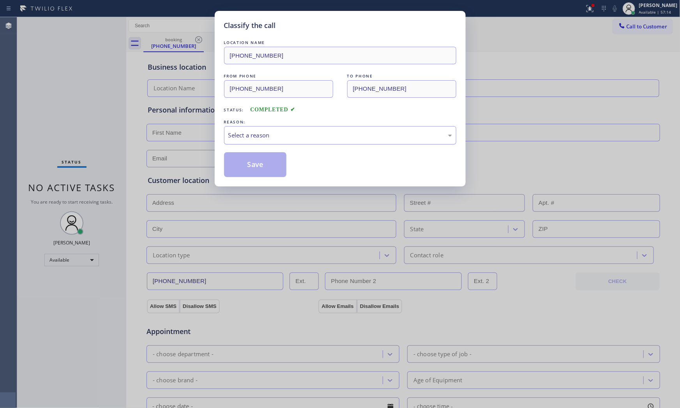
drag, startPoint x: 223, startPoint y: 130, endPoint x: 224, endPoint y: 135, distance: 4.9
click at [223, 130] on div "Classify the call LOCATION NAME (323) 797-5878 FROM PHONE (323) 216-5631 TO PHO…" at bounding box center [340, 99] width 251 height 176
click at [225, 136] on div "Select a reason" at bounding box center [340, 135] width 232 height 18
click at [236, 166] on button "Save" at bounding box center [255, 164] width 63 height 25
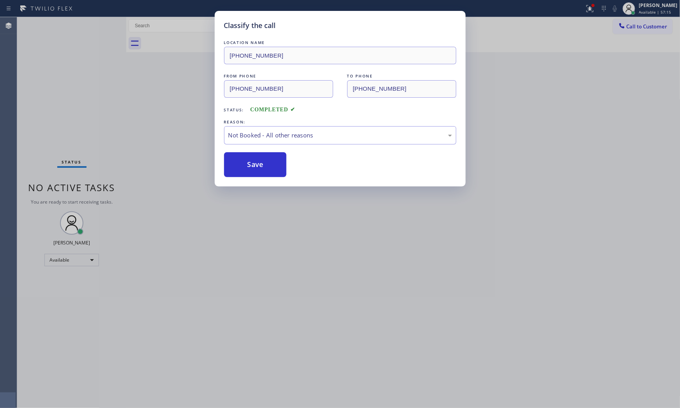
click at [236, 166] on button "Save" at bounding box center [255, 164] width 63 height 25
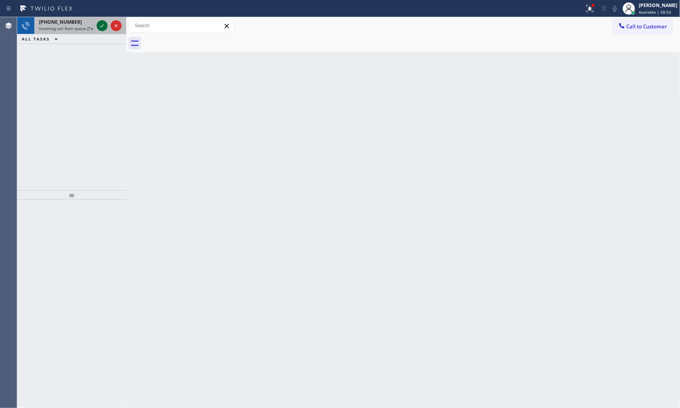
click at [100, 21] on icon at bounding box center [101, 25] width 9 height 9
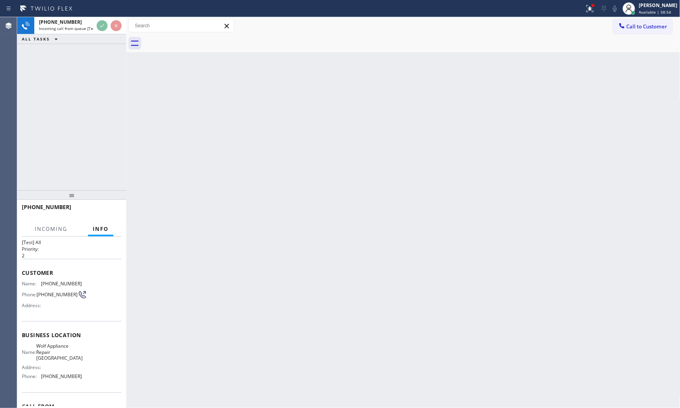
scroll to position [54, 0]
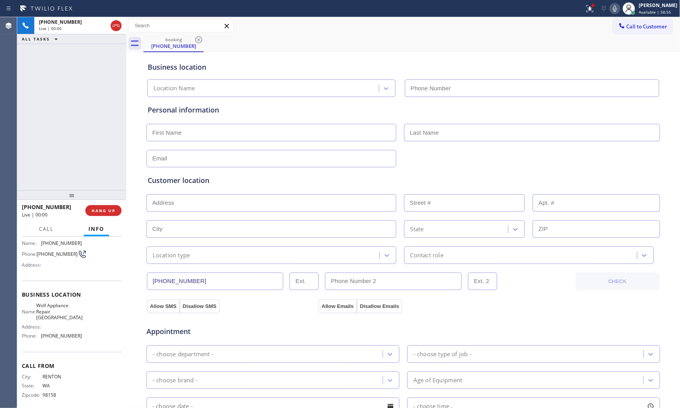
type input "(425) 517-3988"
click at [114, 214] on button "HANG UP" at bounding box center [103, 210] width 36 height 11
click at [113, 214] on button "HANG UP" at bounding box center [103, 210] width 36 height 11
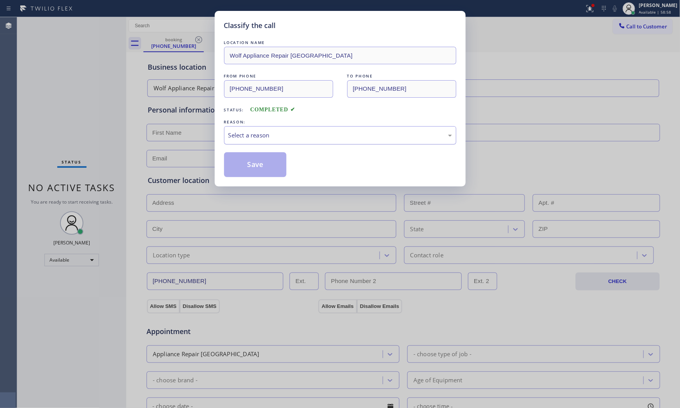
drag, startPoint x: 255, startPoint y: 139, endPoint x: 254, endPoint y: 143, distance: 4.7
click at [255, 139] on div "Select a reason" at bounding box center [340, 135] width 224 height 9
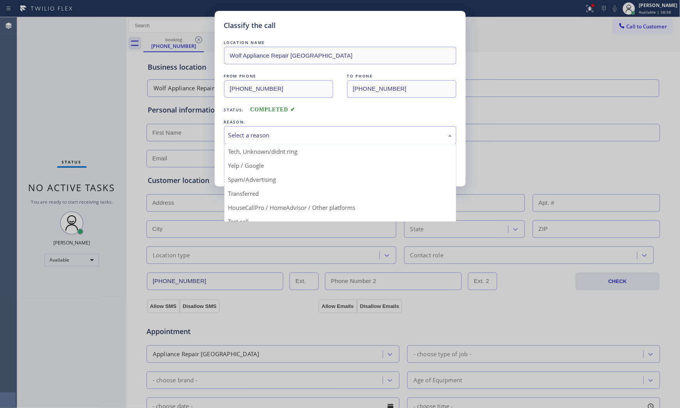
scroll to position [43, 0]
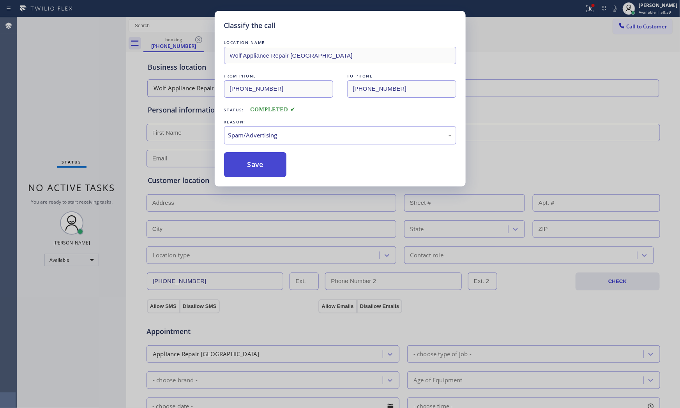
click at [256, 167] on button "Save" at bounding box center [255, 164] width 63 height 25
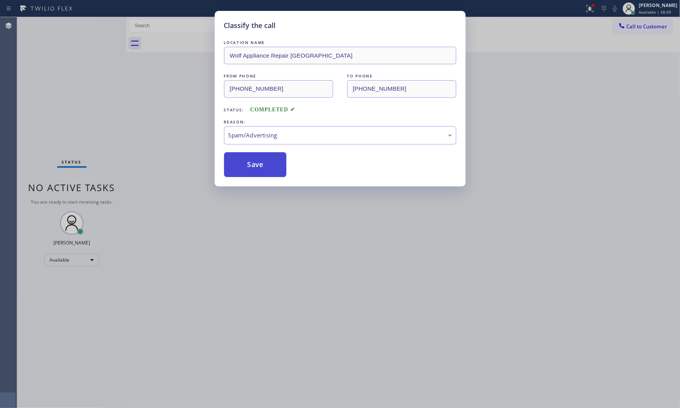
click at [256, 167] on button "Save" at bounding box center [255, 164] width 63 height 25
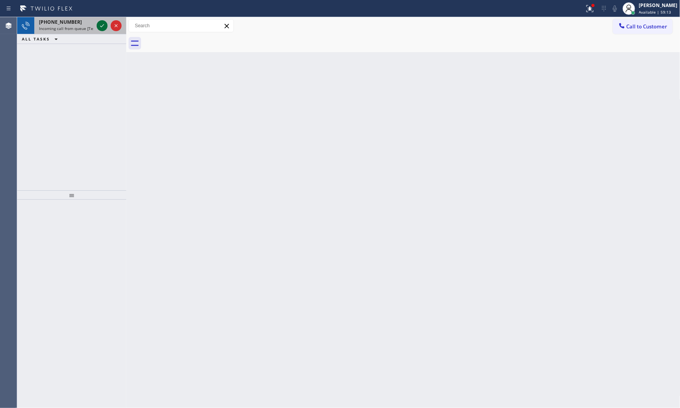
click at [102, 26] on icon at bounding box center [101, 25] width 9 height 9
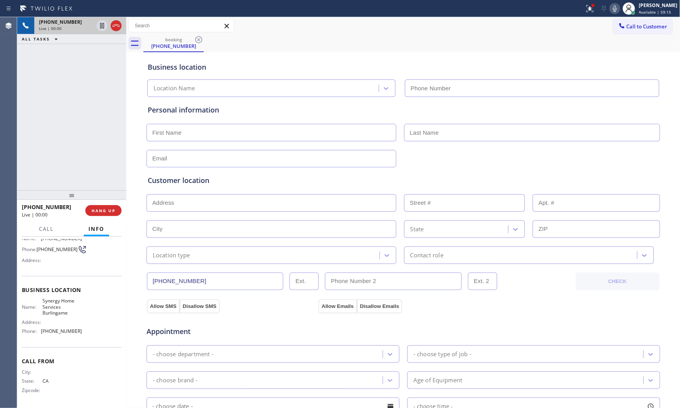
type input "(415) 548-9188"
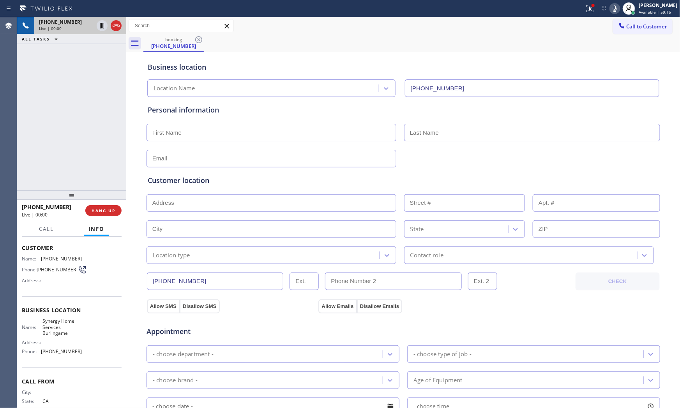
scroll to position [17, 0]
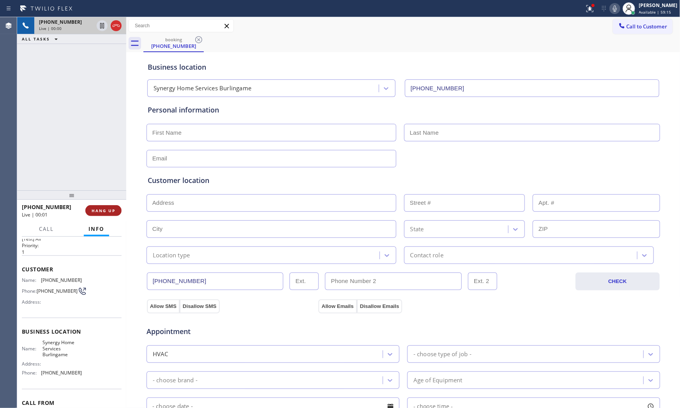
click at [103, 207] on button "HANG UP" at bounding box center [103, 210] width 36 height 11
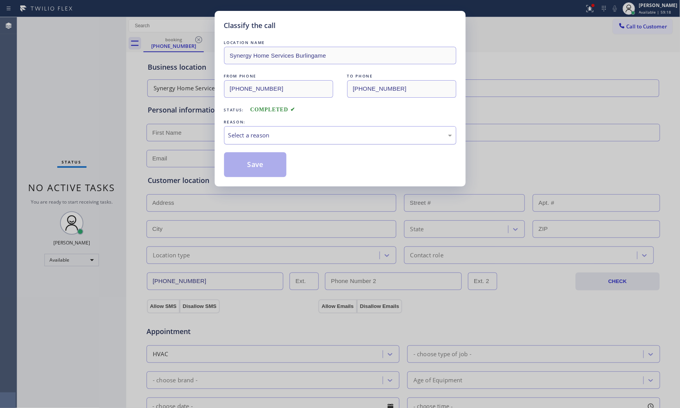
click at [260, 134] on div "Select a reason" at bounding box center [340, 135] width 224 height 9
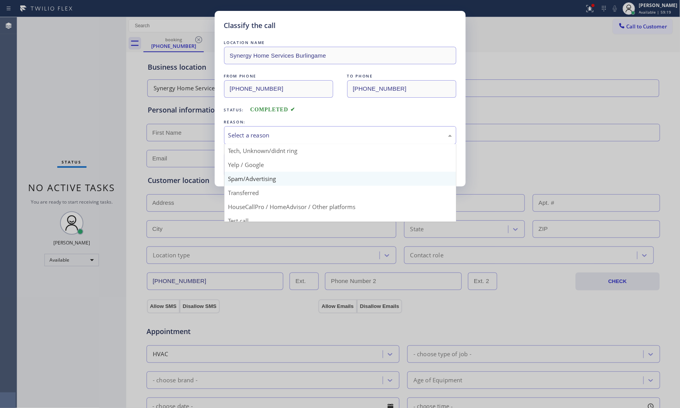
scroll to position [43, 0]
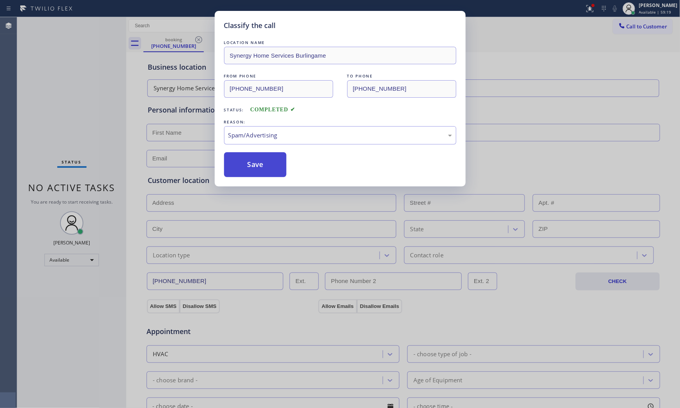
click at [259, 168] on button "Save" at bounding box center [255, 164] width 63 height 25
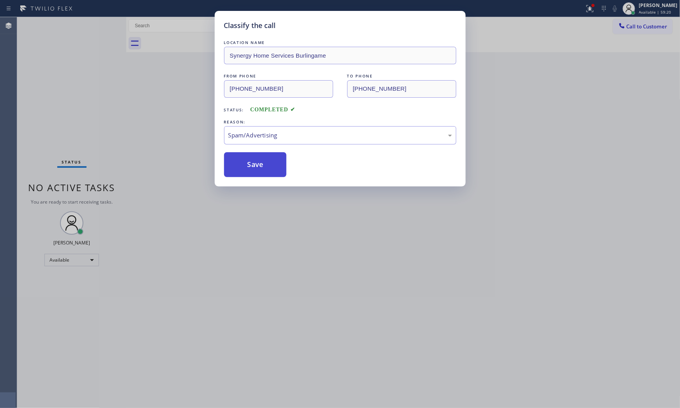
click at [259, 168] on button "Save" at bounding box center [255, 164] width 63 height 25
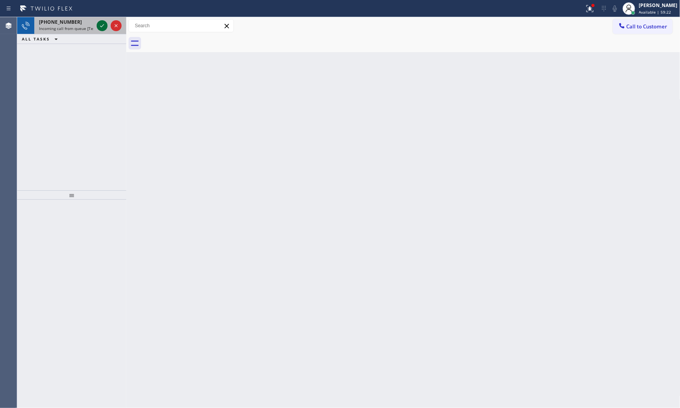
click at [102, 24] on icon at bounding box center [101, 25] width 9 height 9
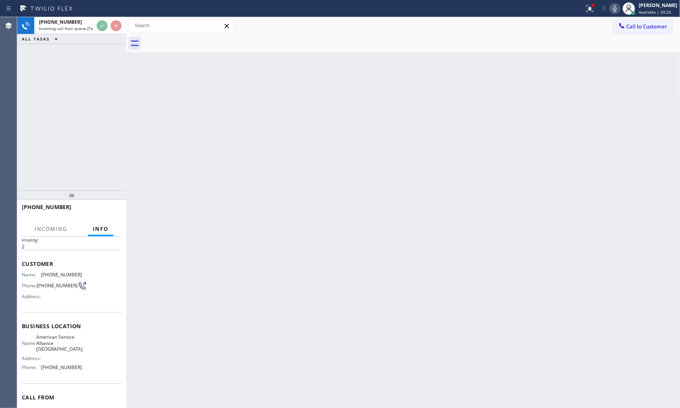
scroll to position [60, 0]
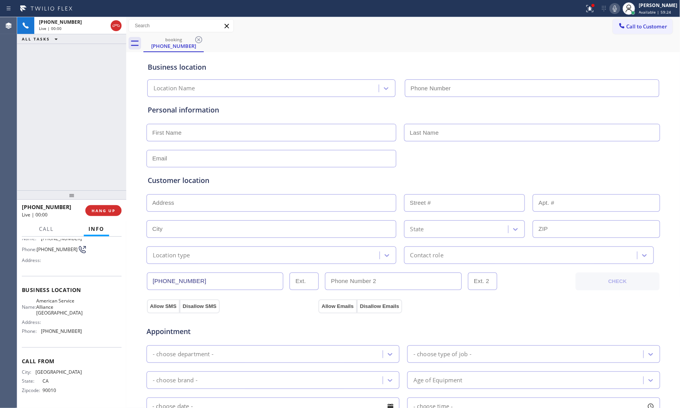
type input "(213) 444-5430"
click at [102, 209] on span "HANG UP" at bounding box center [104, 210] width 24 height 5
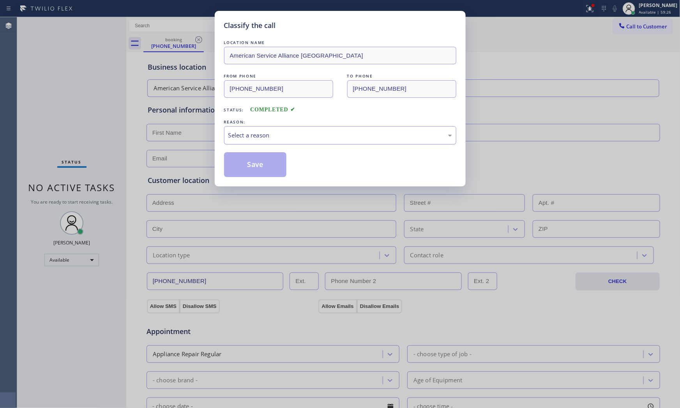
click at [255, 139] on div "Select a reason" at bounding box center [340, 135] width 224 height 9
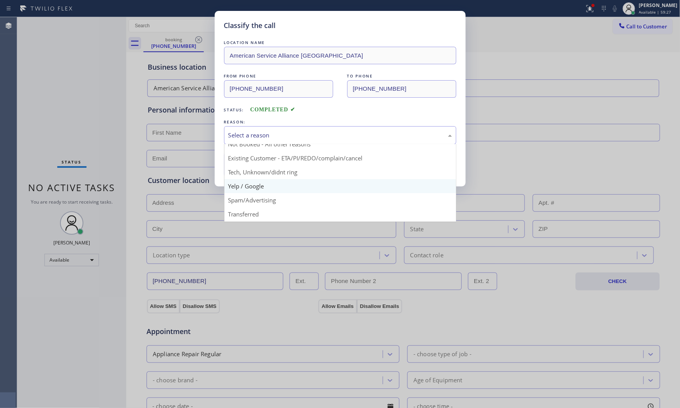
scroll to position [43, 0]
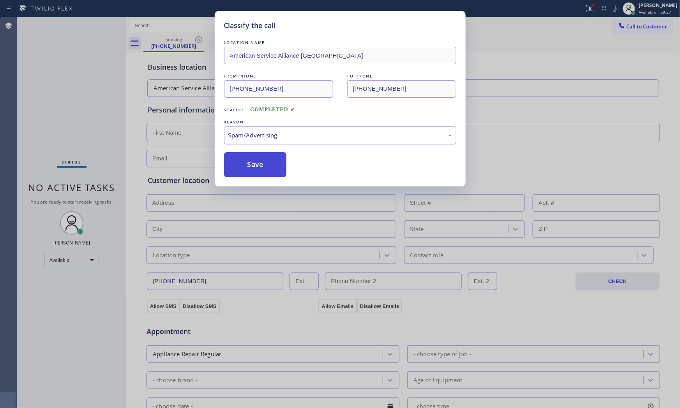
click at [252, 175] on button "Save" at bounding box center [255, 164] width 63 height 25
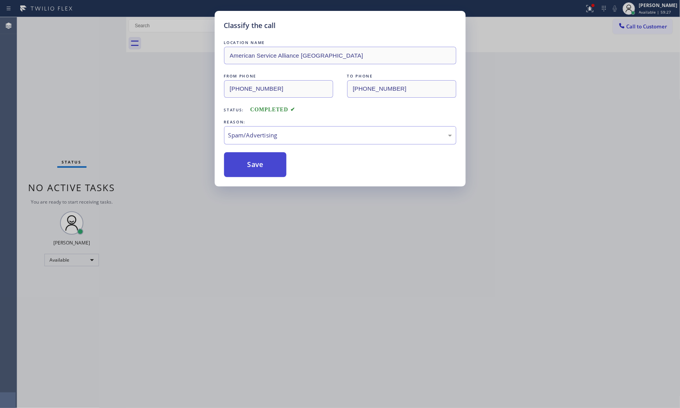
click at [252, 175] on button "Save" at bounding box center [255, 164] width 63 height 25
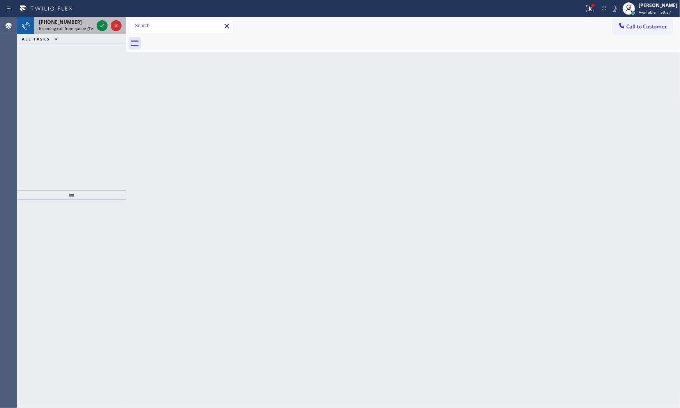
click at [93, 22] on div "+16782703937" at bounding box center [66, 22] width 55 height 7
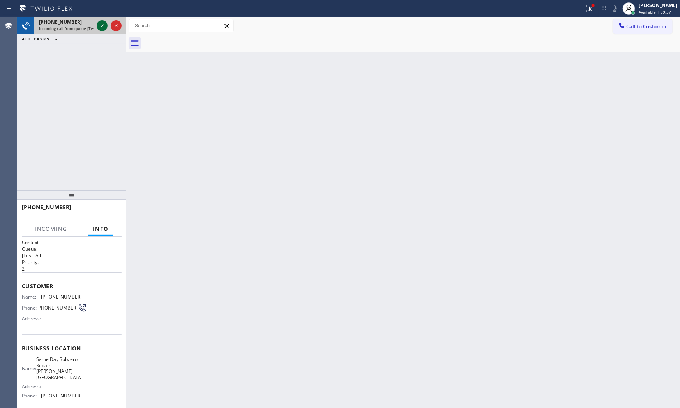
click at [97, 23] on div at bounding box center [102, 25] width 11 height 9
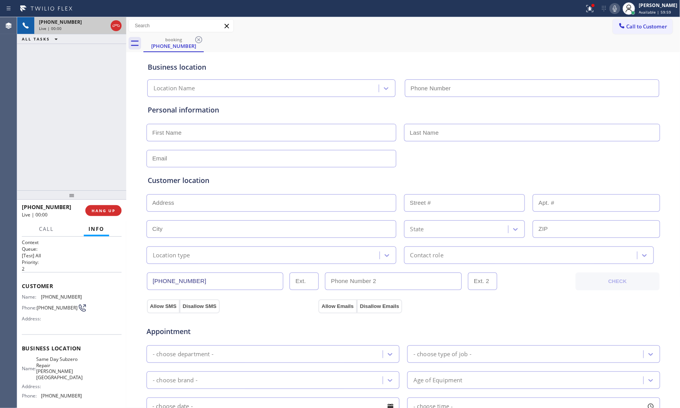
type input "(678) 661-3321"
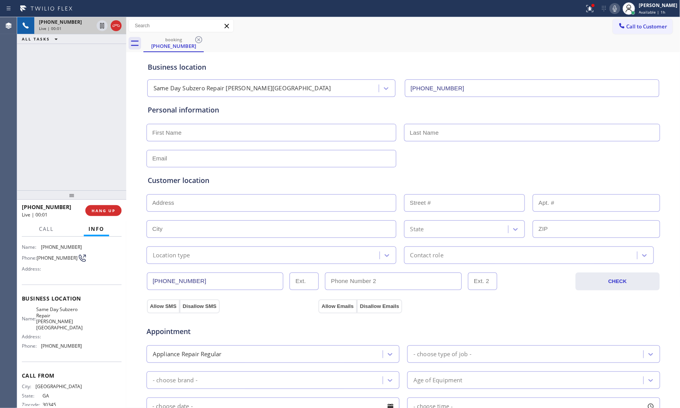
scroll to position [60, 0]
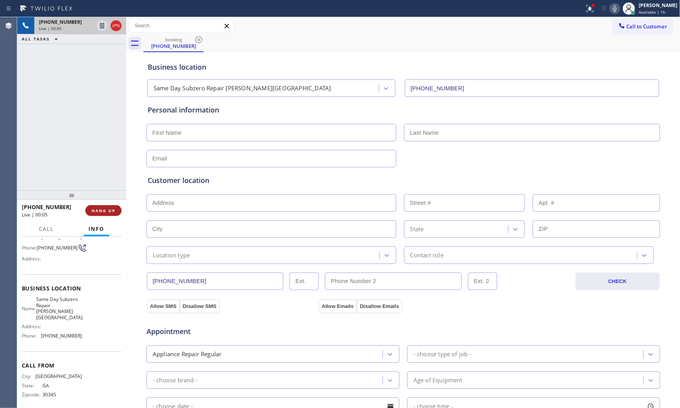
click at [96, 212] on span "HANG UP" at bounding box center [104, 210] width 24 height 5
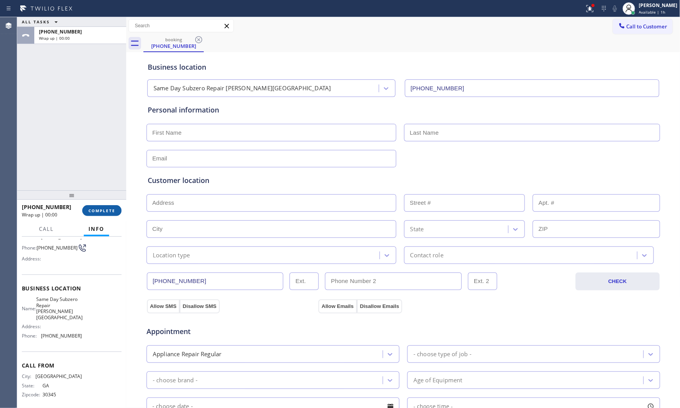
click at [96, 212] on span "COMPLETE" at bounding box center [101, 210] width 27 height 5
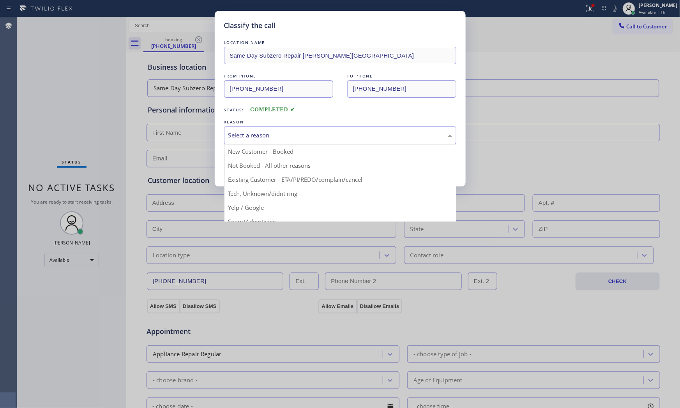
click at [245, 129] on div "Select a reason" at bounding box center [340, 135] width 232 height 18
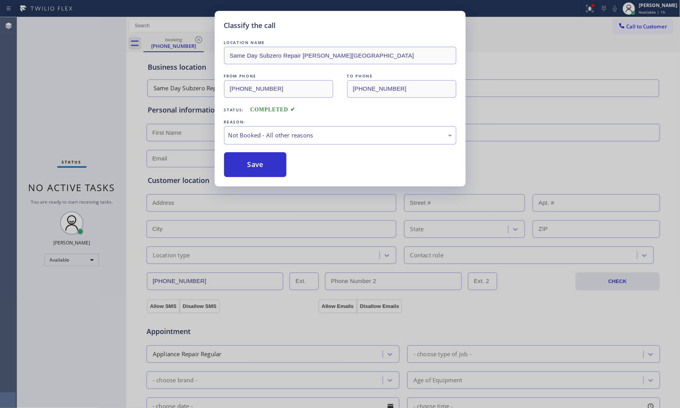
click at [250, 167] on button "Save" at bounding box center [255, 164] width 63 height 25
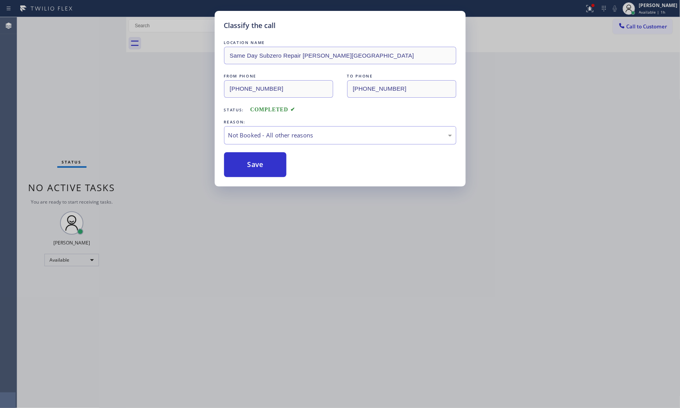
click at [250, 167] on button "Save" at bounding box center [255, 164] width 63 height 25
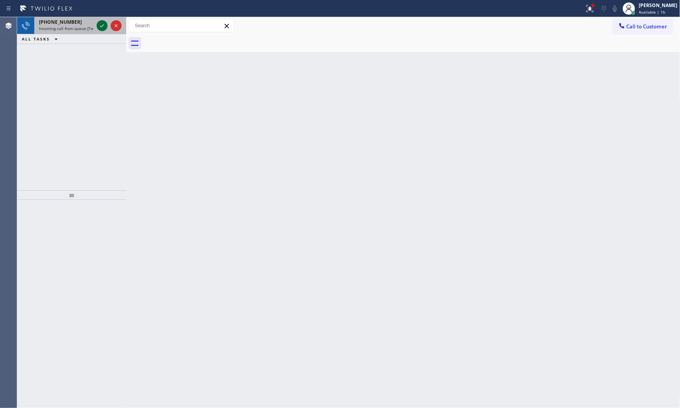
click at [101, 22] on icon at bounding box center [101, 25] width 9 height 9
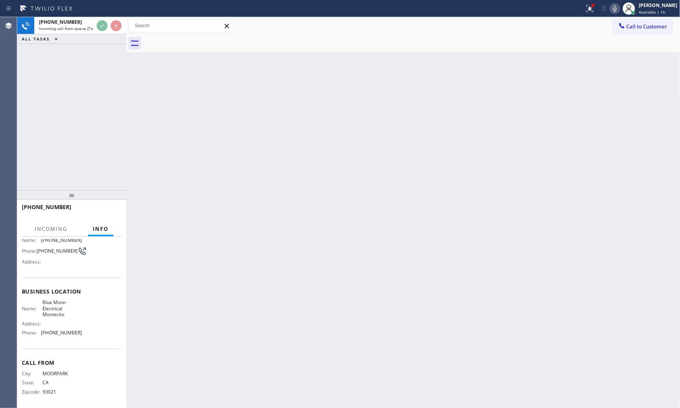
scroll to position [60, 0]
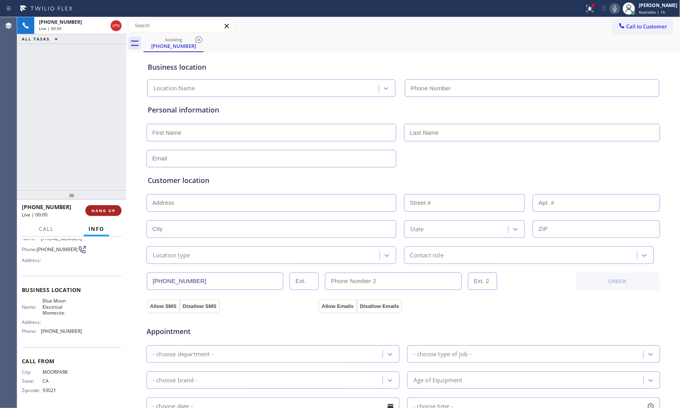
type input "(805) 222-7661"
click at [95, 205] on button "HANG UP" at bounding box center [103, 210] width 36 height 11
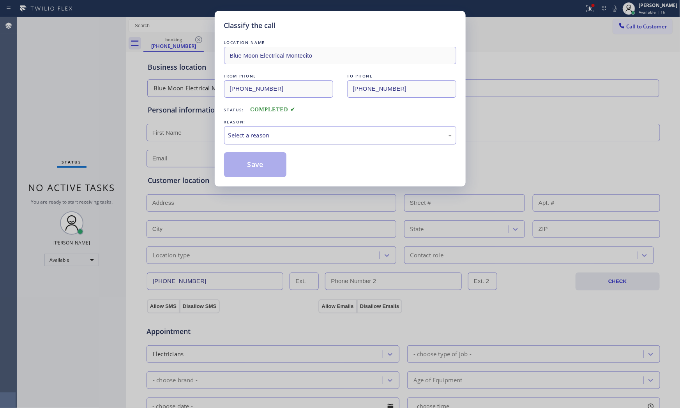
click at [289, 132] on div "Select a reason" at bounding box center [340, 135] width 224 height 9
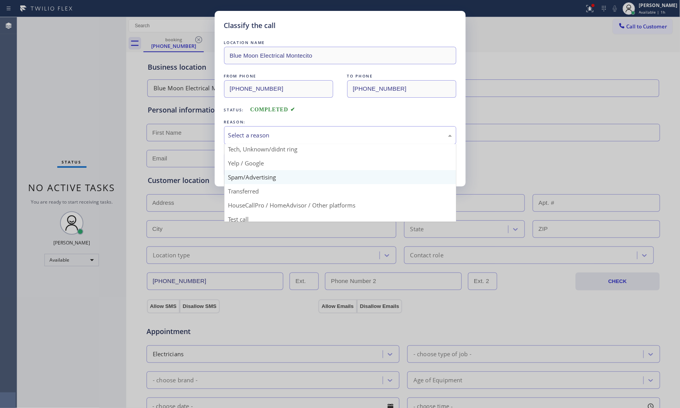
scroll to position [49, 0]
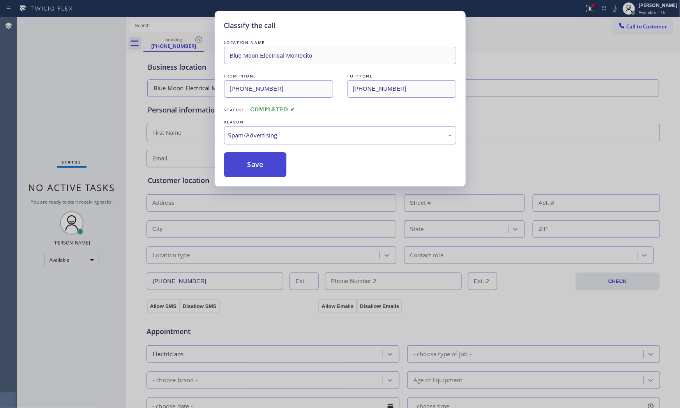
click at [264, 160] on button "Save" at bounding box center [255, 164] width 63 height 25
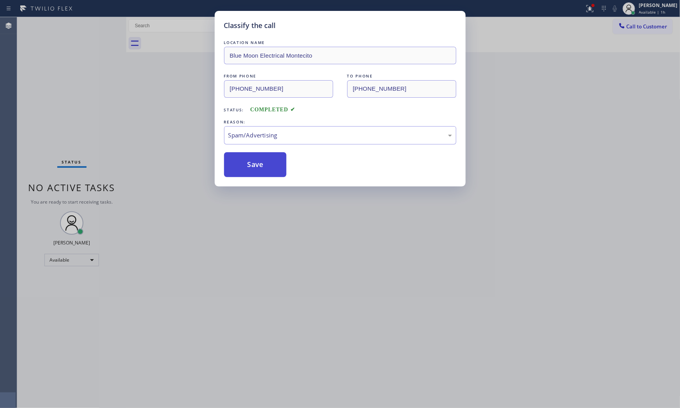
click at [264, 160] on button "Save" at bounding box center [255, 164] width 63 height 25
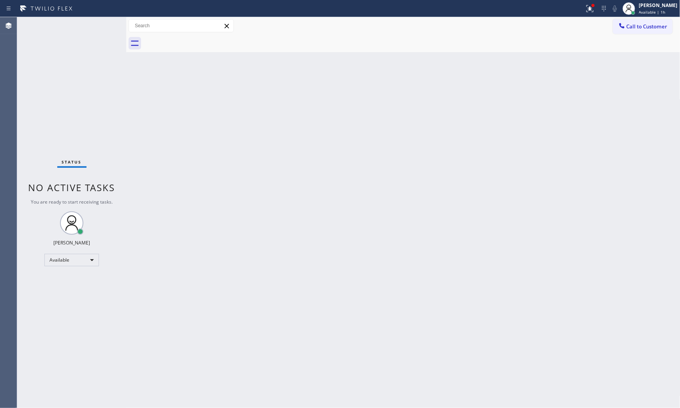
click at [102, 26] on div "Status No active tasks You are ready to start receiving tasks. [PERSON_NAME] Av…" at bounding box center [71, 212] width 109 height 391
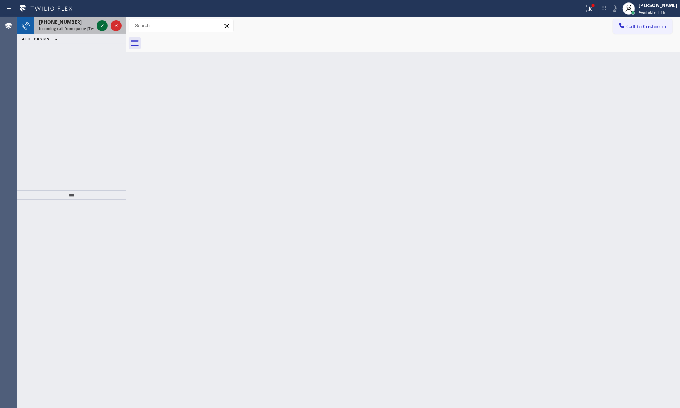
click at [102, 26] on icon at bounding box center [102, 25] width 4 height 3
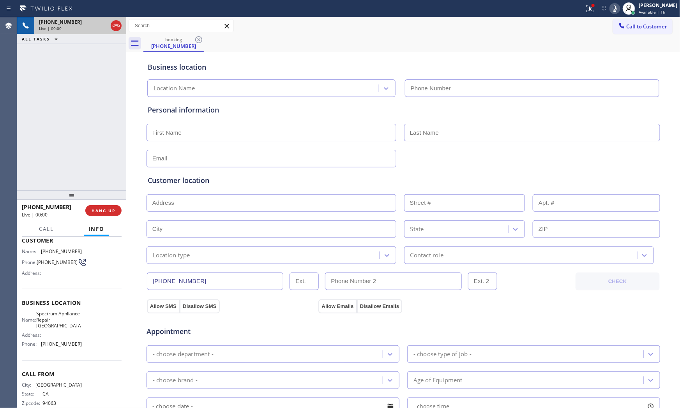
type input "(650) 239-2339"
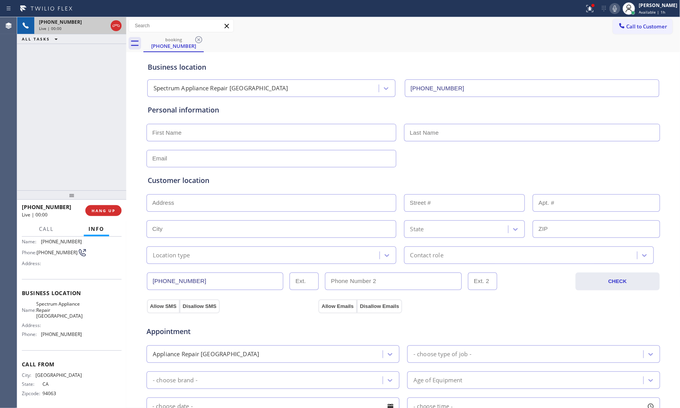
scroll to position [66, 0]
click at [92, 207] on button "HANG UP" at bounding box center [103, 210] width 36 height 11
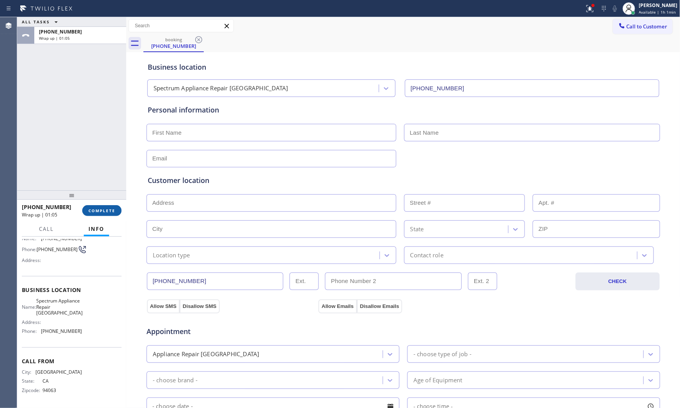
click at [95, 206] on button "COMPLETE" at bounding box center [101, 210] width 39 height 11
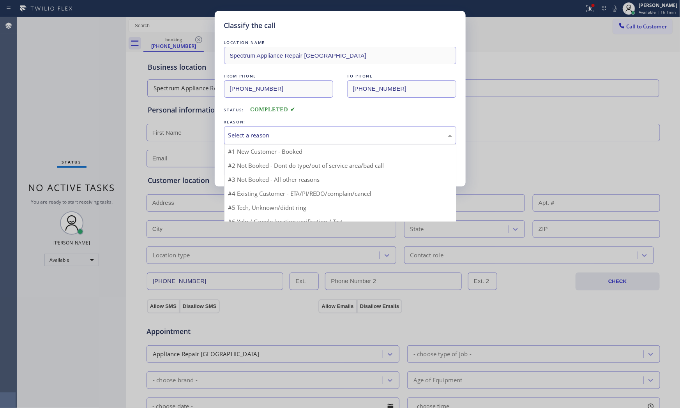
click at [256, 141] on div "Select a reason" at bounding box center [340, 135] width 232 height 18
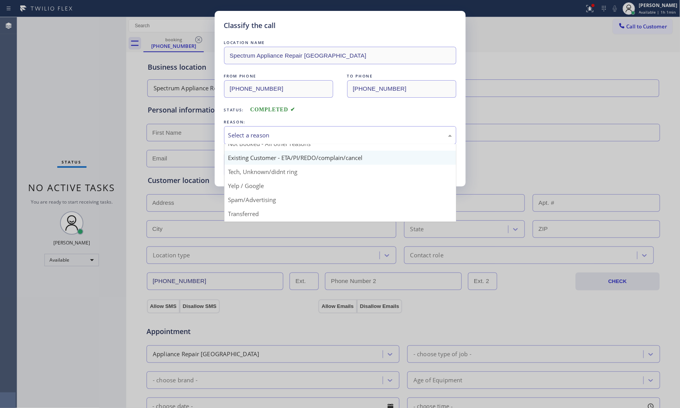
scroll to position [43, 0]
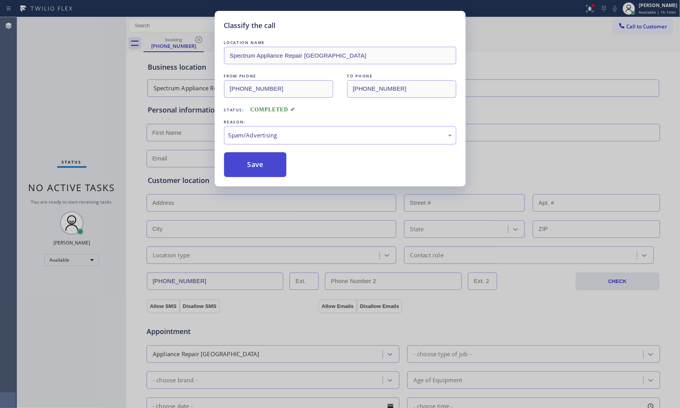
click at [255, 168] on button "Save" at bounding box center [255, 164] width 63 height 25
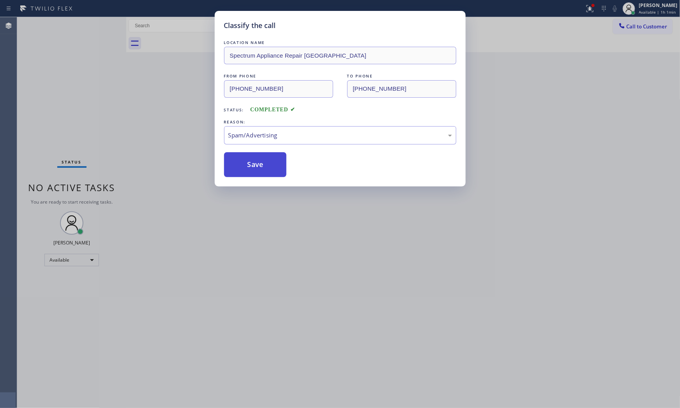
click at [255, 168] on button "Save" at bounding box center [255, 164] width 63 height 25
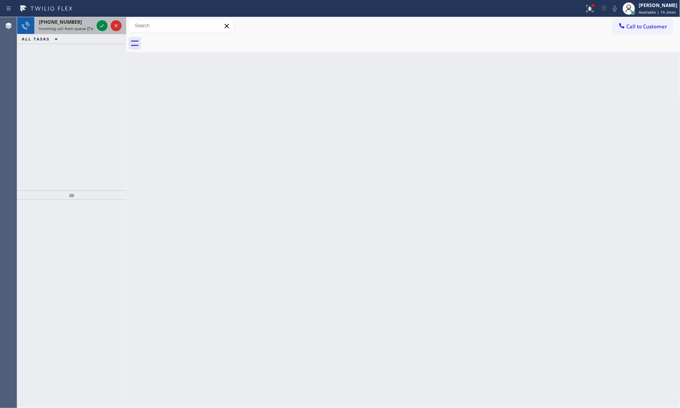
click at [108, 21] on div at bounding box center [109, 25] width 28 height 17
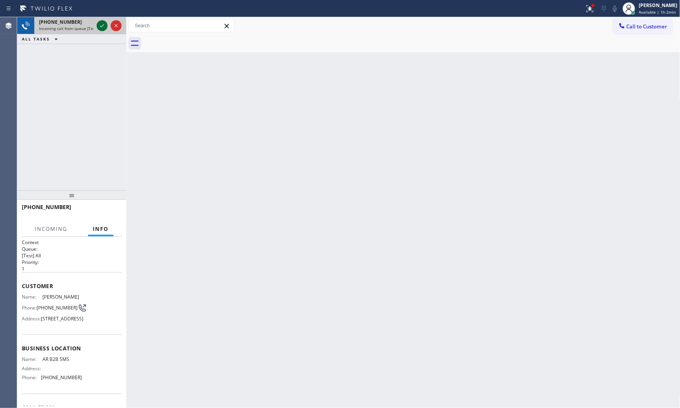
click at [102, 23] on icon at bounding box center [101, 25] width 9 height 9
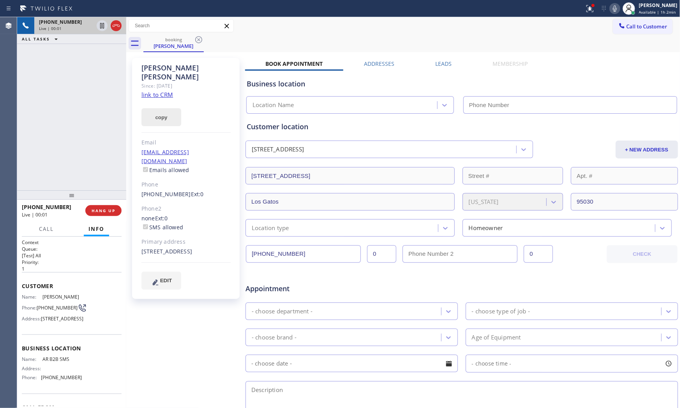
type input "(833) 692-2271"
click at [156, 91] on link "link to CRM" at bounding box center [157, 95] width 32 height 8
click at [115, 216] on button "HANG UP" at bounding box center [103, 210] width 36 height 11
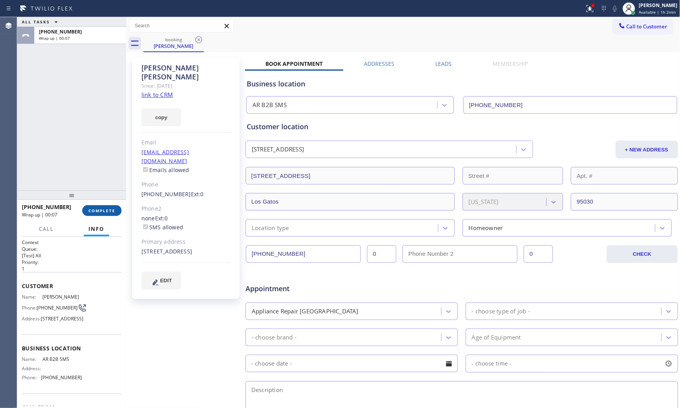
click at [96, 211] on span "COMPLETE" at bounding box center [101, 210] width 27 height 5
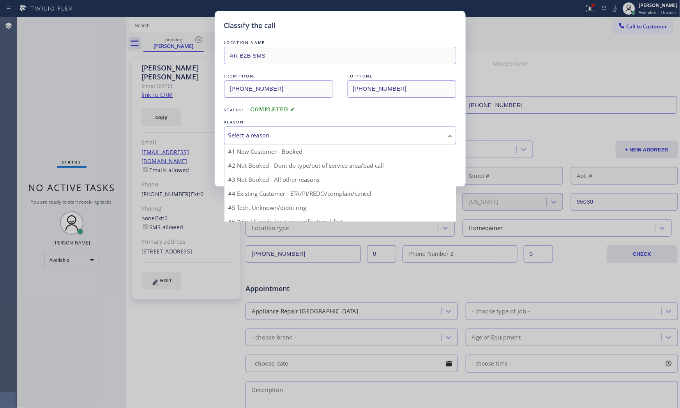
click at [273, 133] on div "Select a reason" at bounding box center [340, 135] width 224 height 9
click at [267, 140] on div "New Customer - Booked" at bounding box center [340, 135] width 232 height 18
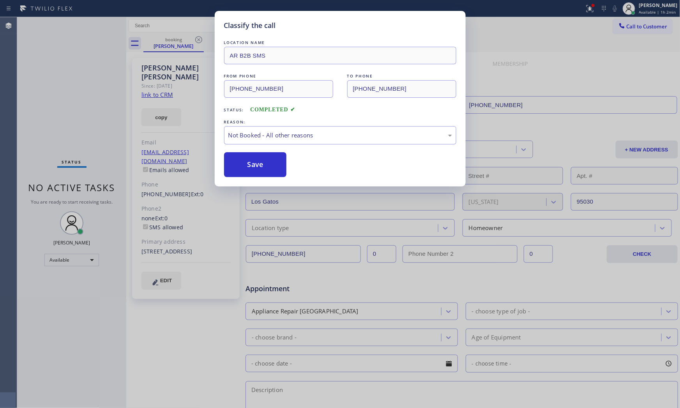
click at [265, 166] on button "Save" at bounding box center [255, 164] width 63 height 25
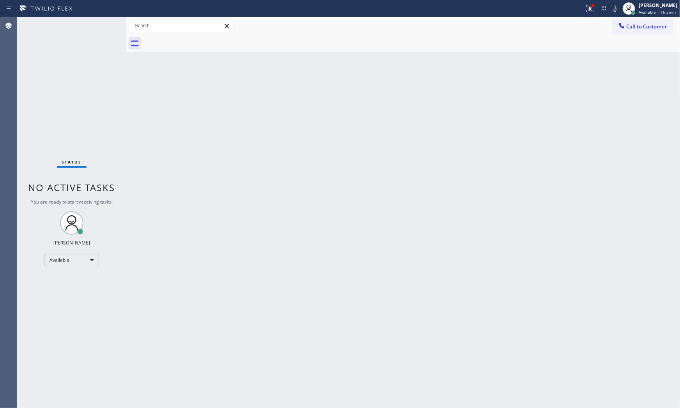
click at [102, 27] on div "Status No active tasks You are ready to start receiving tasks. [PERSON_NAME] Av…" at bounding box center [71, 212] width 109 height 391
click at [101, 23] on div "Status No active tasks You are ready to start receiving tasks. [PERSON_NAME] Av…" at bounding box center [71, 212] width 109 height 391
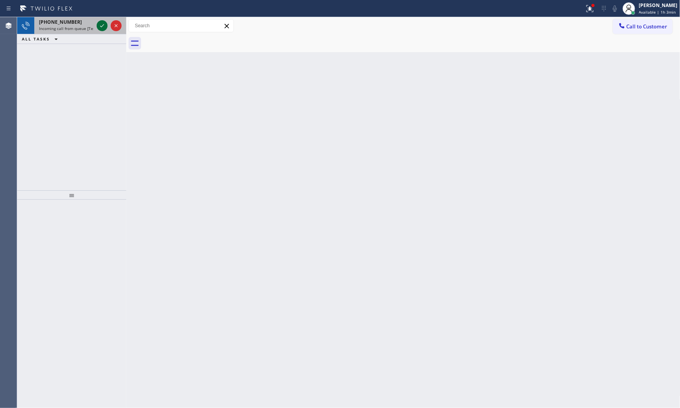
click at [101, 23] on icon at bounding box center [101, 25] width 9 height 9
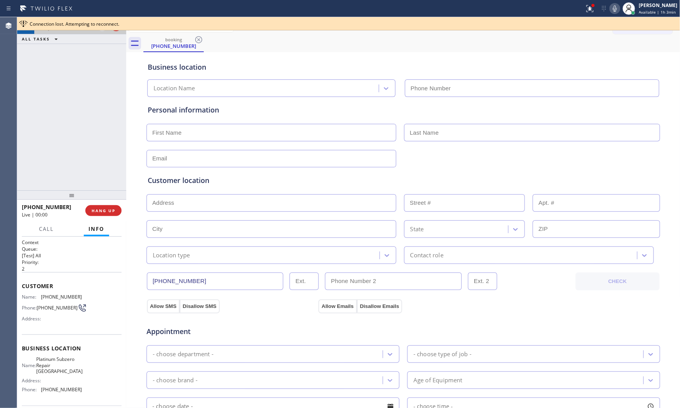
type input "(714) 332-3930"
click at [101, 212] on span "HANG UP" at bounding box center [104, 210] width 24 height 5
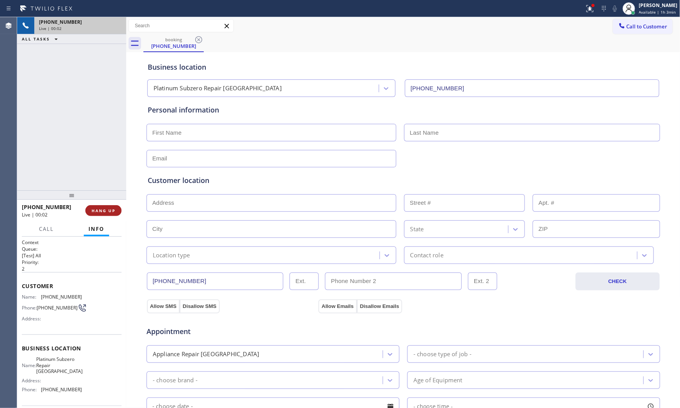
click at [101, 212] on span "HANG UP" at bounding box center [104, 210] width 24 height 5
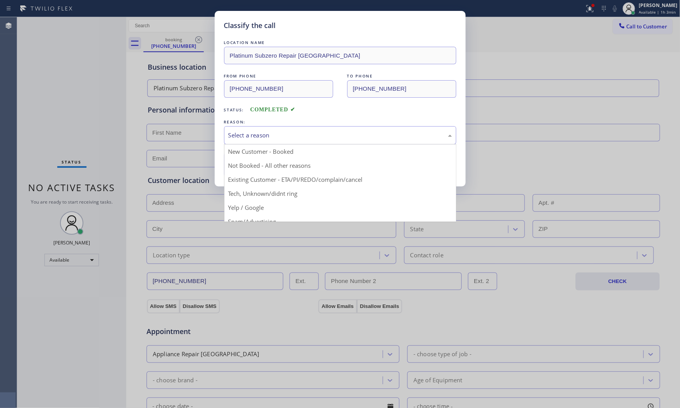
click at [245, 138] on div "Select a reason" at bounding box center [340, 135] width 224 height 9
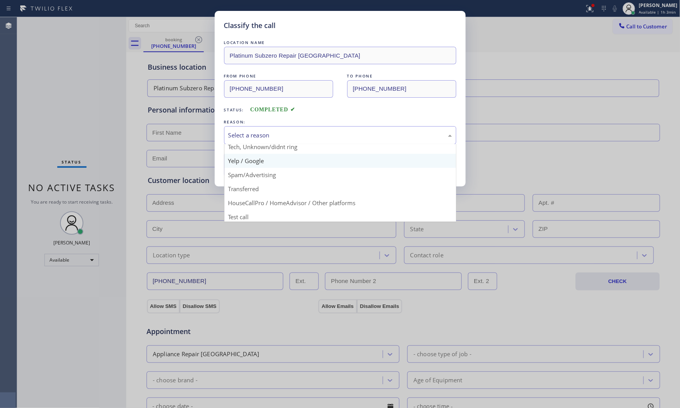
scroll to position [49, 0]
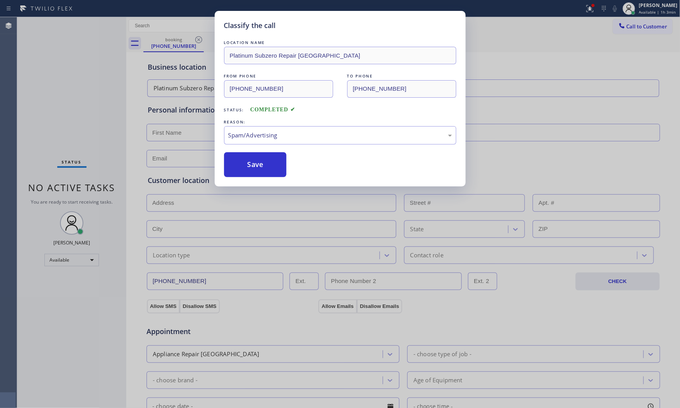
click at [257, 167] on button "Save" at bounding box center [255, 164] width 63 height 25
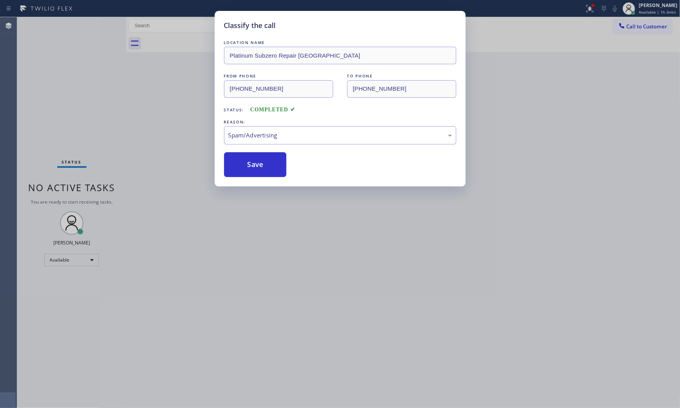
click at [257, 167] on button "Save" at bounding box center [255, 164] width 63 height 25
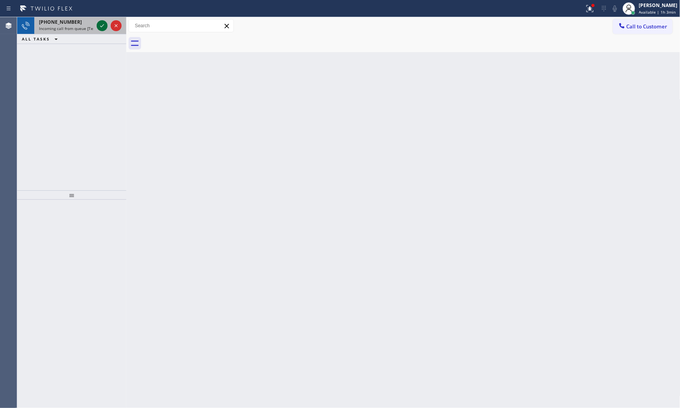
click at [100, 29] on icon at bounding box center [101, 25] width 9 height 9
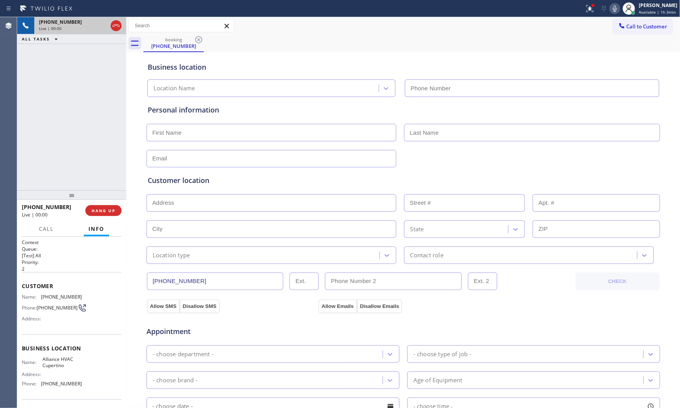
type input "(408) 692-9424"
click at [100, 205] on button "HANG UP" at bounding box center [103, 210] width 36 height 11
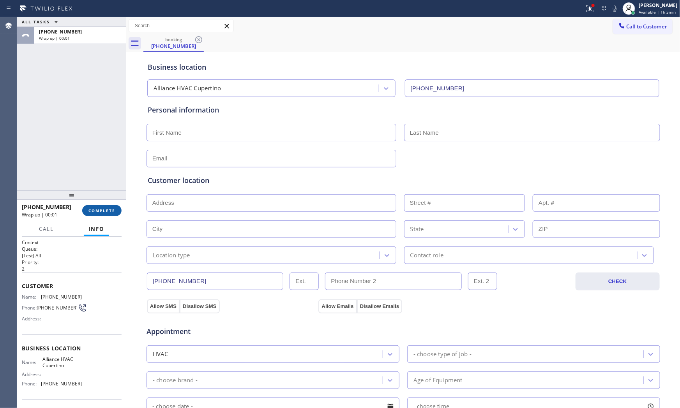
click at [111, 215] on button "COMPLETE" at bounding box center [101, 210] width 39 height 11
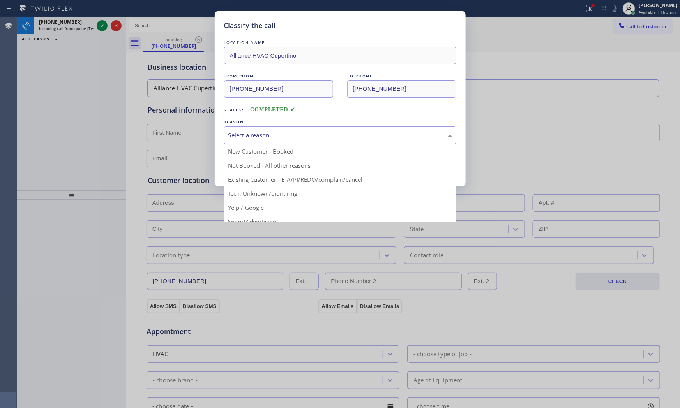
click at [256, 142] on div "Select a reason" at bounding box center [340, 135] width 232 height 18
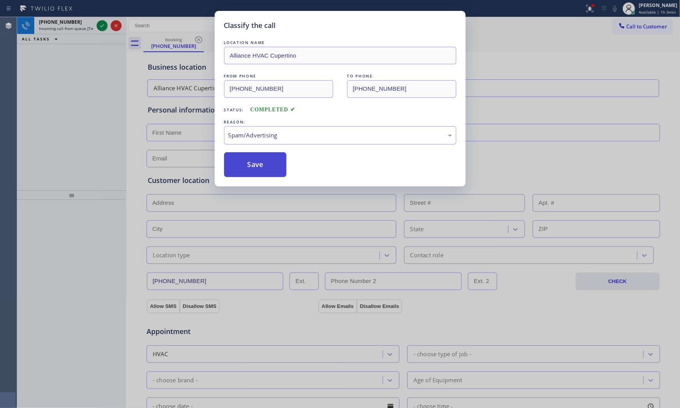
click at [259, 166] on button "Save" at bounding box center [255, 164] width 63 height 25
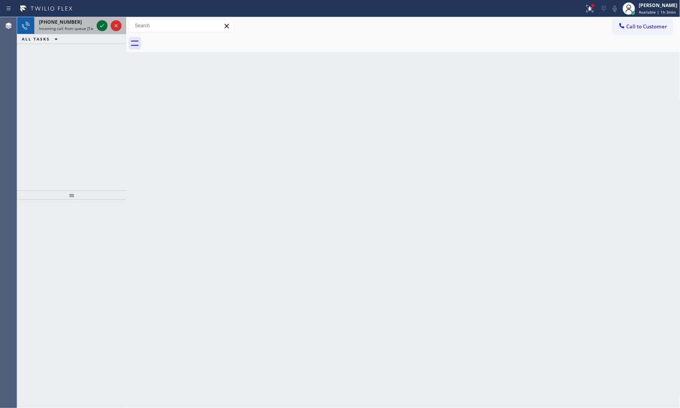
click at [104, 25] on icon at bounding box center [101, 25] width 9 height 9
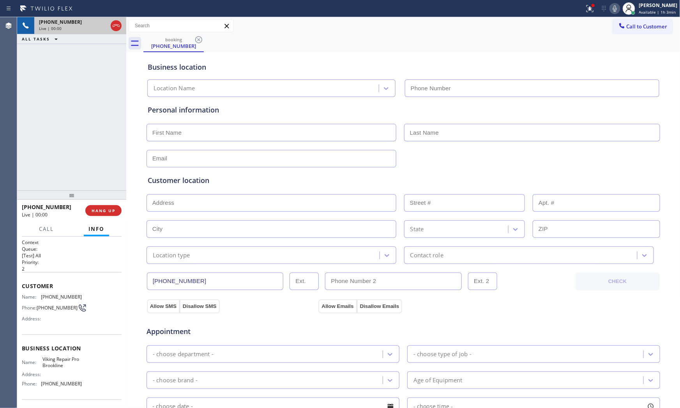
type input "(617) 906-7066"
click at [99, 211] on span "HANG UP" at bounding box center [104, 210] width 24 height 5
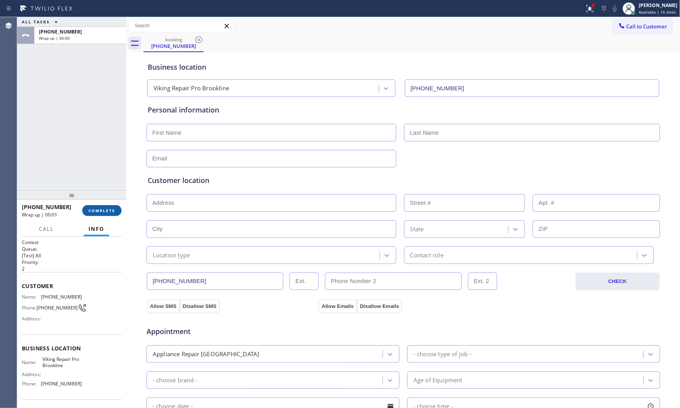
click at [108, 208] on span "COMPLETE" at bounding box center [101, 210] width 27 height 5
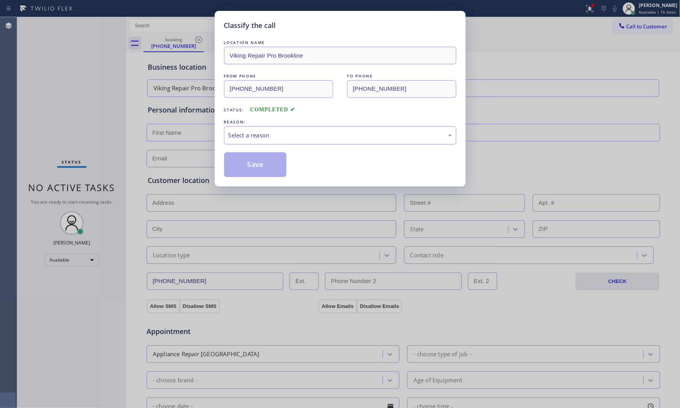
click at [278, 145] on div "LOCATION NAME Viking Repair Pro Brookline FROM PHONE (617) 649-0450 TO PHONE (6…" at bounding box center [340, 108] width 232 height 139
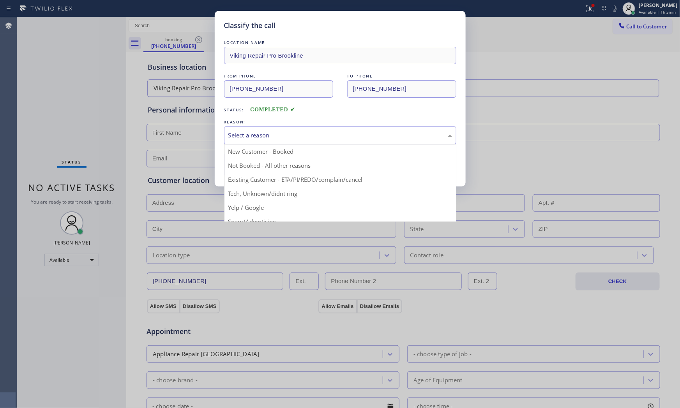
click at [280, 141] on div "Select a reason" at bounding box center [340, 135] width 232 height 18
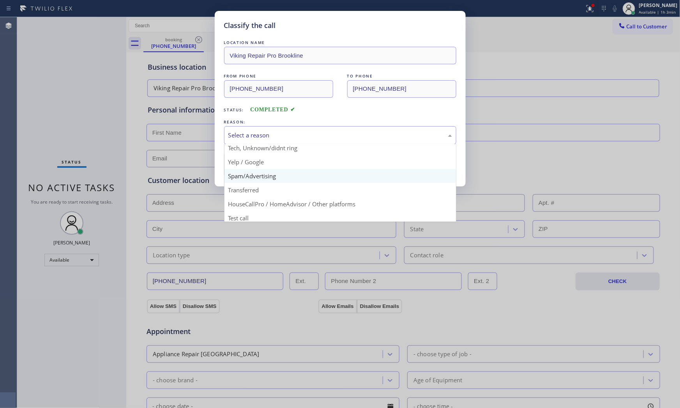
scroll to position [49, 0]
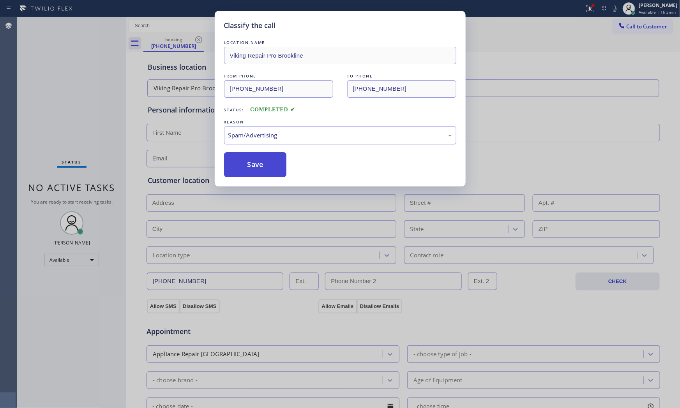
click at [260, 165] on button "Save" at bounding box center [255, 164] width 63 height 25
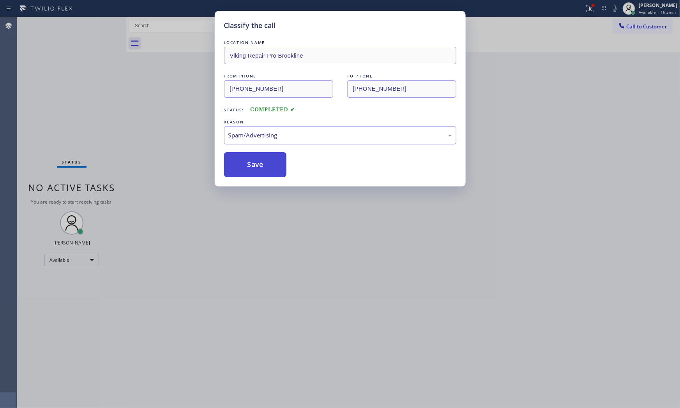
click at [260, 165] on button "Save" at bounding box center [255, 164] width 63 height 25
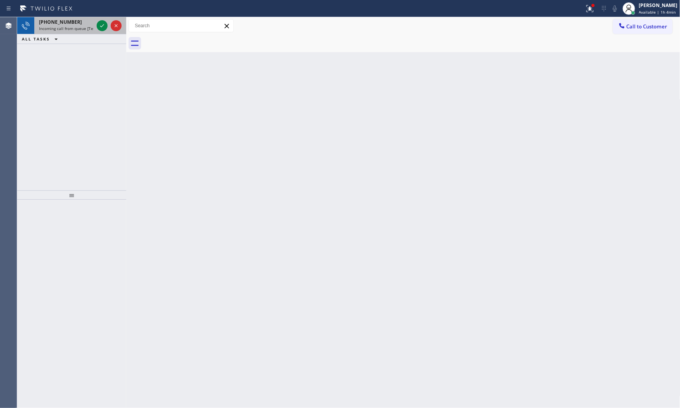
click at [104, 33] on div at bounding box center [109, 25] width 28 height 17
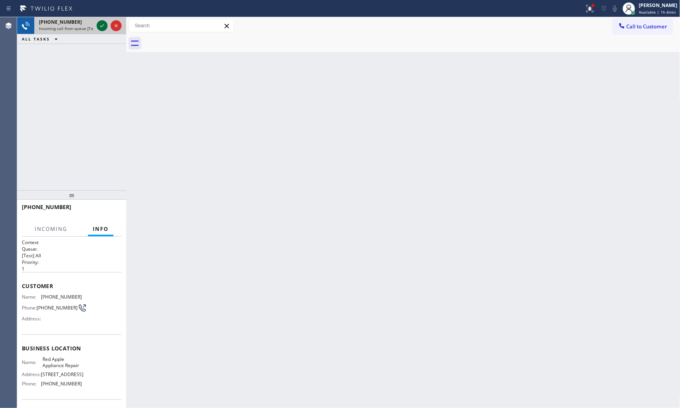
click at [106, 26] on icon at bounding box center [101, 25] width 9 height 9
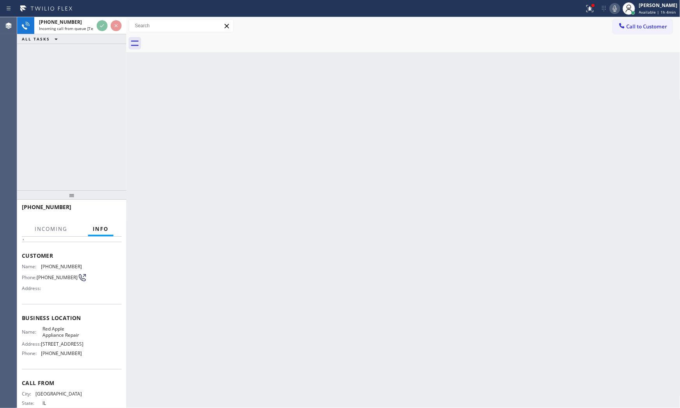
scroll to position [72, 0]
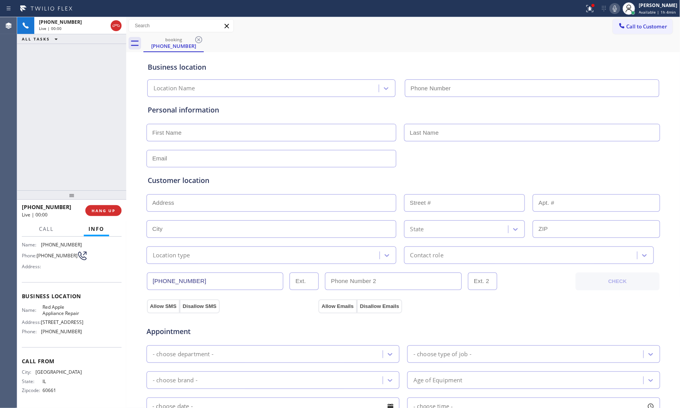
type input "(877) 672-1565"
click at [613, 5] on icon at bounding box center [614, 8] width 9 height 9
click at [615, 8] on icon at bounding box center [614, 8] width 9 height 9
drag, startPoint x: 114, startPoint y: 208, endPoint x: 209, endPoint y: 156, distance: 107.7
click at [116, 208] on button "HANG UP" at bounding box center [103, 210] width 36 height 11
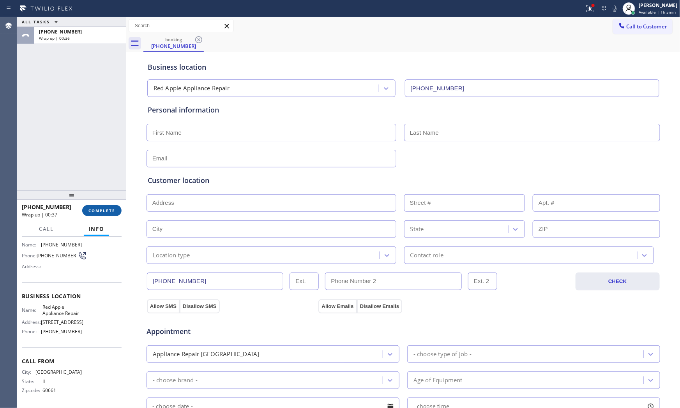
click at [108, 204] on div "+13128489475 Wrap up | 00:37 COMPLETE" at bounding box center [72, 211] width 100 height 20
click at [108, 205] on button "COMPLETE" at bounding box center [101, 210] width 39 height 11
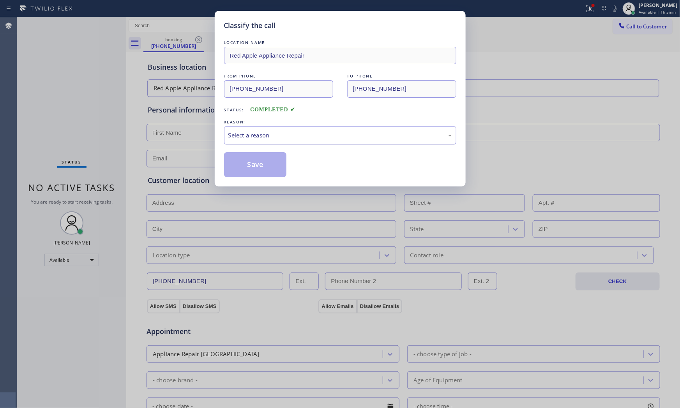
click at [309, 141] on div "Select a reason" at bounding box center [340, 135] width 232 height 18
click at [250, 164] on button "Save" at bounding box center [255, 164] width 63 height 25
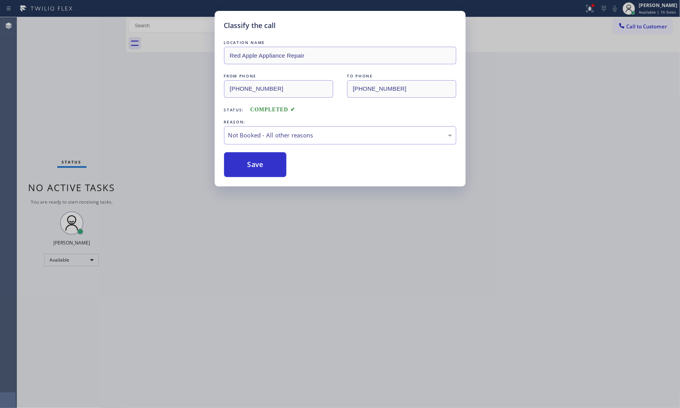
click at [250, 164] on button "Save" at bounding box center [255, 164] width 63 height 25
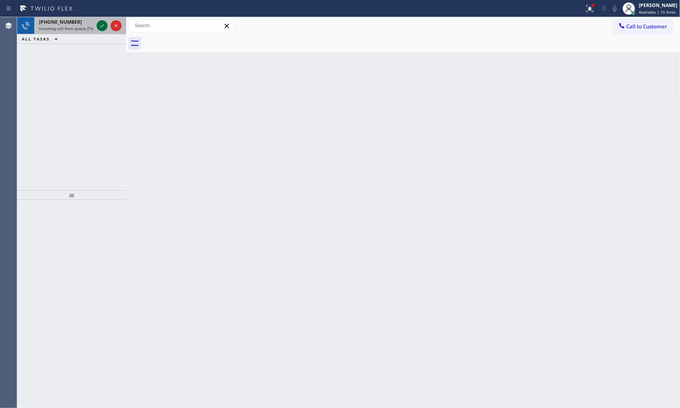
click at [100, 23] on icon at bounding box center [101, 25] width 9 height 9
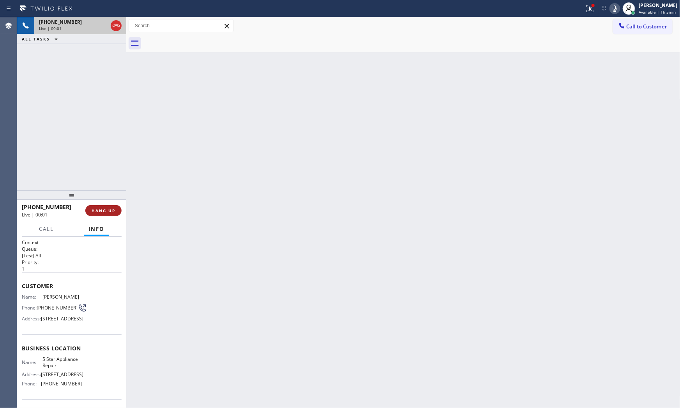
click at [110, 208] on span "HANG UP" at bounding box center [104, 210] width 24 height 5
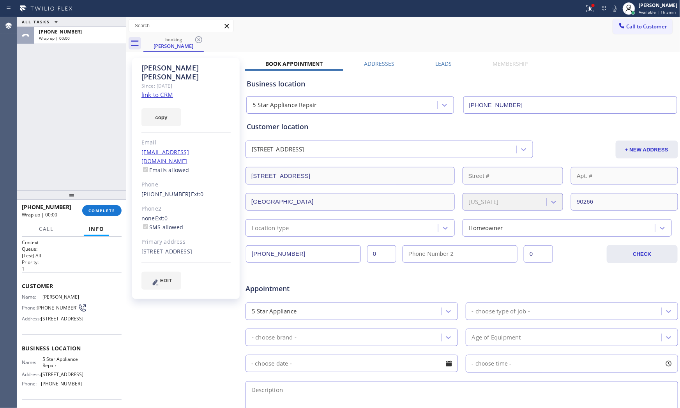
type input "[PHONE_NUMBER]"
click at [51, 26] on icon at bounding box center [55, 21] width 9 height 9
click at [56, 36] on button "ALL TASKS" at bounding box center [45, 31] width 56 height 10
click at [81, 28] on div "+13102913493" at bounding box center [80, 31] width 83 height 7
click at [118, 219] on div "+13102913493 Wrap up | 00:55 COMPLETE" at bounding box center [72, 211] width 100 height 20
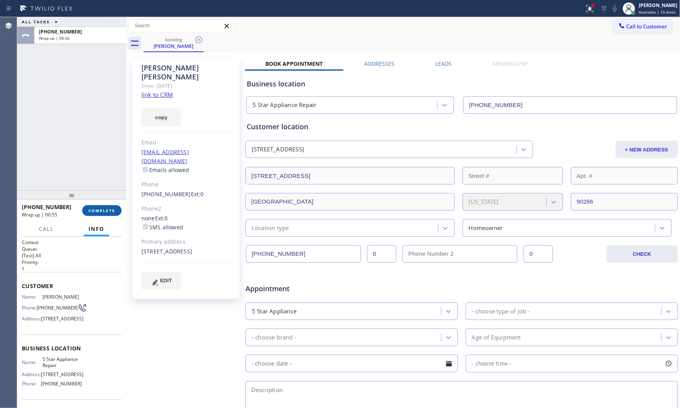
click at [116, 213] on button "COMPLETE" at bounding box center [101, 210] width 39 height 11
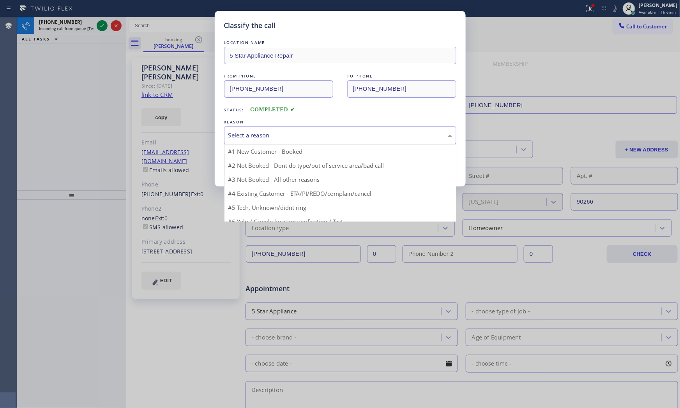
click at [279, 138] on div "Select a reason" at bounding box center [340, 135] width 224 height 9
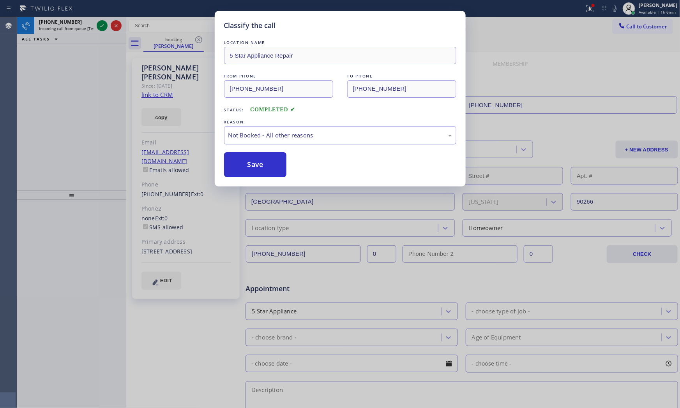
click at [254, 165] on button "Save" at bounding box center [255, 164] width 63 height 25
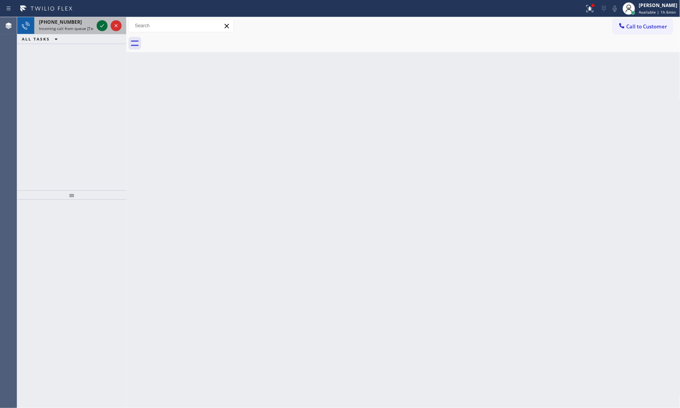
click at [103, 26] on icon at bounding box center [101, 25] width 9 height 9
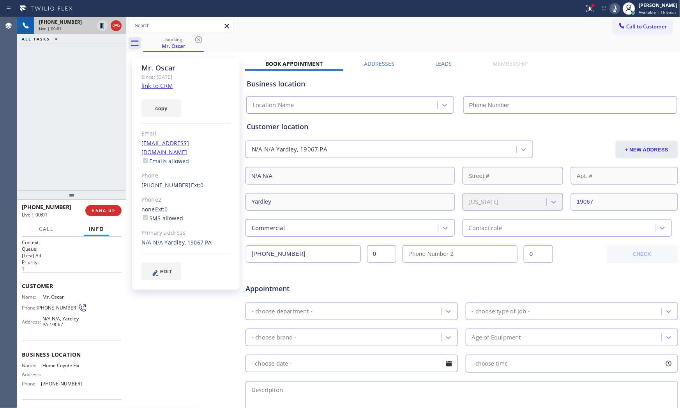
type input "(732) 314-7046"
click at [162, 86] on link "link to CRM" at bounding box center [157, 86] width 32 height 8
click at [99, 217] on div "+16269869007 Live | 00:27 HANG UP" at bounding box center [72, 211] width 100 height 20
click at [100, 209] on span "HANG UP" at bounding box center [104, 210] width 24 height 5
click at [102, 206] on button "HANG UP" at bounding box center [103, 210] width 36 height 11
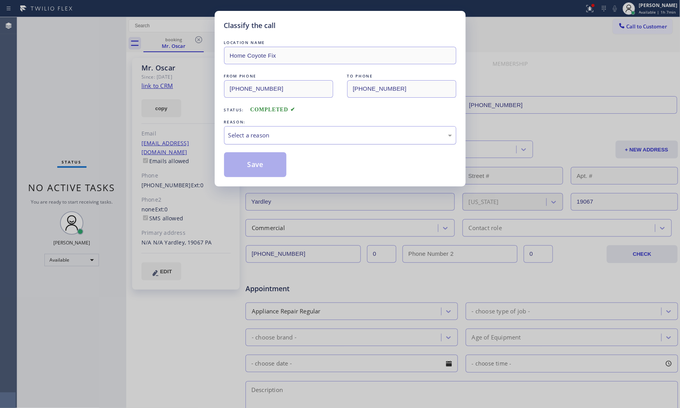
drag, startPoint x: 249, startPoint y: 130, endPoint x: 247, endPoint y: 141, distance: 11.1
click at [249, 132] on div "Select a reason" at bounding box center [340, 135] width 224 height 9
click at [242, 164] on button "Save" at bounding box center [255, 164] width 63 height 25
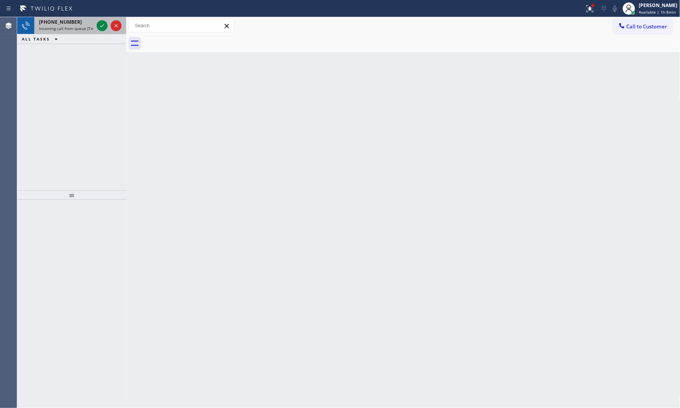
drag, startPoint x: 69, startPoint y: 20, endPoint x: 83, endPoint y: 21, distance: 14.5
click at [71, 20] on div "+15107400800" at bounding box center [66, 22] width 55 height 7
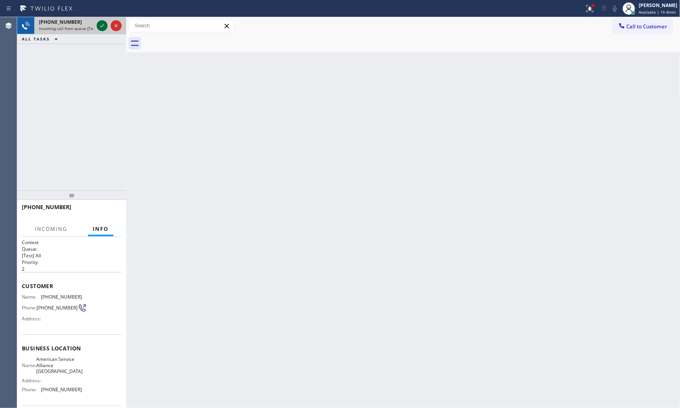
click at [102, 26] on icon at bounding box center [101, 25] width 9 height 9
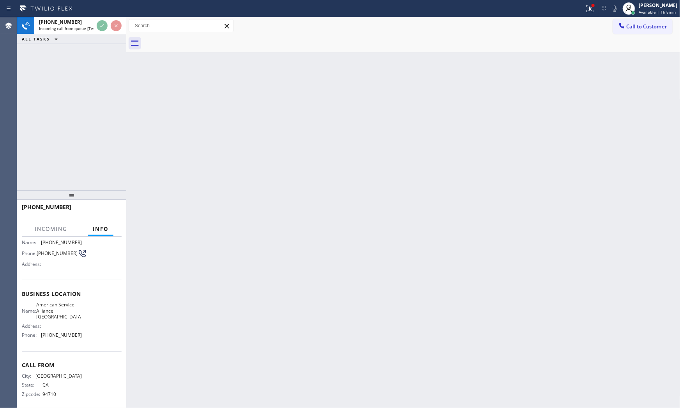
scroll to position [60, 0]
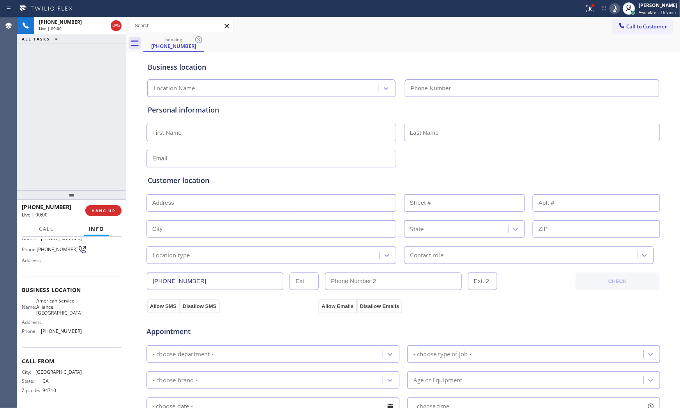
type input "(510) 851-9654"
click at [99, 208] on span "HANG UP" at bounding box center [104, 210] width 24 height 5
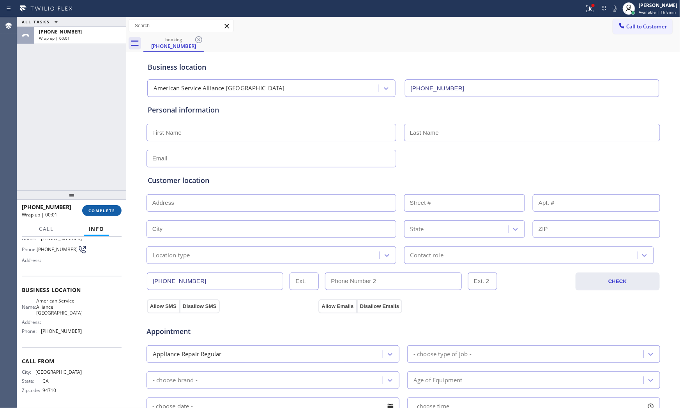
click at [97, 211] on span "COMPLETE" at bounding box center [101, 210] width 27 height 5
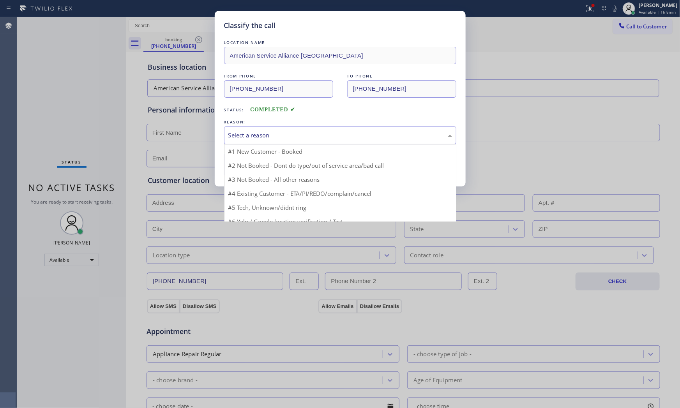
click at [279, 137] on div "Select a reason" at bounding box center [340, 135] width 224 height 9
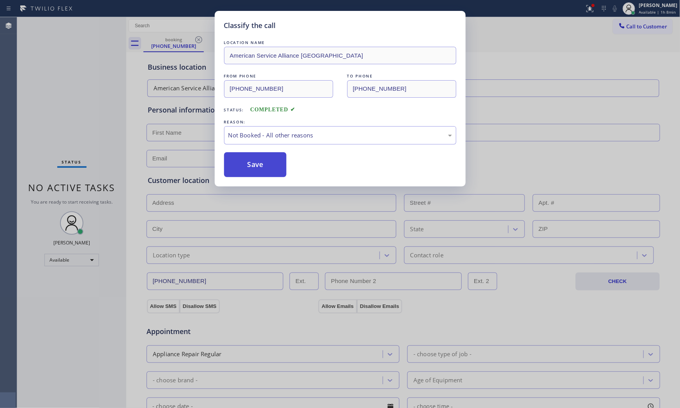
click at [259, 163] on button "Save" at bounding box center [255, 164] width 63 height 25
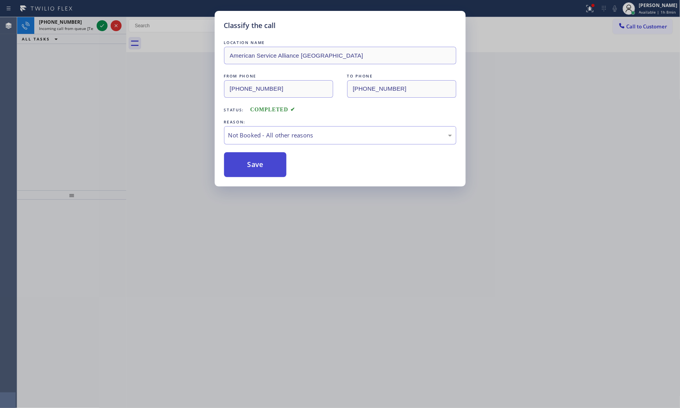
click at [259, 163] on button "Save" at bounding box center [255, 164] width 63 height 25
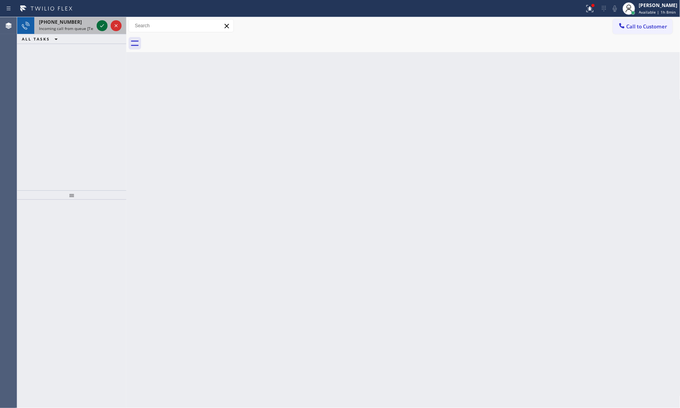
click at [100, 24] on icon at bounding box center [101, 25] width 9 height 9
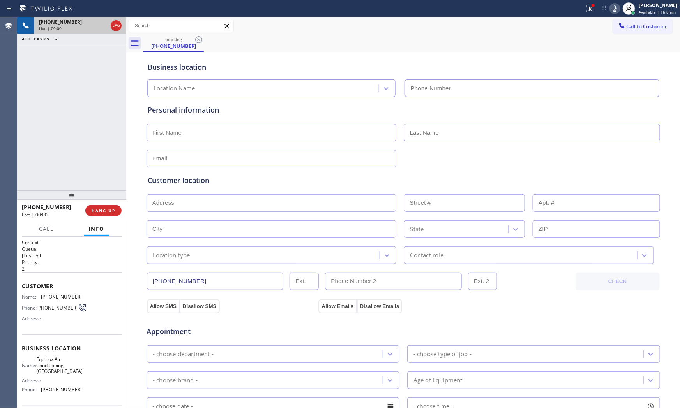
type input "(650) 360-9334"
click at [98, 214] on button "HANG UP" at bounding box center [103, 210] width 36 height 11
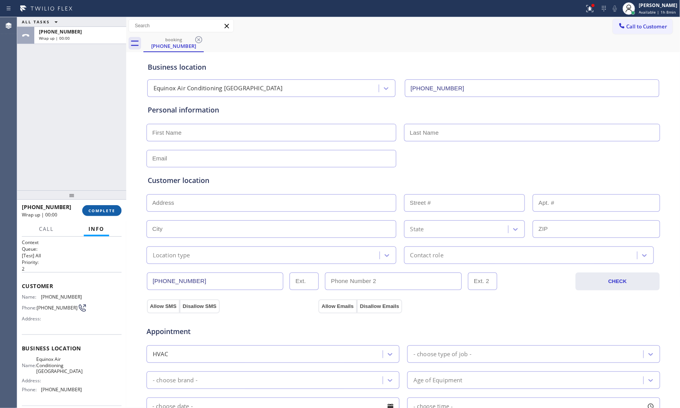
click at [98, 214] on button "COMPLETE" at bounding box center [101, 210] width 39 height 11
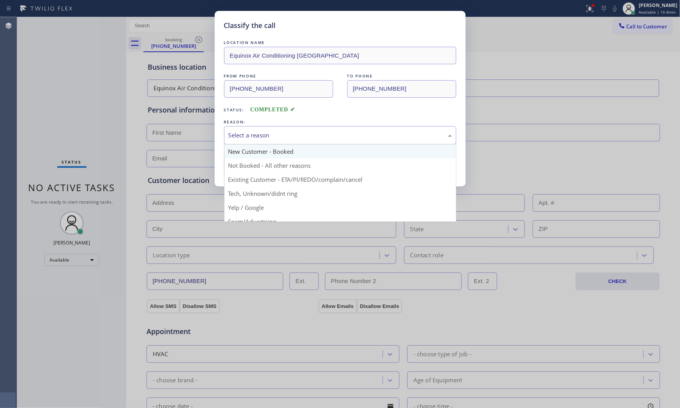
drag, startPoint x: 248, startPoint y: 136, endPoint x: 247, endPoint y: 154, distance: 18.3
click at [248, 136] on div "Select a reason" at bounding box center [340, 135] width 224 height 9
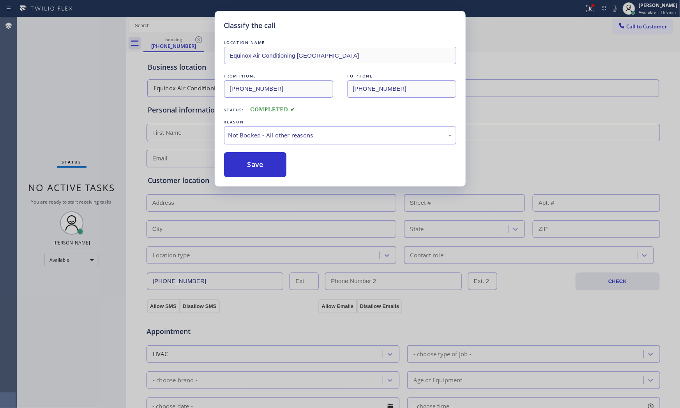
click at [247, 166] on button "Save" at bounding box center [255, 164] width 63 height 25
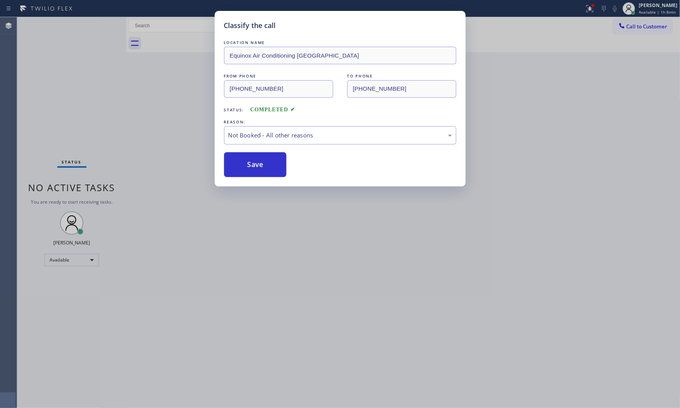
click at [247, 166] on button "Save" at bounding box center [255, 164] width 63 height 25
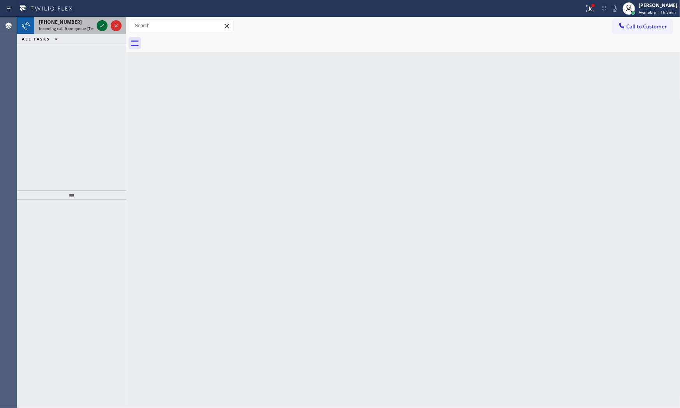
click at [97, 25] on icon at bounding box center [101, 25] width 9 height 9
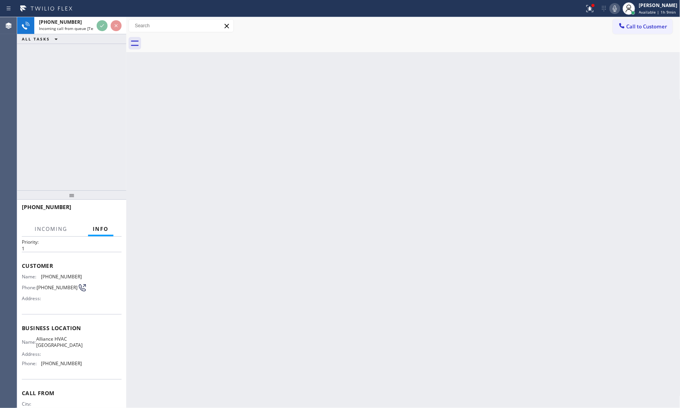
scroll to position [54, 0]
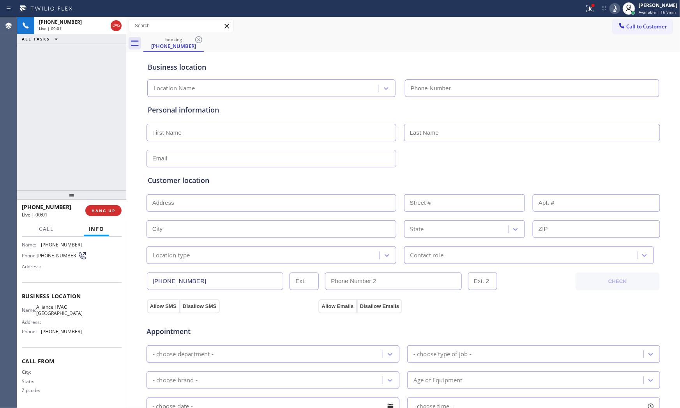
type input "(619) 452-0282"
click at [100, 208] on span "HANG UP" at bounding box center [104, 210] width 24 height 5
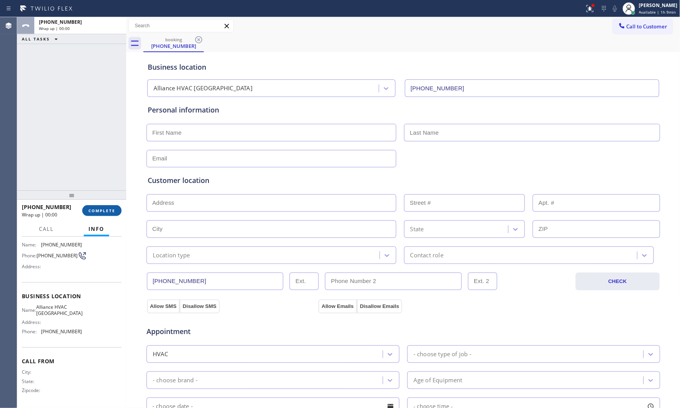
click at [100, 208] on span "COMPLETE" at bounding box center [101, 210] width 27 height 5
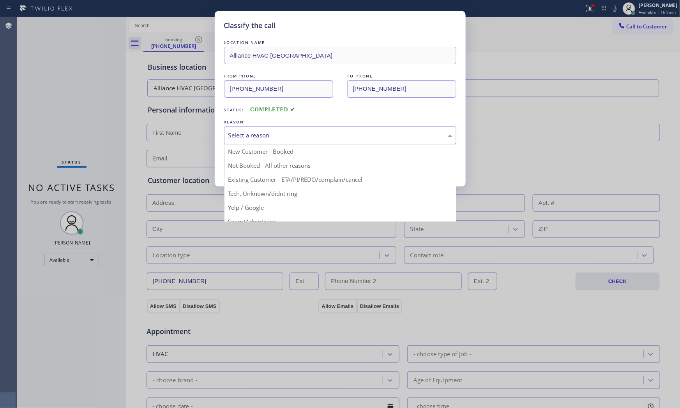
click at [258, 137] on div "Select a reason" at bounding box center [340, 135] width 224 height 9
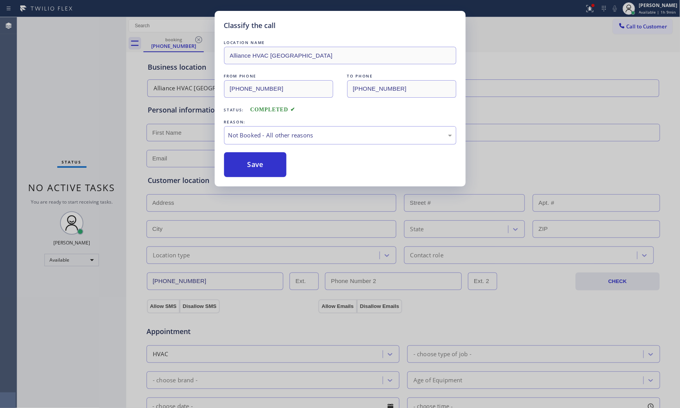
click at [252, 166] on button "Save" at bounding box center [255, 164] width 63 height 25
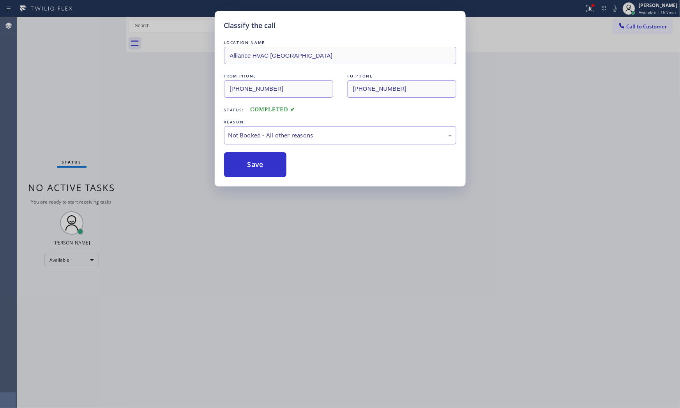
click at [252, 166] on button "Save" at bounding box center [255, 164] width 63 height 25
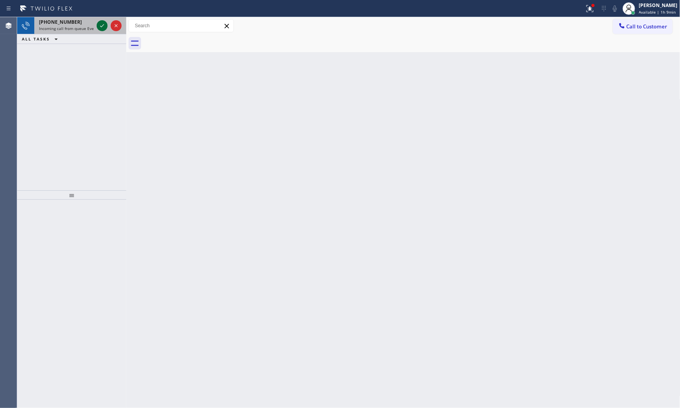
click at [102, 24] on icon at bounding box center [101, 25] width 9 height 9
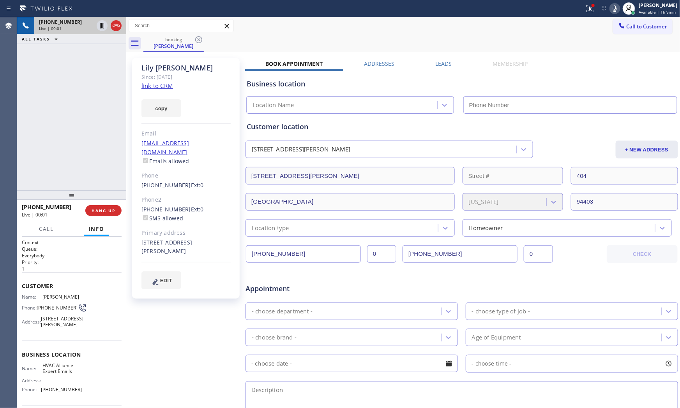
type input "(833) 483-5952"
click at [157, 88] on link "link to CRM" at bounding box center [157, 86] width 32 height 8
click at [613, 9] on icon at bounding box center [614, 8] width 4 height 6
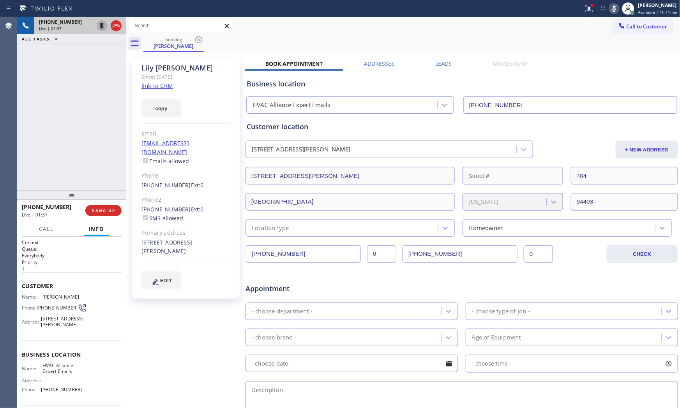
click at [99, 25] on icon at bounding box center [101, 25] width 9 height 9
drag, startPoint x: 142, startPoint y: 234, endPoint x: 190, endPoint y: 240, distance: 47.9
click at [189, 240] on div "404 1951 O'Farrell Street San Mateo, 94403 CA" at bounding box center [185, 247] width 89 height 18
click at [610, 6] on icon at bounding box center [613, 8] width 9 height 9
click at [102, 28] on icon at bounding box center [101, 25] width 9 height 9
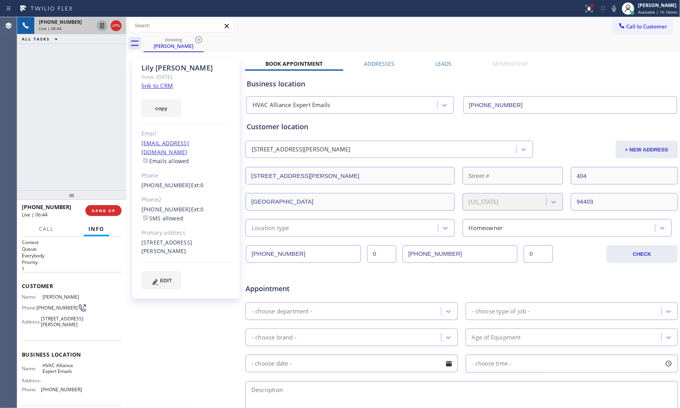
click at [46, 21] on span "+16507037371" at bounding box center [60, 22] width 43 height 7
click at [614, 12] on icon at bounding box center [613, 8] width 9 height 9
click at [585, 12] on icon at bounding box center [588, 8] width 9 height 9
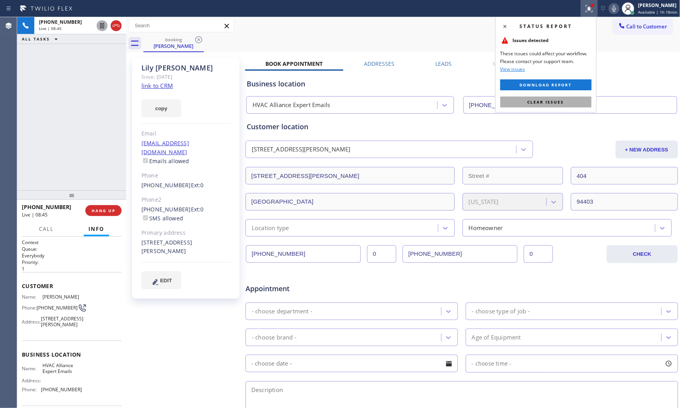
click at [571, 102] on button "Clear issues" at bounding box center [545, 102] width 91 height 11
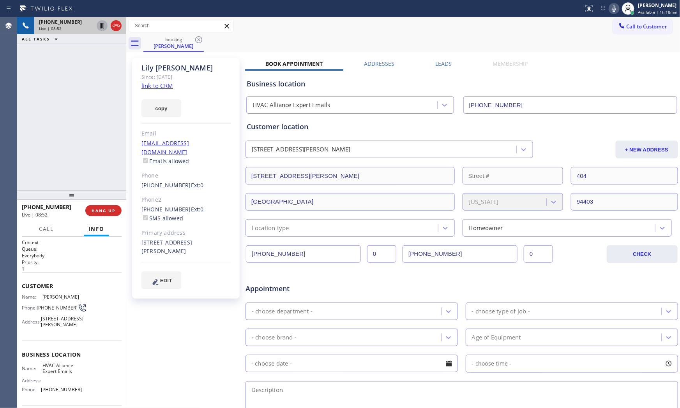
click at [72, 25] on div "+16507037371" at bounding box center [66, 22] width 55 height 7
click at [71, 28] on div "Live | 09:24" at bounding box center [66, 28] width 55 height 5
click at [94, 205] on button "HANG UP" at bounding box center [103, 210] width 36 height 11
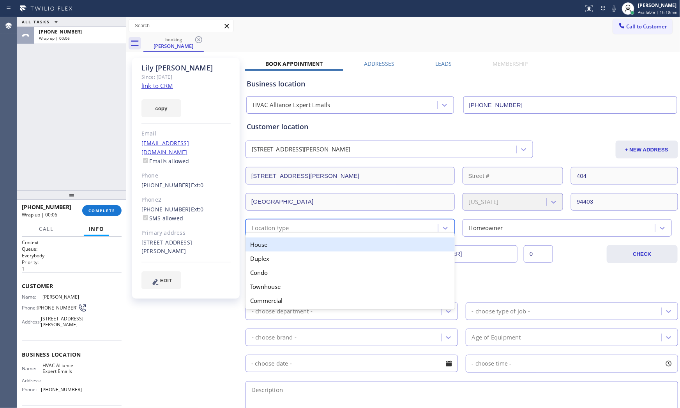
drag, startPoint x: 330, startPoint y: 228, endPoint x: 315, endPoint y: 239, distance: 19.0
click at [330, 228] on div "Location type" at bounding box center [343, 228] width 190 height 14
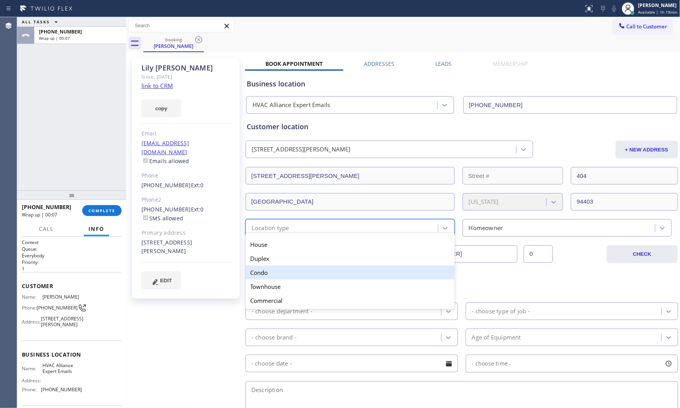
click at [283, 275] on div "Condo" at bounding box center [349, 273] width 209 height 14
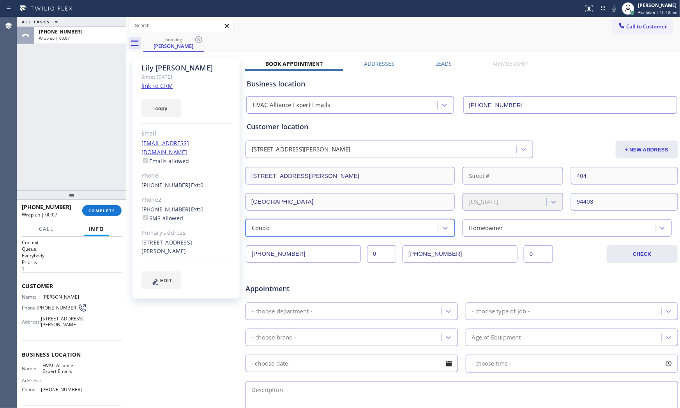
click at [285, 310] on div "- choose department -" at bounding box center [282, 311] width 61 height 9
type input "pl"
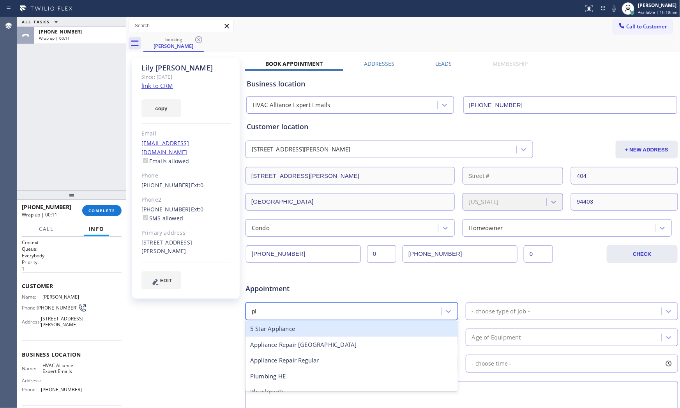
scroll to position [10, 0]
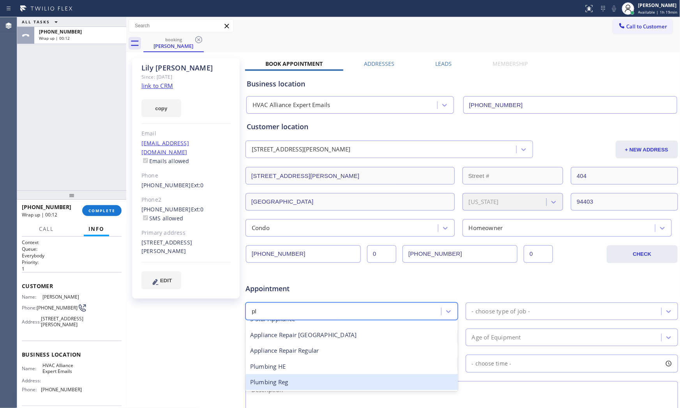
click at [302, 376] on div "Plumbing Reg" at bounding box center [351, 382] width 212 height 16
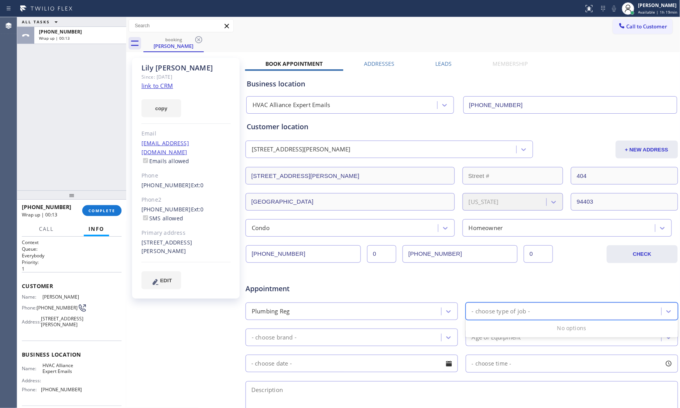
click at [517, 307] on div "- choose type of job -" at bounding box center [501, 311] width 58 height 9
click at [506, 348] on div "Repair/Service" at bounding box center [571, 345] width 212 height 16
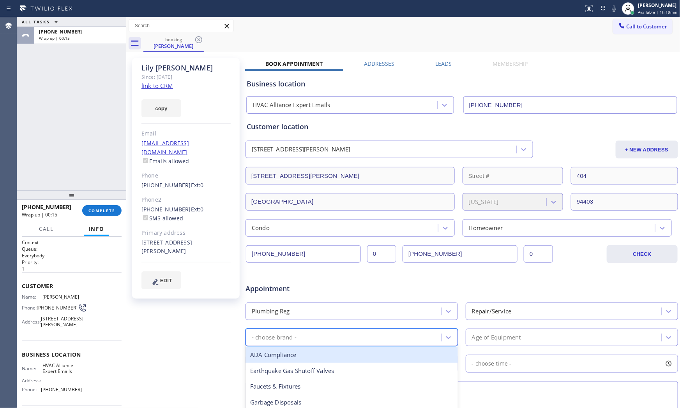
click at [337, 340] on div "- choose brand -" at bounding box center [344, 338] width 193 height 14
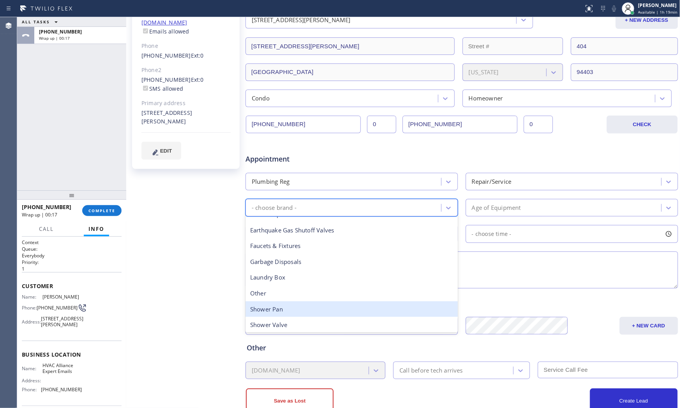
scroll to position [0, 0]
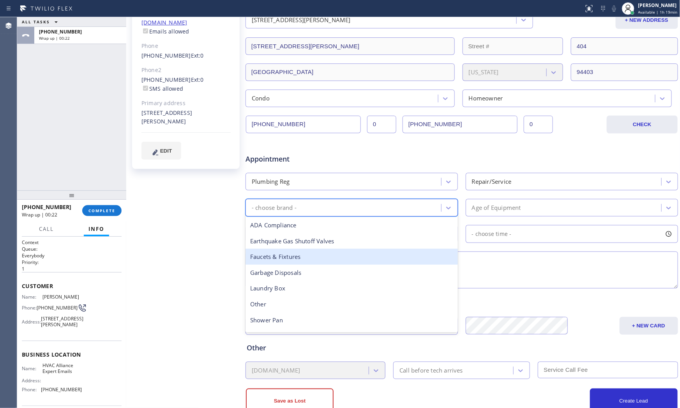
type input "p"
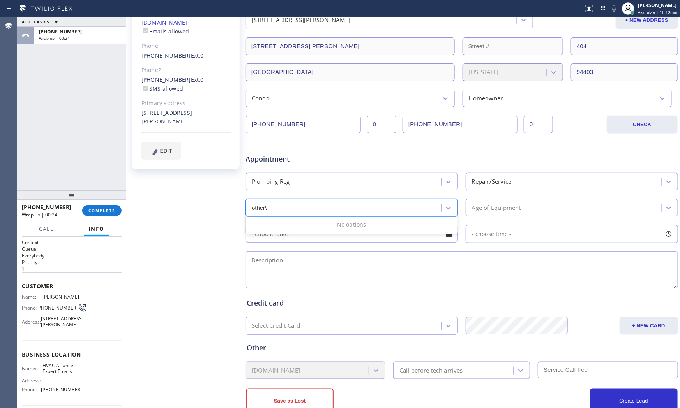
type input "other"
click at [517, 208] on div "Age of Equipment" at bounding box center [496, 207] width 49 height 9
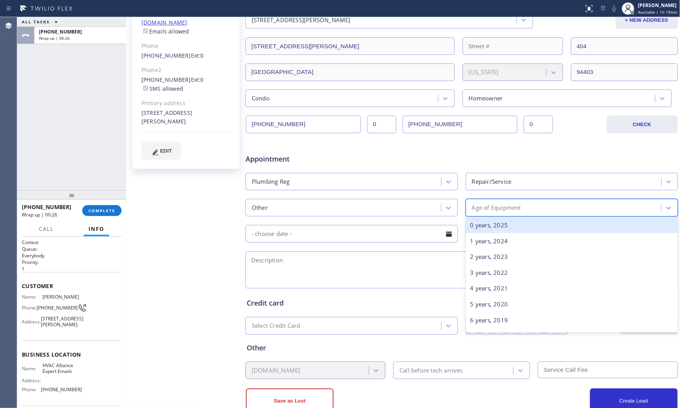
click at [501, 226] on div "0 years, 2025" at bounding box center [571, 225] width 212 height 16
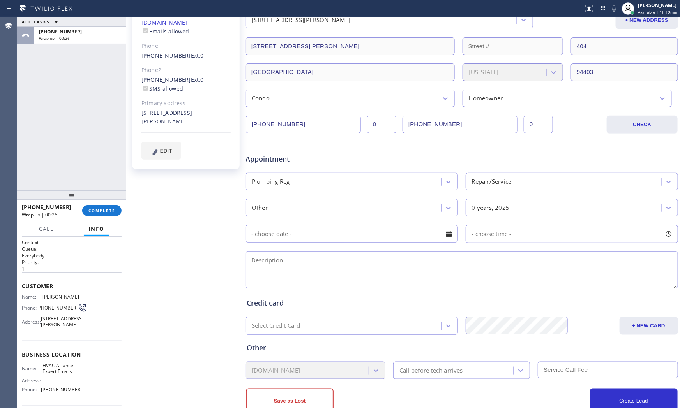
click at [333, 240] on input "text" at bounding box center [351, 234] width 212 height 18
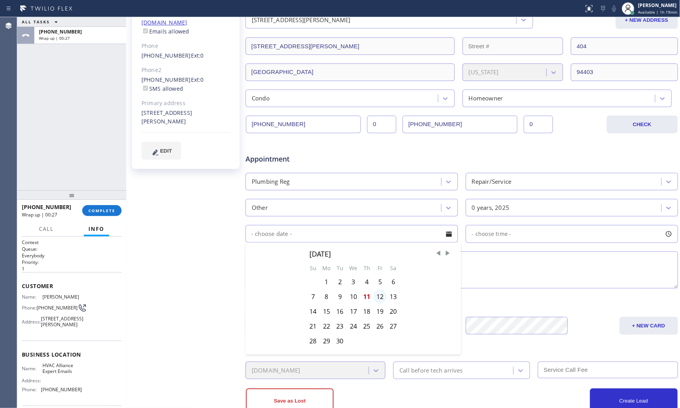
click at [376, 296] on div "12" at bounding box center [379, 296] width 13 height 15
type input "[DATE]"
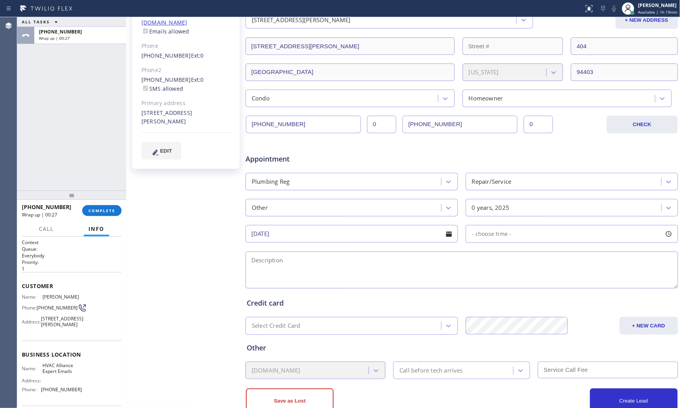
click at [482, 236] on span "- choose time -" at bounding box center [492, 233] width 40 height 7
drag, startPoint x: 472, startPoint y: 282, endPoint x: 574, endPoint y: 280, distance: 101.7
click at [575, 280] on div at bounding box center [579, 281] width 9 height 16
drag, startPoint x: 470, startPoint y: 282, endPoint x: 517, endPoint y: 283, distance: 47.5
click at [529, 284] on div at bounding box center [533, 281] width 9 height 16
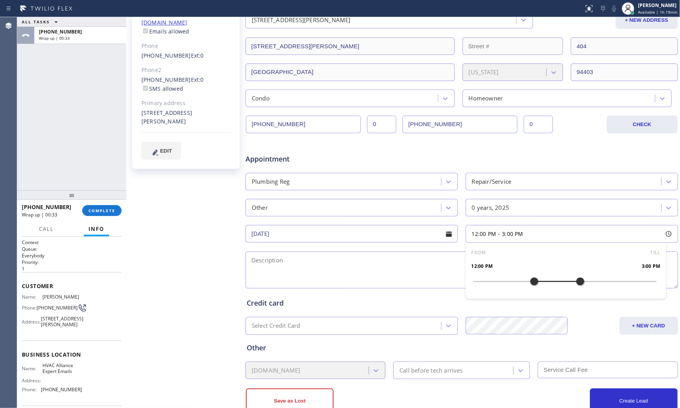
click at [386, 271] on textarea at bounding box center [461, 270] width 432 height 37
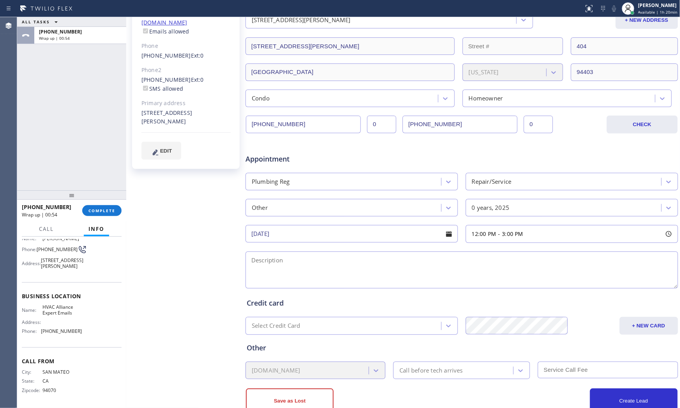
scroll to position [72, 0]
click at [56, 319] on div "Address:" at bounding box center [52, 322] width 60 height 6
click at [55, 315] on span "HVAC Alliance Expert Emails" at bounding box center [61, 310] width 39 height 12
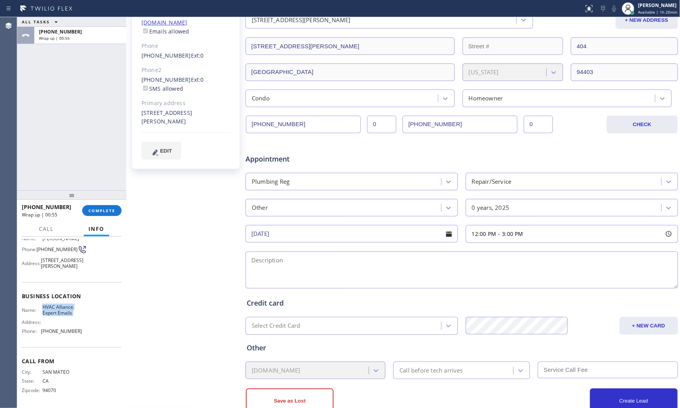
copy span "HVAC Alliance Expert Emails"
drag, startPoint x: 386, startPoint y: 267, endPoint x: 386, endPoint y: 277, distance: 10.1
click at [386, 267] on textarea at bounding box center [461, 270] width 432 height 37
paste textarea "12-3 $99 plastic tube that connecting the drainage theres a small leaking or so…"
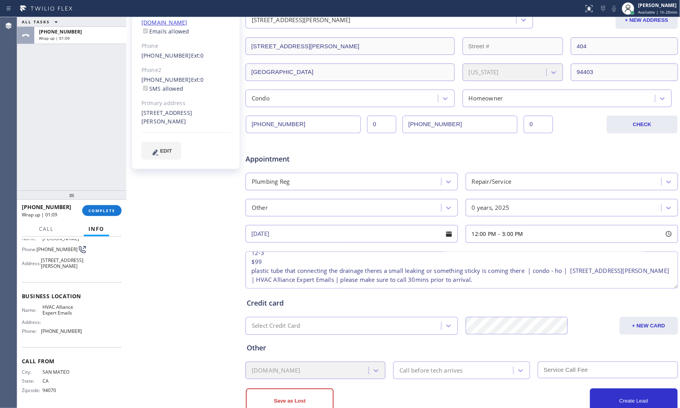
scroll to position [152, 0]
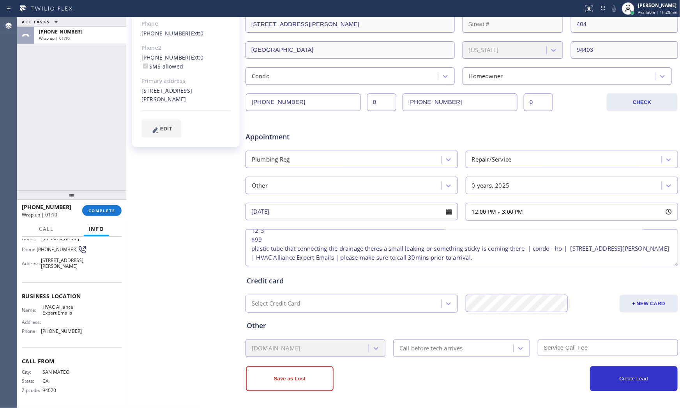
type textarea "12-3 $99 plastic tube that connecting the drainage theres a small leaking or so…"
click at [417, 347] on div "Call before tech arrives" at bounding box center [430, 348] width 63 height 9
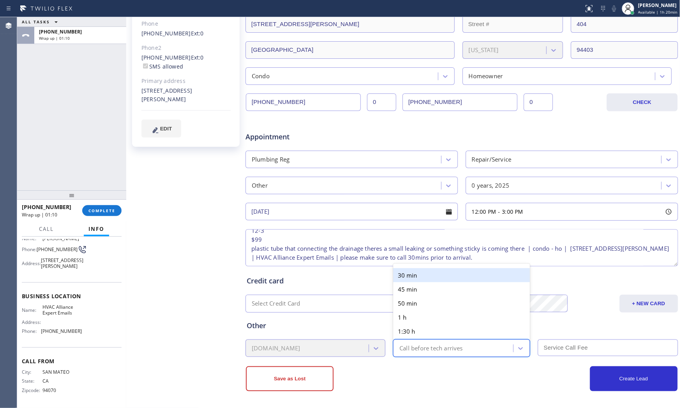
click at [420, 273] on div "30 min" at bounding box center [461, 275] width 137 height 14
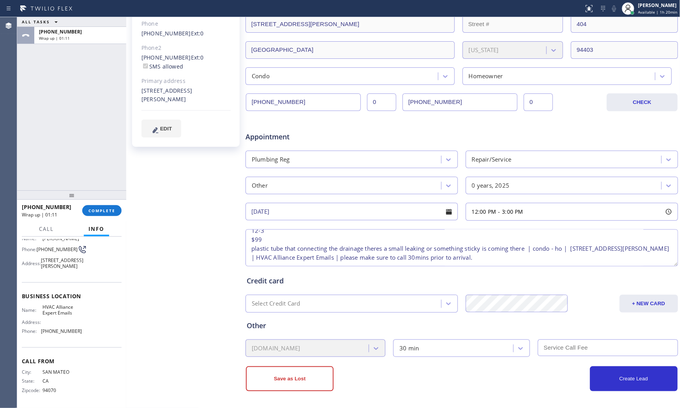
click at [570, 345] on input "text" at bounding box center [608, 348] width 140 height 17
type input "99"
click at [548, 367] on div "Create Lead" at bounding box center [570, 379] width 216 height 25
click at [610, 375] on button "Create Lead" at bounding box center [634, 379] width 88 height 25
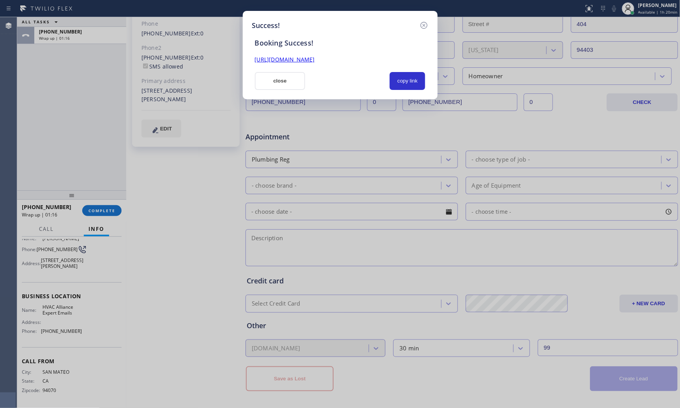
scroll to position [0, 0]
click at [407, 81] on button "copy link" at bounding box center [408, 81] width 36 height 18
click at [300, 83] on button "close" at bounding box center [280, 81] width 51 height 18
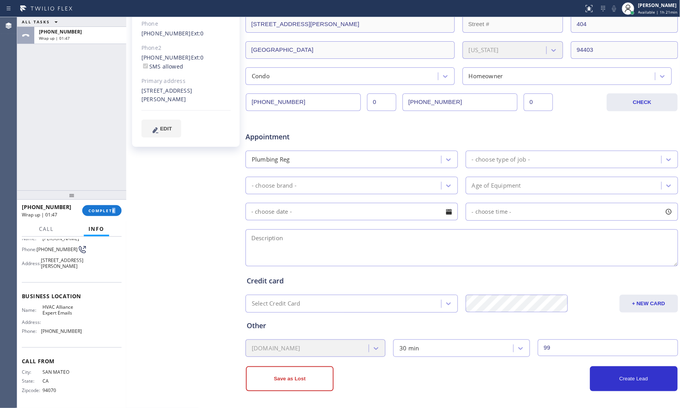
click at [111, 217] on div "+16507037371 Wrap up | 01:47 COMPLETE" at bounding box center [72, 211] width 100 height 20
click at [111, 217] on div "+16507037371 Wrap up | 01:48 COMPLETE" at bounding box center [72, 211] width 100 height 20
click at [110, 215] on button "COMPLETE" at bounding box center [101, 210] width 39 height 11
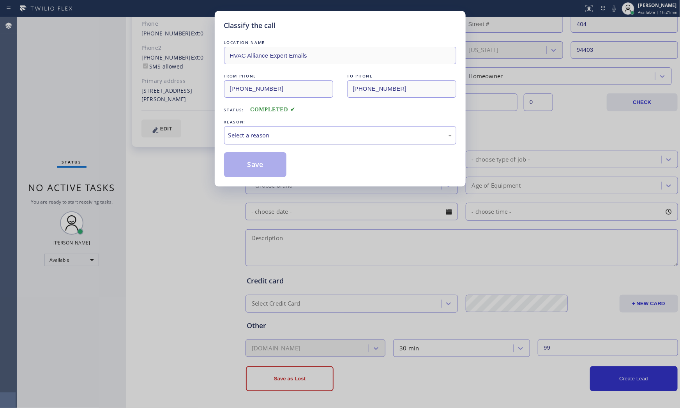
click at [291, 135] on div "Select a reason" at bounding box center [340, 135] width 224 height 9
click at [259, 155] on button "Save" at bounding box center [255, 164] width 63 height 25
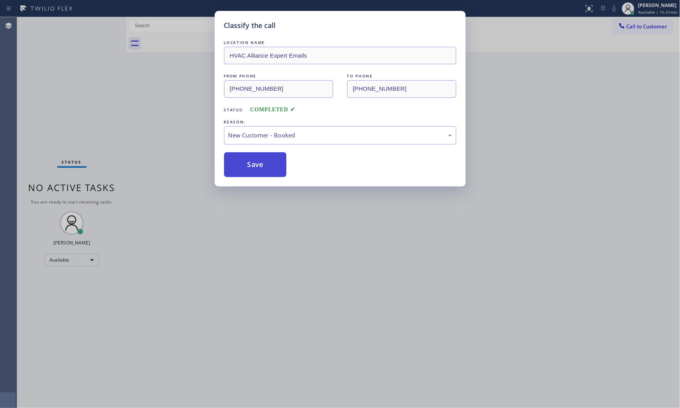
click at [259, 155] on button "Save" at bounding box center [255, 164] width 63 height 25
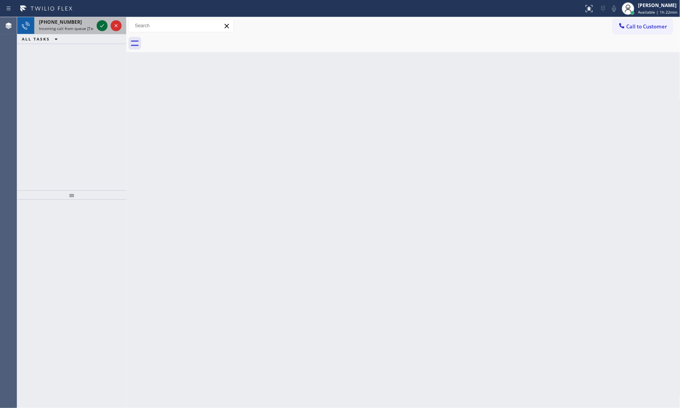
click at [99, 24] on icon at bounding box center [101, 25] width 9 height 9
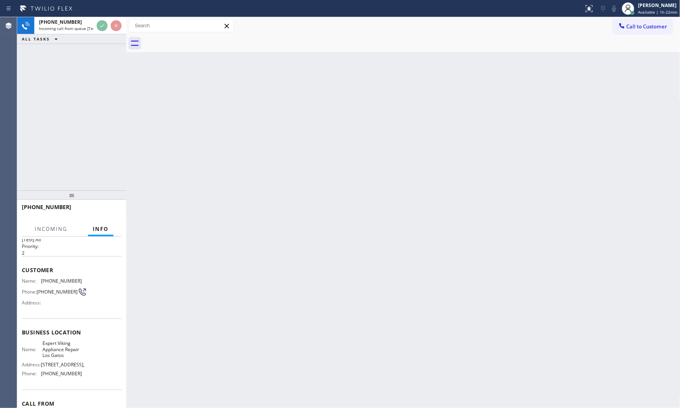
scroll to position [72, 0]
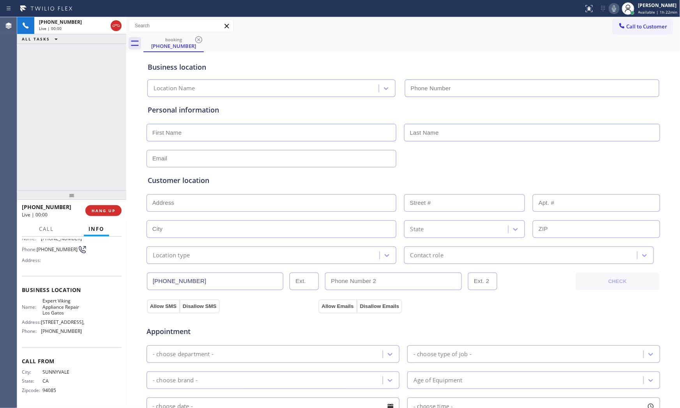
type input "(408) 413-3818"
click at [115, 203] on div "+14084842888 Live | 00:01 HANG UP" at bounding box center [72, 211] width 100 height 20
click at [115, 208] on span "HANG UP" at bounding box center [104, 210] width 24 height 5
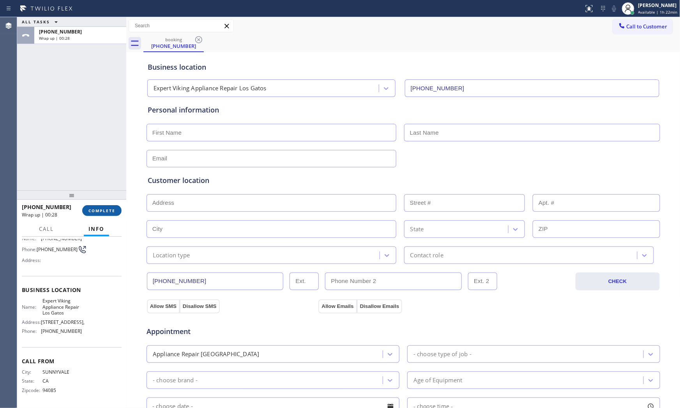
click at [108, 206] on button "COMPLETE" at bounding box center [101, 210] width 39 height 11
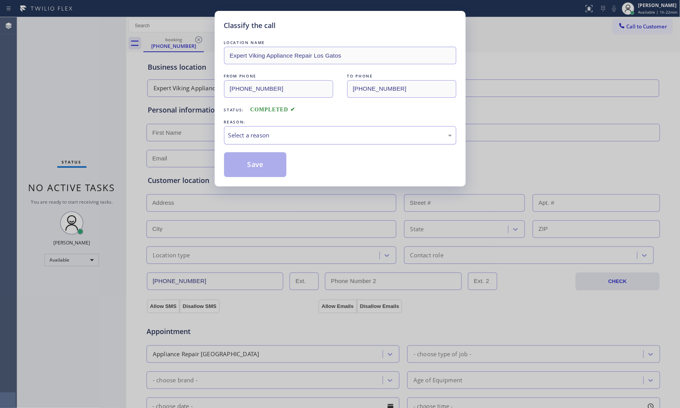
click at [294, 140] on div "Select a reason" at bounding box center [340, 135] width 232 height 18
drag, startPoint x: 268, startPoint y: 134, endPoint x: 268, endPoint y: 143, distance: 9.0
click at [268, 135] on div "Not Booked - All other reasons" at bounding box center [340, 135] width 224 height 9
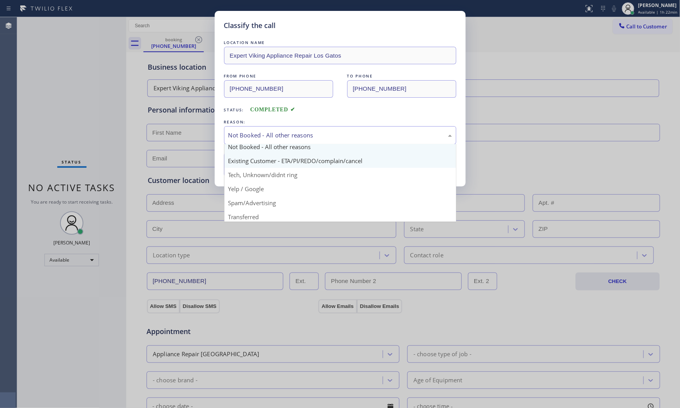
scroll to position [49, 0]
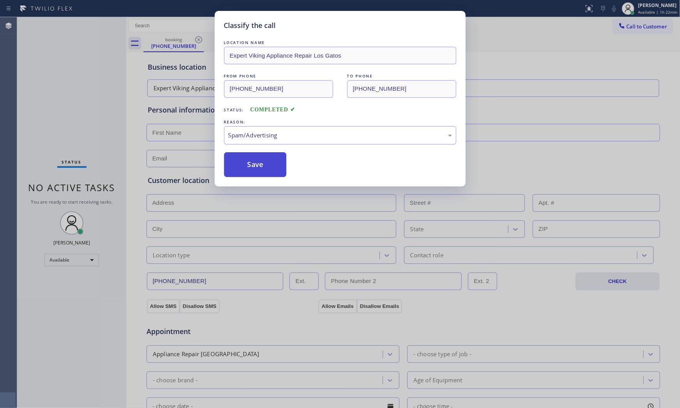
click at [262, 160] on button "Save" at bounding box center [255, 164] width 63 height 25
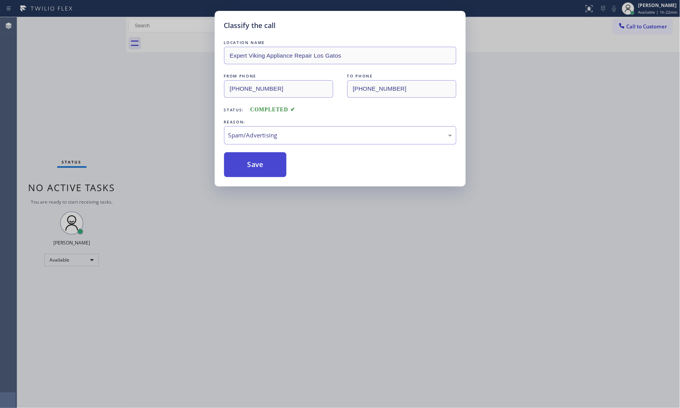
click at [262, 160] on button "Save" at bounding box center [255, 164] width 63 height 25
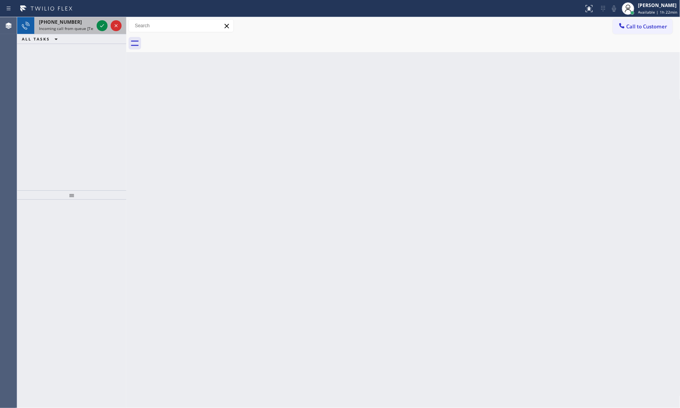
click at [96, 25] on div at bounding box center [109, 25] width 28 height 17
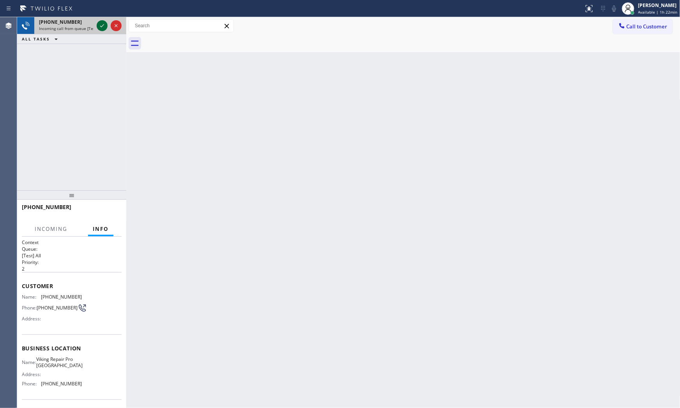
click at [104, 24] on icon at bounding box center [101, 25] width 9 height 9
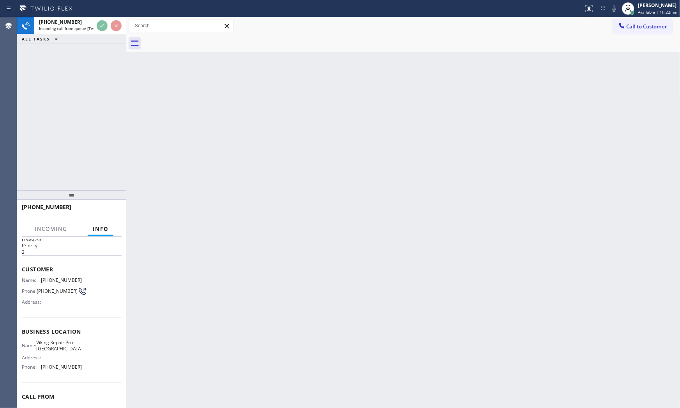
scroll to position [54, 0]
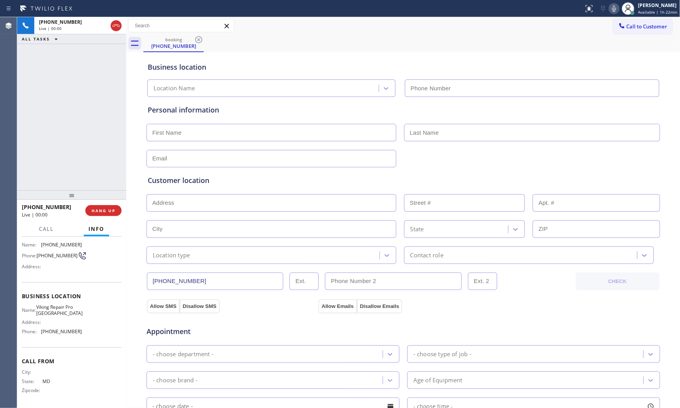
type input "(301) 591-6919"
click at [115, 215] on button "HANG UP" at bounding box center [103, 210] width 36 height 11
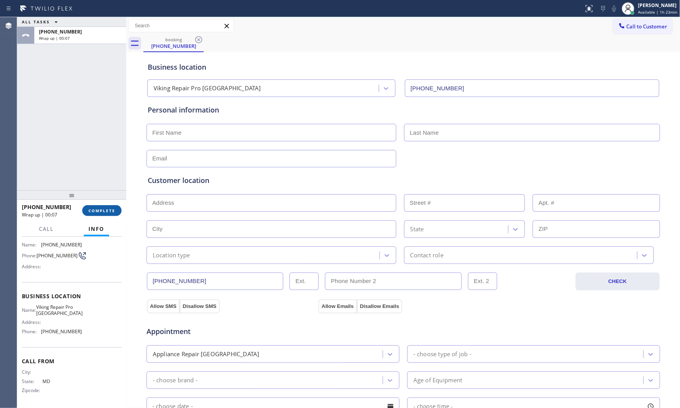
drag, startPoint x: 134, startPoint y: 209, endPoint x: 121, endPoint y: 212, distance: 12.7
click at [130, 210] on div "Business location Viking Repair Pro Rockville (301) 591-6919 Personal informati…" at bounding box center [403, 320] width 550 height 532
click at [119, 212] on button "COMPLETE" at bounding box center [101, 210] width 39 height 11
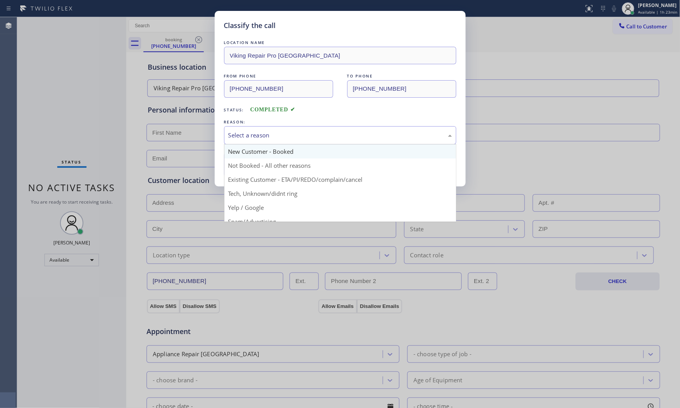
drag, startPoint x: 312, startPoint y: 136, endPoint x: 263, endPoint y: 153, distance: 52.4
click at [311, 136] on div "Select a reason" at bounding box center [340, 135] width 224 height 9
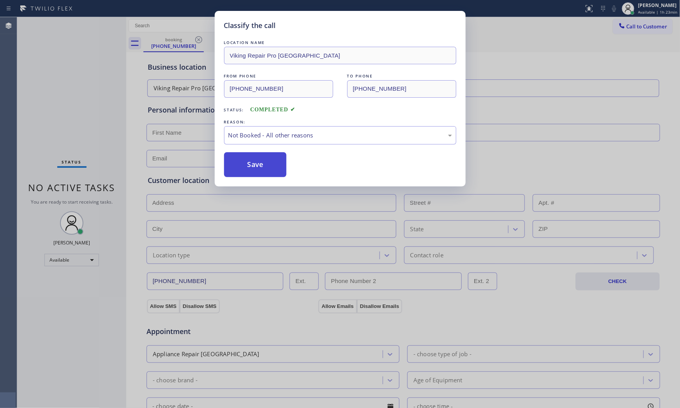
click at [260, 163] on button "Save" at bounding box center [255, 164] width 63 height 25
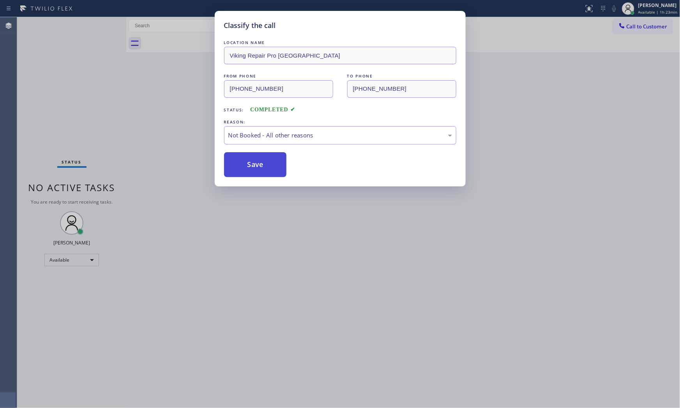
click at [260, 163] on button "Save" at bounding box center [255, 164] width 63 height 25
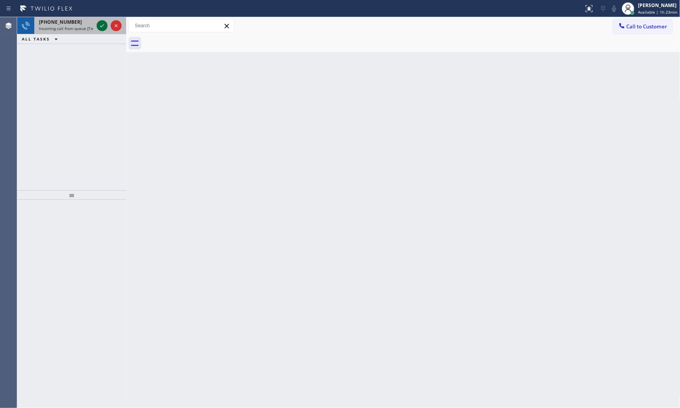
click at [100, 26] on icon at bounding box center [101, 25] width 9 height 9
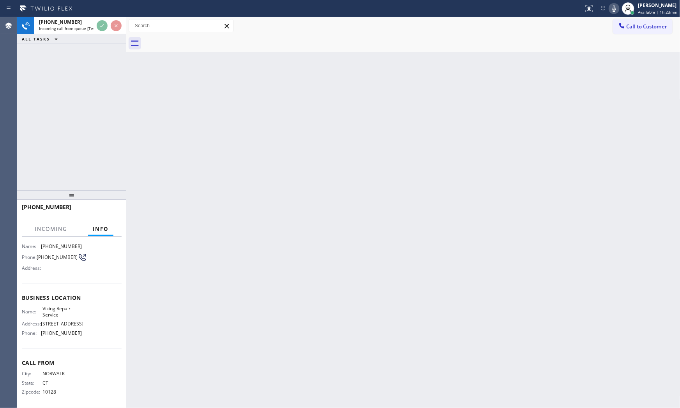
scroll to position [54, 0]
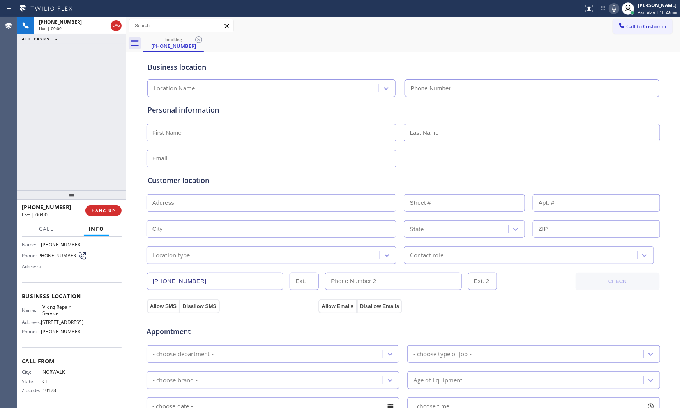
type input "(323) 416-2342"
click at [95, 215] on button "HANG UP" at bounding box center [103, 210] width 36 height 11
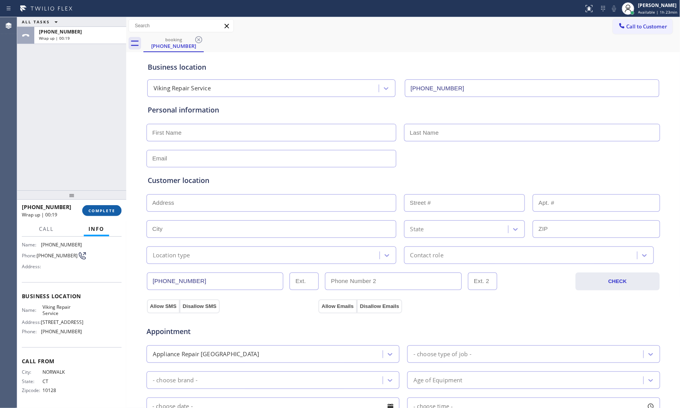
click at [103, 212] on span "COMPLETE" at bounding box center [101, 210] width 27 height 5
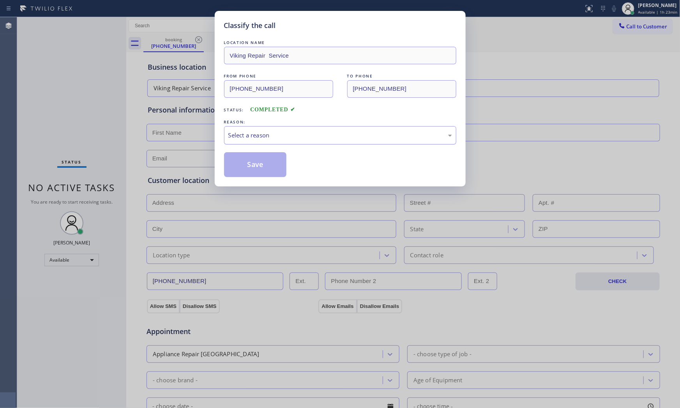
click at [254, 139] on div "Select a reason" at bounding box center [340, 135] width 232 height 18
click at [252, 164] on button "Save" at bounding box center [255, 164] width 63 height 25
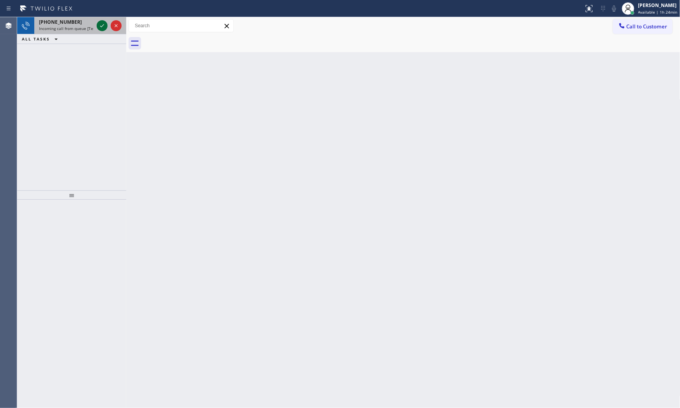
click at [100, 25] on icon at bounding box center [101, 25] width 9 height 9
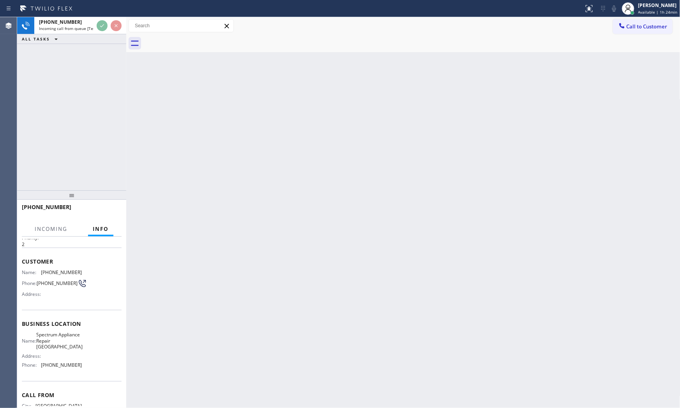
scroll to position [66, 0]
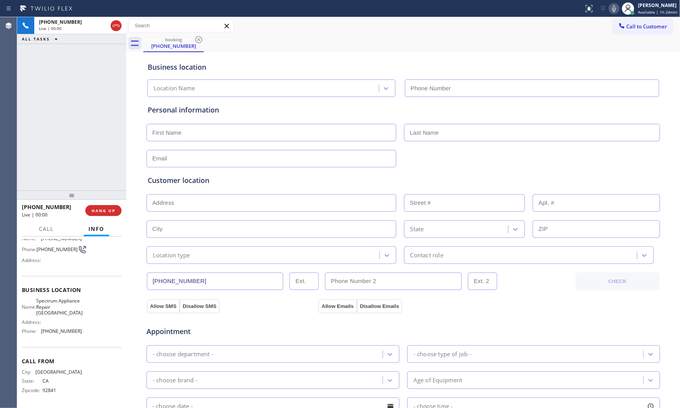
type input "(714) 844-7776"
click at [99, 208] on span "HANG UP" at bounding box center [104, 210] width 24 height 5
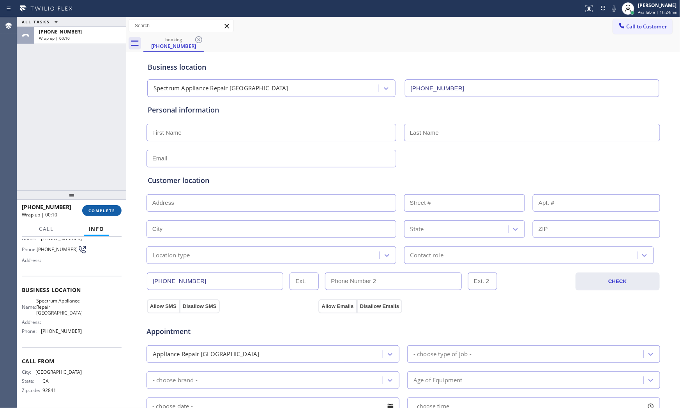
click at [100, 211] on span "COMPLETE" at bounding box center [101, 210] width 27 height 5
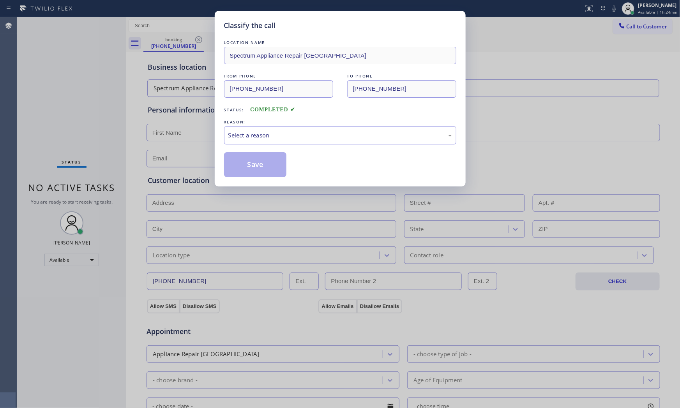
click at [272, 147] on div "LOCATION NAME Spectrum Appliance Repair Mission Viejo FROM PHONE (714) 260-9655…" at bounding box center [340, 108] width 232 height 139
click at [273, 143] on div "Select a reason" at bounding box center [340, 135] width 232 height 18
click at [255, 166] on button "Save" at bounding box center [255, 164] width 63 height 25
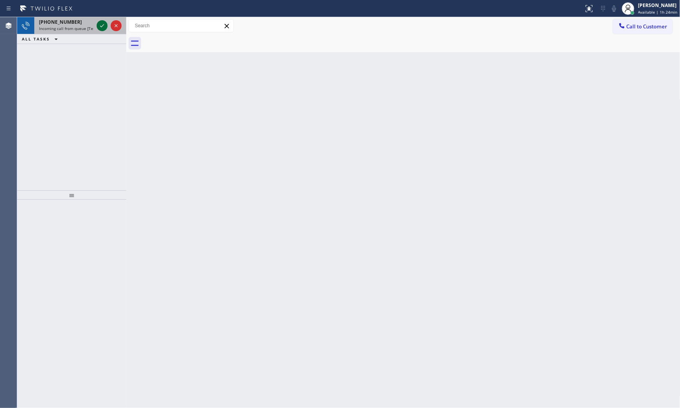
click at [100, 26] on icon at bounding box center [101, 25] width 9 height 9
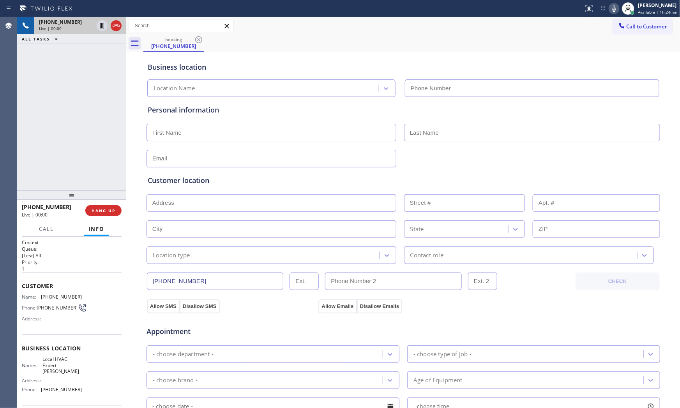
type input "(480) 660-0988"
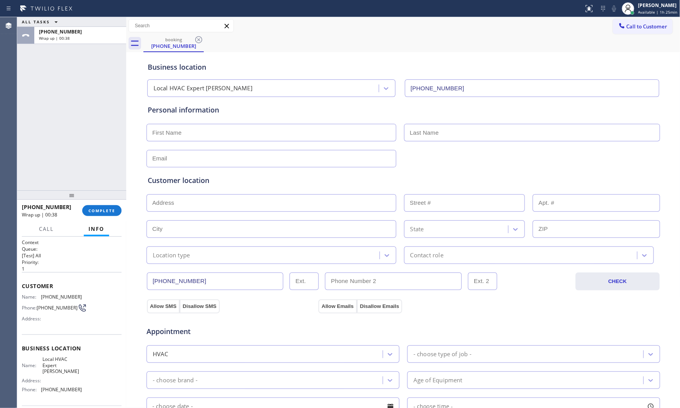
click at [69, 25] on div "ALL TASKS ALL TASKS ACTIVE TASKS TASKS IN WRAP UP" at bounding box center [71, 22] width 109 height 10
click at [70, 29] on span "+16194904511" at bounding box center [60, 31] width 43 height 7
click at [102, 212] on span "COMPLETE" at bounding box center [101, 210] width 27 height 5
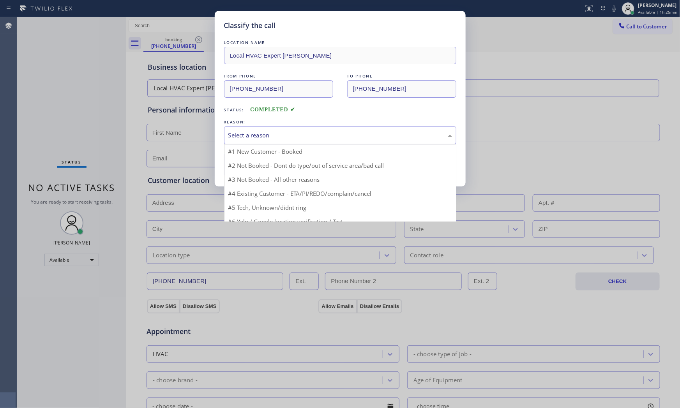
click at [236, 135] on div "Select a reason" at bounding box center [340, 135] width 224 height 9
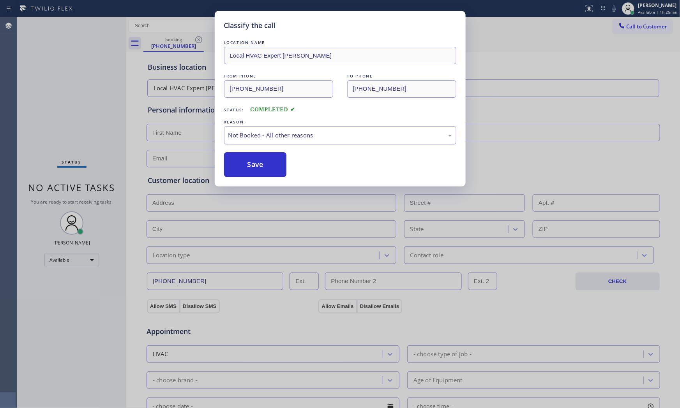
click at [249, 163] on button "Save" at bounding box center [255, 164] width 63 height 25
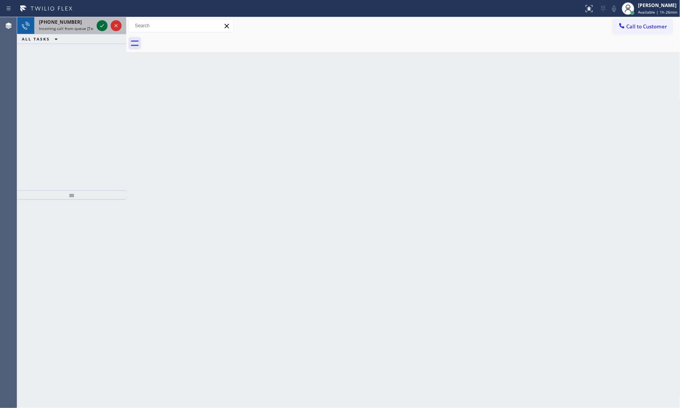
click at [102, 26] on icon at bounding box center [102, 25] width 4 height 3
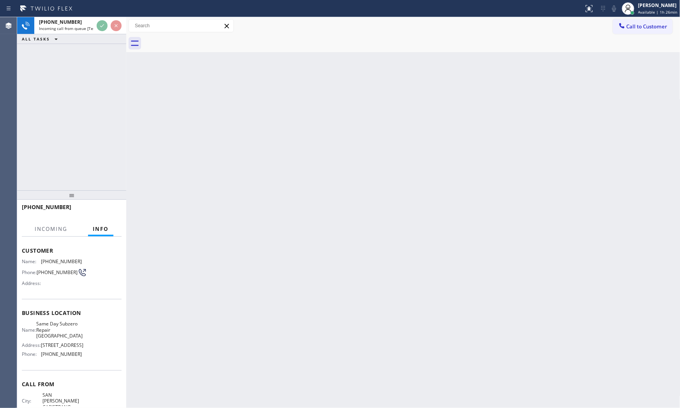
scroll to position [72, 0]
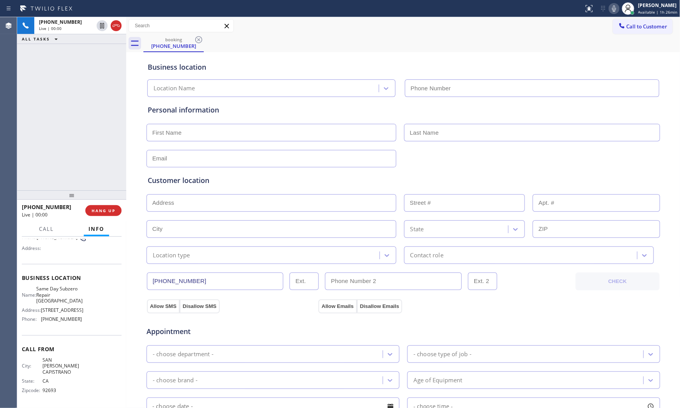
type input "(949) 649-6414"
click at [115, 206] on button "HANG UP" at bounding box center [103, 210] width 36 height 11
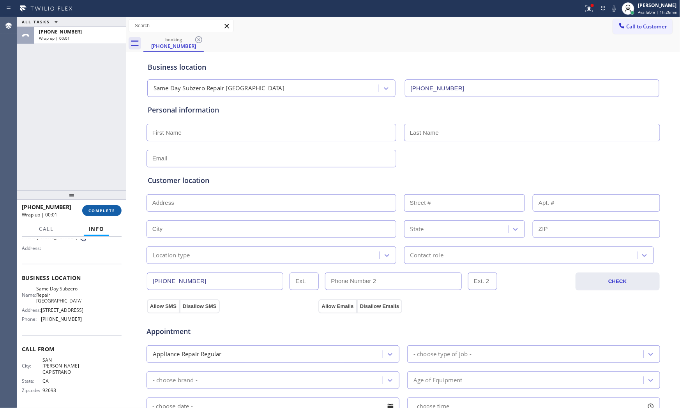
click at [98, 211] on span "COMPLETE" at bounding box center [101, 210] width 27 height 5
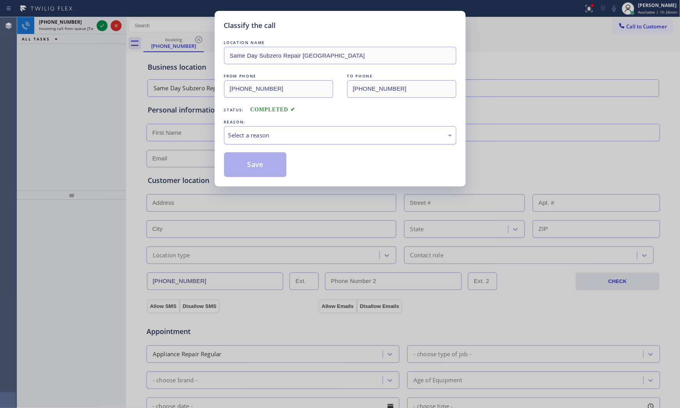
click at [283, 142] on div "Select a reason" at bounding box center [340, 135] width 232 height 18
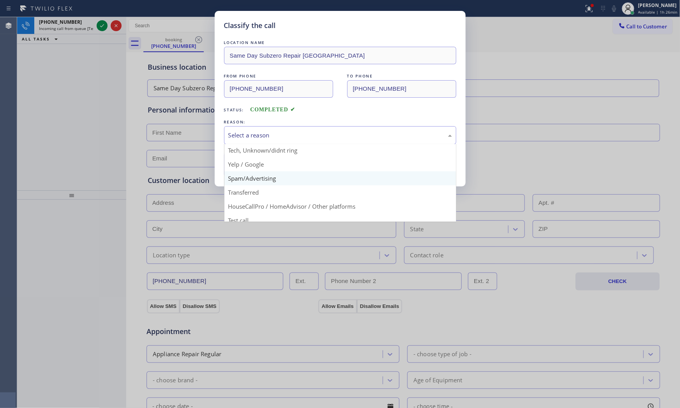
scroll to position [49, 0]
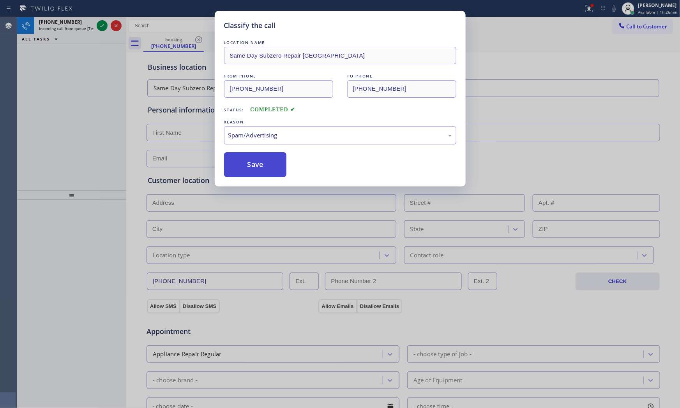
click at [258, 164] on button "Save" at bounding box center [255, 164] width 63 height 25
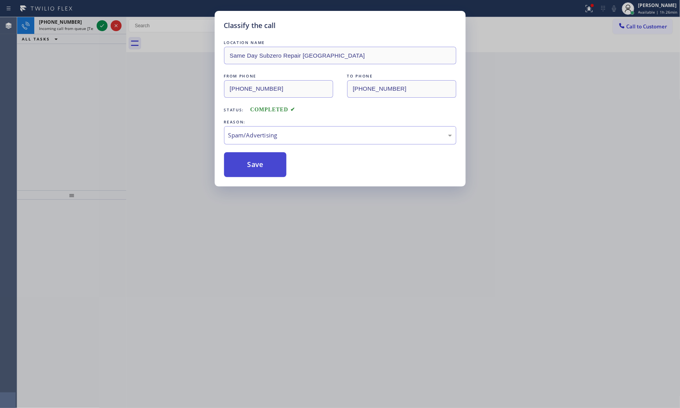
click at [258, 164] on button "Save" at bounding box center [255, 164] width 63 height 25
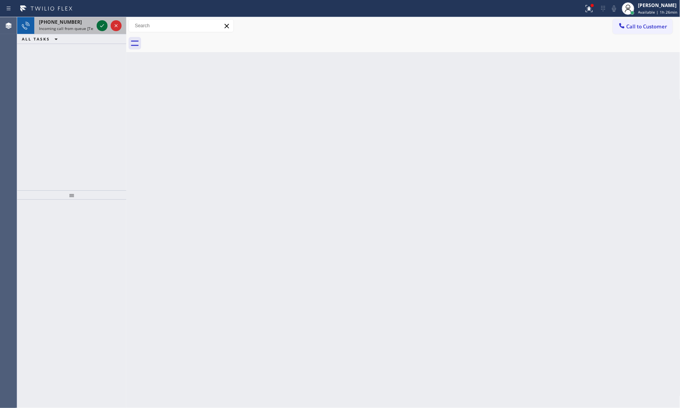
click at [100, 22] on icon at bounding box center [101, 25] width 9 height 9
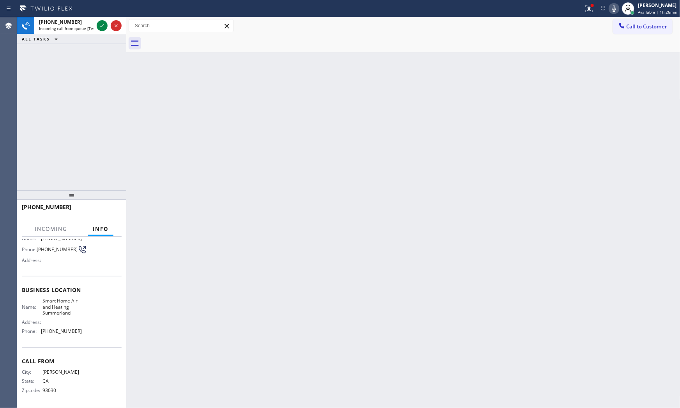
scroll to position [60, 0]
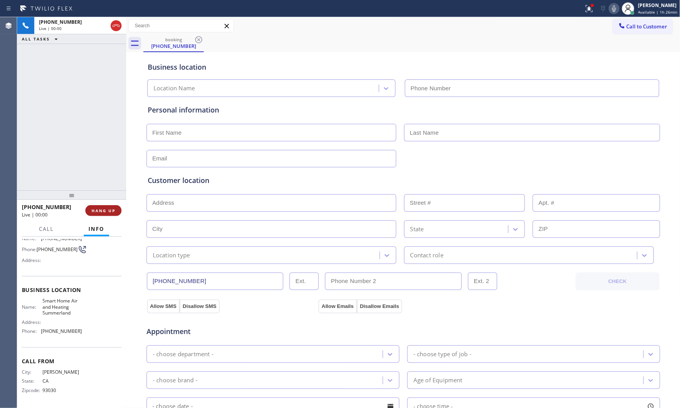
type input "(805) 600-5818"
click at [103, 201] on div "+18052935824 Live | 00:00 HANG UP" at bounding box center [72, 211] width 100 height 20
click at [104, 208] on span "HANG UP" at bounding box center [104, 210] width 24 height 5
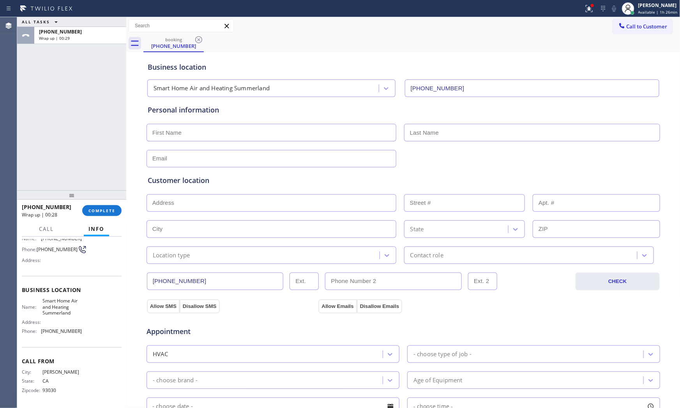
click at [96, 199] on div at bounding box center [71, 194] width 109 height 9
click at [106, 212] on span "COMPLETE" at bounding box center [101, 210] width 27 height 5
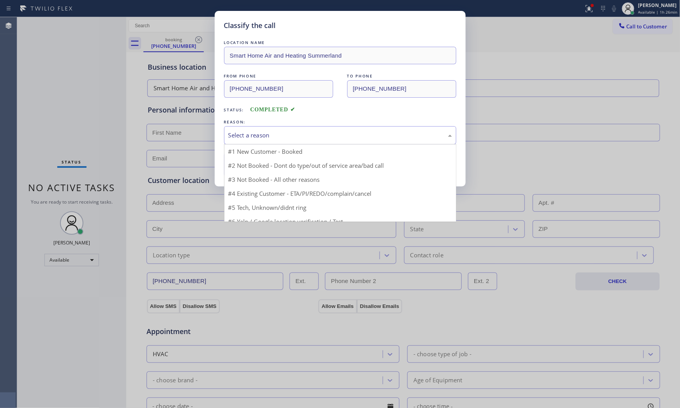
click at [259, 138] on div "Select a reason" at bounding box center [340, 135] width 224 height 9
click at [257, 134] on div "New Customer - Booked" at bounding box center [340, 135] width 224 height 9
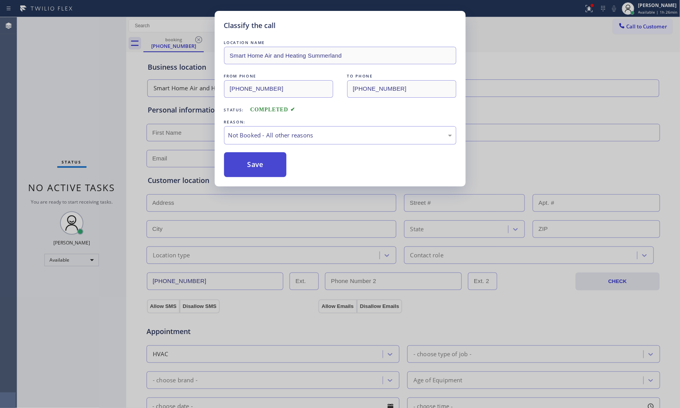
click at [256, 161] on button "Save" at bounding box center [255, 164] width 63 height 25
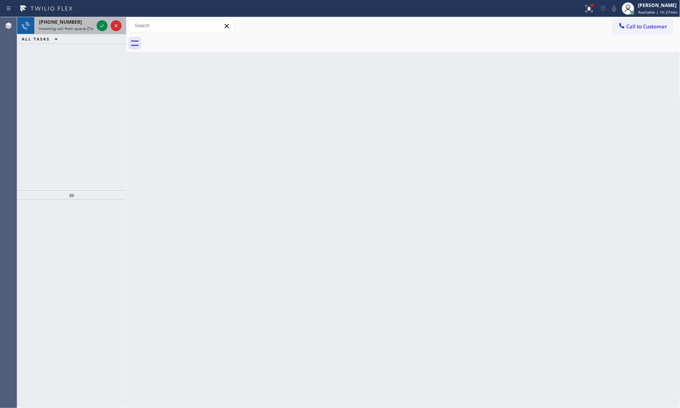
click at [96, 21] on div at bounding box center [109, 25] width 28 height 17
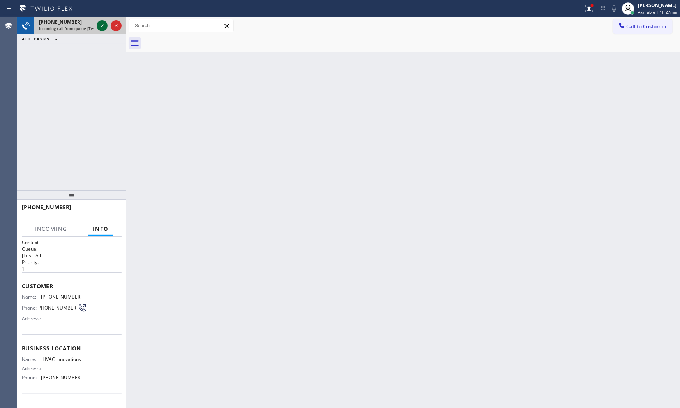
click at [99, 22] on icon at bounding box center [101, 25] width 9 height 9
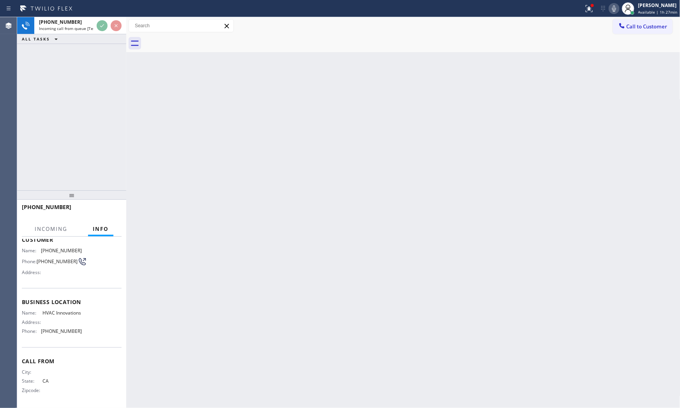
scroll to position [54, 0]
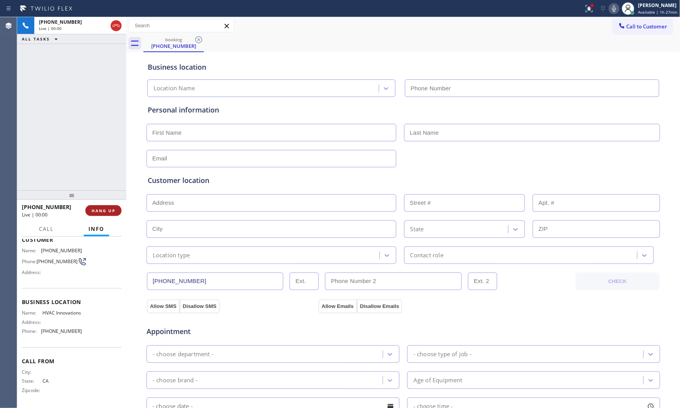
type input "(714) 909-1269"
click at [100, 208] on span "HANG UP" at bounding box center [104, 210] width 24 height 5
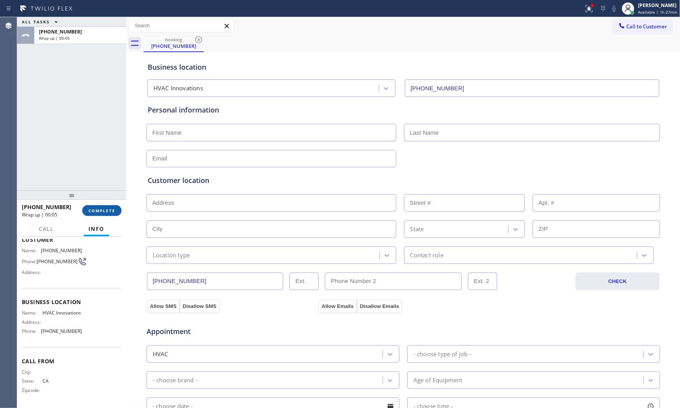
click at [112, 213] on span "COMPLETE" at bounding box center [101, 210] width 27 height 5
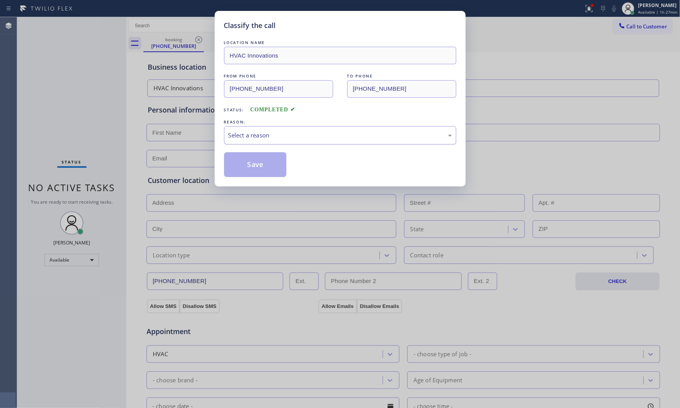
click at [255, 141] on div "Select a reason" at bounding box center [340, 135] width 232 height 18
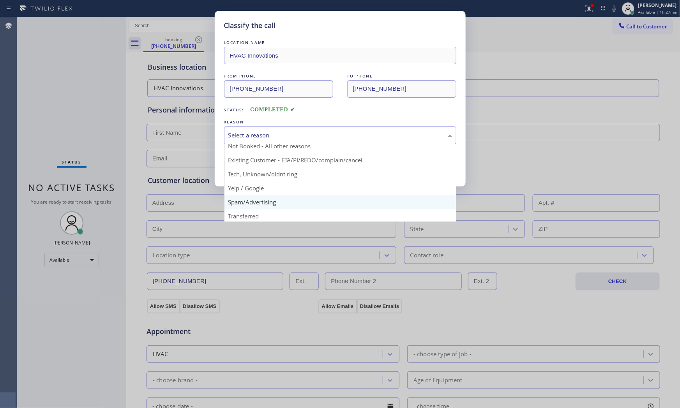
scroll to position [49, 0]
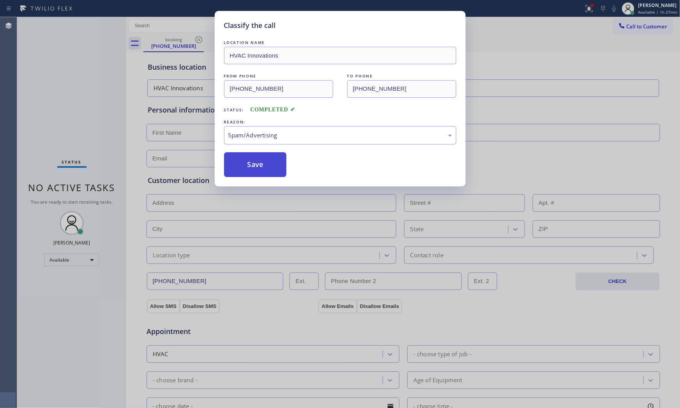
click at [252, 164] on button "Save" at bounding box center [255, 164] width 63 height 25
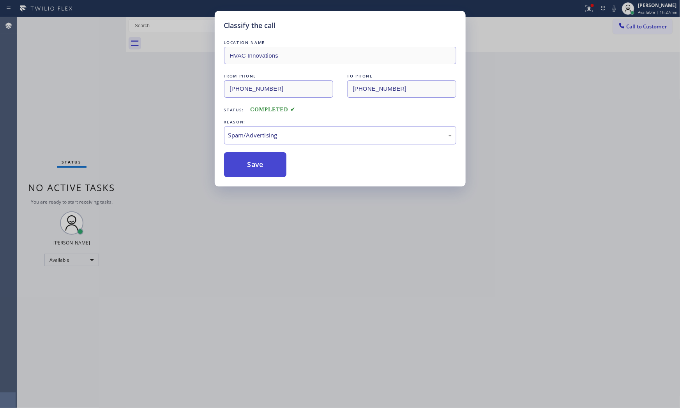
click at [252, 164] on button "Save" at bounding box center [255, 164] width 63 height 25
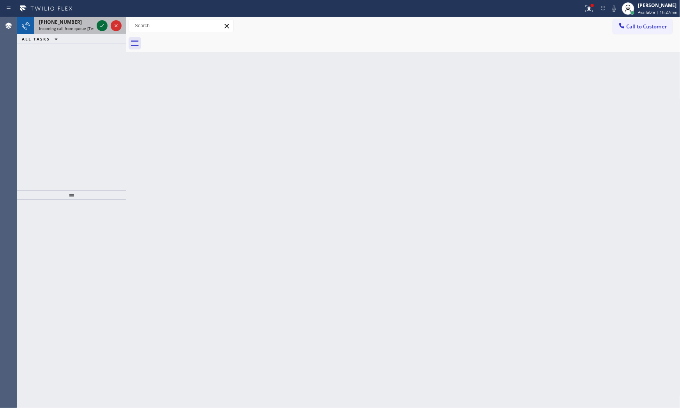
click at [102, 24] on icon at bounding box center [101, 25] width 9 height 9
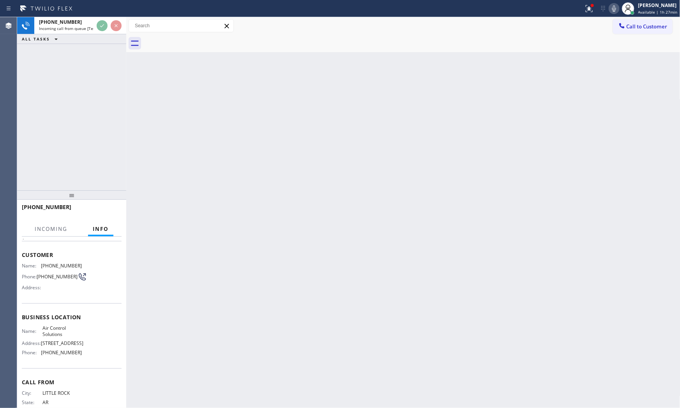
scroll to position [78, 0]
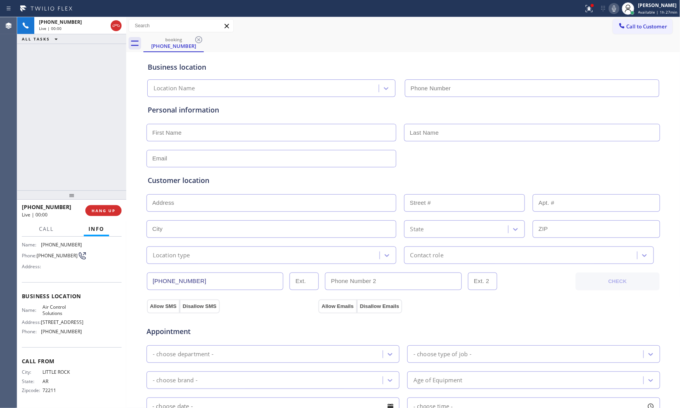
type input "[PHONE_NUMBER]"
click at [106, 217] on div "+15012874459 Live | 00:01 HANG UP" at bounding box center [72, 211] width 100 height 20
click at [106, 207] on button "HANG UP" at bounding box center [103, 210] width 36 height 11
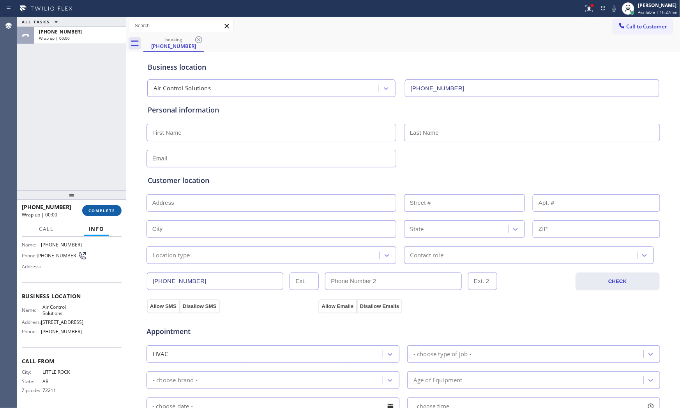
click at [106, 207] on button "COMPLETE" at bounding box center [101, 210] width 39 height 11
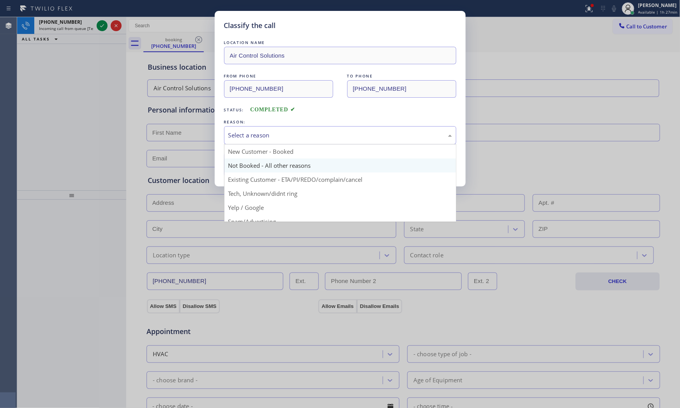
drag, startPoint x: 248, startPoint y: 139, endPoint x: 249, endPoint y: 164, distance: 24.5
click at [248, 139] on div "Select a reason" at bounding box center [340, 135] width 232 height 18
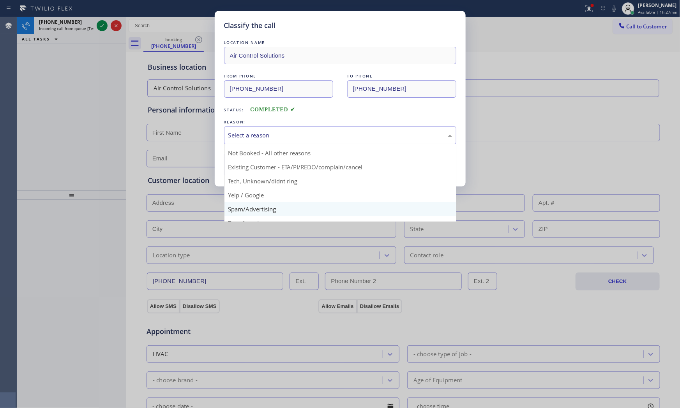
scroll to position [49, 0]
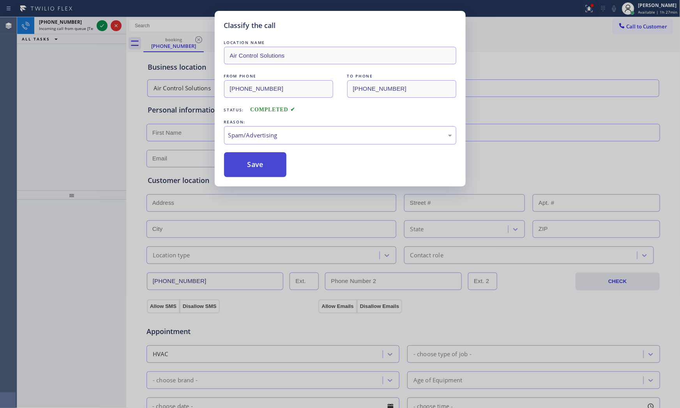
click at [250, 169] on button "Save" at bounding box center [255, 164] width 63 height 25
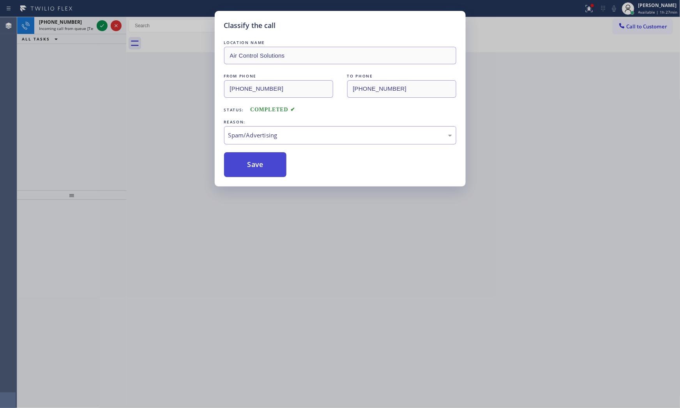
click at [250, 169] on button "Save" at bounding box center [255, 164] width 63 height 25
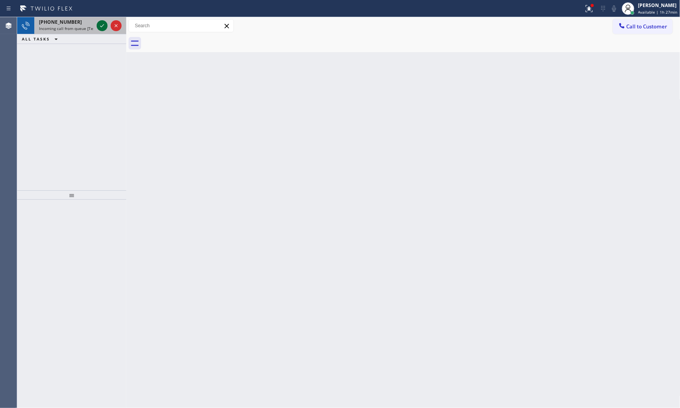
click at [102, 21] on icon at bounding box center [101, 25] width 9 height 9
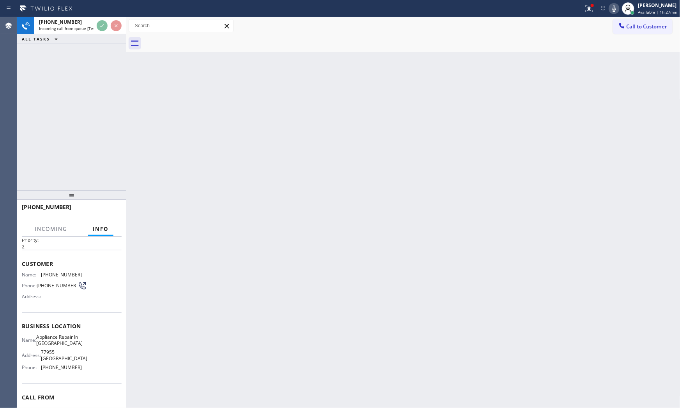
scroll to position [66, 0]
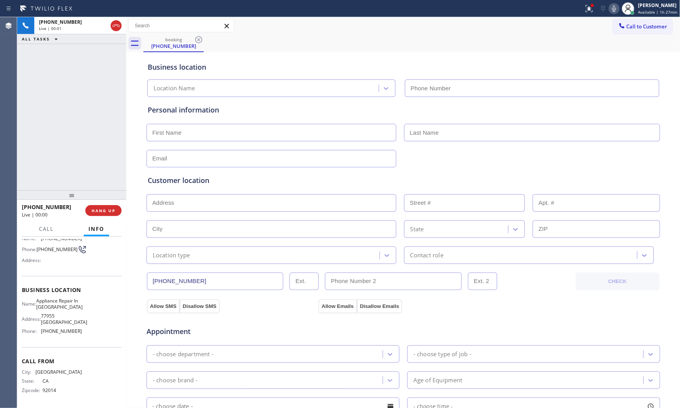
type input "(619) 644-0008"
click at [115, 210] on span "HANG UP" at bounding box center [104, 210] width 24 height 5
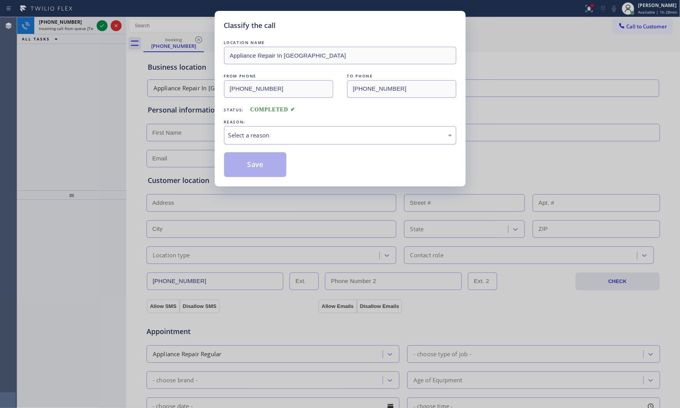
drag, startPoint x: 304, startPoint y: 131, endPoint x: 293, endPoint y: 141, distance: 15.4
click at [304, 131] on div "Select a reason" at bounding box center [340, 135] width 232 height 18
click at [262, 164] on button "Save" at bounding box center [255, 164] width 63 height 25
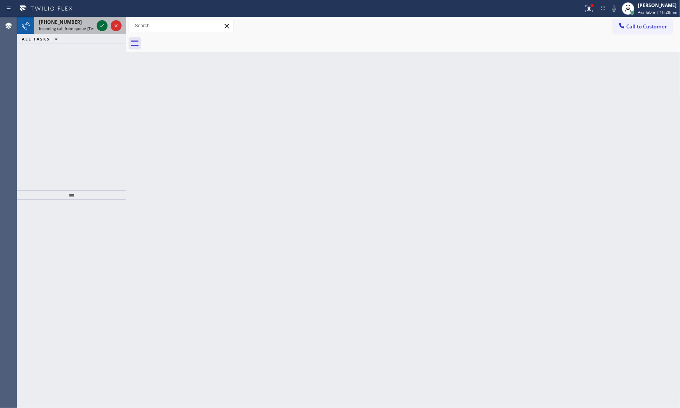
click at [102, 28] on icon at bounding box center [101, 25] width 9 height 9
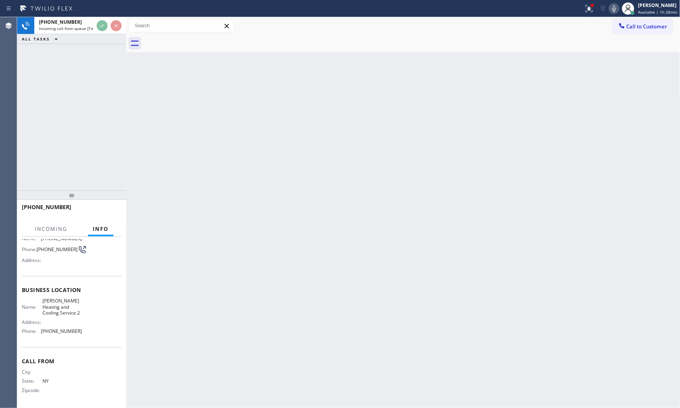
scroll to position [66, 0]
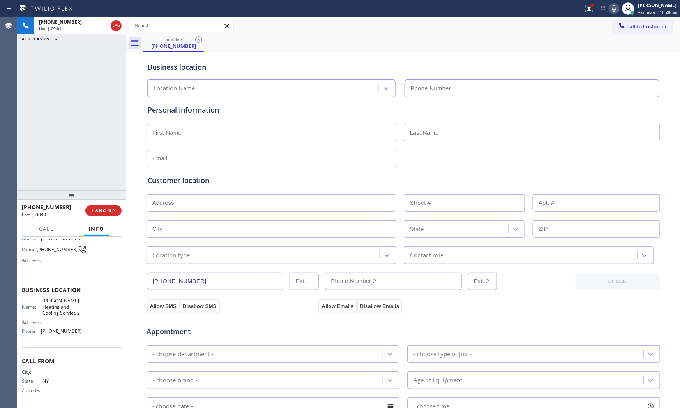
type input "(516) 217-4432"
click at [97, 212] on span "HANG UP" at bounding box center [104, 210] width 24 height 5
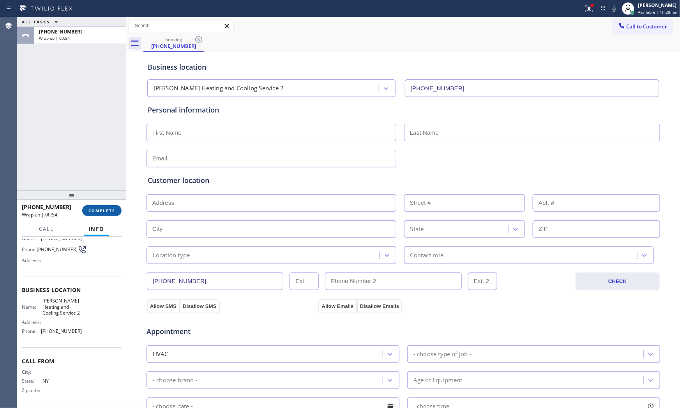
click at [107, 211] on span "COMPLETE" at bounding box center [101, 210] width 27 height 5
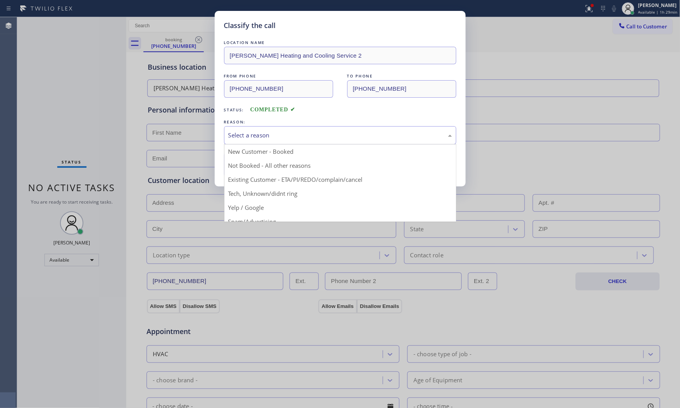
click at [248, 133] on div "Select a reason" at bounding box center [340, 135] width 224 height 9
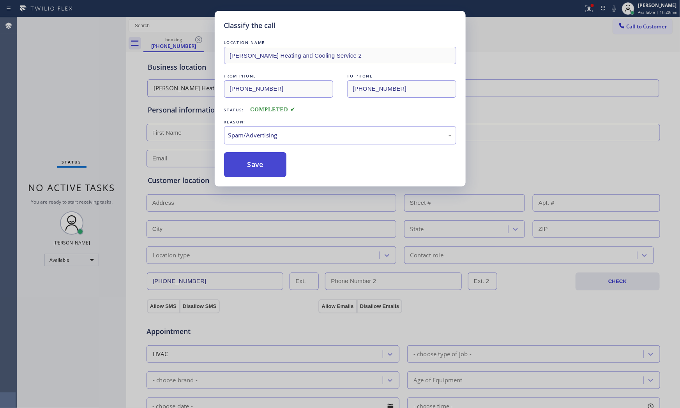
click at [250, 172] on button "Save" at bounding box center [255, 164] width 63 height 25
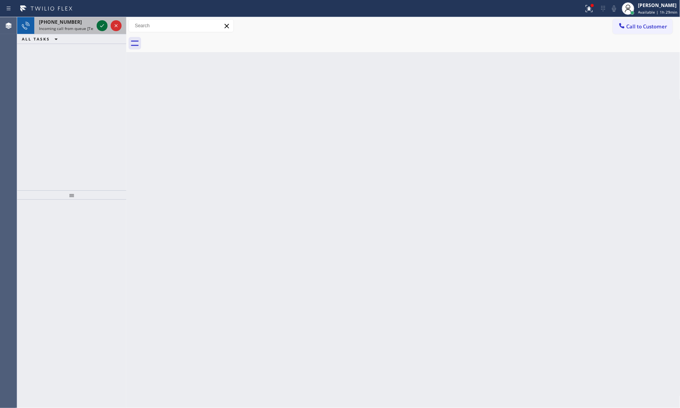
click at [99, 21] on div at bounding box center [109, 25] width 28 height 17
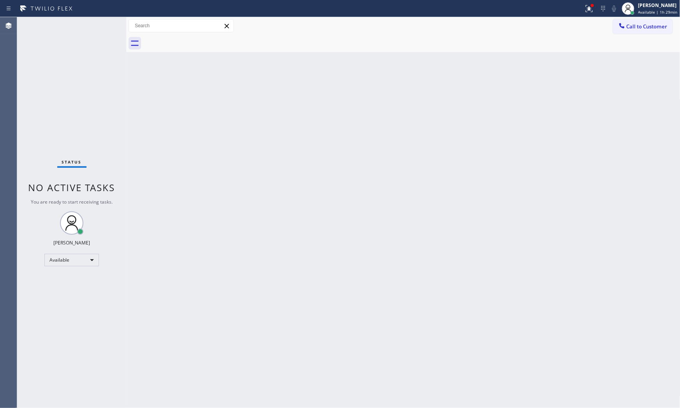
click at [102, 28] on div "Status No active tasks You are ready to start receiving tasks. [PERSON_NAME] Av…" at bounding box center [71, 212] width 109 height 391
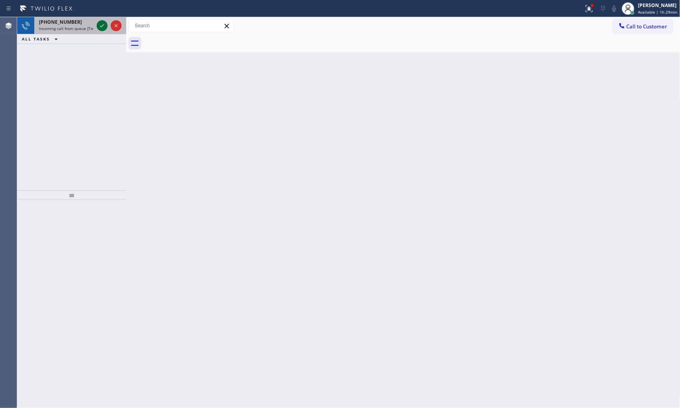
click at [102, 24] on icon at bounding box center [101, 25] width 9 height 9
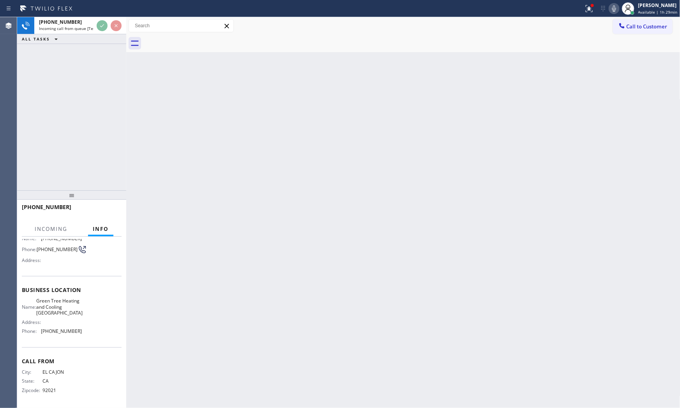
scroll to position [60, 0]
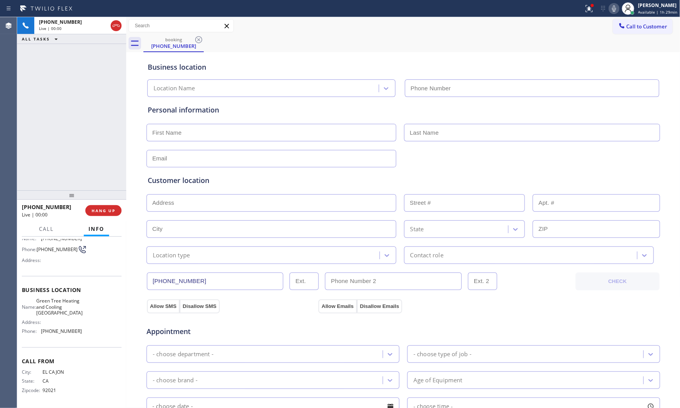
type input "(619) 566-1144"
click at [102, 207] on button "HANG UP" at bounding box center [103, 210] width 36 height 11
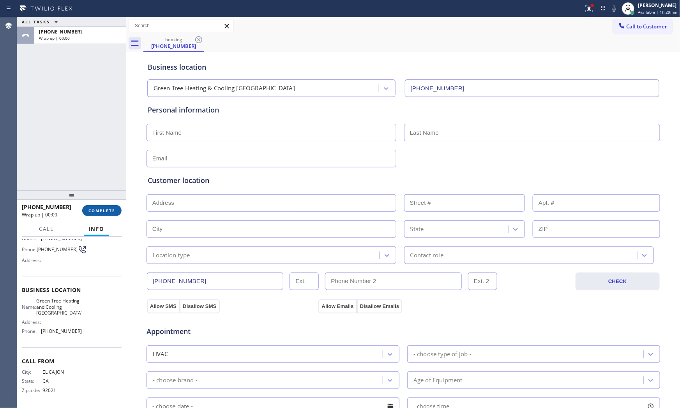
click at [102, 207] on button "COMPLETE" at bounding box center [101, 210] width 39 height 11
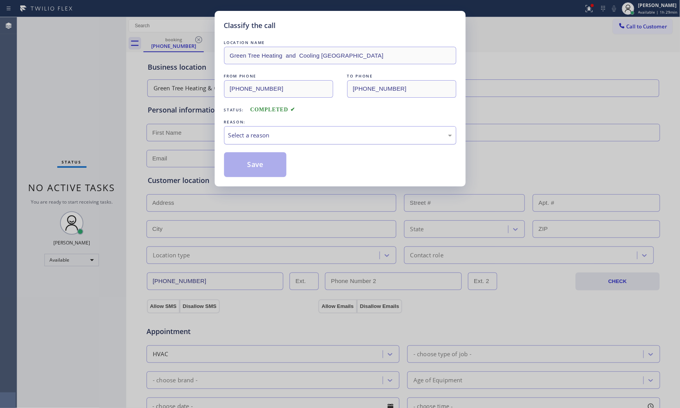
click at [236, 134] on div "Select a reason" at bounding box center [340, 135] width 224 height 9
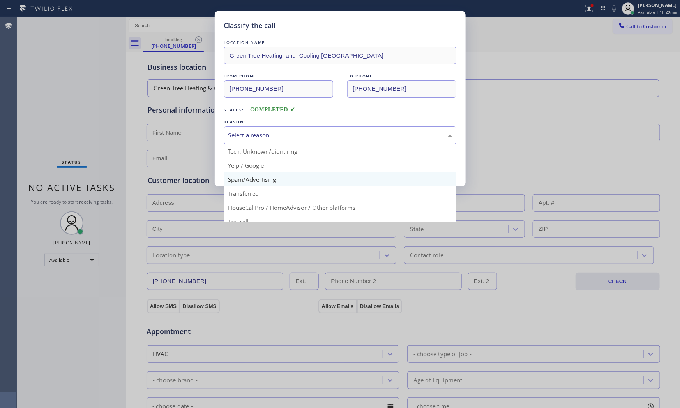
scroll to position [49, 0]
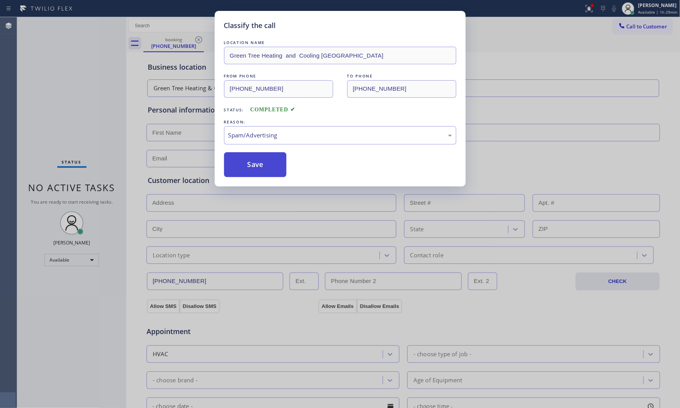
click at [248, 172] on button "Save" at bounding box center [255, 164] width 63 height 25
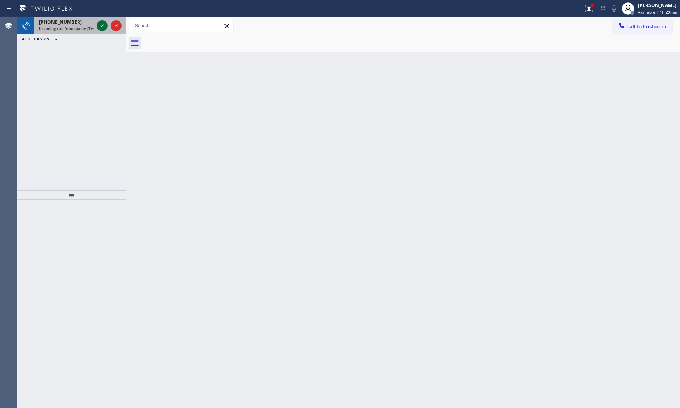
click at [102, 28] on icon at bounding box center [101, 25] width 9 height 9
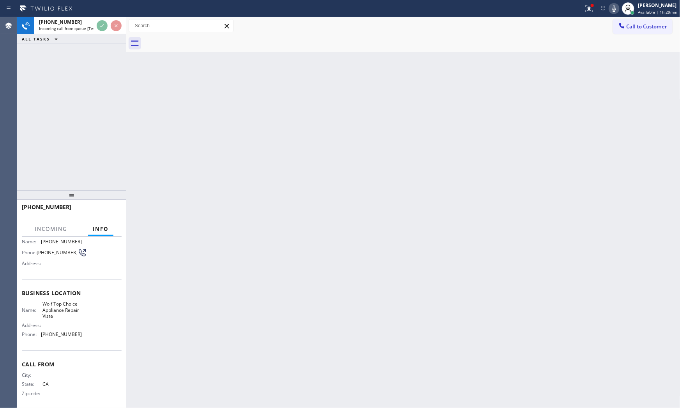
scroll to position [60, 0]
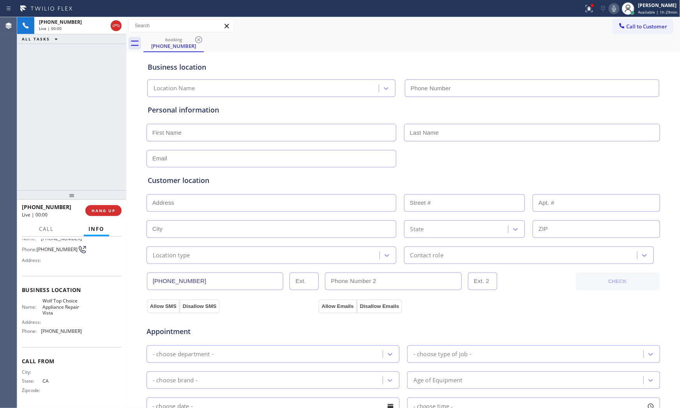
type input "(442) 276-2021"
click at [109, 213] on span "HANG UP" at bounding box center [104, 210] width 24 height 5
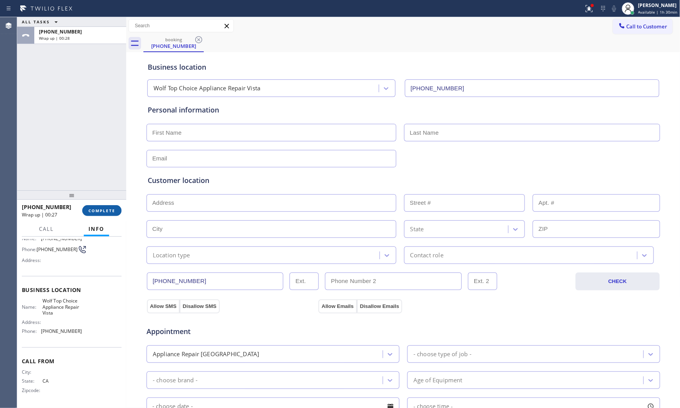
click at [112, 208] on span "COMPLETE" at bounding box center [101, 210] width 27 height 5
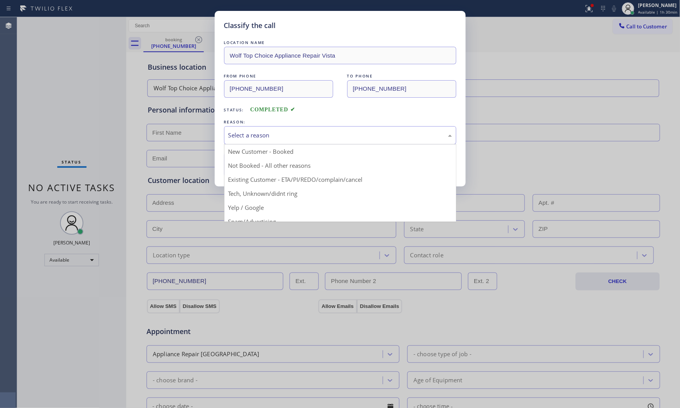
click at [267, 141] on div "Select a reason" at bounding box center [340, 135] width 232 height 18
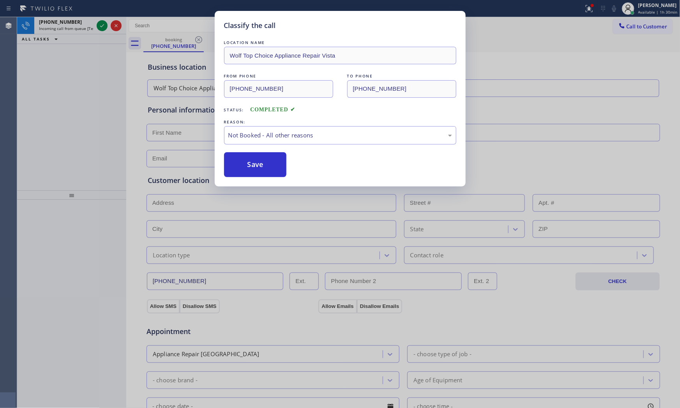
click at [259, 166] on button "Save" at bounding box center [255, 164] width 63 height 25
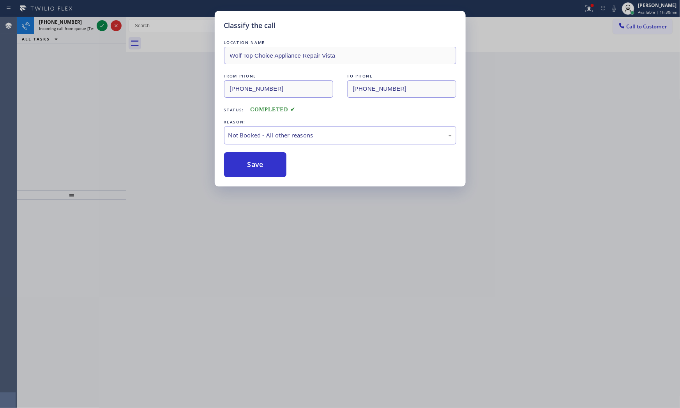
click at [259, 166] on button "Save" at bounding box center [255, 164] width 63 height 25
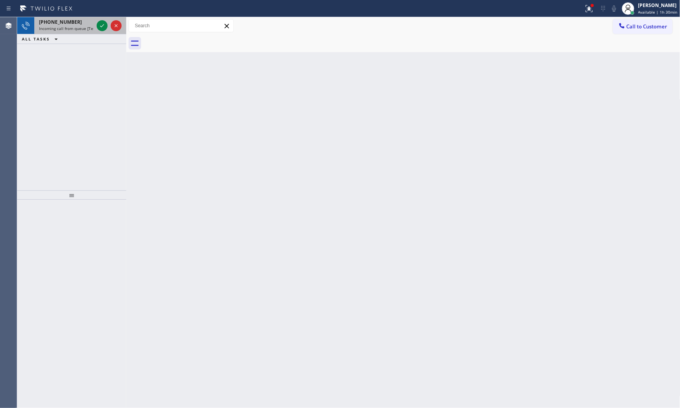
click at [77, 28] on span "Incoming call from queue [Test] All" at bounding box center [71, 28] width 65 height 5
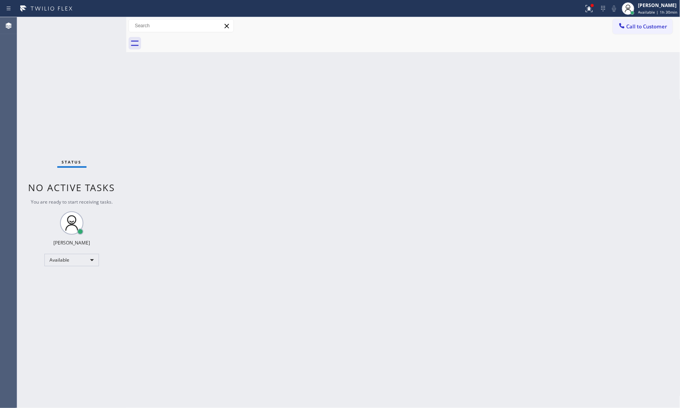
click at [77, 28] on div "Status No active tasks You are ready to start receiving tasks. [PERSON_NAME] Av…" at bounding box center [71, 212] width 109 height 391
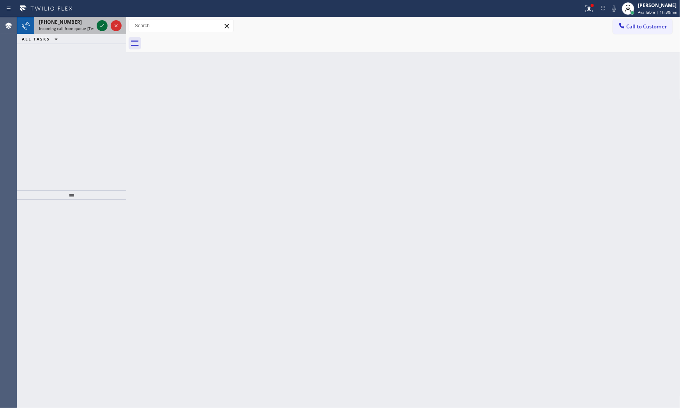
click at [97, 26] on icon at bounding box center [101, 25] width 9 height 9
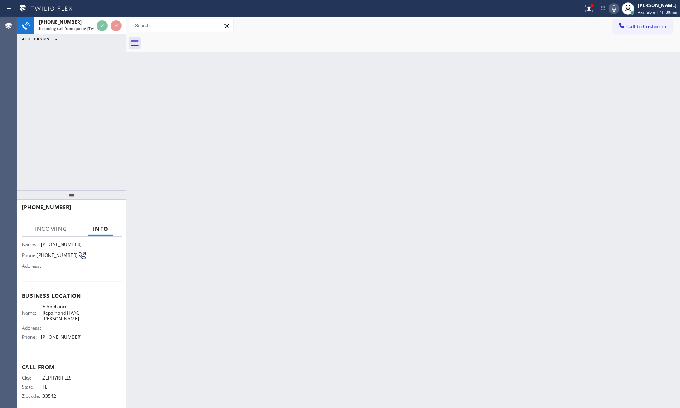
scroll to position [60, 0]
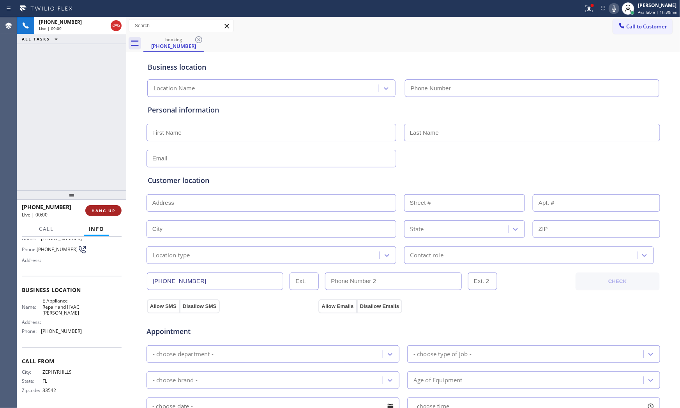
type input "(813) 303-0310"
click at [100, 206] on button "HANG UP" at bounding box center [103, 210] width 36 height 11
click at [104, 209] on span "HANG UP" at bounding box center [104, 210] width 24 height 5
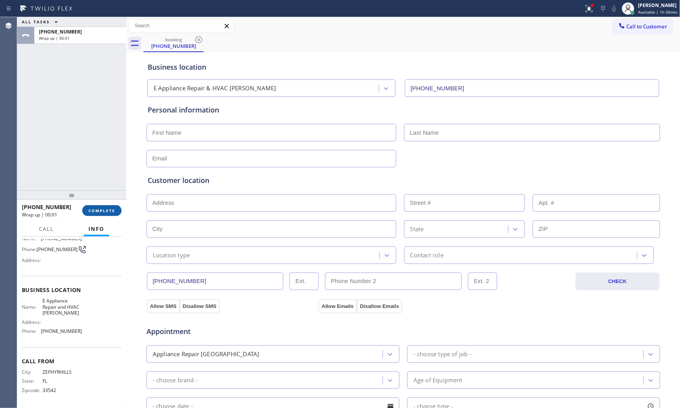
click at [112, 205] on button "COMPLETE" at bounding box center [101, 210] width 39 height 11
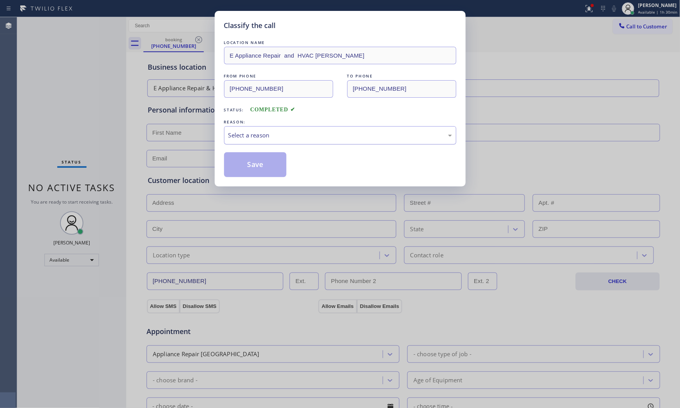
click at [266, 135] on div "Select a reason" at bounding box center [340, 135] width 224 height 9
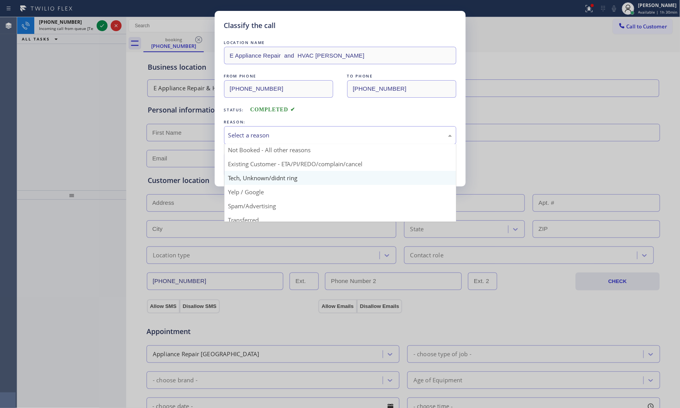
scroll to position [49, 0]
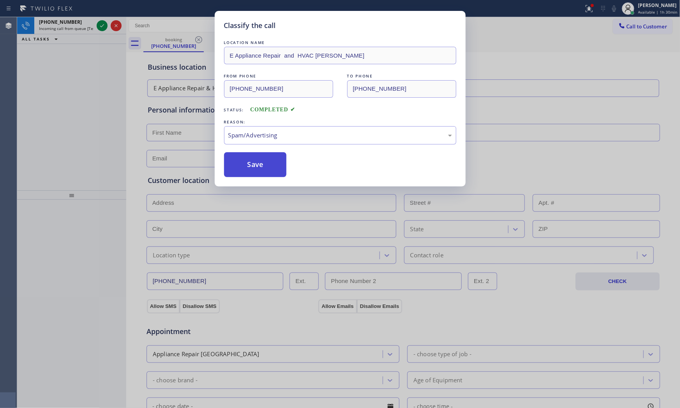
click at [255, 168] on button "Save" at bounding box center [255, 164] width 63 height 25
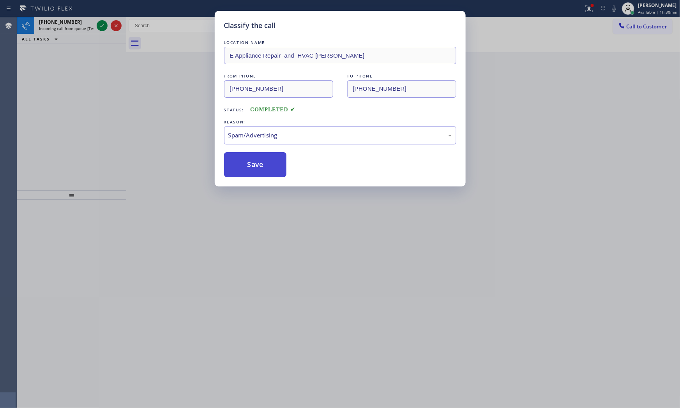
click at [255, 168] on button "Save" at bounding box center [255, 164] width 63 height 25
click at [100, 23] on icon at bounding box center [101, 25] width 9 height 9
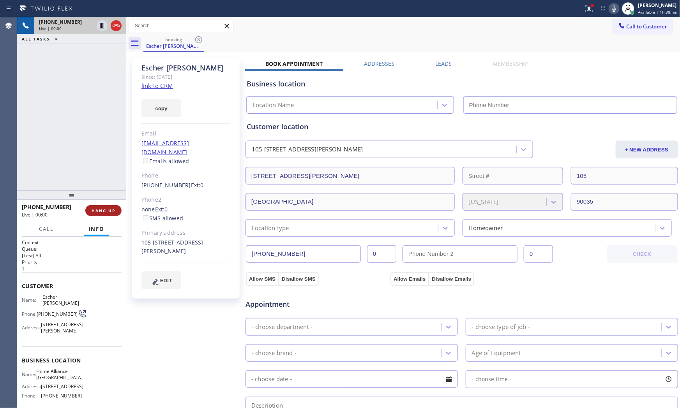
type input "(213) 344-0758"
click at [154, 87] on link "link to CRM" at bounding box center [157, 86] width 32 height 8
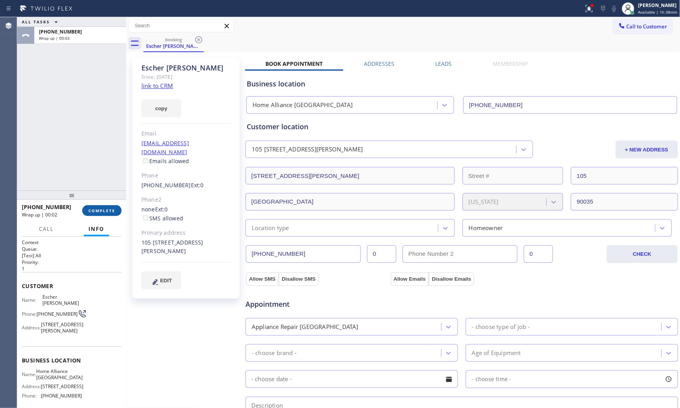
click at [99, 209] on span "COMPLETE" at bounding box center [101, 210] width 27 height 5
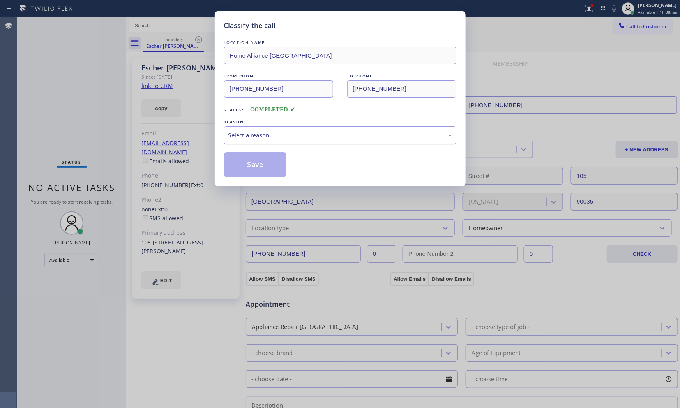
drag, startPoint x: 263, startPoint y: 147, endPoint x: 270, endPoint y: 136, distance: 13.2
click at [263, 146] on div "LOCATION NAME Home Alliance Los Angeles FROM PHONE (310) 251-5129 TO PHONE (213…" at bounding box center [340, 108] width 232 height 139
click at [270, 136] on div "Select a reason" at bounding box center [340, 135] width 224 height 9
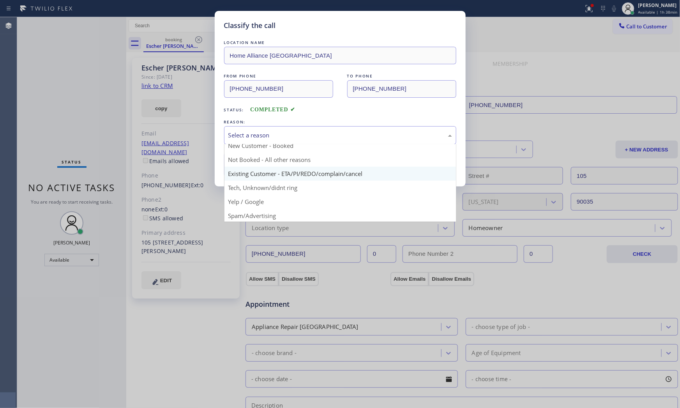
scroll to position [7, 0]
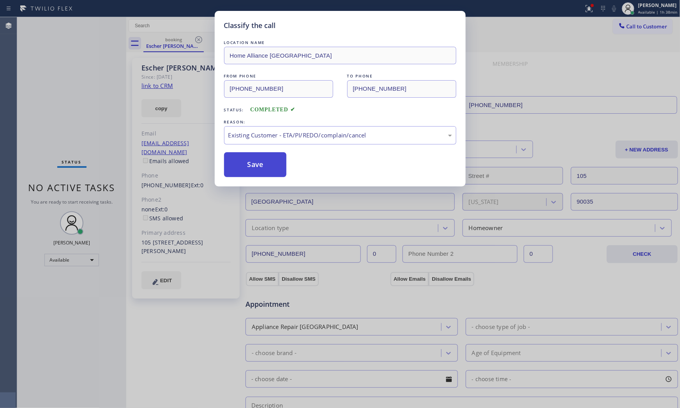
click at [265, 161] on button "Save" at bounding box center [255, 164] width 63 height 25
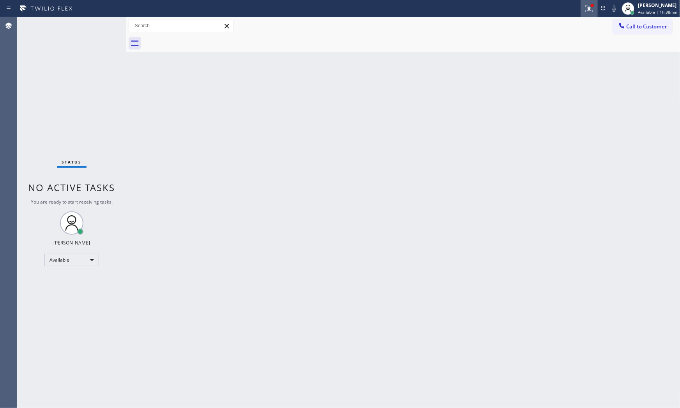
click at [584, 5] on icon at bounding box center [588, 8] width 9 height 9
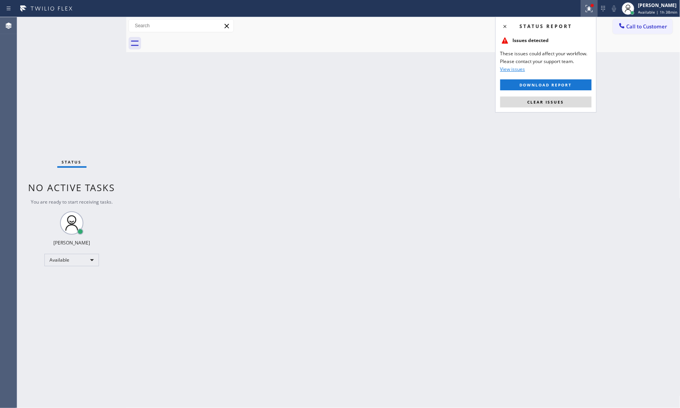
drag, startPoint x: 558, startPoint y: 103, endPoint x: 431, endPoint y: 29, distance: 147.1
click at [558, 103] on span "Clear issues" at bounding box center [545, 101] width 37 height 5
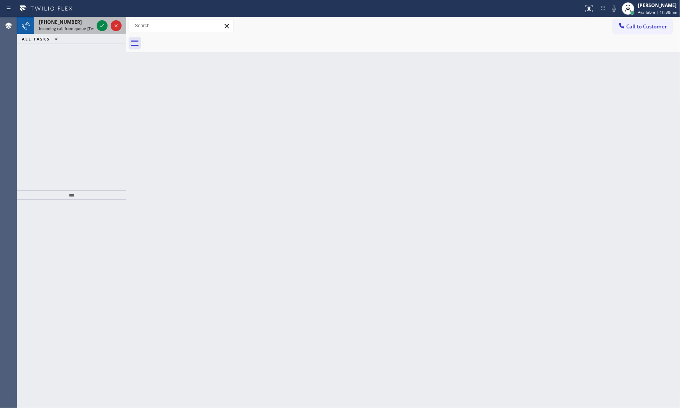
drag, startPoint x: 77, startPoint y: 20, endPoint x: 83, endPoint y: 24, distance: 6.5
click at [78, 21] on div "+14243844186" at bounding box center [66, 22] width 55 height 7
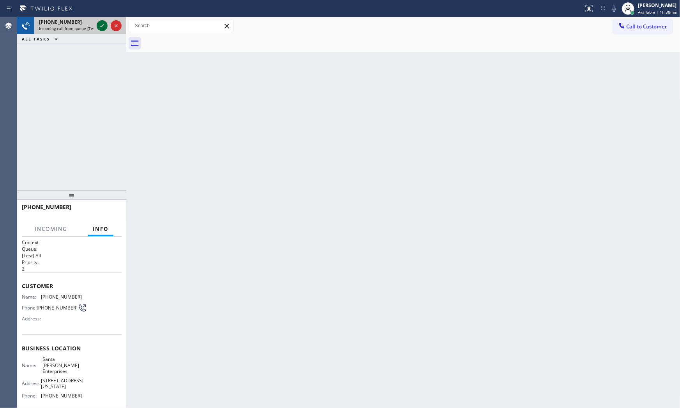
click at [102, 29] on icon at bounding box center [101, 25] width 9 height 9
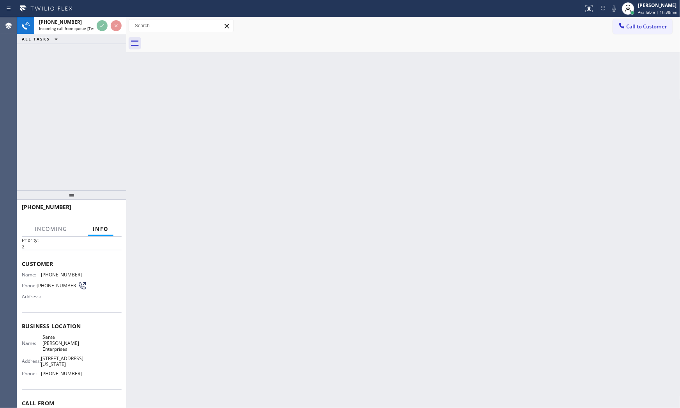
scroll to position [60, 0]
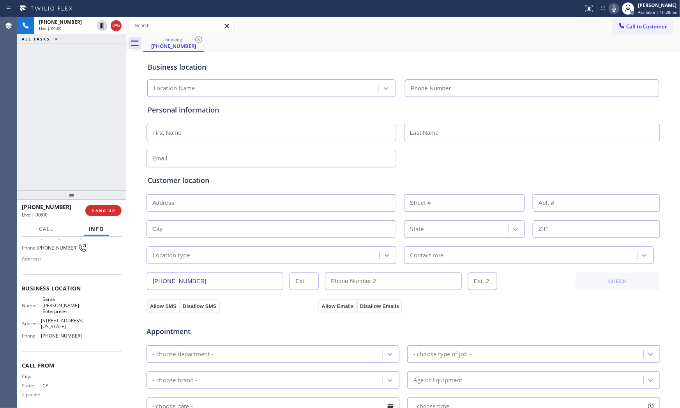
type input "(323) 593-5138"
click at [102, 210] on span "HANG UP" at bounding box center [104, 210] width 24 height 5
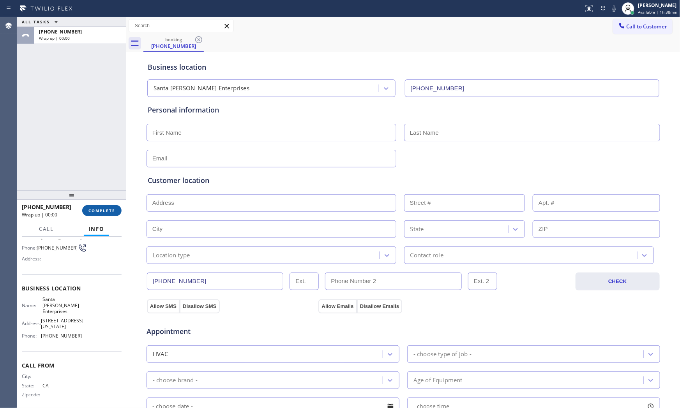
click at [102, 210] on span "COMPLETE" at bounding box center [101, 210] width 27 height 5
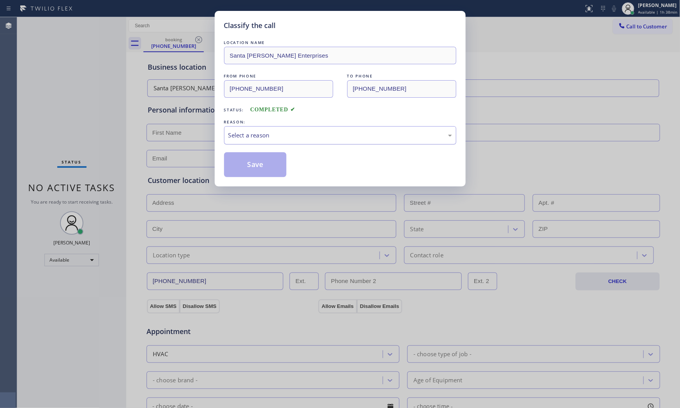
click at [286, 132] on div "Select a reason" at bounding box center [340, 135] width 224 height 9
click at [263, 160] on button "Save" at bounding box center [255, 164] width 63 height 25
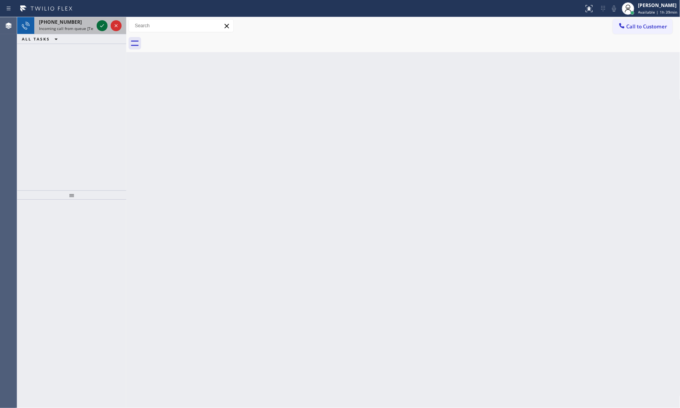
click at [104, 25] on icon at bounding box center [101, 25] width 9 height 9
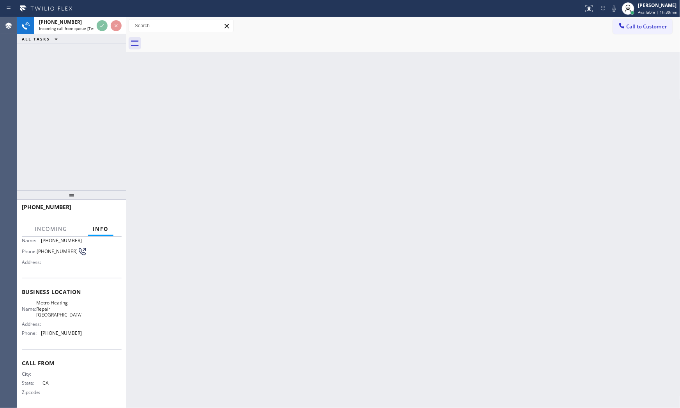
scroll to position [60, 0]
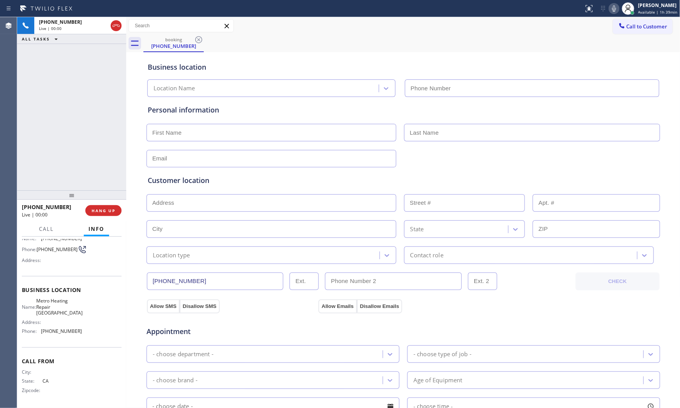
type input "(760) 493-6064"
click at [108, 204] on div "+17609093171 Live | 00:00 HANG UP" at bounding box center [72, 211] width 100 height 20
click at [108, 205] on button "HANG UP" at bounding box center [103, 210] width 36 height 11
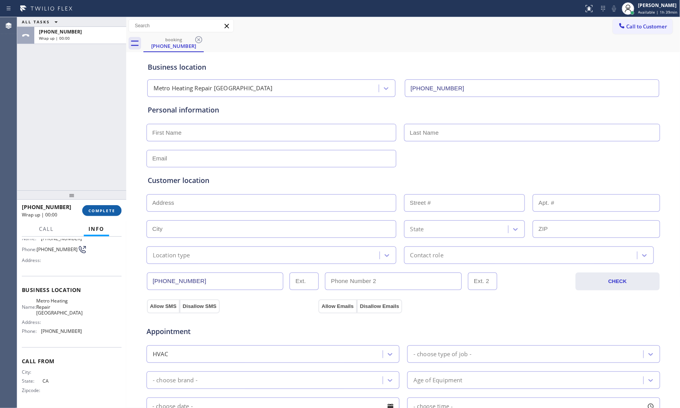
click at [108, 205] on button "COMPLETE" at bounding box center [101, 210] width 39 height 11
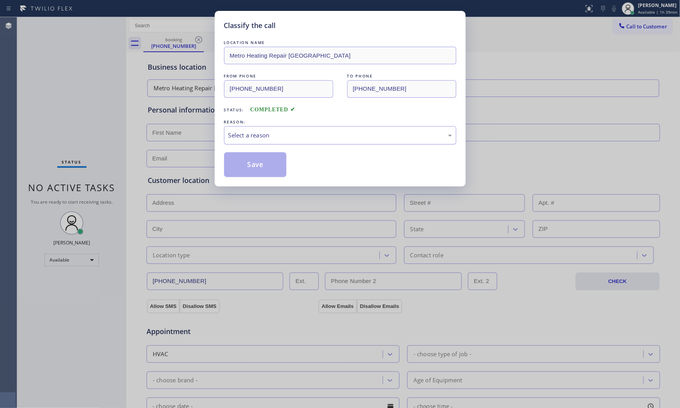
click at [266, 130] on div "Select a reason" at bounding box center [340, 135] width 232 height 18
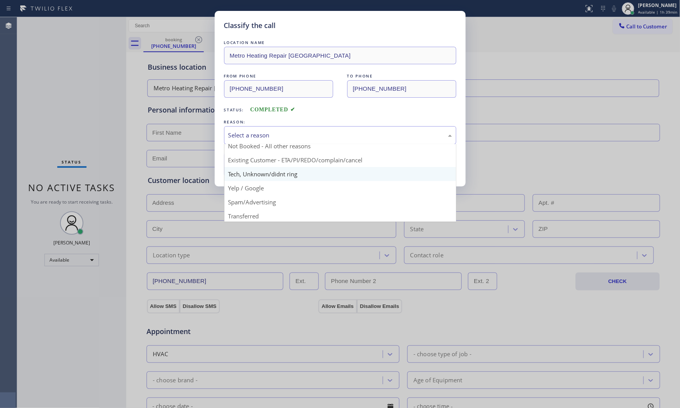
scroll to position [49, 0]
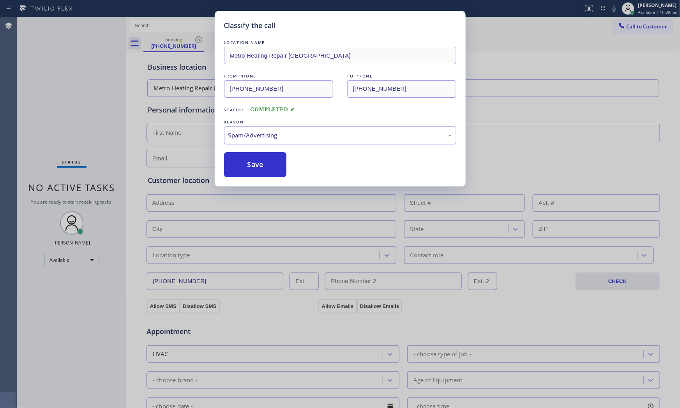
click at [265, 168] on button "Save" at bounding box center [255, 164] width 63 height 25
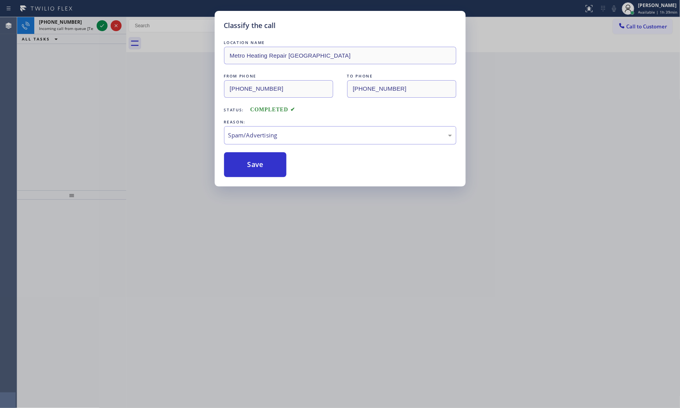
click at [265, 168] on button "Save" at bounding box center [255, 164] width 63 height 25
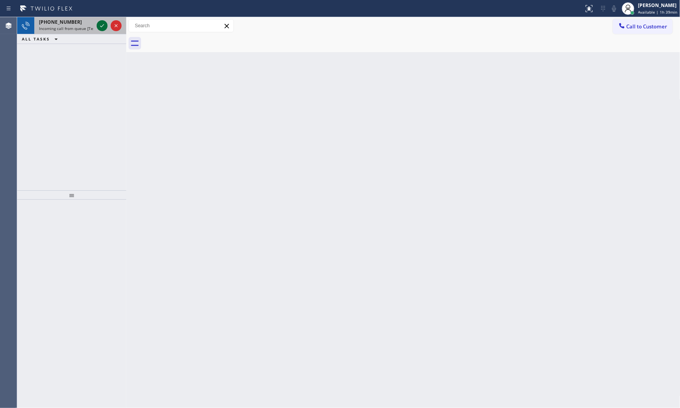
click at [99, 28] on icon at bounding box center [101, 25] width 9 height 9
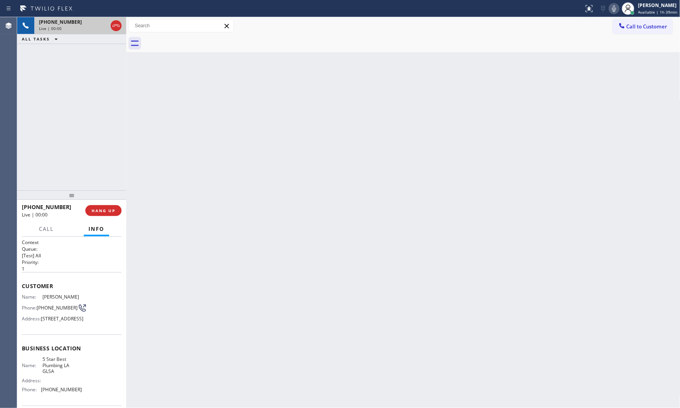
click at [111, 196] on div at bounding box center [71, 194] width 109 height 9
click at [112, 208] on span "HANG UP" at bounding box center [104, 210] width 24 height 5
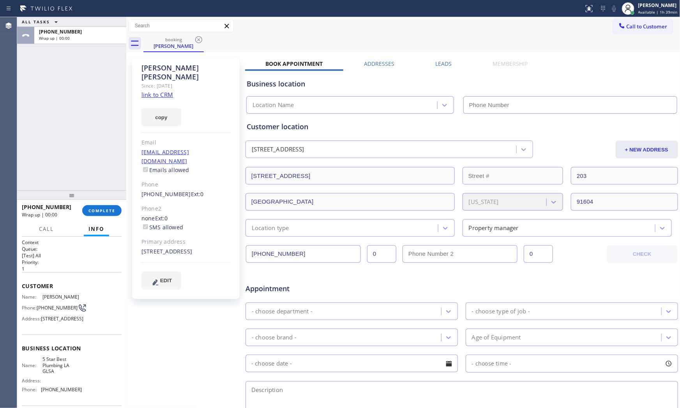
type input "[PHONE_NUMBER]"
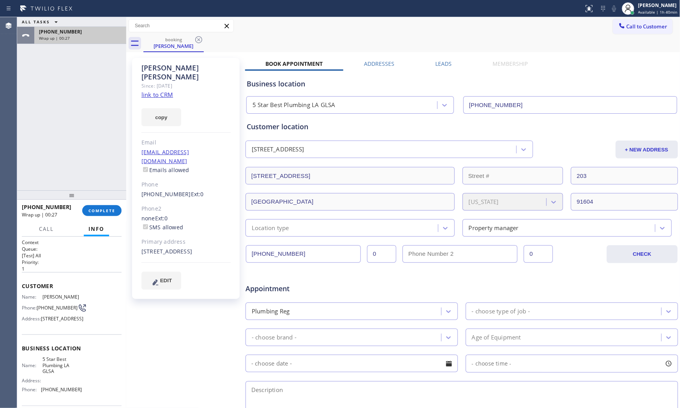
click at [85, 37] on div "Wrap up | 00:27" at bounding box center [80, 37] width 83 height 5
click at [108, 213] on button "COMPLETE" at bounding box center [101, 210] width 39 height 11
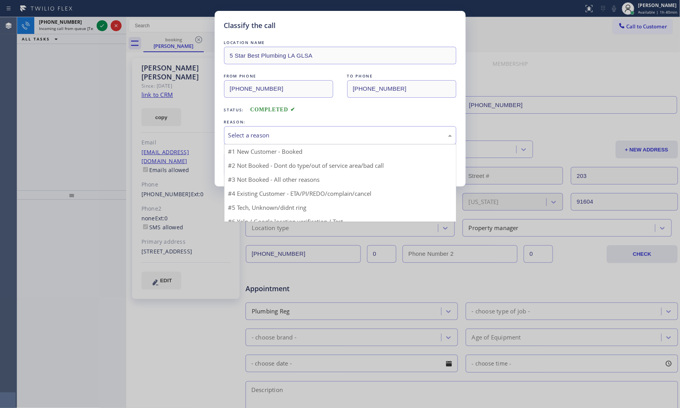
click at [232, 138] on div "Select a reason" at bounding box center [340, 135] width 224 height 9
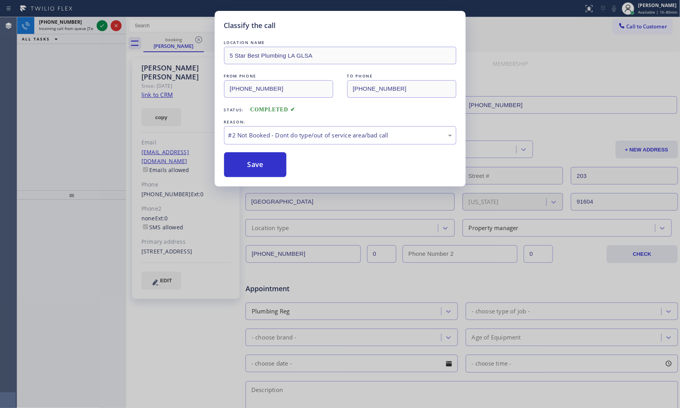
click at [244, 163] on button "Save" at bounding box center [255, 164] width 63 height 25
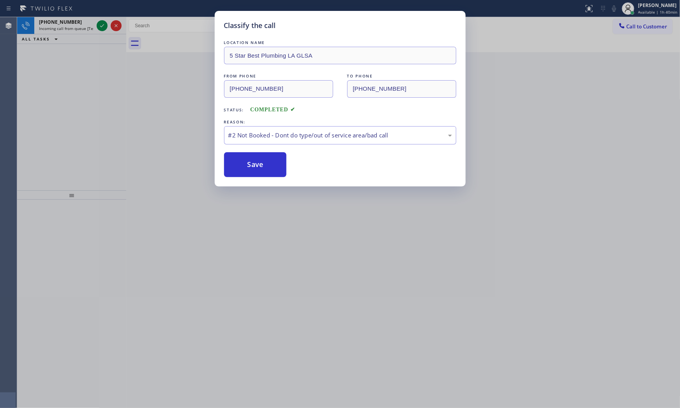
click at [104, 24] on icon at bounding box center [101, 25] width 9 height 9
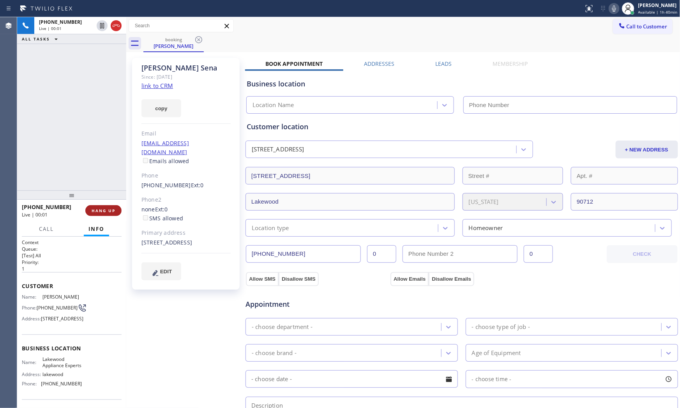
click at [108, 212] on span "HANG UP" at bounding box center [104, 210] width 24 height 5
type input "(562) 653-4246"
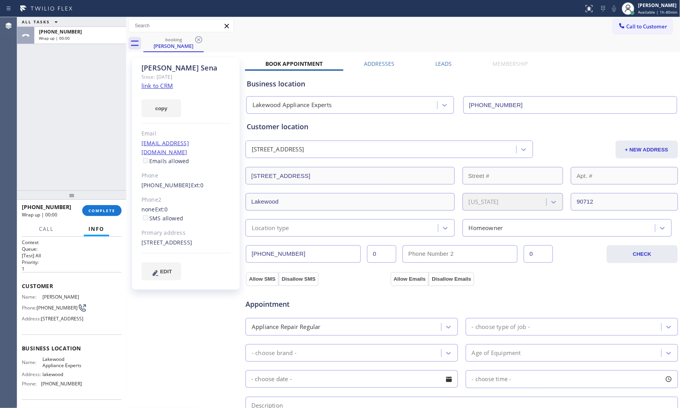
click at [160, 88] on link "link to CRM" at bounding box center [157, 86] width 32 height 8
click at [93, 220] on div "+15622012160 Wrap up | 00:59 COMPLETE" at bounding box center [72, 211] width 100 height 20
click at [94, 214] on button "COMPLETE" at bounding box center [101, 210] width 39 height 11
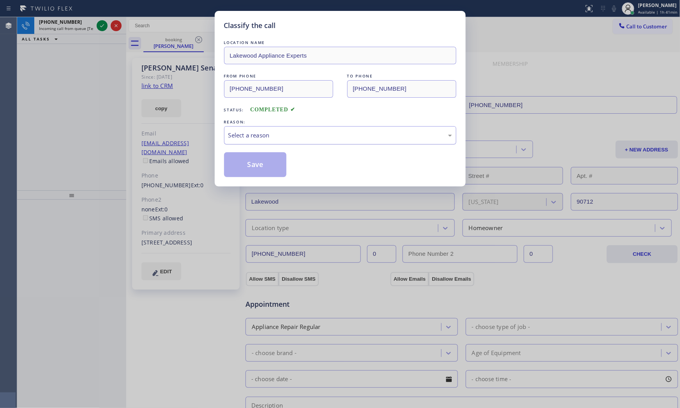
click at [240, 134] on div "Select a reason" at bounding box center [340, 135] width 224 height 9
click at [249, 166] on button "Save" at bounding box center [255, 164] width 63 height 25
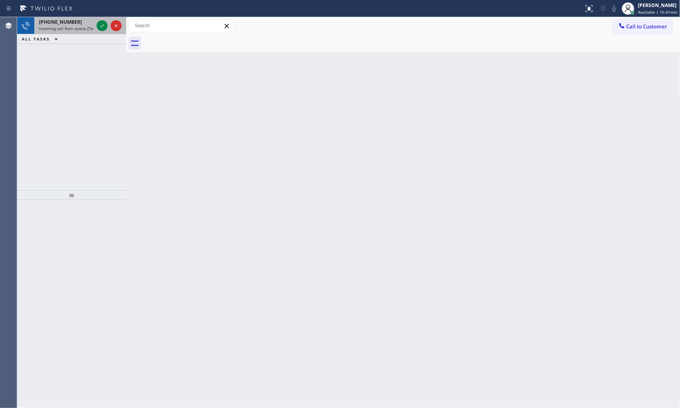
click at [94, 24] on div "+12539434143 Incoming call from queue [Test] All" at bounding box center [64, 25] width 61 height 17
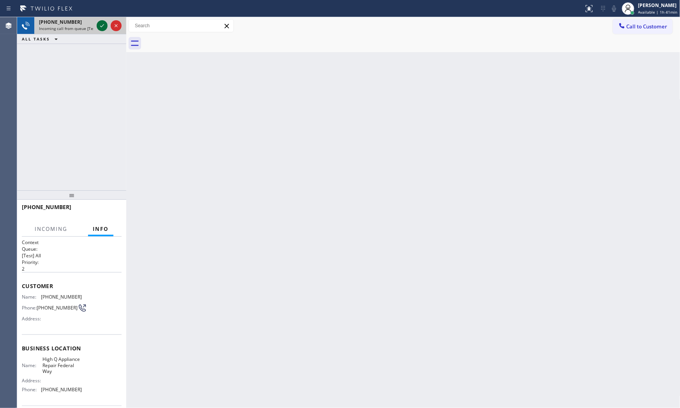
click at [100, 25] on icon at bounding box center [101, 25] width 9 height 9
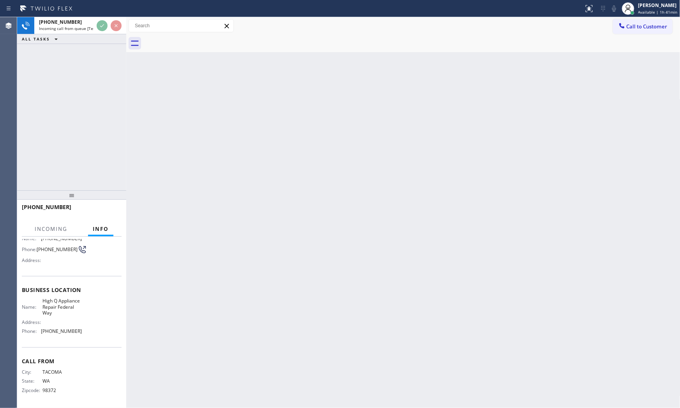
scroll to position [66, 0]
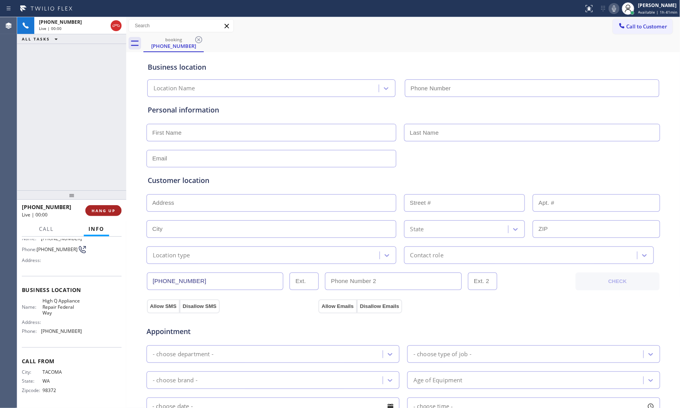
type input "(253) 398-8343"
click at [612, 5] on icon at bounding box center [613, 8] width 9 height 9
click at [103, 205] on button "HANG UP" at bounding box center [103, 210] width 36 height 11
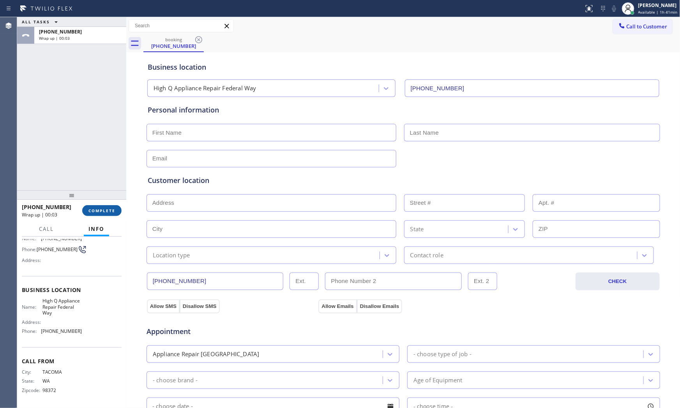
click at [103, 205] on button "COMPLETE" at bounding box center [101, 210] width 39 height 11
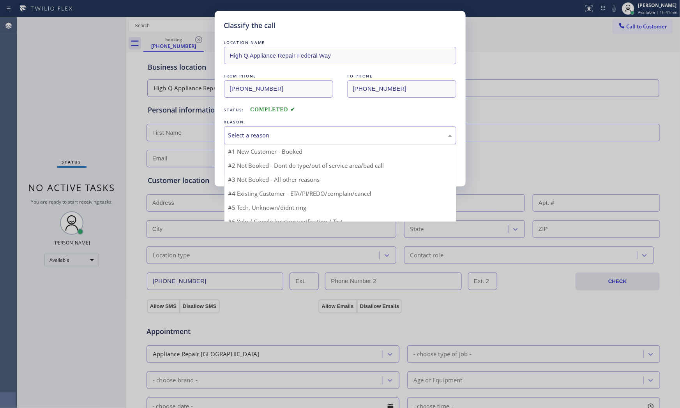
click at [284, 141] on div "Select a reason" at bounding box center [340, 135] width 232 height 18
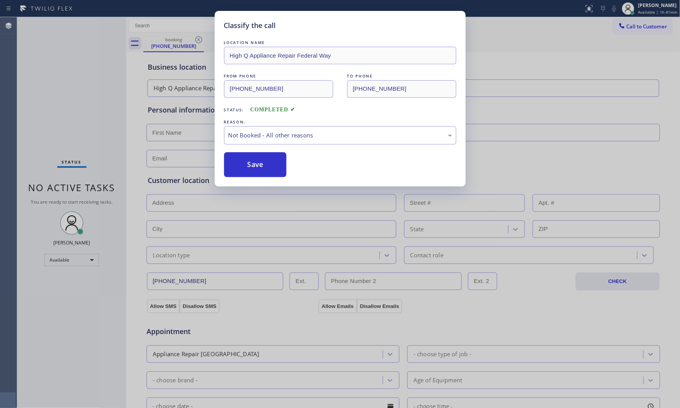
click at [251, 165] on button "Save" at bounding box center [255, 164] width 63 height 25
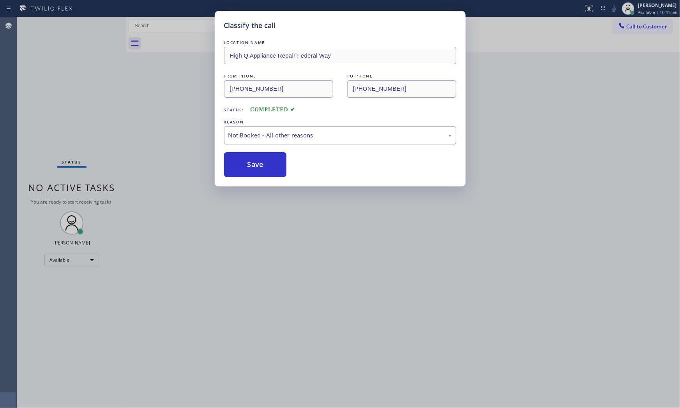
click at [251, 165] on button "Save" at bounding box center [255, 164] width 63 height 25
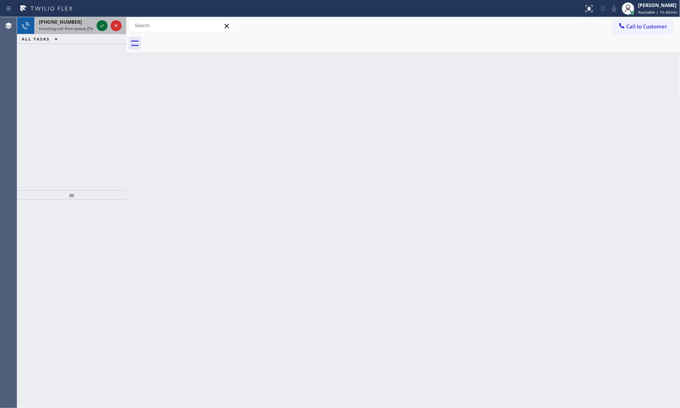
click at [101, 25] on icon at bounding box center [101, 25] width 9 height 9
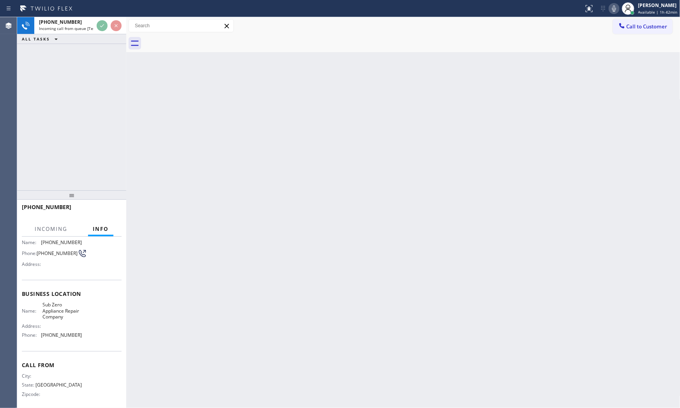
scroll to position [60, 0]
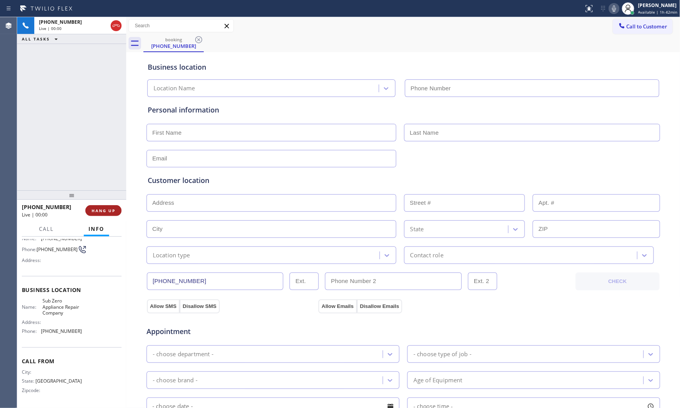
type input "(888) 927-4178"
click at [108, 209] on span "HANG UP" at bounding box center [104, 210] width 24 height 5
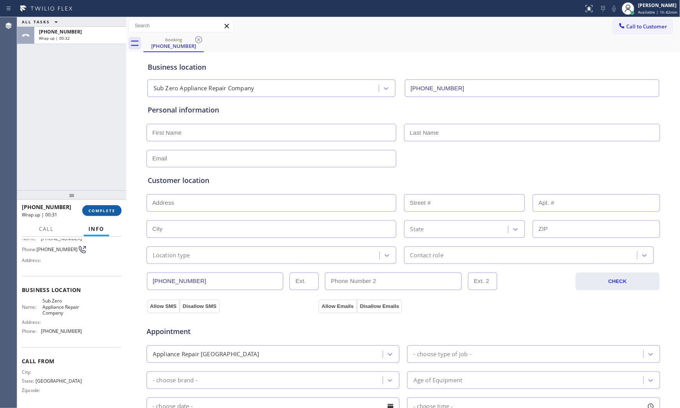
click at [108, 209] on span "COMPLETE" at bounding box center [101, 210] width 27 height 5
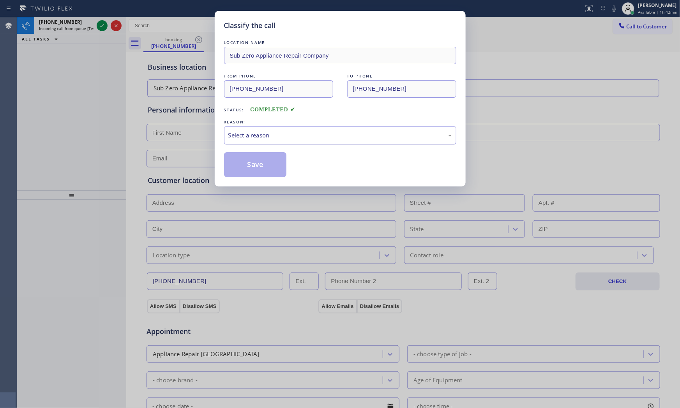
click at [261, 139] on div "Select a reason" at bounding box center [340, 135] width 224 height 9
click at [251, 167] on button "Save" at bounding box center [255, 164] width 63 height 25
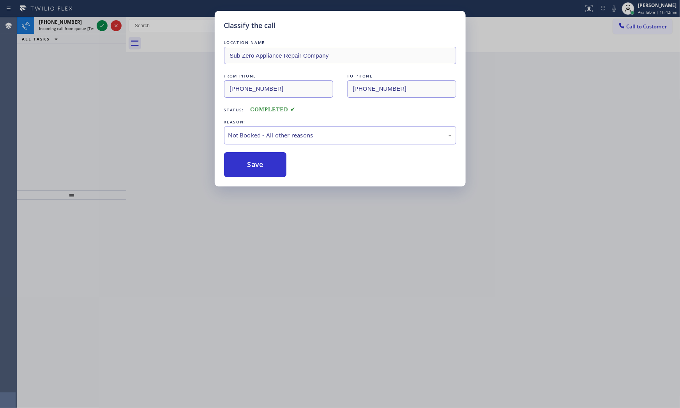
click at [251, 167] on button "Save" at bounding box center [255, 164] width 63 height 25
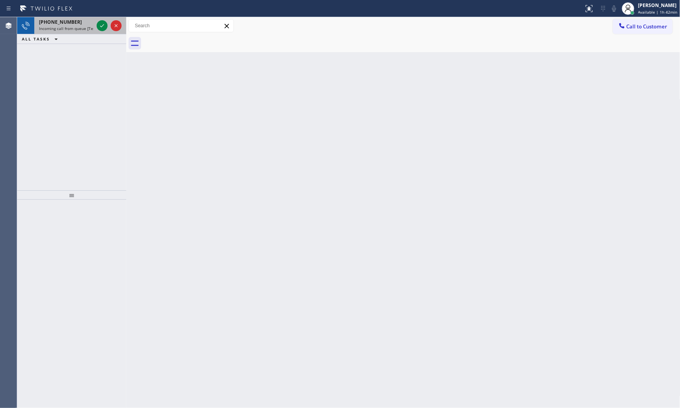
click at [86, 22] on div "+16099388262" at bounding box center [66, 22] width 55 height 7
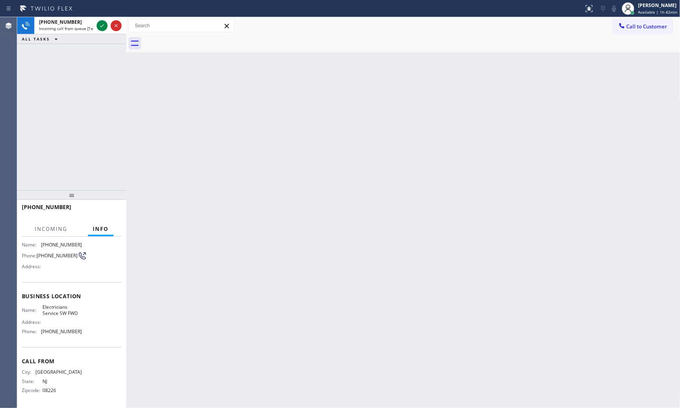
scroll to position [54, 0]
click at [106, 28] on icon at bounding box center [101, 25] width 9 height 9
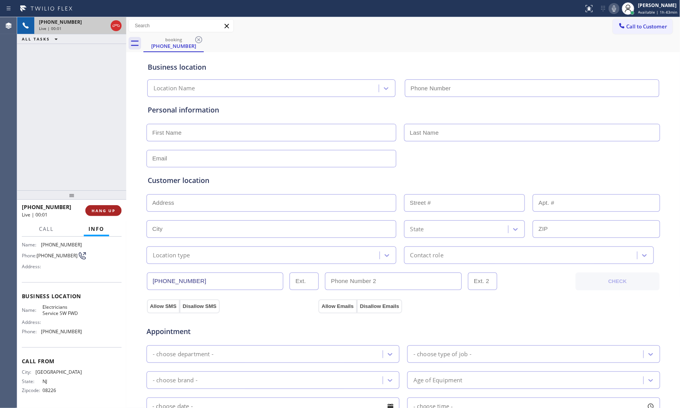
click at [99, 206] on button "HANG UP" at bounding box center [103, 210] width 36 height 11
type input "[PHONE_NUMBER]"
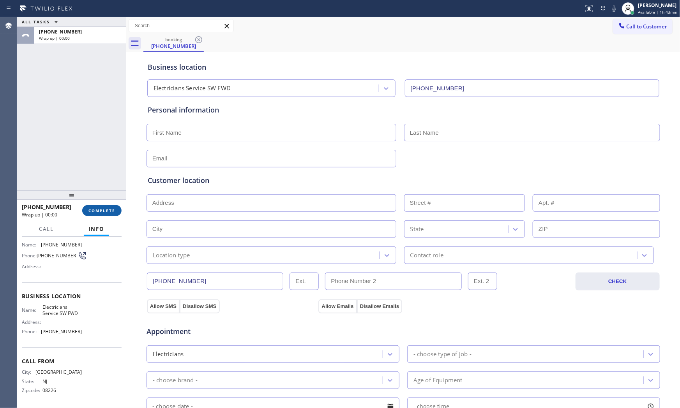
click at [100, 206] on button "COMPLETE" at bounding box center [101, 210] width 39 height 11
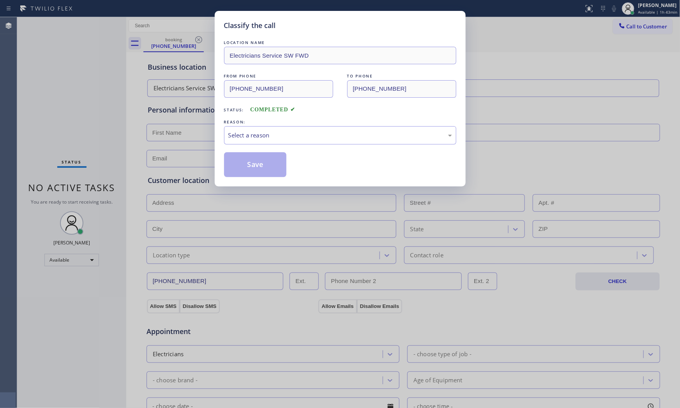
click at [222, 133] on div "Classify the call LOCATION NAME Electricians Service SW FWD FROM PHONE (609) 93…" at bounding box center [340, 99] width 251 height 176
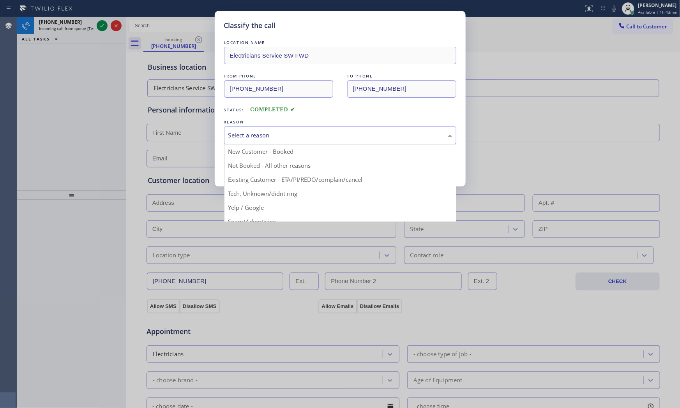
click at [244, 138] on div "Select a reason" at bounding box center [340, 135] width 224 height 9
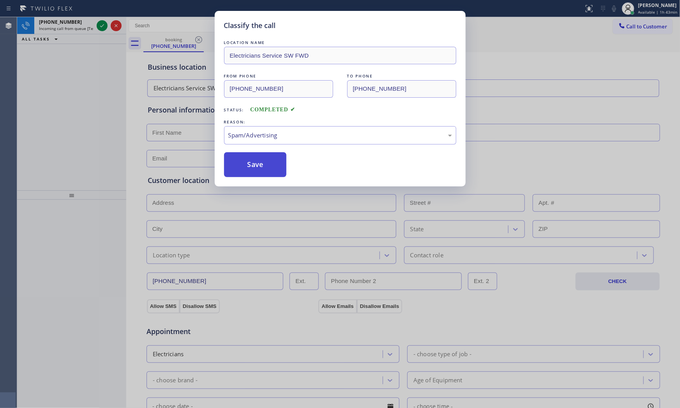
click at [244, 169] on button "Save" at bounding box center [255, 164] width 63 height 25
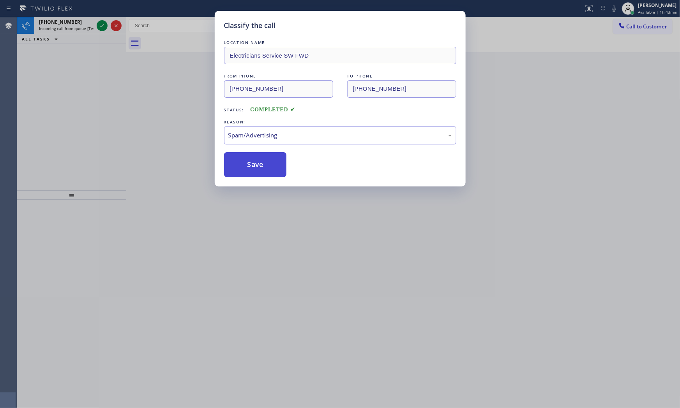
drag, startPoint x: 244, startPoint y: 169, endPoint x: 252, endPoint y: 164, distance: 9.3
click at [244, 169] on button "Save" at bounding box center [255, 164] width 63 height 25
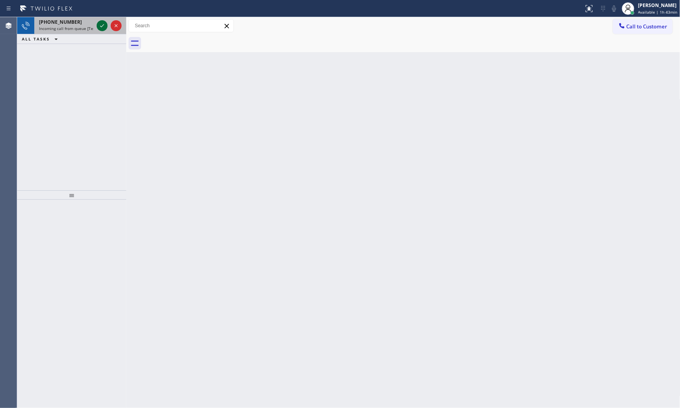
click at [102, 23] on icon at bounding box center [101, 25] width 9 height 9
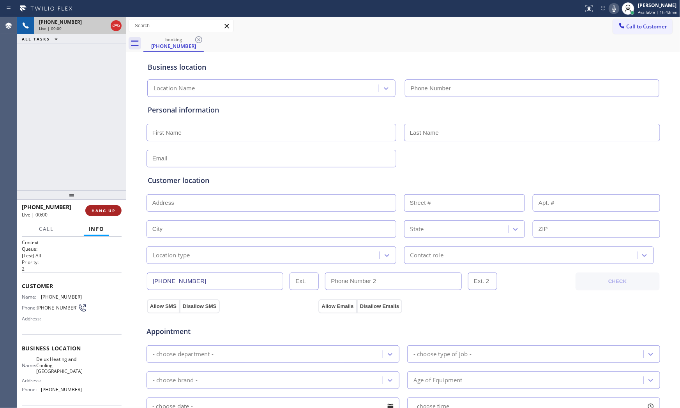
click at [108, 207] on button "HANG UP" at bounding box center [103, 210] width 36 height 11
type input "(818) 452-1588"
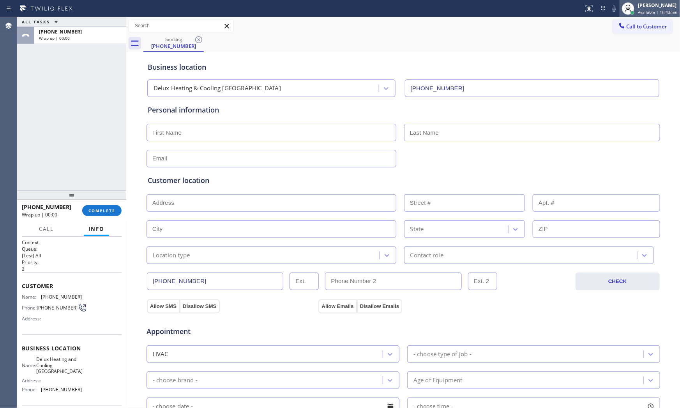
click at [653, 5] on div "[PERSON_NAME]" at bounding box center [657, 5] width 39 height 7
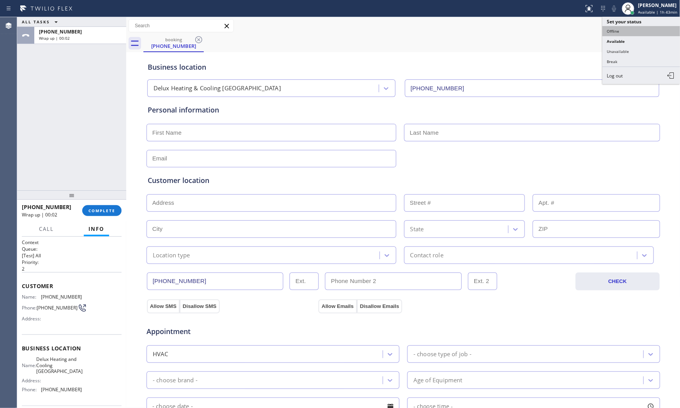
click at [622, 32] on button "Offline" at bounding box center [641, 31] width 78 height 10
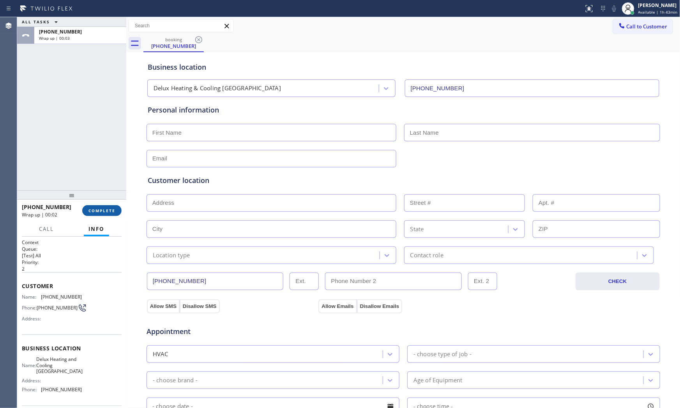
click at [104, 210] on span "COMPLETE" at bounding box center [101, 210] width 27 height 5
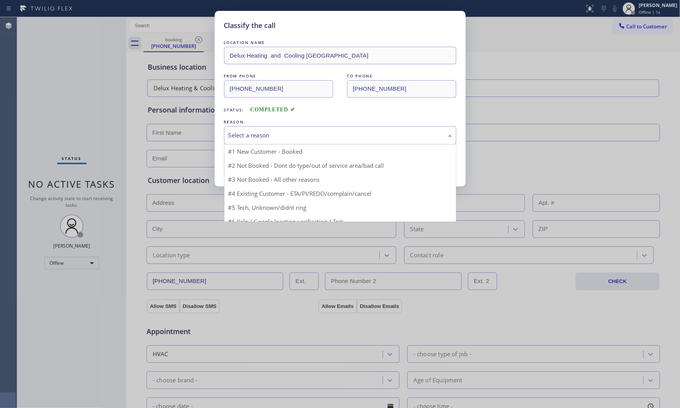
click at [318, 130] on div "Select a reason" at bounding box center [340, 135] width 232 height 18
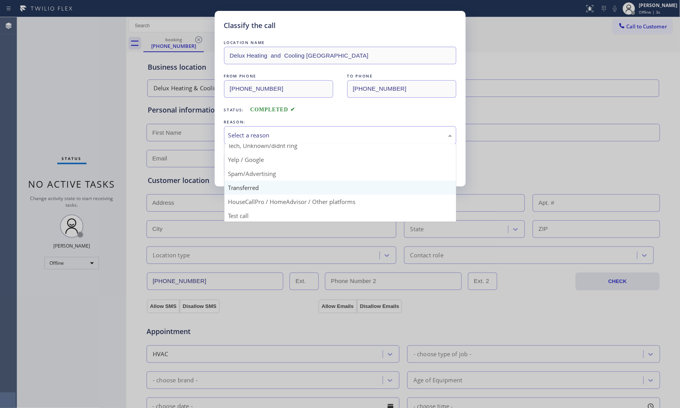
scroll to position [49, 0]
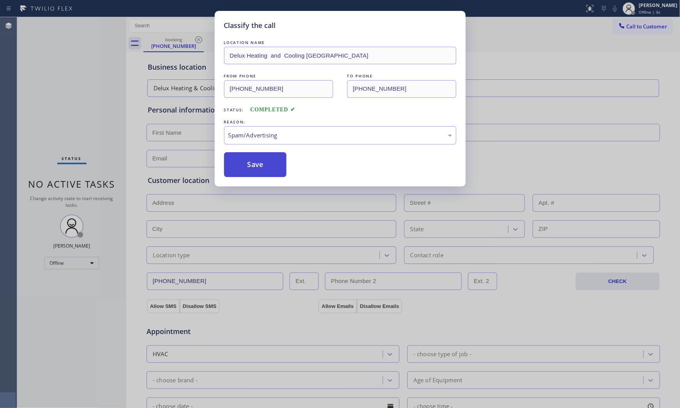
click at [255, 161] on button "Save" at bounding box center [255, 164] width 63 height 25
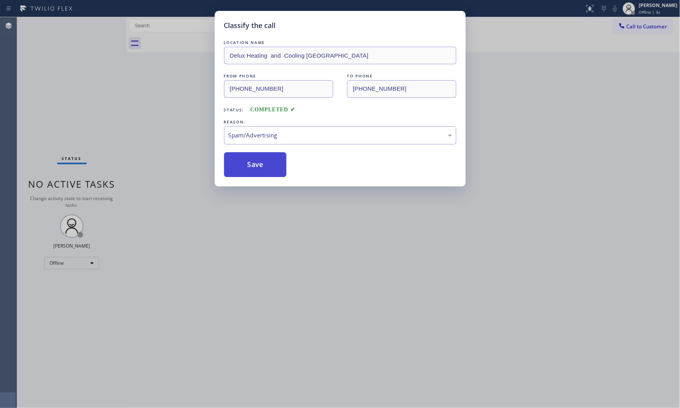
click at [255, 161] on button "Save" at bounding box center [255, 164] width 63 height 25
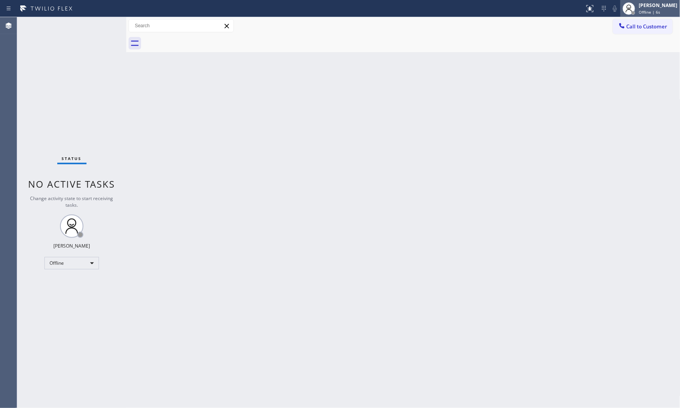
drag, startPoint x: 647, startPoint y: 7, endPoint x: 648, endPoint y: 12, distance: 5.9
click at [648, 12] on div "Mark Paul Dacula Offline | 6s" at bounding box center [658, 9] width 42 height 14
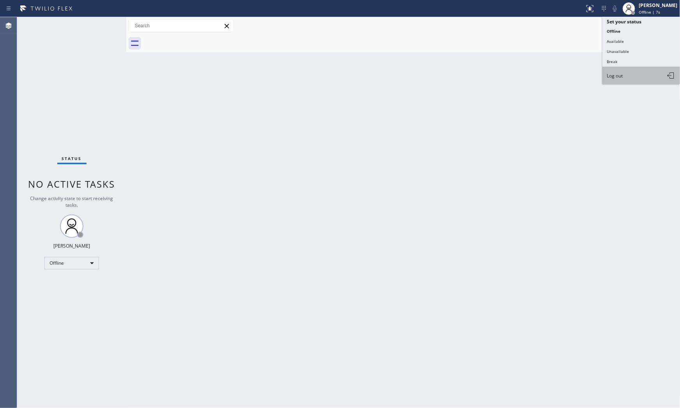
click at [636, 73] on button "Log out" at bounding box center [641, 75] width 78 height 17
